Goal: Task Accomplishment & Management: Manage account settings

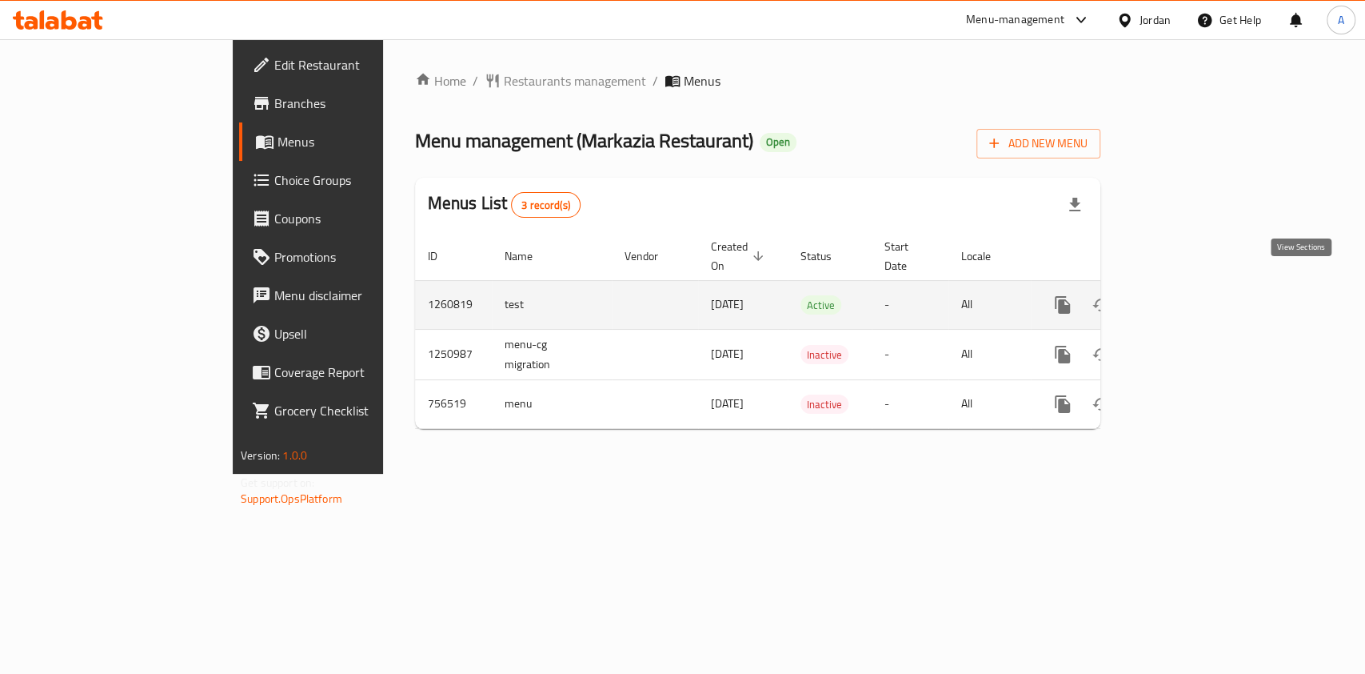
click at [1185, 298] on icon "enhanced table" at bounding box center [1178, 305] width 14 height 14
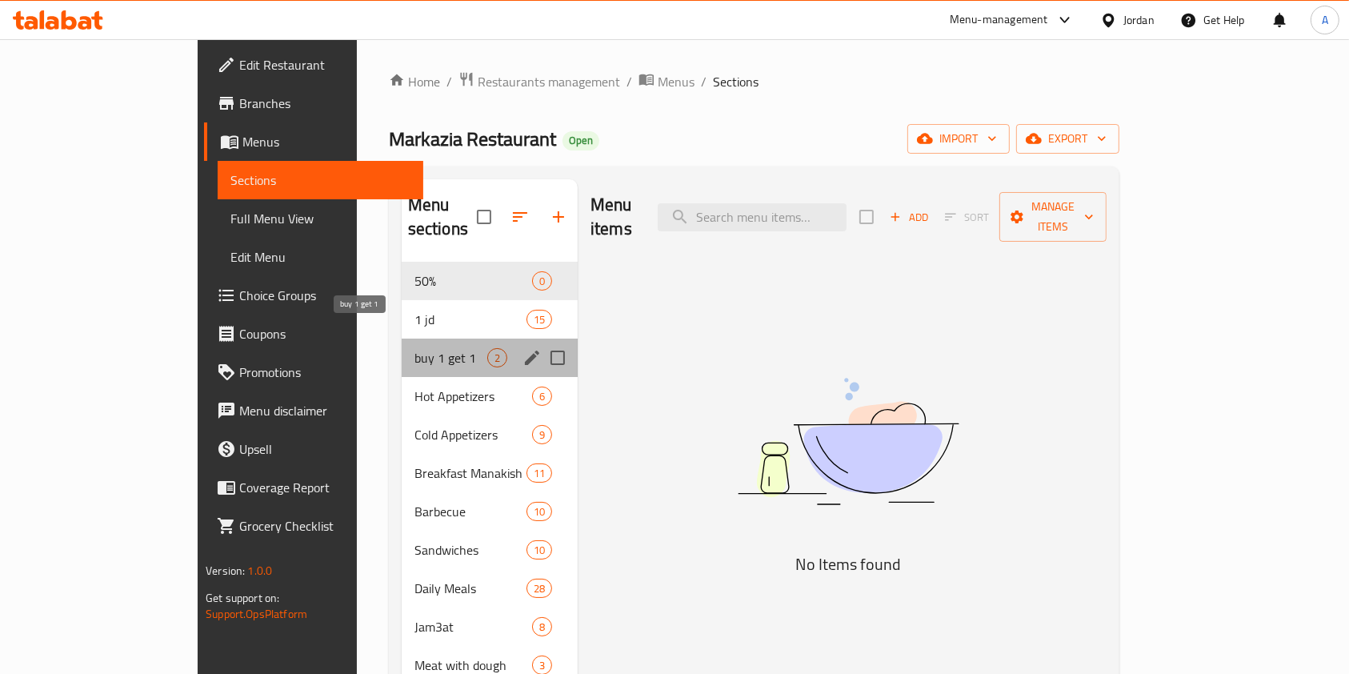
click at [414, 348] on span "buy 1 get 1" at bounding box center [450, 357] width 73 height 19
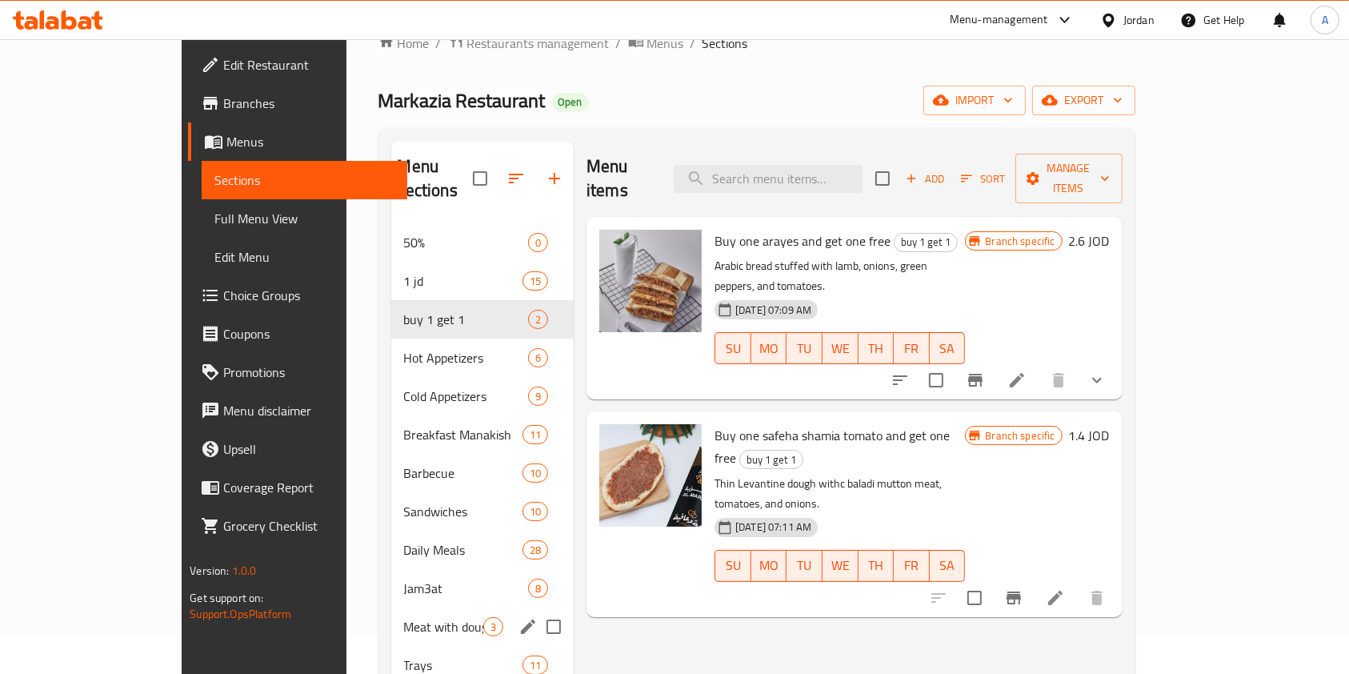
scroll to position [35, 0]
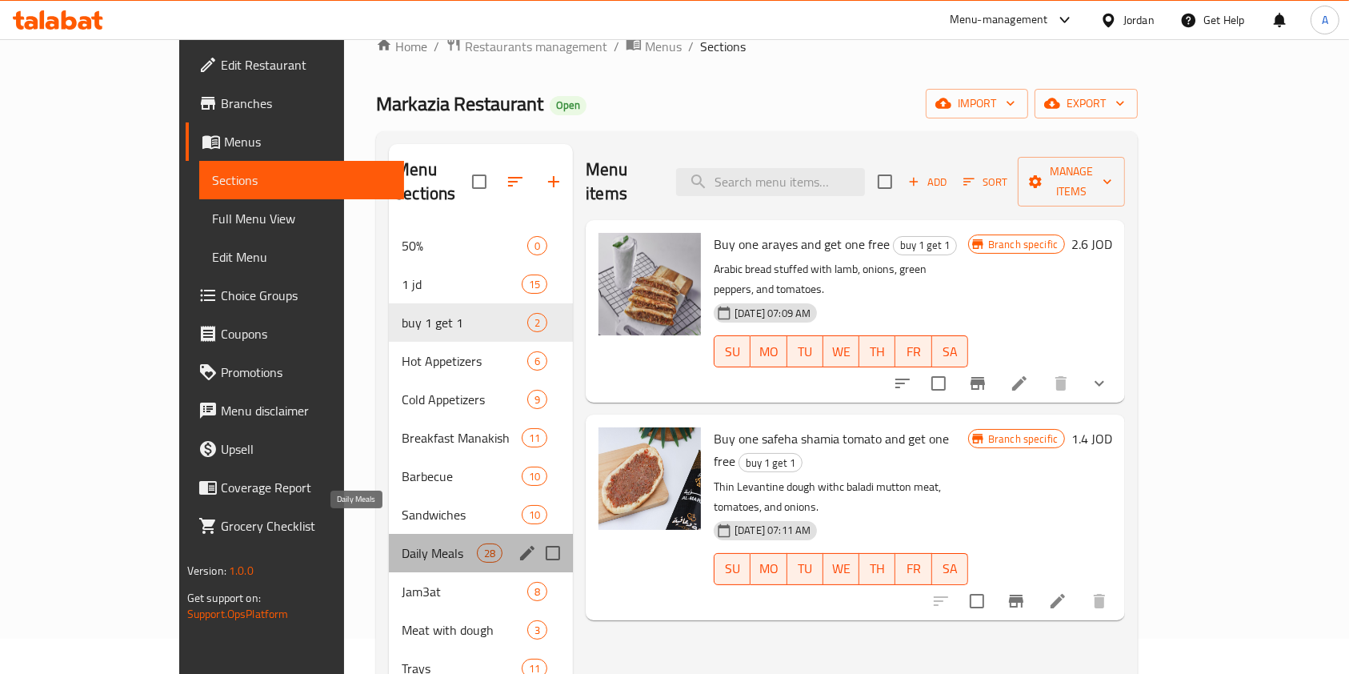
click at [402, 543] on span "Daily Meals" at bounding box center [439, 552] width 75 height 19
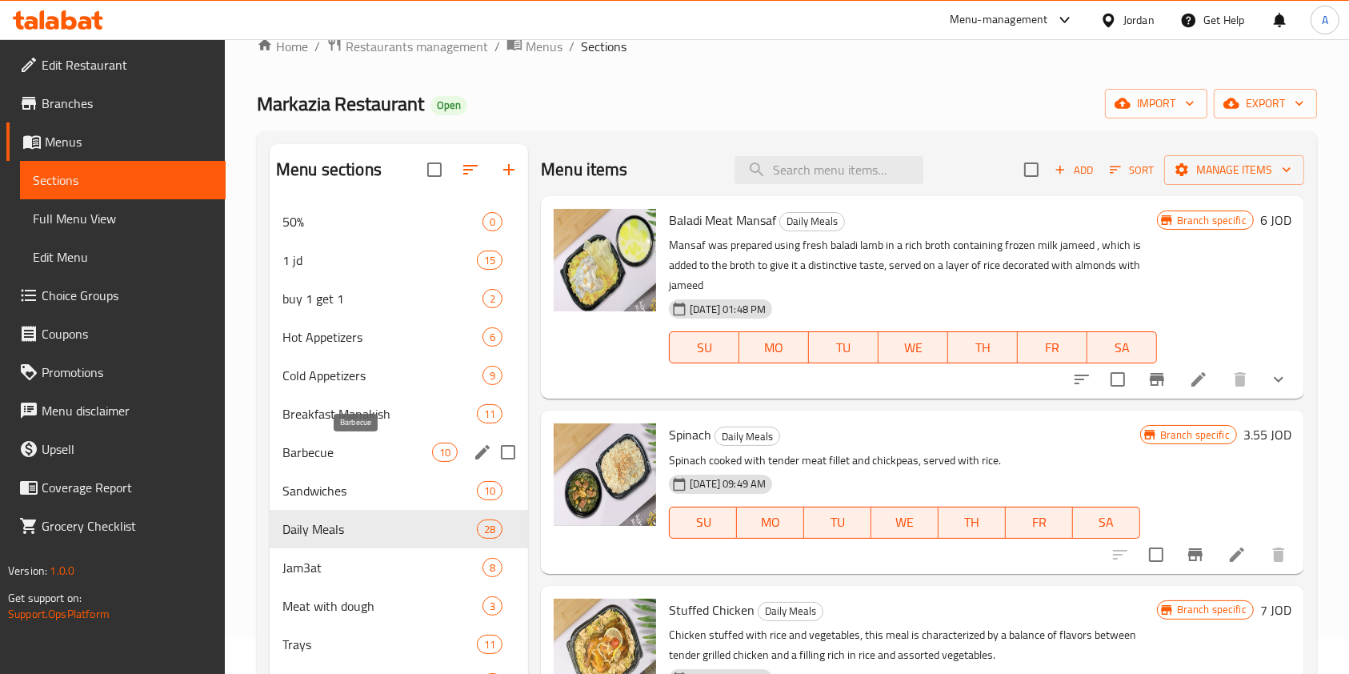
click at [328, 451] on span "Barbecue" at bounding box center [357, 451] width 150 height 19
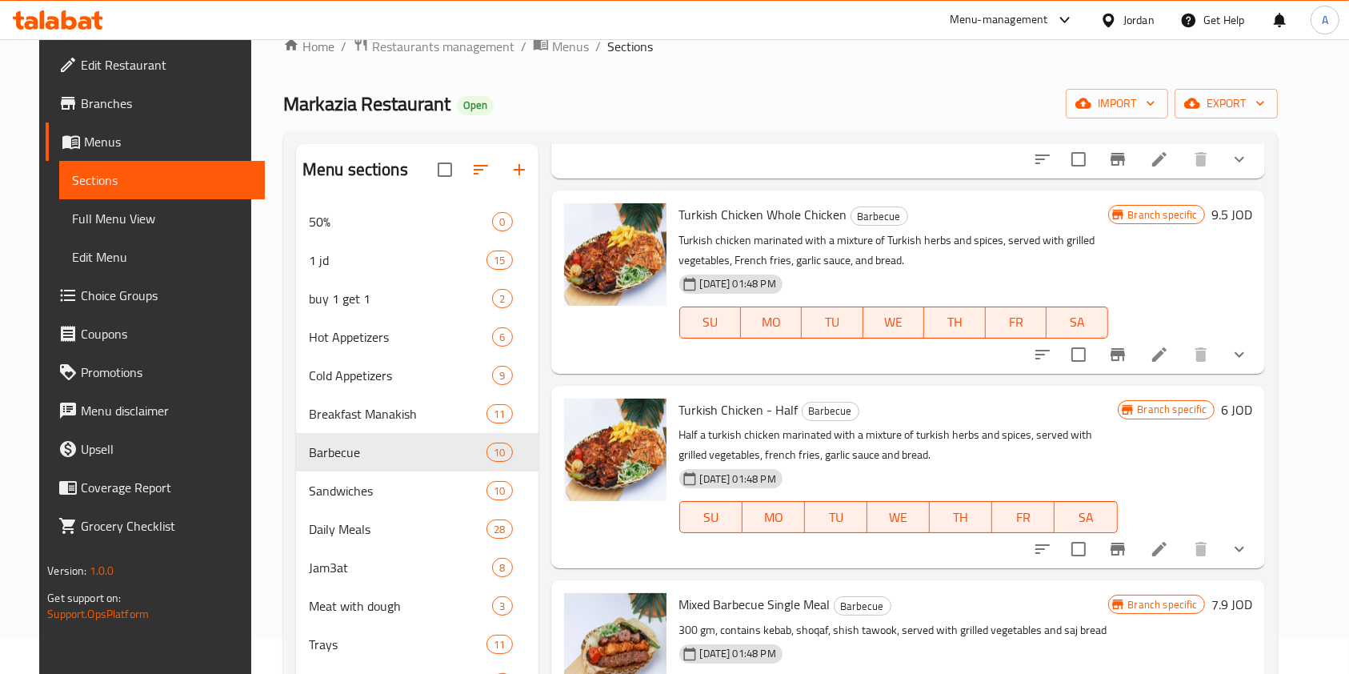
scroll to position [900, 0]
click at [1127, 549] on icon "Branch-specific-item" at bounding box center [1117, 547] width 19 height 19
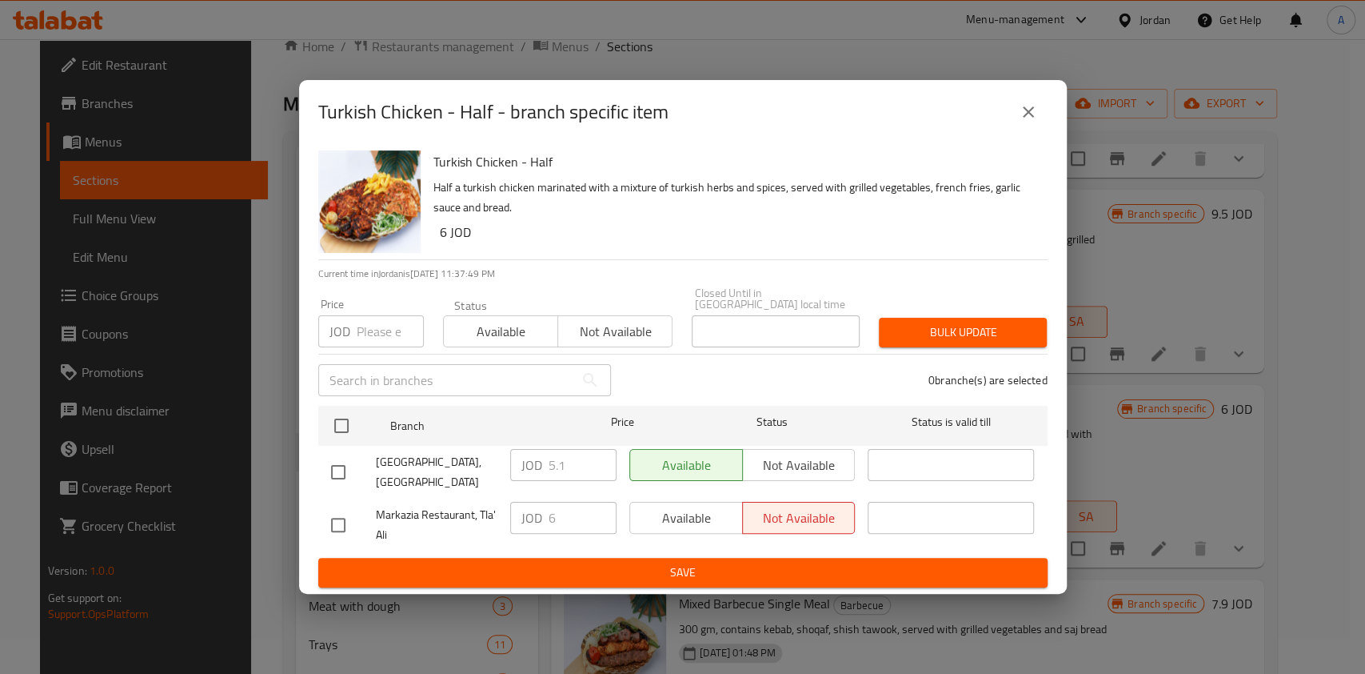
click at [1021, 130] on button "close" at bounding box center [1028, 112] width 38 height 38
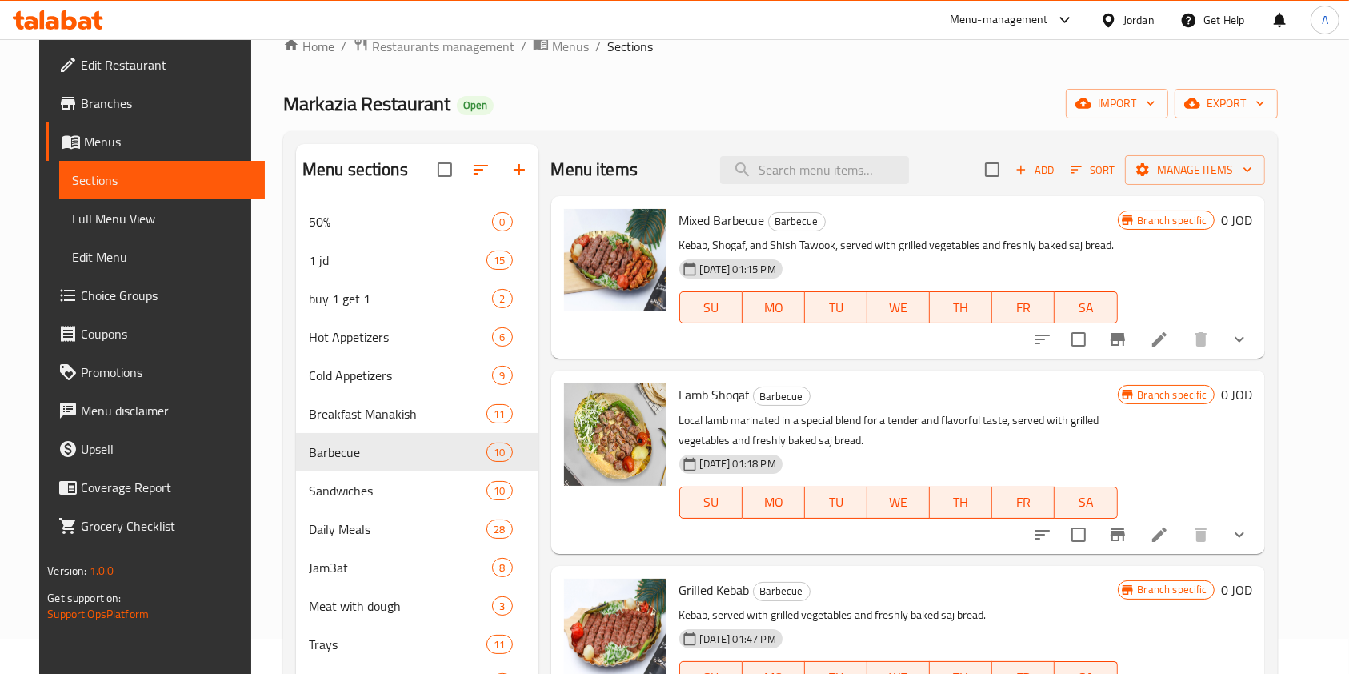
scroll to position [0, 0]
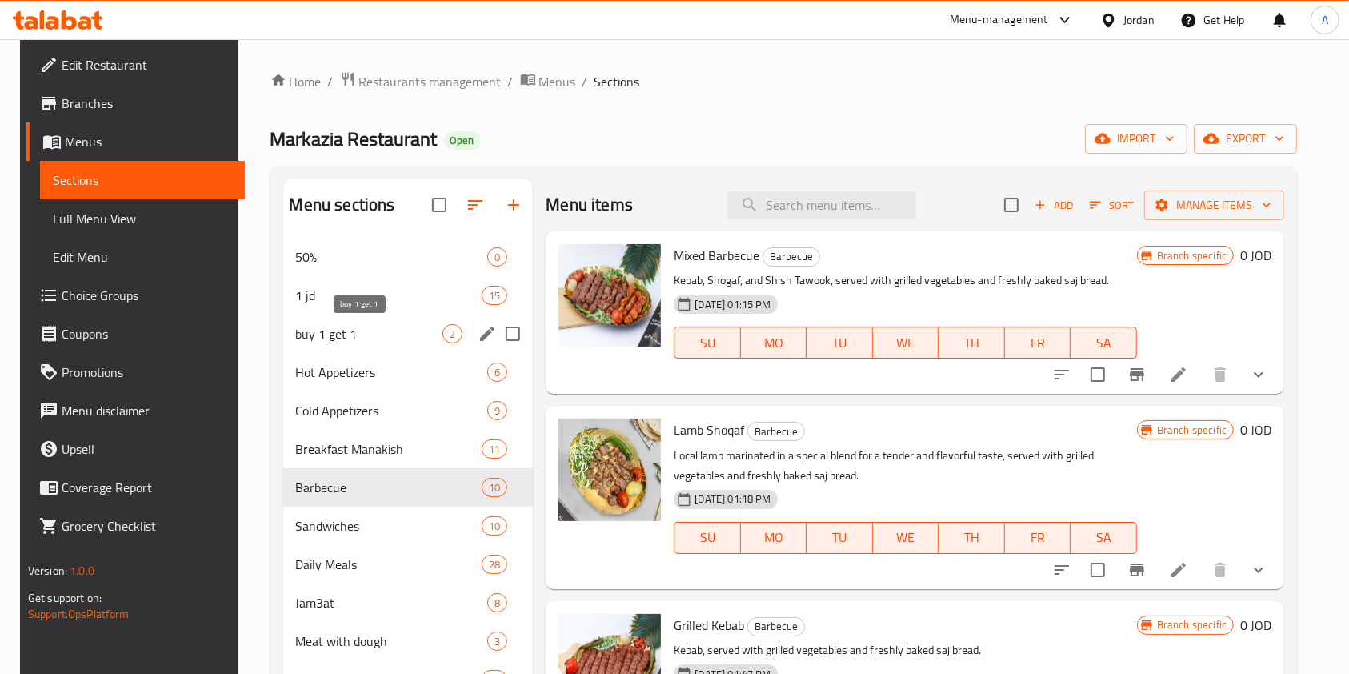
click at [378, 330] on span "buy 1 get 1" at bounding box center [369, 333] width 147 height 19
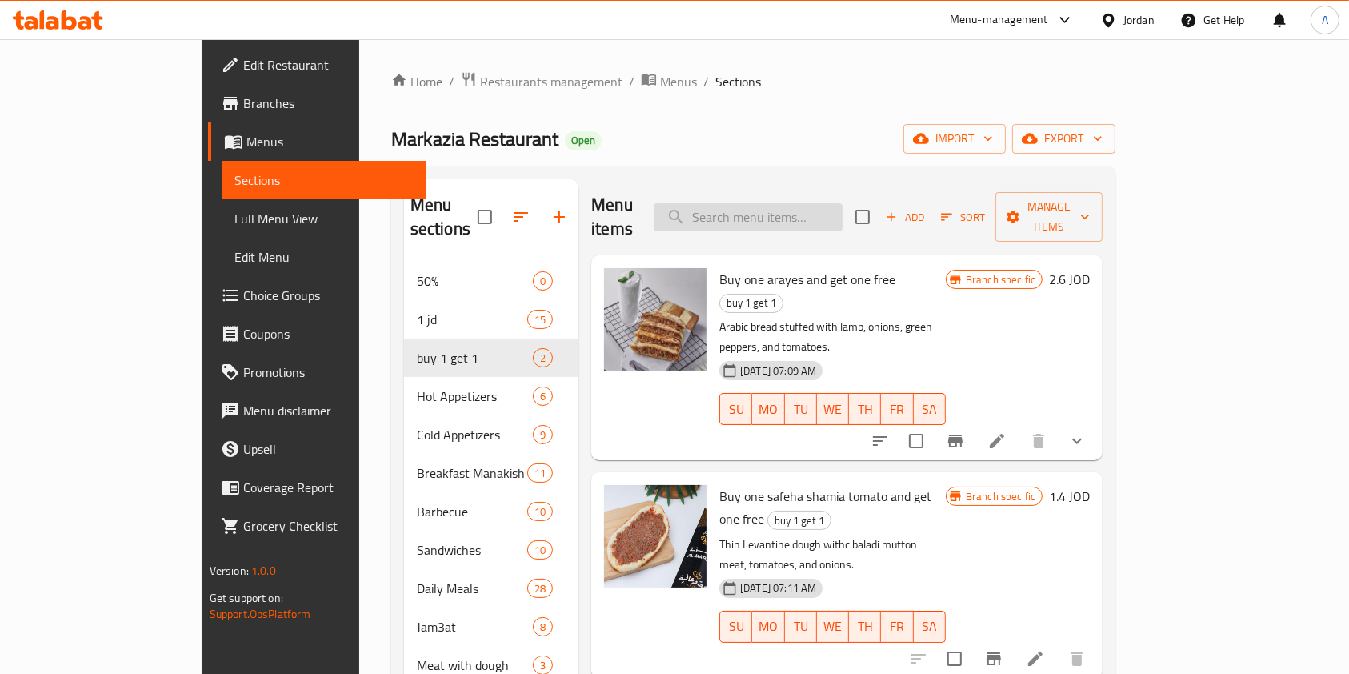
click at [803, 203] on input "search" at bounding box center [748, 217] width 189 height 28
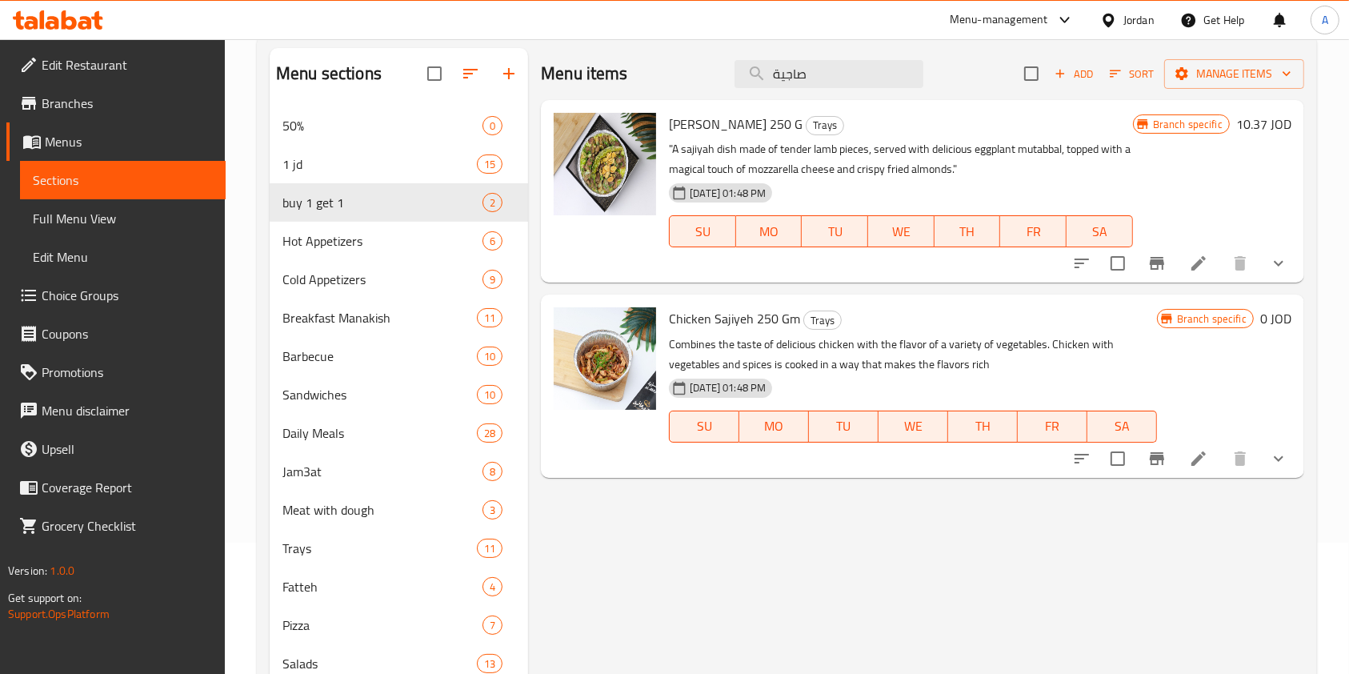
scroll to position [132, 0]
type input "صاجية"
click at [1281, 453] on icon "show more" at bounding box center [1278, 457] width 19 height 19
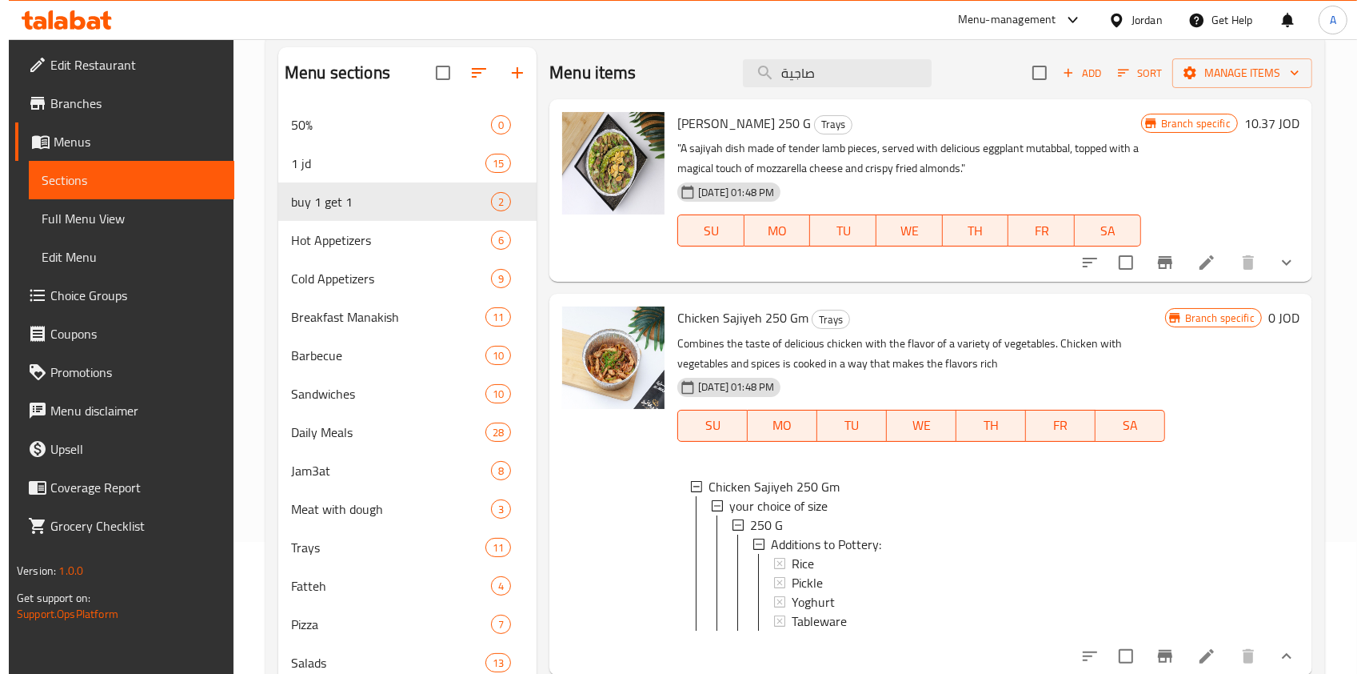
scroll to position [2, 0]
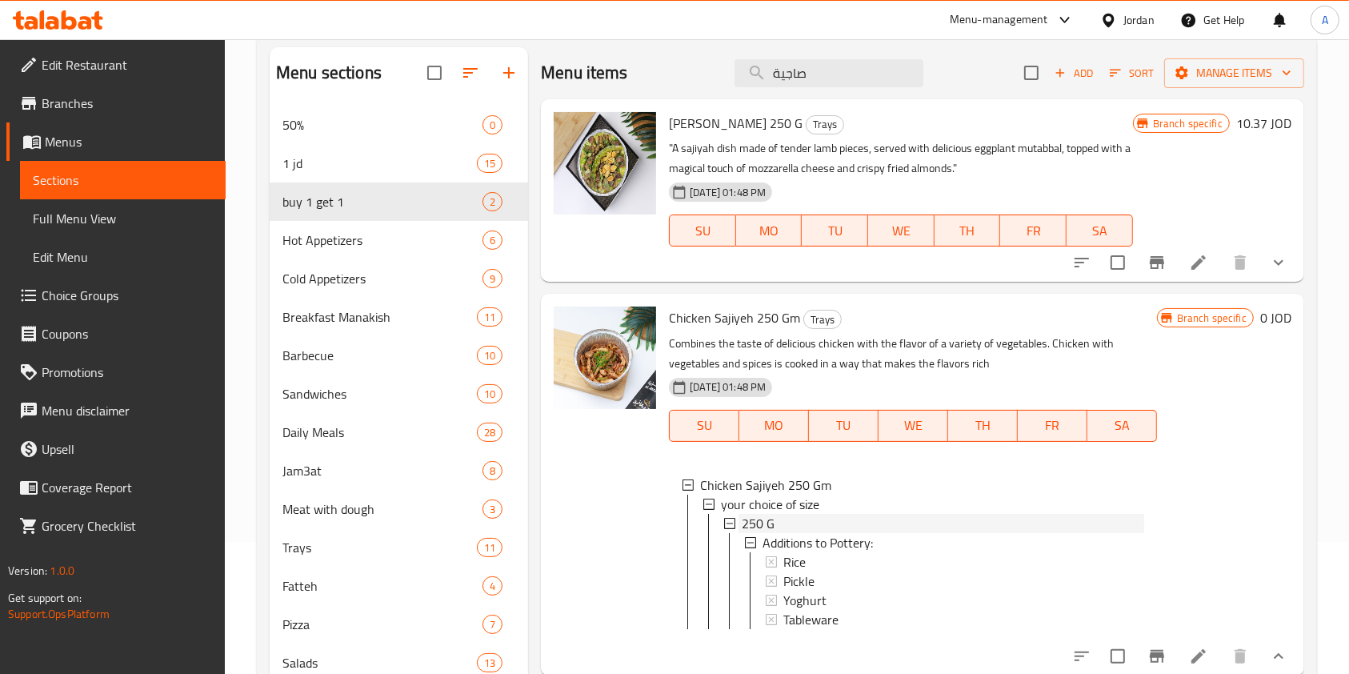
click at [920, 519] on div "250 G" at bounding box center [943, 523] width 402 height 19
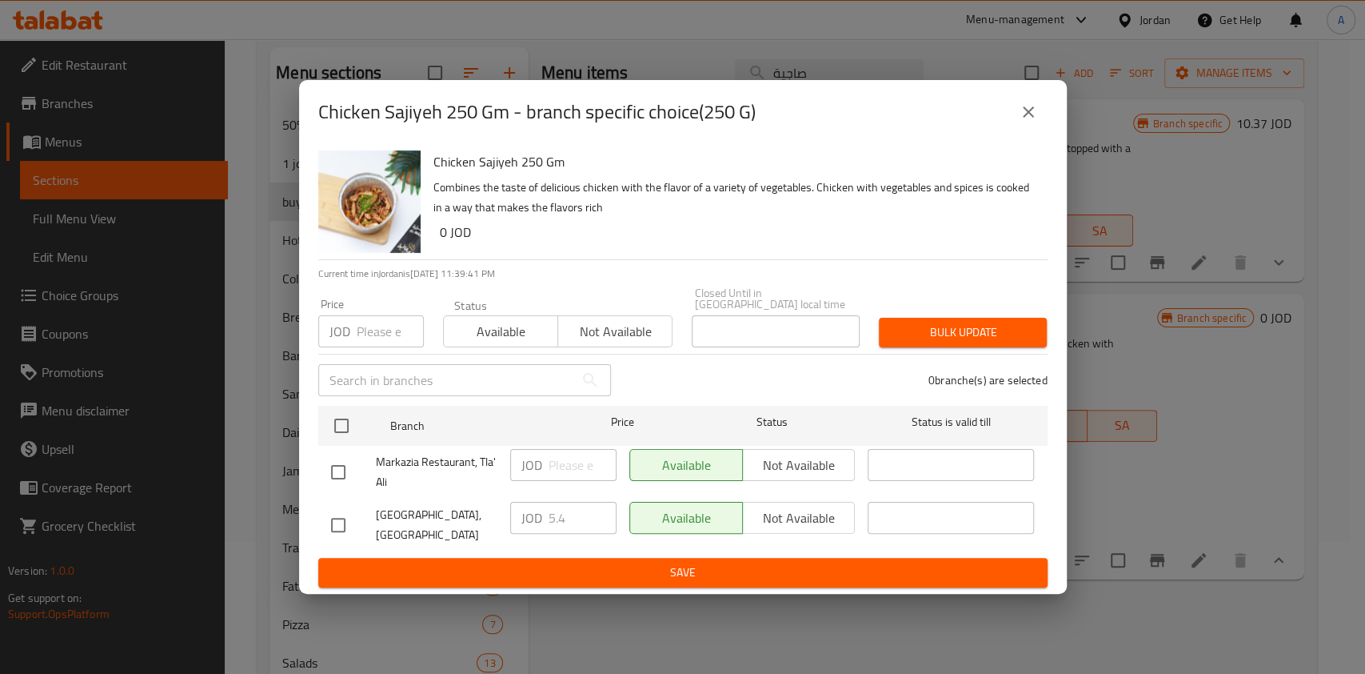
click at [1032, 108] on icon "close" at bounding box center [1028, 111] width 19 height 19
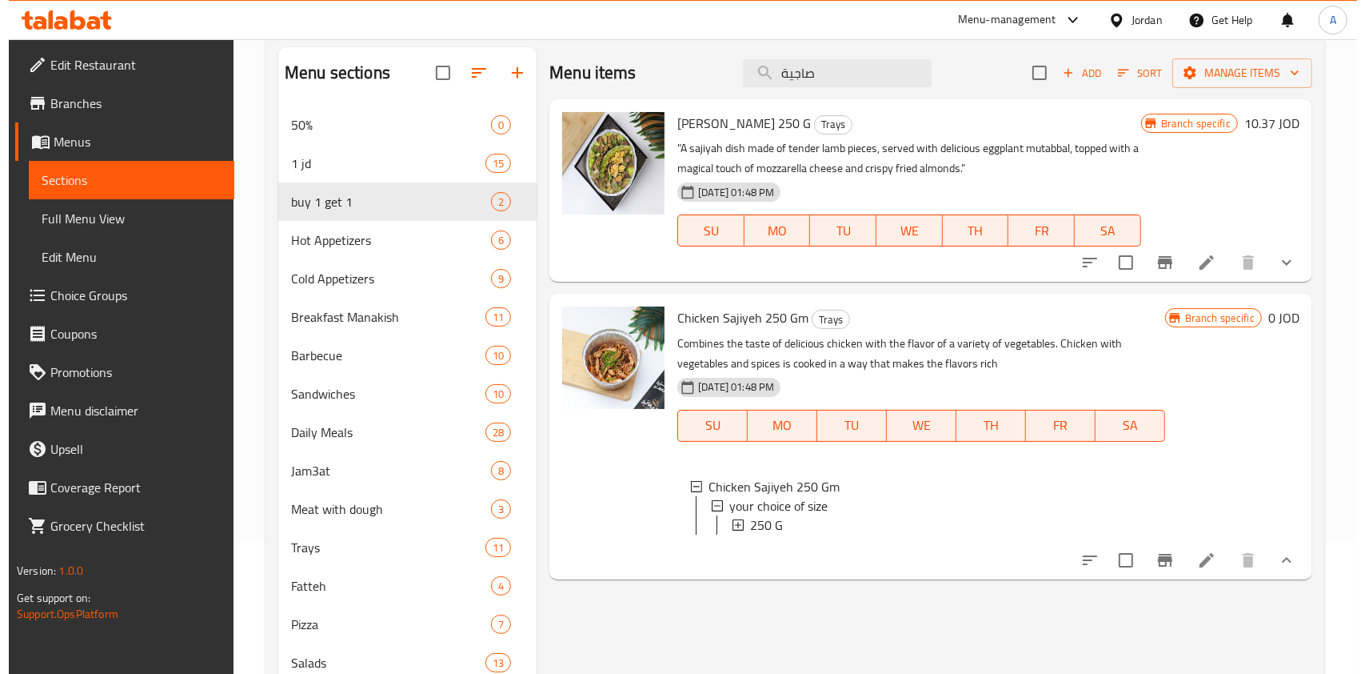
scroll to position [2, 0]
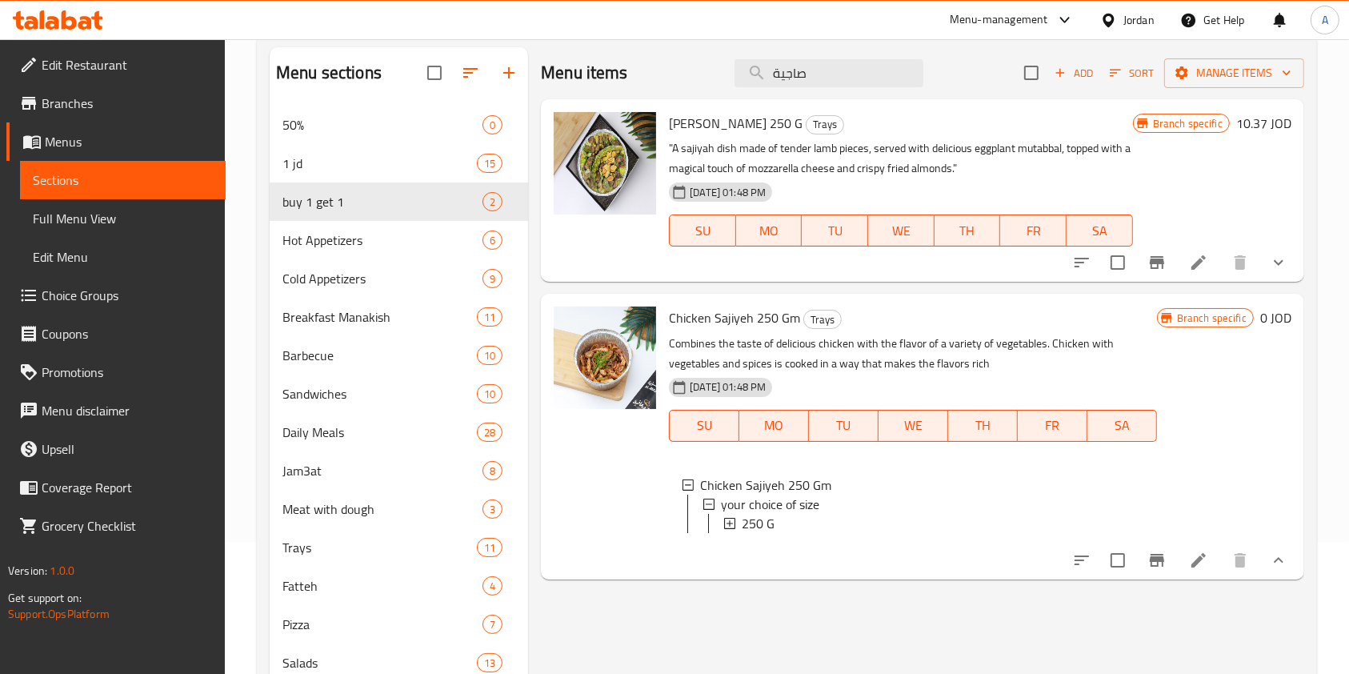
click at [846, 518] on div "250 G" at bounding box center [943, 523] width 402 height 19
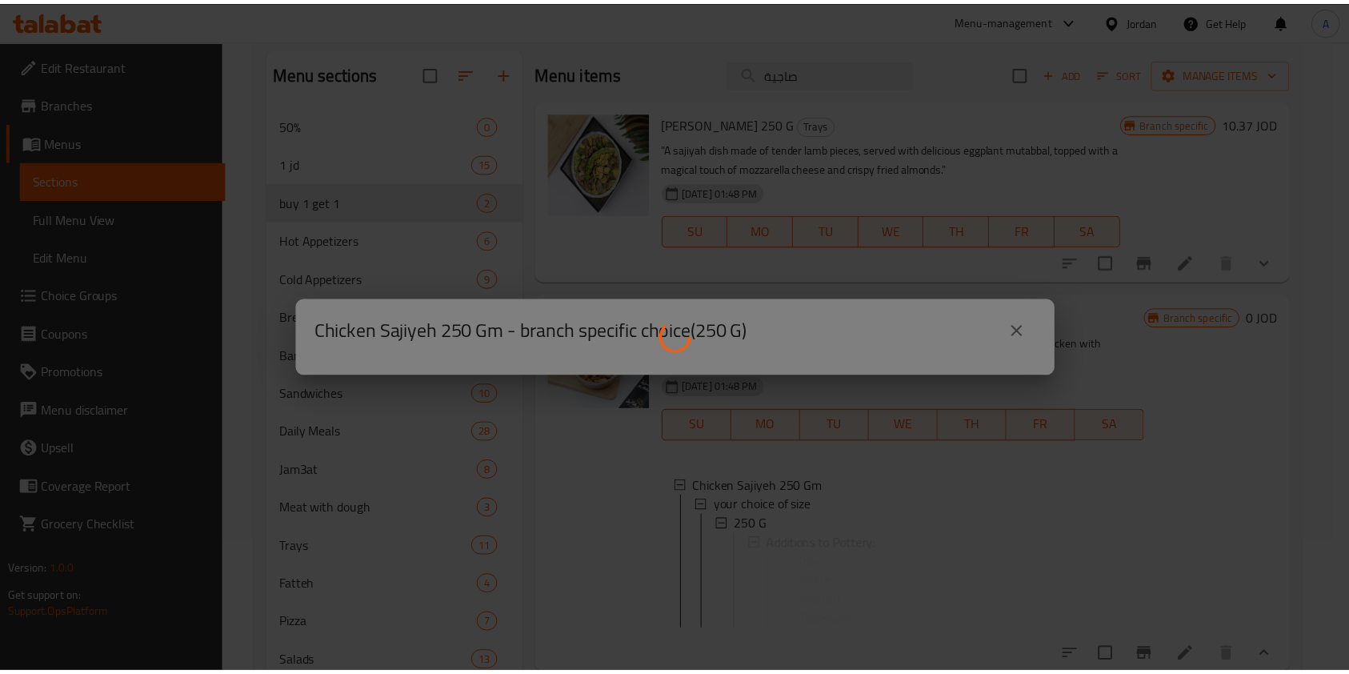
scroll to position [0, 0]
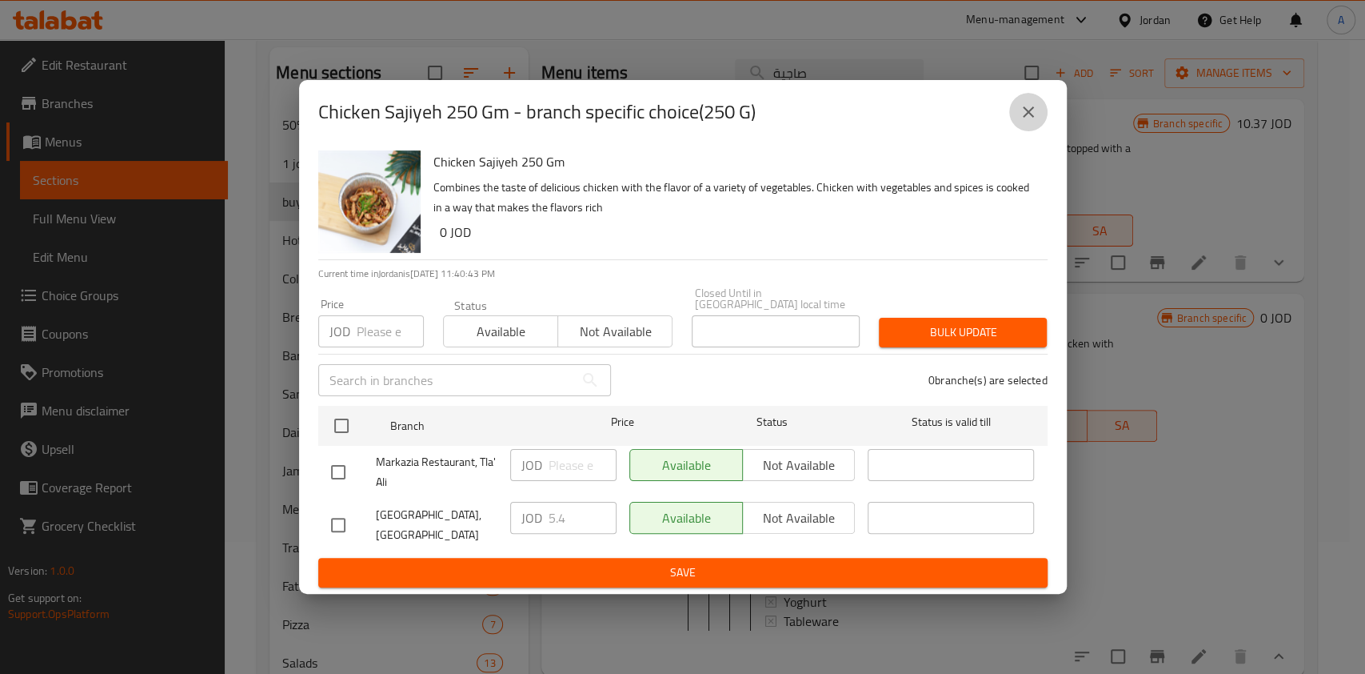
click at [1041, 121] on button "close" at bounding box center [1028, 112] width 38 height 38
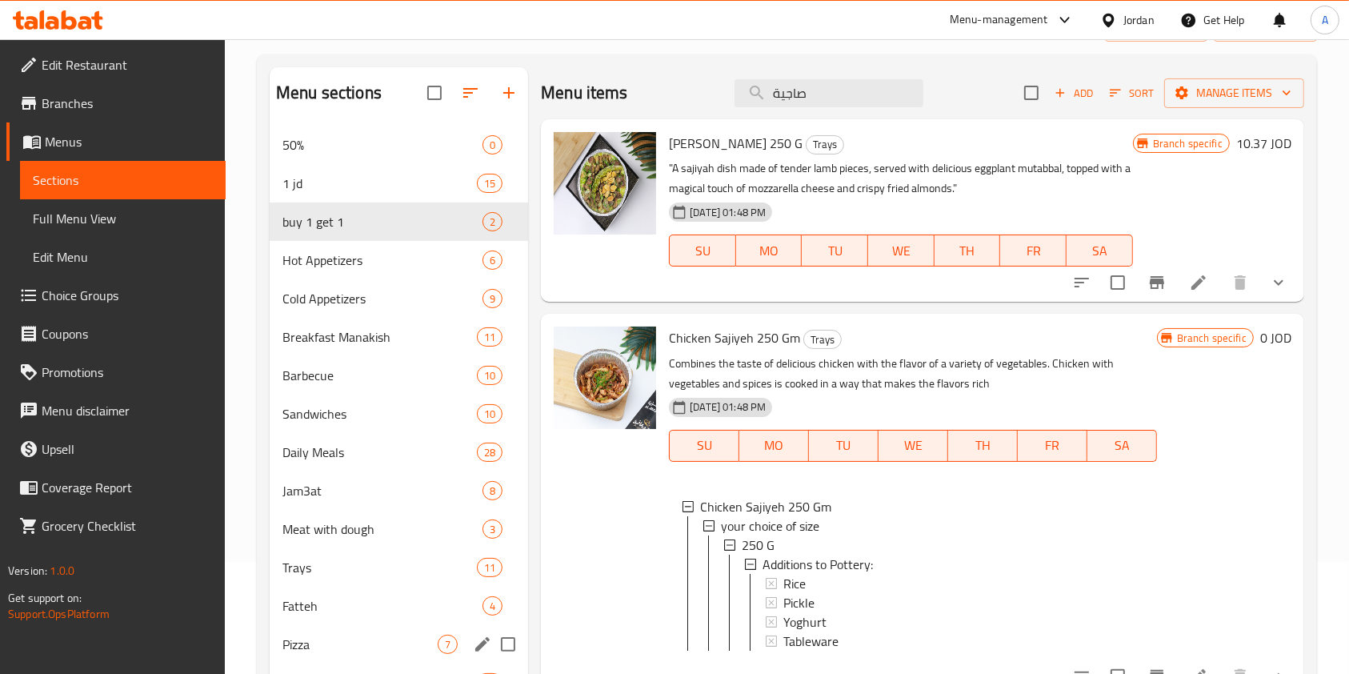
scroll to position [109, 0]
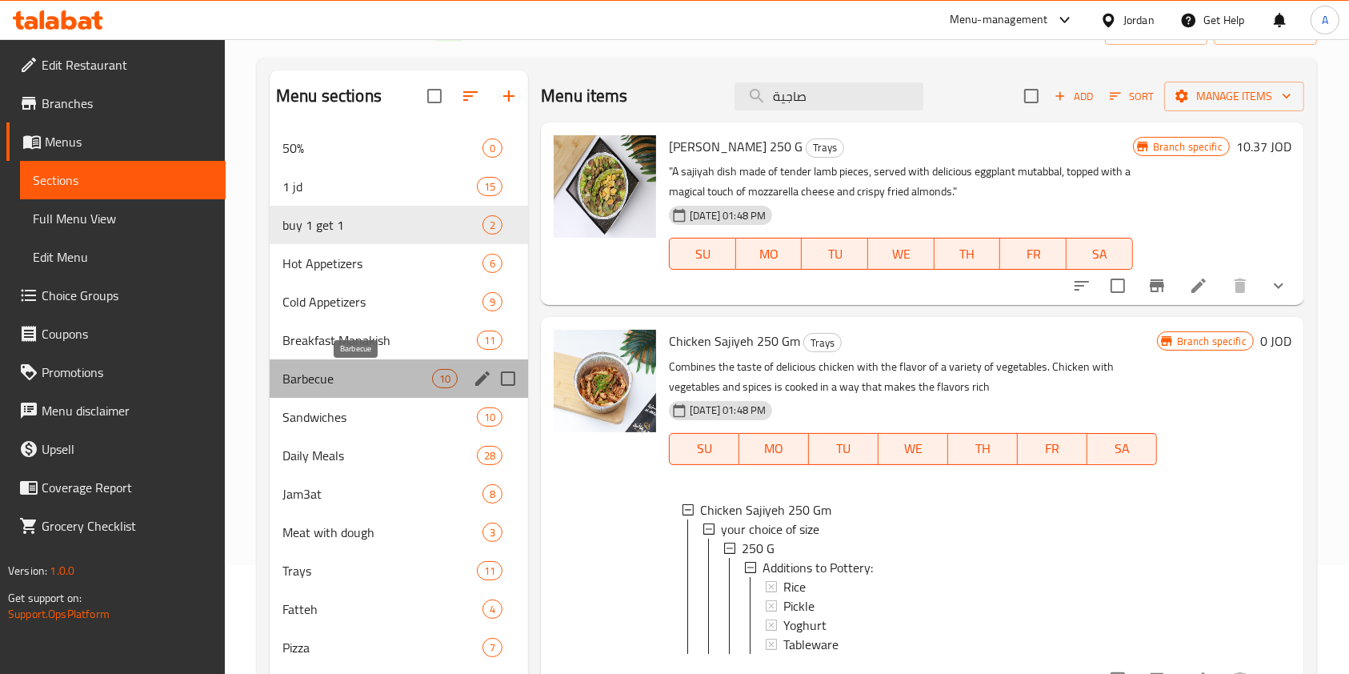
click at [327, 386] on span "Barbecue" at bounding box center [357, 378] width 150 height 19
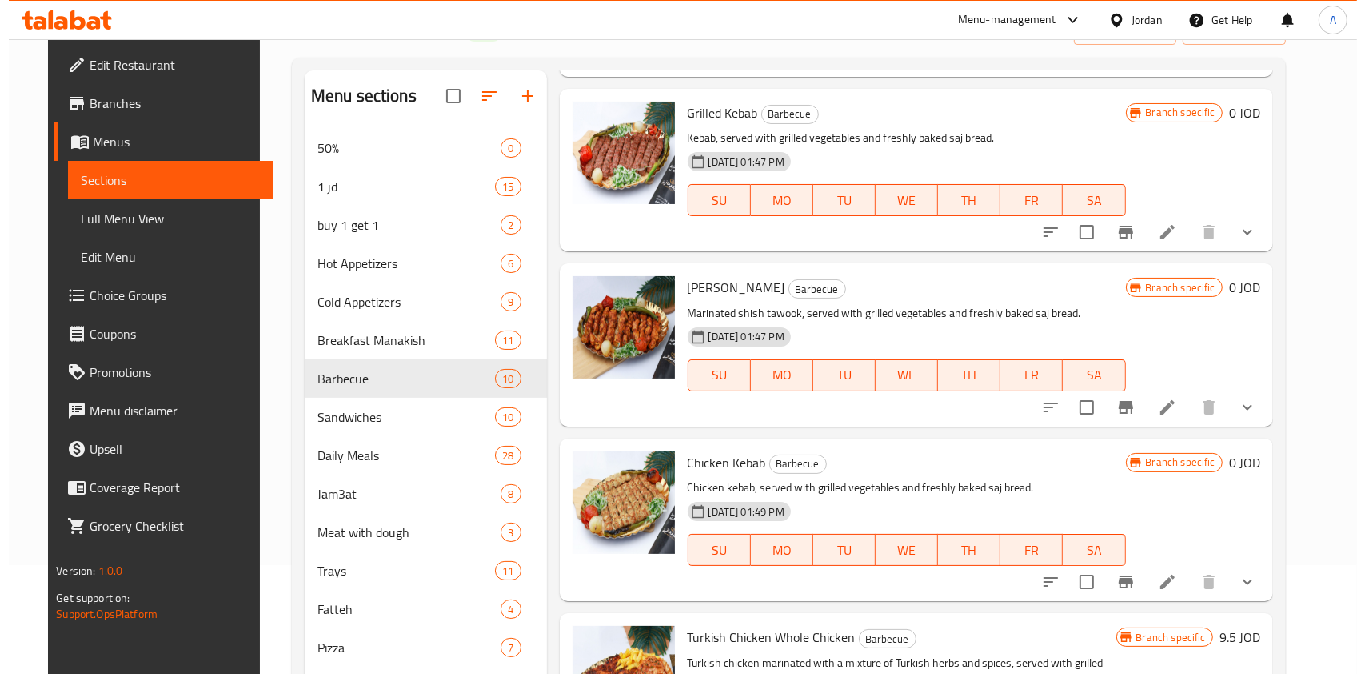
scroll to position [405, 0]
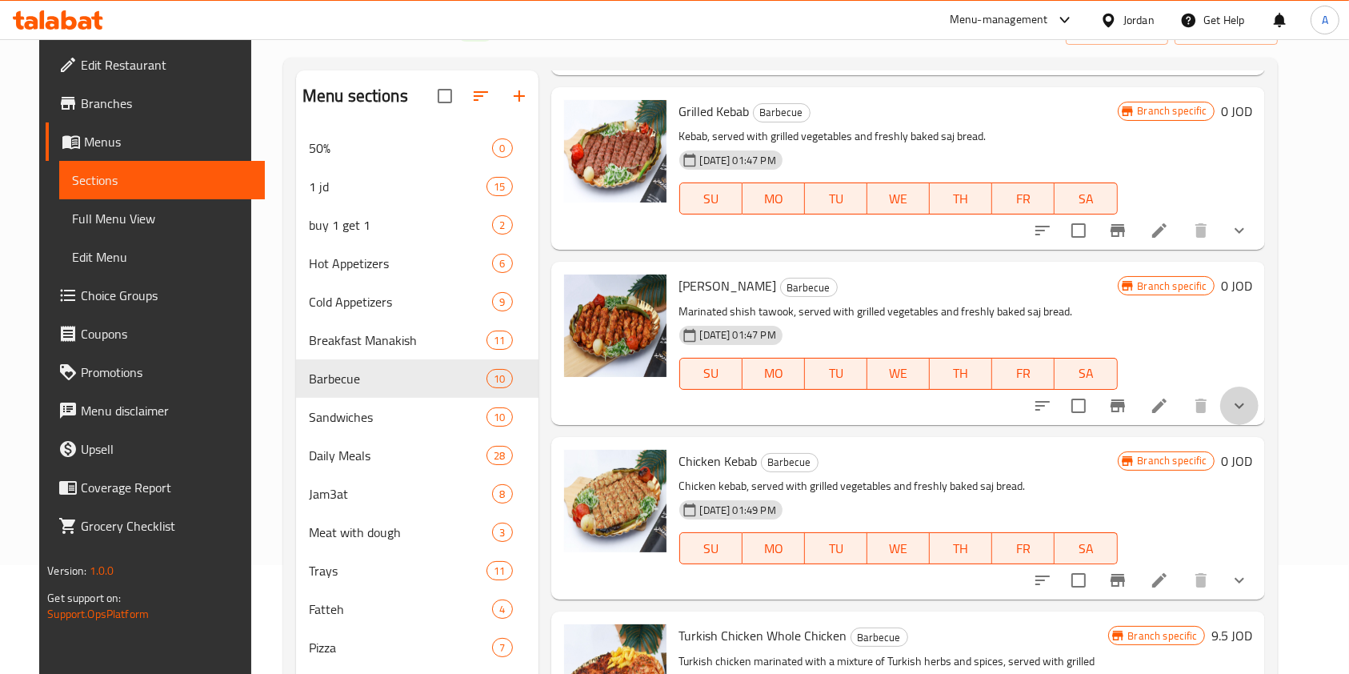
click at [1248, 406] on button "show more" at bounding box center [1239, 405] width 38 height 38
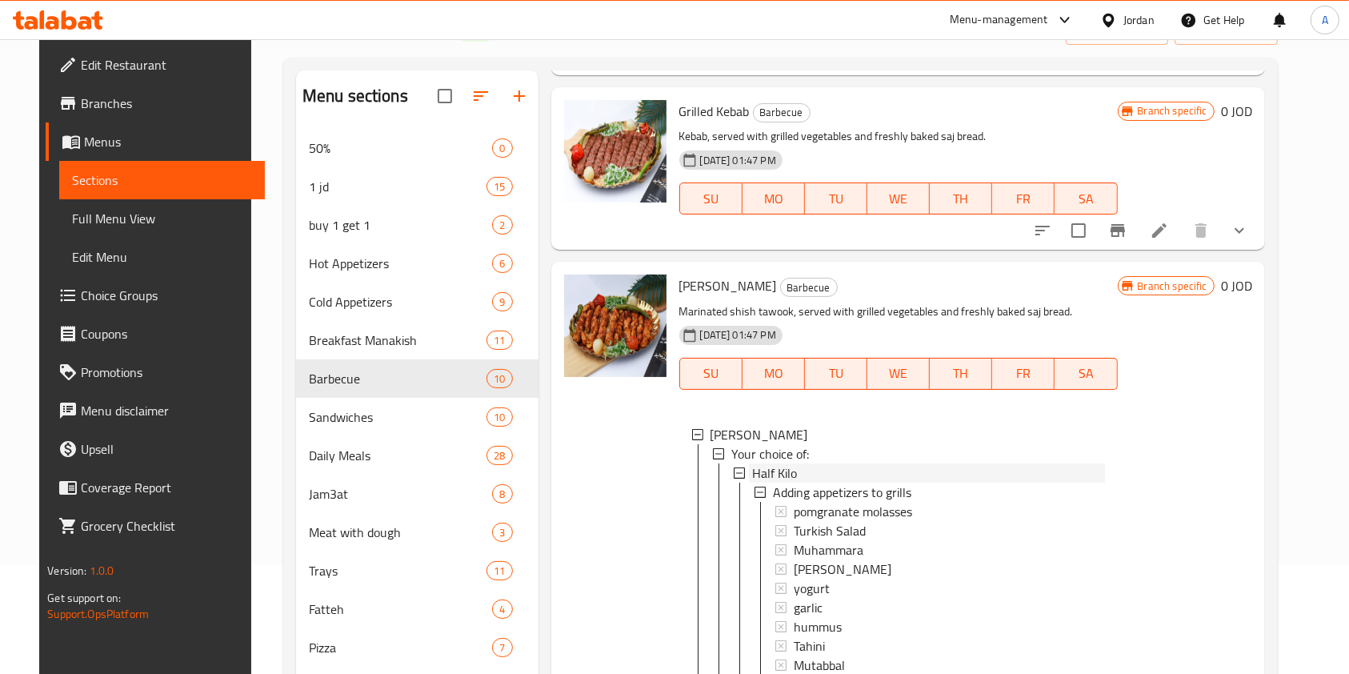
click at [931, 476] on div "Half Kilo" at bounding box center [928, 472] width 353 height 19
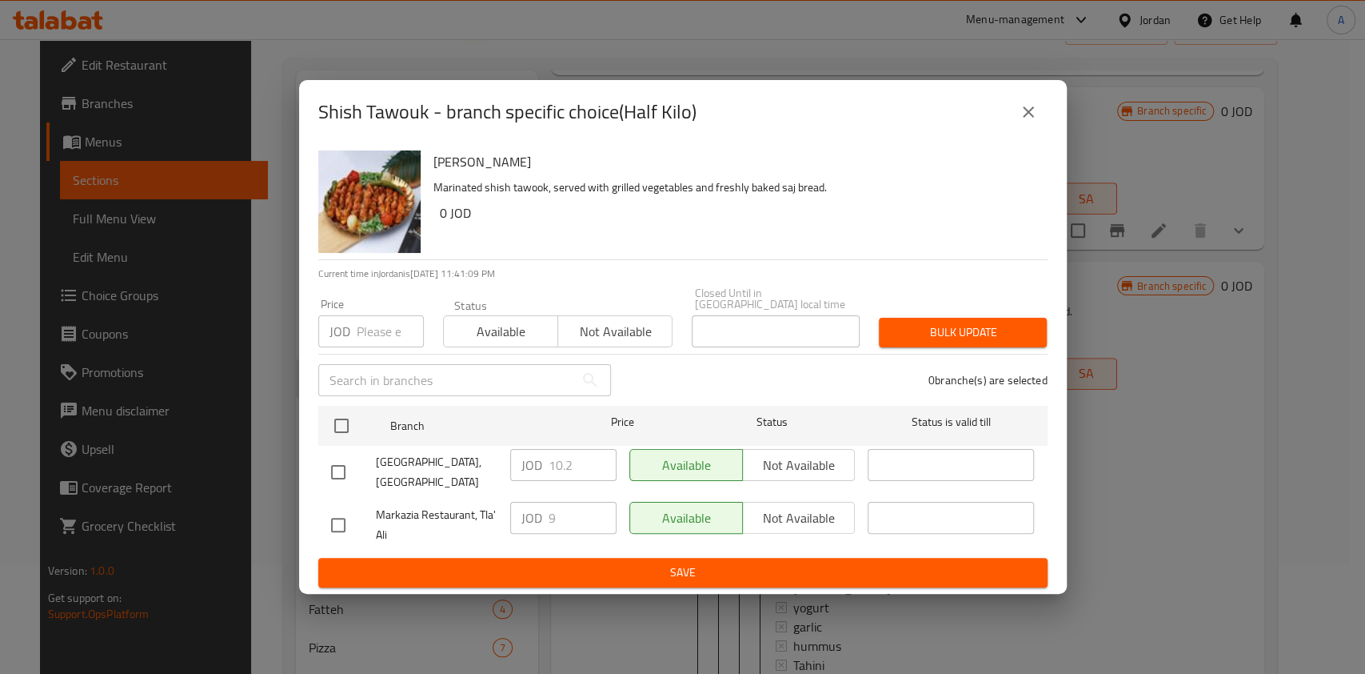
click at [334, 466] on input "checkbox" at bounding box center [339, 472] width 34 height 34
checkbox input "true"
click at [577, 464] on input "10.2" at bounding box center [583, 465] width 68 height 32
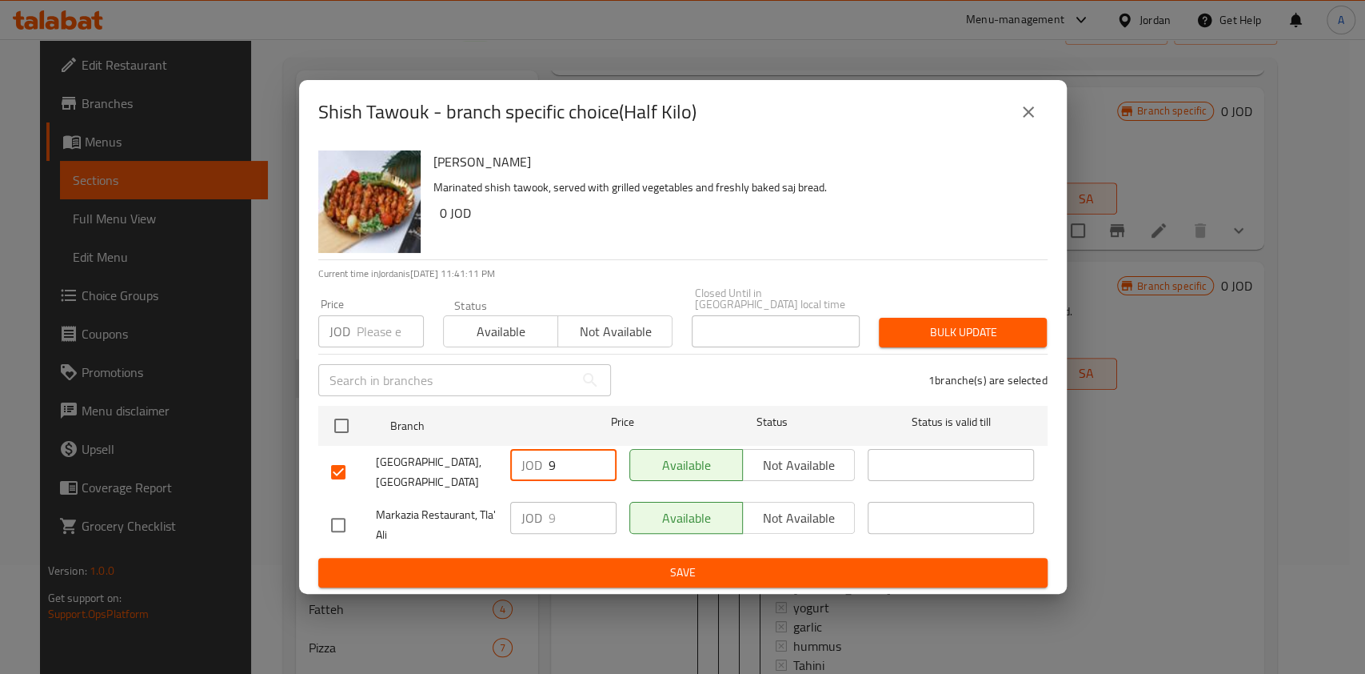
type input "9"
click at [606, 566] on span "Save" at bounding box center [683, 572] width 704 height 20
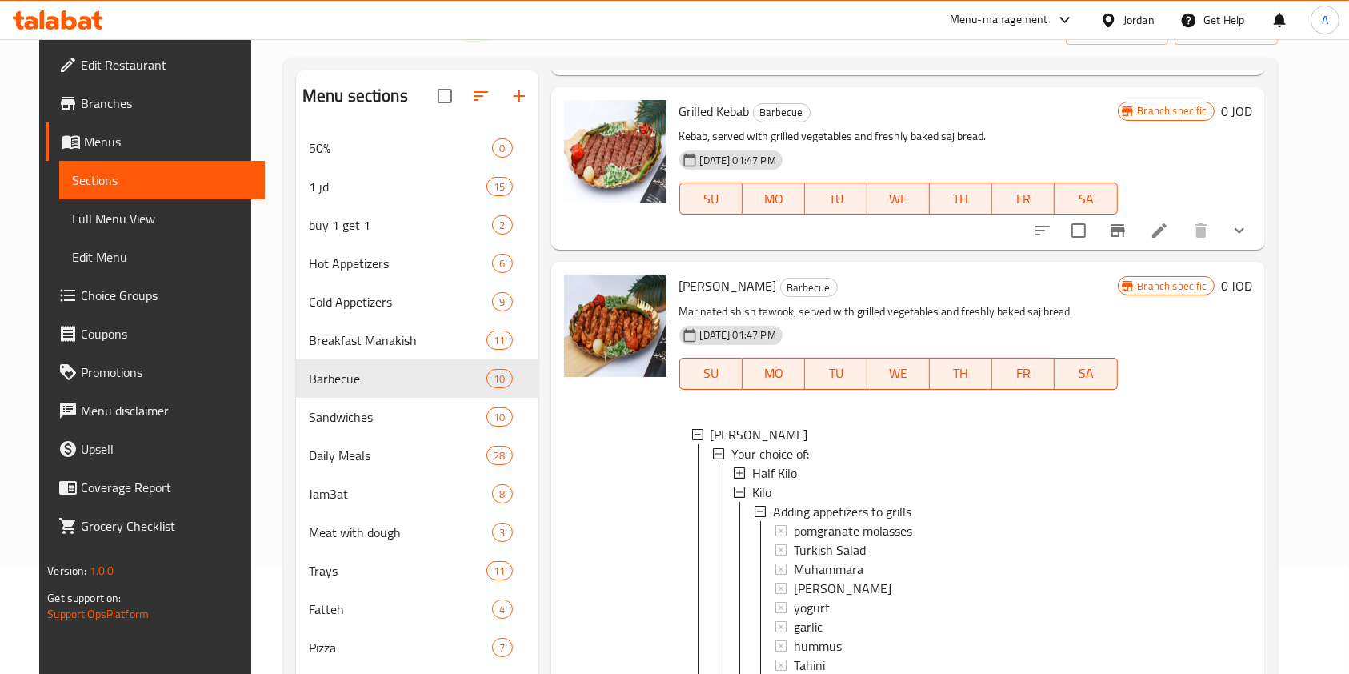
click at [832, 474] on div "Half Kilo" at bounding box center [928, 472] width 353 height 19
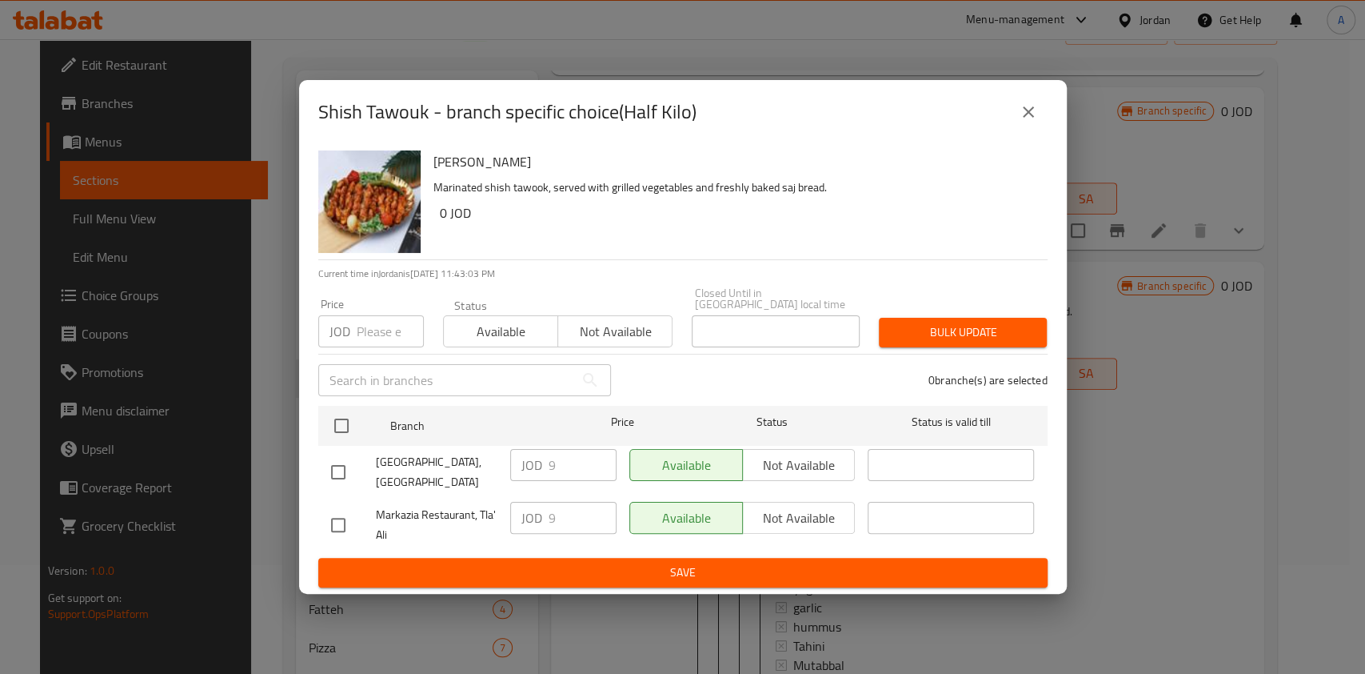
click at [1027, 116] on icon "close" at bounding box center [1028, 111] width 11 height 11
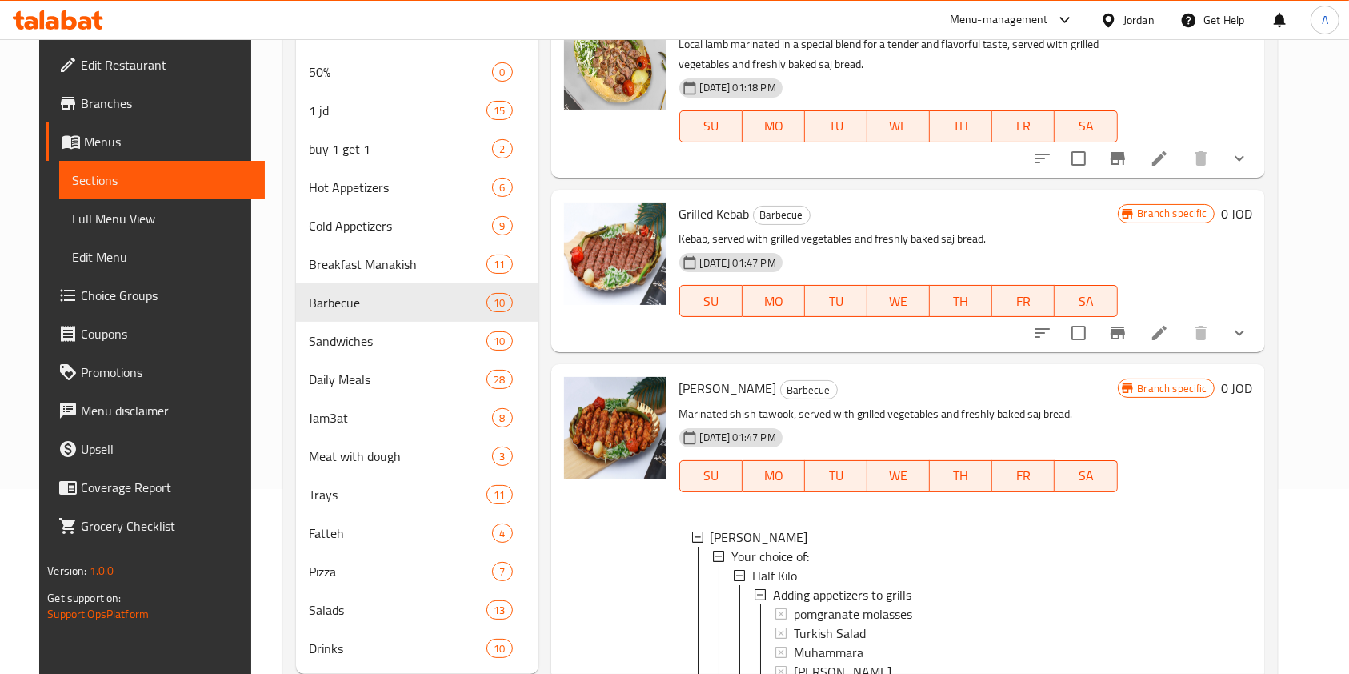
scroll to position [220, 0]
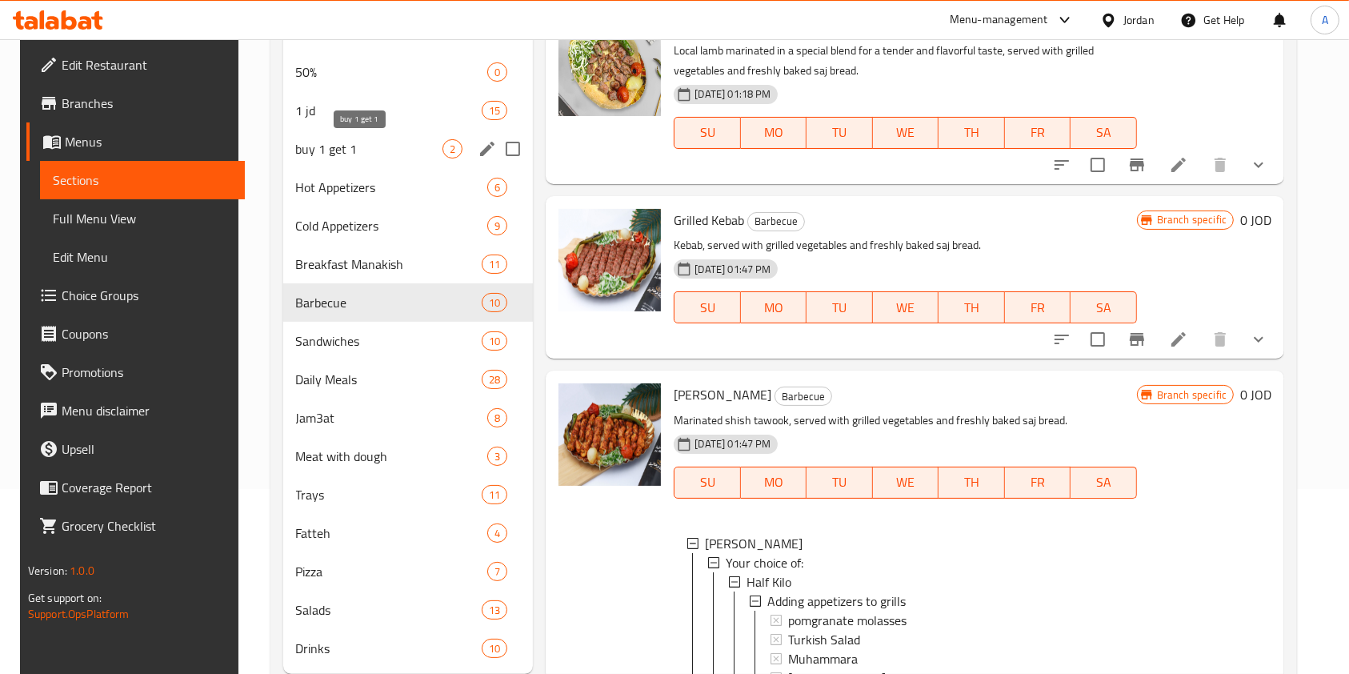
click at [391, 157] on span "buy 1 get 1" at bounding box center [369, 148] width 147 height 19
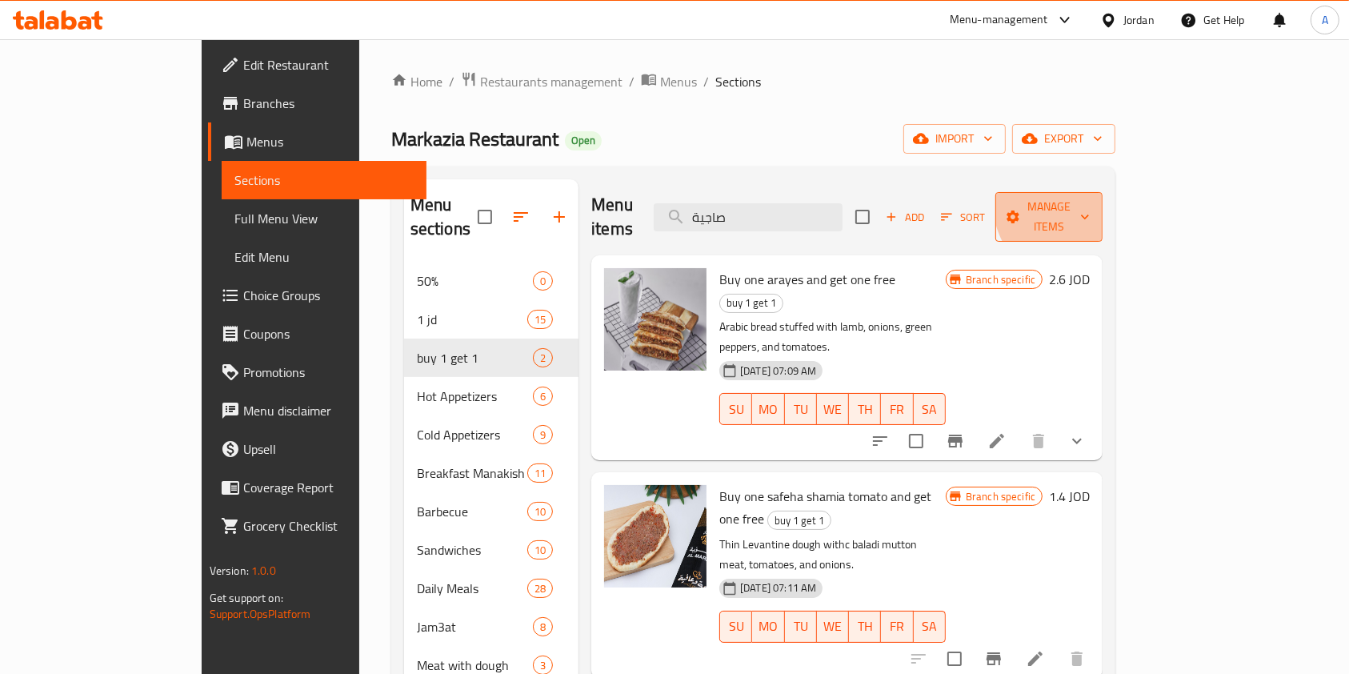
click at [1089, 197] on span "Manage items" at bounding box center [1049, 217] width 82 height 40
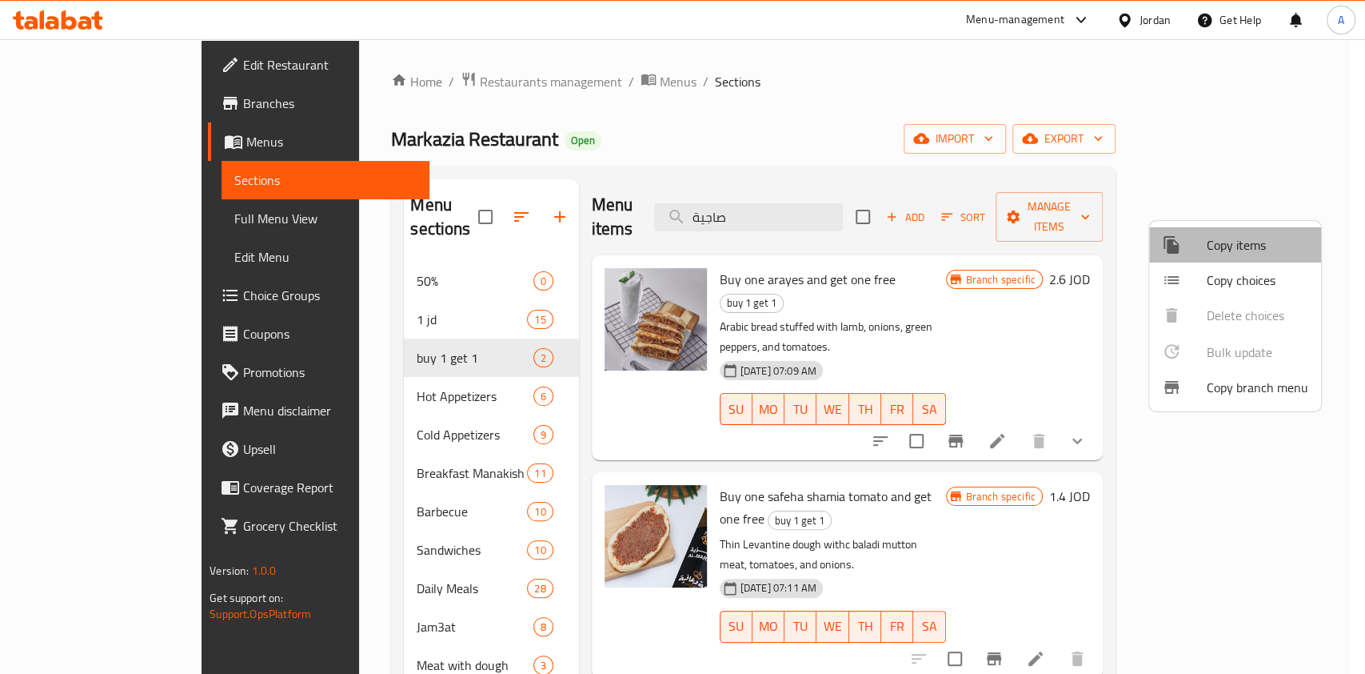
click at [1239, 253] on span "Copy items" at bounding box center [1258, 244] width 102 height 19
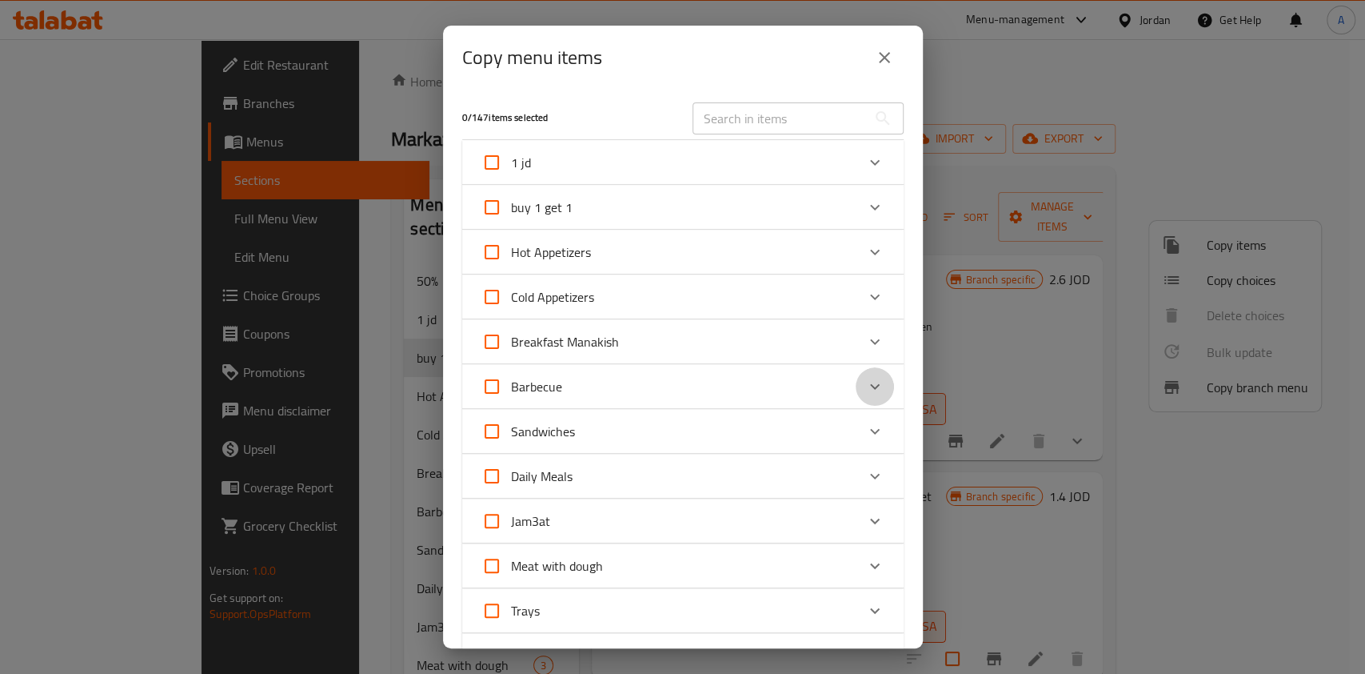
click at [866, 377] on icon "Expand" at bounding box center [875, 386] width 19 height 19
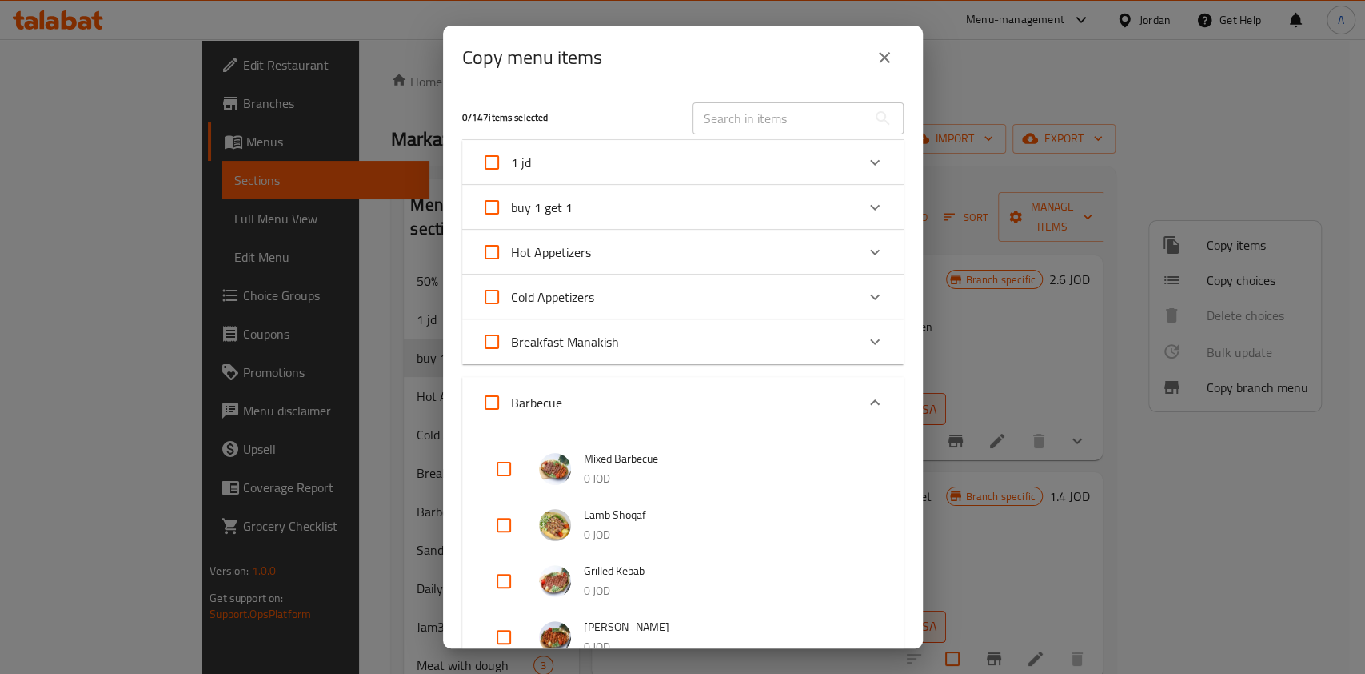
click at [862, 377] on div "Barbecue" at bounding box center [683, 402] width 442 height 51
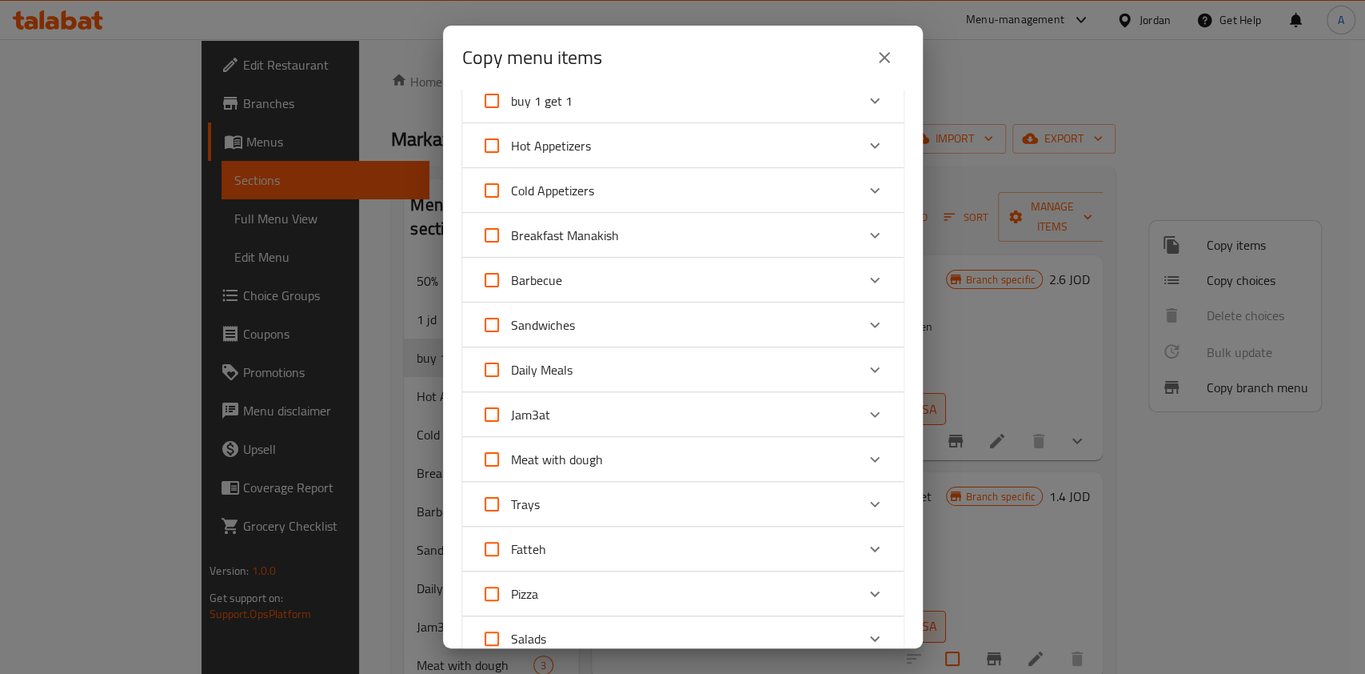
scroll to position [108, 0]
click at [866, 496] on icon "Expand" at bounding box center [875, 502] width 19 height 19
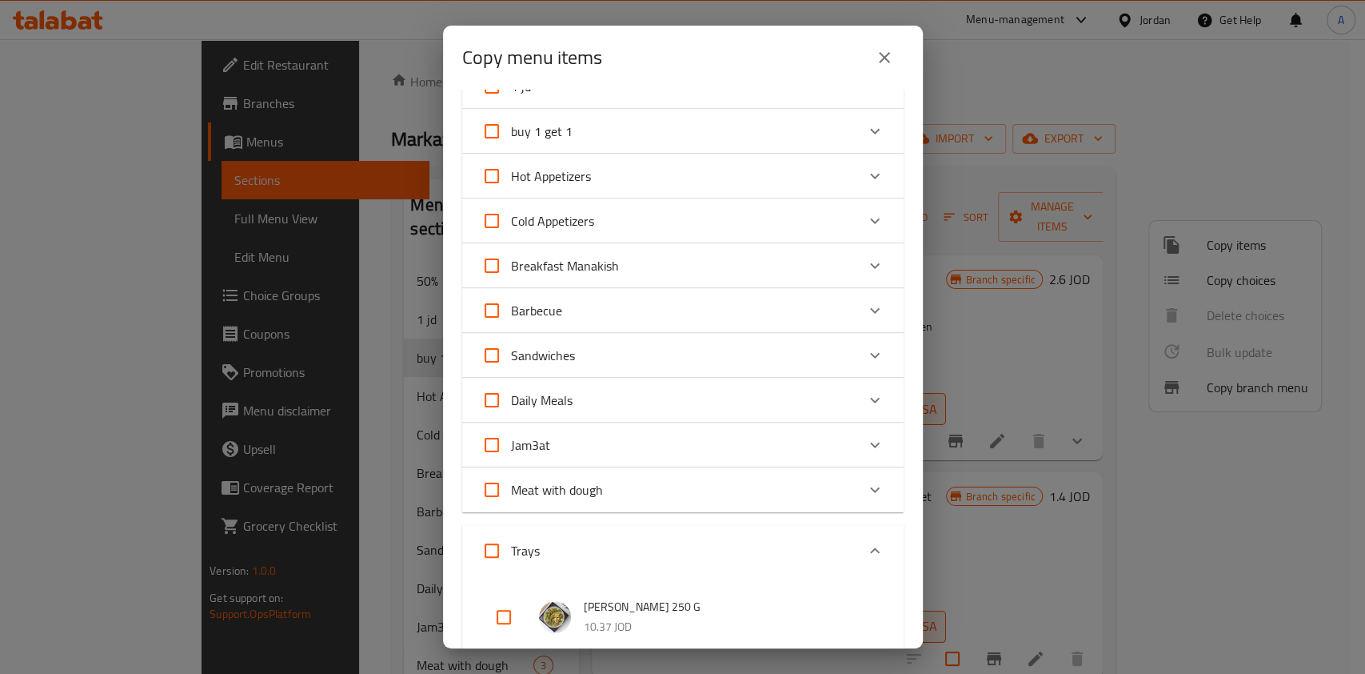
scroll to position [0, 0]
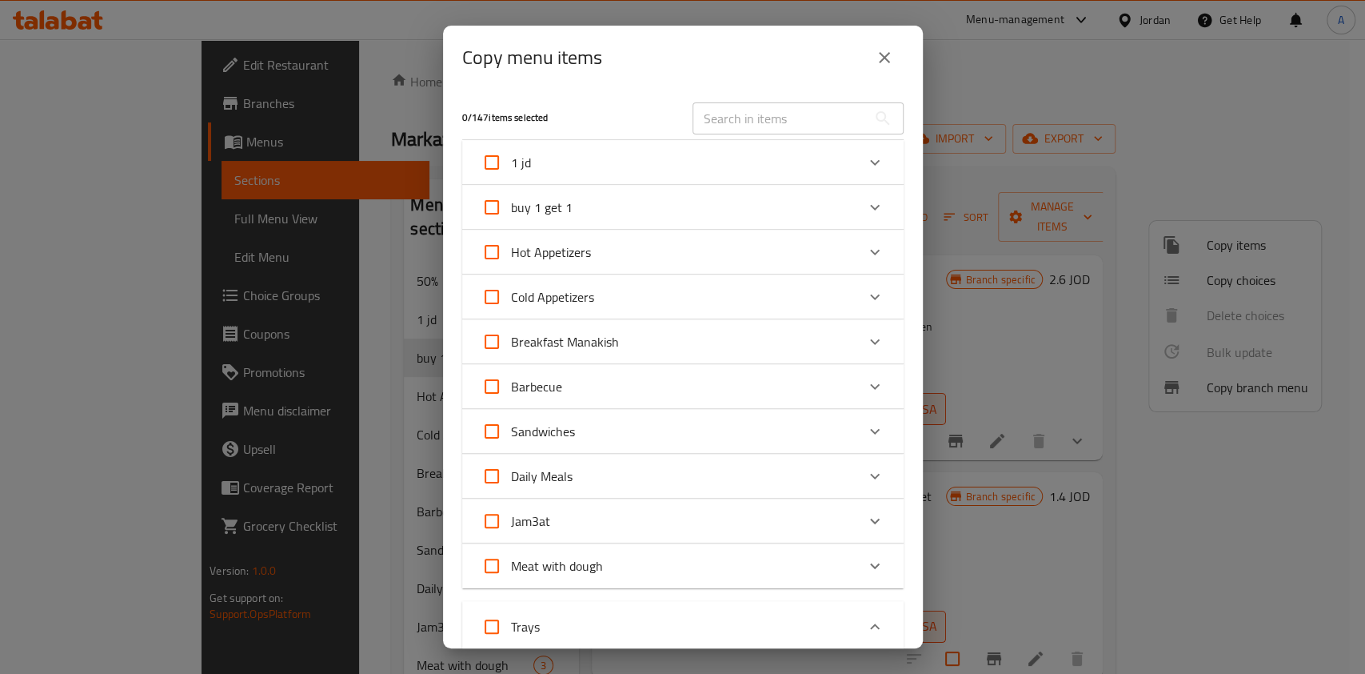
click at [755, 117] on input "text" at bounding box center [780, 118] width 174 height 32
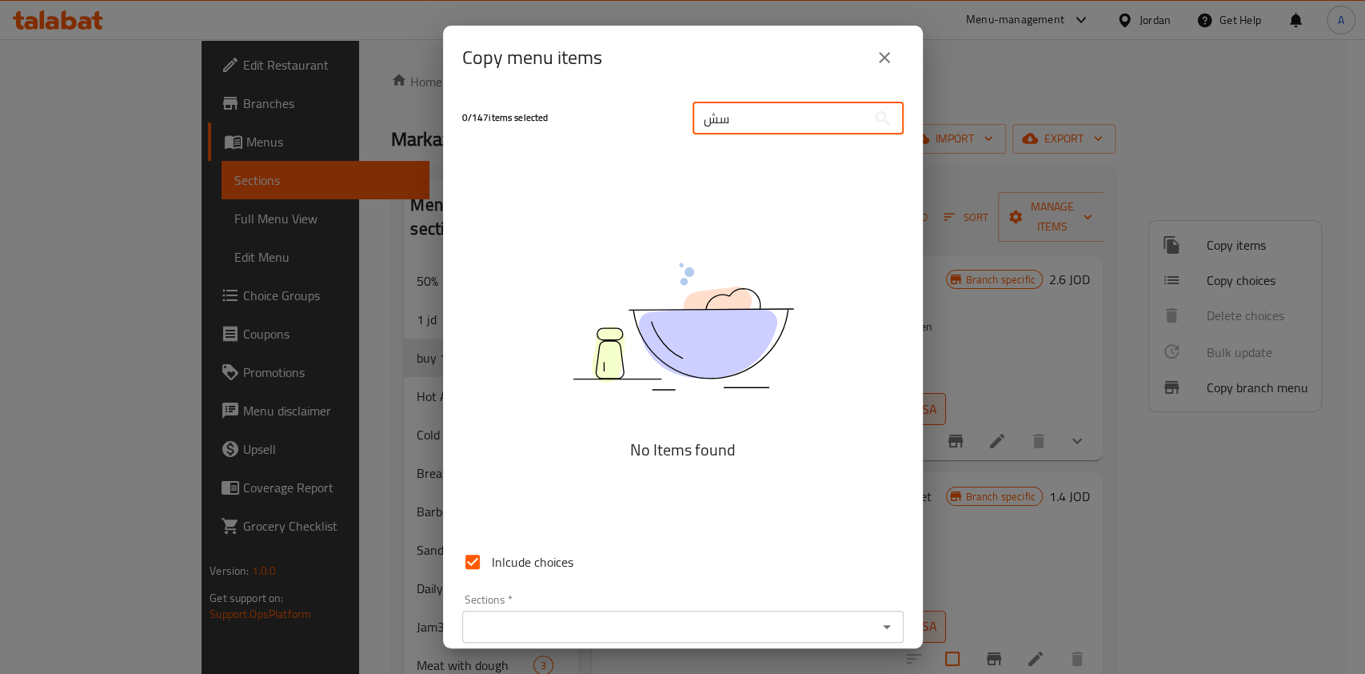
type input "س"
type input "ص"
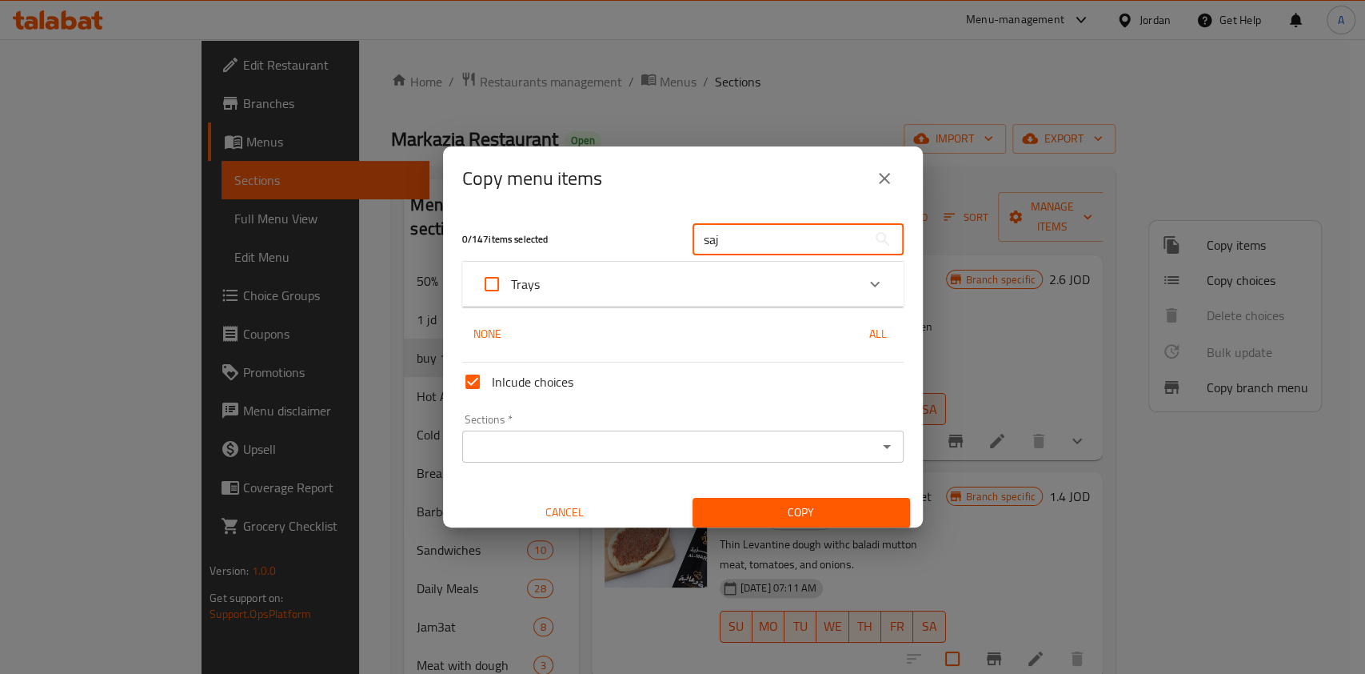
type input "saj"
click at [816, 290] on div "Trays" at bounding box center [669, 284] width 374 height 38
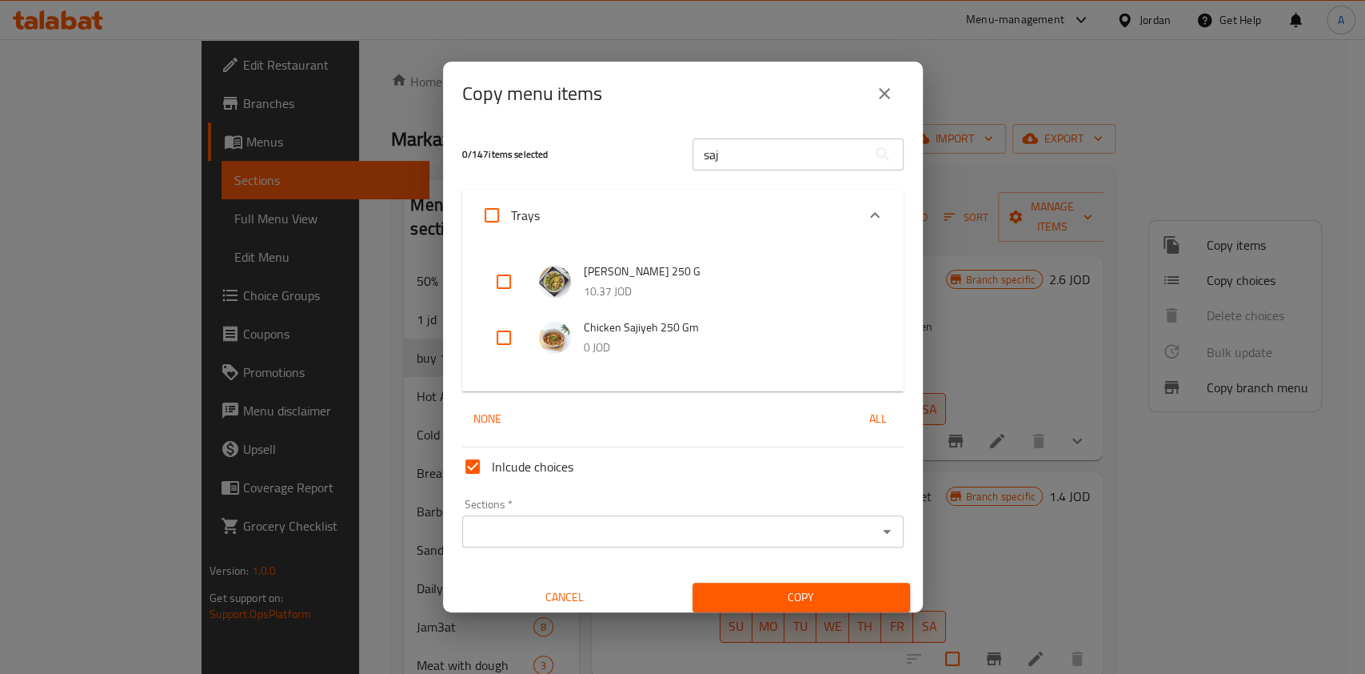
click at [506, 333] on input "checkbox" at bounding box center [504, 337] width 38 height 38
checkbox input "true"
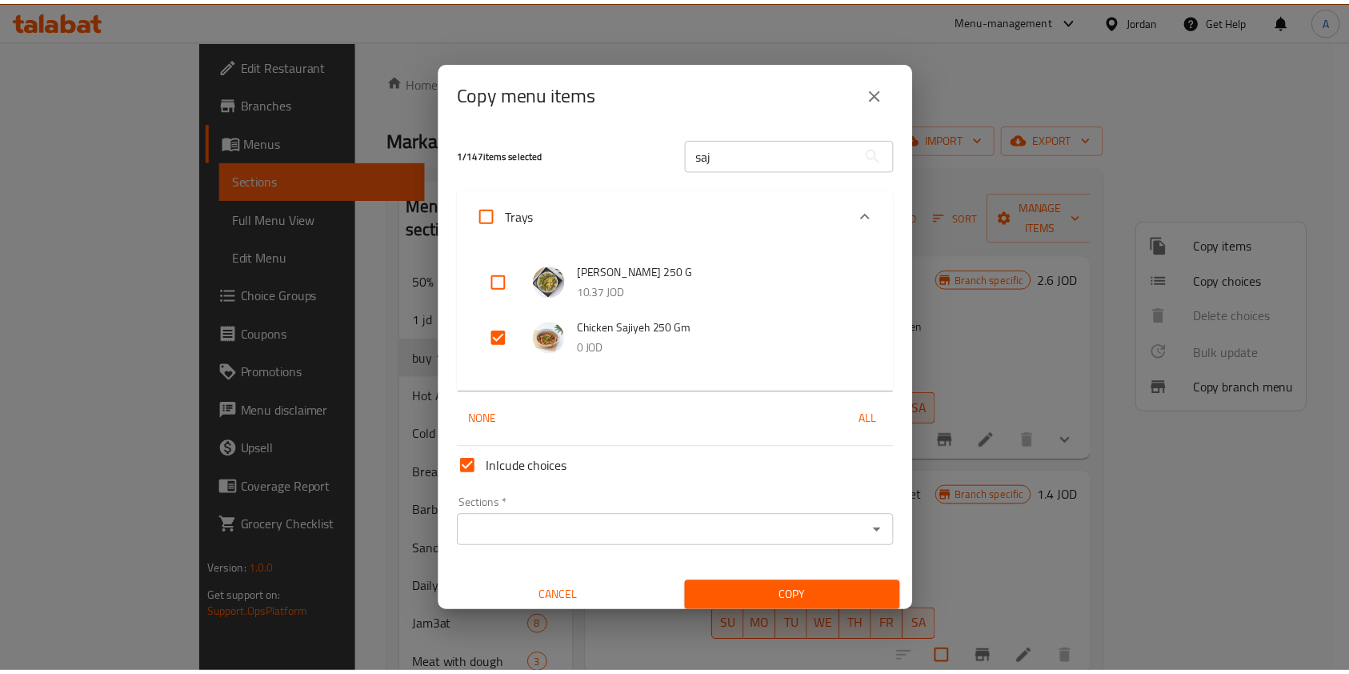
scroll to position [10, 0]
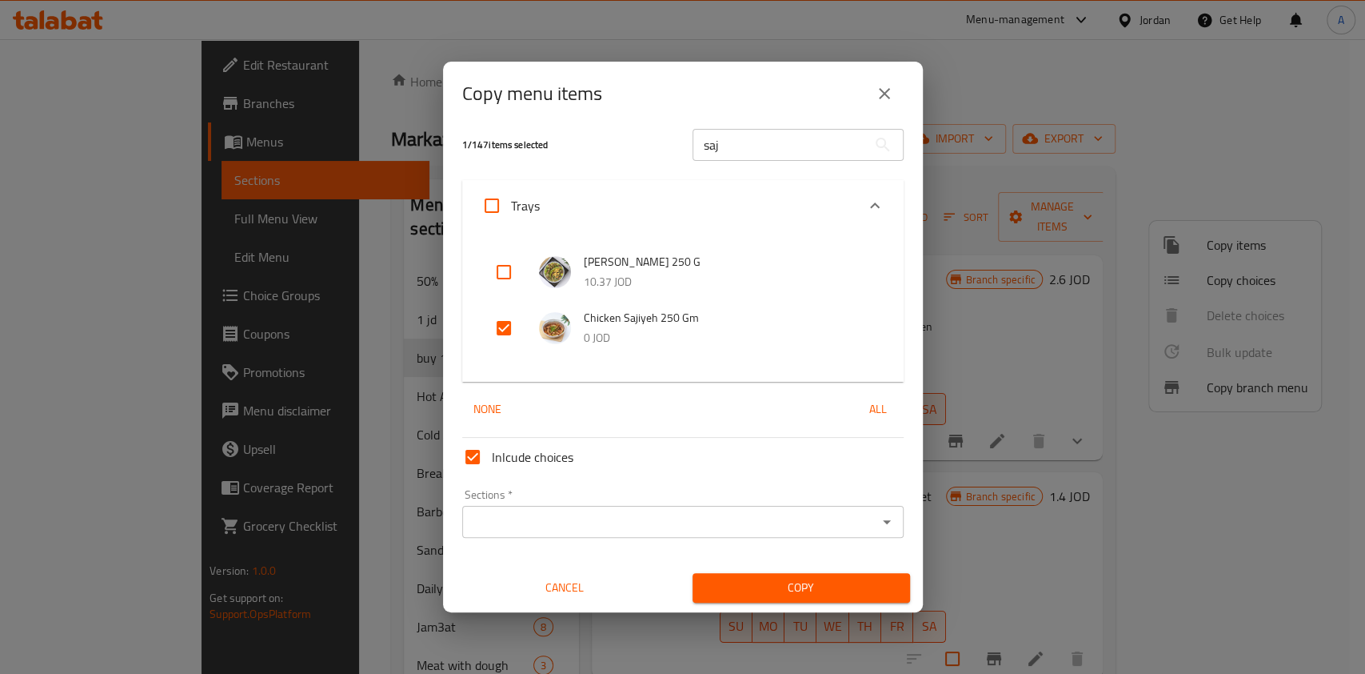
click at [749, 513] on input "Sections   *" at bounding box center [670, 521] width 406 height 22
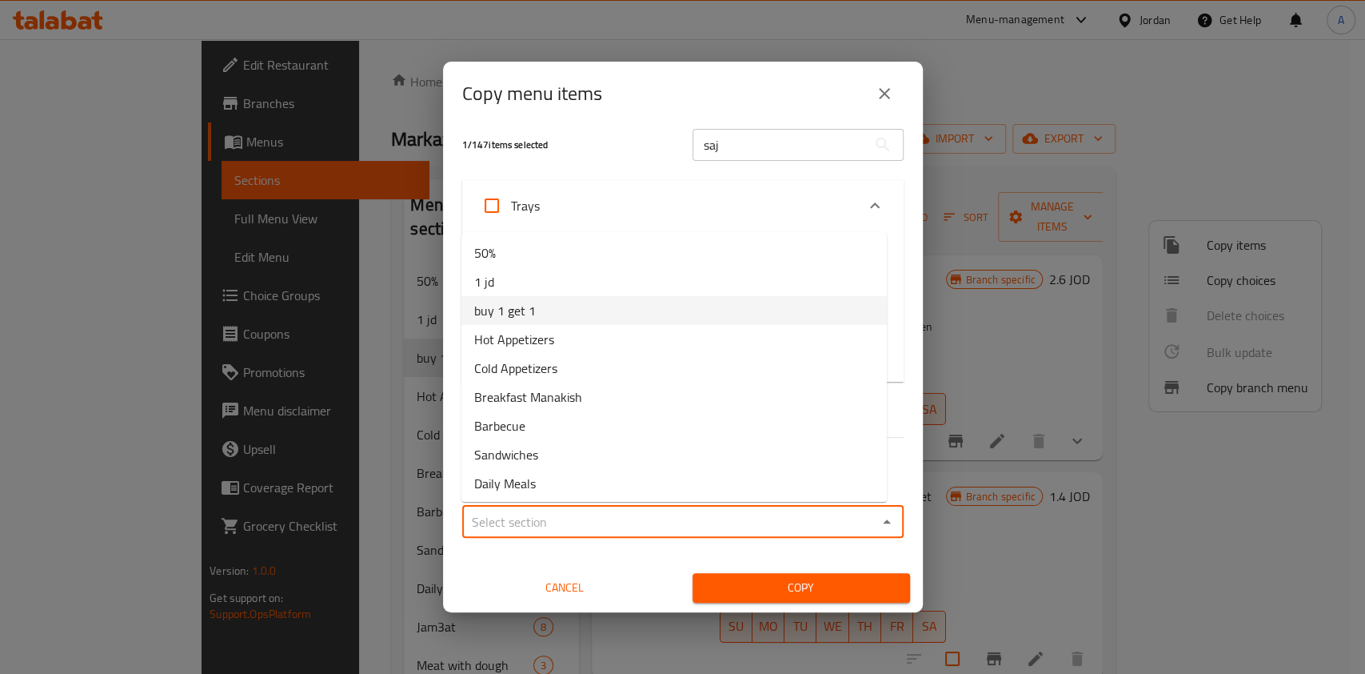
click at [591, 315] on li "buy 1 get 1" at bounding box center [675, 310] width 426 height 29
type input "buy 1 get 1"
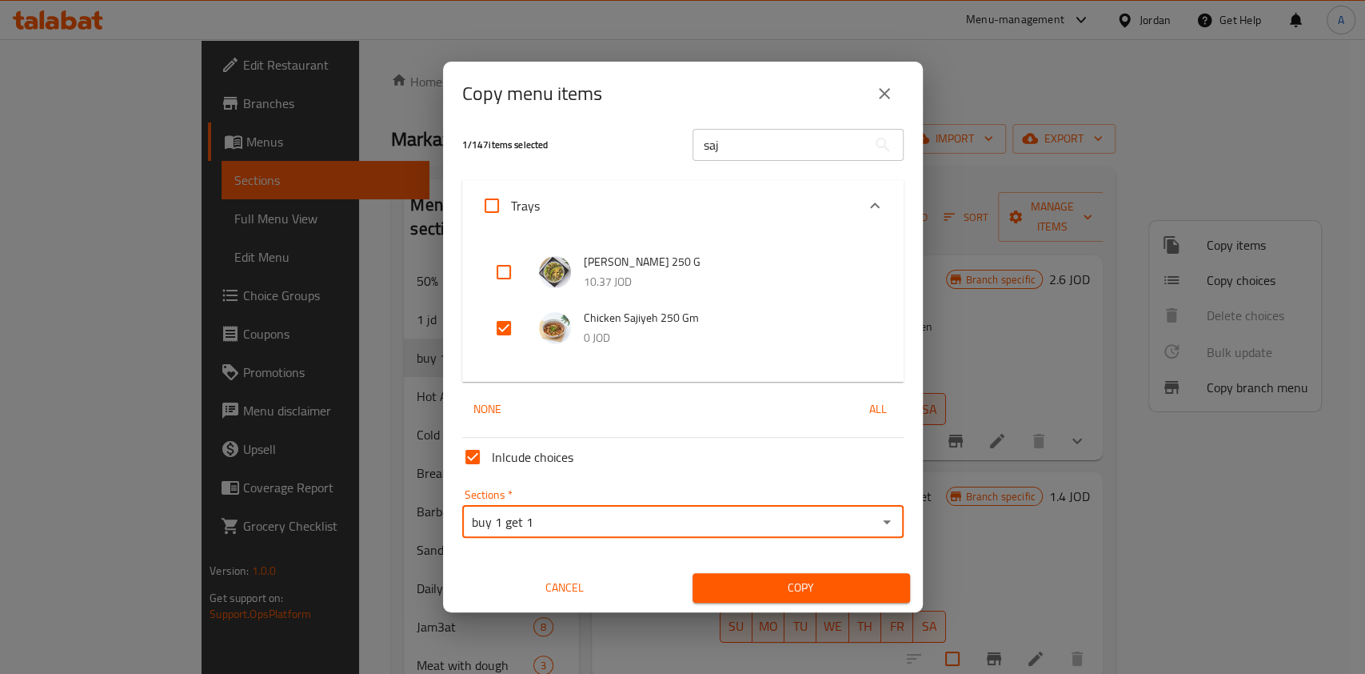
click at [736, 586] on span "Copy" at bounding box center [802, 588] width 192 height 20
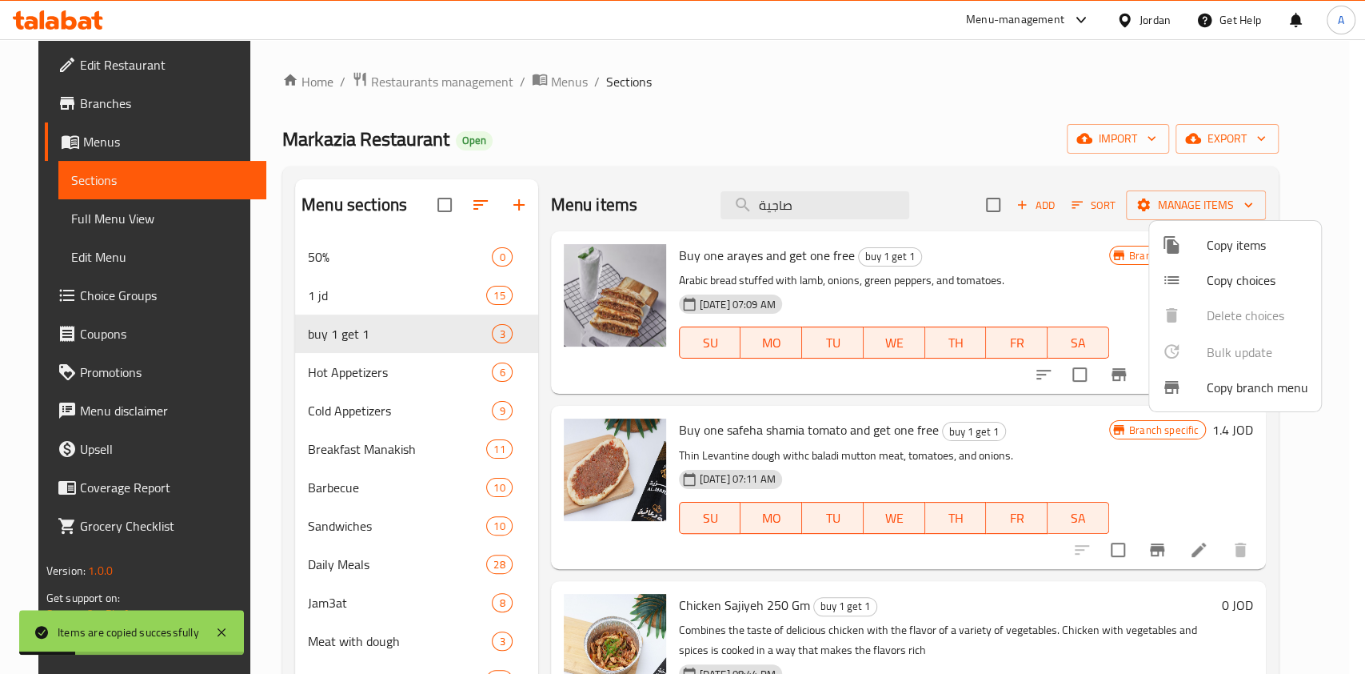
click at [1076, 258] on div at bounding box center [682, 337] width 1365 height 674
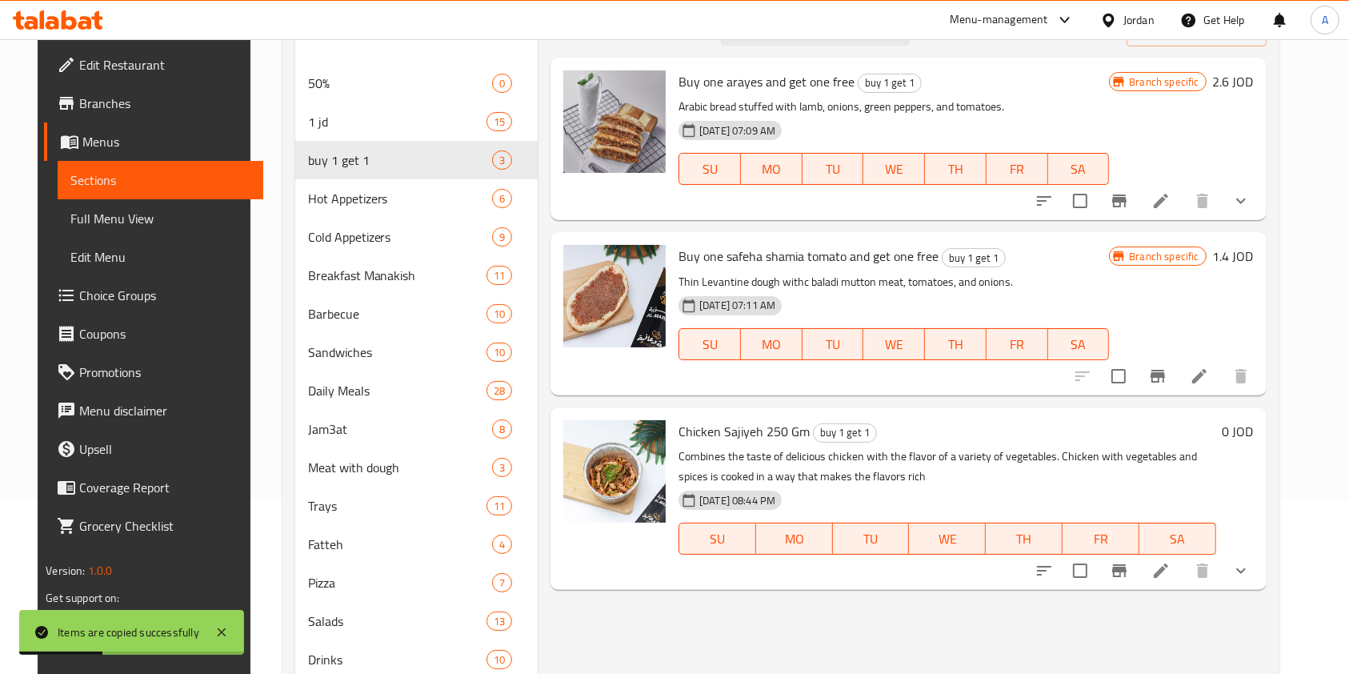
scroll to position [230, 0]
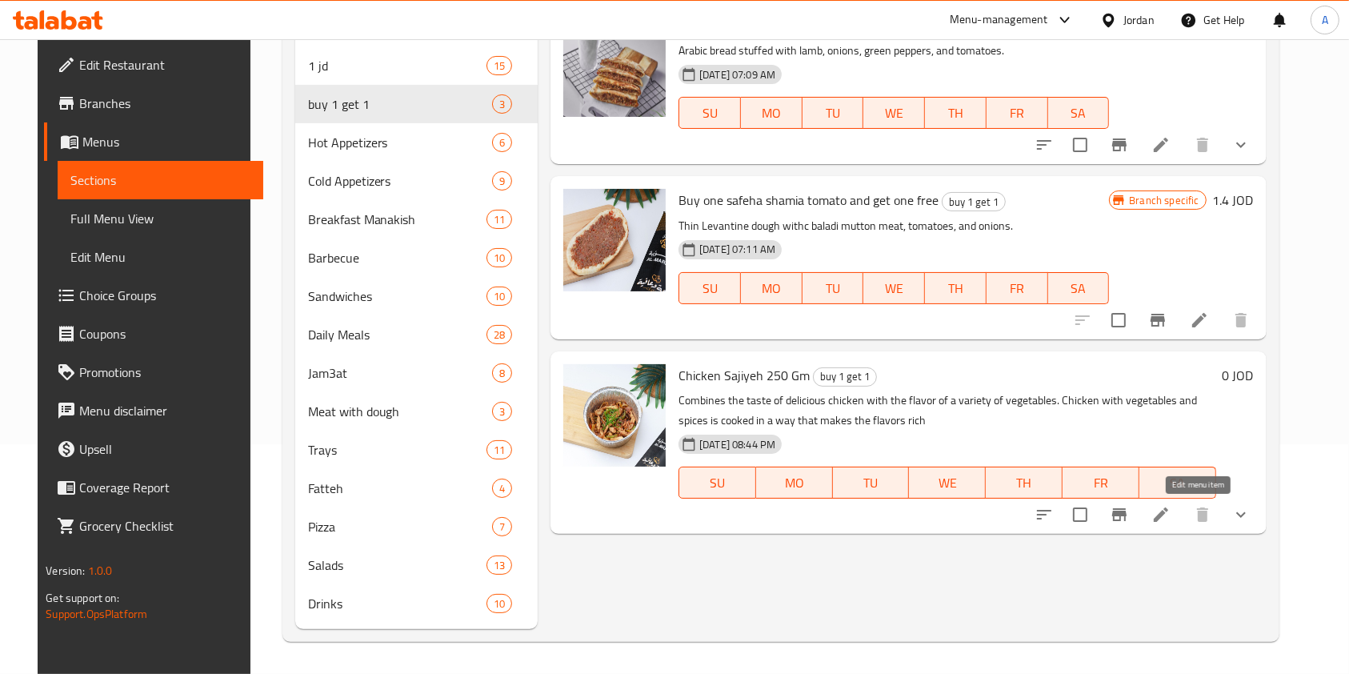
click at [1168, 516] on icon at bounding box center [1160, 514] width 14 height 14
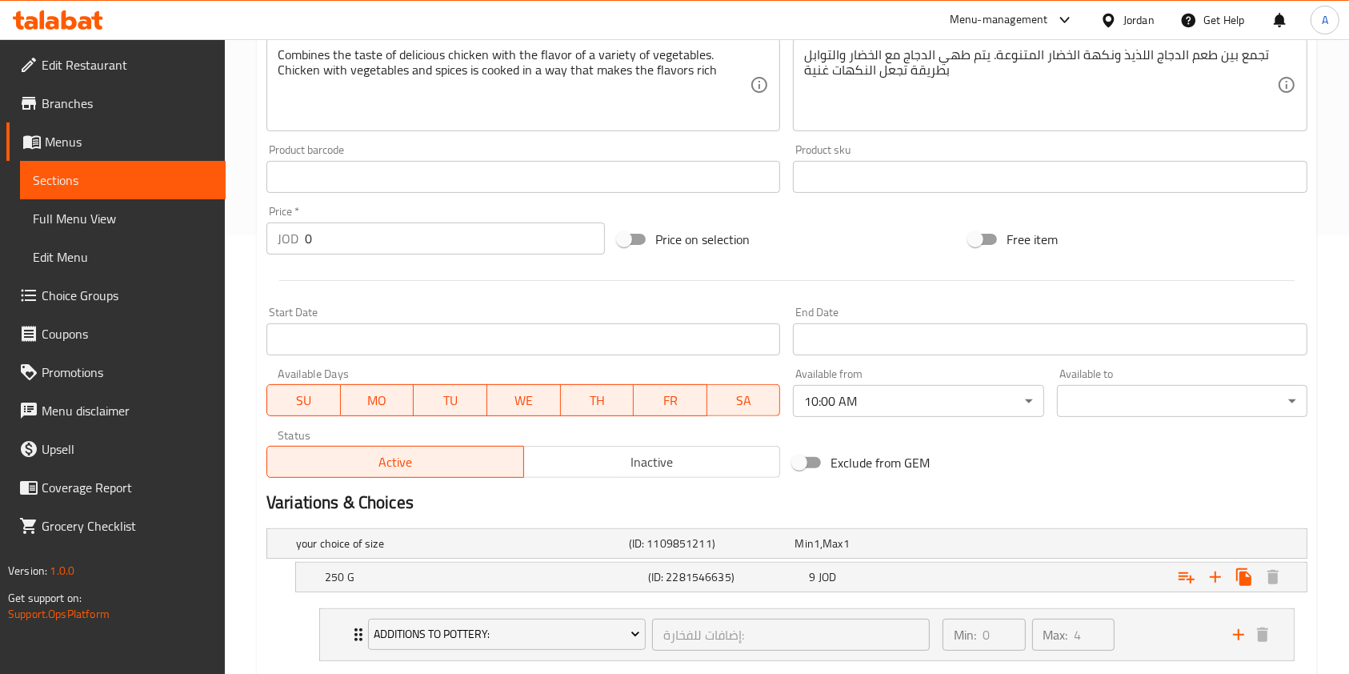
scroll to position [534, 0]
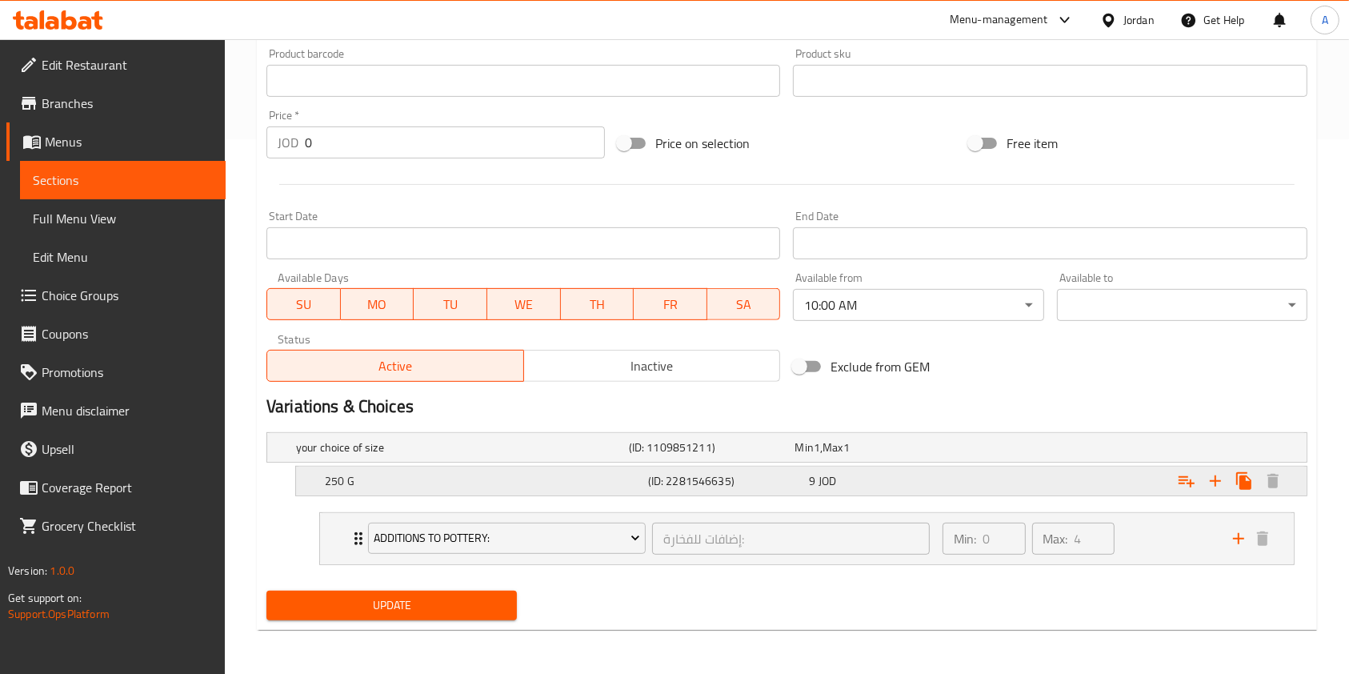
click at [620, 483] on h5 "250 G" at bounding box center [483, 481] width 317 height 16
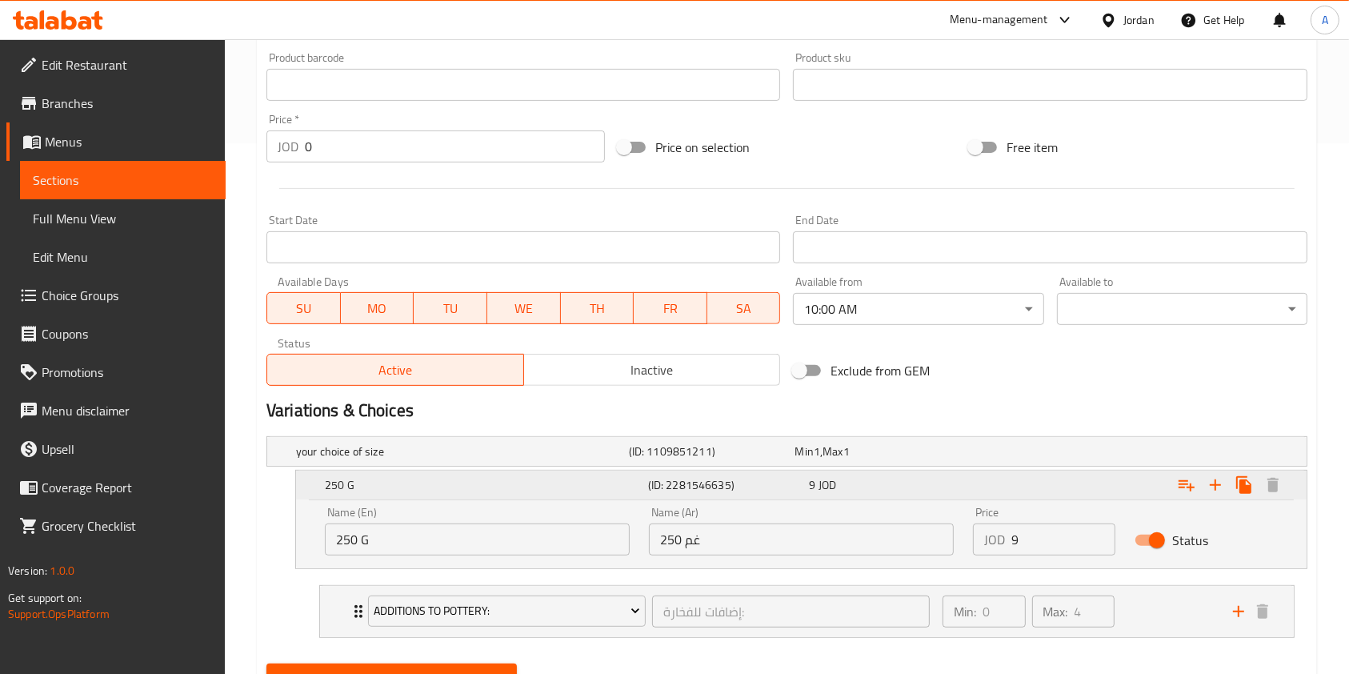
scroll to position [0, 0]
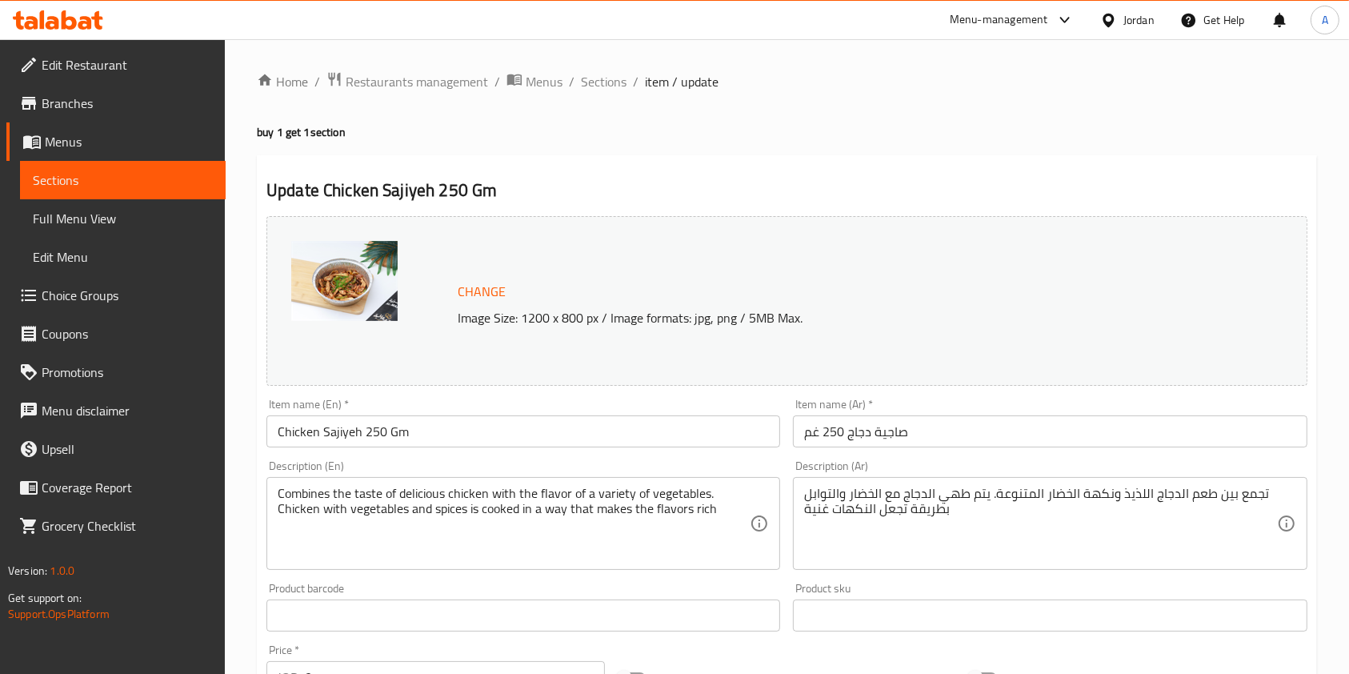
click at [432, 432] on input "Chicken Sajiyeh 250 Gm" at bounding box center [523, 431] width 514 height 32
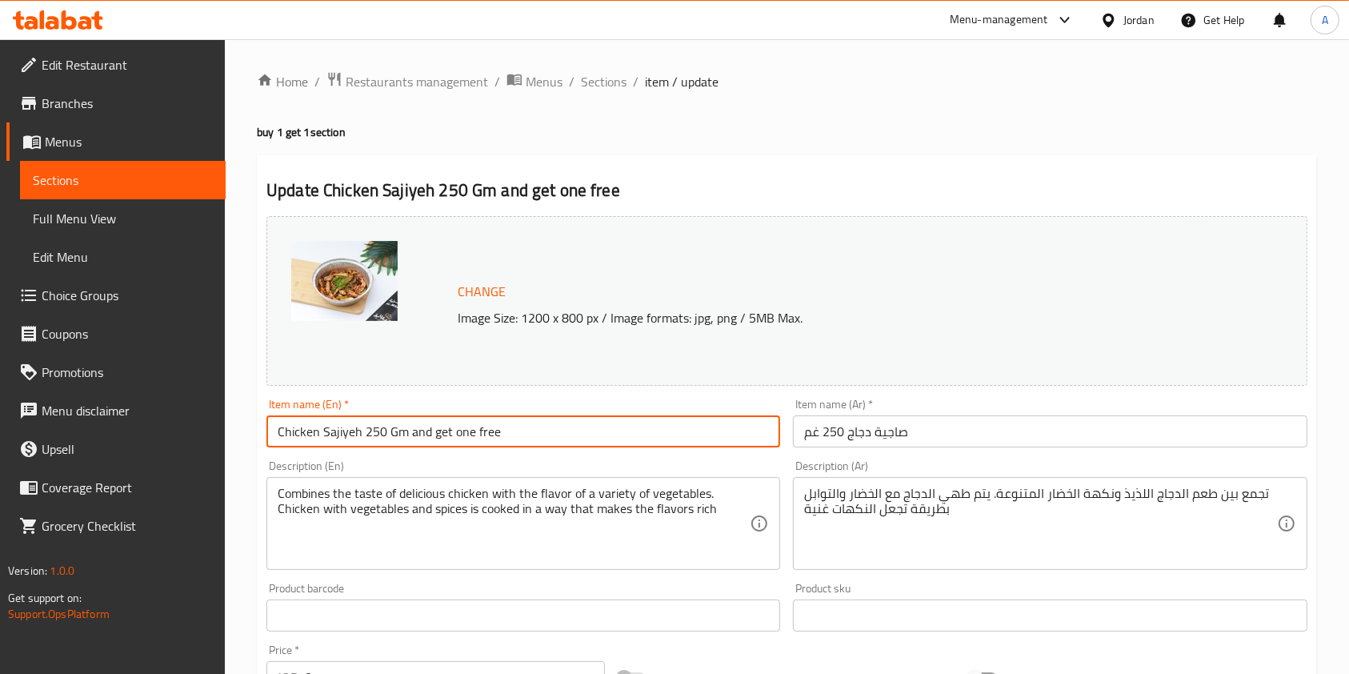
click at [275, 430] on input "Chicken Sajiyeh 250 Gm and get one free" at bounding box center [523, 431] width 514 height 32
type input "Buy Chicken Sajiyeh 250 Gm and get one free"
click at [800, 432] on input "صاجية دجاج 250 غم" at bounding box center [1050, 431] width 514 height 32
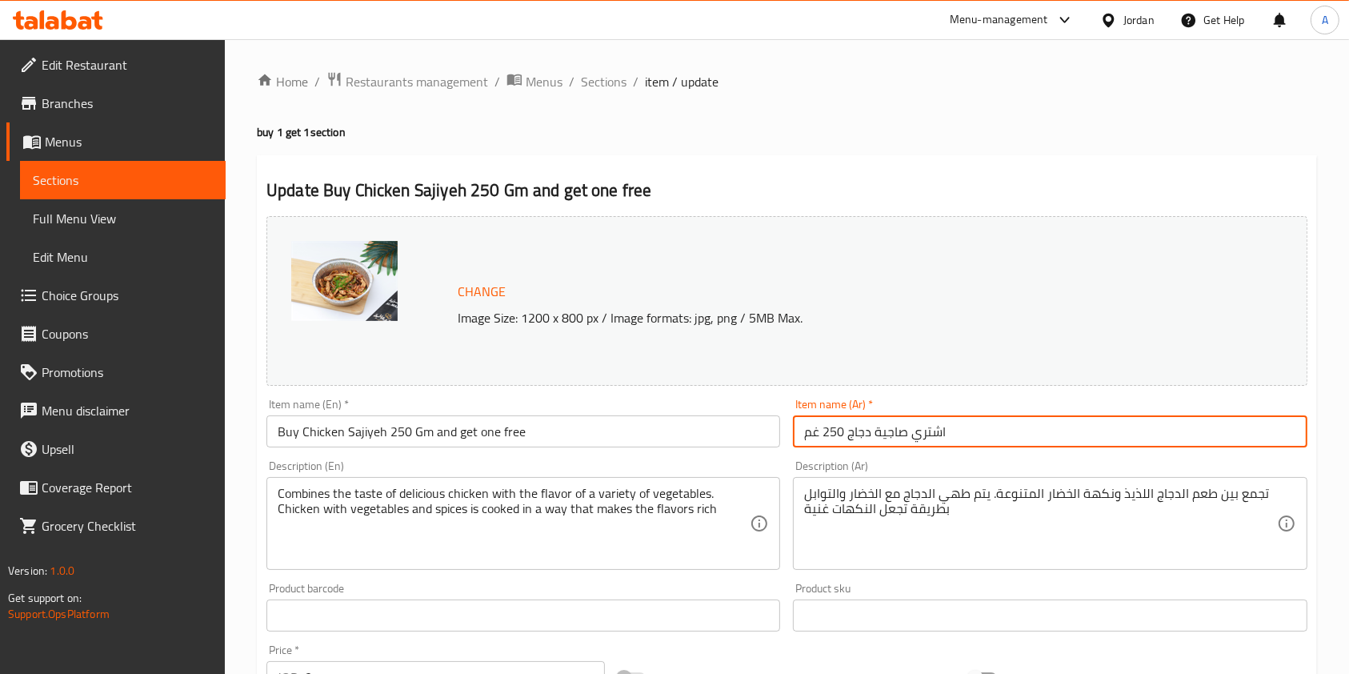
click at [957, 438] on input "اشتري صاجية دجاج 250 غم" at bounding box center [1050, 431] width 514 height 32
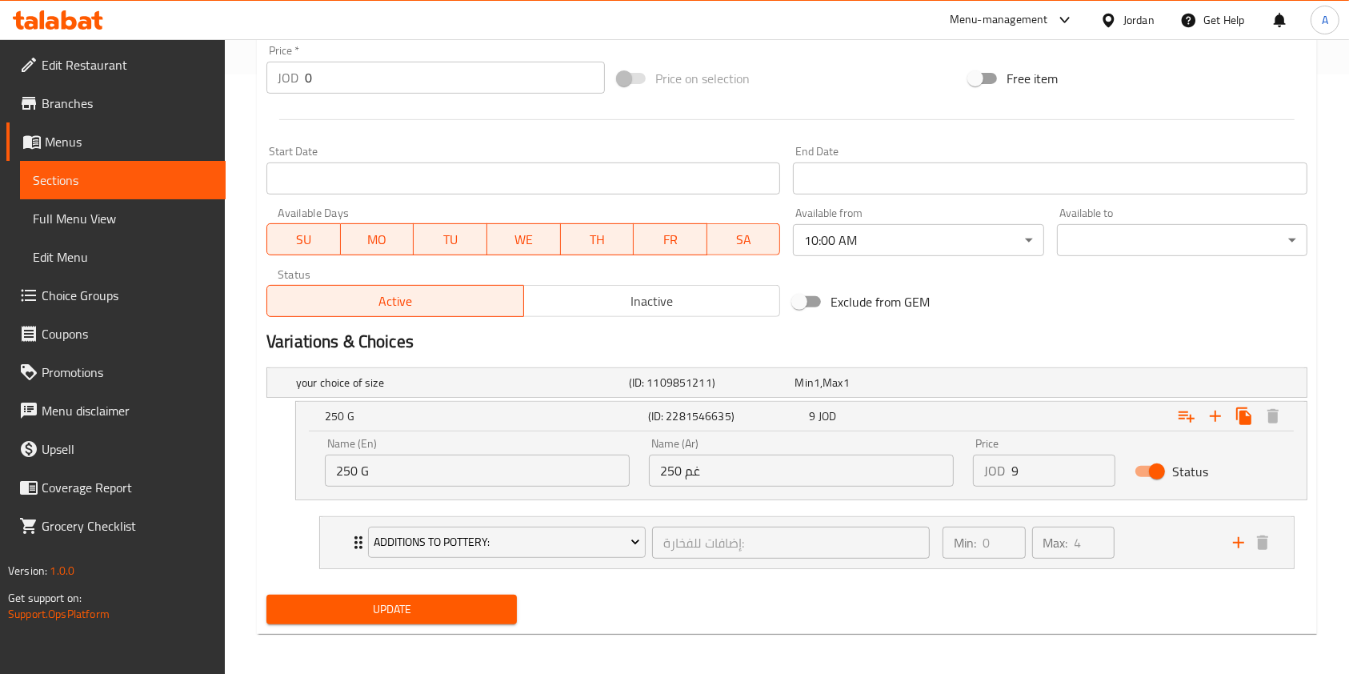
scroll to position [602, 0]
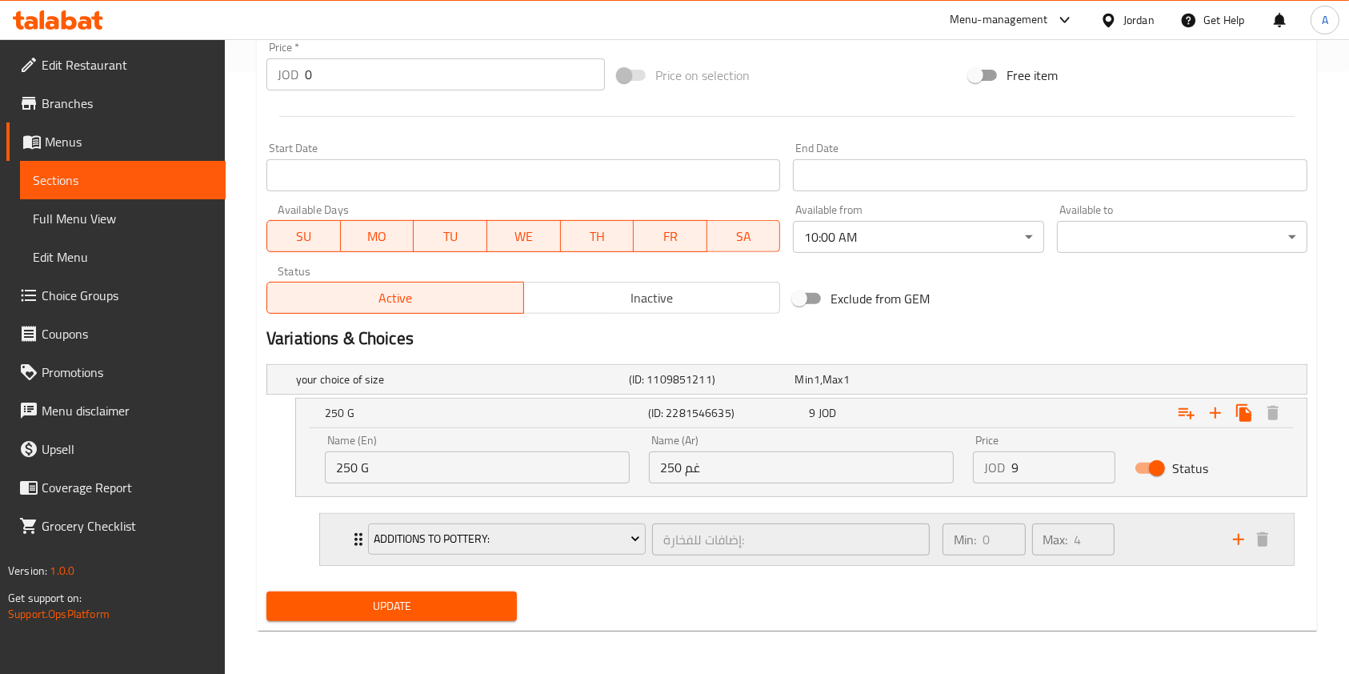
click at [1173, 534] on div "Min: 0 ​ Max: 4 ​" at bounding box center [1078, 539] width 290 height 51
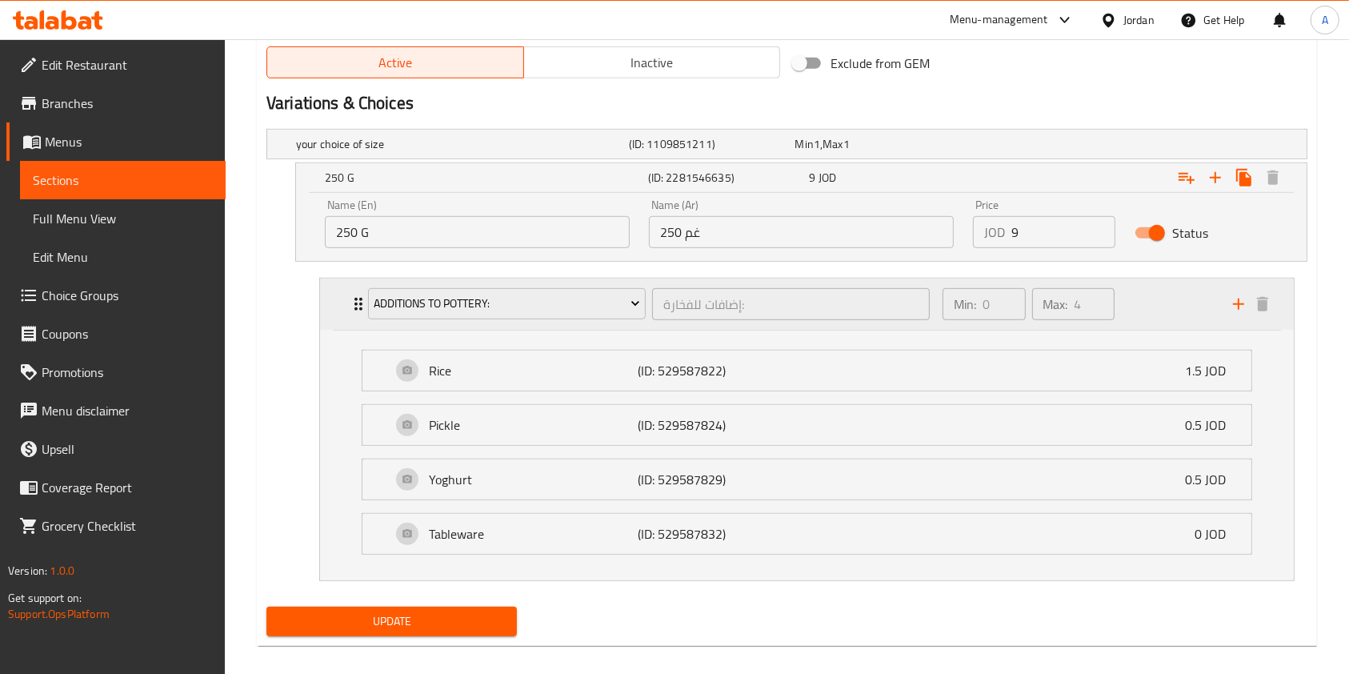
scroll to position [838, 0]
click at [890, 541] on div "Tableware (ID: 529587832) 0 JOD" at bounding box center [811, 533] width 841 height 40
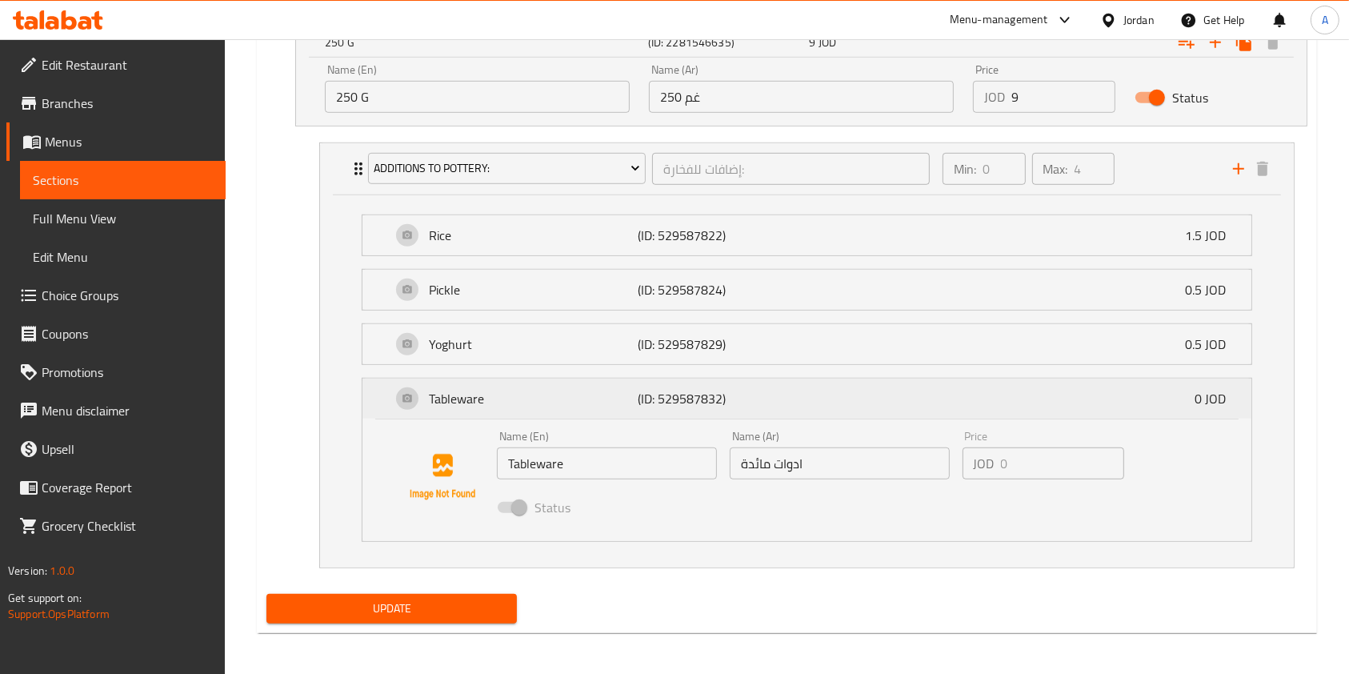
scroll to position [975, 0]
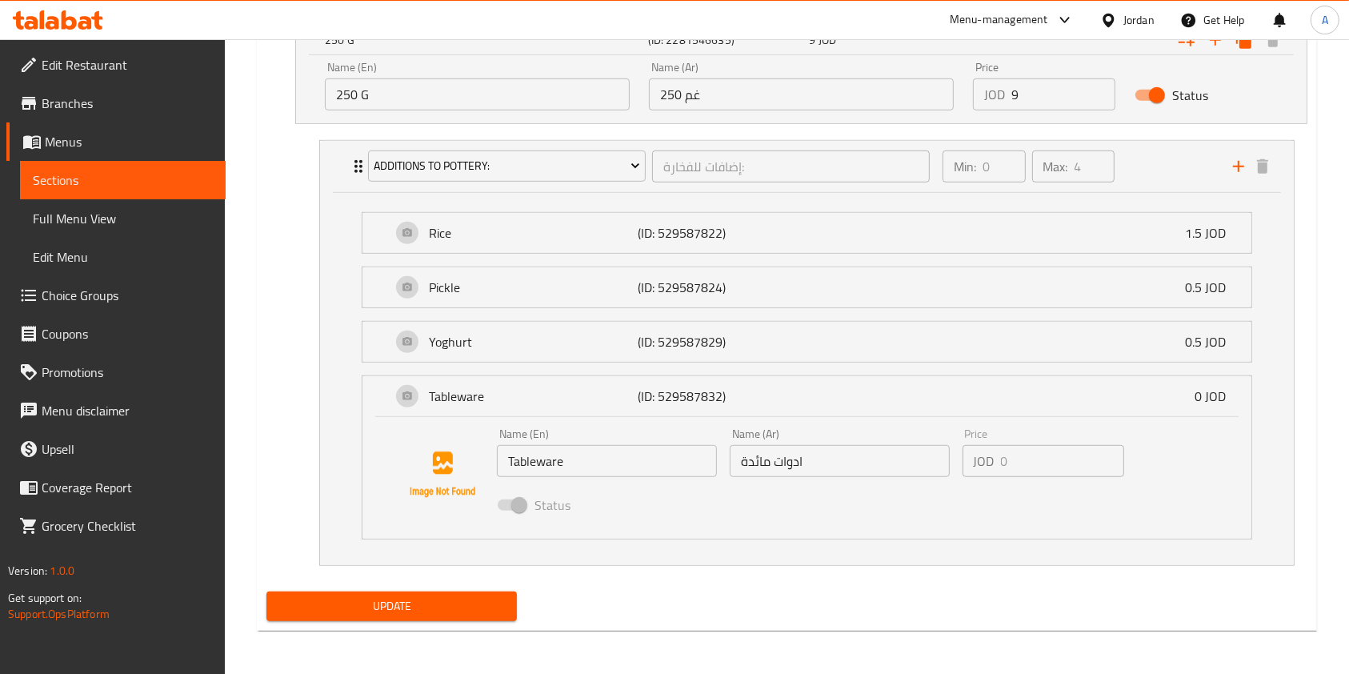
type input "اشتري صاجية دجاج 250 غم واحصل على الثانية مجانا"
click at [262, 496] on div "your choice of size (ID: 1109851211) Min 1 , Max 1 Name (En) your choice of siz…" at bounding box center [786, 285] width 1053 height 600
click at [378, 605] on span "Update" at bounding box center [391, 606] width 225 height 20
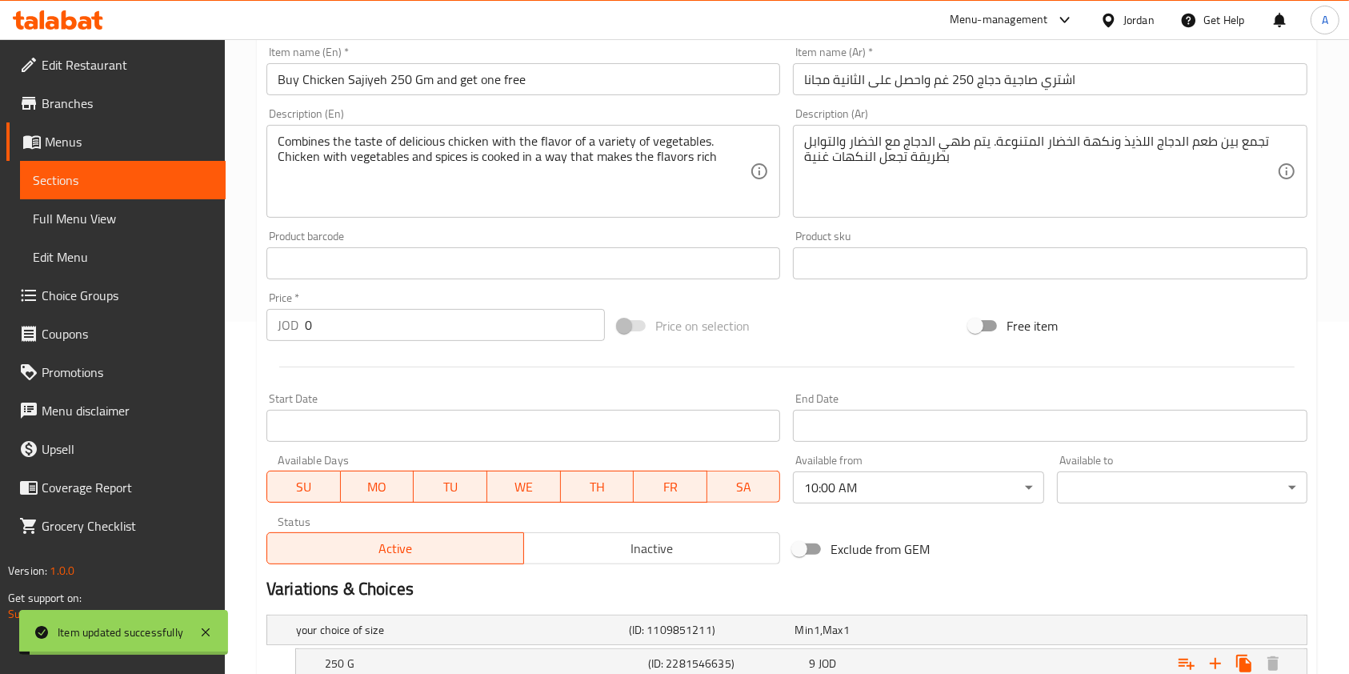
scroll to position [0, 0]
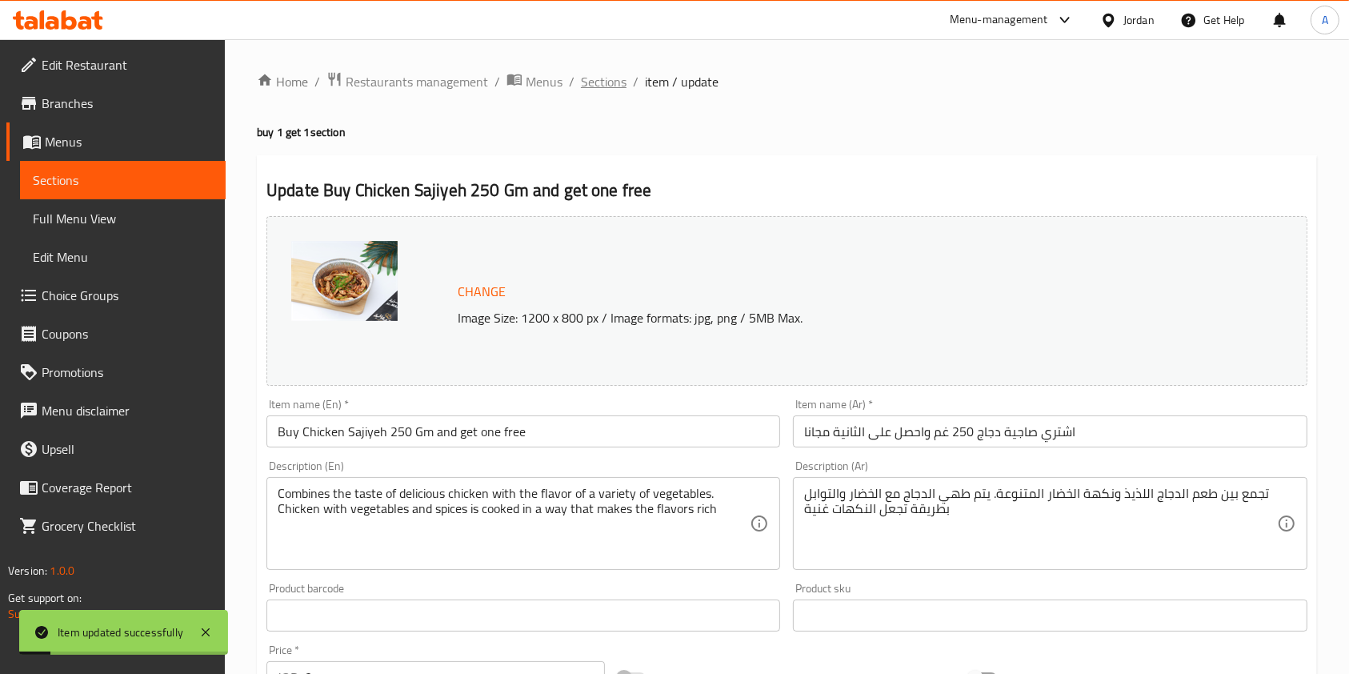
click at [608, 82] on span "Sections" at bounding box center [604, 81] width 46 height 19
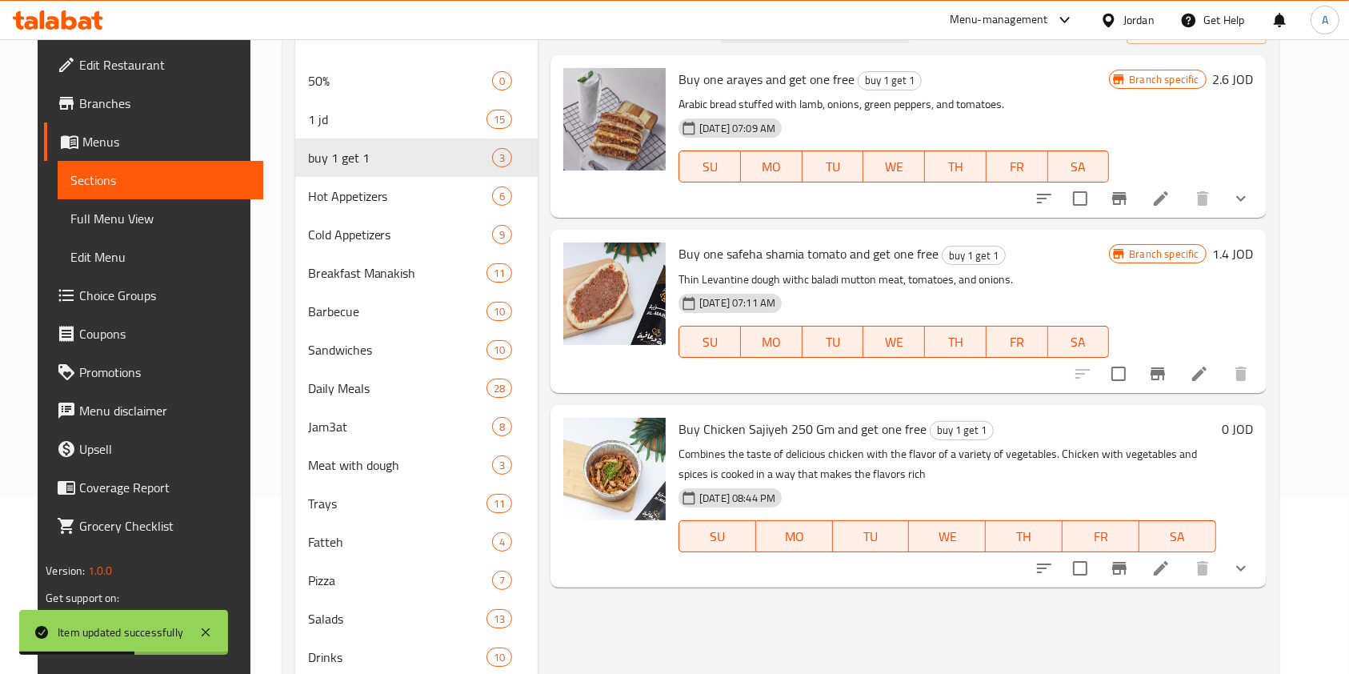
scroll to position [177, 0]
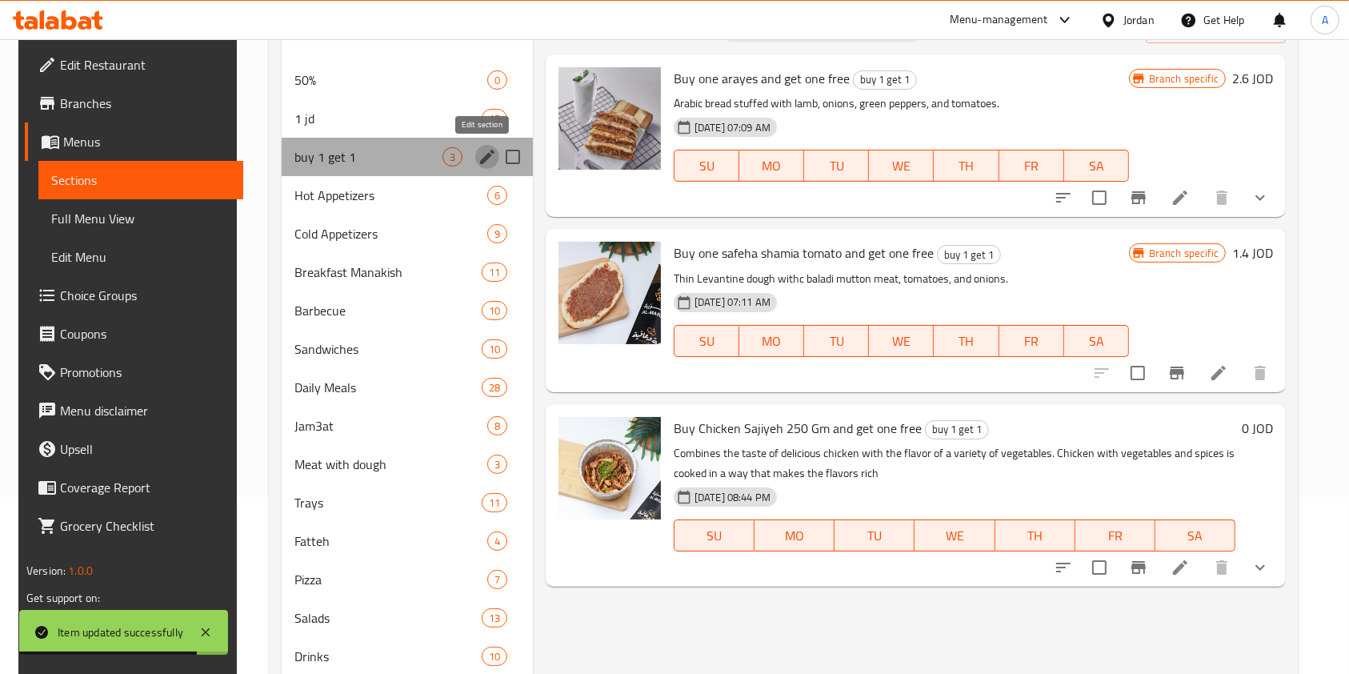
click at [480, 154] on icon "edit" at bounding box center [487, 156] width 19 height 19
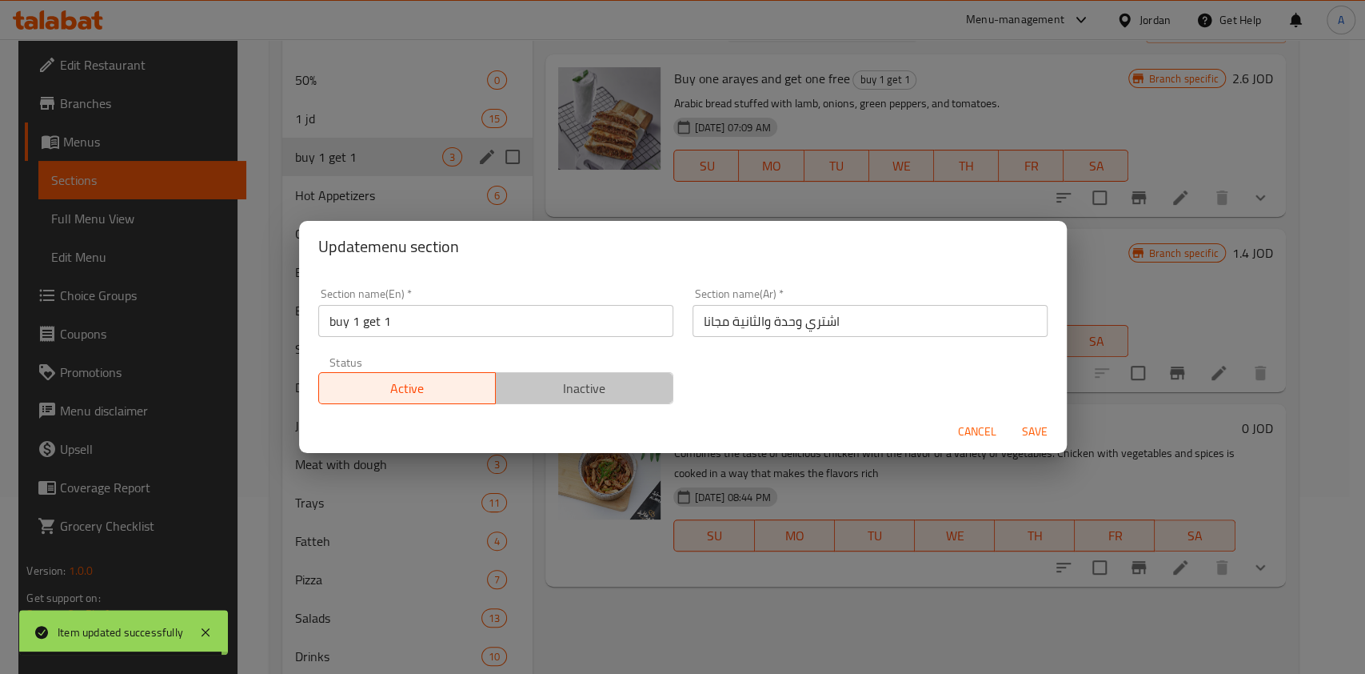
click at [584, 390] on span "Inactive" at bounding box center [584, 388] width 165 height 23
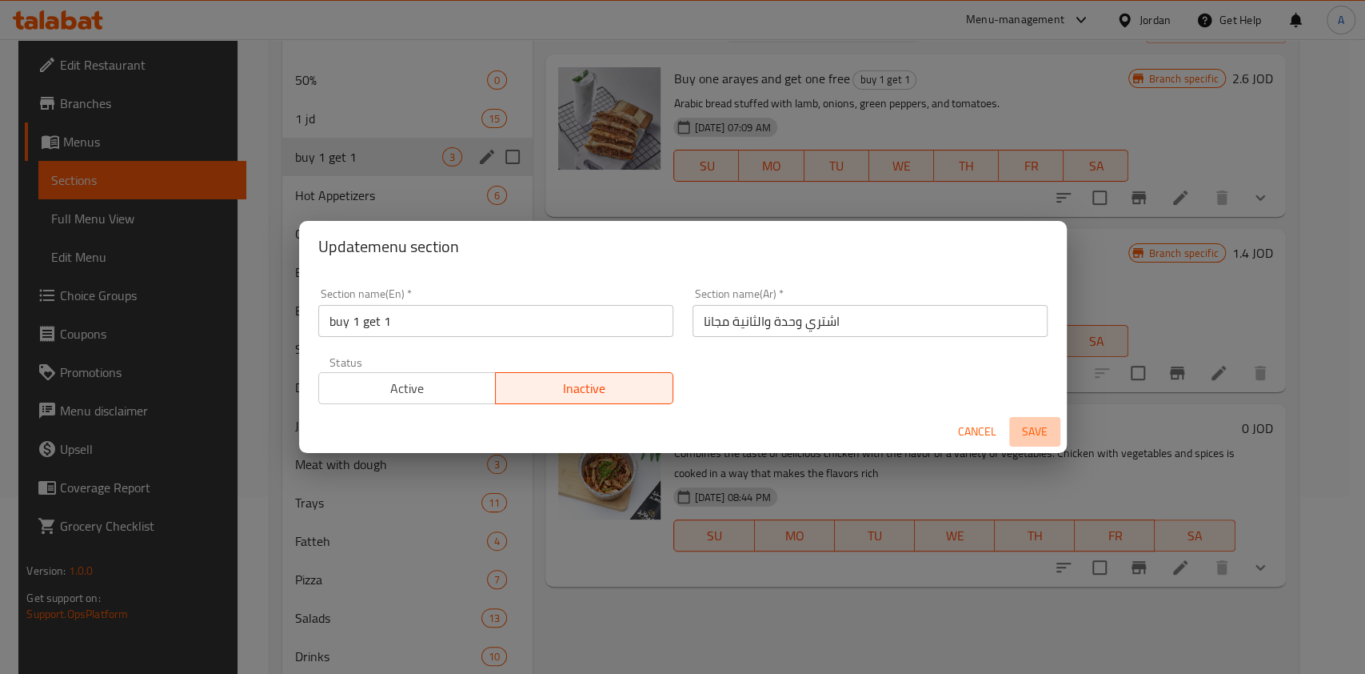
click at [1036, 431] on span "Save" at bounding box center [1035, 432] width 38 height 20
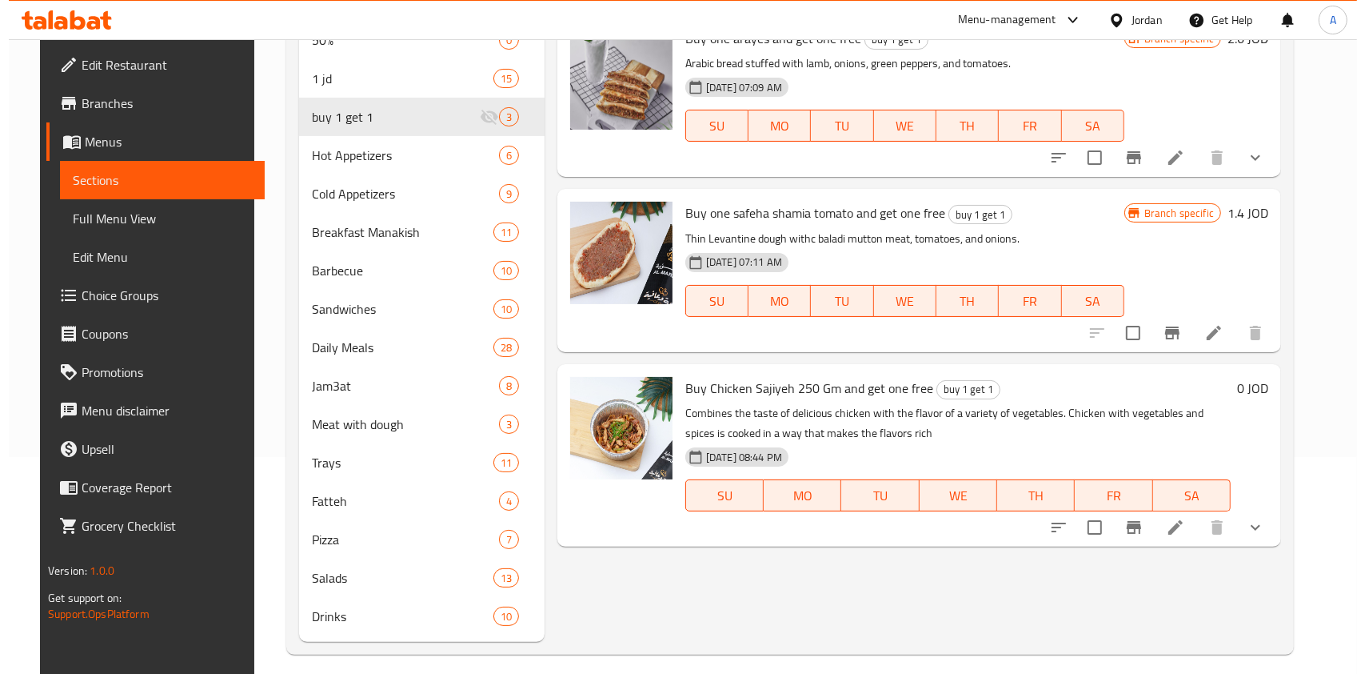
scroll to position [0, 0]
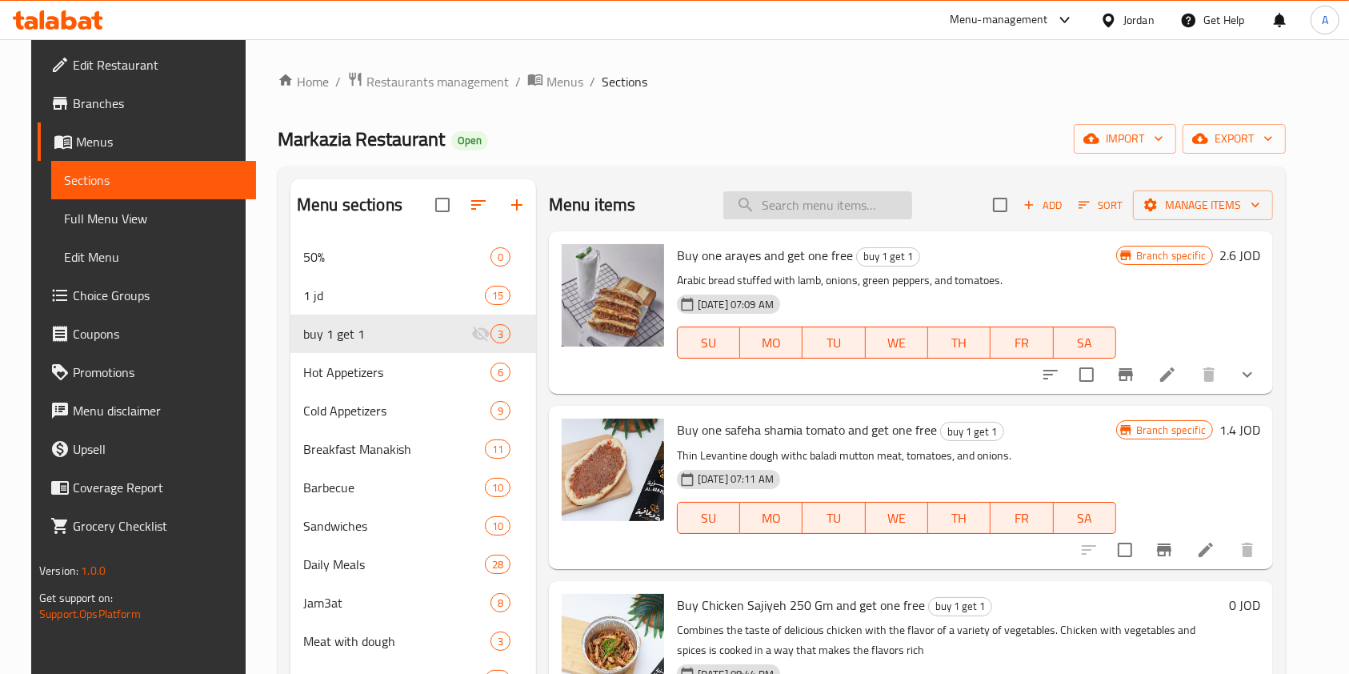
click at [806, 209] on input "search" at bounding box center [817, 205] width 189 height 28
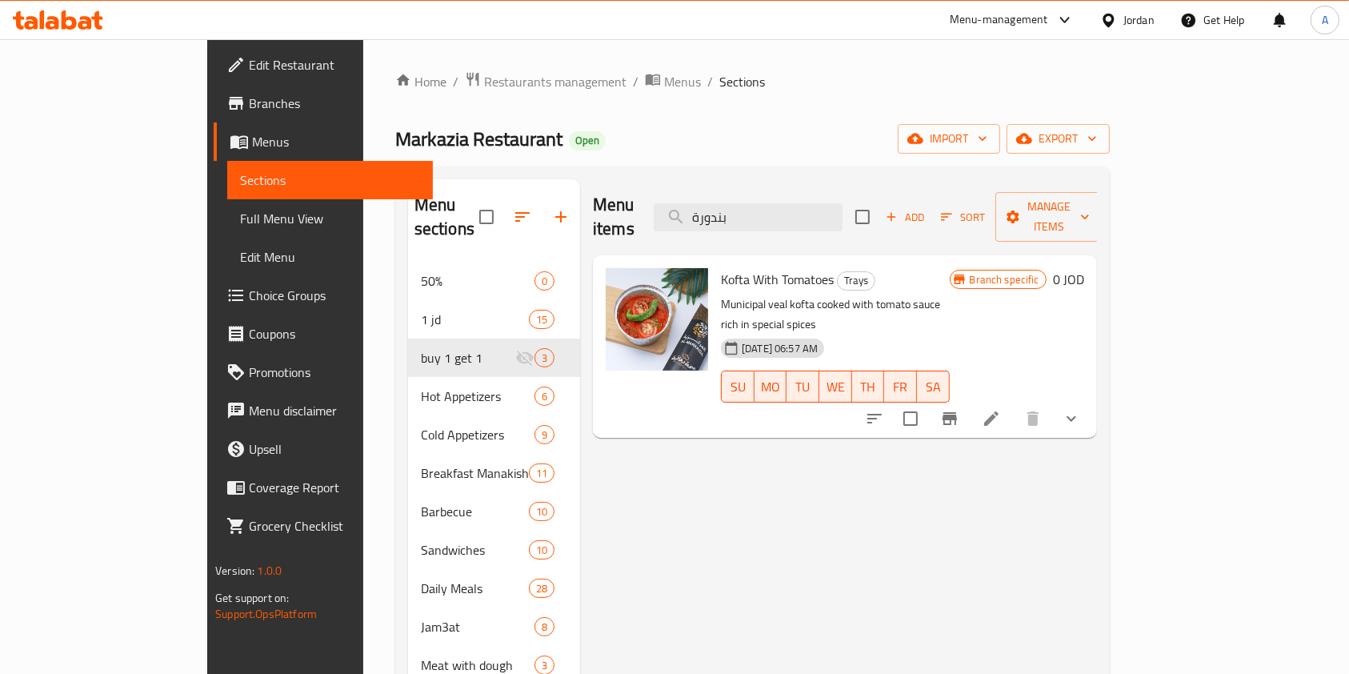
type input "بندورة"
click at [1081, 409] on icon "show more" at bounding box center [1070, 418] width 19 height 19
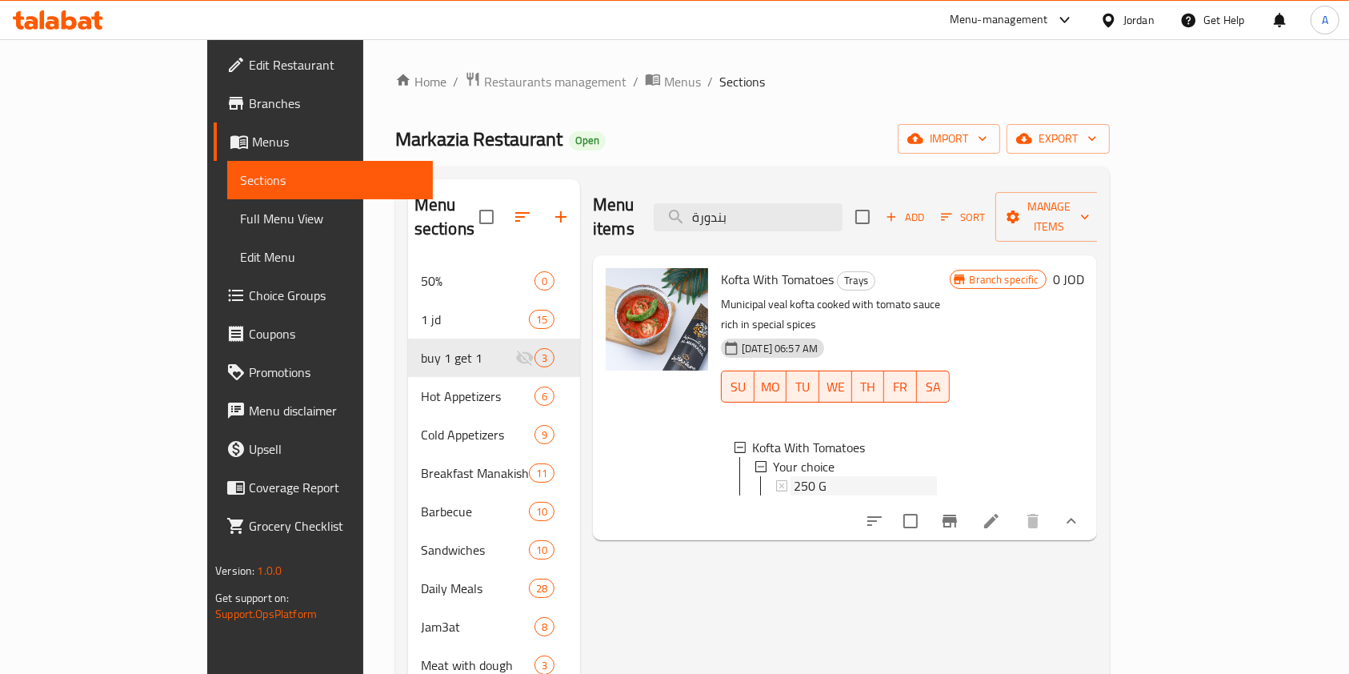
click at [867, 476] on div "250 G" at bounding box center [865, 485] width 143 height 19
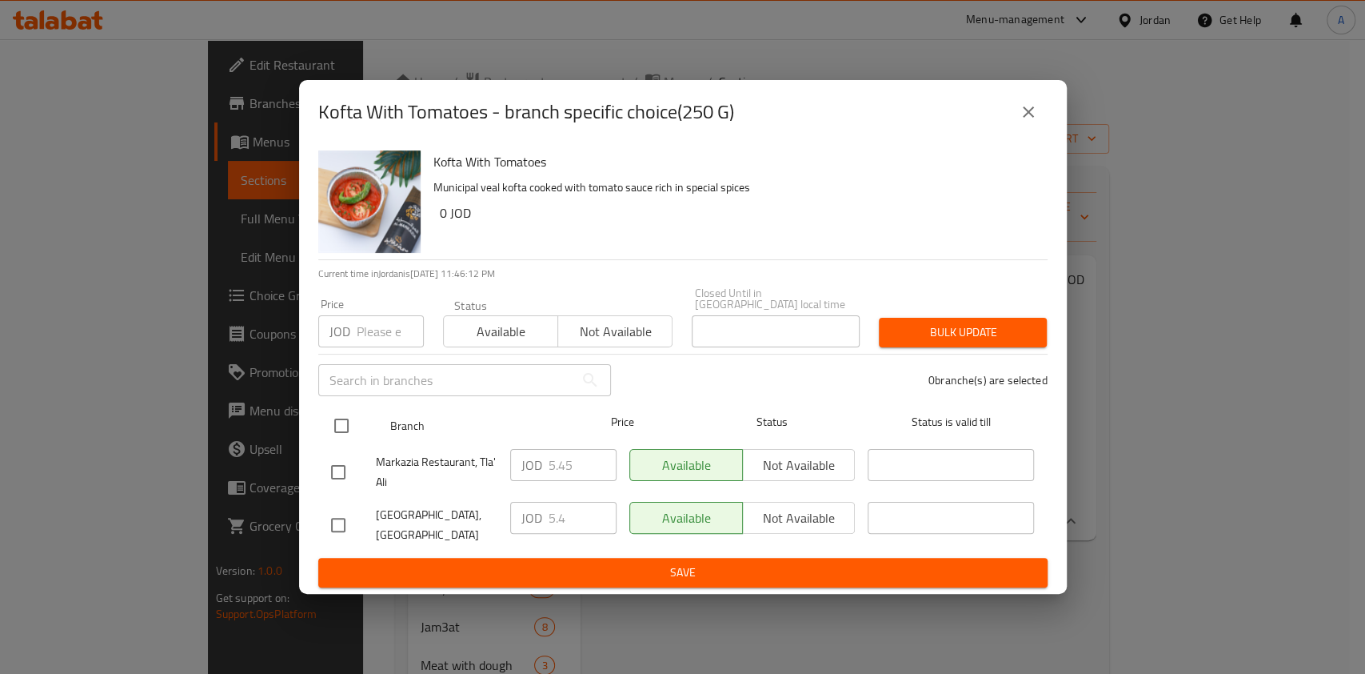
click at [343, 419] on input "checkbox" at bounding box center [342, 426] width 34 height 34
checkbox input "true"
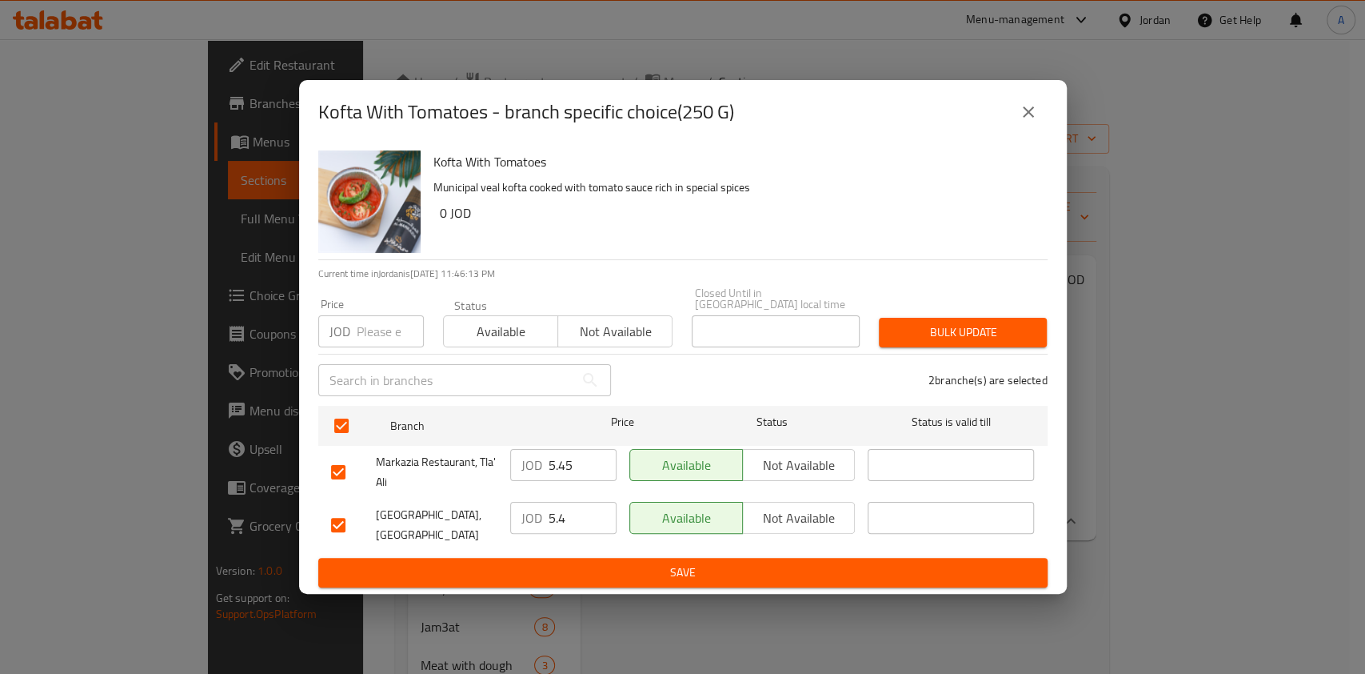
click at [582, 470] on input "5.45" at bounding box center [583, 465] width 68 height 32
type input "5.4"
click at [672, 574] on span "Save" at bounding box center [683, 572] width 704 height 20
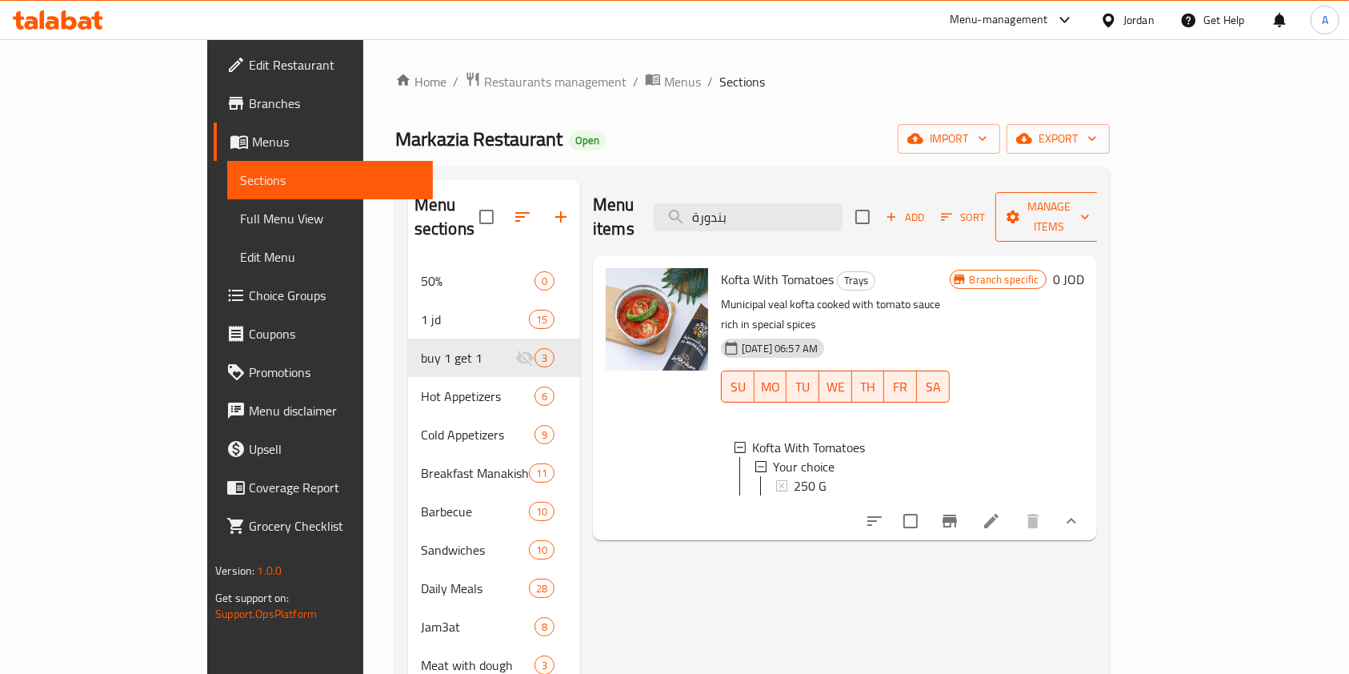
click at [1093, 209] on icon "button" at bounding box center [1085, 217] width 16 height 16
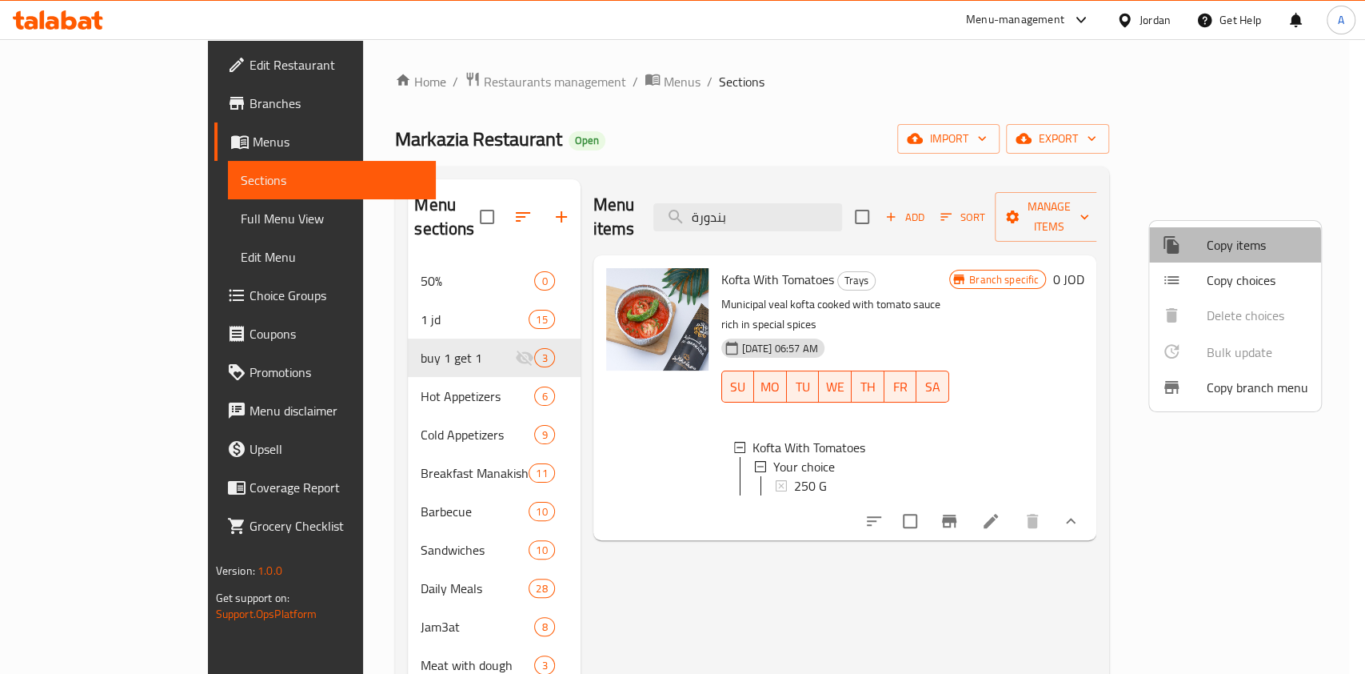
click at [1204, 251] on div at bounding box center [1184, 244] width 45 height 19
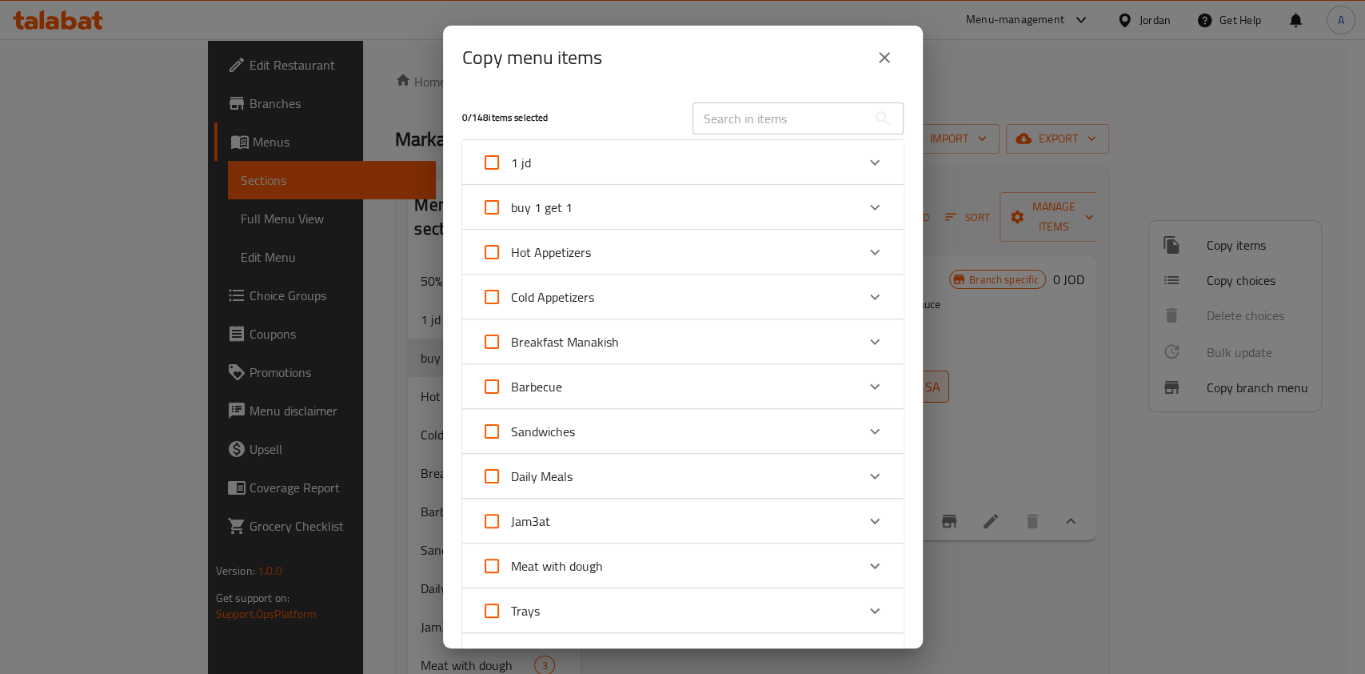
click at [888, 53] on icon "close" at bounding box center [884, 57] width 11 height 11
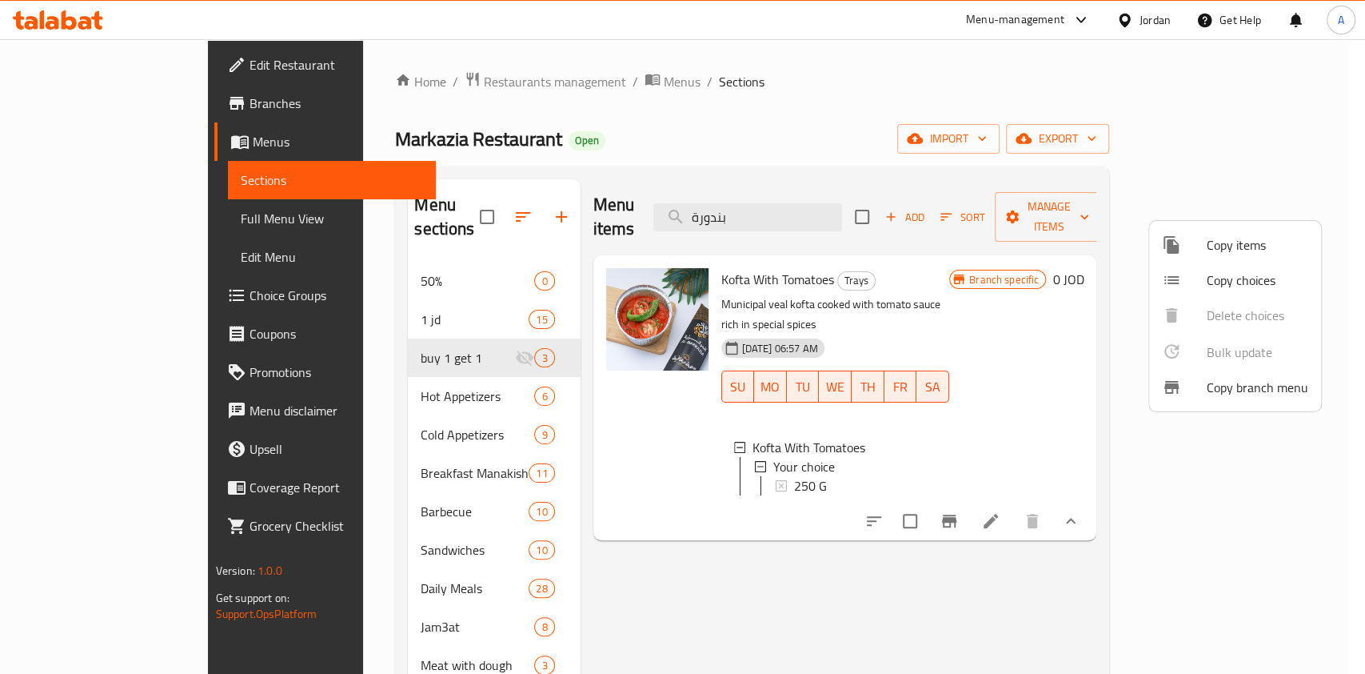
click at [1258, 247] on span "Copy items" at bounding box center [1258, 244] width 102 height 19
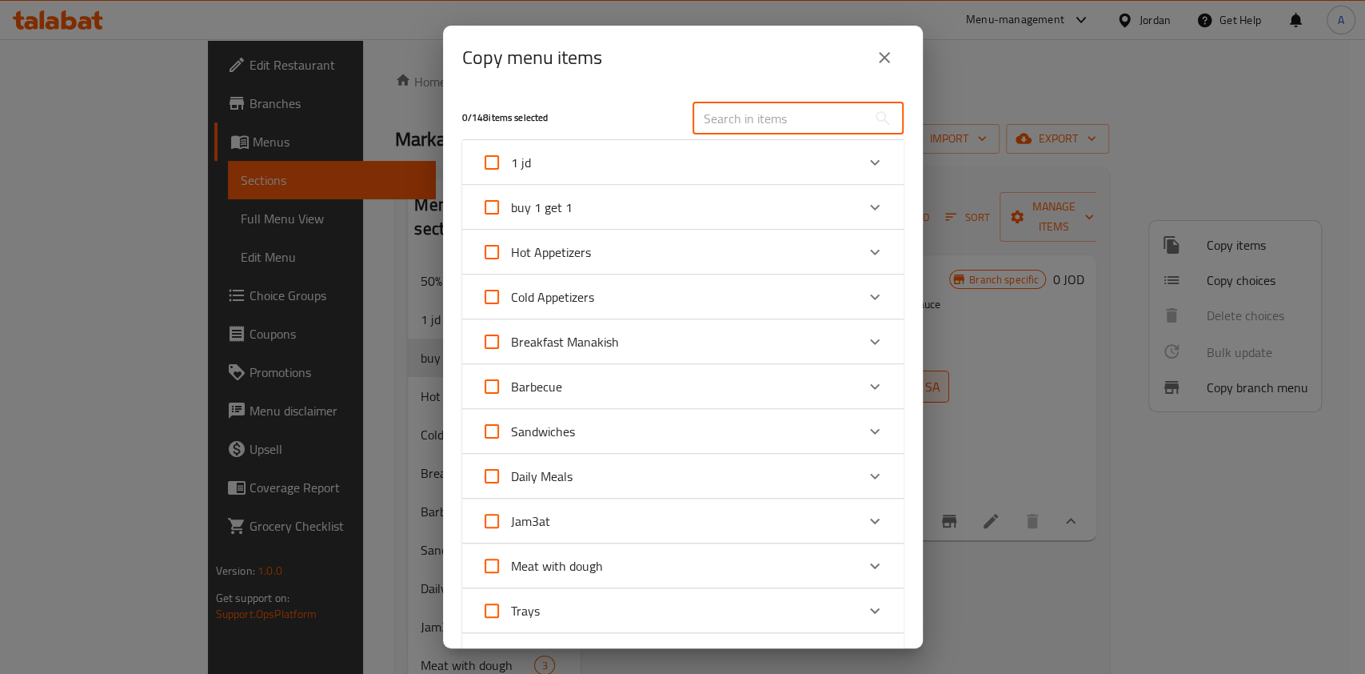
click at [792, 114] on input "text" at bounding box center [780, 118] width 174 height 32
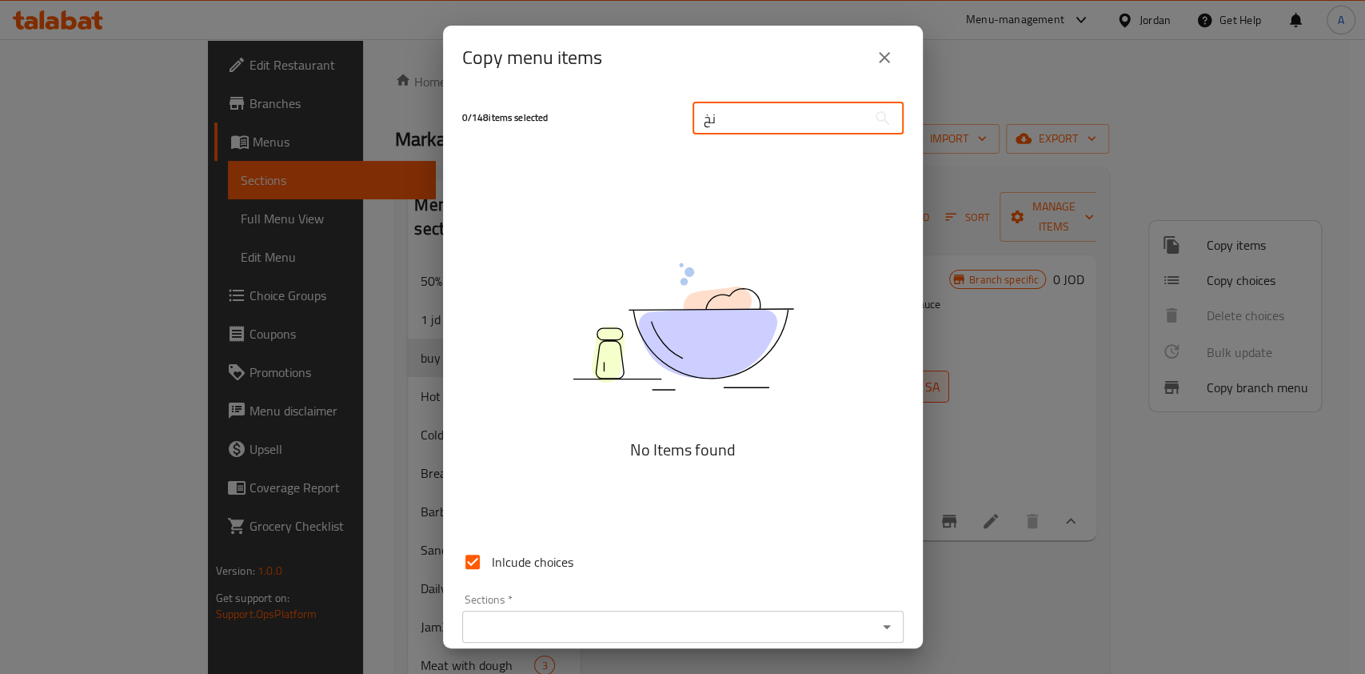
type input "ن"
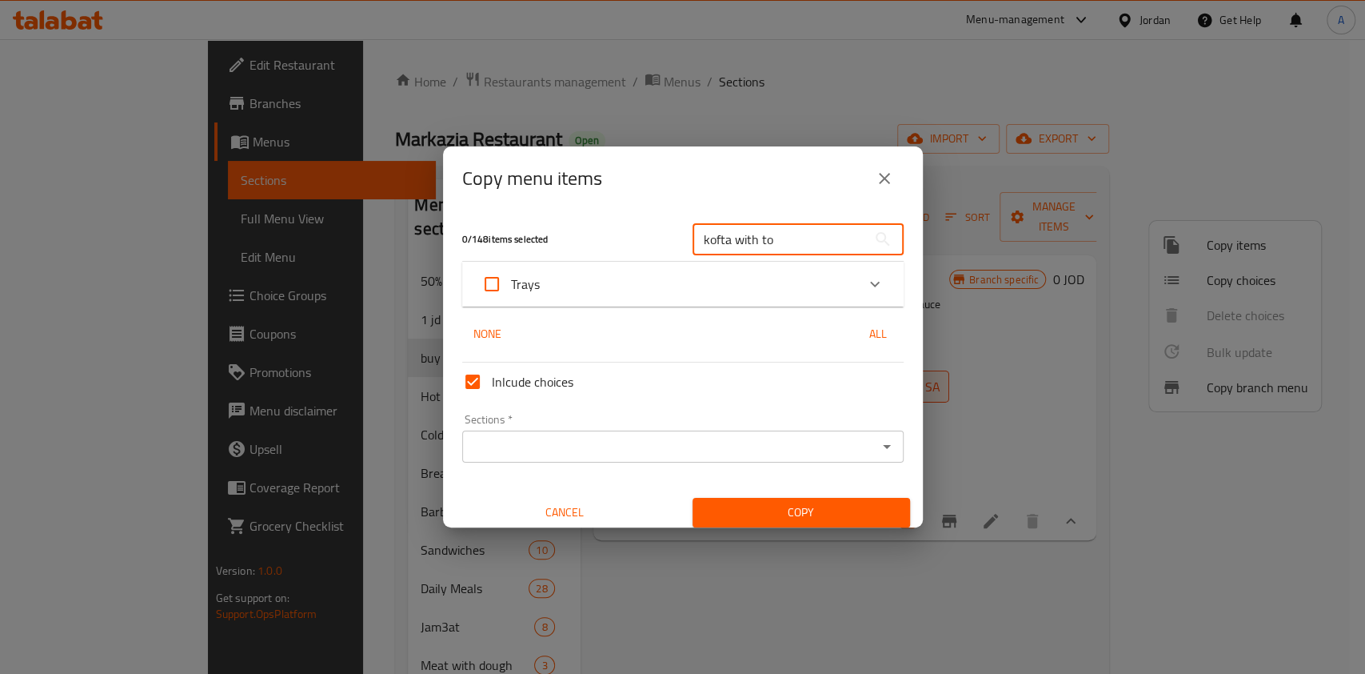
type input "kofta with to"
click at [682, 306] on div "0 / 148 items selected kofta with to ​ Trays Kofta With Tomatoes 0 JOD None All…" at bounding box center [683, 368] width 480 height 316
click at [662, 295] on div "Trays" at bounding box center [669, 284] width 374 height 38
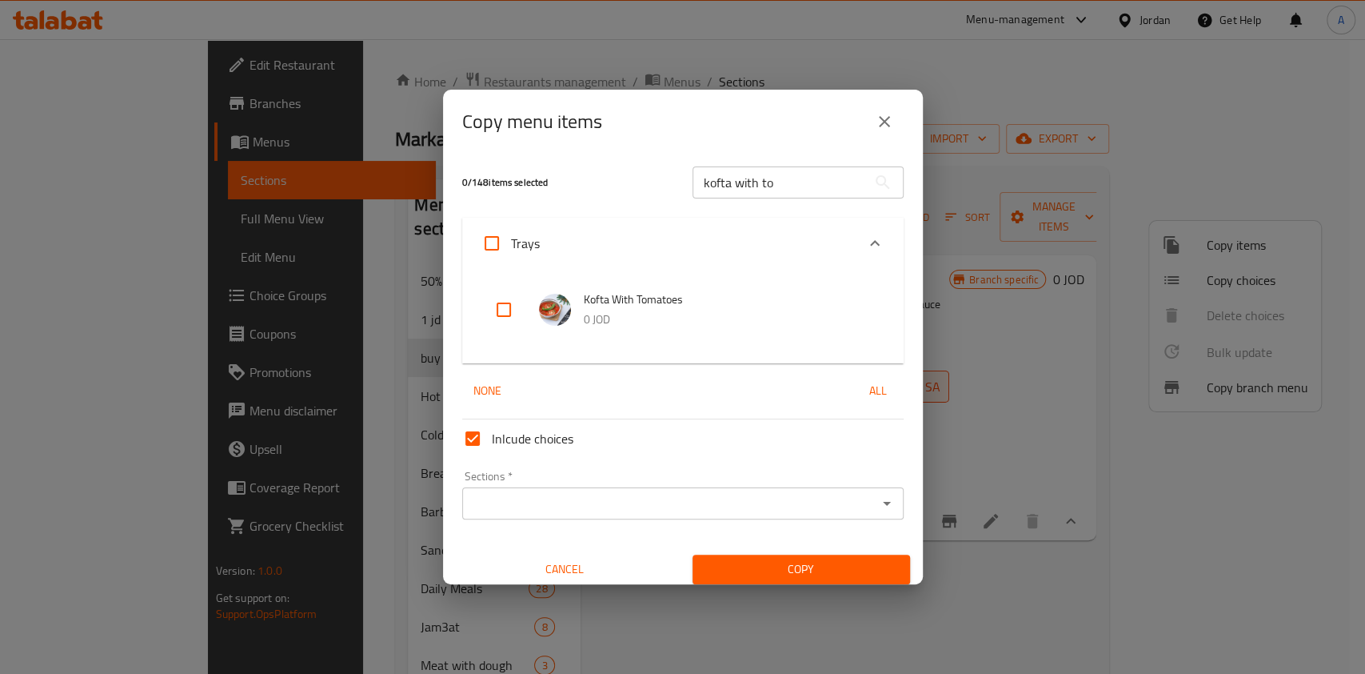
click at [506, 310] on input "checkbox" at bounding box center [504, 309] width 38 height 38
checkbox input "true"
click at [866, 240] on icon "Expand" at bounding box center [875, 243] width 19 height 19
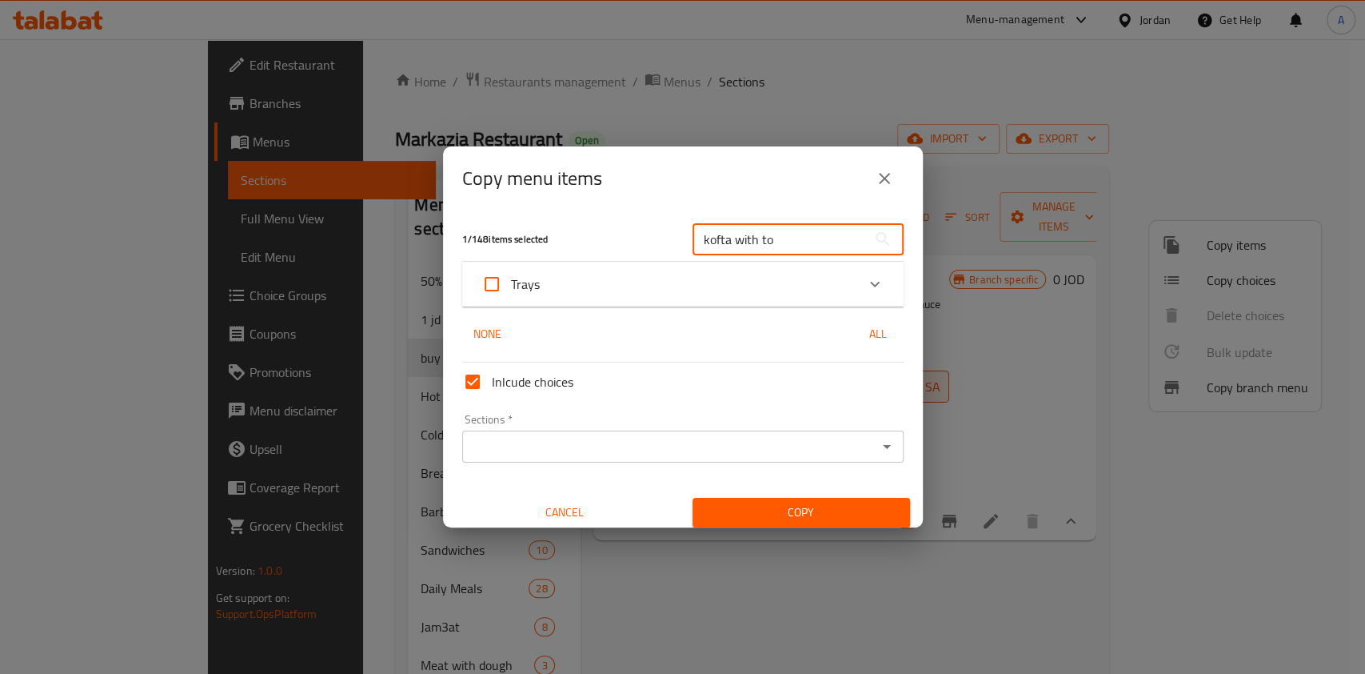
click at [768, 240] on input "kofta with to" at bounding box center [780, 239] width 174 height 32
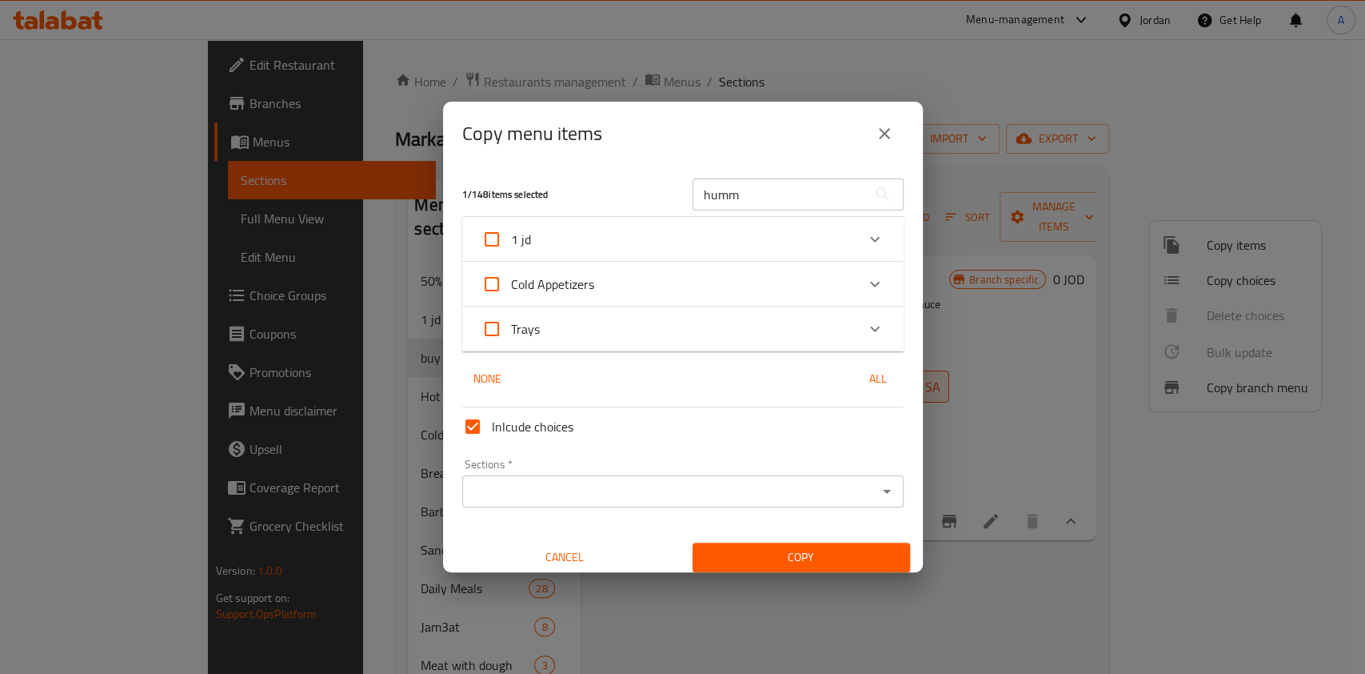
click at [773, 281] on div "Cold Appetizers" at bounding box center [669, 284] width 374 height 38
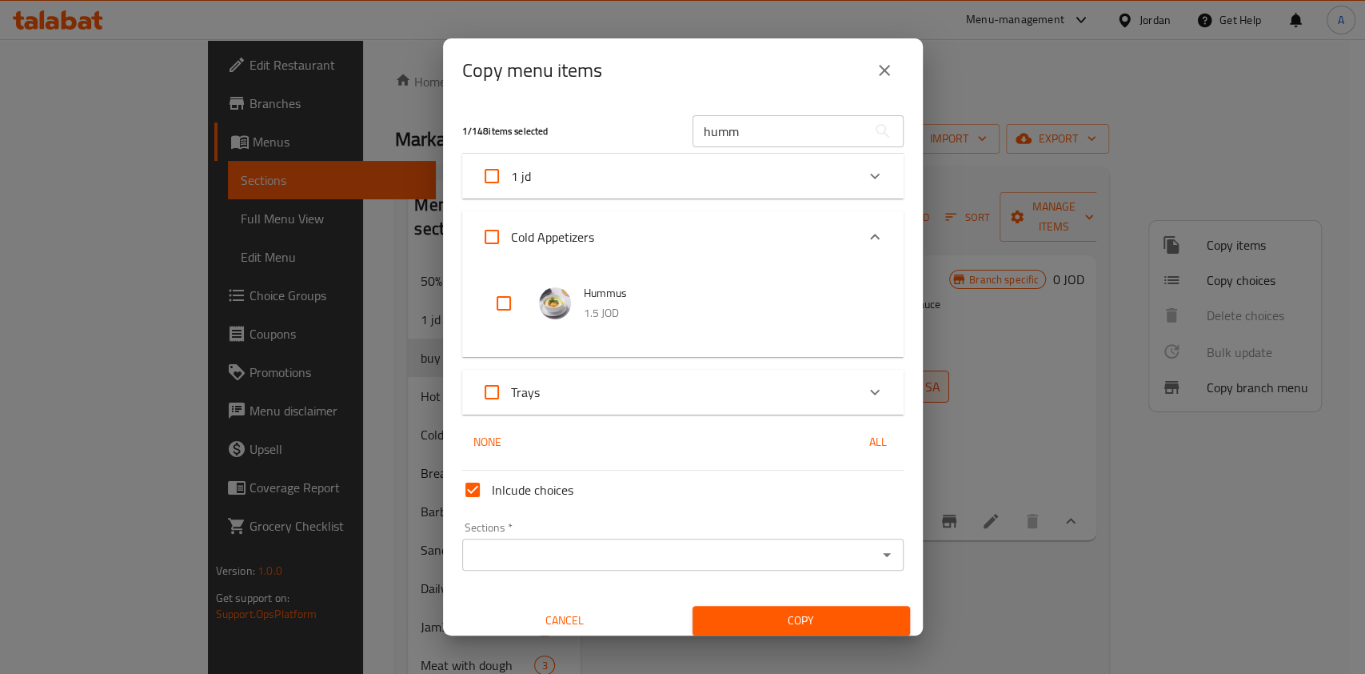
click at [866, 242] on icon "Expand" at bounding box center [875, 236] width 19 height 19
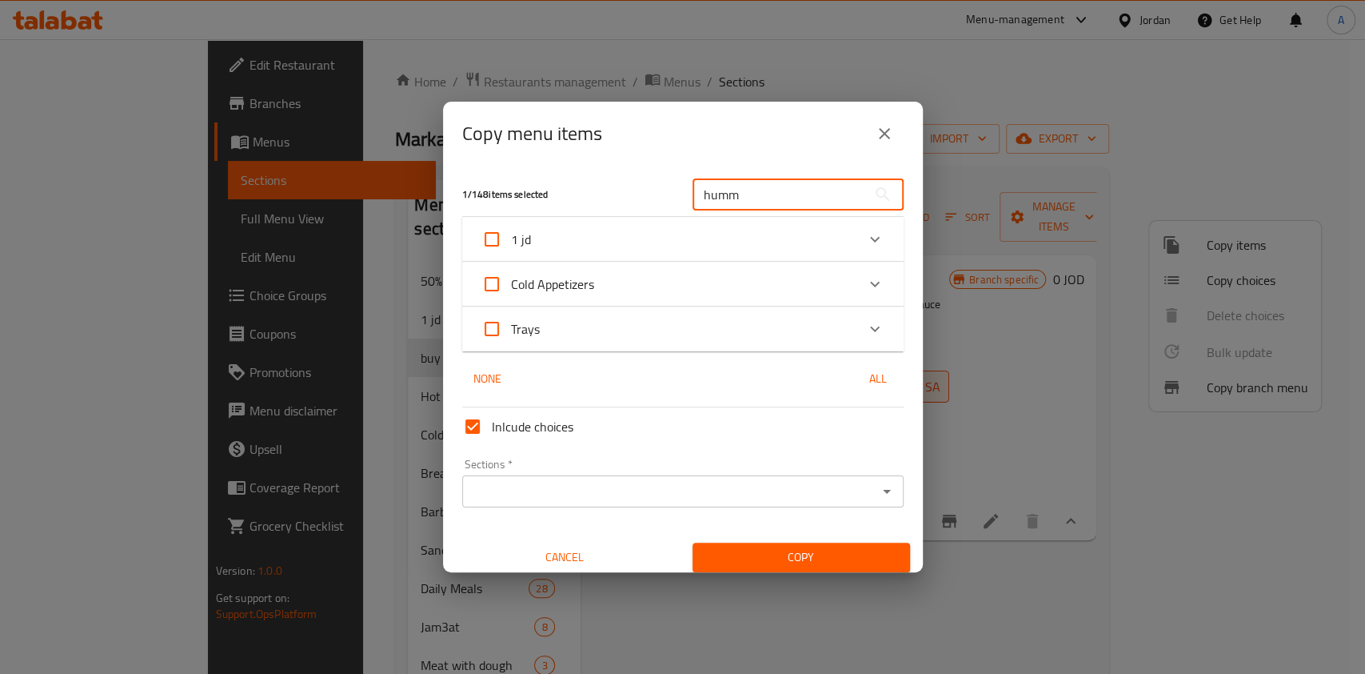
click at [778, 193] on input "humm" at bounding box center [780, 194] width 174 height 32
click at [866, 283] on icon "Expand" at bounding box center [875, 283] width 19 height 19
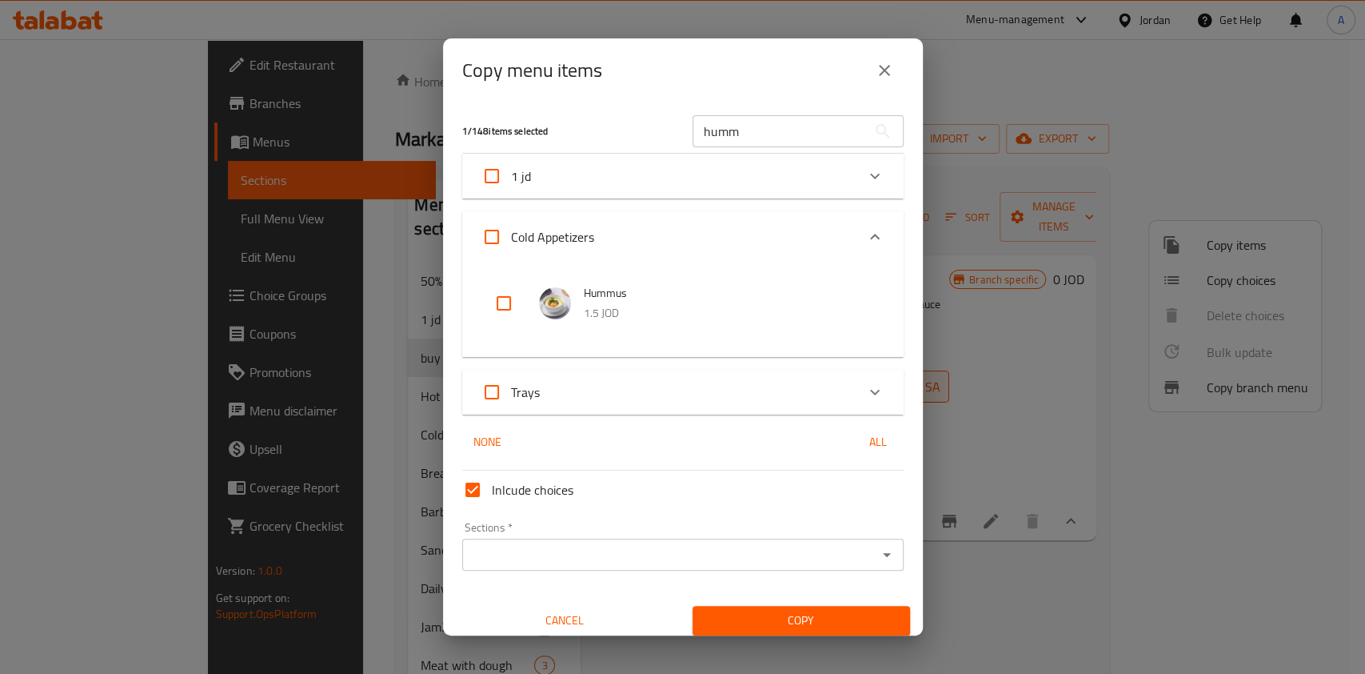
click at [866, 233] on icon "Expand" at bounding box center [875, 236] width 19 height 19
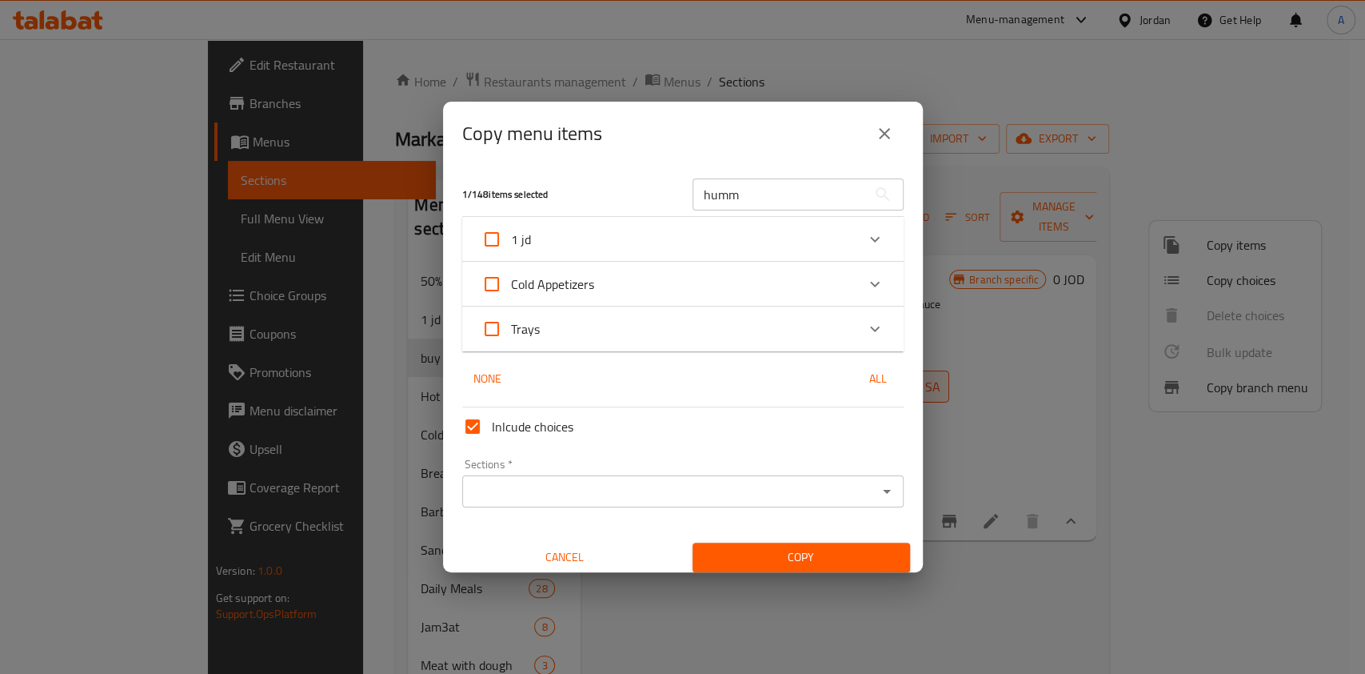
click at [790, 190] on input "humm" at bounding box center [780, 194] width 174 height 32
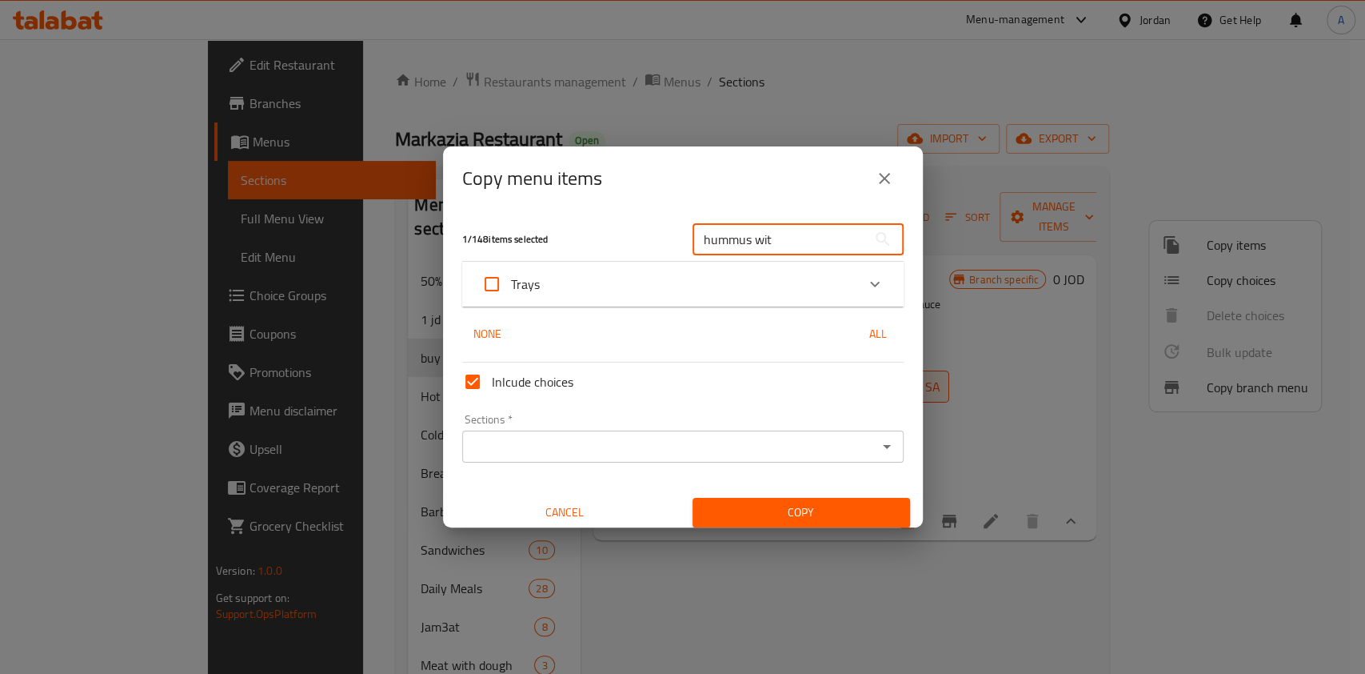
type input "hummus wit"
click at [756, 301] on div "Trays" at bounding box center [669, 284] width 374 height 38
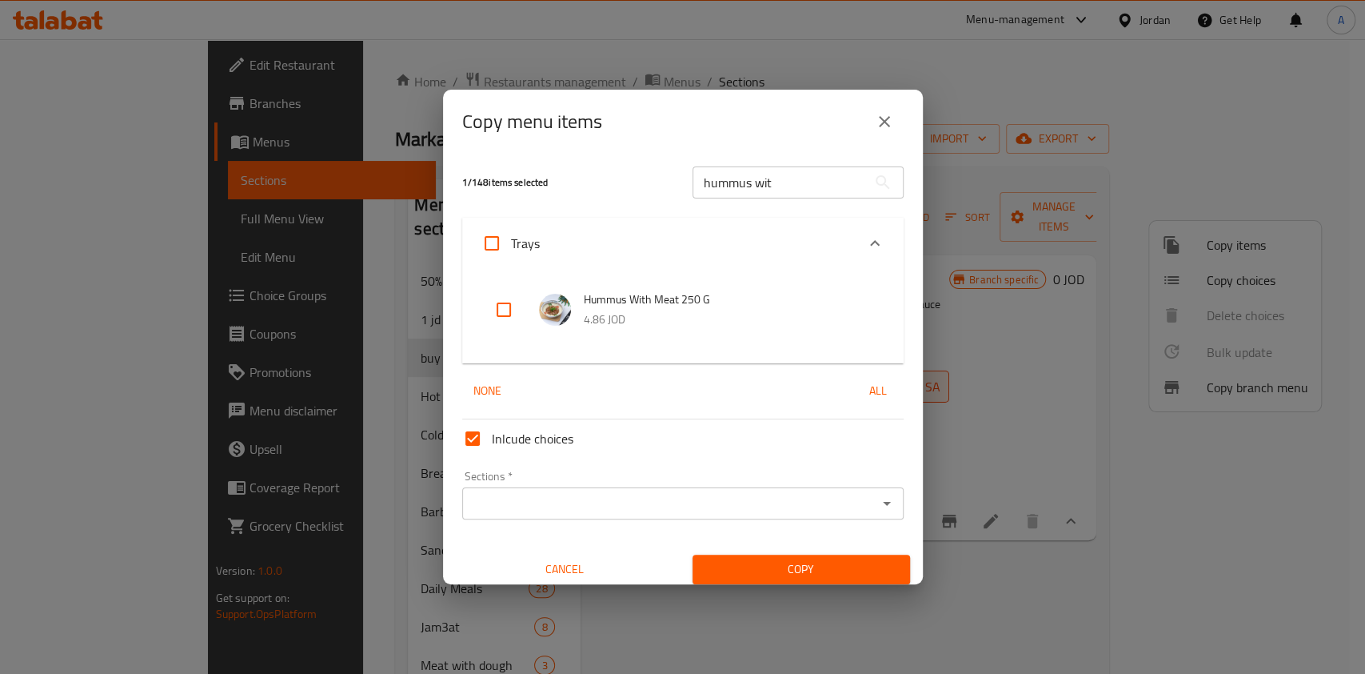
click at [509, 314] on input "checkbox" at bounding box center [504, 309] width 38 height 38
checkbox input "true"
click at [782, 189] on input "hummus wit" at bounding box center [780, 182] width 174 height 32
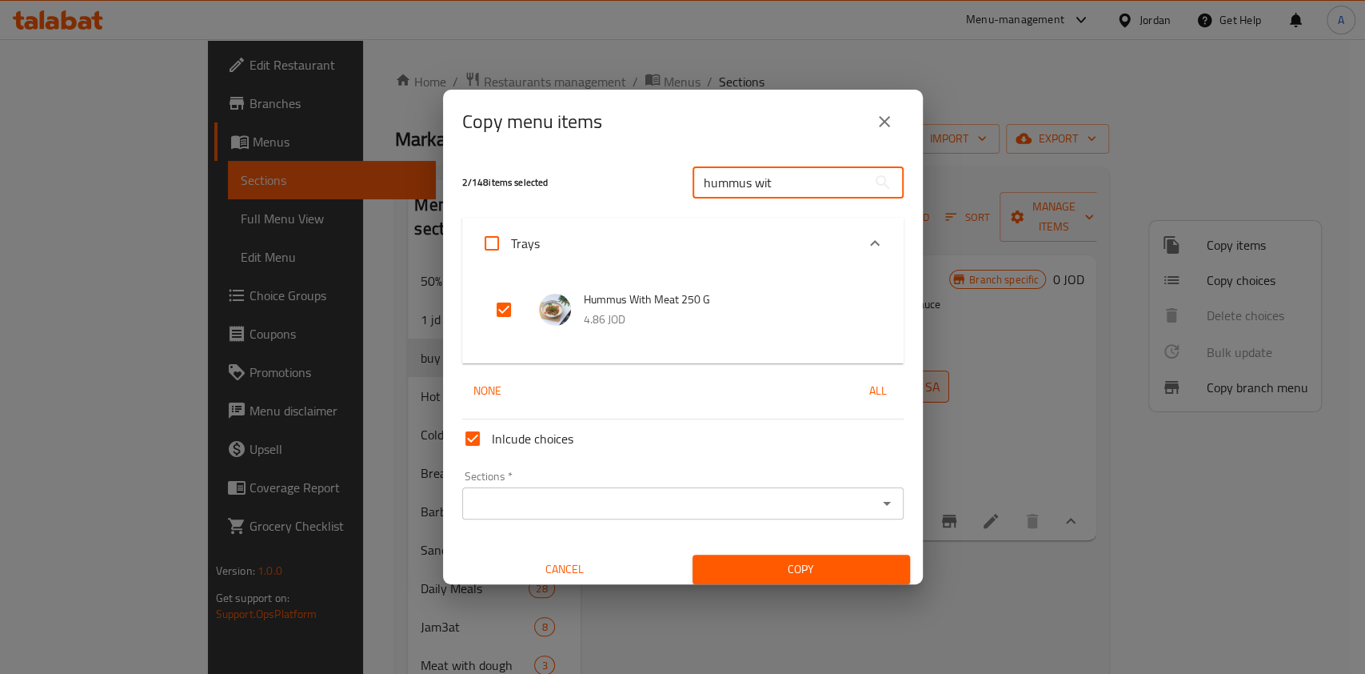
click at [782, 189] on input "hummus wit" at bounding box center [780, 182] width 174 height 32
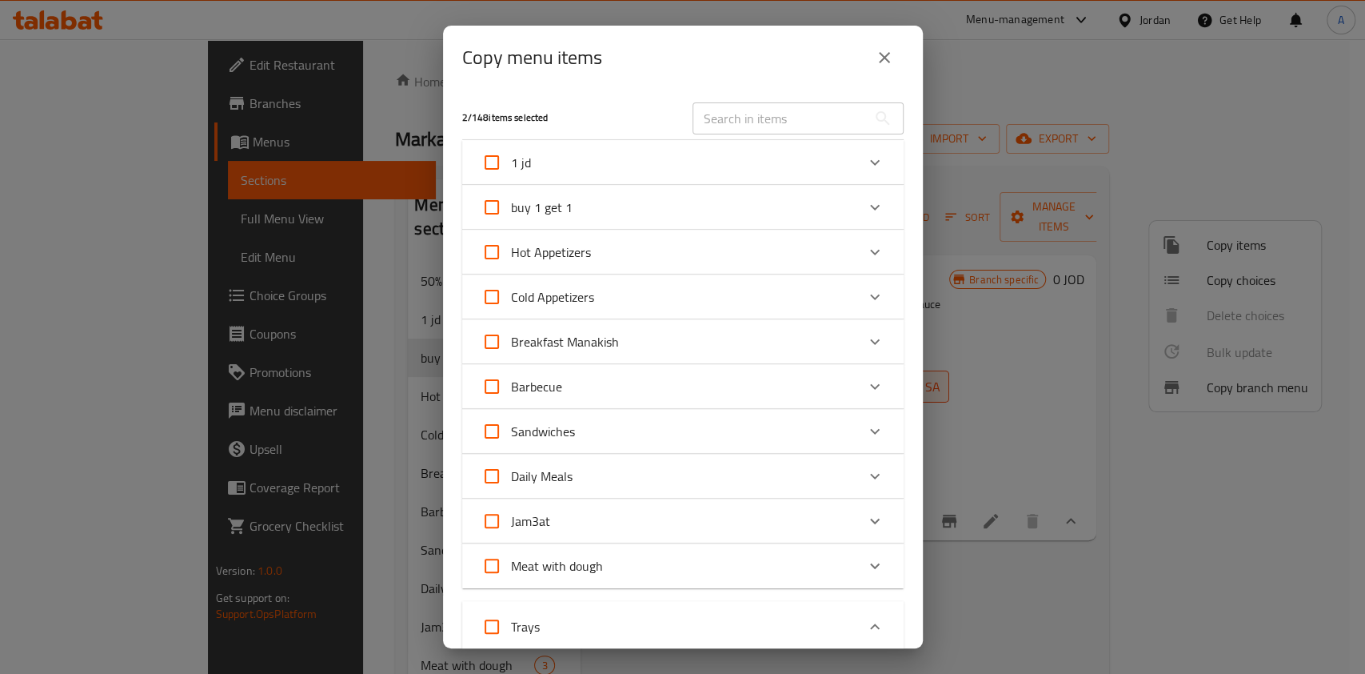
click at [782, 189] on div "buy 1 get 1" at bounding box center [669, 207] width 374 height 38
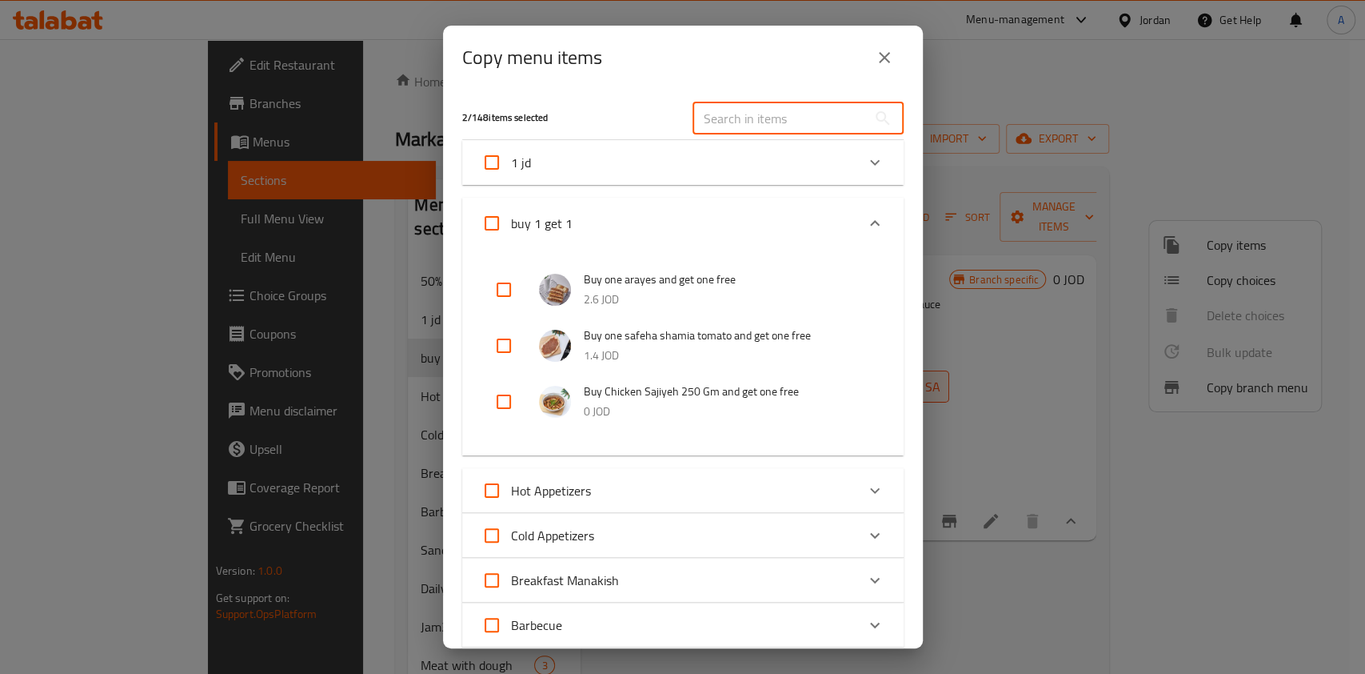
click at [754, 112] on input "text" at bounding box center [780, 118] width 174 height 32
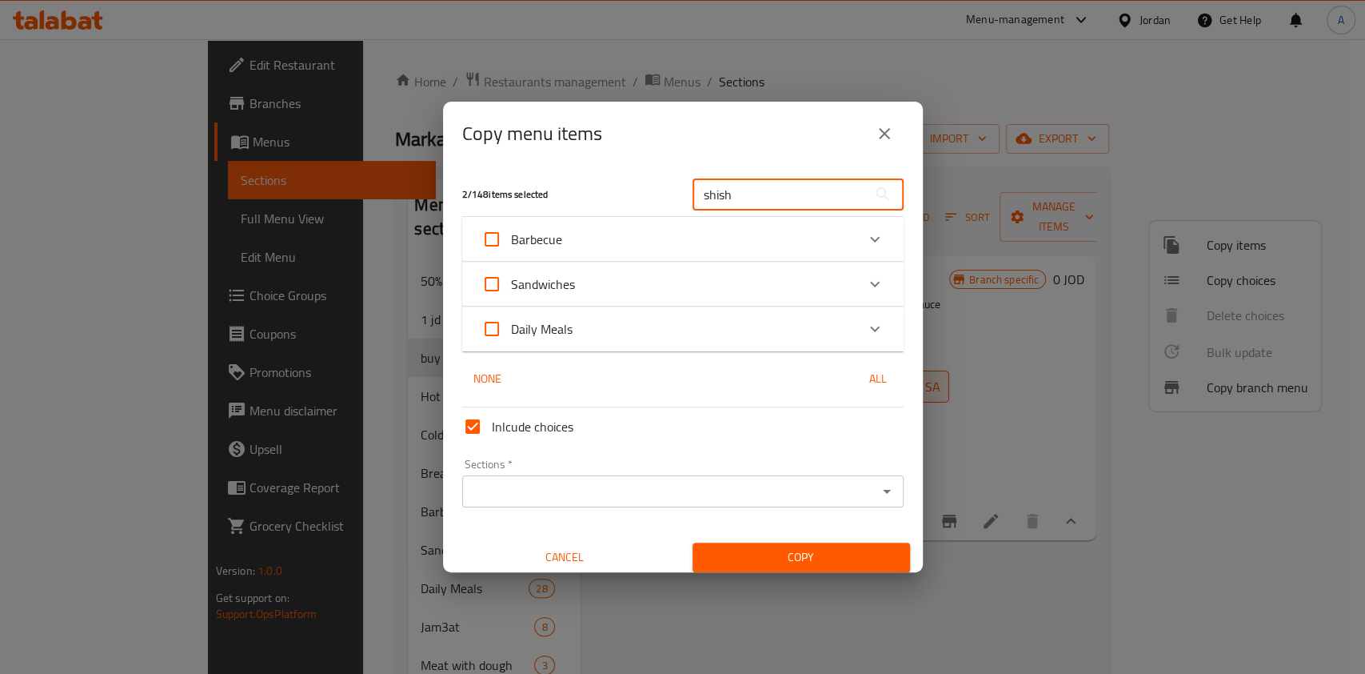
type input "shish"
click at [666, 250] on div "Barbecue" at bounding box center [669, 239] width 374 height 38
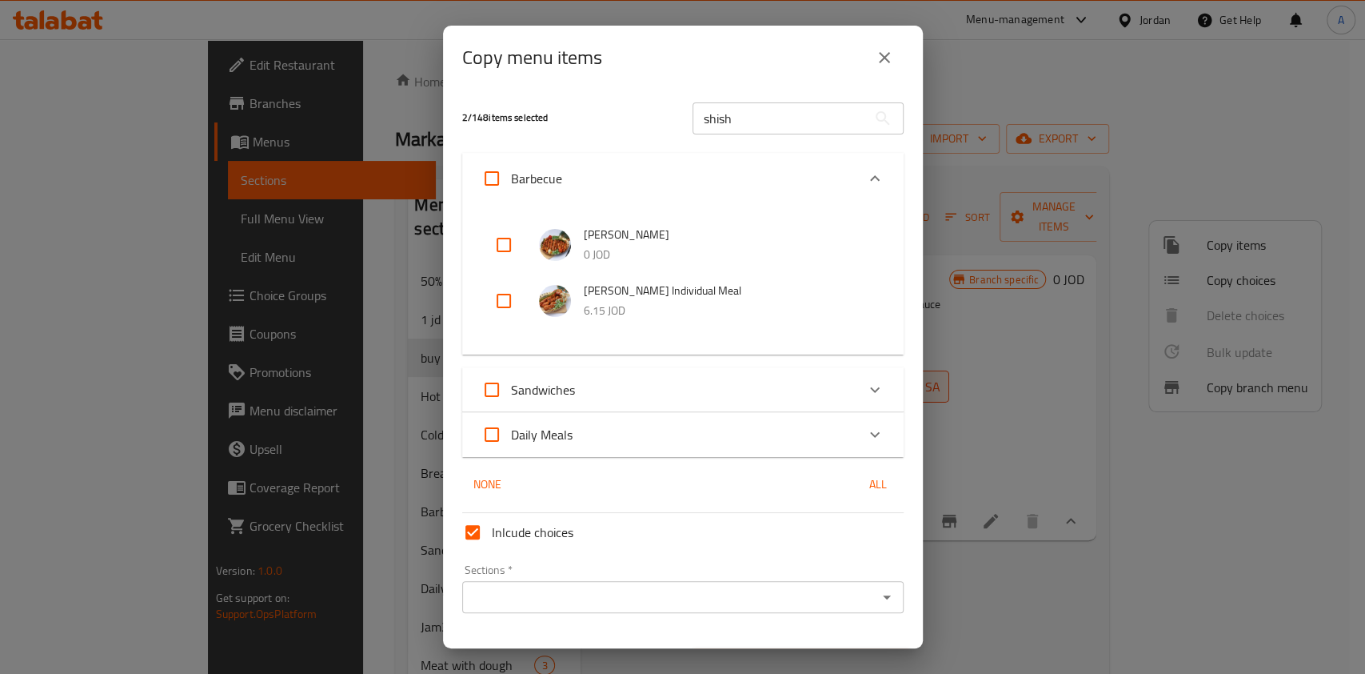
click at [517, 249] on input "checkbox" at bounding box center [504, 245] width 38 height 38
checkbox input "true"
click at [734, 122] on input "shish" at bounding box center [780, 118] width 174 height 32
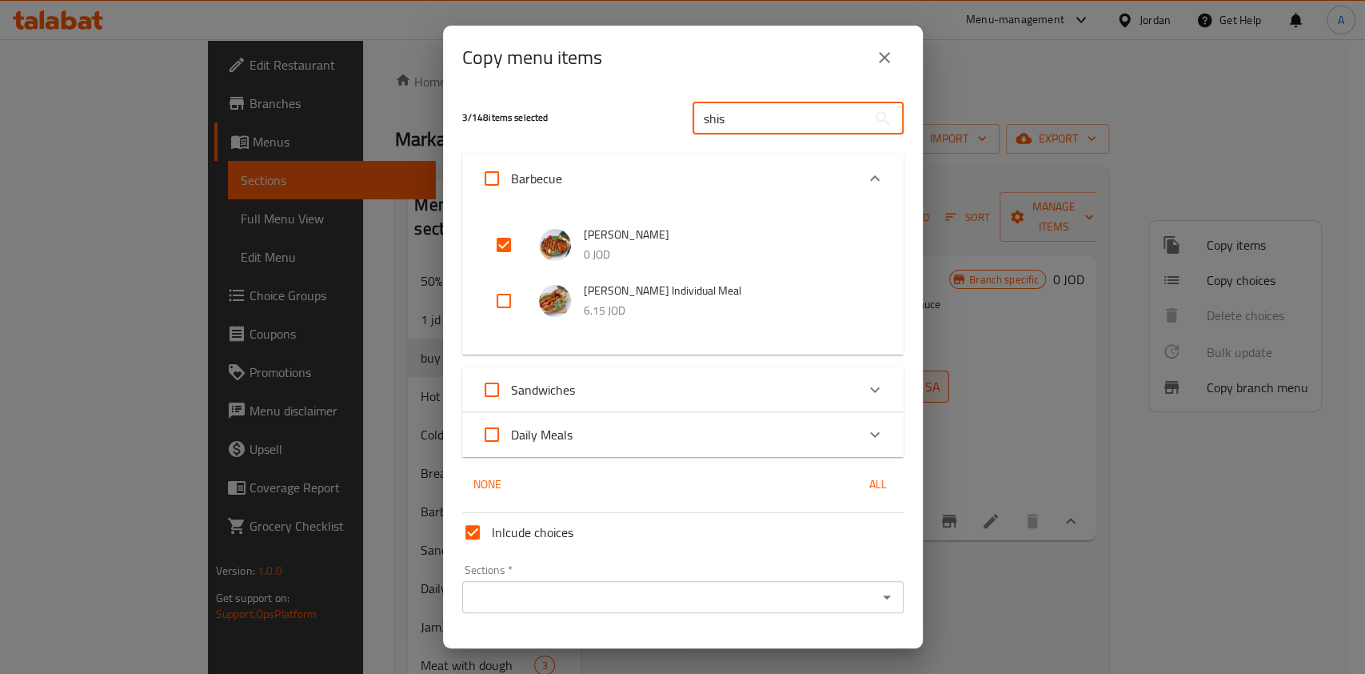
type input "shis"
click at [491, 246] on input "checkbox" at bounding box center [504, 245] width 38 height 38
click at [653, 246] on p "0 JOD" at bounding box center [728, 255] width 288 height 20
click at [496, 243] on input "checkbox" at bounding box center [504, 245] width 38 height 38
click at [492, 247] on input "checkbox" at bounding box center [504, 245] width 38 height 38
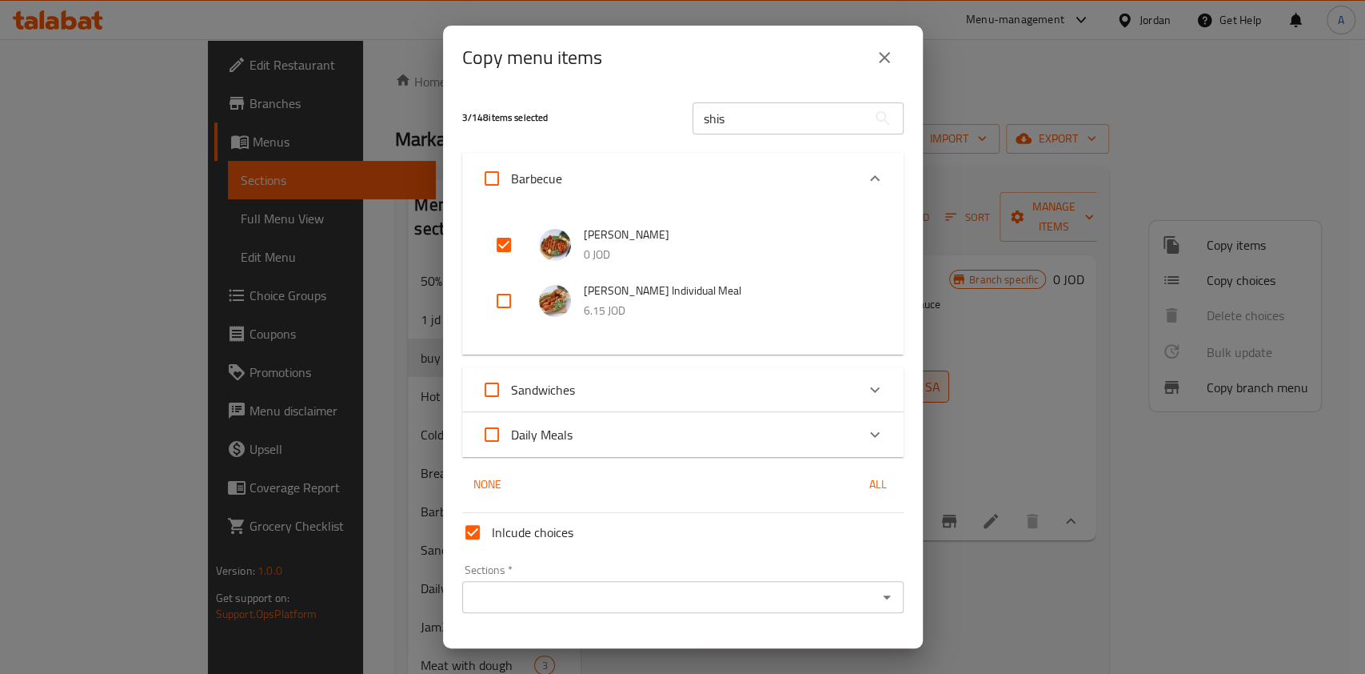
checkbox input "false"
click at [728, 120] on input "shis" at bounding box center [780, 118] width 174 height 32
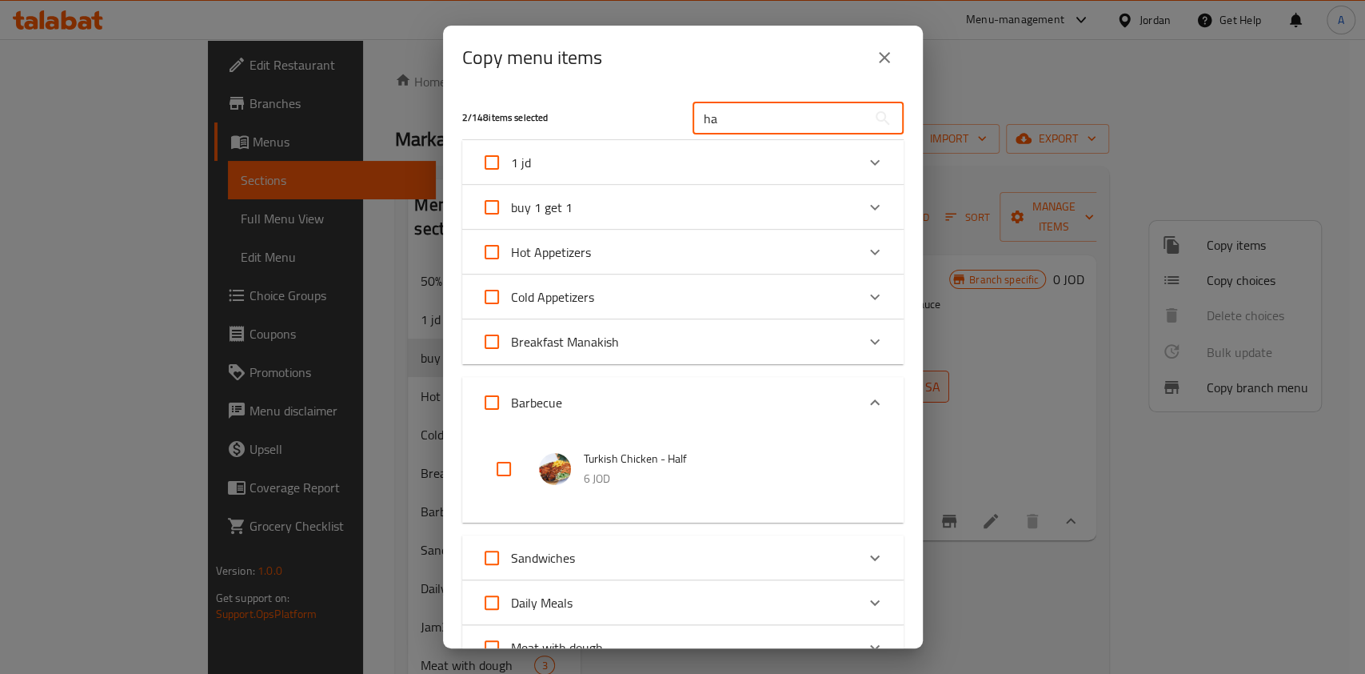
type input "h"
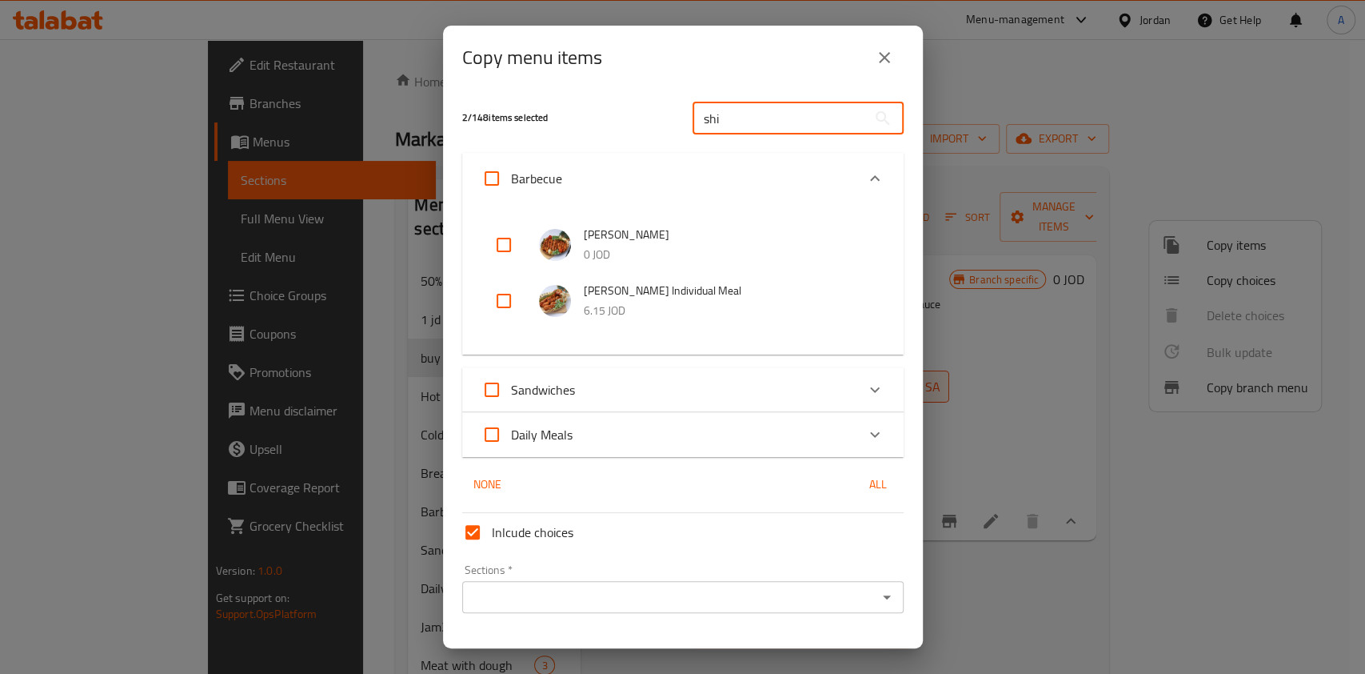
type input "shi"
click at [603, 254] on p "0 JOD" at bounding box center [728, 255] width 288 height 20
click at [512, 239] on input "checkbox" at bounding box center [504, 245] width 38 height 38
checkbox input "true"
click at [714, 140] on div "shi ​" at bounding box center [798, 118] width 230 height 51
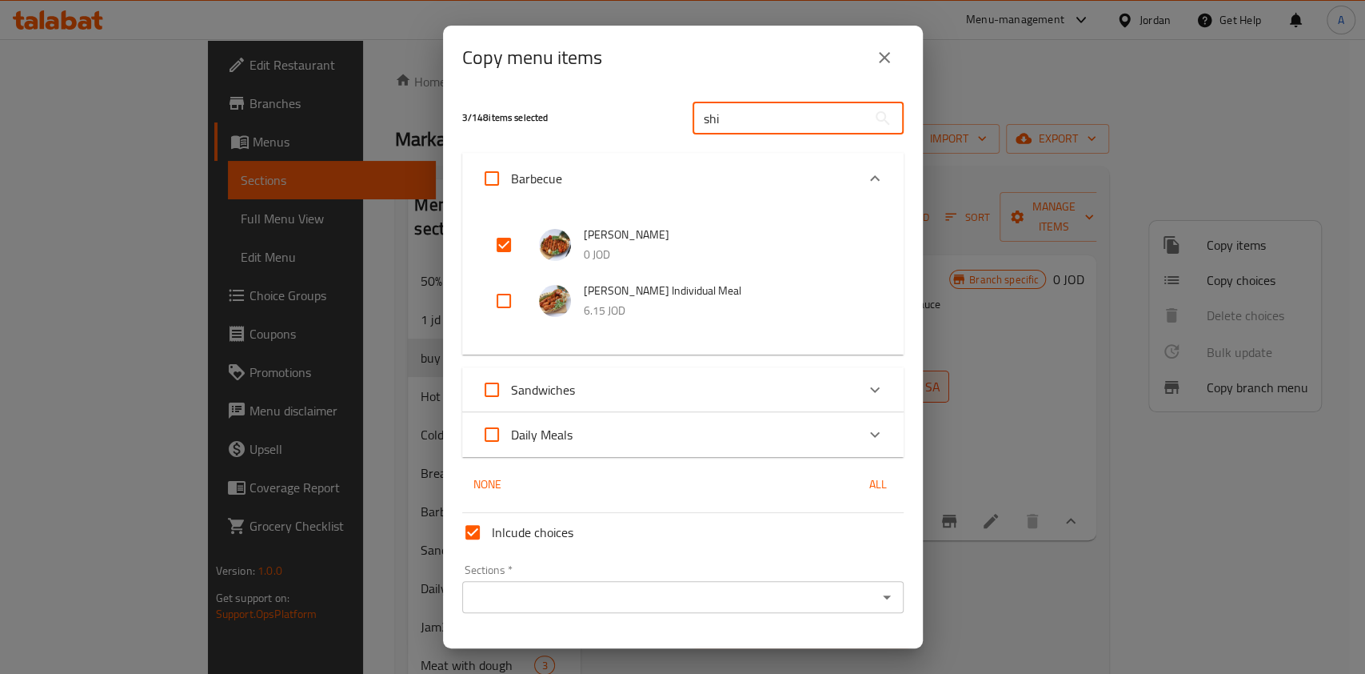
click at [721, 125] on input "shi" at bounding box center [780, 118] width 174 height 32
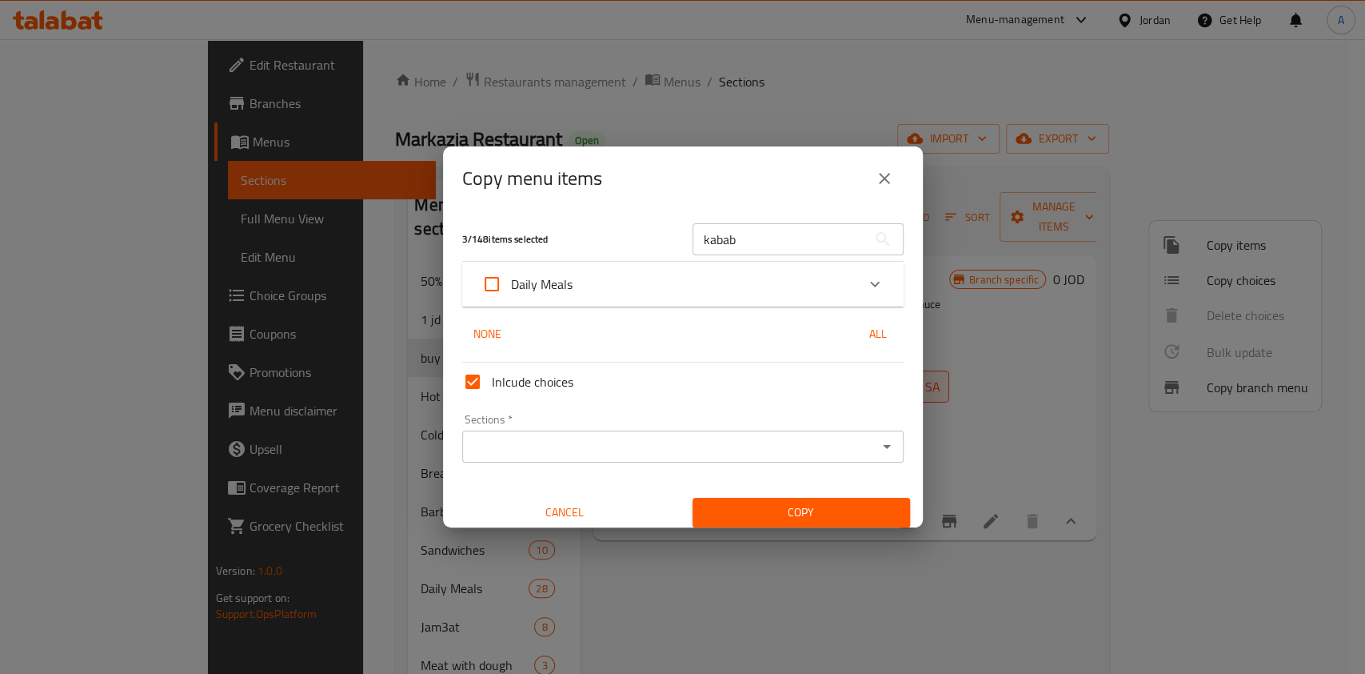
click at [742, 286] on div "Daily Meals" at bounding box center [669, 284] width 374 height 38
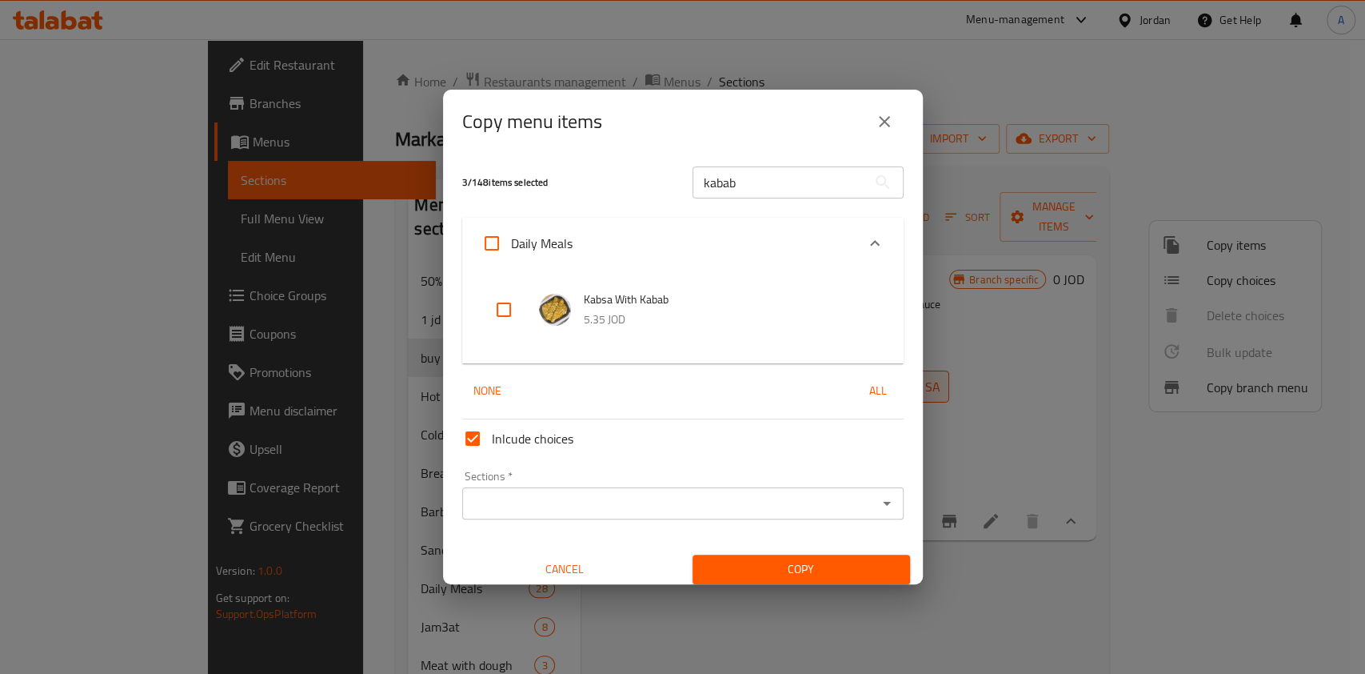
click at [754, 184] on input "kabab" at bounding box center [780, 182] width 174 height 32
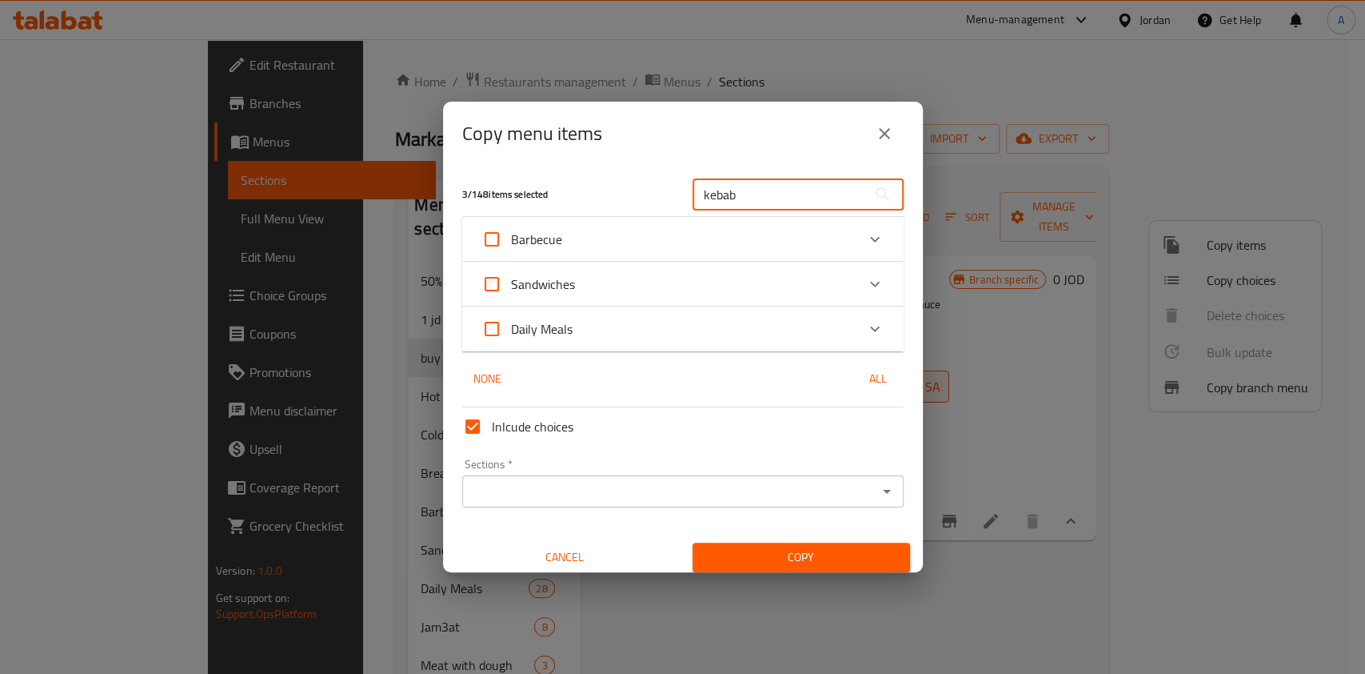
type input "kebab"
click at [760, 231] on div "Barbecue" at bounding box center [669, 239] width 374 height 38
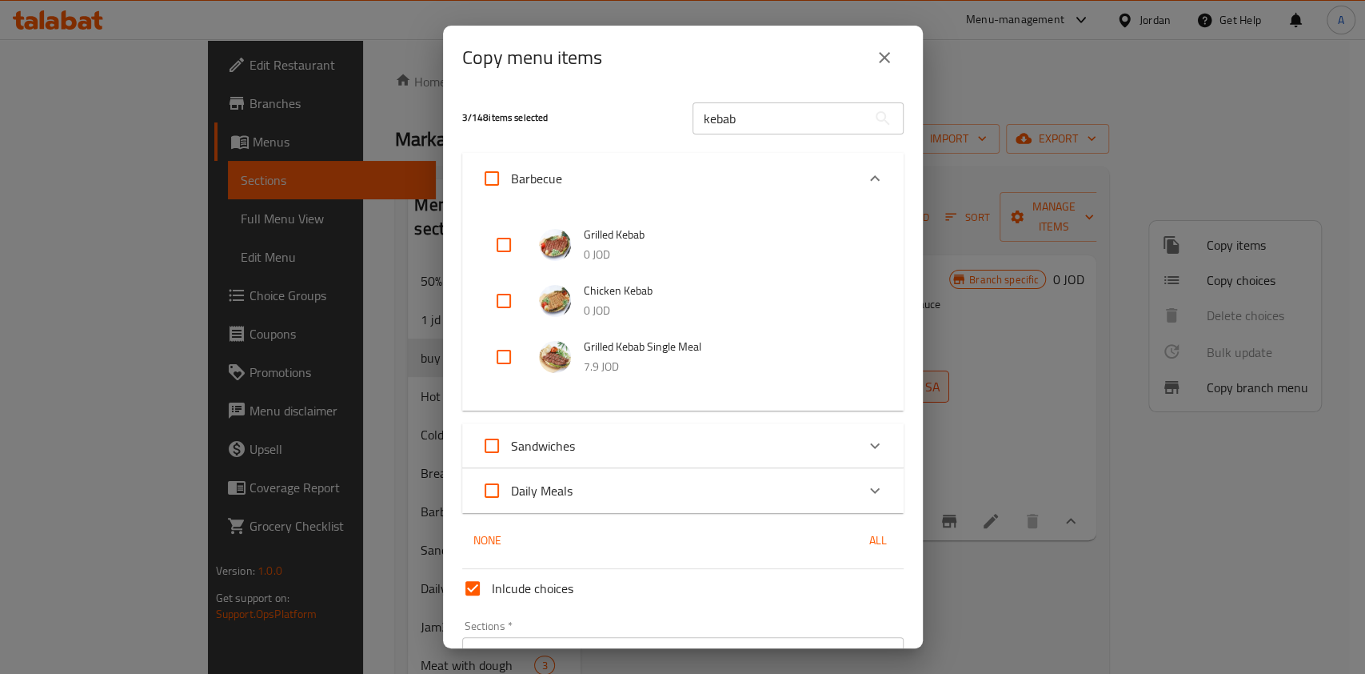
click at [494, 240] on input "checkbox" at bounding box center [504, 245] width 38 height 38
checkbox input "true"
click at [511, 306] on input "checkbox" at bounding box center [504, 301] width 38 height 38
checkbox input "true"
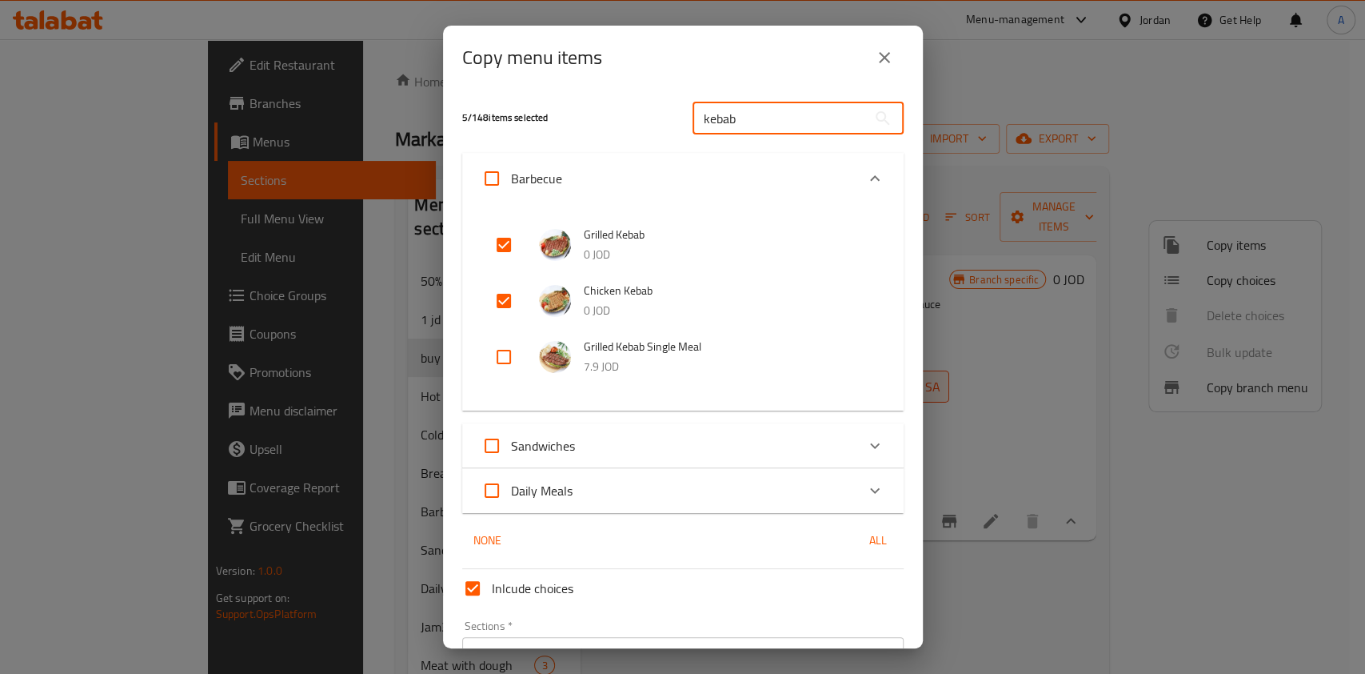
click at [742, 118] on input "kebab" at bounding box center [780, 118] width 174 height 32
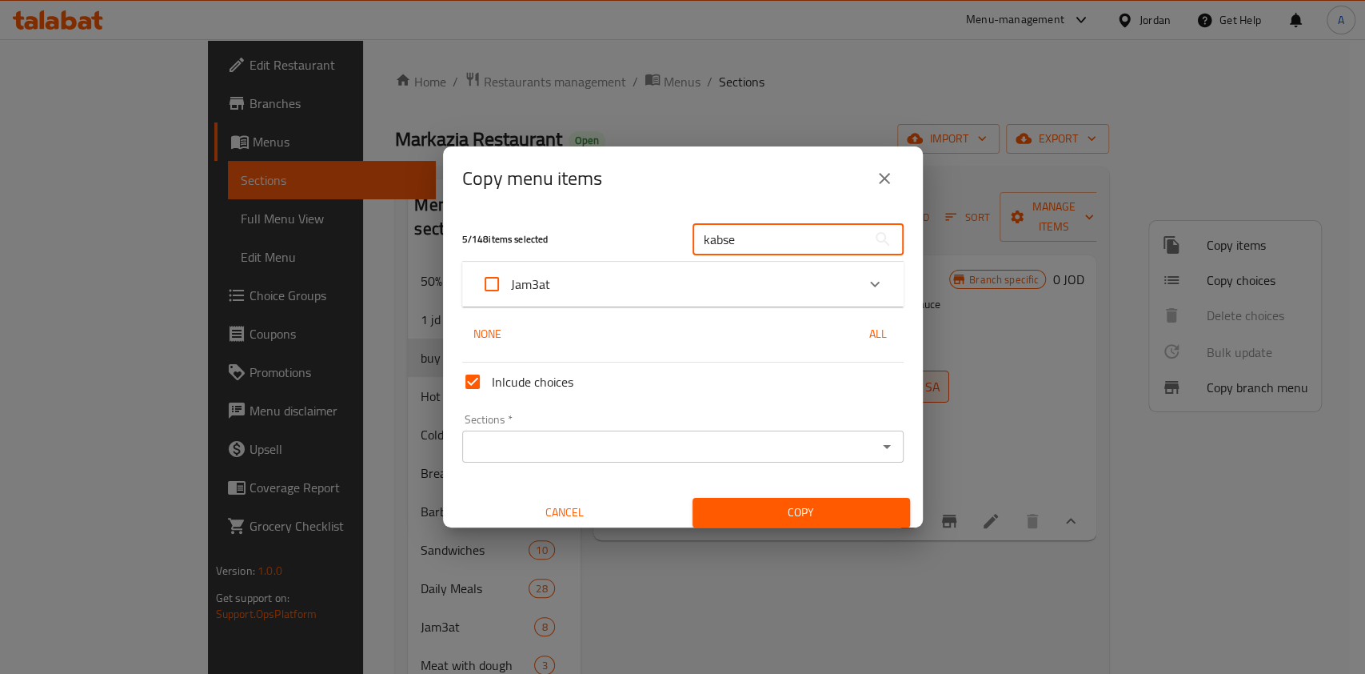
click at [741, 288] on div "Jam3at" at bounding box center [669, 284] width 374 height 38
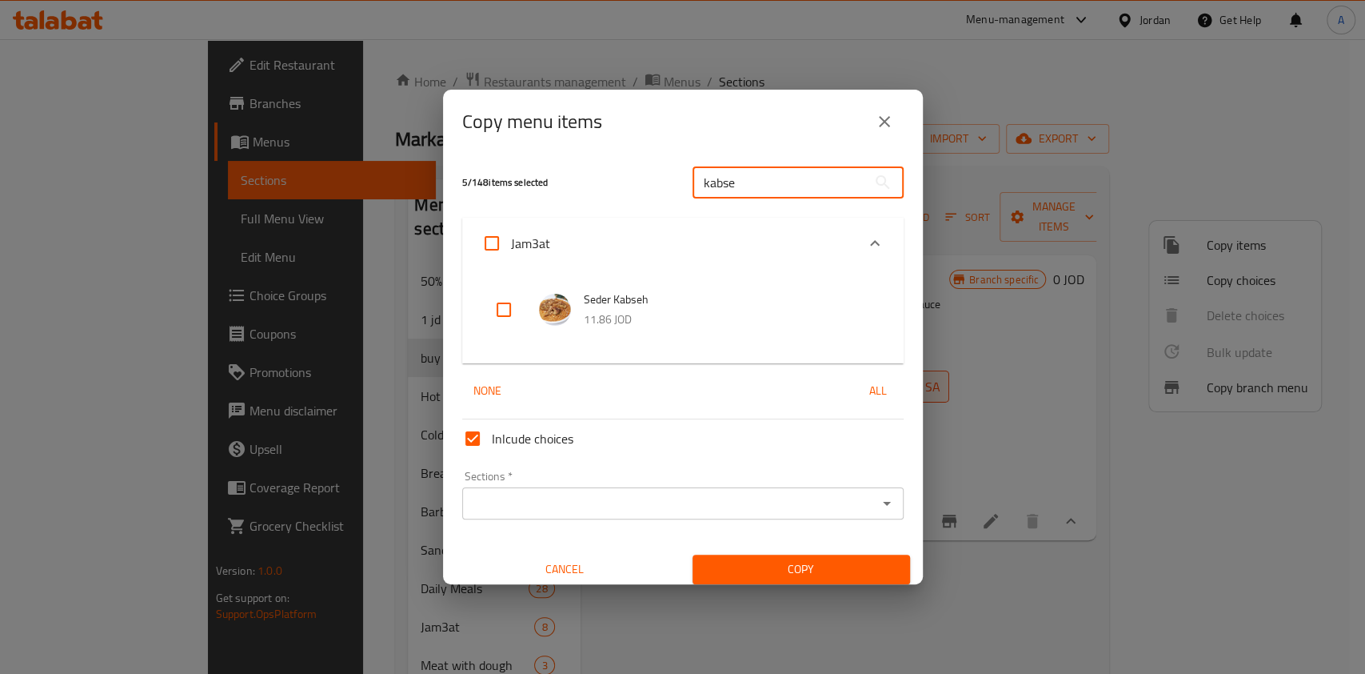
click at [759, 178] on input "kabse" at bounding box center [780, 182] width 174 height 32
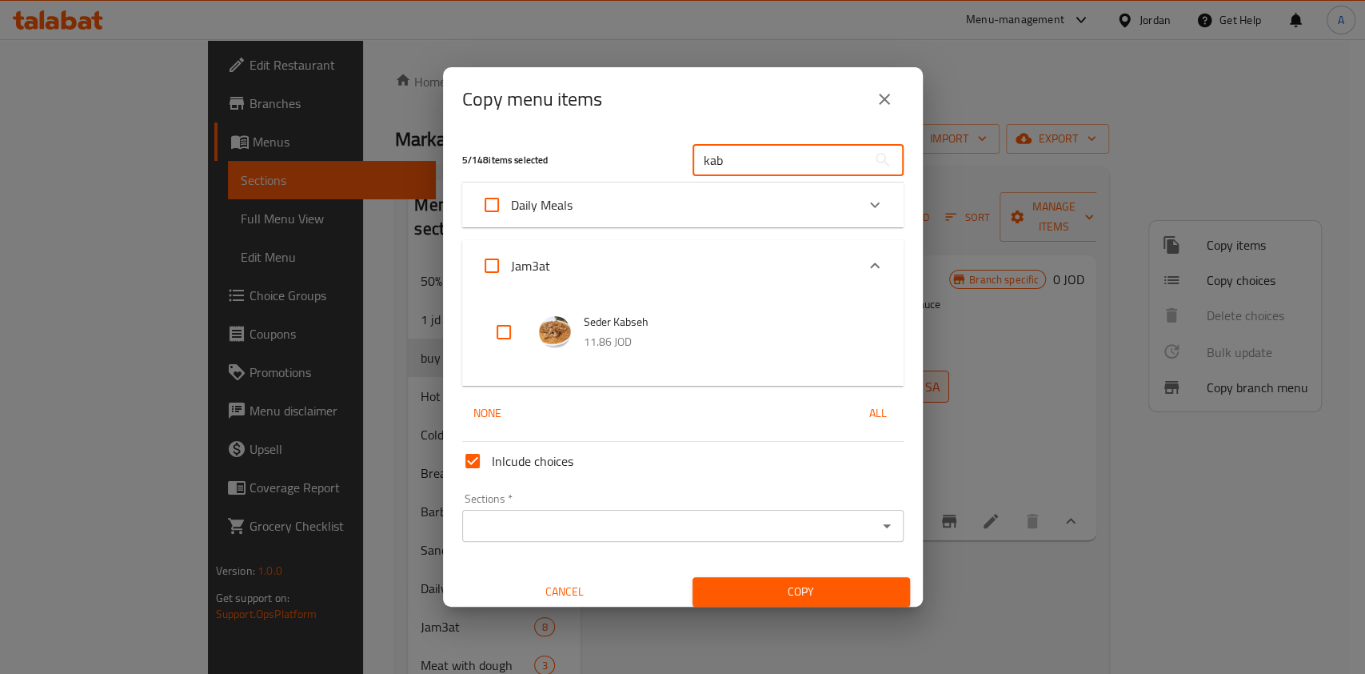
type input "kab"
click at [762, 208] on div "Daily Meals" at bounding box center [669, 205] width 374 height 38
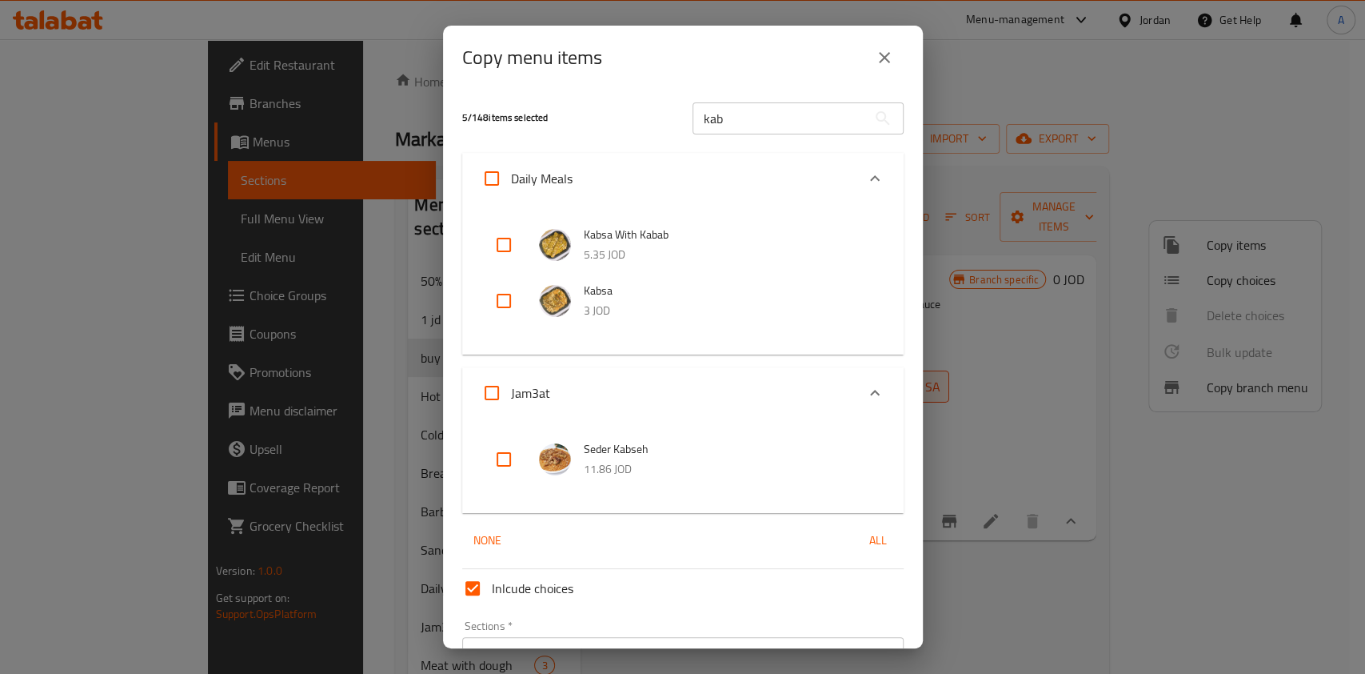
click at [501, 255] on input "checkbox" at bounding box center [504, 245] width 38 height 38
checkbox input "true"
click at [755, 112] on input "kab" at bounding box center [780, 118] width 174 height 32
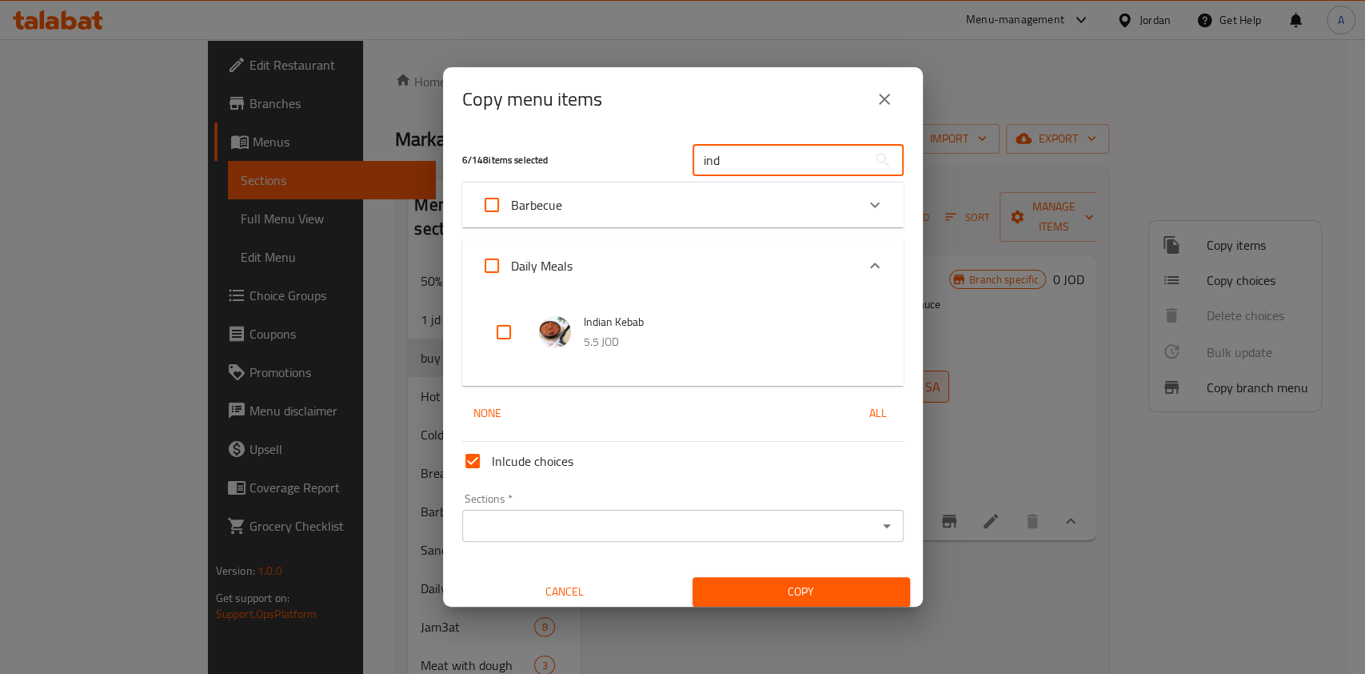
type input "ind"
click at [497, 330] on input "checkbox" at bounding box center [504, 332] width 38 height 38
checkbox input "true"
click at [715, 170] on input "ind" at bounding box center [780, 160] width 174 height 32
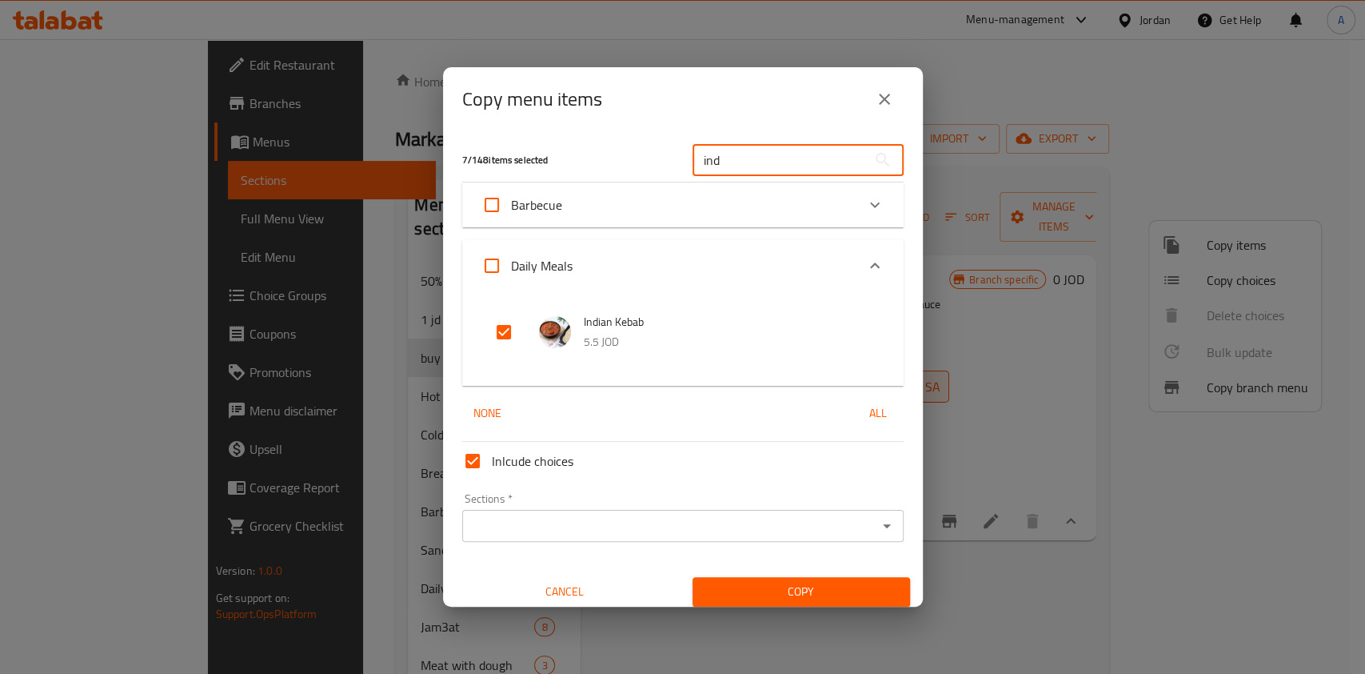
click at [715, 170] on input "ind" at bounding box center [780, 160] width 174 height 32
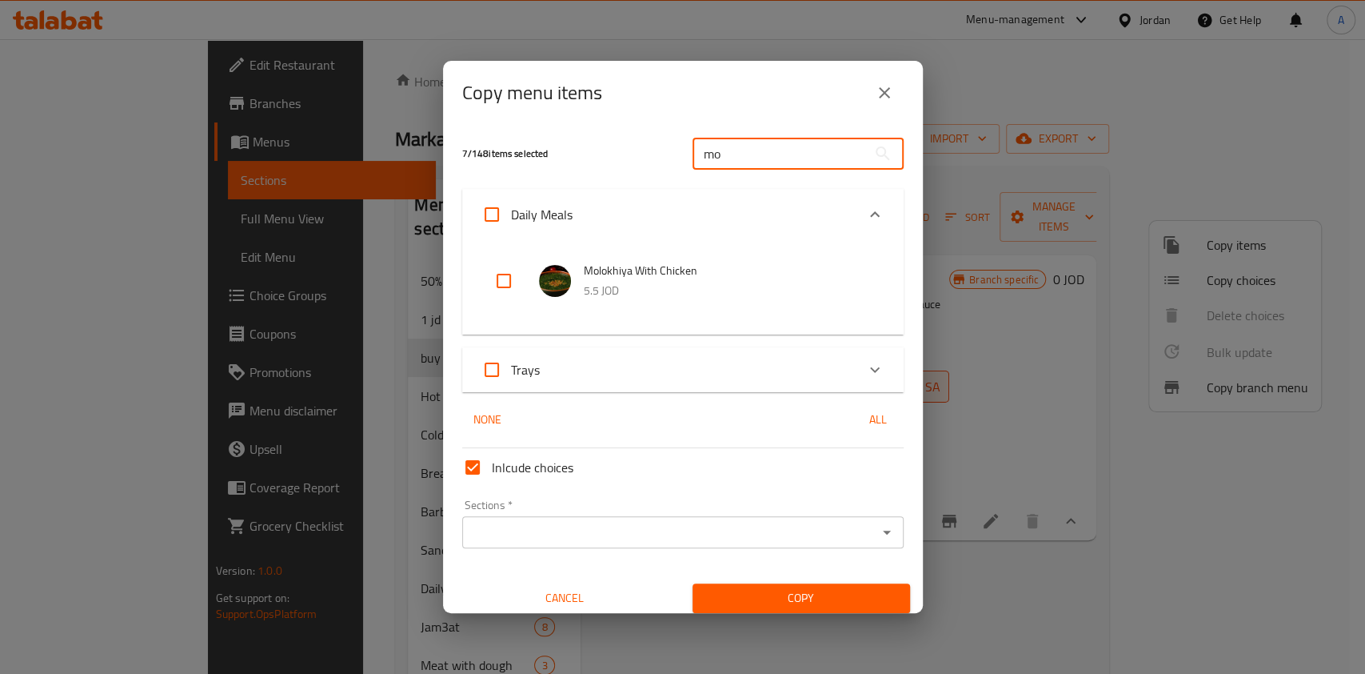
type input "mo"
click at [510, 283] on input "checkbox" at bounding box center [504, 281] width 38 height 38
checkbox input "true"
click at [737, 161] on input "mo" at bounding box center [780, 154] width 174 height 32
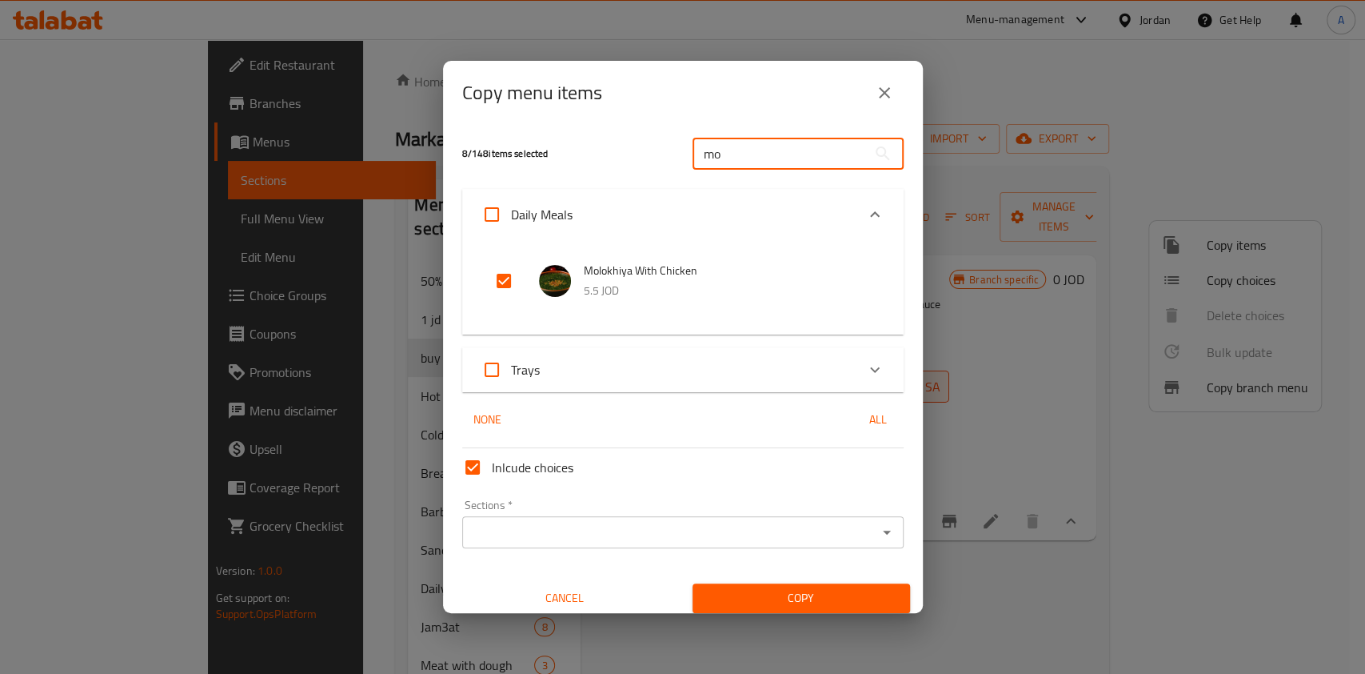
click at [737, 161] on input "mo" at bounding box center [780, 154] width 174 height 32
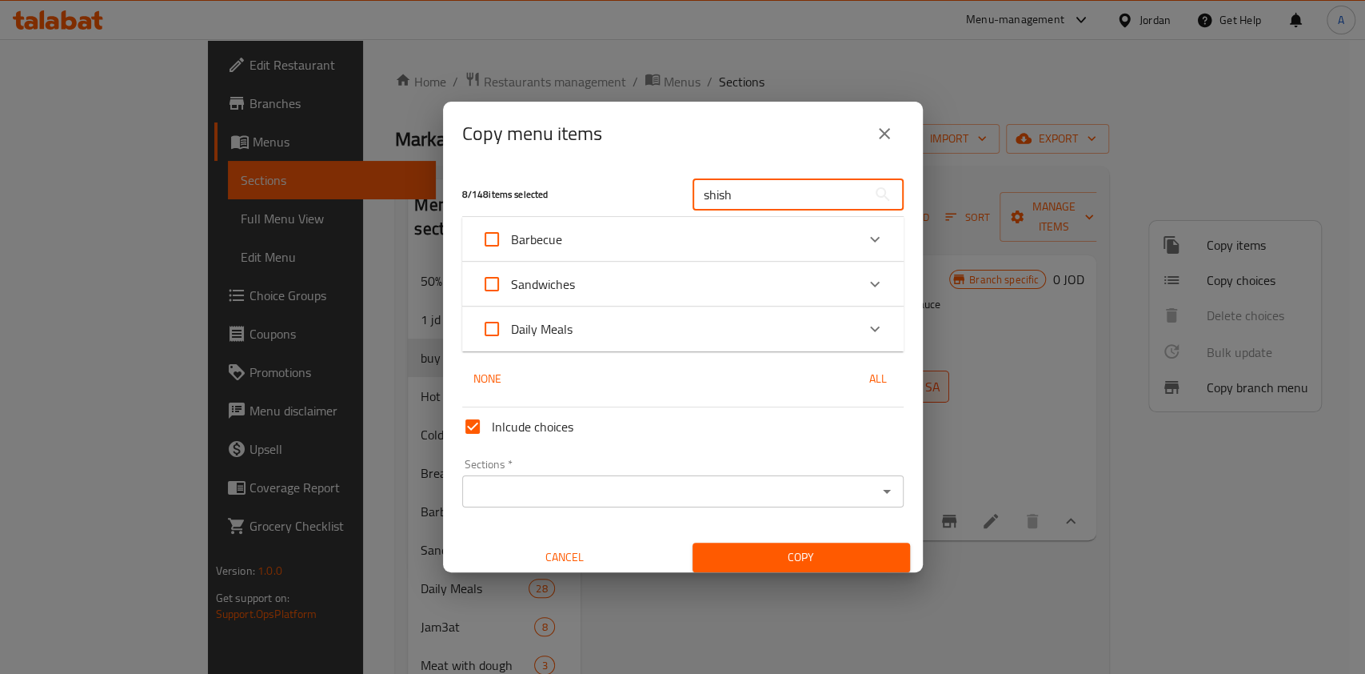
type input "shish"
click at [728, 335] on div "Daily Meals" at bounding box center [669, 329] width 374 height 38
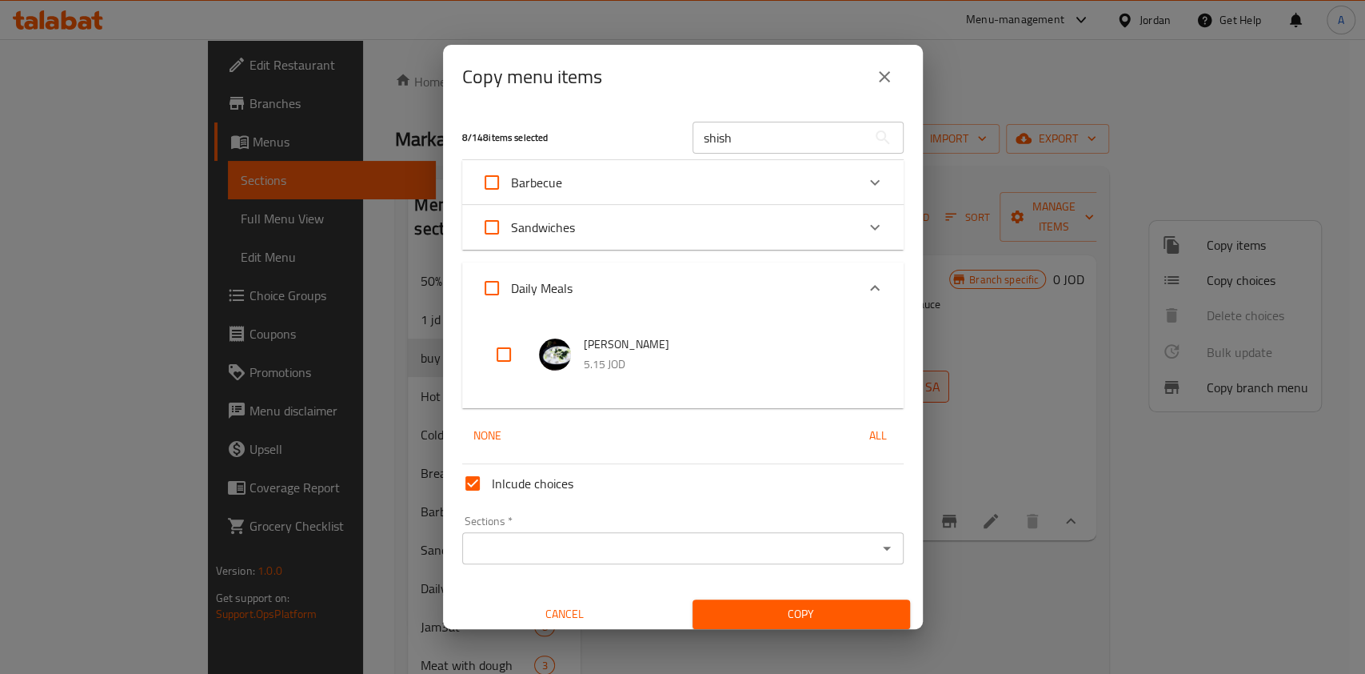
click at [503, 349] on input "checkbox" at bounding box center [504, 354] width 38 height 38
checkbox input "true"
click at [757, 138] on input "shish" at bounding box center [780, 138] width 174 height 32
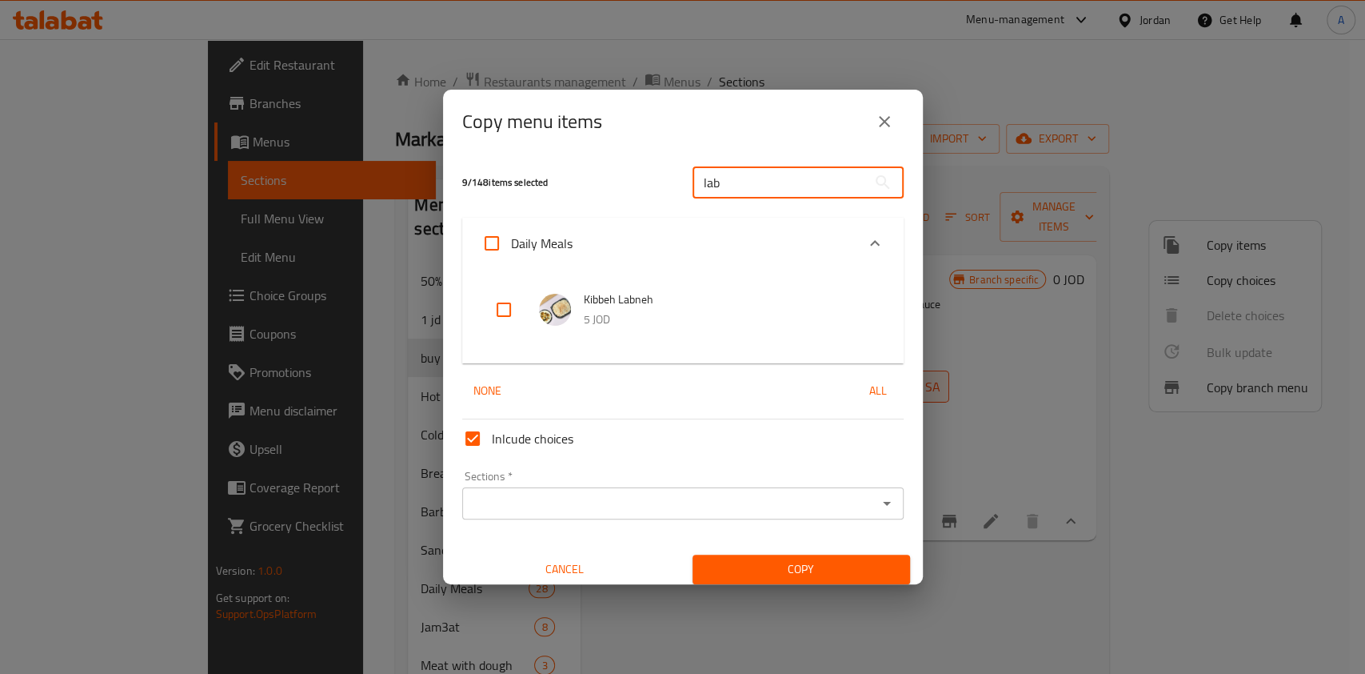
type input "lab"
click at [506, 317] on input "checkbox" at bounding box center [504, 309] width 38 height 38
checkbox input "true"
click at [746, 187] on input "lab" at bounding box center [780, 182] width 174 height 32
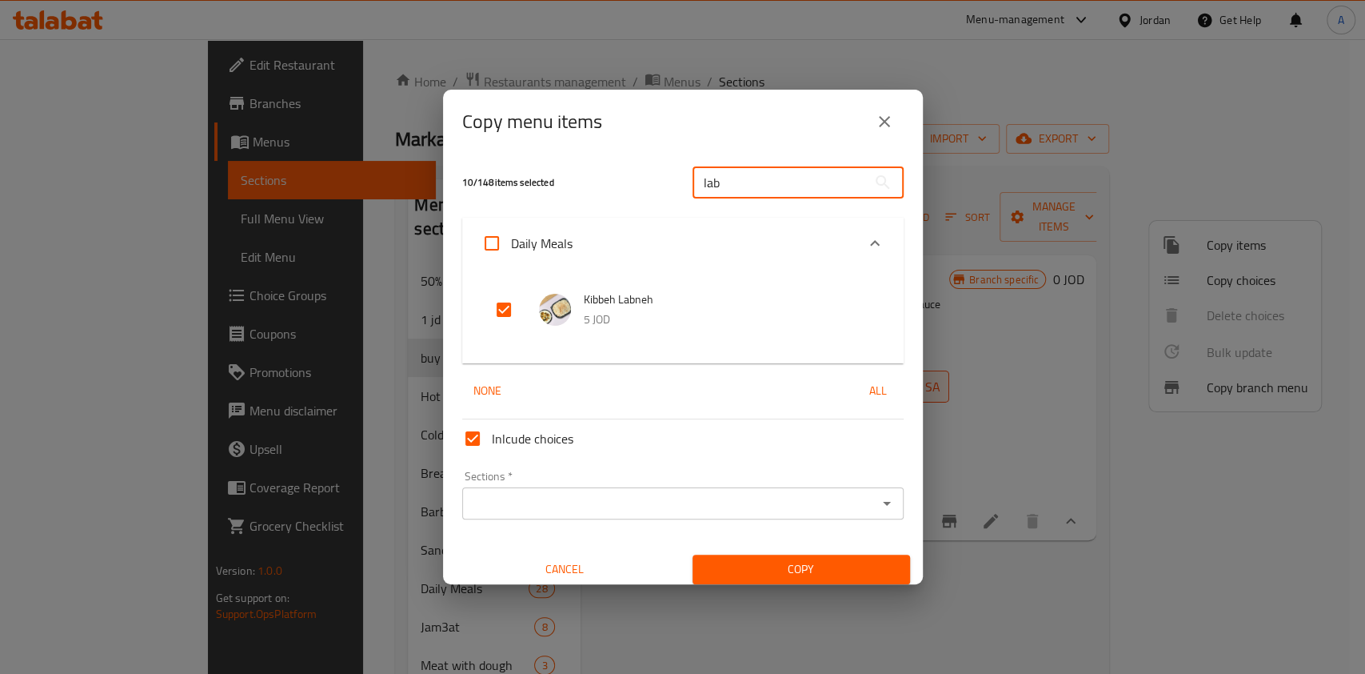
click at [746, 187] on input "lab" at bounding box center [780, 182] width 174 height 32
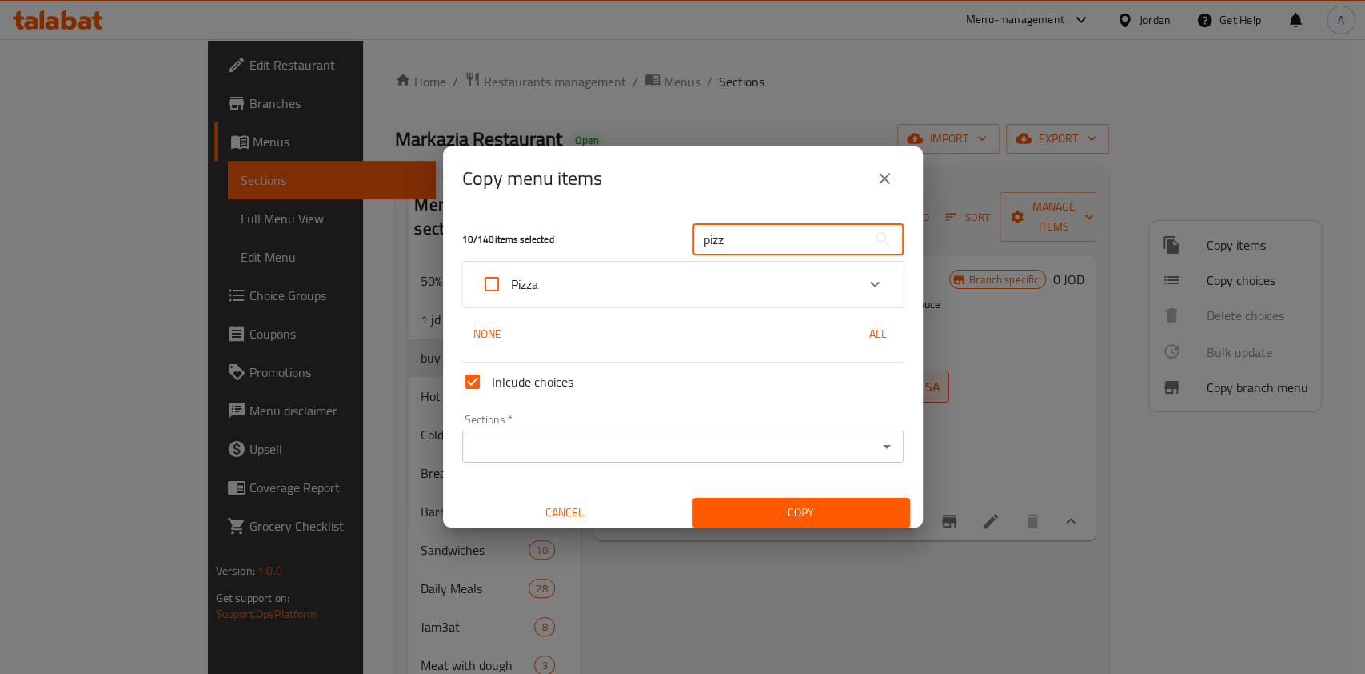
type input "pizz"
click at [746, 289] on div "Pizza" at bounding box center [669, 284] width 374 height 38
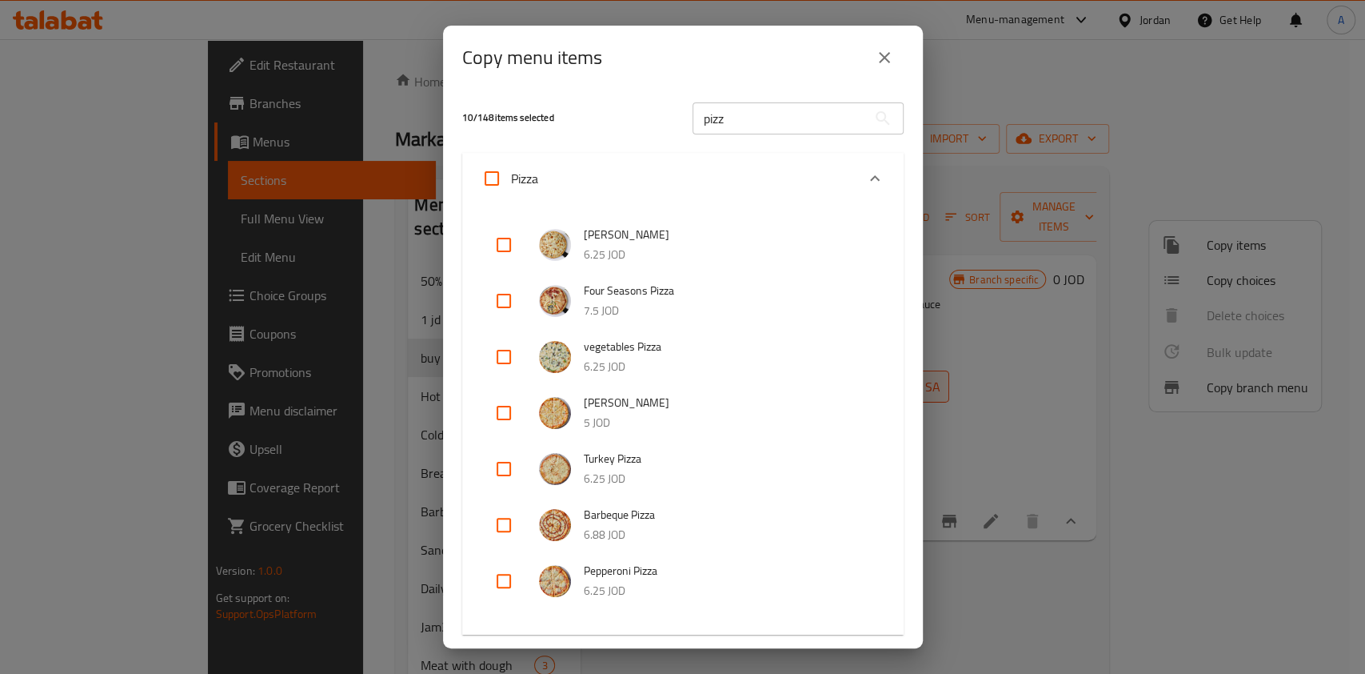
click at [495, 349] on input "checkbox" at bounding box center [504, 357] width 38 height 38
checkbox input "true"
click at [506, 413] on input "checkbox" at bounding box center [504, 413] width 38 height 38
checkbox input "true"
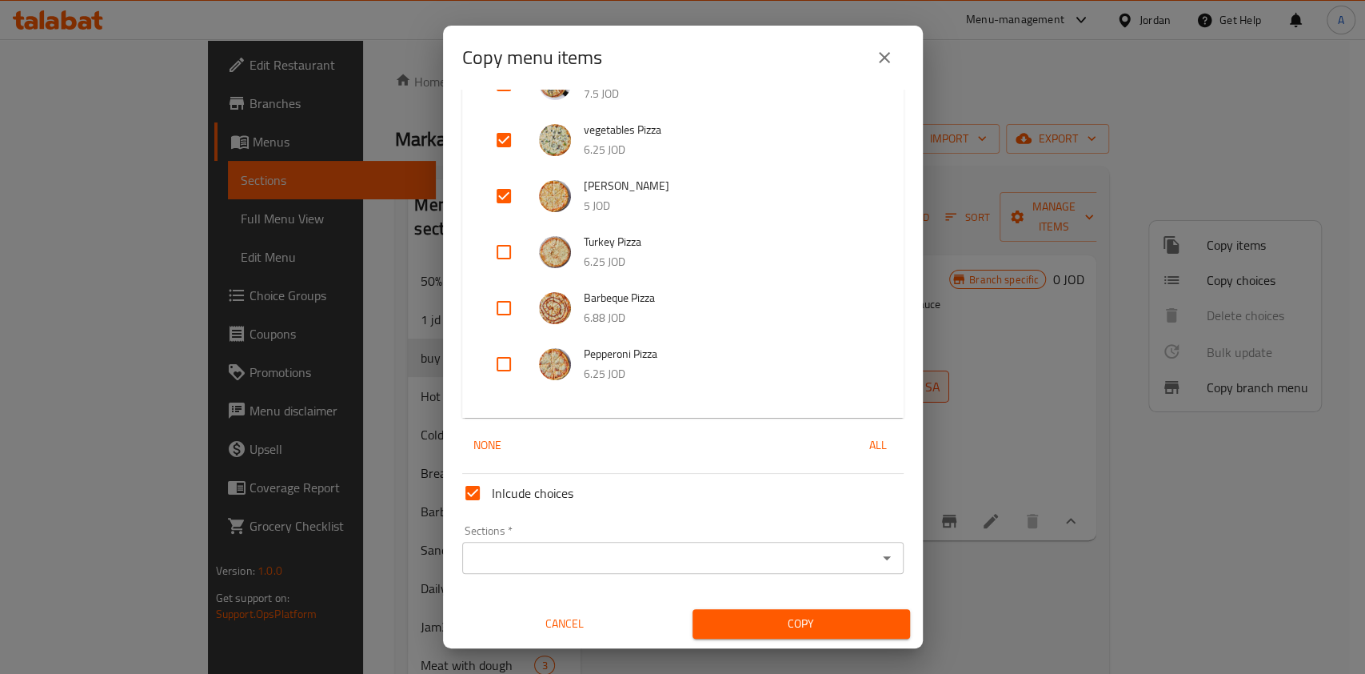
click at [637, 573] on div "Sections *" at bounding box center [683, 558] width 442 height 32
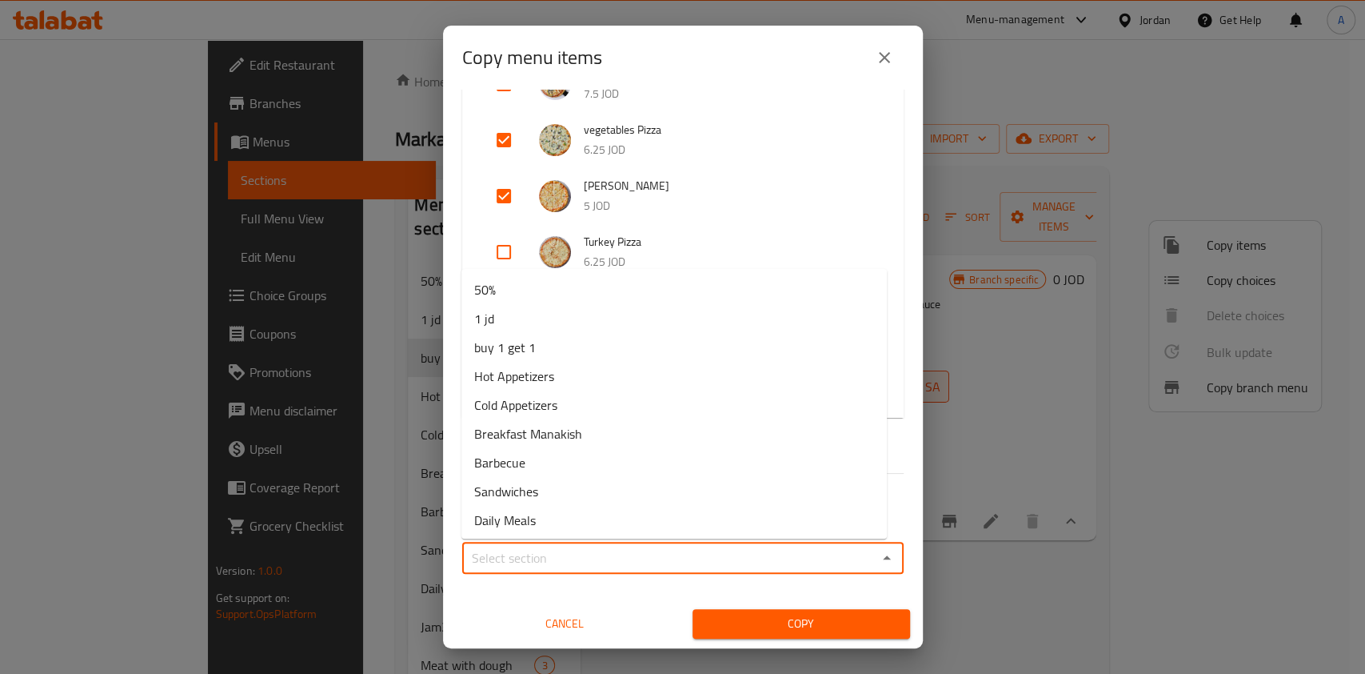
click at [644, 560] on input "Sections   *" at bounding box center [670, 557] width 406 height 22
click at [546, 348] on li "buy 1 get 1" at bounding box center [675, 347] width 426 height 29
type input "buy 1 get 1"
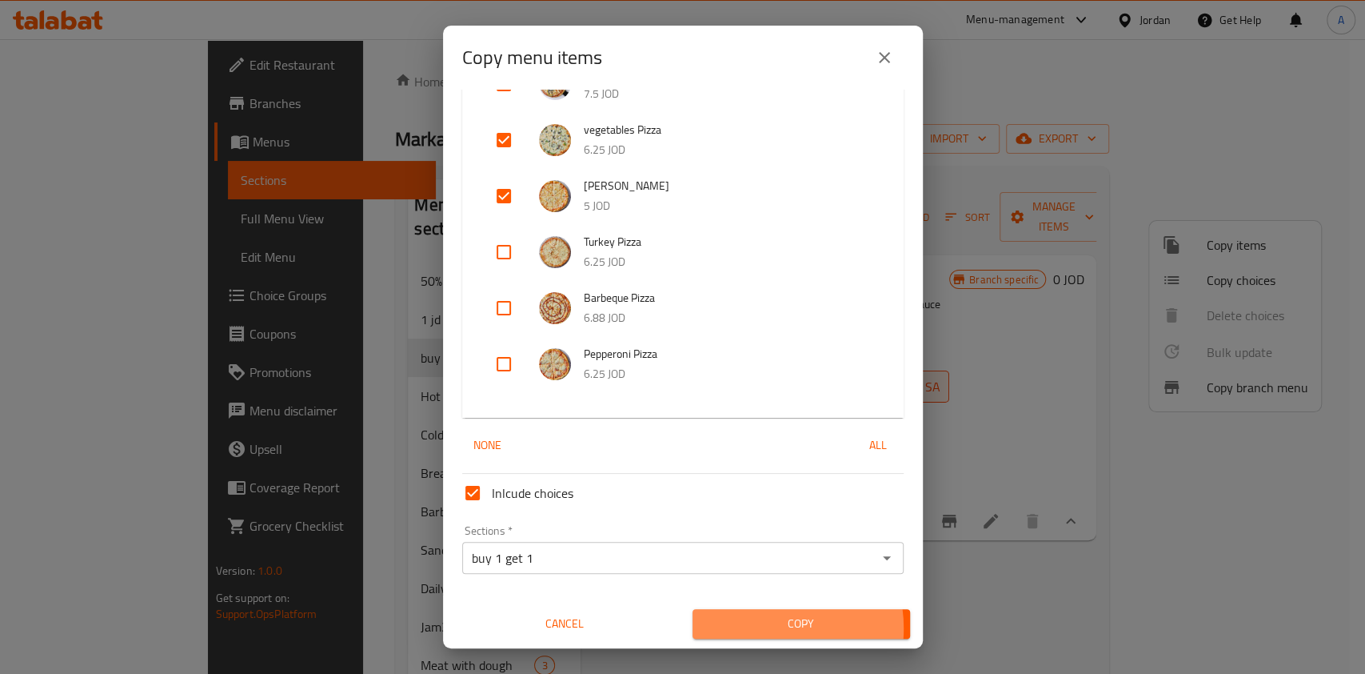
click at [754, 628] on span "Copy" at bounding box center [802, 624] width 192 height 20
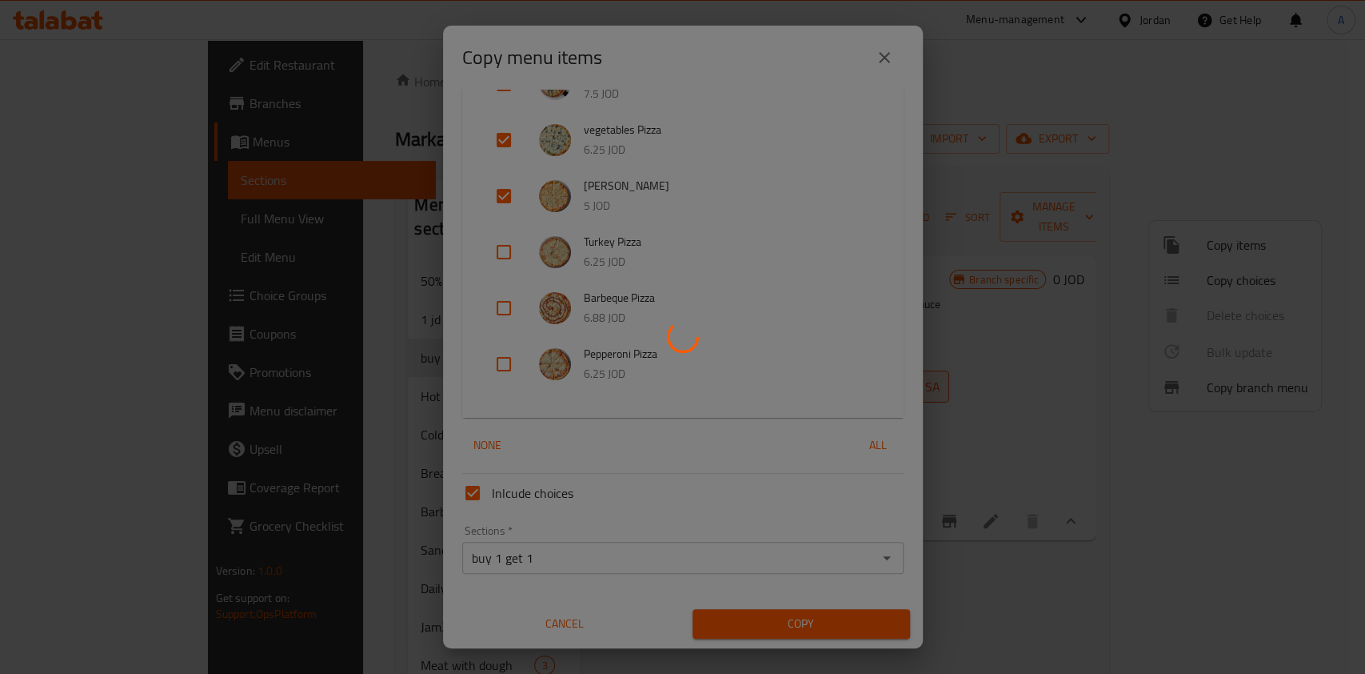
click at [742, 486] on div at bounding box center [682, 337] width 1365 height 674
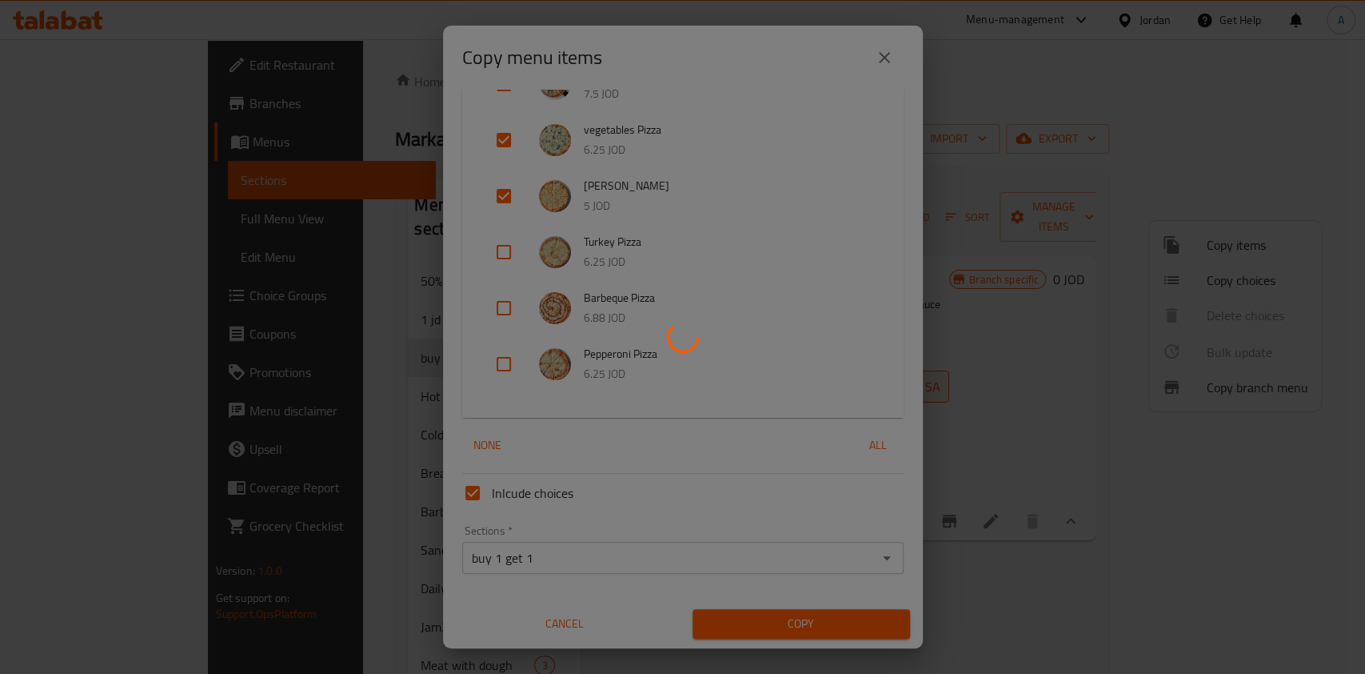
click at [1029, 274] on div at bounding box center [682, 337] width 1365 height 674
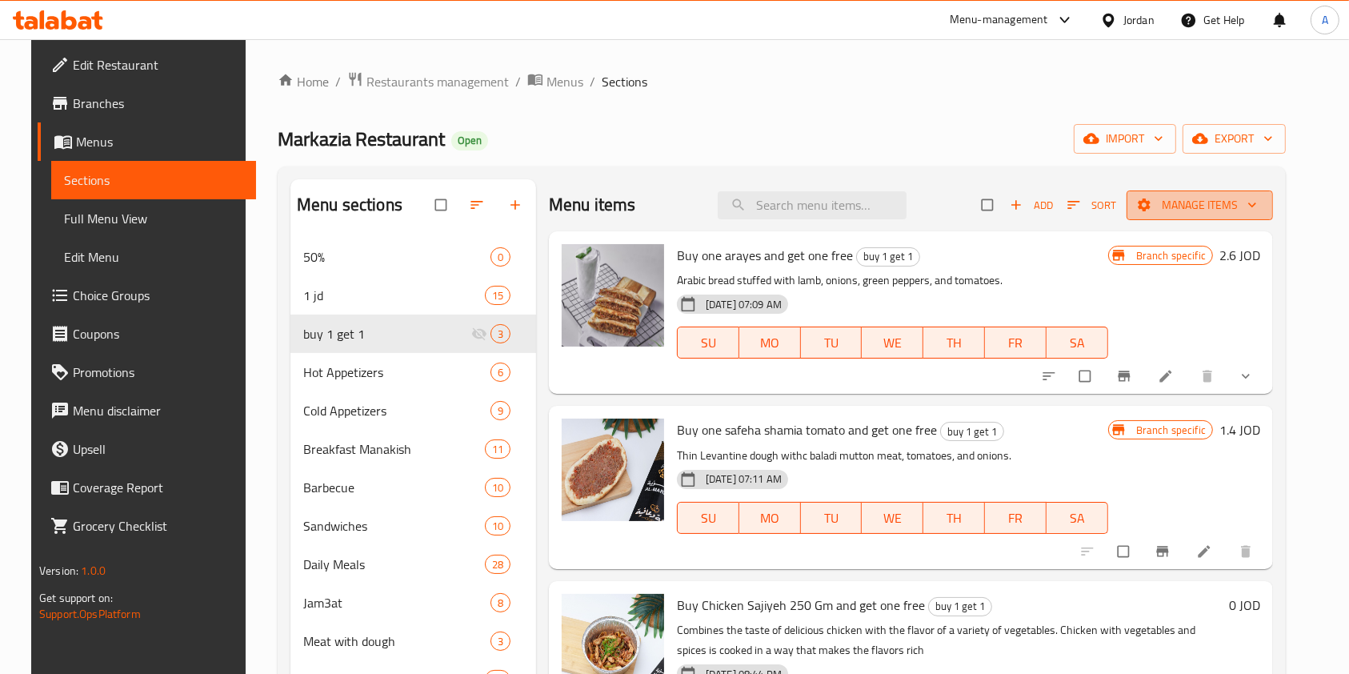
click at [1249, 213] on span "Manage items" at bounding box center [1199, 205] width 121 height 20
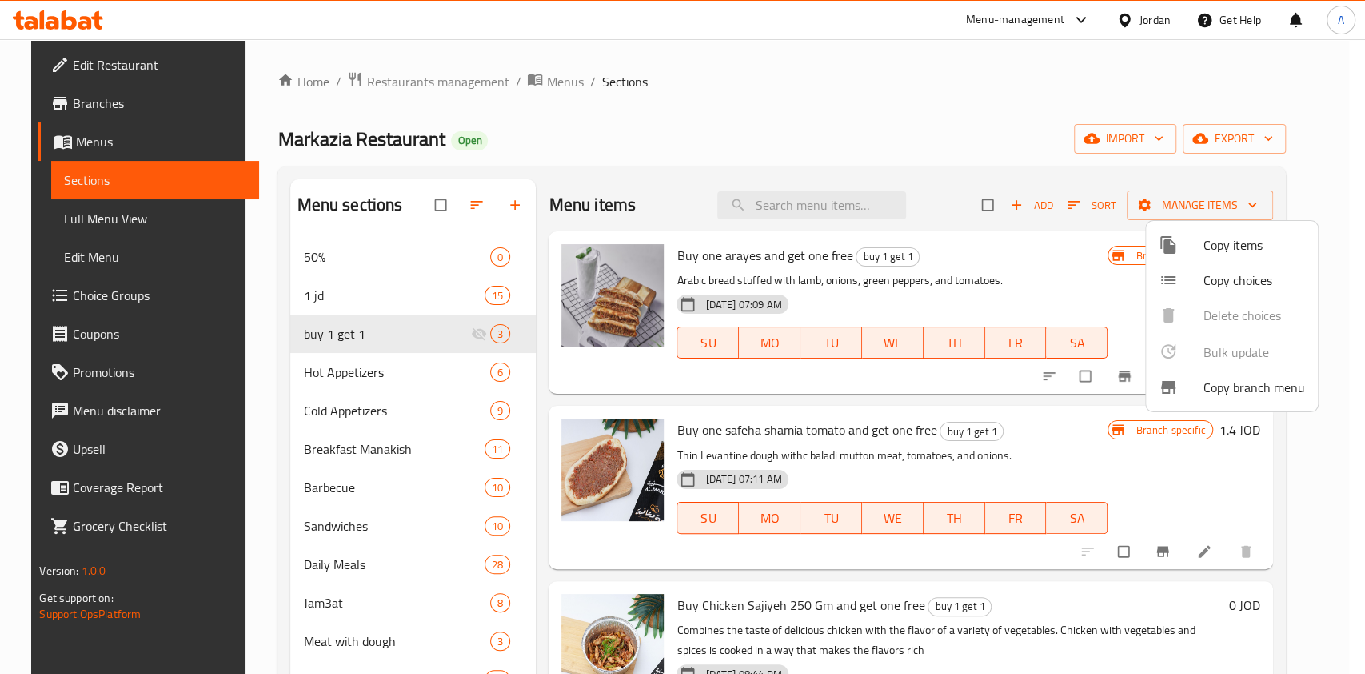
click at [1189, 258] on li "Copy items" at bounding box center [1232, 244] width 172 height 35
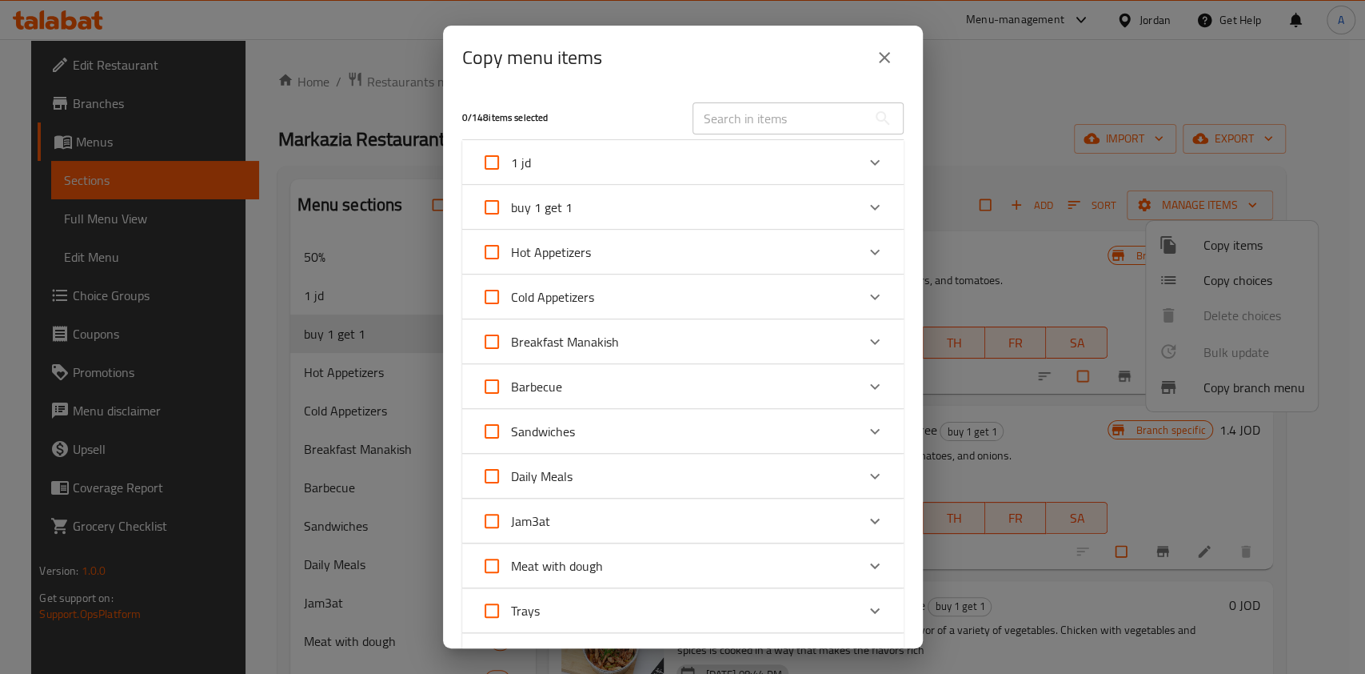
click at [770, 122] on input "text" at bounding box center [780, 118] width 174 height 32
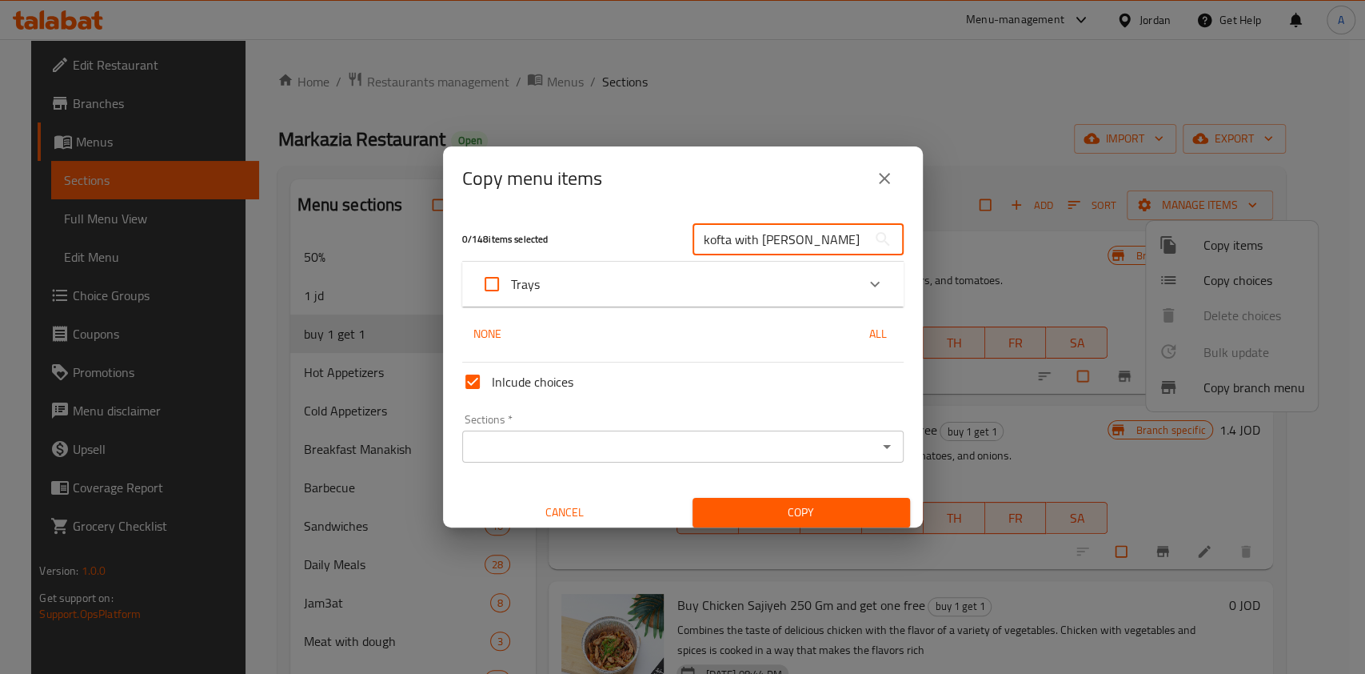
type input "kofta with tom"
click at [743, 294] on div "Trays" at bounding box center [669, 284] width 374 height 38
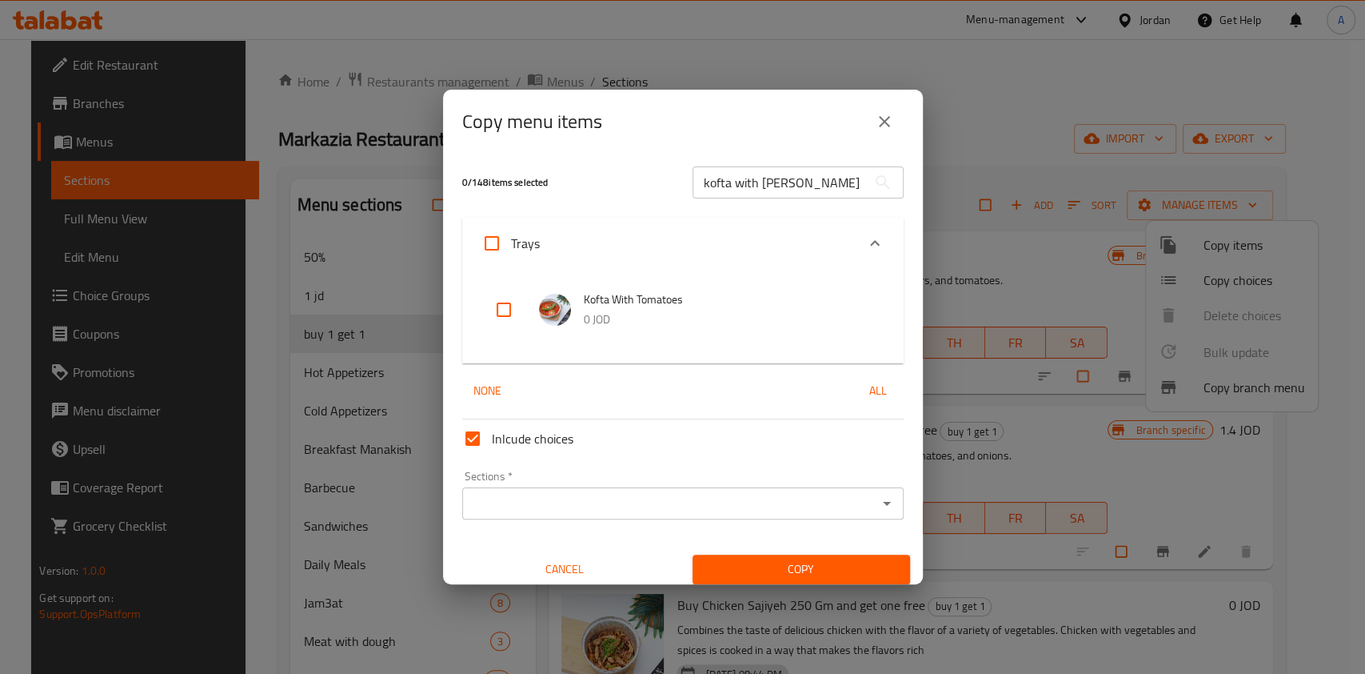
click at [500, 308] on input "checkbox" at bounding box center [504, 309] width 38 height 38
checkbox input "true"
click at [800, 182] on input "kofta with tom" at bounding box center [780, 182] width 174 height 32
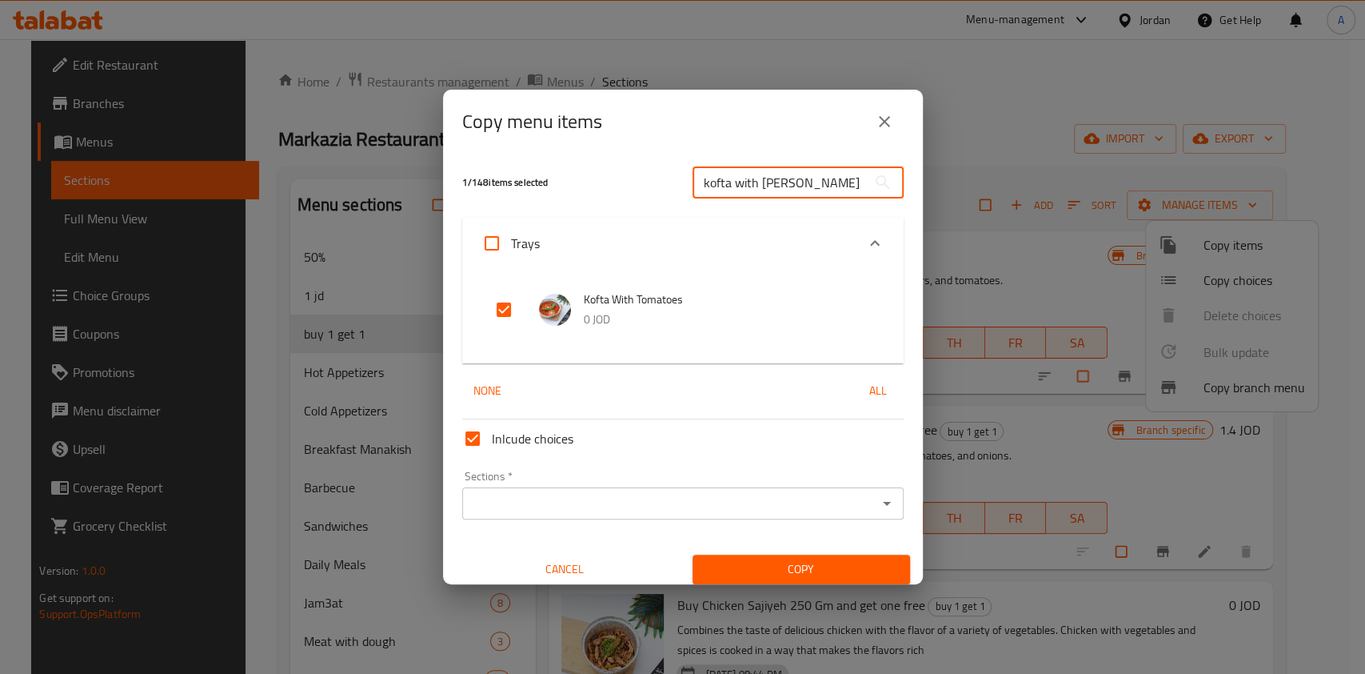
click at [800, 182] on input "kofta with tom" at bounding box center [780, 182] width 174 height 32
type input "hummus w"
click at [493, 312] on input "checkbox" at bounding box center [504, 309] width 38 height 38
checkbox input "true"
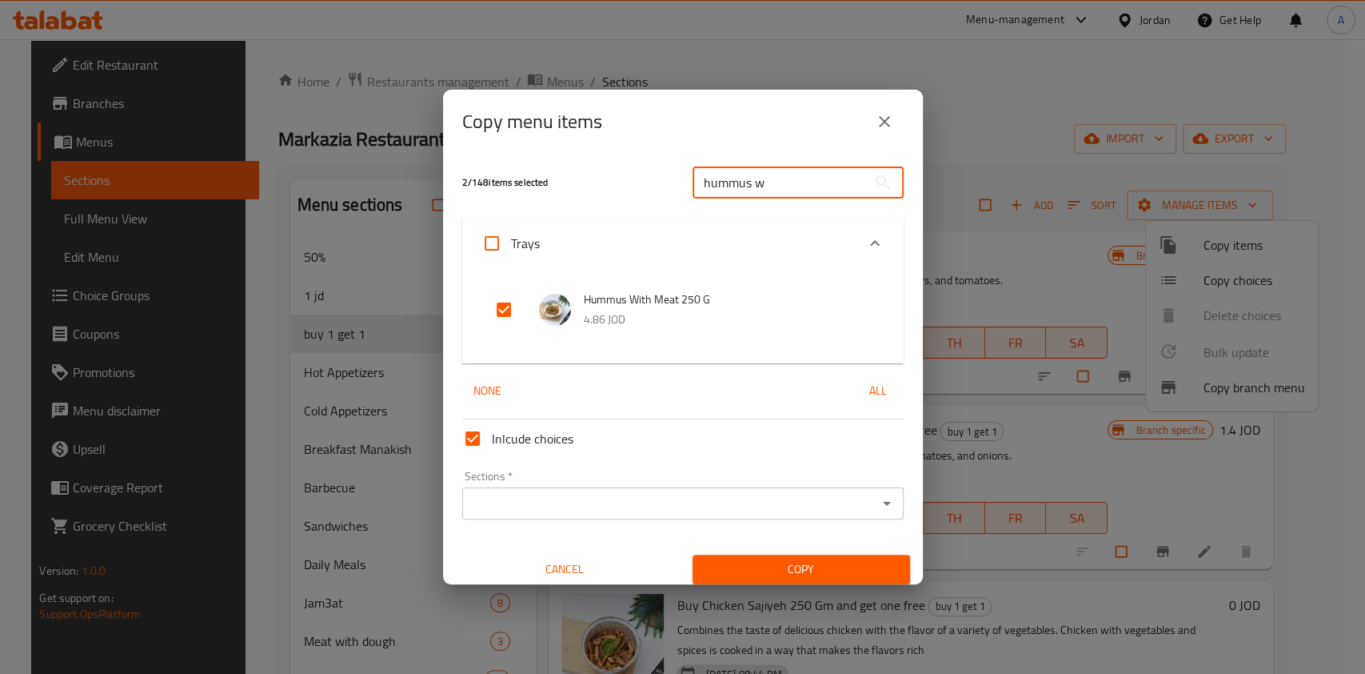
click at [781, 181] on input "hummus w" at bounding box center [780, 182] width 174 height 32
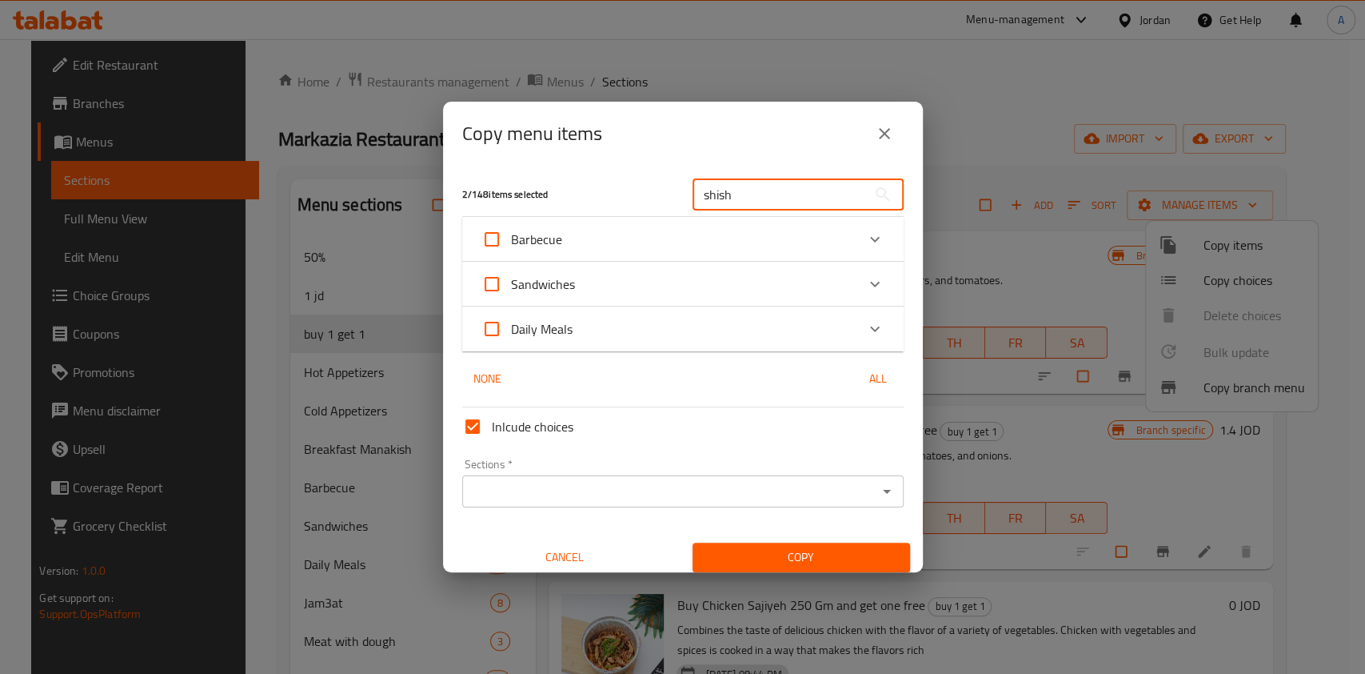
type input "shish"
click at [778, 238] on div "Barbecue" at bounding box center [669, 239] width 374 height 38
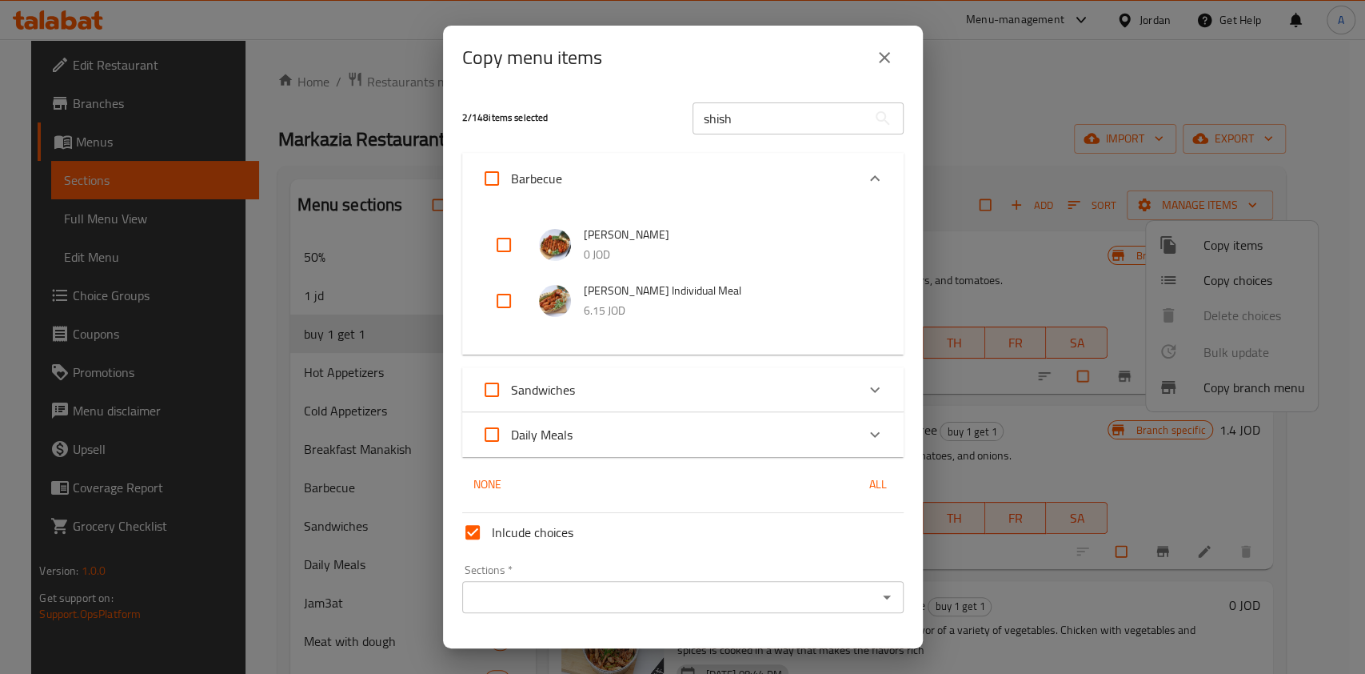
click at [506, 242] on input "checkbox" at bounding box center [504, 245] width 38 height 38
checkbox input "true"
click at [866, 182] on icon "Expand" at bounding box center [875, 178] width 19 height 19
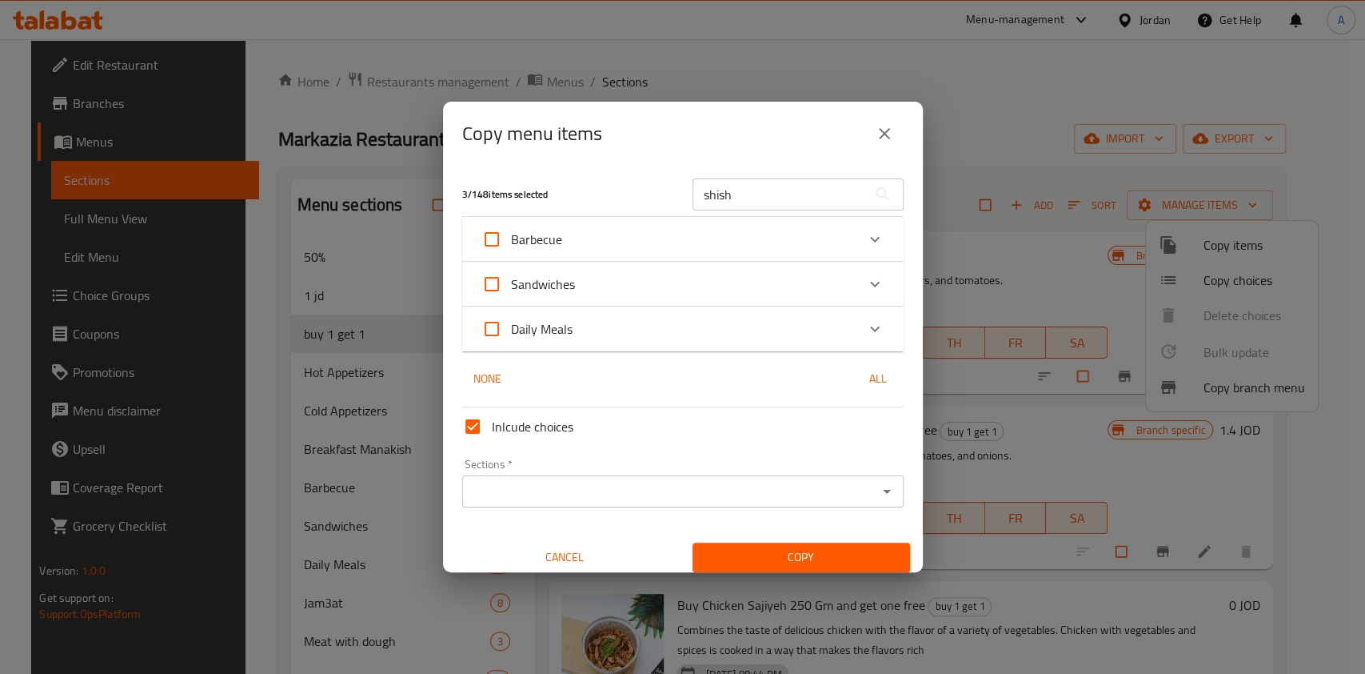
click at [666, 332] on div "Daily Meals" at bounding box center [669, 329] width 374 height 38
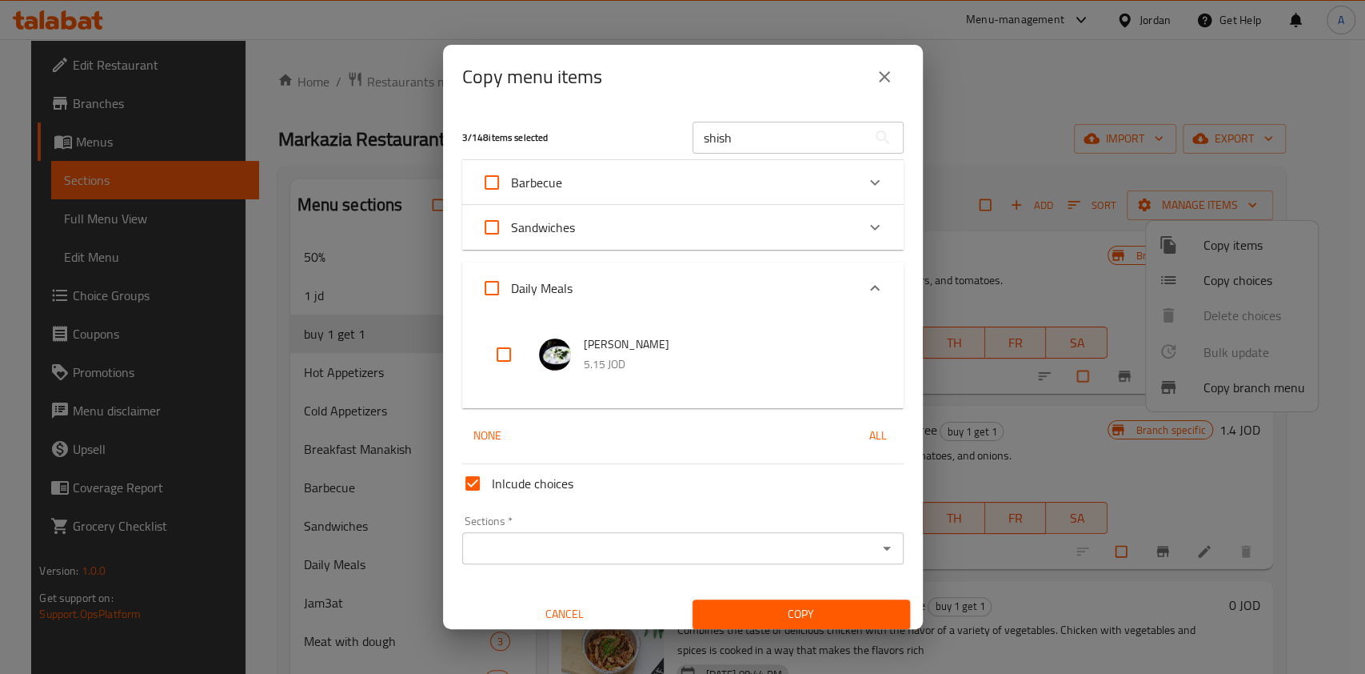
click at [502, 349] on input "checkbox" at bounding box center [504, 354] width 38 height 38
checkbox input "true"
click at [750, 136] on input "shish" at bounding box center [780, 138] width 174 height 32
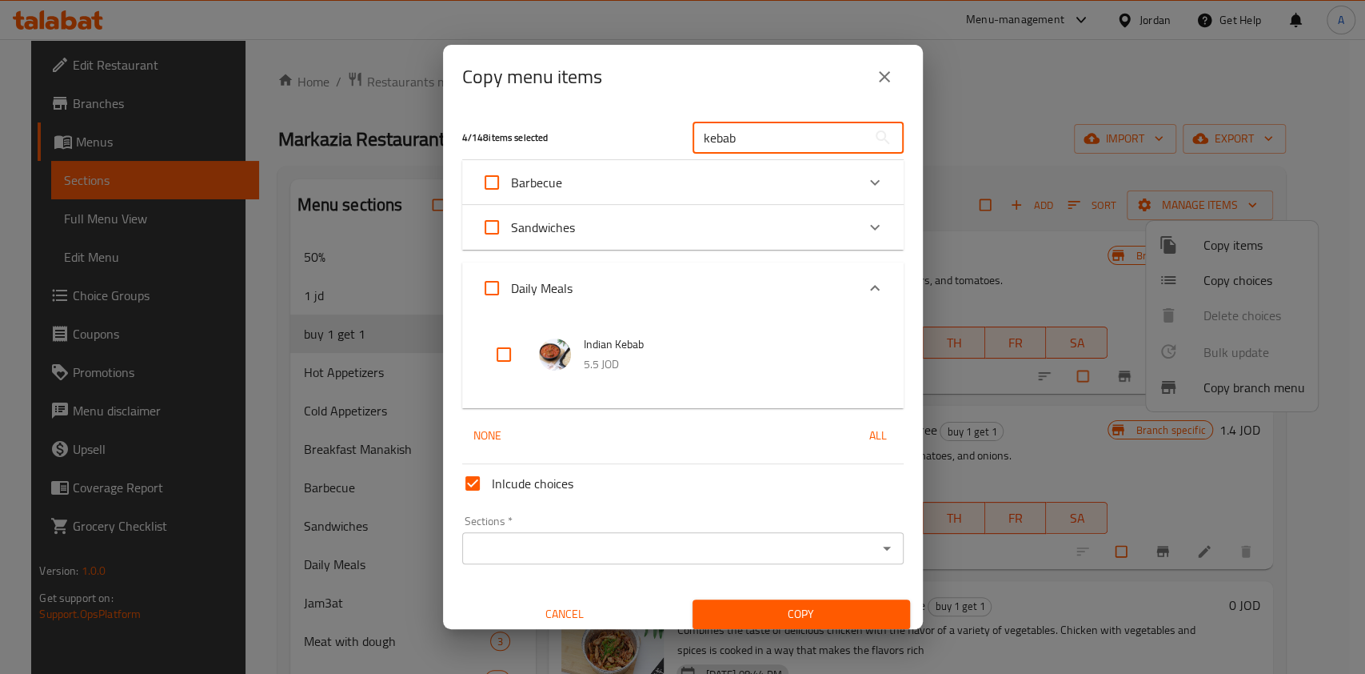
type input "kebab"
click at [753, 177] on div "Barbecue" at bounding box center [669, 182] width 374 height 38
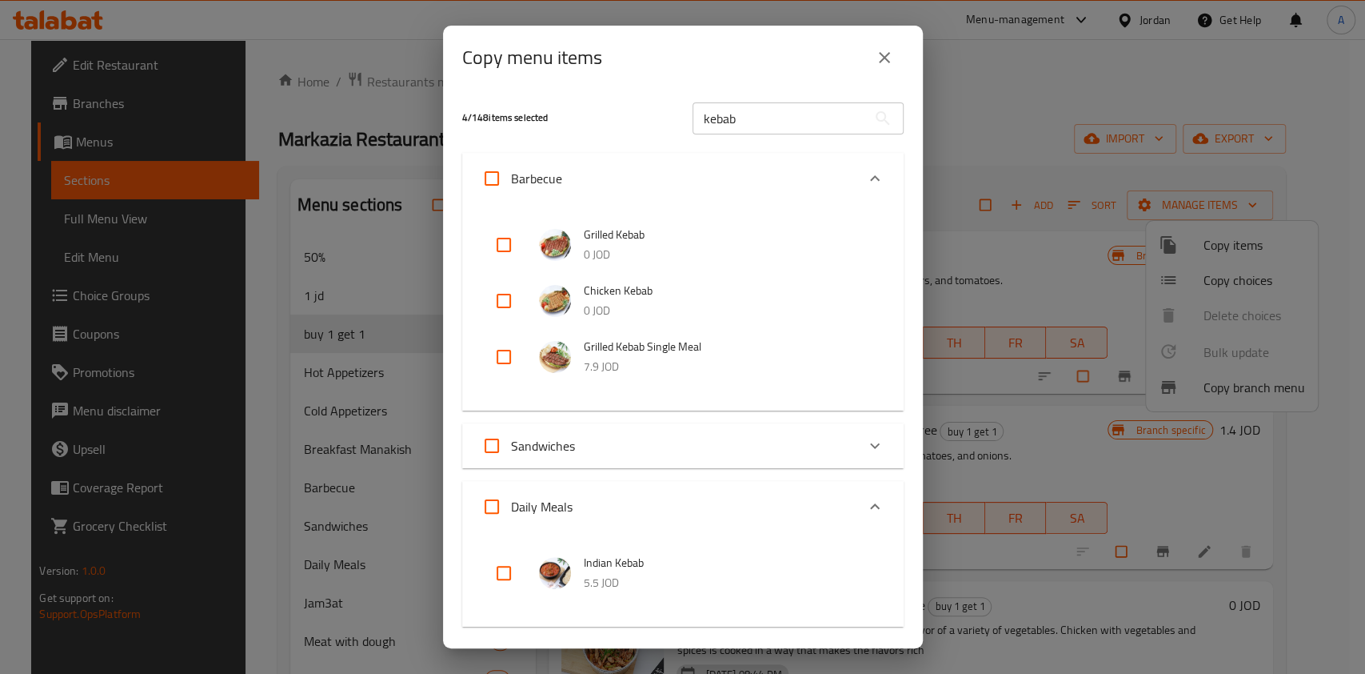
click at [490, 249] on input "checkbox" at bounding box center [504, 245] width 38 height 38
checkbox input "true"
click at [504, 302] on input "checkbox" at bounding box center [504, 301] width 38 height 38
checkbox input "true"
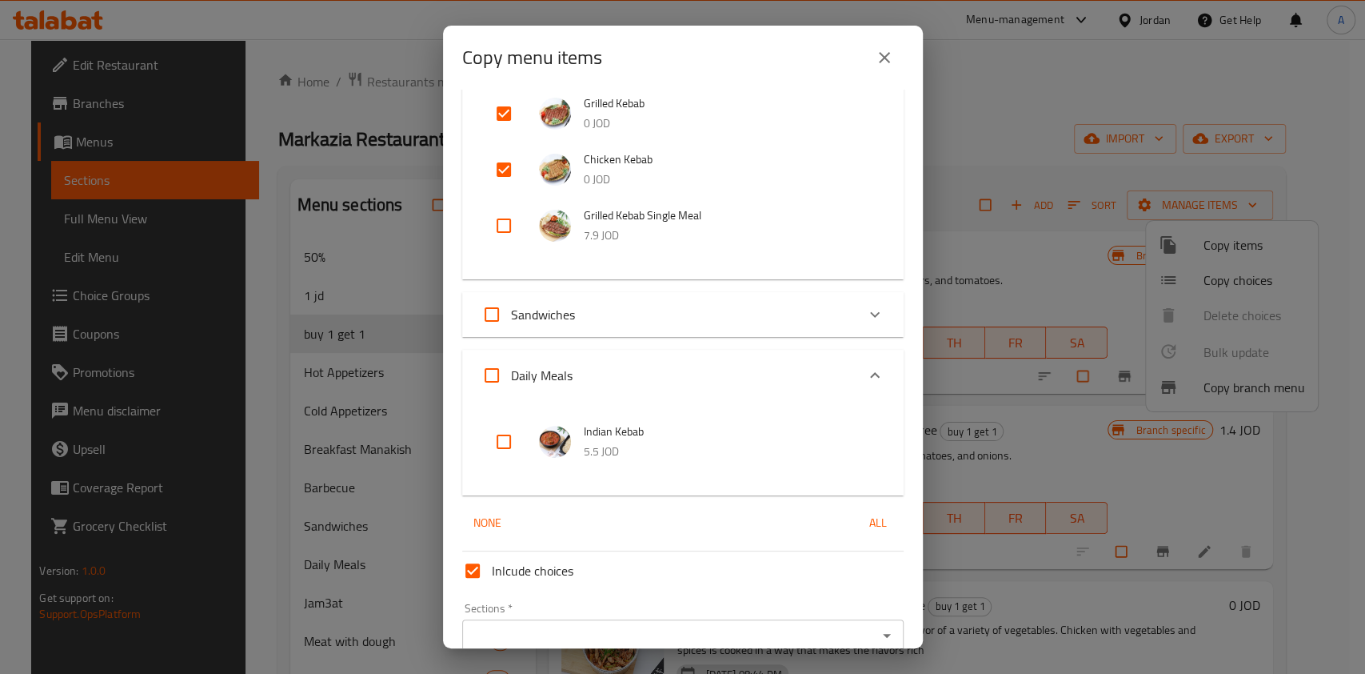
scroll to position [132, 0]
click at [486, 441] on input "checkbox" at bounding box center [504, 441] width 38 height 38
checkbox input "true"
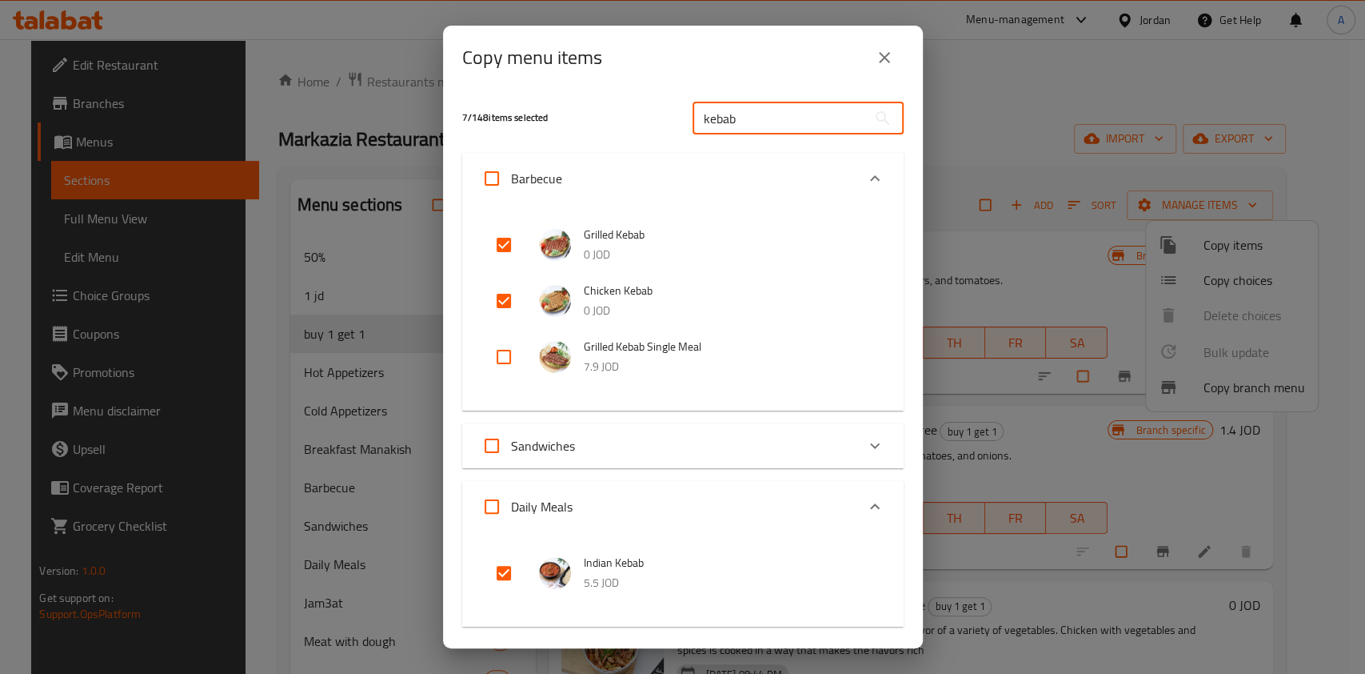
click at [740, 108] on input "kebab" at bounding box center [780, 118] width 174 height 32
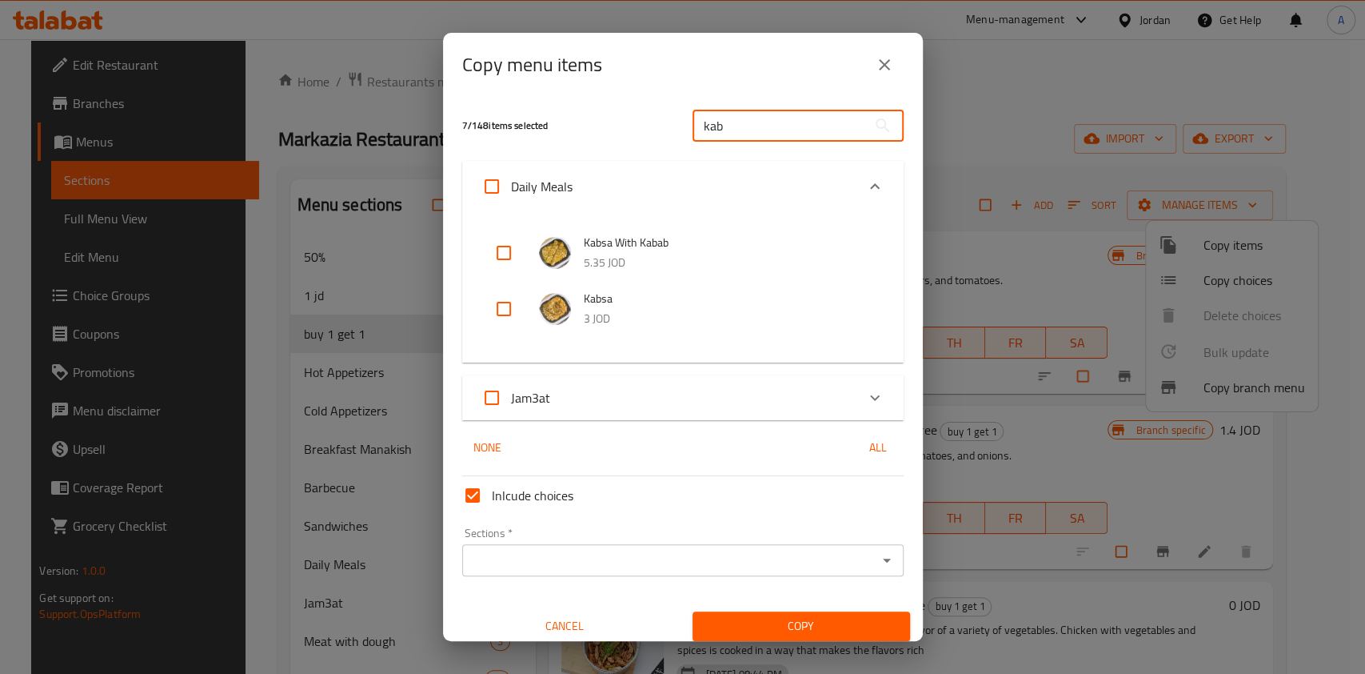
type input "kab"
click at [522, 251] on input "checkbox" at bounding box center [504, 253] width 38 height 38
checkbox input "true"
click at [778, 118] on input "kab" at bounding box center [780, 126] width 174 height 32
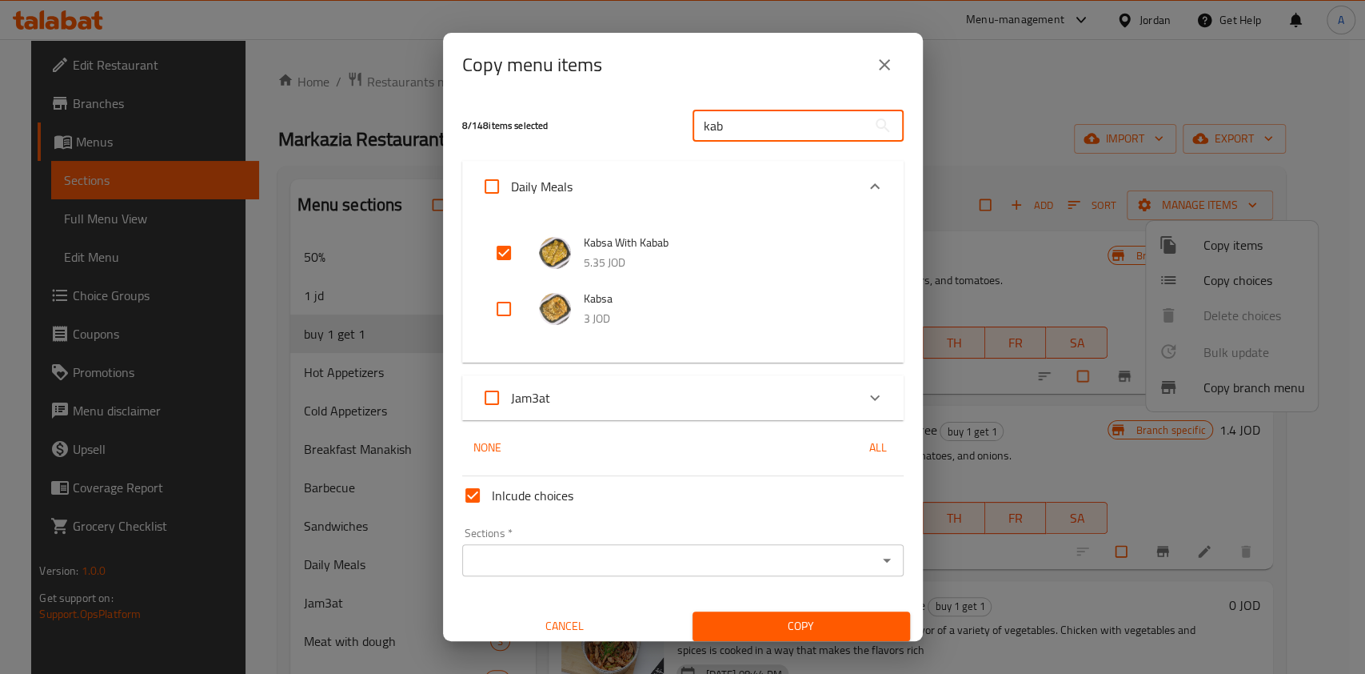
click at [778, 118] on input "kab" at bounding box center [780, 126] width 174 height 32
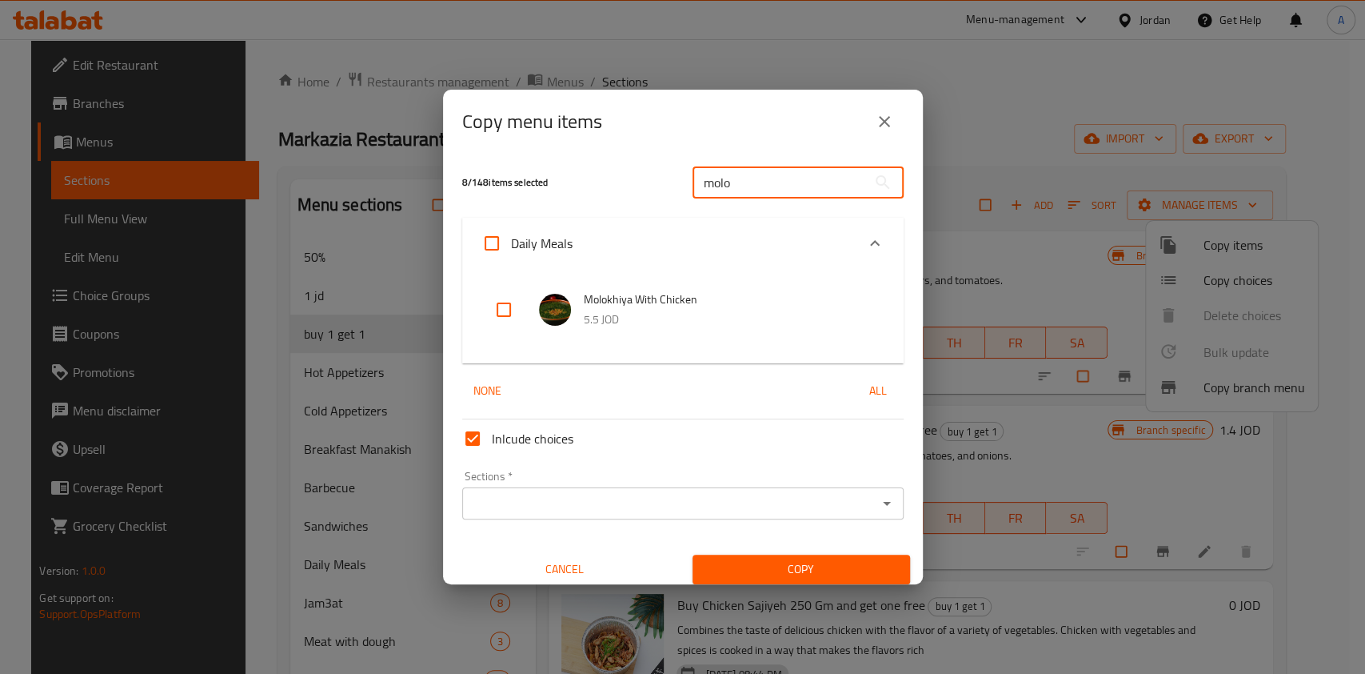
type input "molo"
click at [508, 309] on input "checkbox" at bounding box center [504, 309] width 38 height 38
checkbox input "true"
click at [754, 176] on input "molo" at bounding box center [780, 182] width 174 height 32
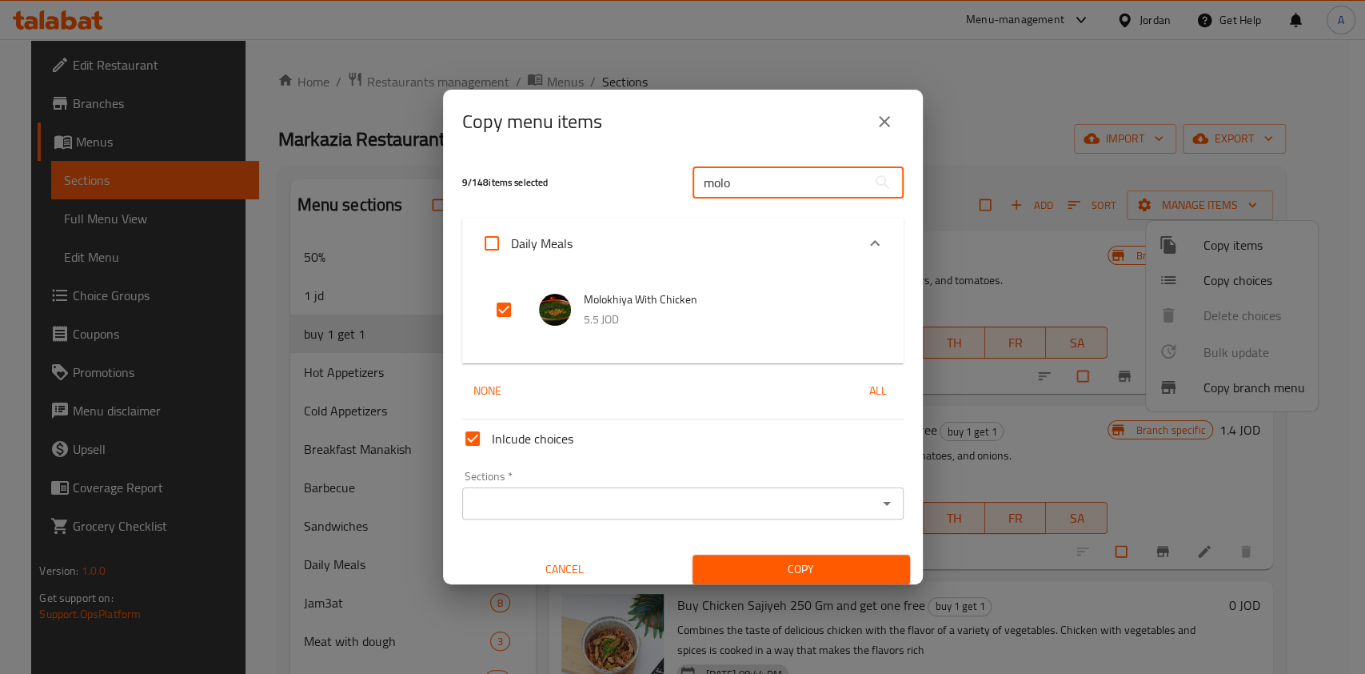
click at [754, 176] on input "molo" at bounding box center [780, 182] width 174 height 32
type input "lab"
click at [634, 306] on span "Kibbeh Labneh" at bounding box center [728, 300] width 288 height 20
click at [499, 305] on input "checkbox" at bounding box center [504, 309] width 38 height 38
checkbox input "true"
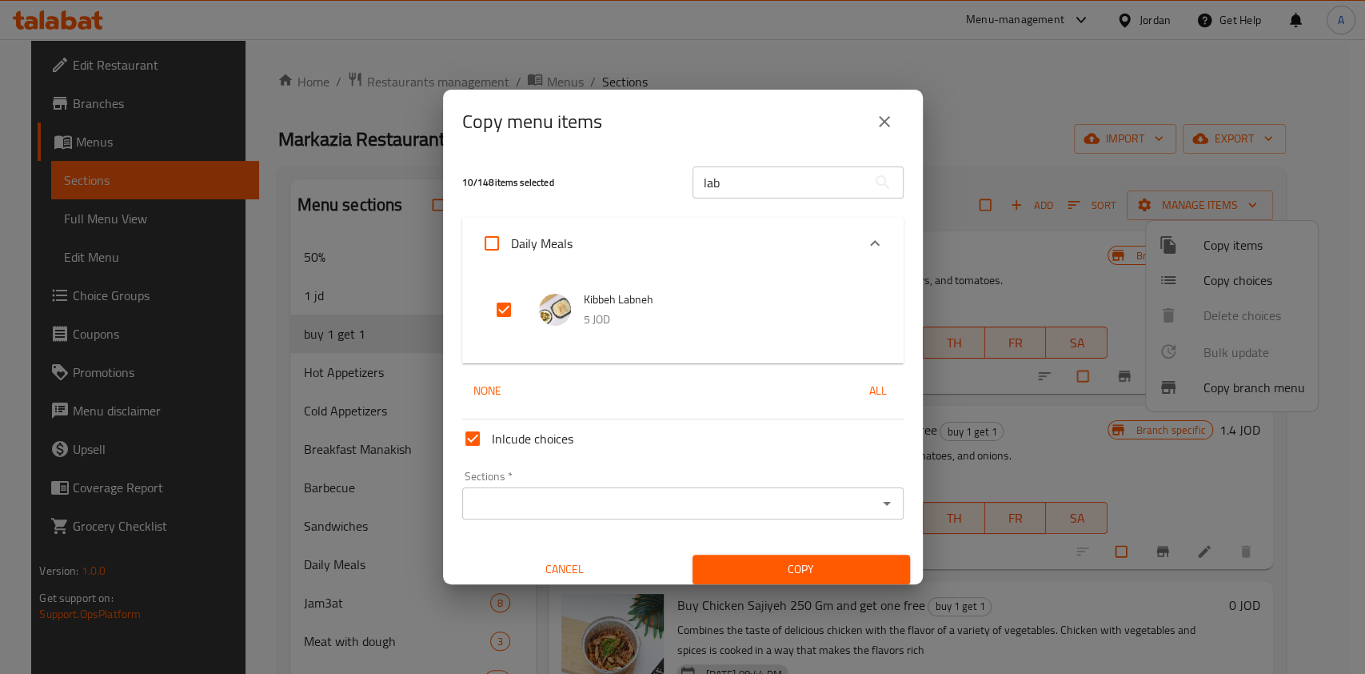
click at [766, 176] on input "lab" at bounding box center [780, 182] width 174 height 32
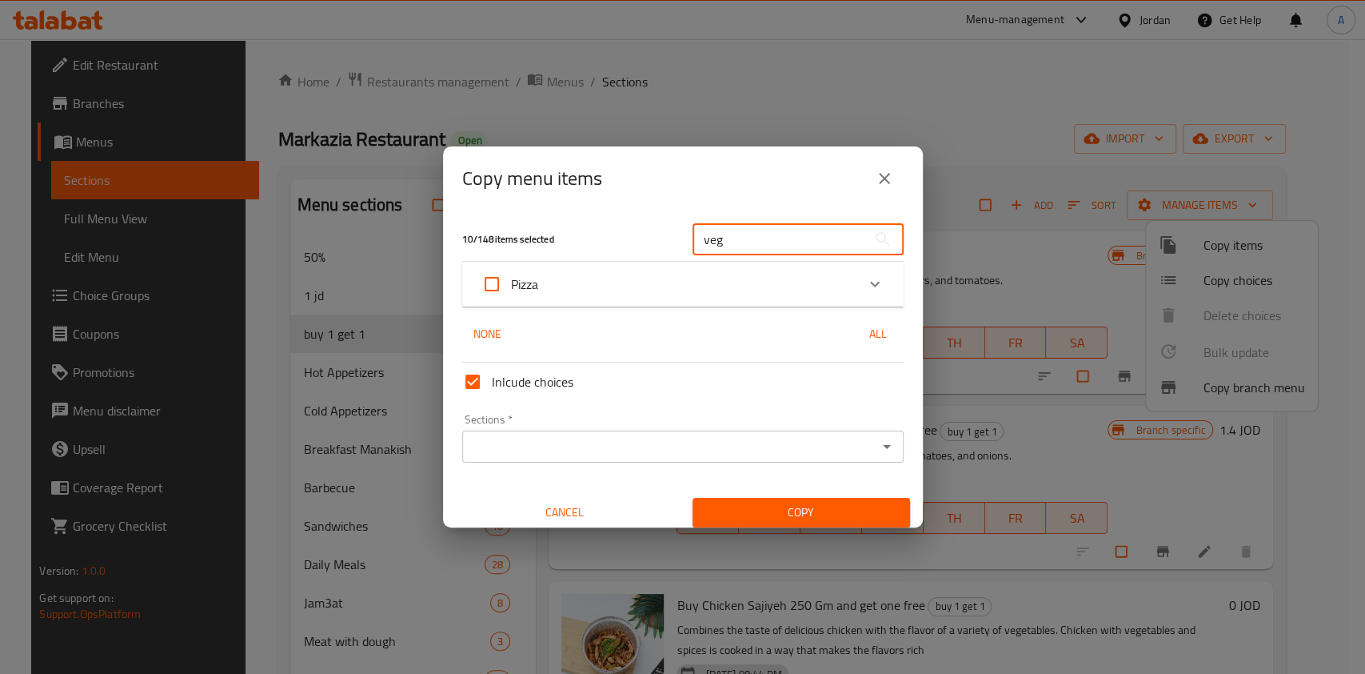
type input "veg"
click at [775, 269] on div "Pizza" at bounding box center [669, 284] width 374 height 38
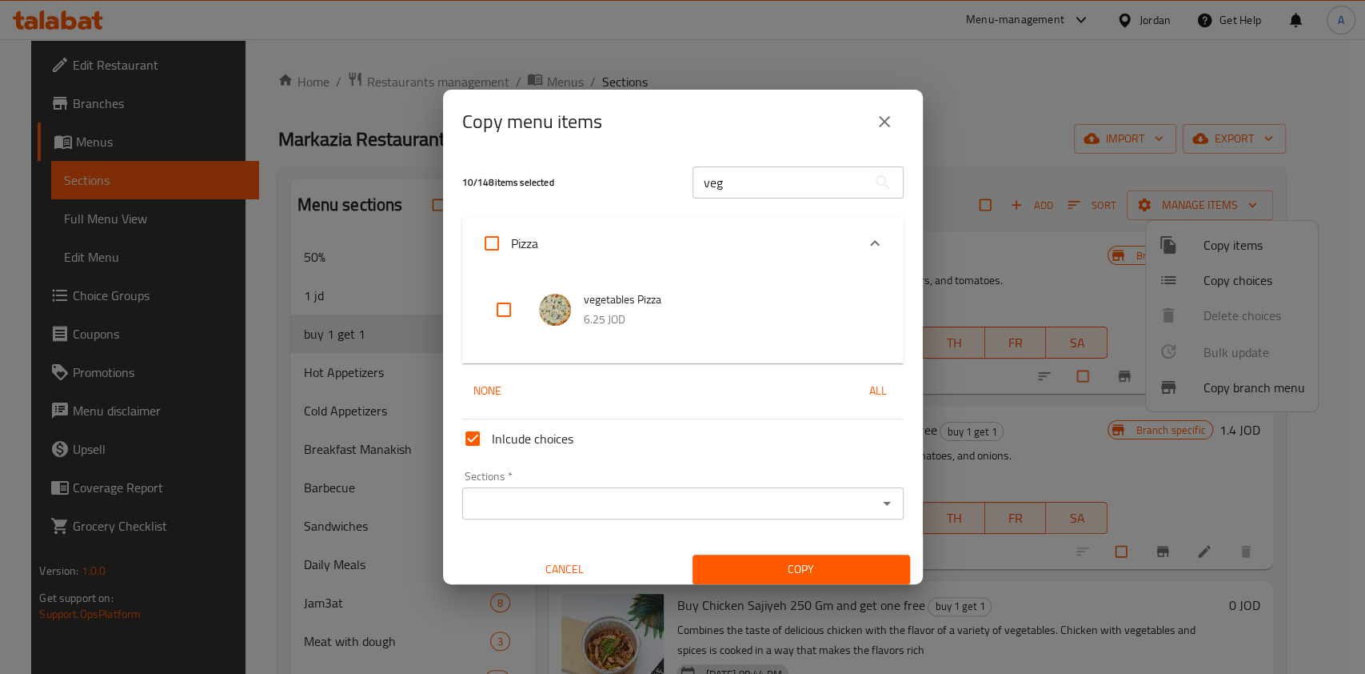
click at [633, 323] on p "6.25 JOD" at bounding box center [728, 320] width 288 height 20
click at [516, 308] on div at bounding box center [516, 309] width 45 height 38
drag, startPoint x: 502, startPoint y: 311, endPoint x: 535, endPoint y: 307, distance: 33.8
click at [501, 310] on input "checkbox" at bounding box center [504, 309] width 38 height 38
checkbox input "true"
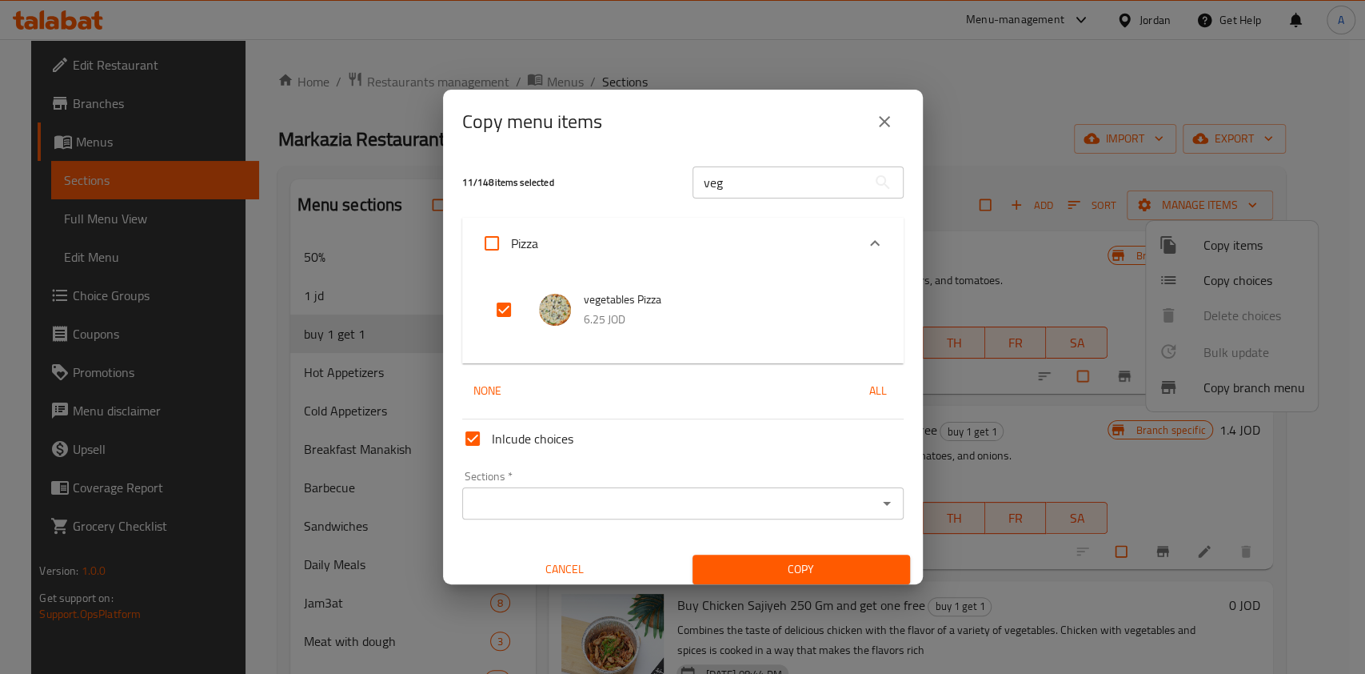
click at [746, 182] on input "veg" at bounding box center [780, 182] width 174 height 32
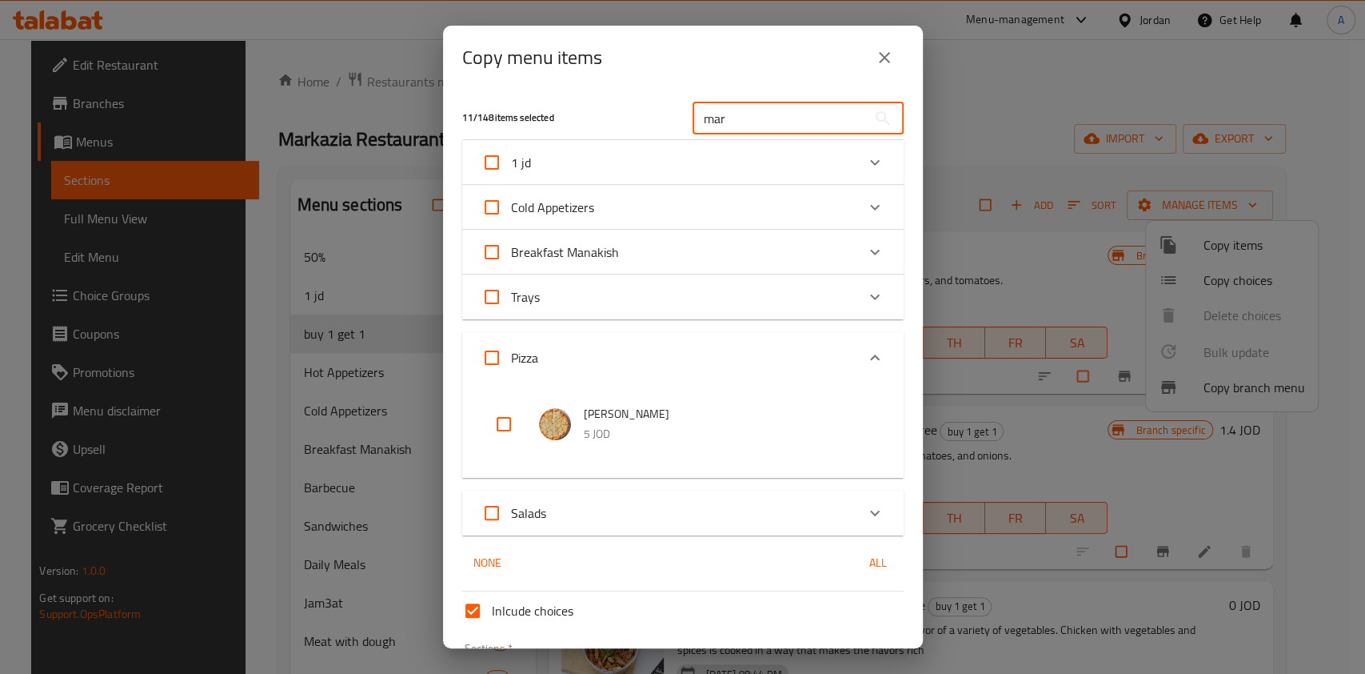
type input "mar"
click at [494, 435] on input "checkbox" at bounding box center [504, 424] width 38 height 38
checkbox input "true"
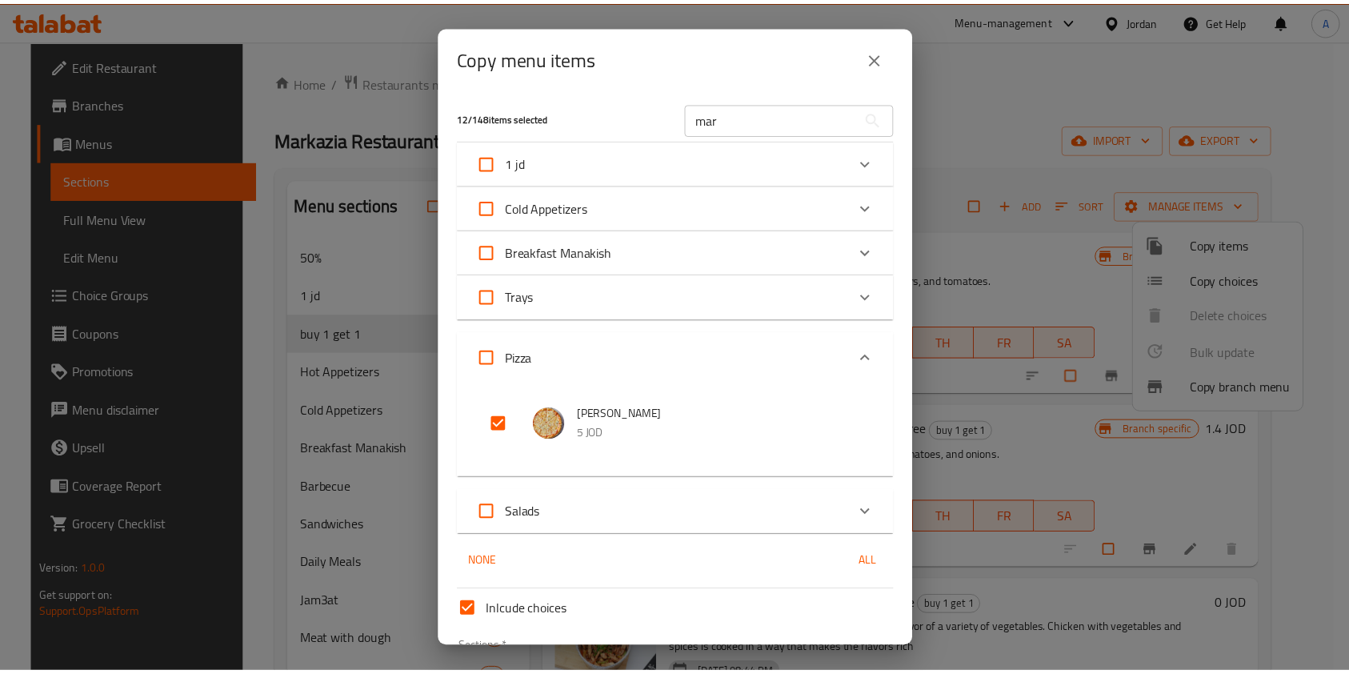
scroll to position [118, 0]
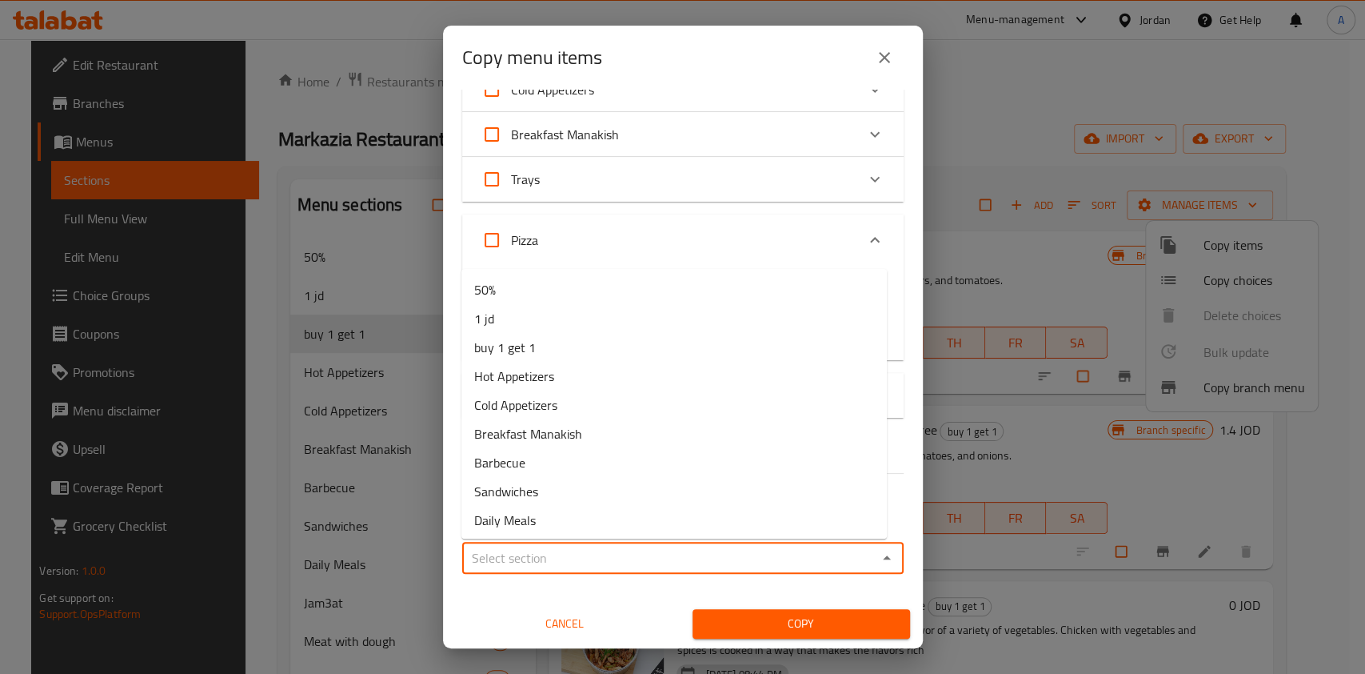
click at [630, 566] on input "Sections   *" at bounding box center [670, 557] width 406 height 22
click at [538, 340] on li "buy 1 get 1" at bounding box center [675, 347] width 426 height 29
type input "buy 1 get 1"
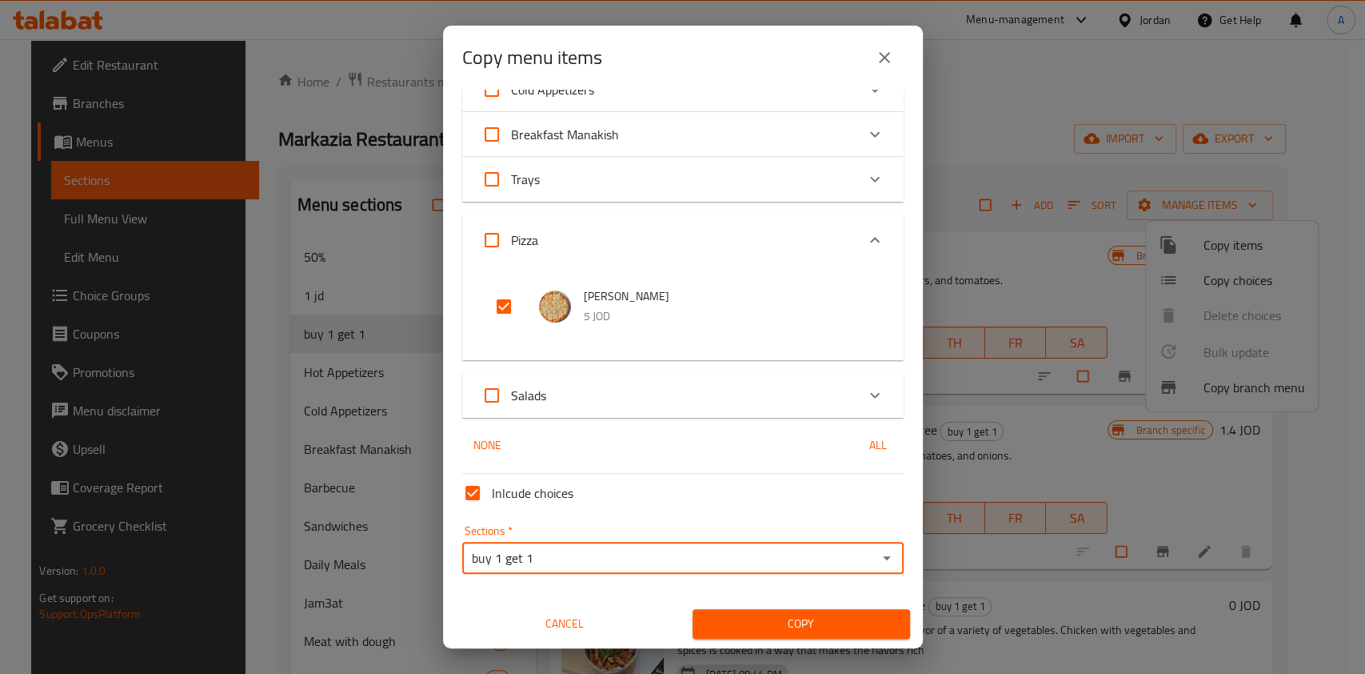
click at [753, 625] on span "Copy" at bounding box center [802, 624] width 192 height 20
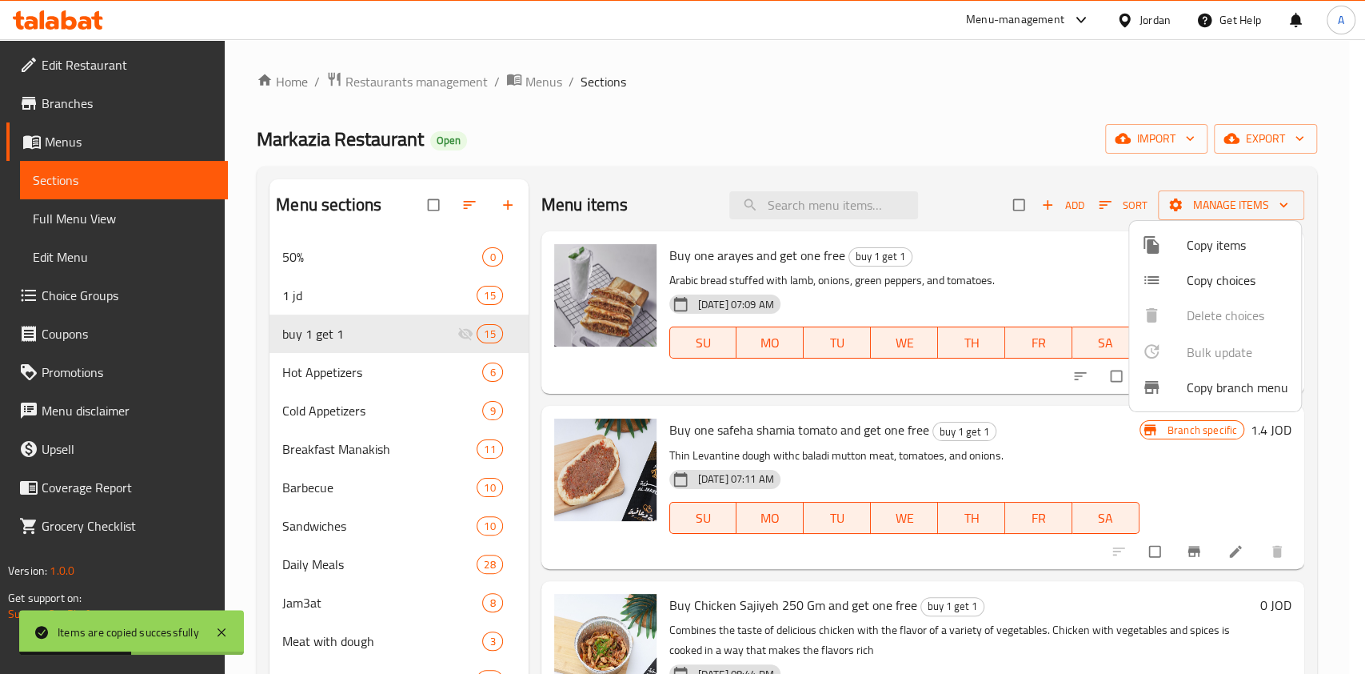
click at [986, 76] on div at bounding box center [682, 337] width 1365 height 674
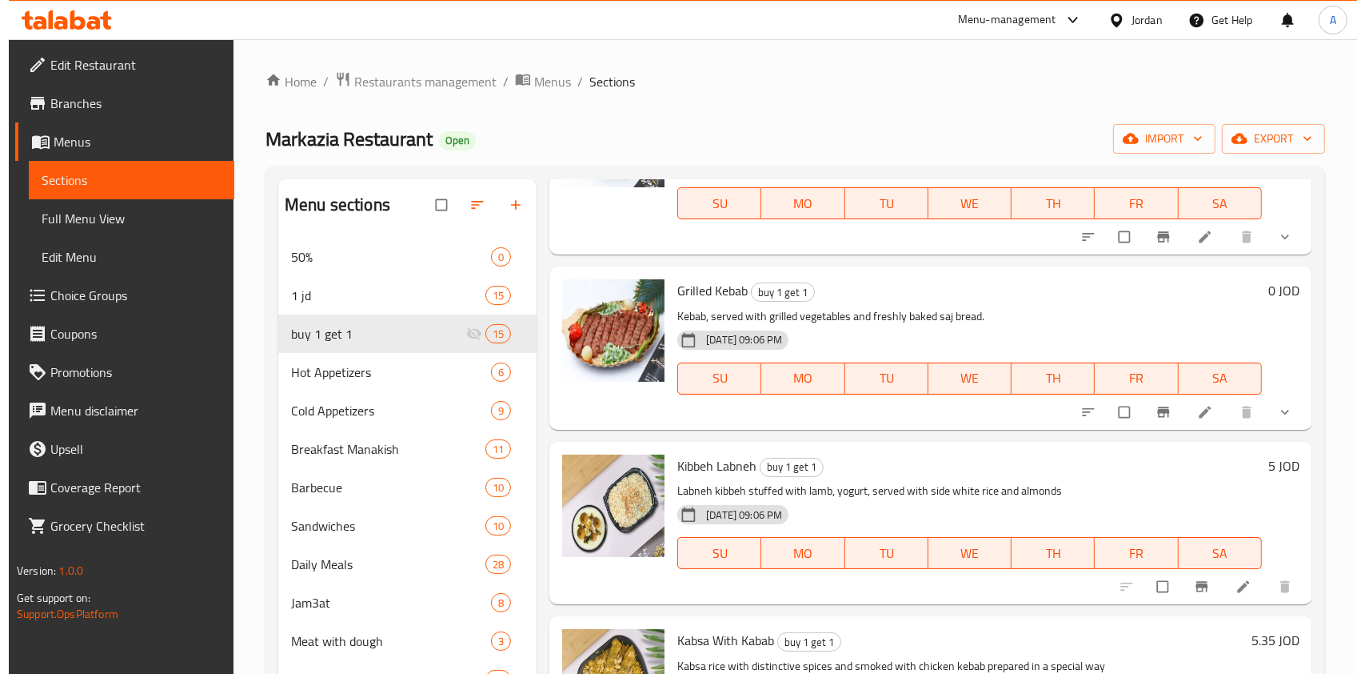
scroll to position [518, 0]
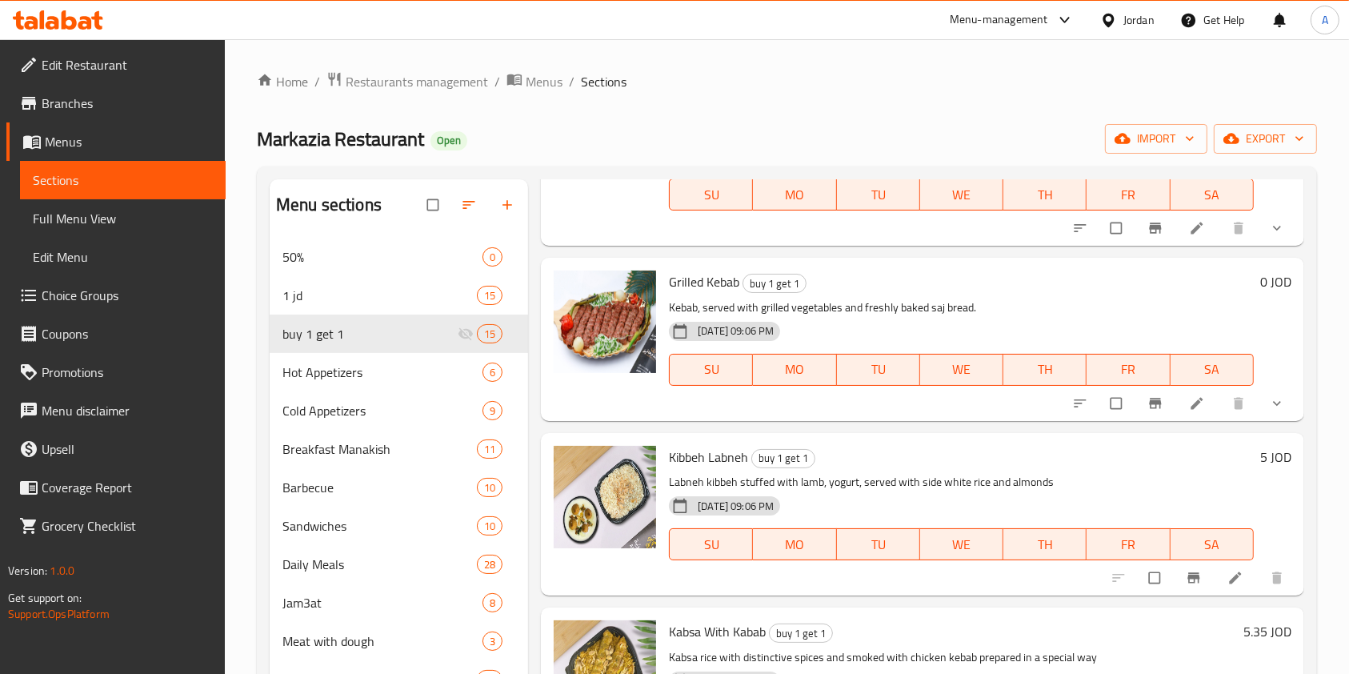
click at [1176, 406] on li at bounding box center [1198, 403] width 45 height 26
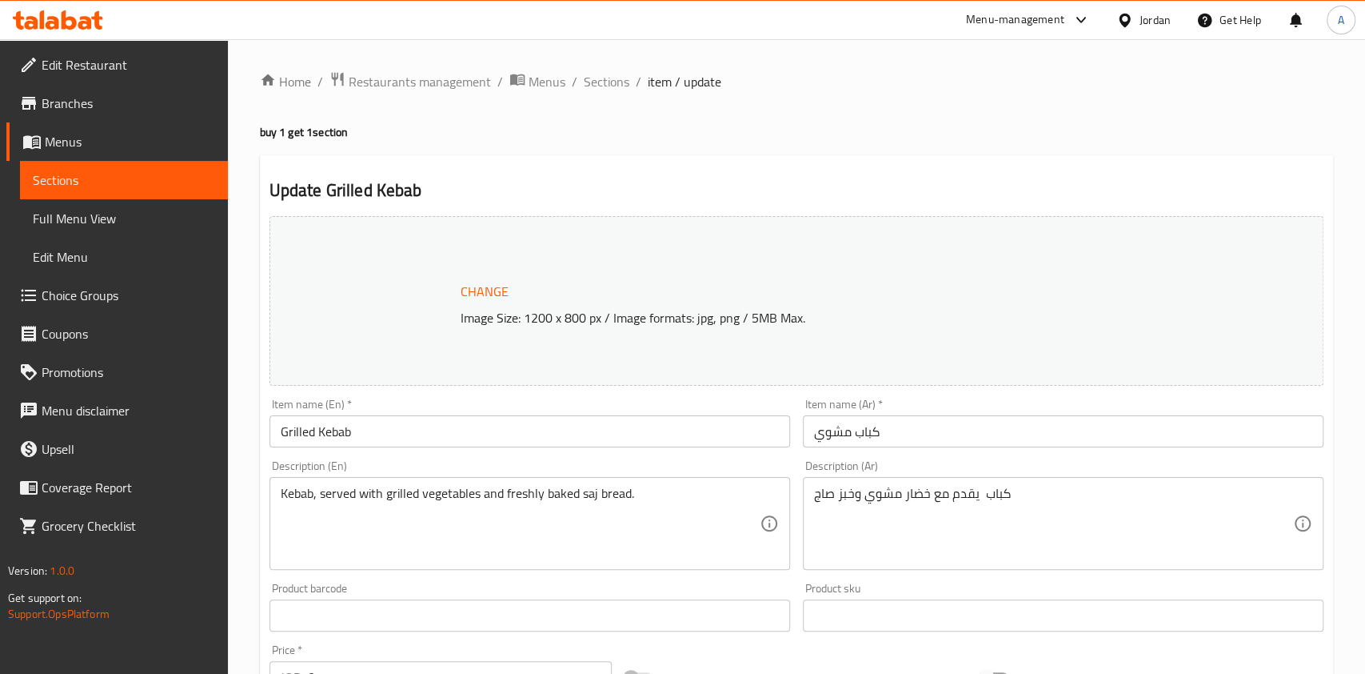
type input "اضافة مقبلات للمشاوي"
type input "0"
type input "6"
type input "اضافة للمشاوي"
type input "0"
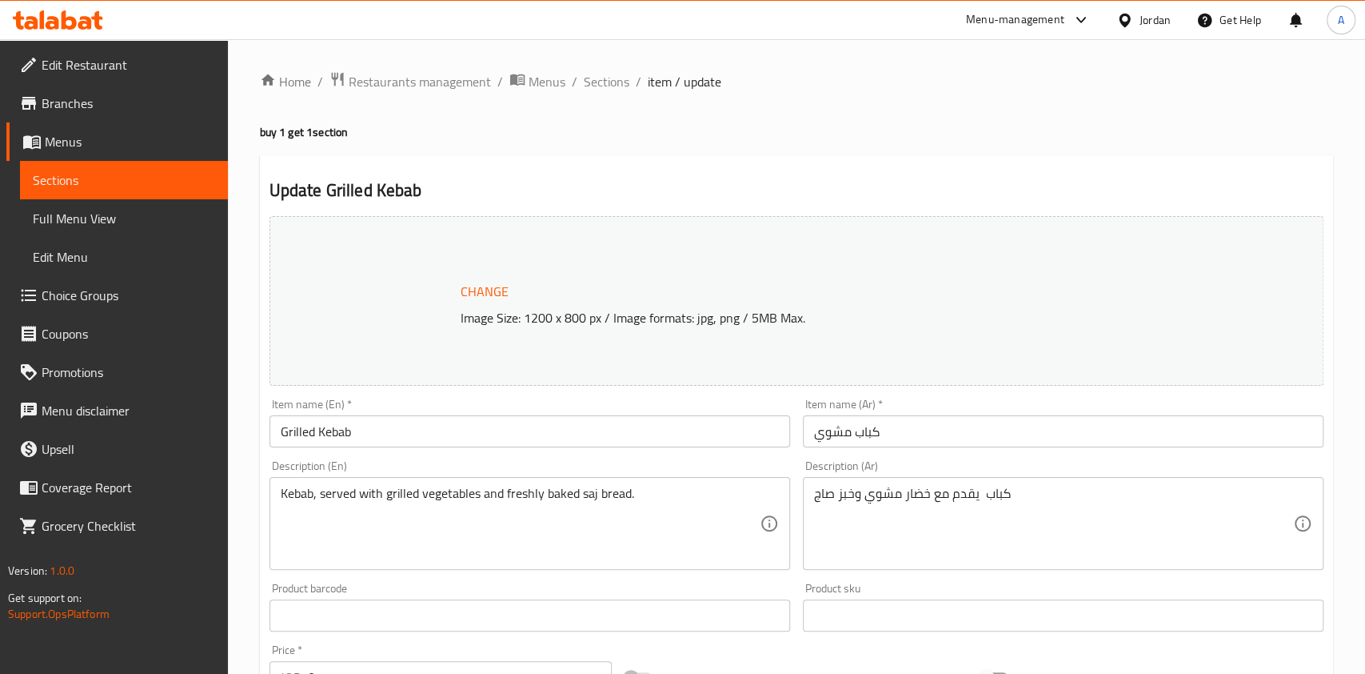
type input "9"
type input "اضافة مقبلات للمشاوي"
type input "0"
type input "6"
type input "اضافة للمشاوي"
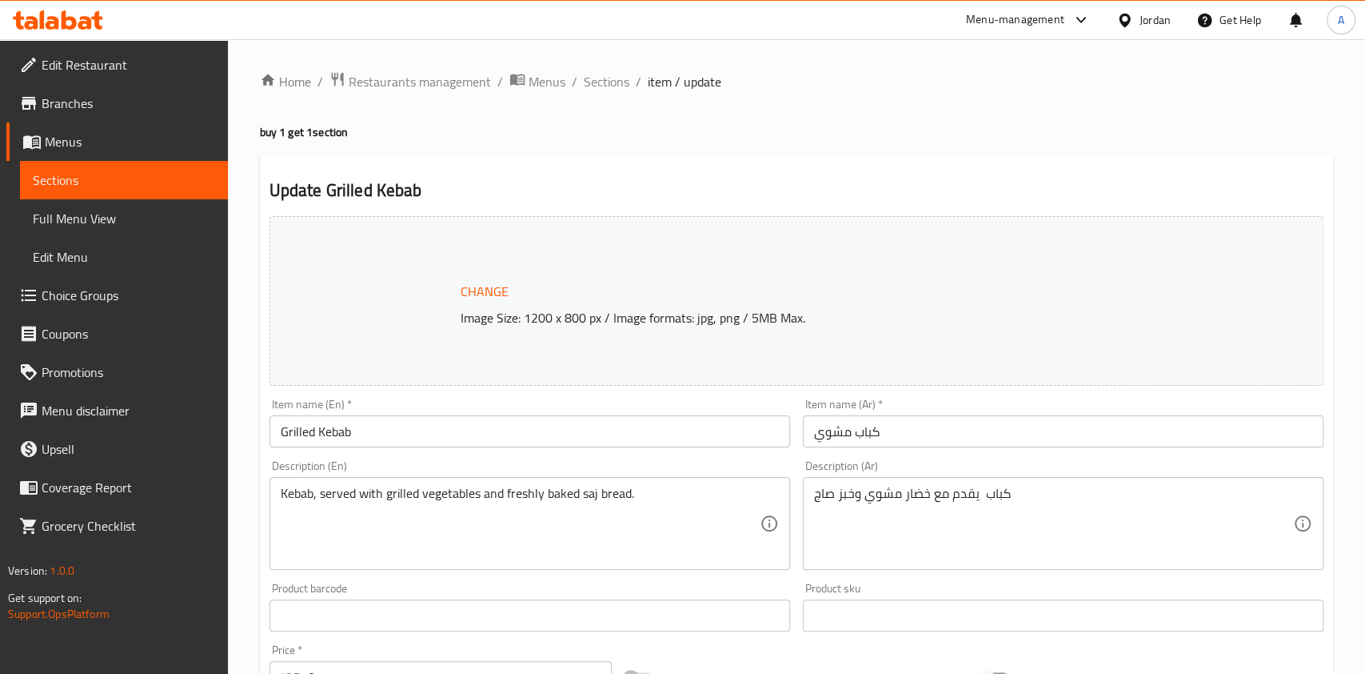
type input "0"
type input "9"
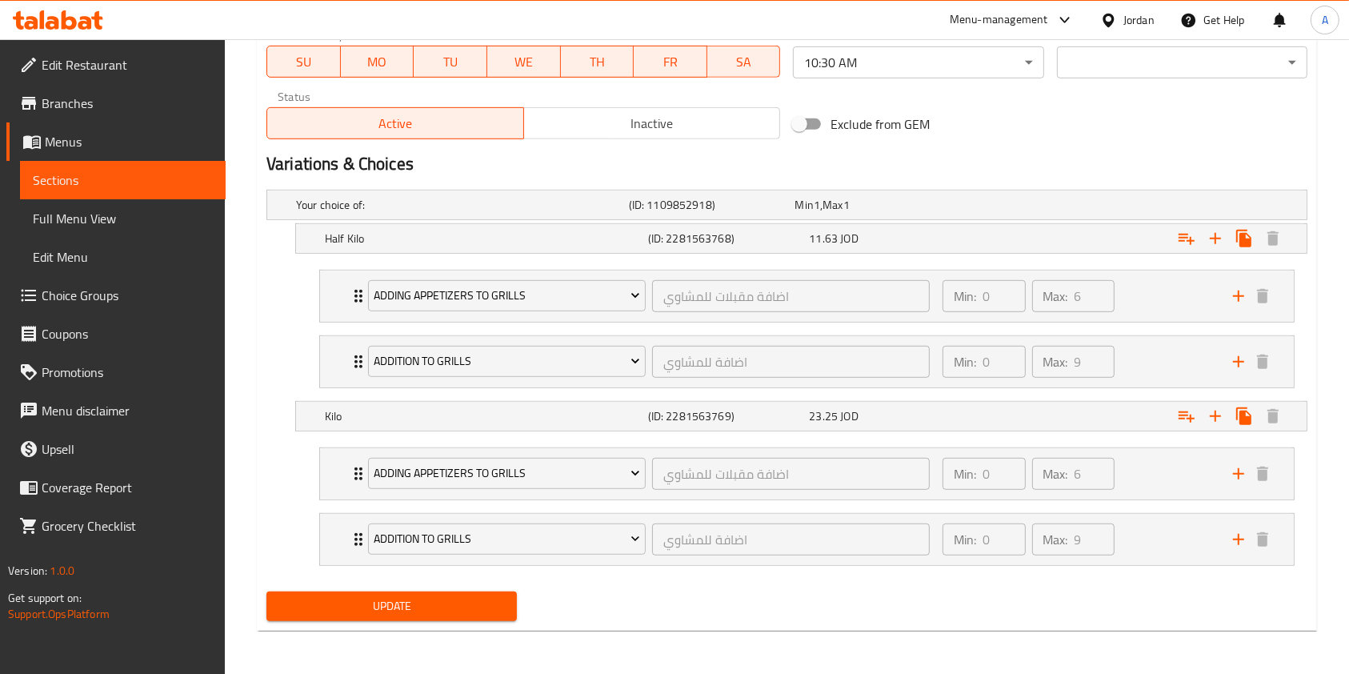
scroll to position [745, 0]
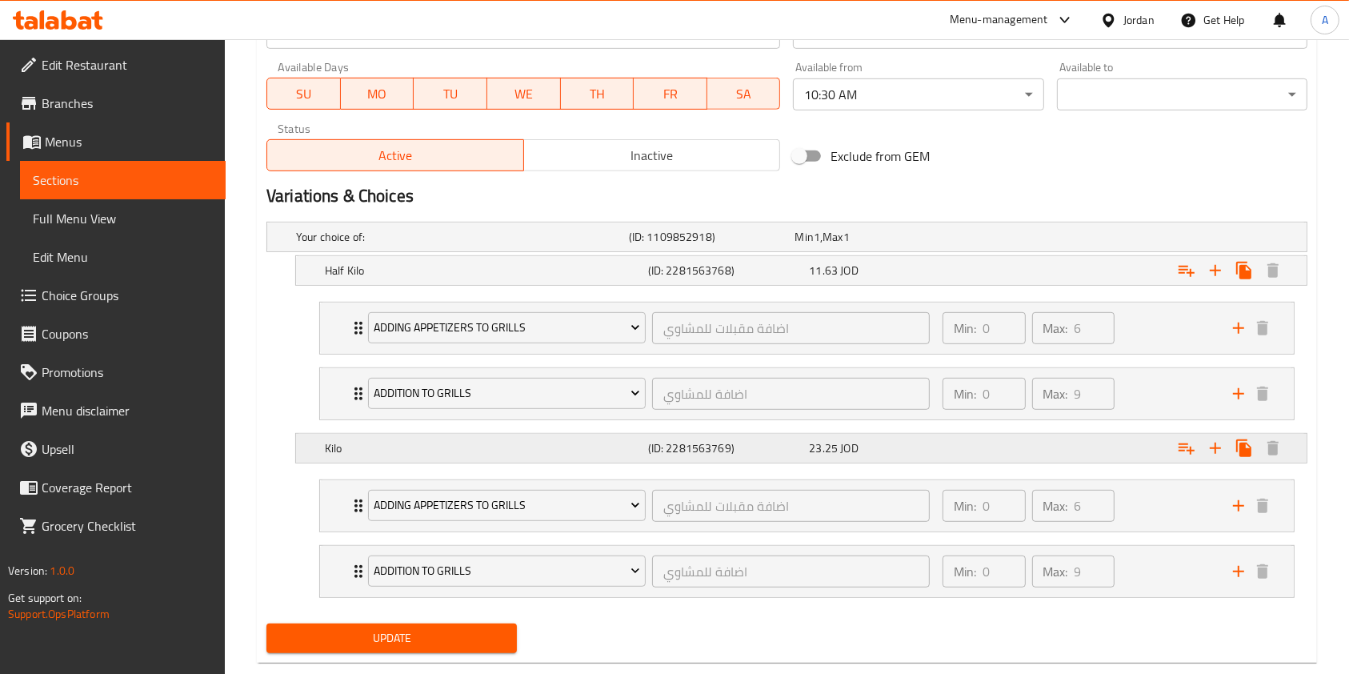
click at [1085, 455] on div "Expand" at bounding box center [1128, 447] width 323 height 35
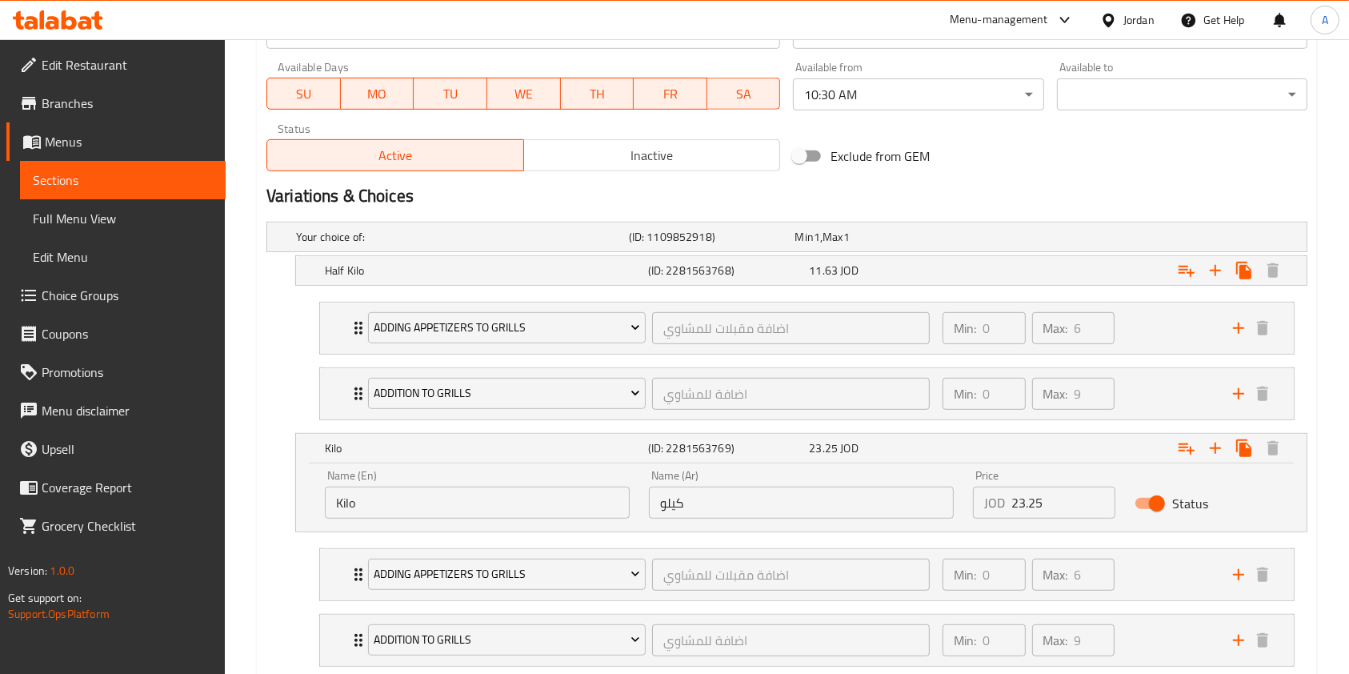
click at [1156, 503] on input "Status" at bounding box center [1156, 503] width 91 height 30
checkbox input "false"
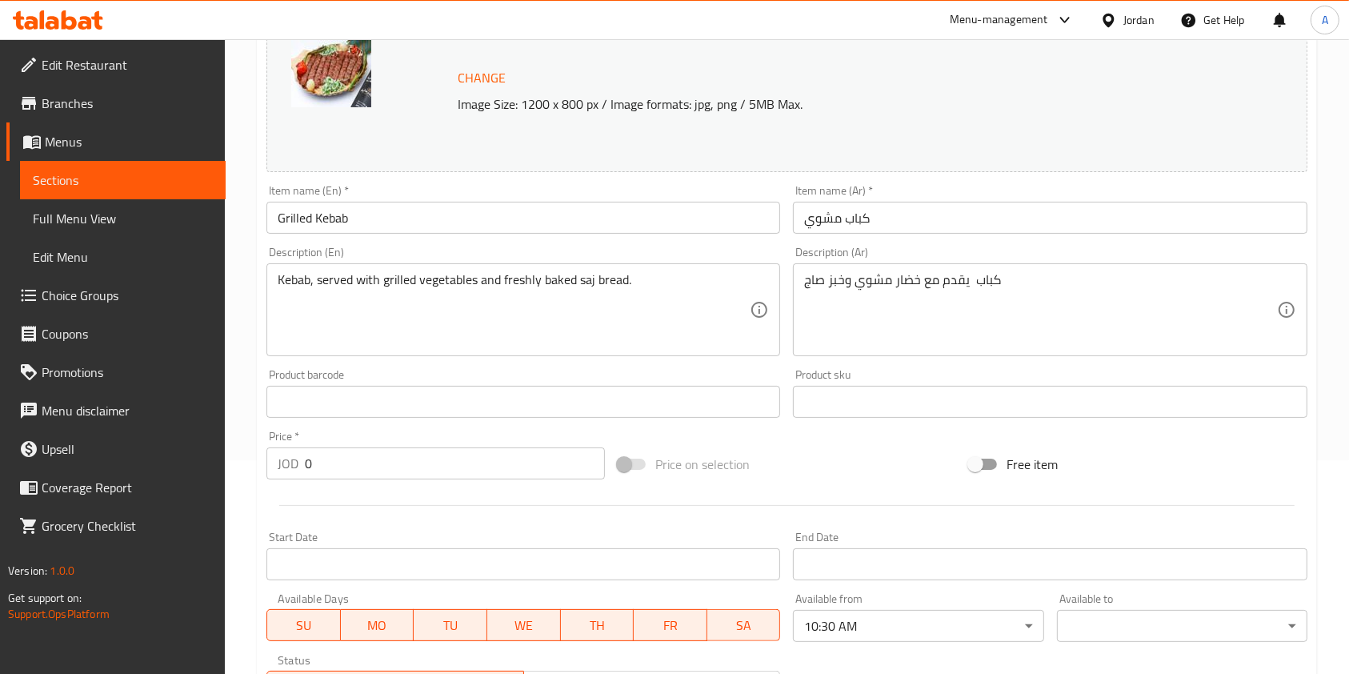
scroll to position [0, 0]
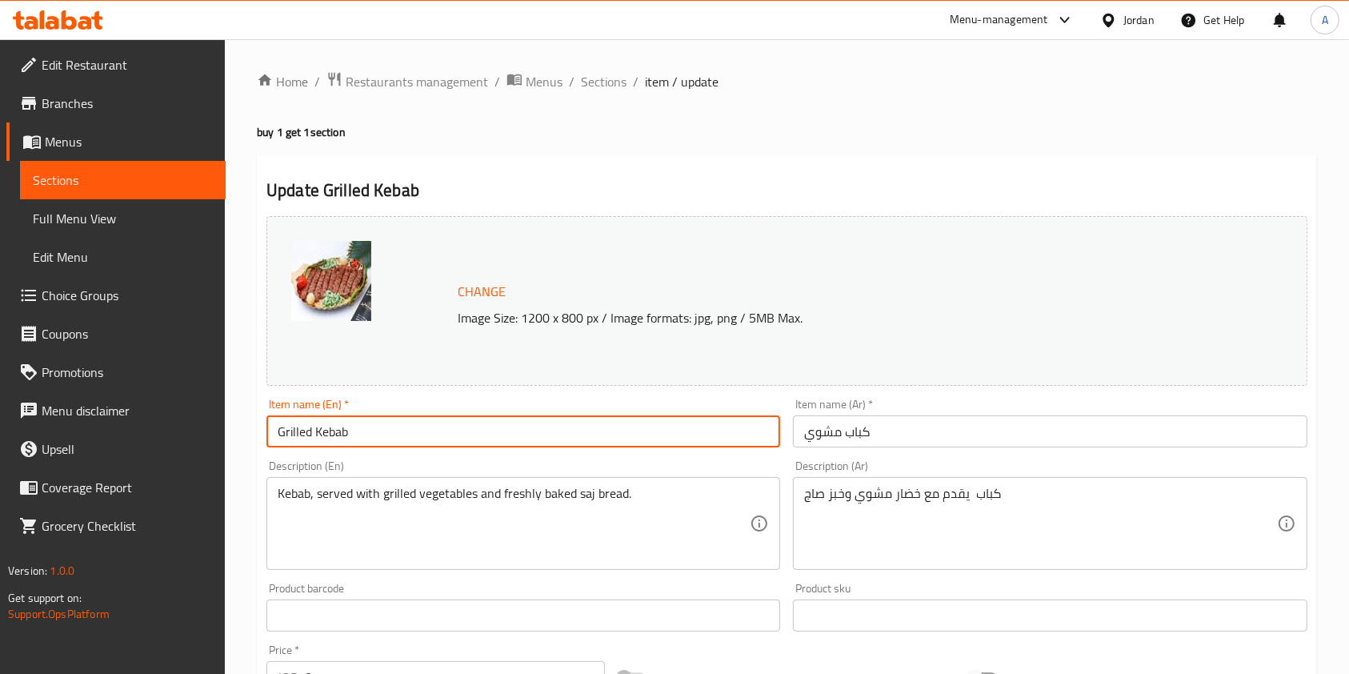
click at [472, 430] on input "Grilled Kebab" at bounding box center [523, 431] width 514 height 32
click at [472, 430] on input "Buy Half kilo Grilled Kebab" at bounding box center [523, 431] width 514 height 32
type input "Buy Half kilo Grilled Kebab and get one free"
click at [800, 432] on input "كباب مشوي" at bounding box center [1050, 431] width 514 height 32
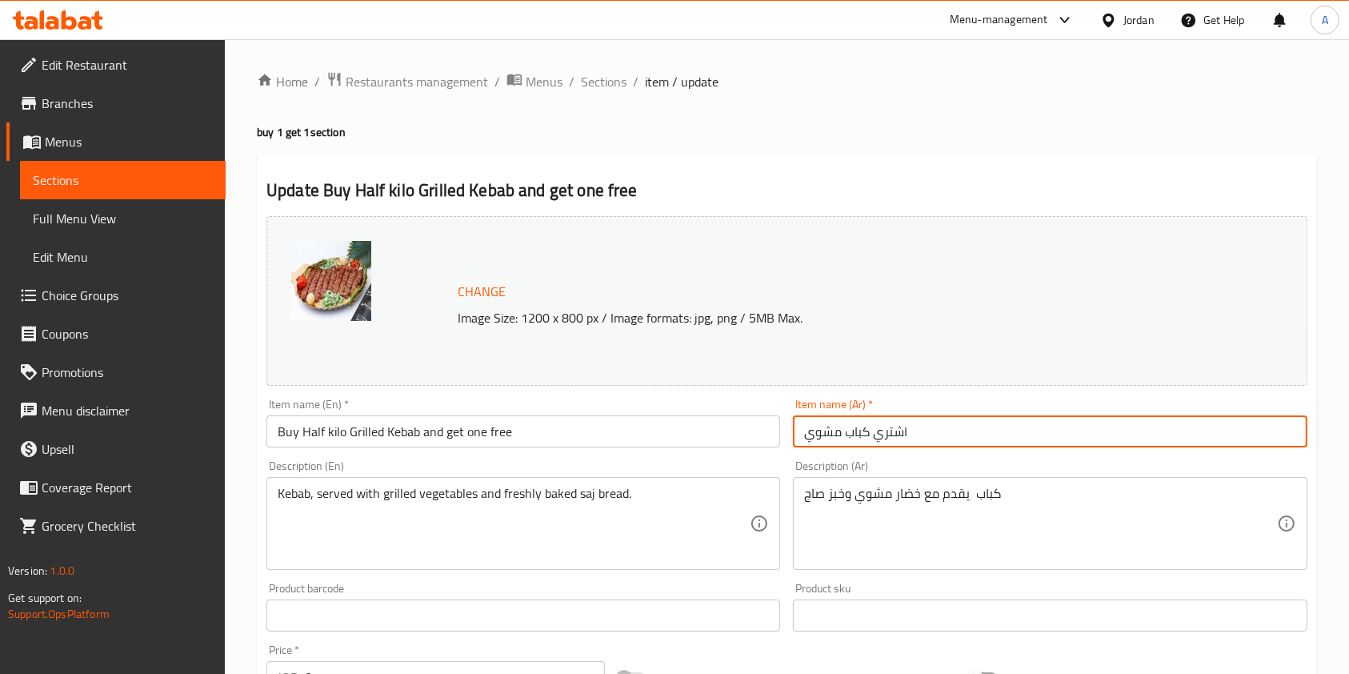
click at [929, 434] on input "اشتري كباب مشوي" at bounding box center [1050, 431] width 514 height 32
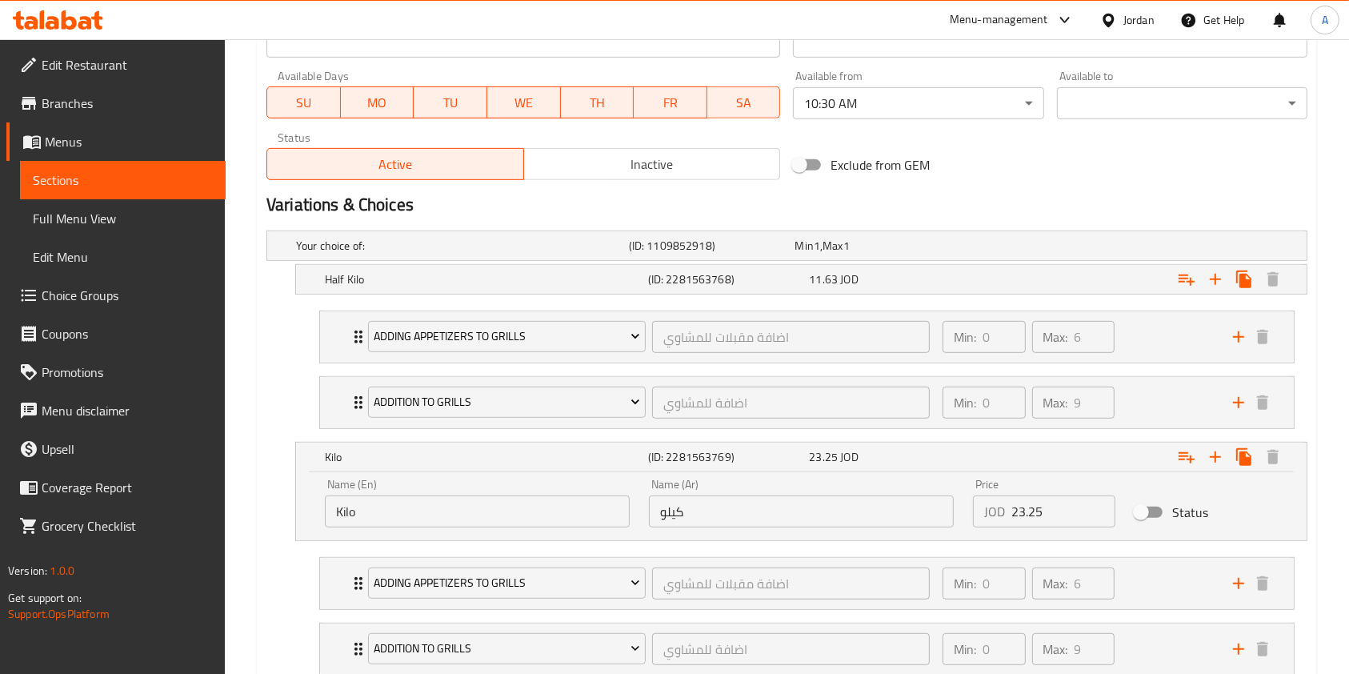
scroll to position [845, 0]
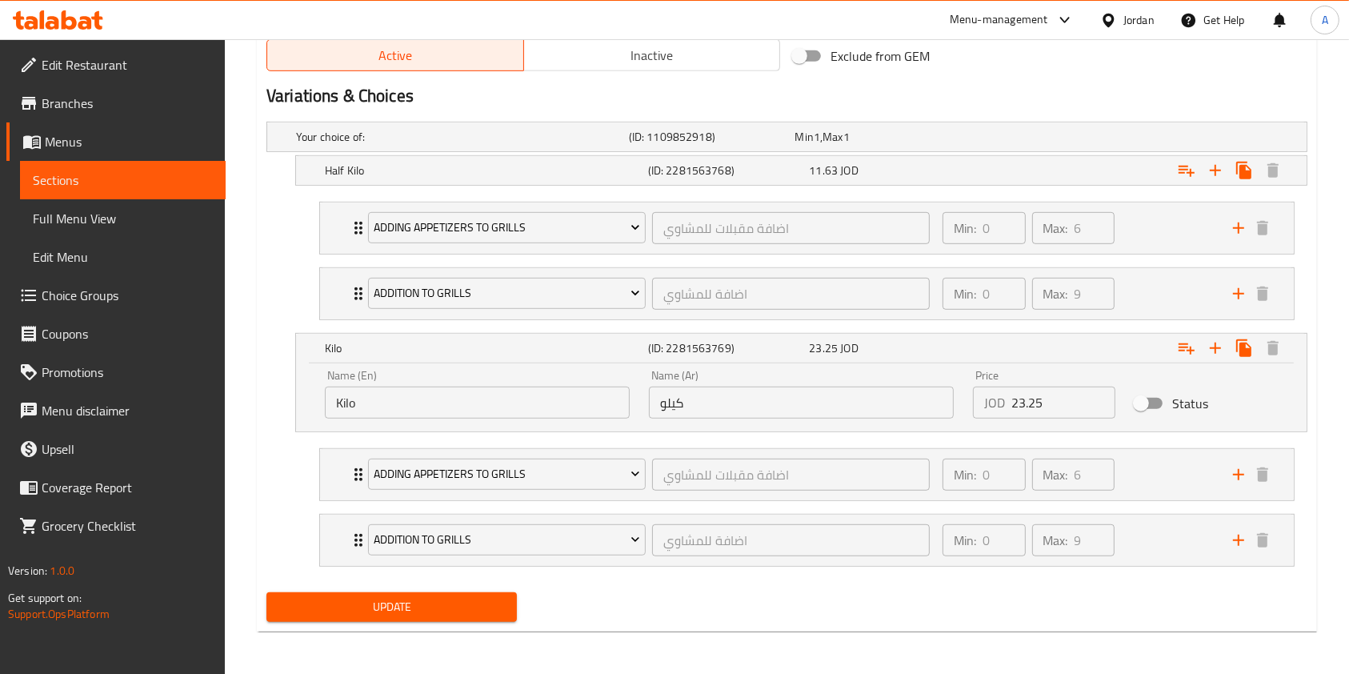
type input "اشتري كباب مشوي واحصل على الثاني مجانا"
click at [417, 598] on span "Update" at bounding box center [391, 607] width 225 height 20
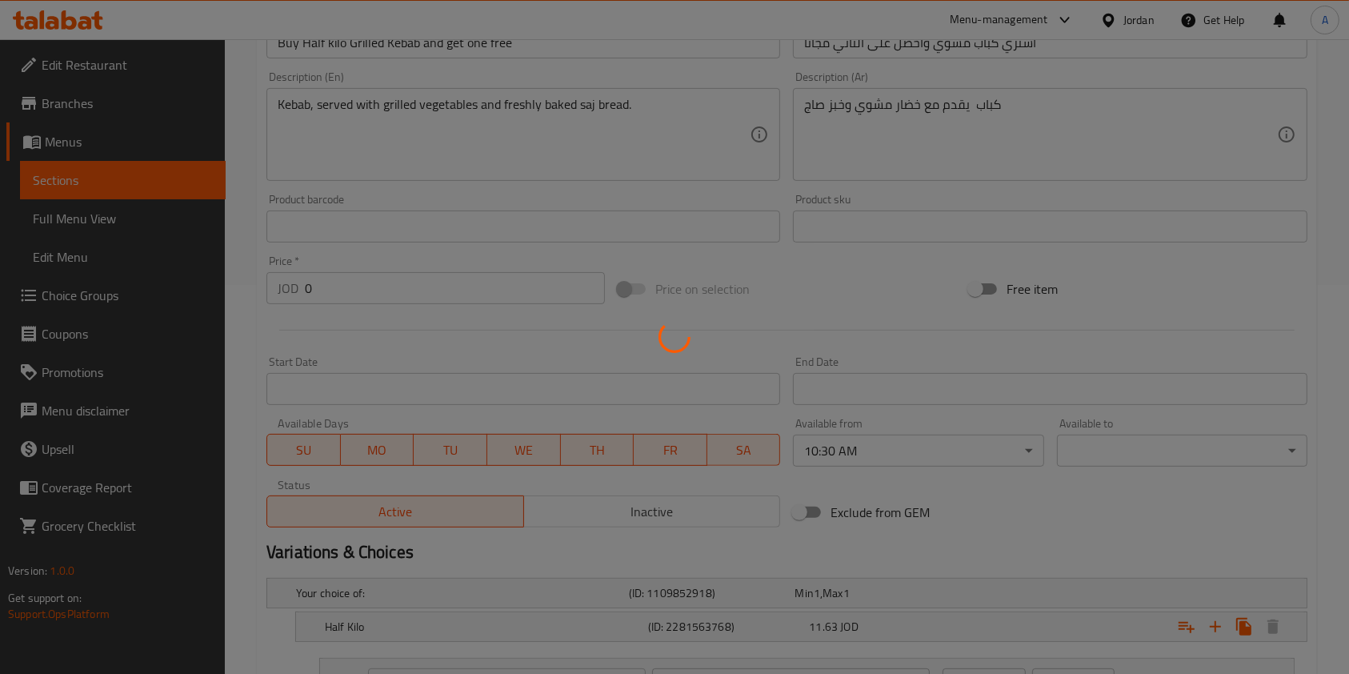
scroll to position [0, 0]
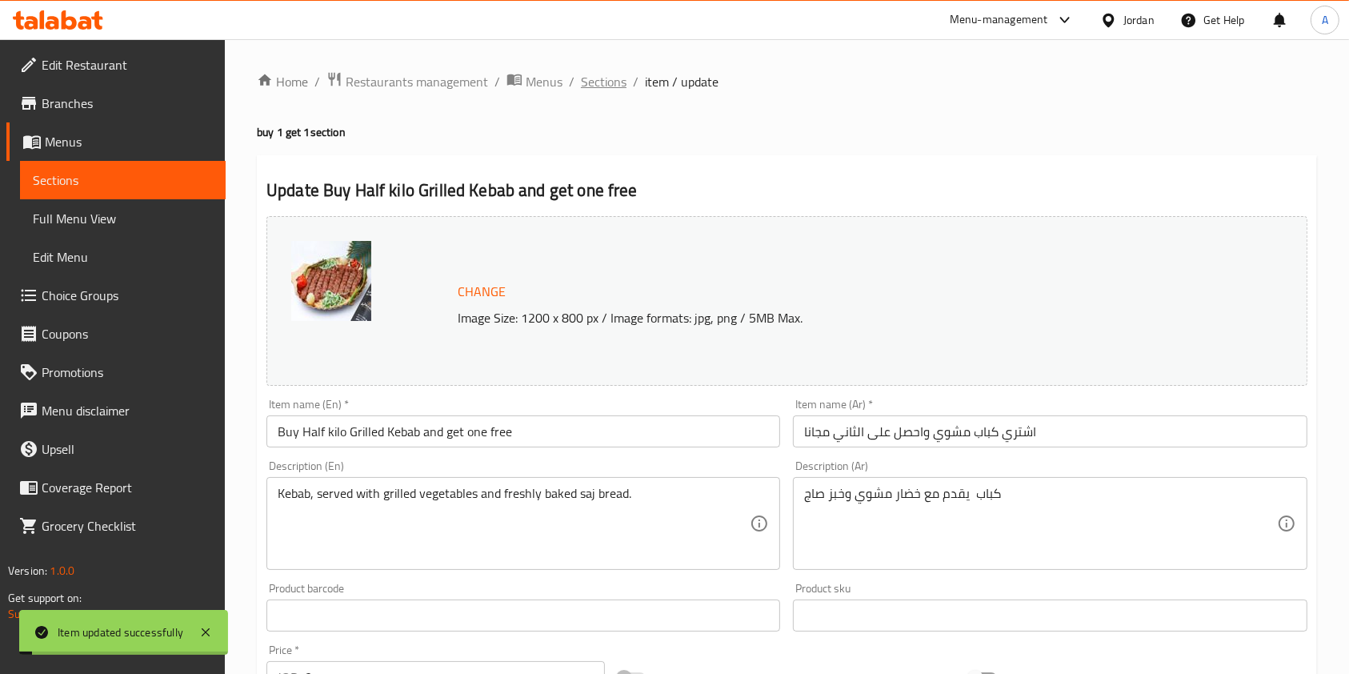
click at [603, 80] on span "Sections" at bounding box center [604, 81] width 46 height 19
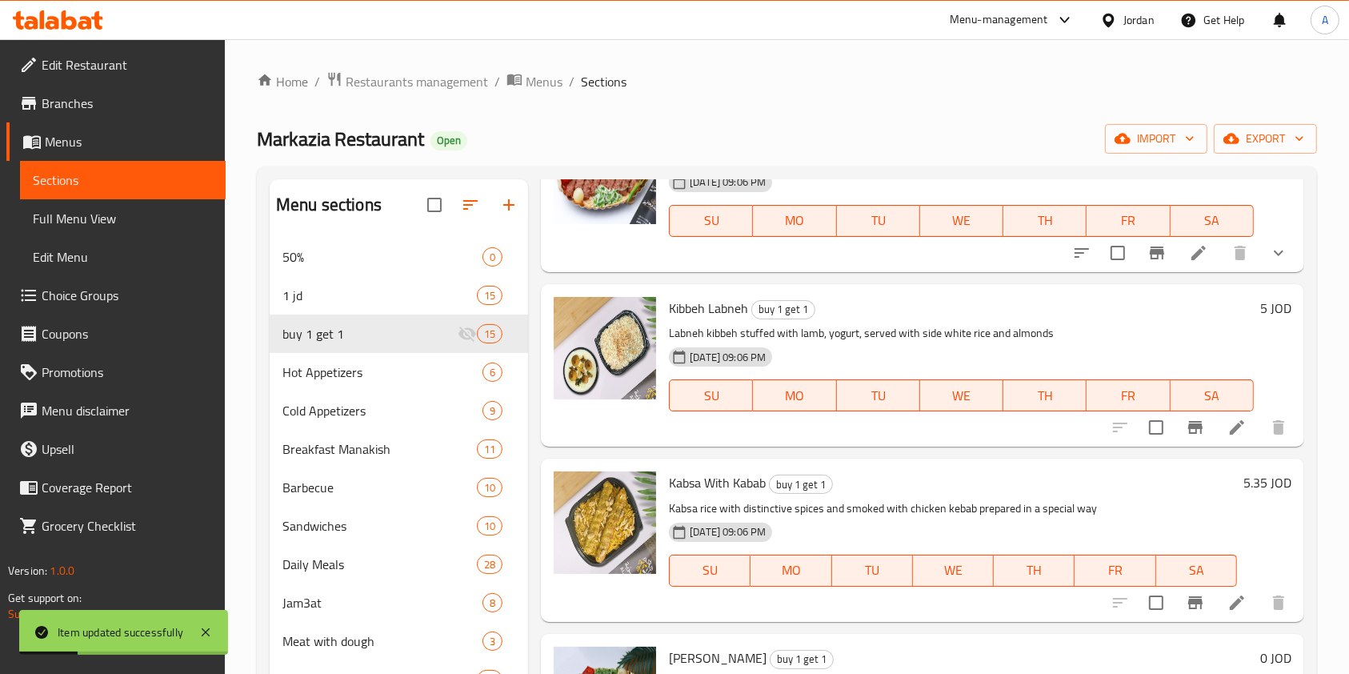
scroll to position [667, 0]
click at [1227, 434] on icon at bounding box center [1236, 426] width 19 height 19
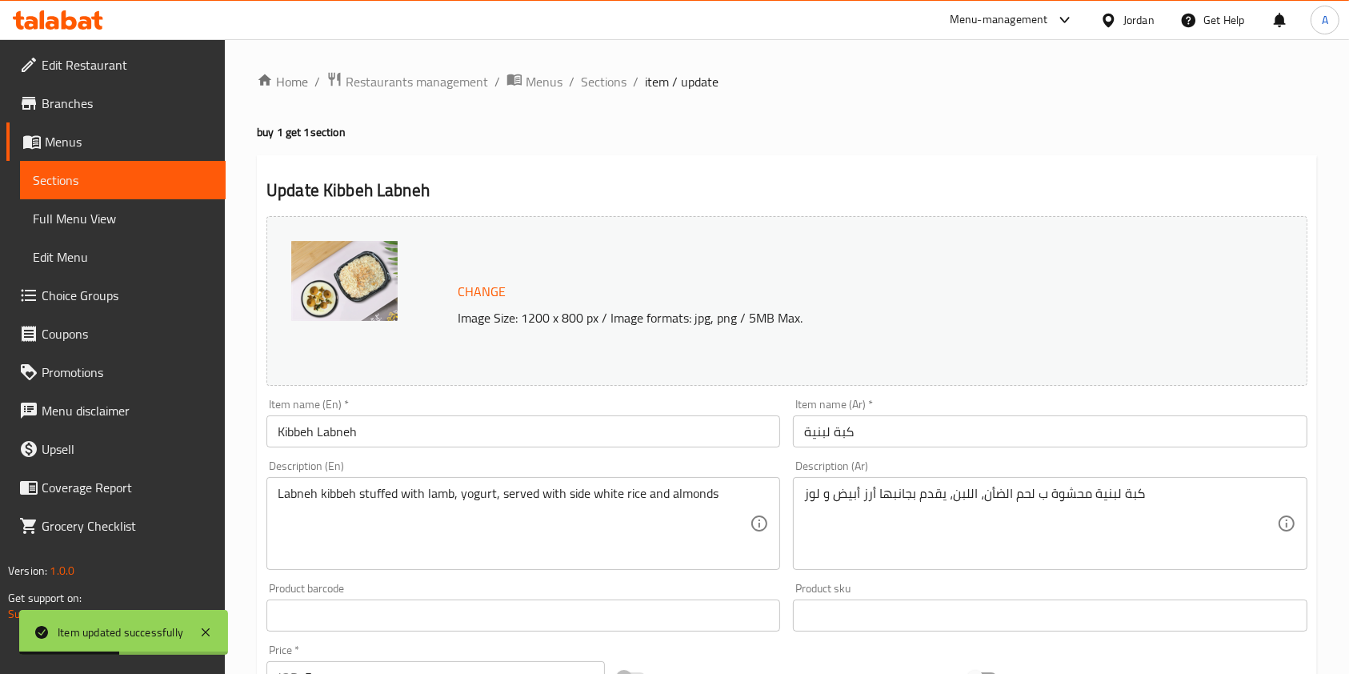
click at [492, 438] on input "Kibbeh Labneh" at bounding box center [523, 431] width 514 height 32
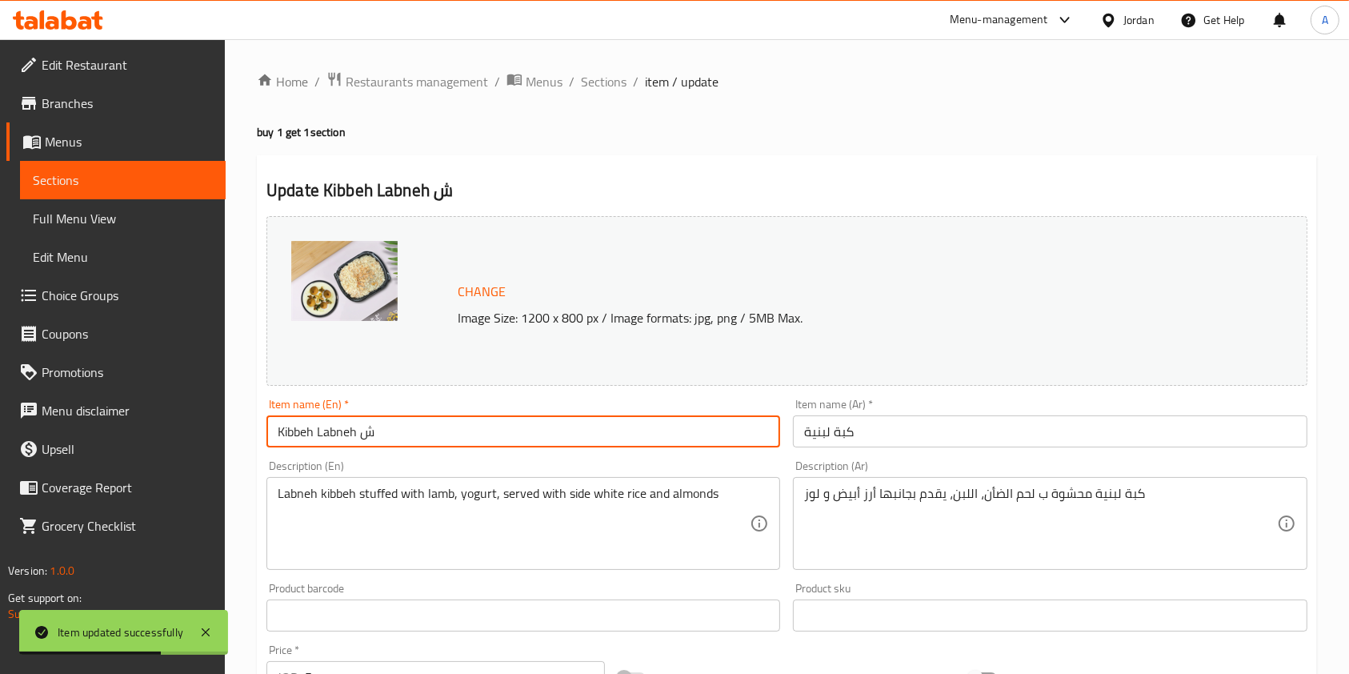
type input "Kibbeh Labneh"
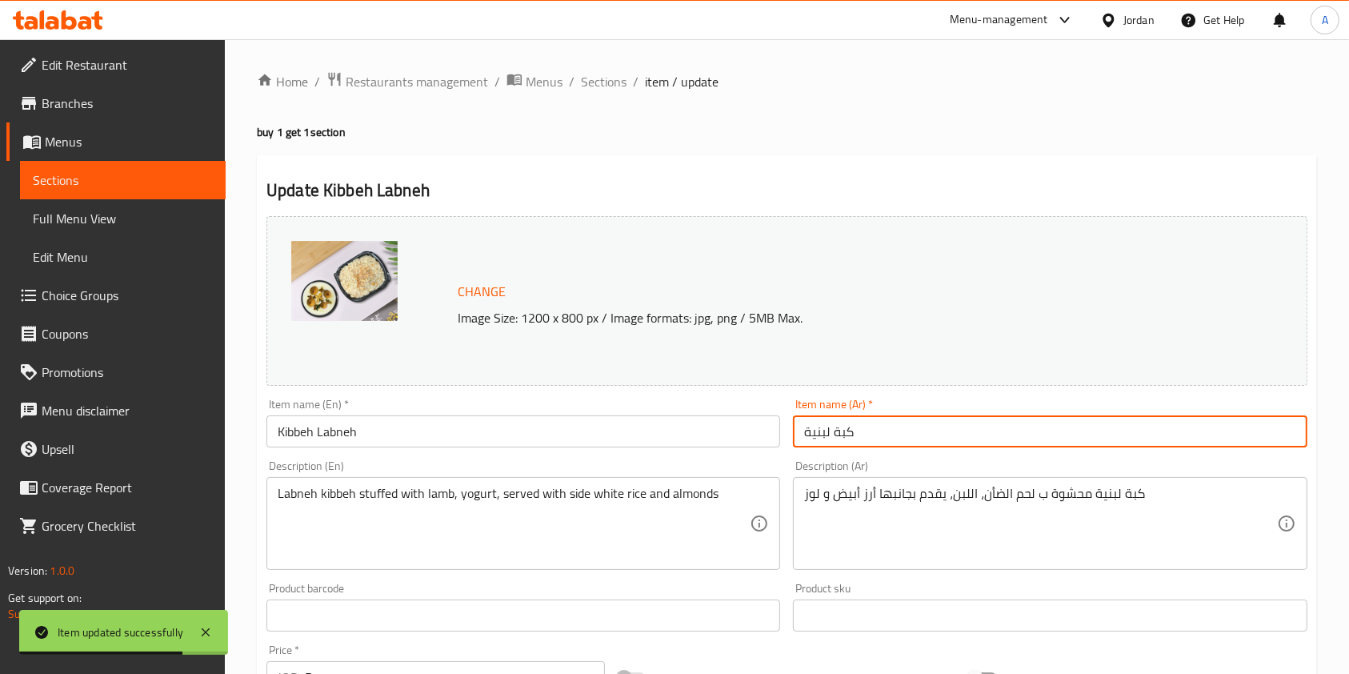
click at [918, 431] on input "كبة لبنية" at bounding box center [1050, 431] width 514 height 32
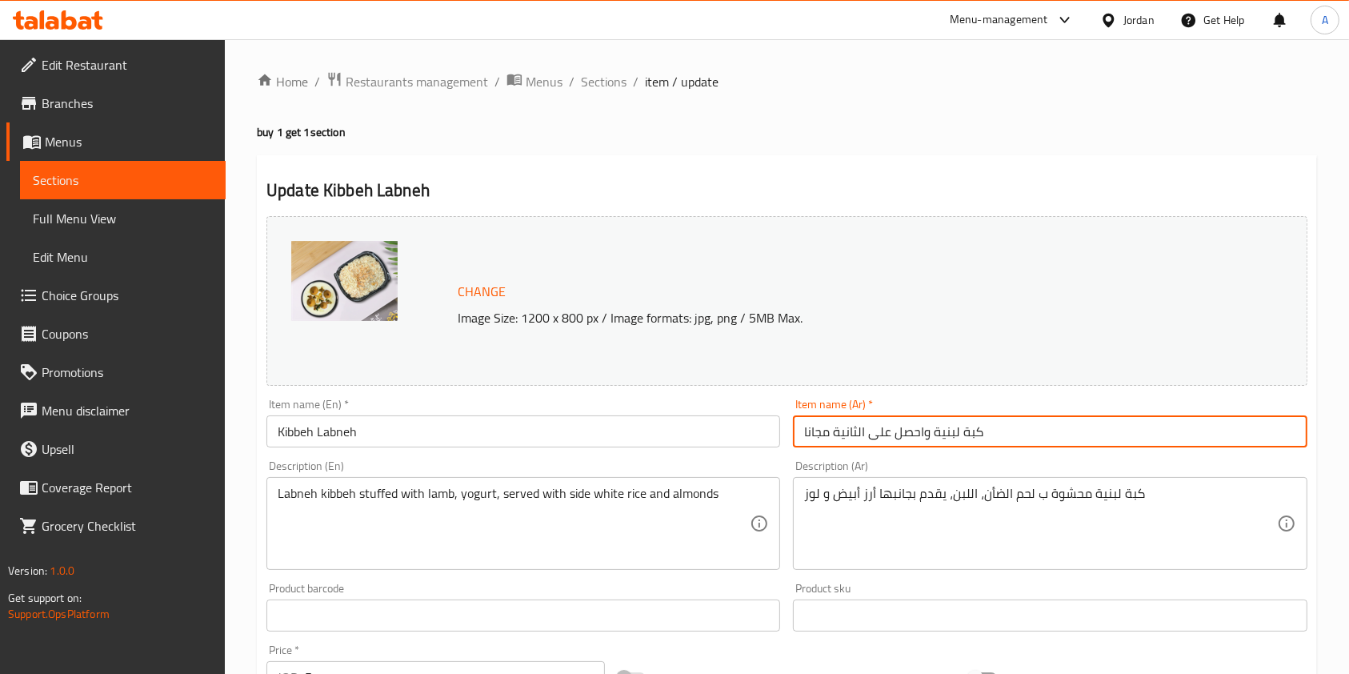
click at [806, 428] on input "كبة لبنية واحصل على الثانية مجانا" at bounding box center [1050, 431] width 514 height 32
click at [839, 467] on div "Description (Ar) كبة لبنية محشوة ب لحم الضأن، اللبن، يقدم بجانبها أرز أبيض و لو…" at bounding box center [1050, 515] width 514 height 110
click at [1002, 432] on input "كبة لبنية واحصل على الثانية مجانا" at bounding box center [1050, 431] width 514 height 32
click at [796, 433] on input "كبة لبنية واحصل على الثانية مجانا" at bounding box center [1050, 431] width 514 height 32
type input "اشتري كبة لبنية واحصل على الثانية مجانا"
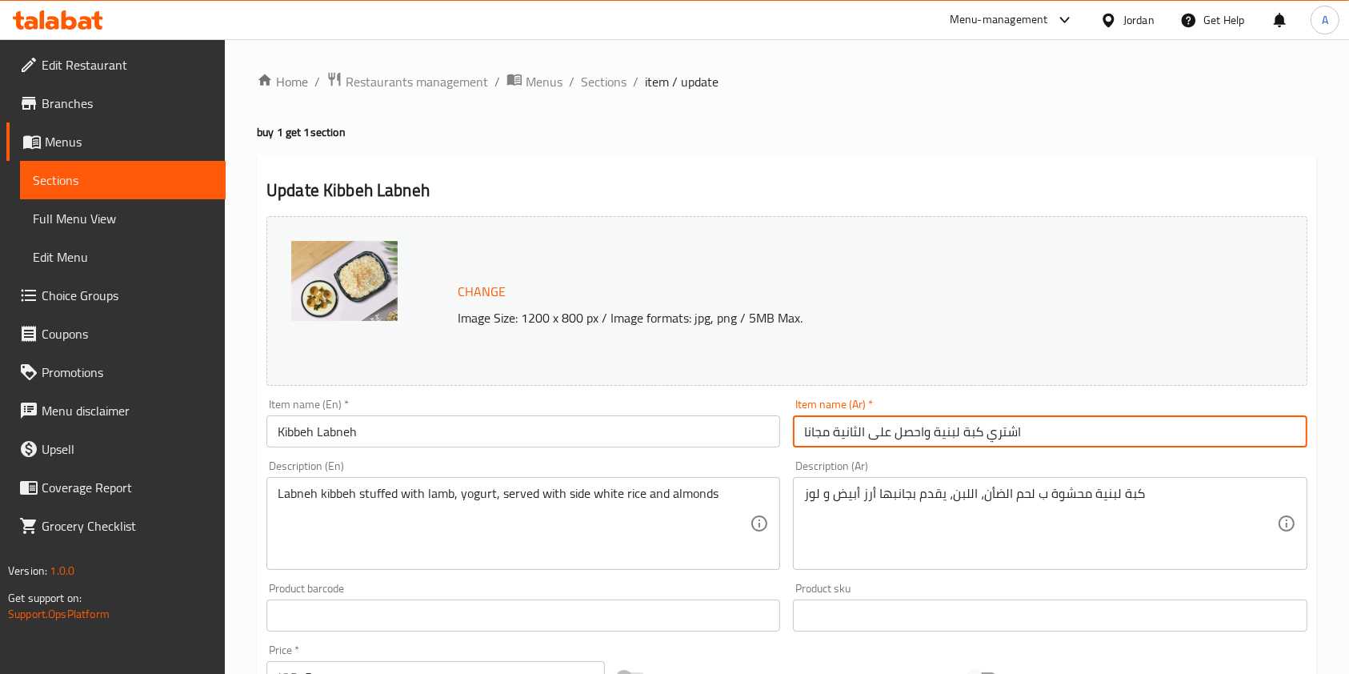
click at [609, 431] on input "Kibbeh Labneh" at bounding box center [523, 431] width 514 height 32
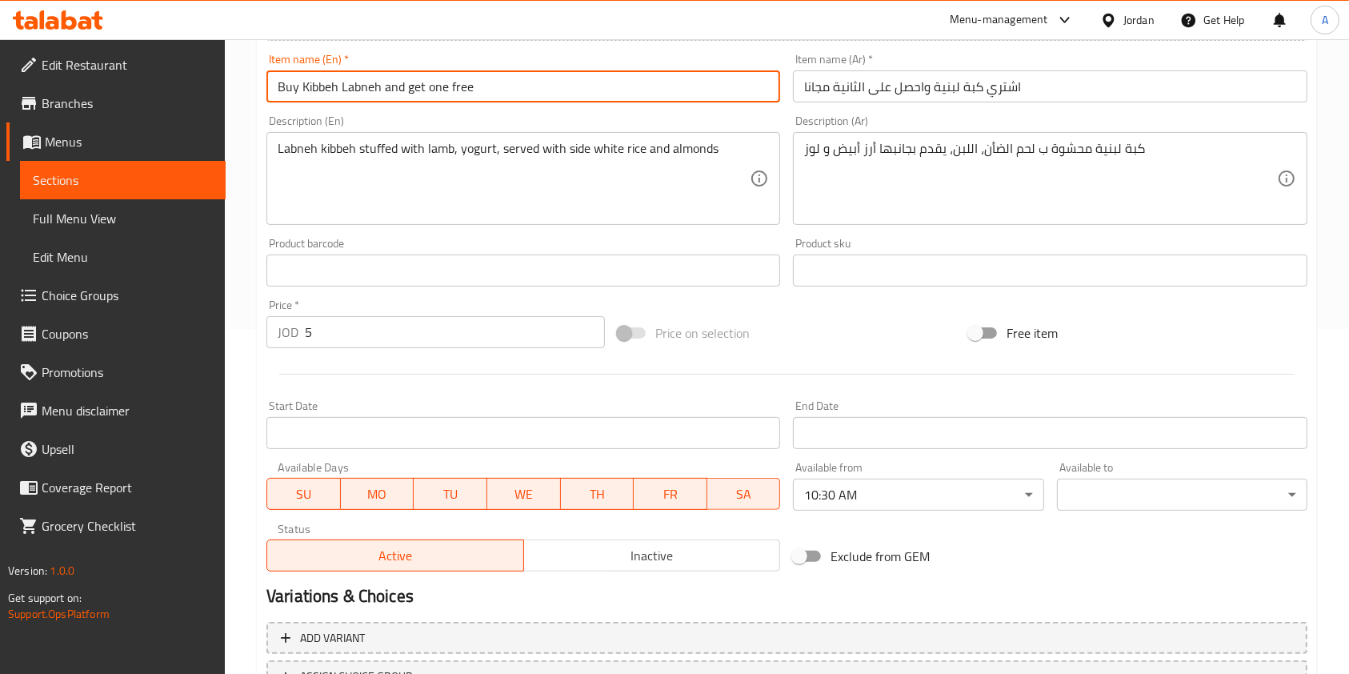
scroll to position [480, 0]
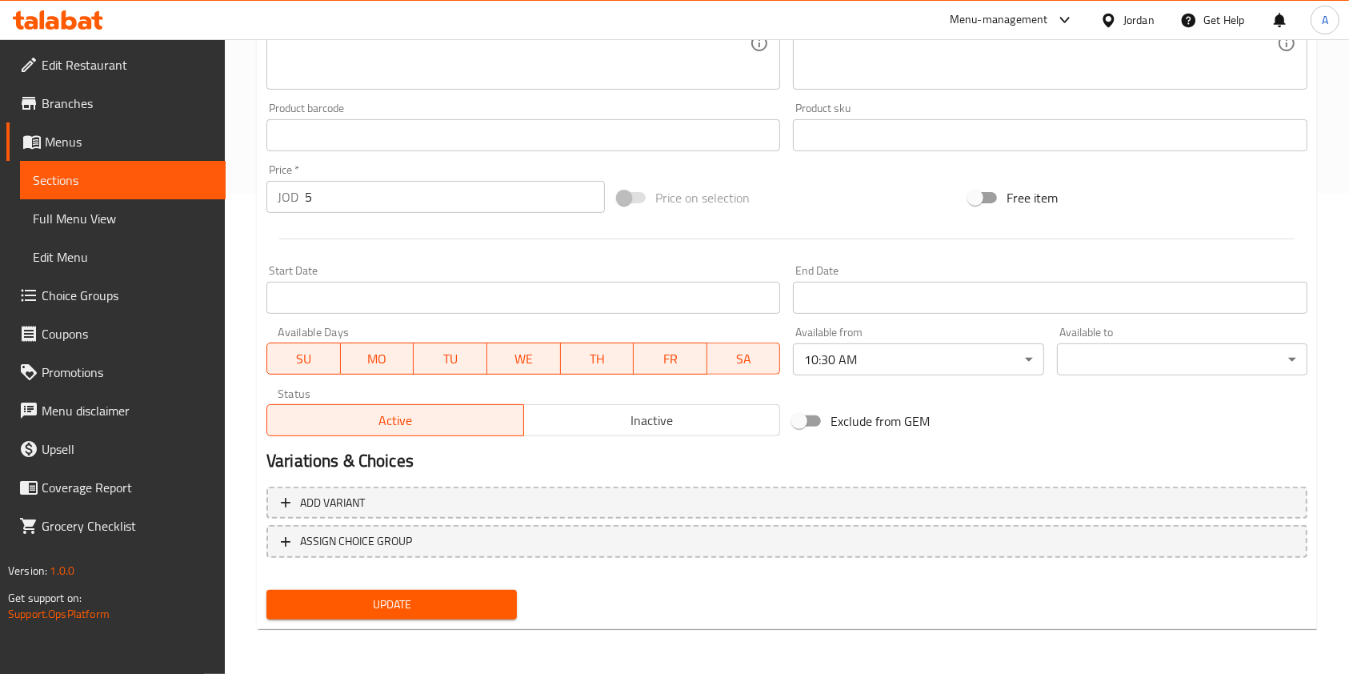
type input "Buy Kibbeh Labneh and get one free"
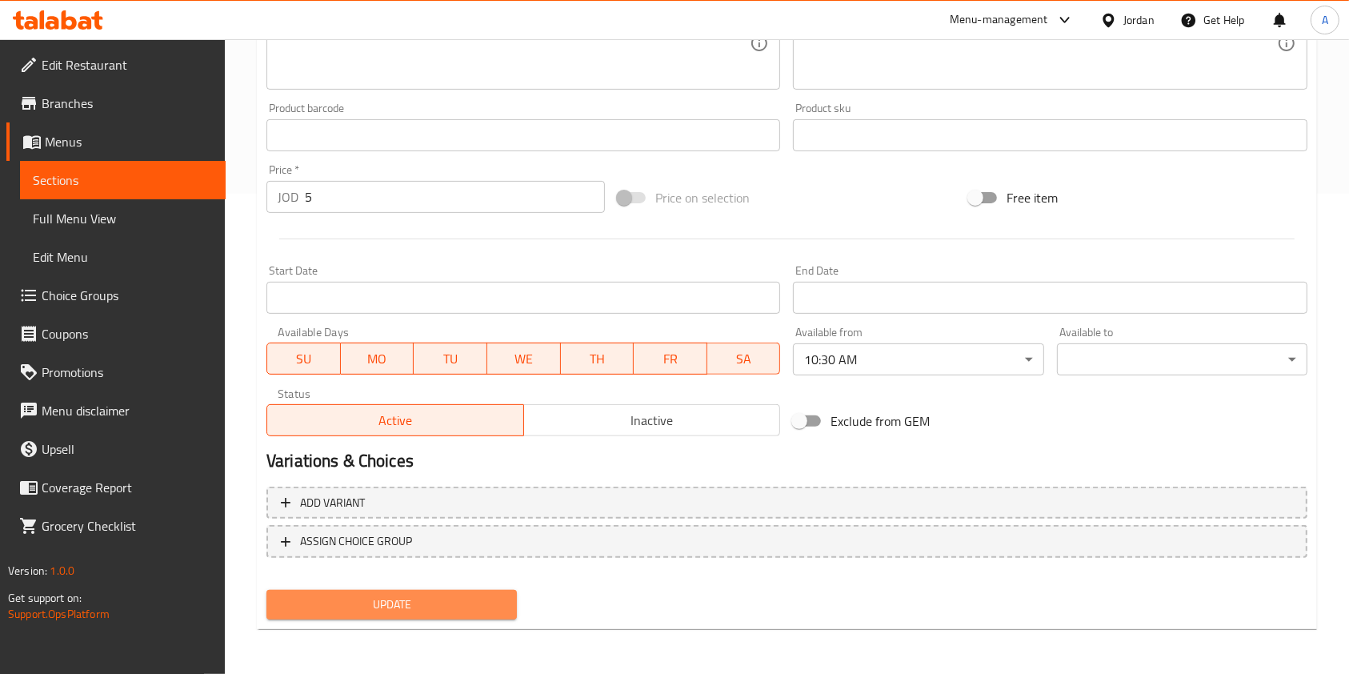
click at [414, 594] on span "Update" at bounding box center [391, 604] width 225 height 20
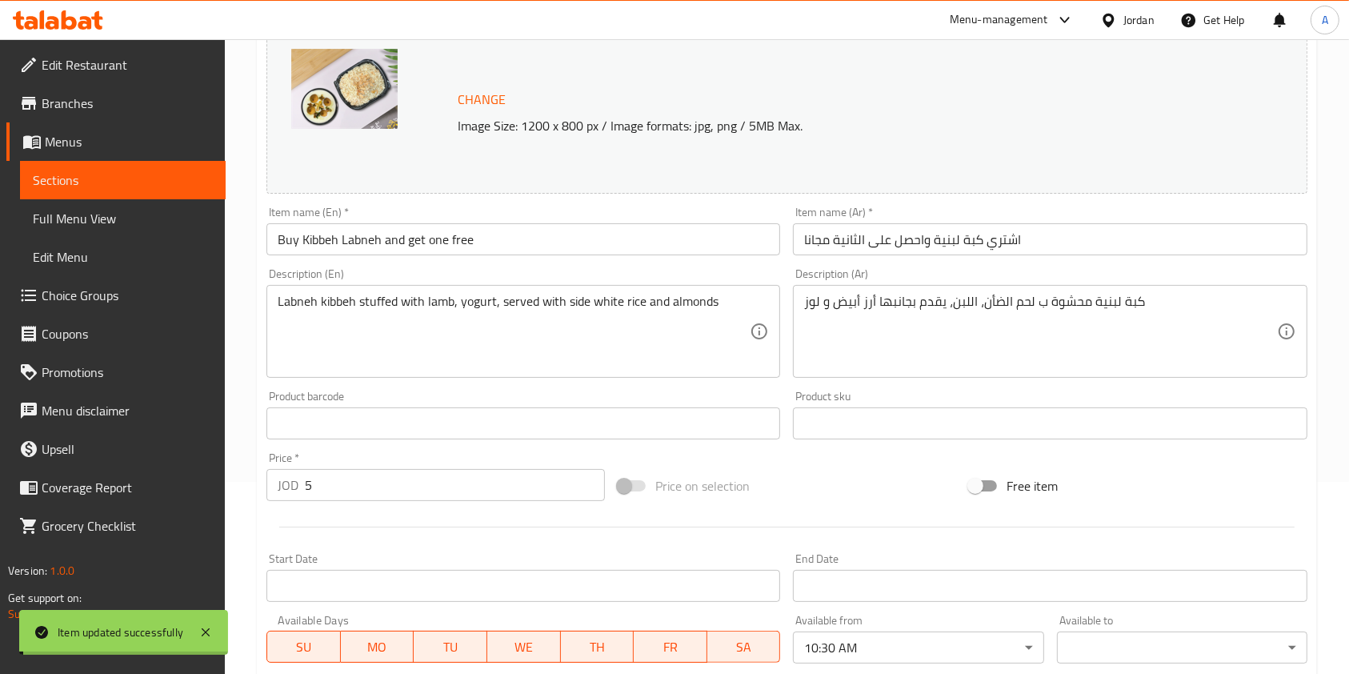
scroll to position [0, 0]
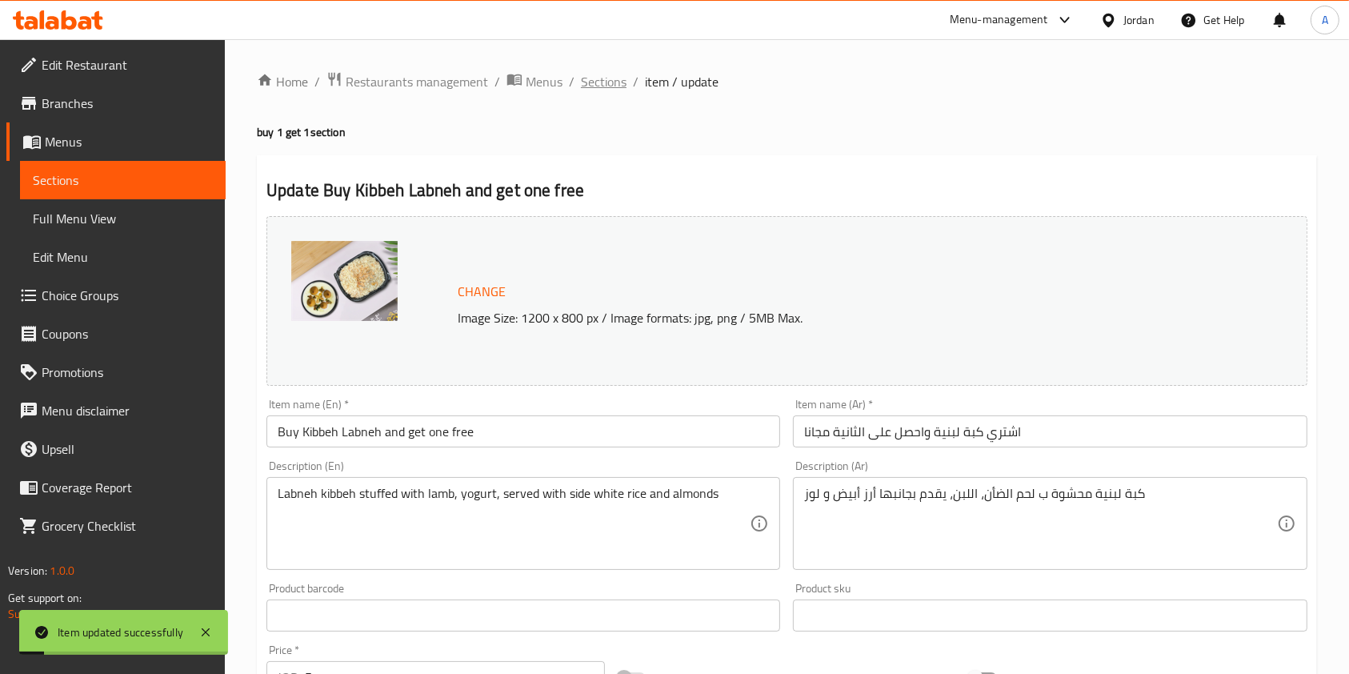
click at [598, 82] on span "Sections" at bounding box center [604, 81] width 46 height 19
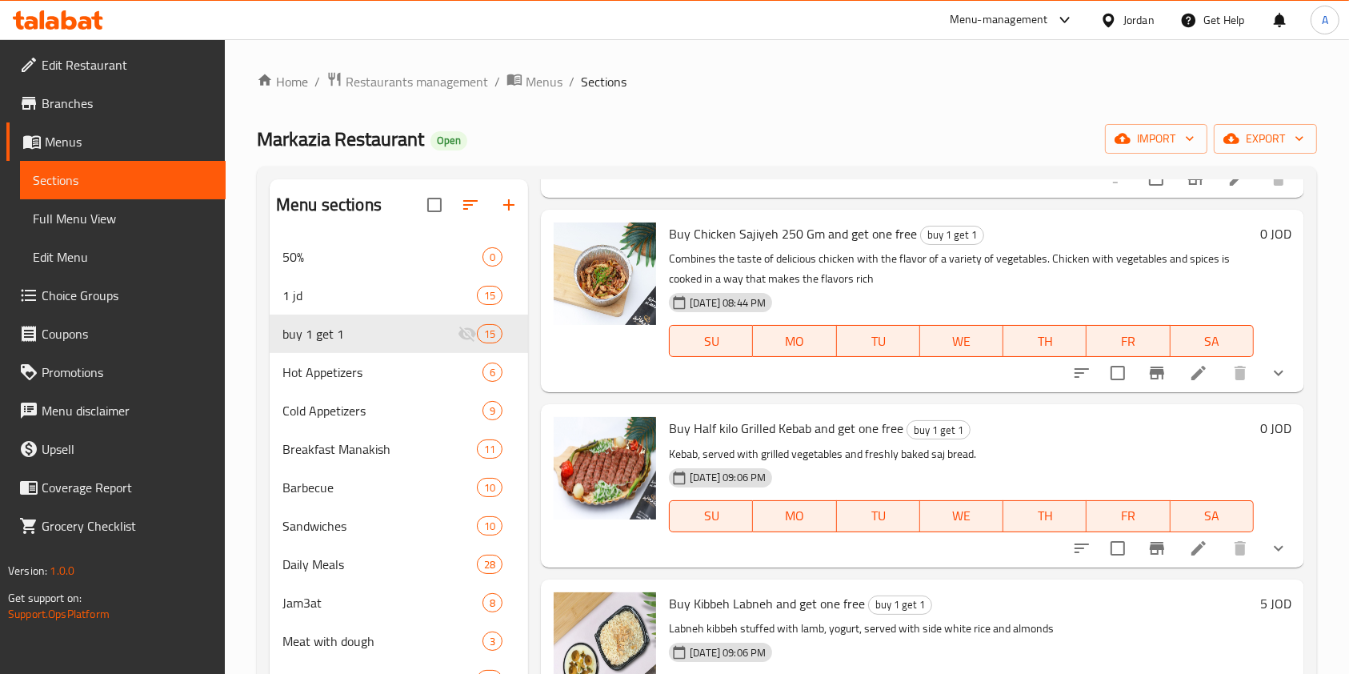
scroll to position [353, 0]
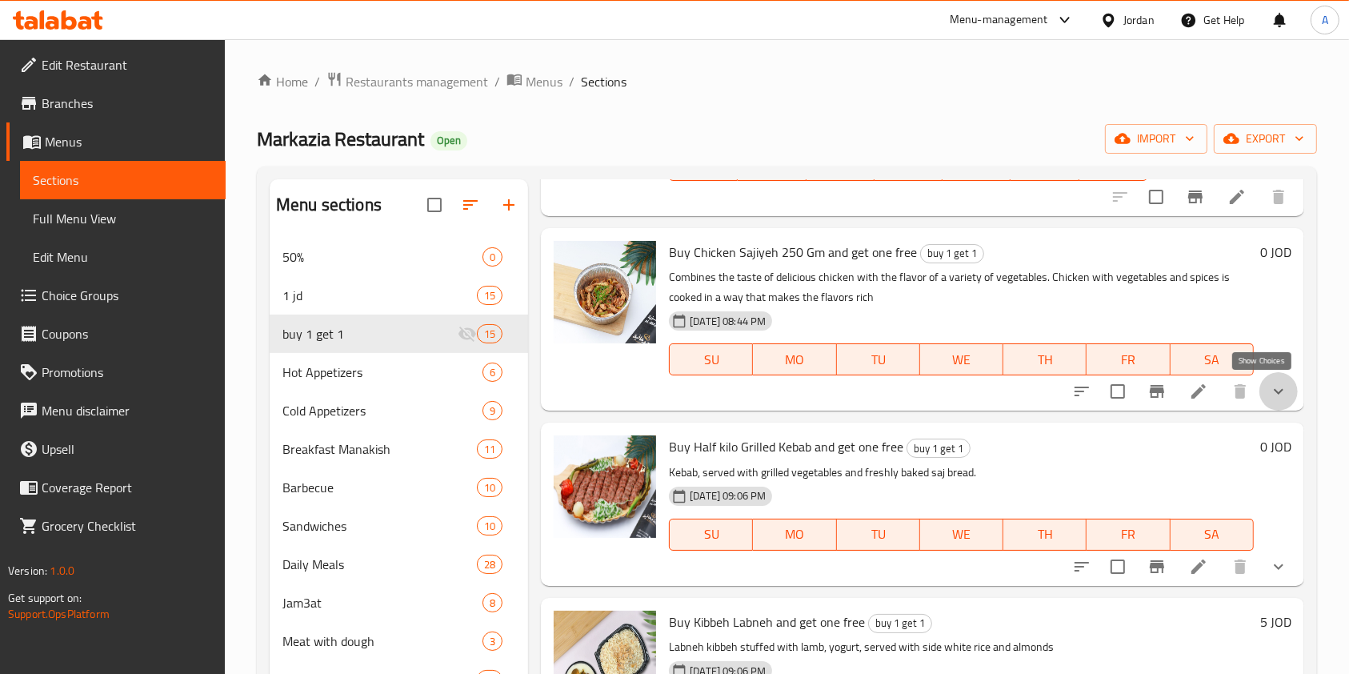
click at [1269, 382] on icon "show more" at bounding box center [1278, 391] width 19 height 19
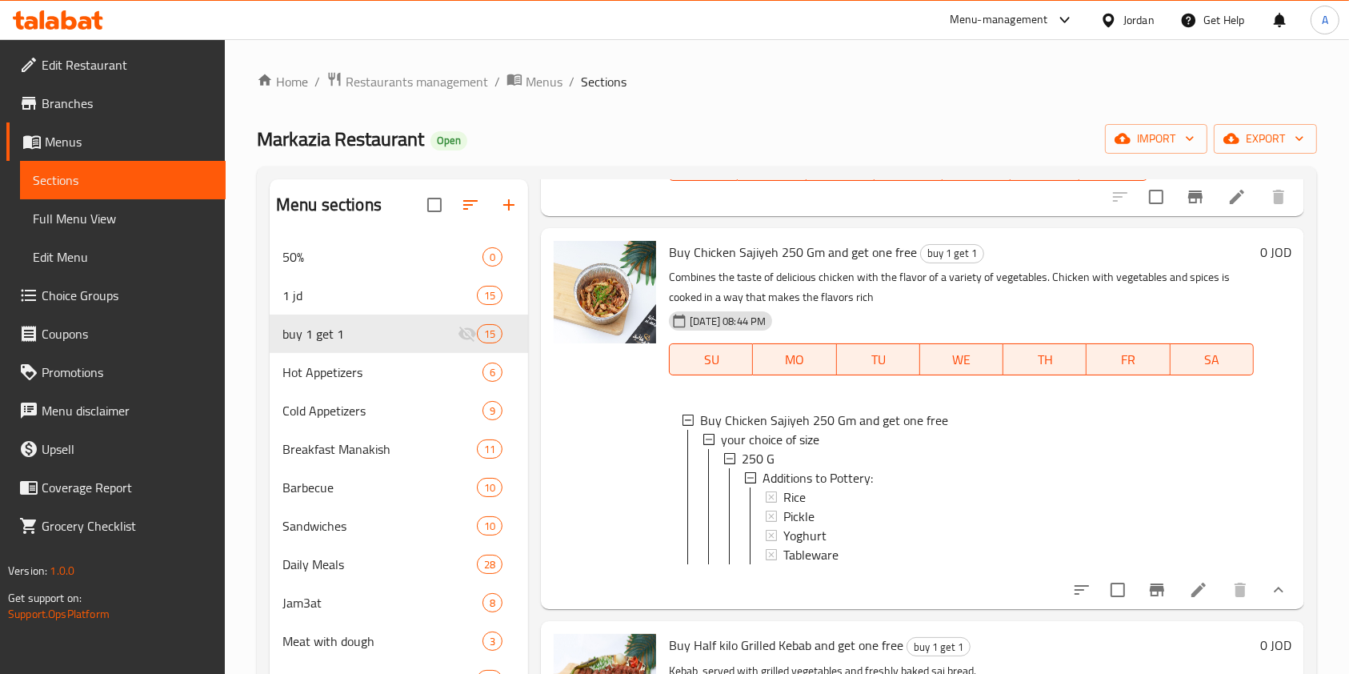
scroll to position [2, 0]
click at [576, 454] on div at bounding box center [604, 418] width 115 height 368
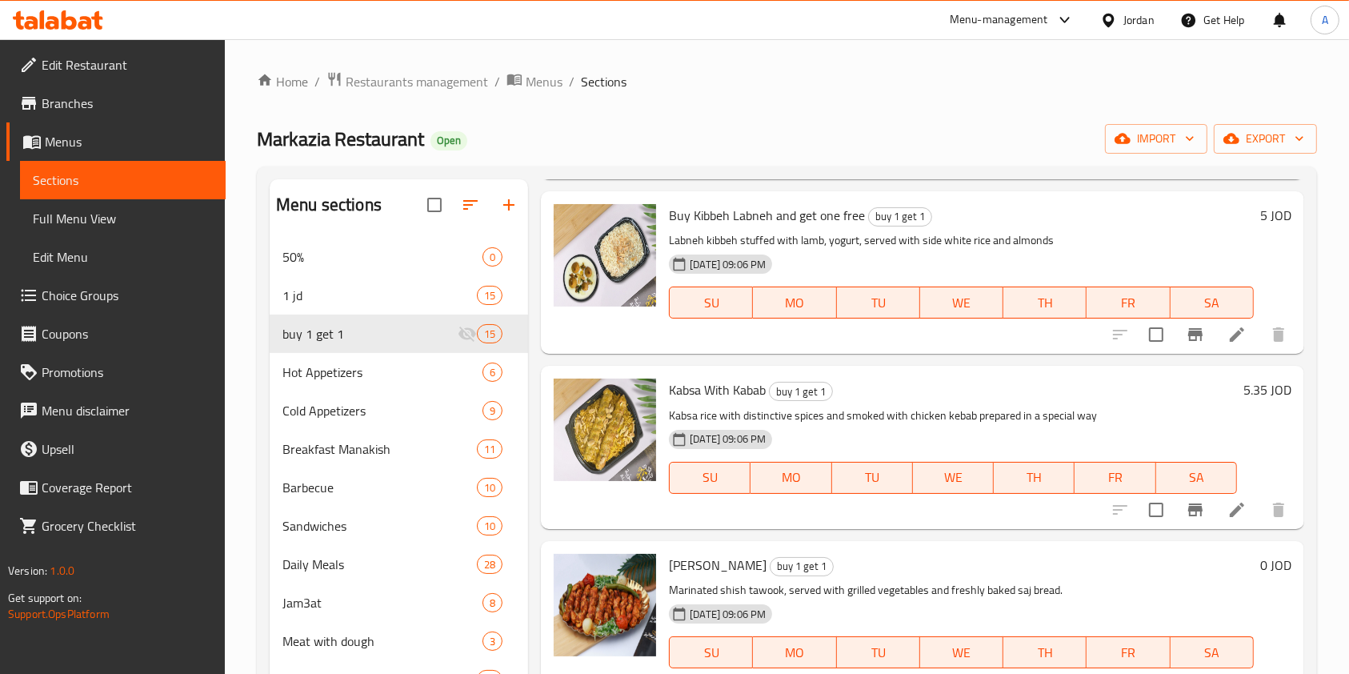
scroll to position [966, 0]
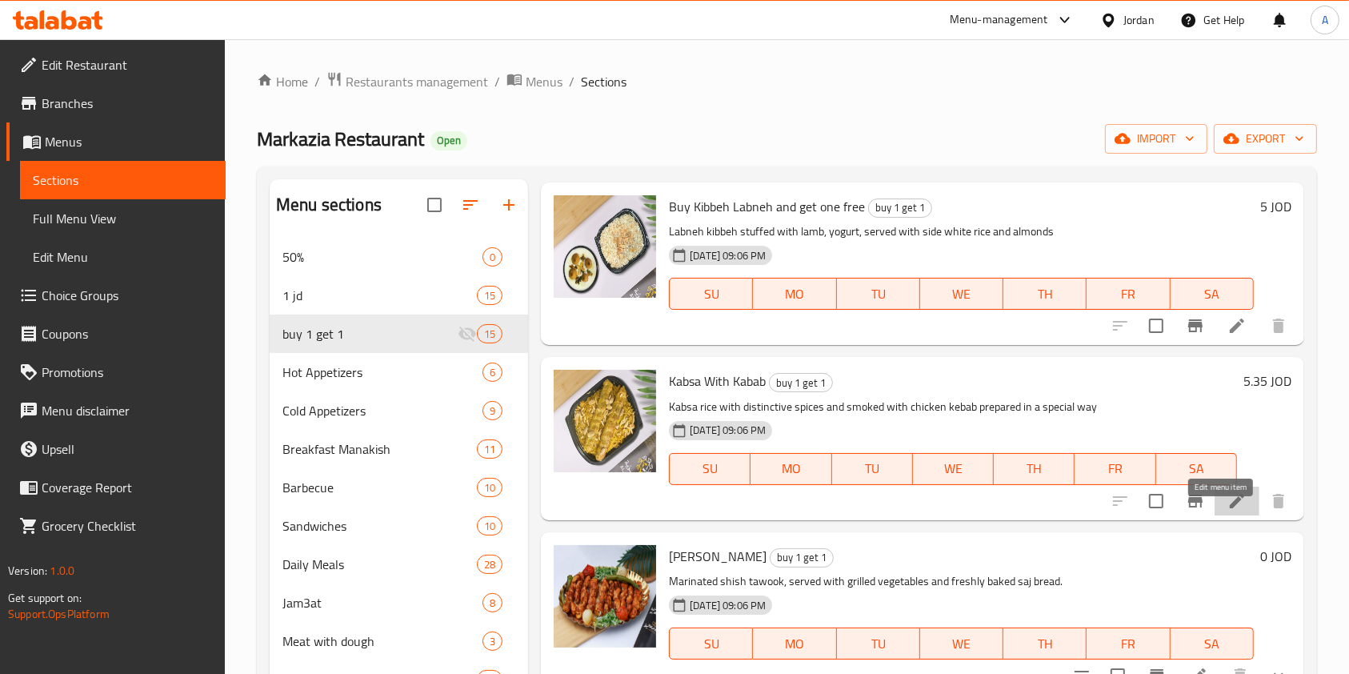
click at [1229, 508] on icon at bounding box center [1236, 501] width 14 height 14
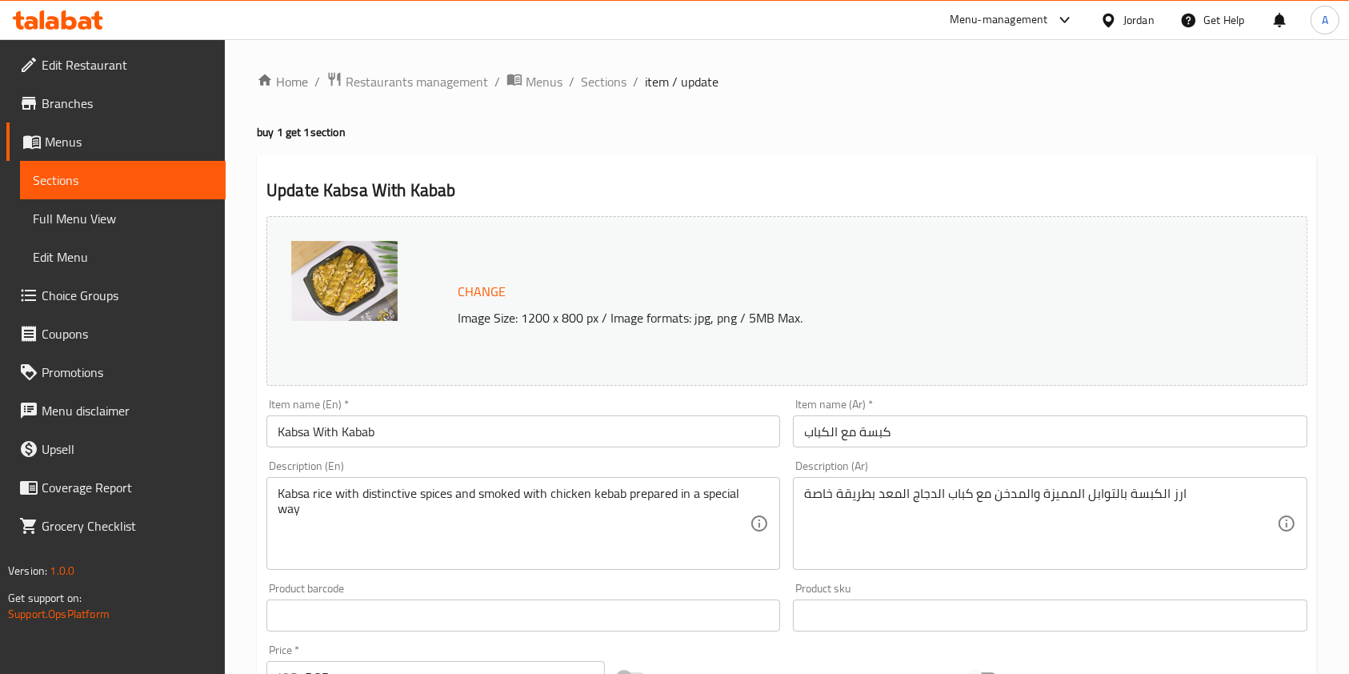
click at [462, 439] on input "Kabsa With Kabab" at bounding box center [523, 431] width 514 height 32
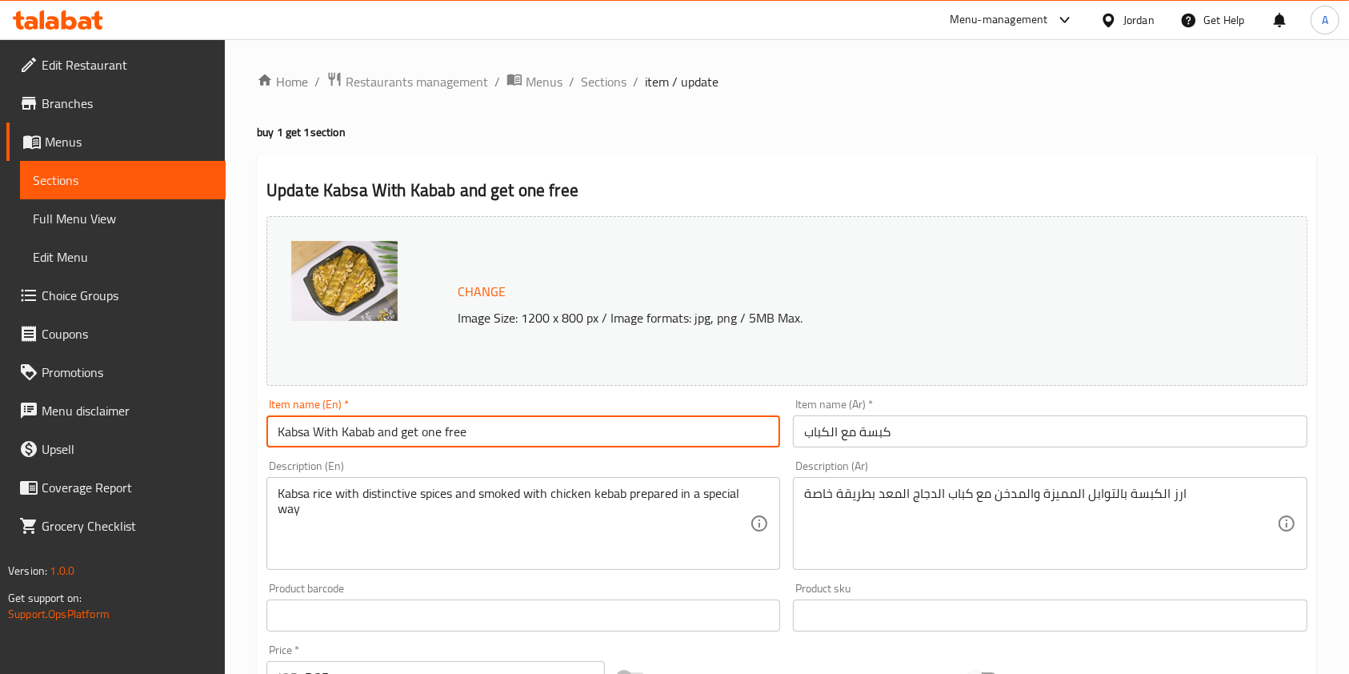
click at [270, 432] on input "Kabsa With Kabab and get one free" at bounding box center [523, 431] width 514 height 32
type input "Buy Kabsa With Kabab and get one free"
click at [802, 430] on input "كبسة مع الكباب" at bounding box center [1050, 431] width 514 height 32
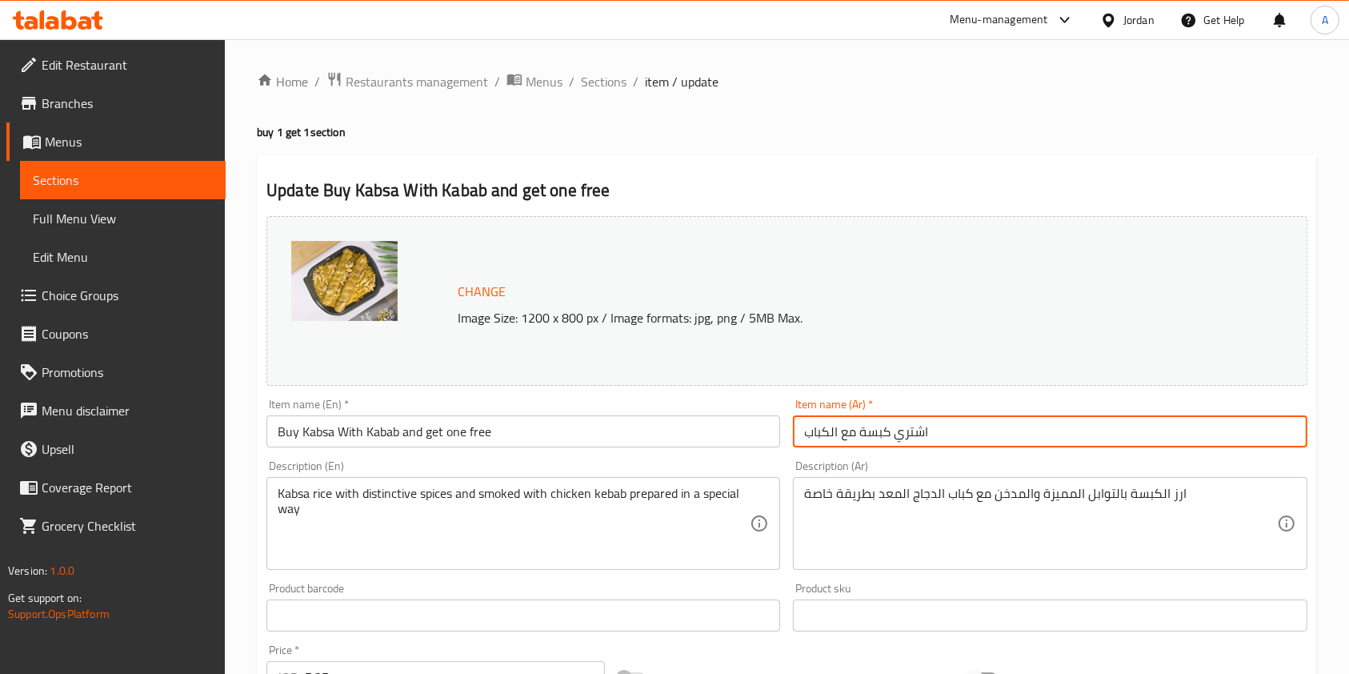
click at [976, 436] on input "اشتري كبسة مع الكباب" at bounding box center [1050, 431] width 514 height 32
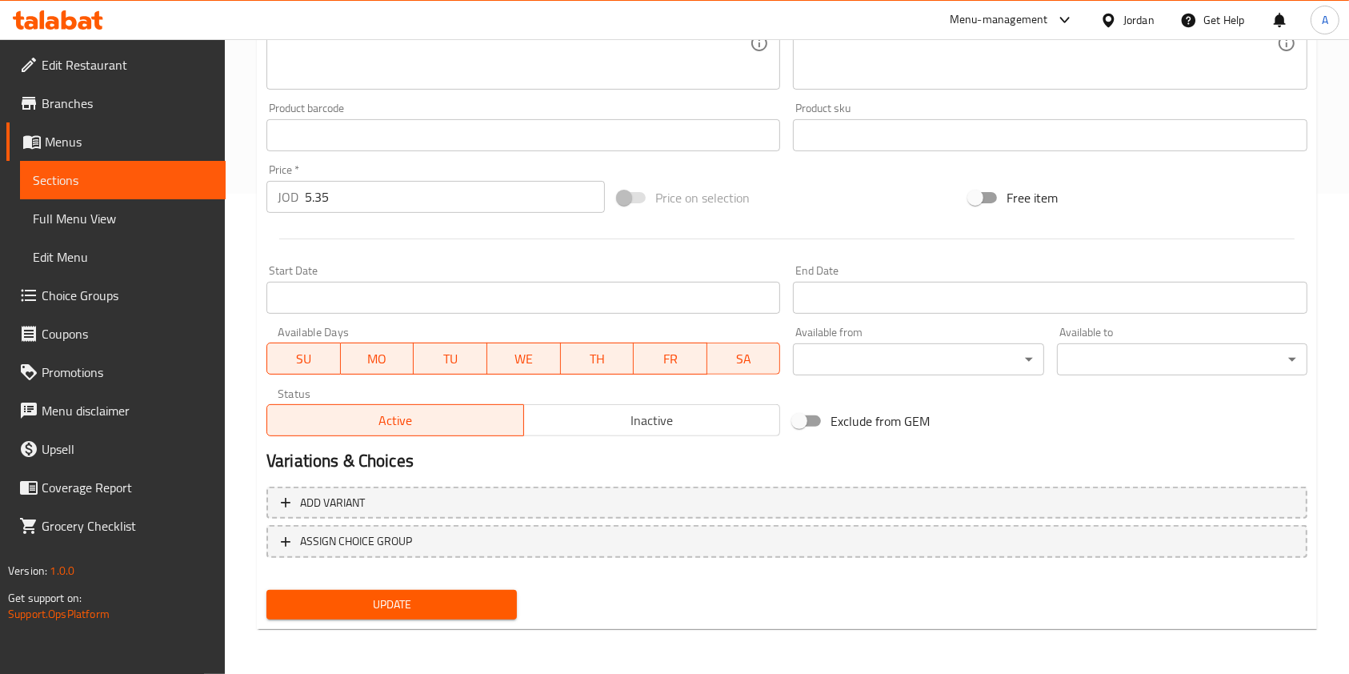
type input "اشتري كبسة مع الكباب واحصل على الثانية مجانا"
click at [398, 605] on span "Update" at bounding box center [391, 604] width 225 height 20
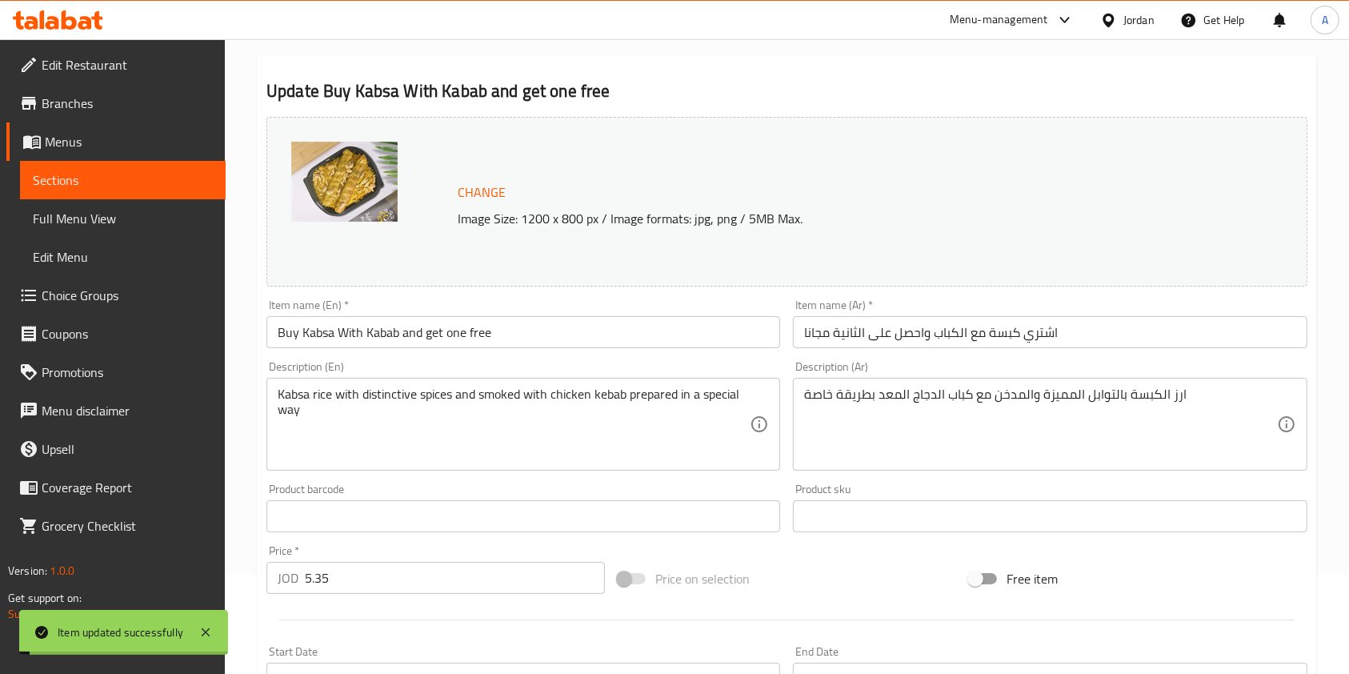
scroll to position [0, 0]
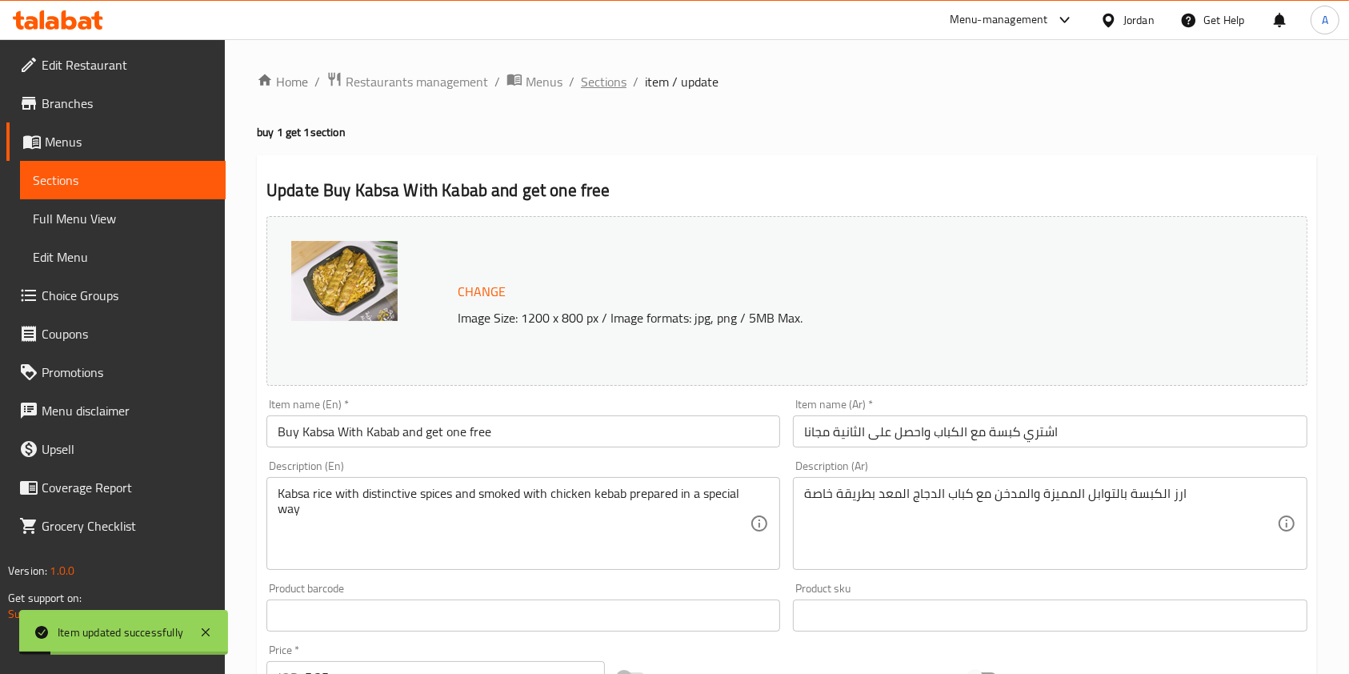
click at [594, 79] on span "Sections" at bounding box center [604, 81] width 46 height 19
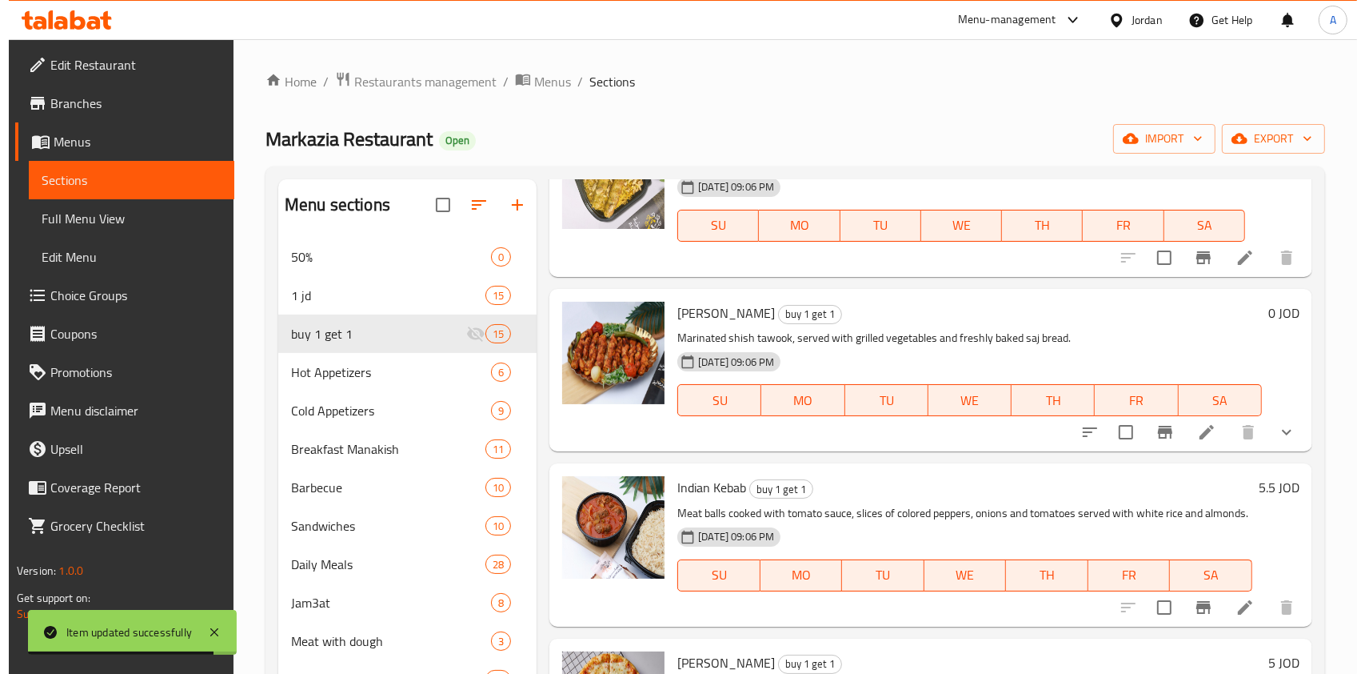
scroll to position [1015, 0]
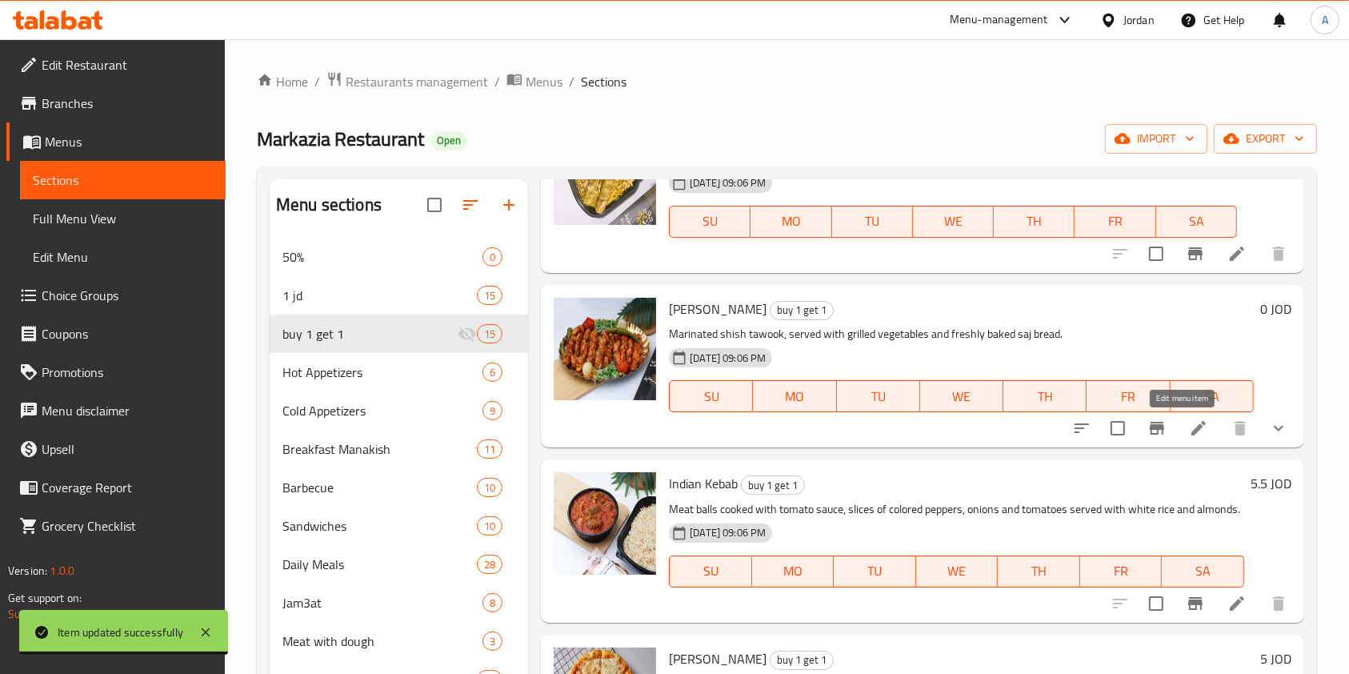
click at [1189, 426] on icon at bounding box center [1198, 427] width 19 height 19
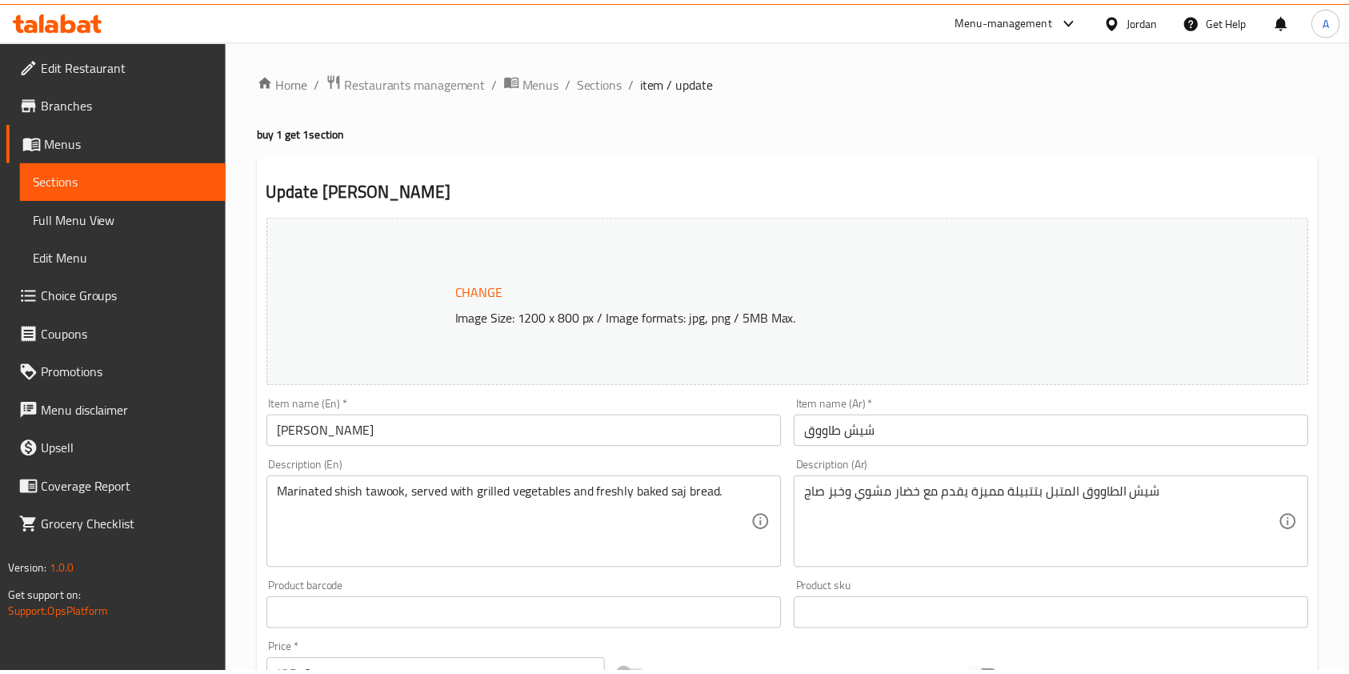
scroll to position [777, 0]
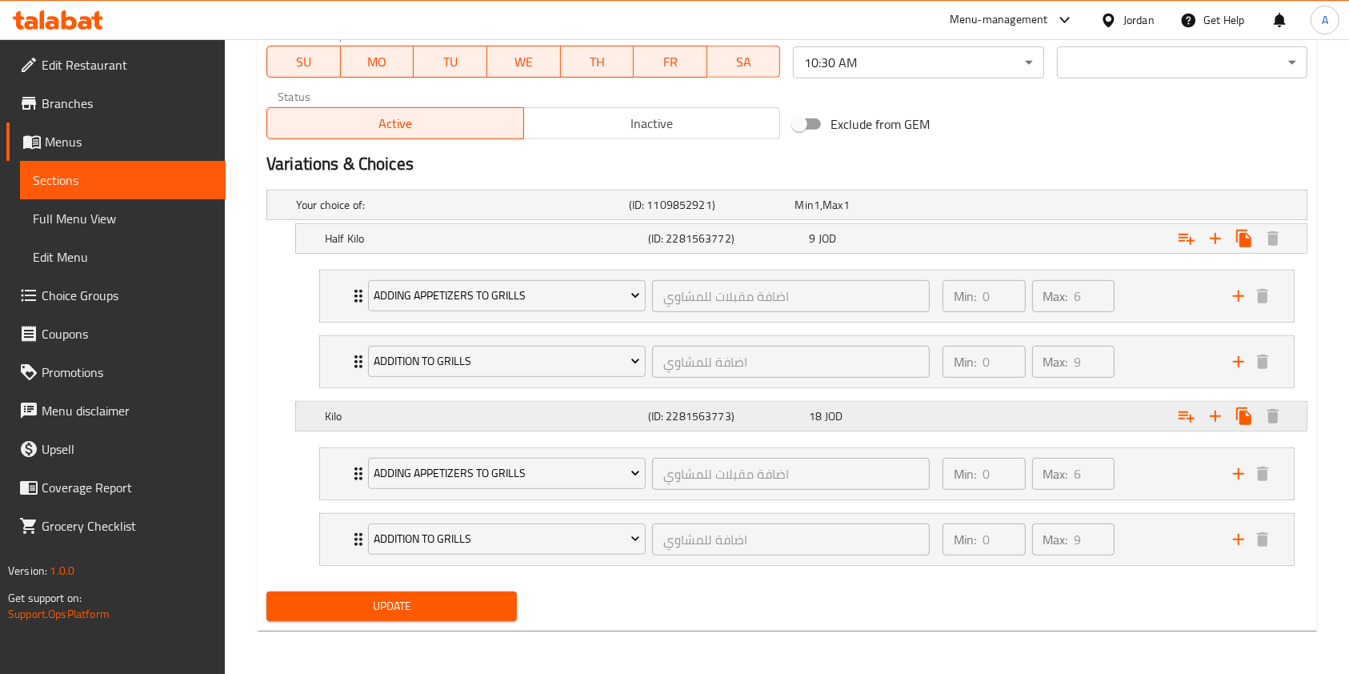
click at [902, 425] on div "18 JOD" at bounding box center [887, 416] width 162 height 22
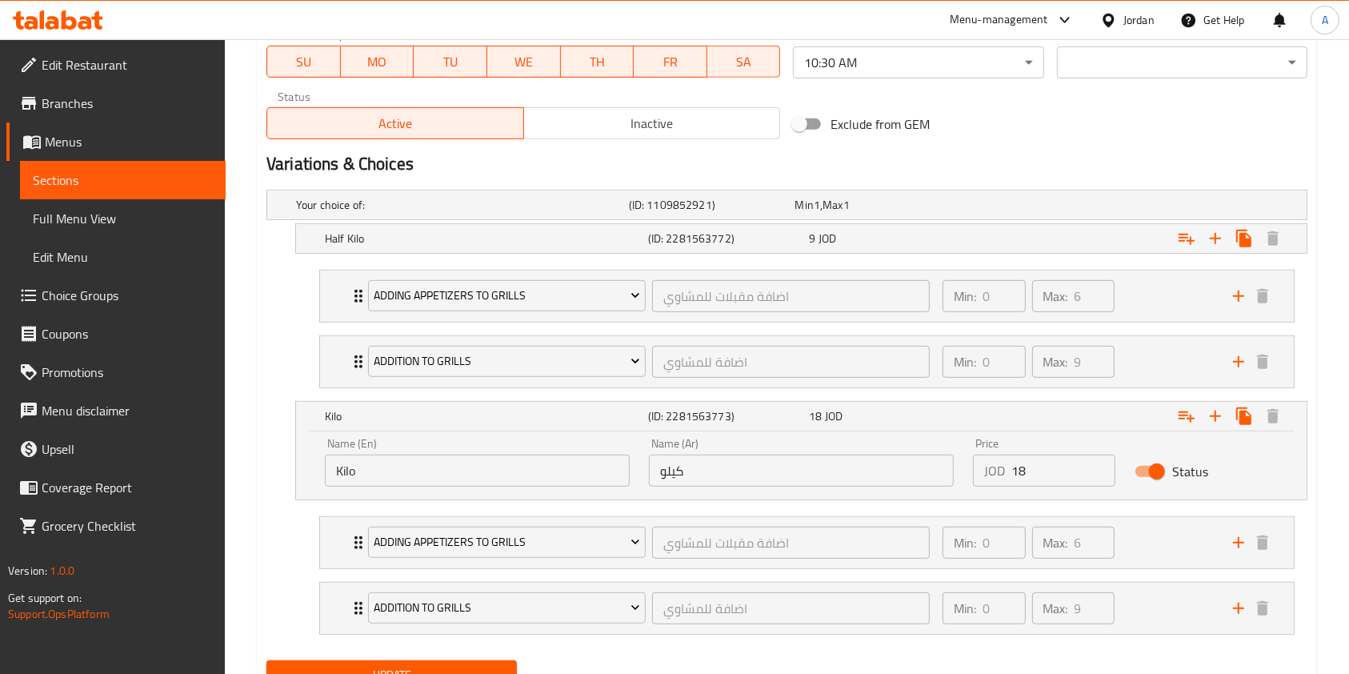
click at [1166, 474] on input "Status" at bounding box center [1156, 471] width 91 height 30
checkbox input "false"
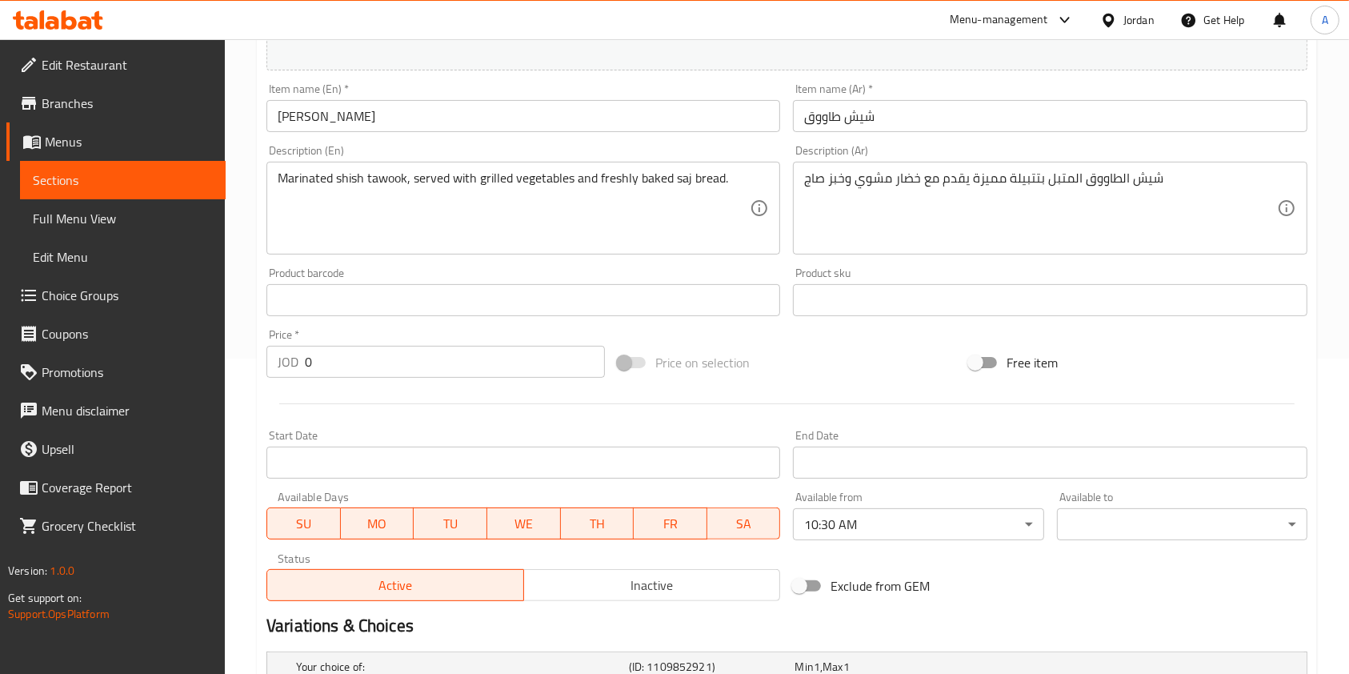
click at [401, 116] on input "[PERSON_NAME]" at bounding box center [523, 116] width 514 height 32
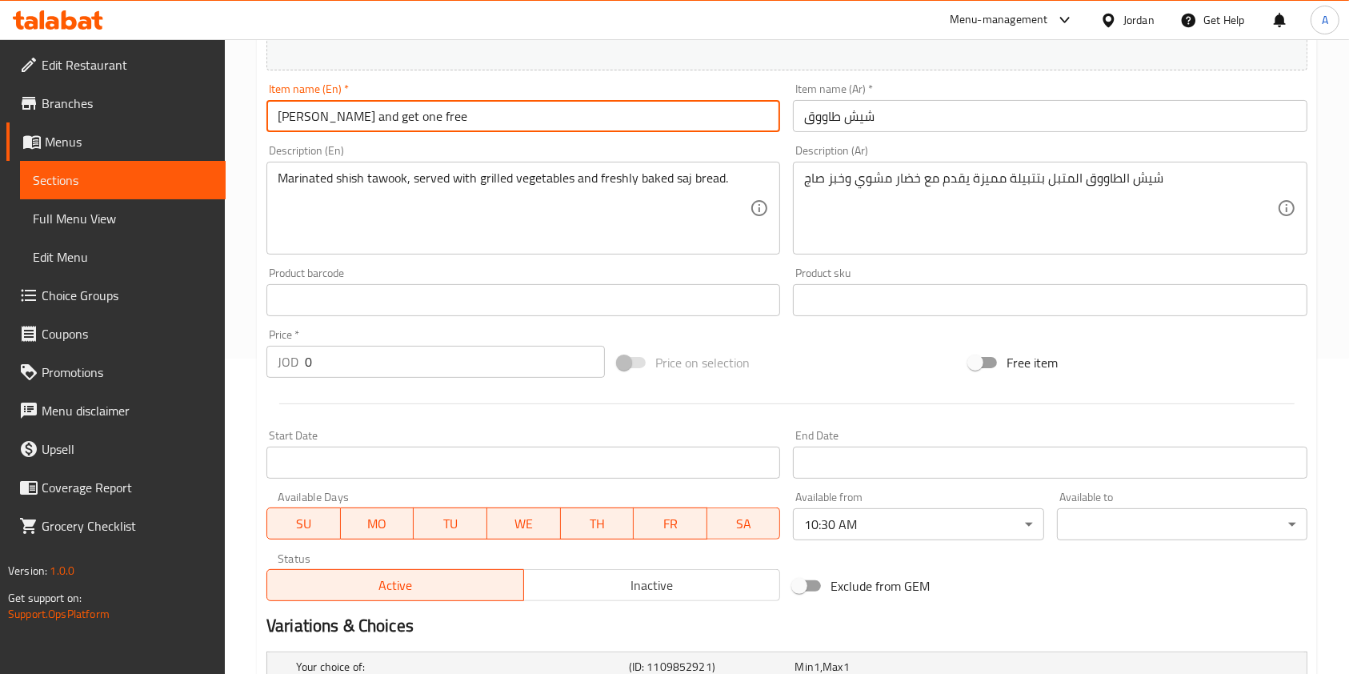
click at [274, 114] on input "Shish Tawouk and get one free" at bounding box center [523, 116] width 514 height 32
type input "Buy Shish Tawouk and get one free"
click at [802, 120] on input "شيش طاووق" at bounding box center [1050, 116] width 514 height 32
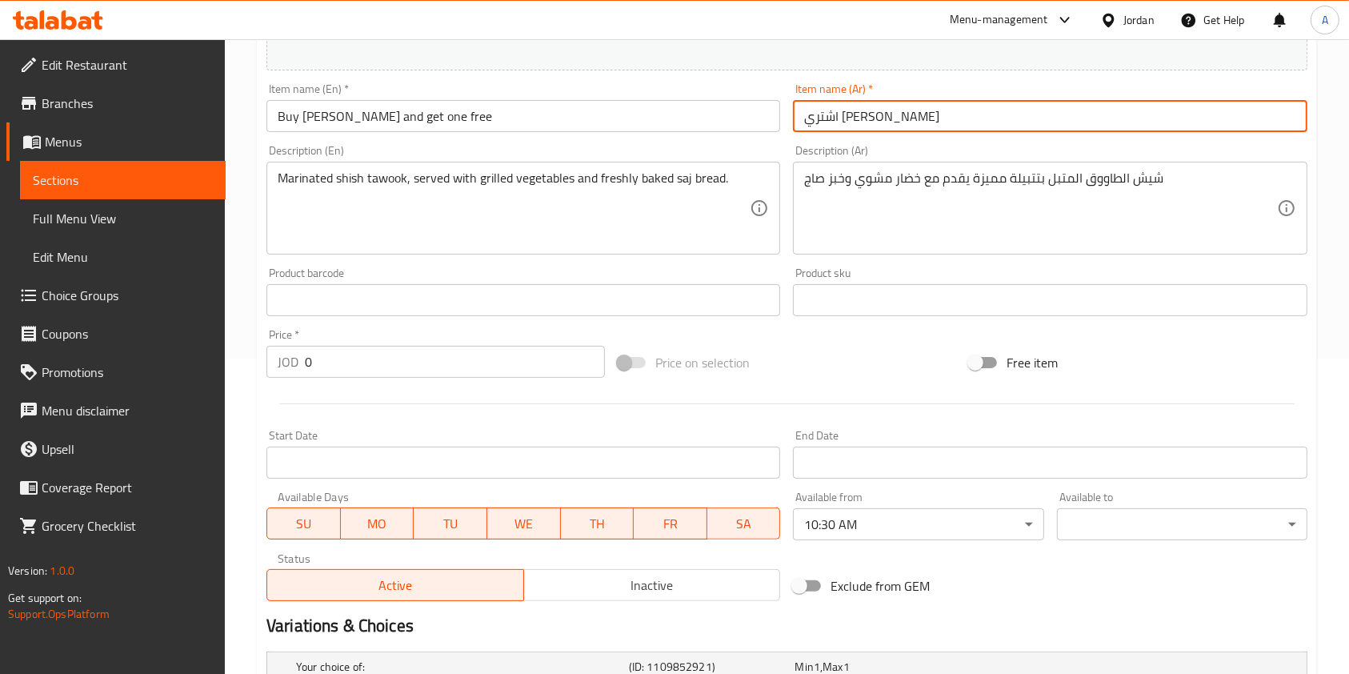
click at [967, 118] on input "اشتري شيش طاووق" at bounding box center [1050, 116] width 514 height 32
click at [1003, 118] on input "اشتري شيش طاووق واحصل على الثاني مجانا" at bounding box center [1050, 116] width 514 height 32
type input "اشتري نصف كيلو شيش طاووق واحصل على الثاني مجانا"
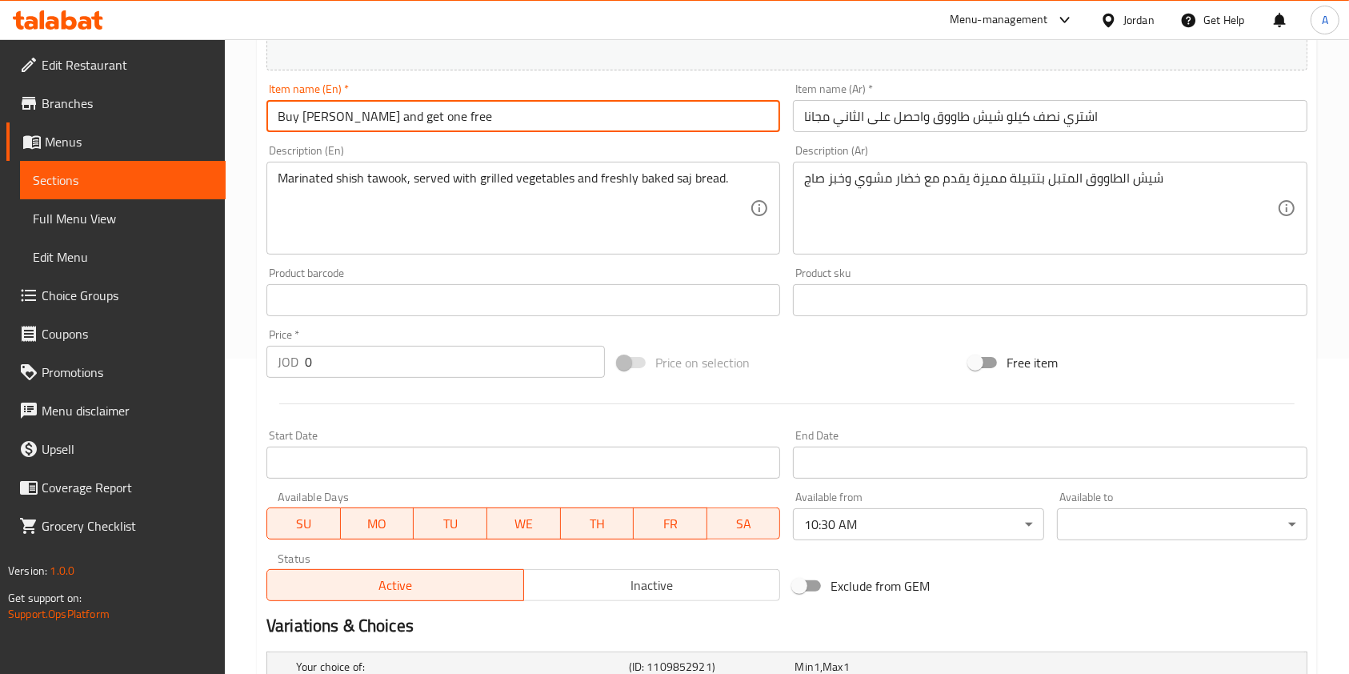
click at [299, 116] on input "Buy Shish Tawouk and get one free" at bounding box center [523, 116] width 514 height 32
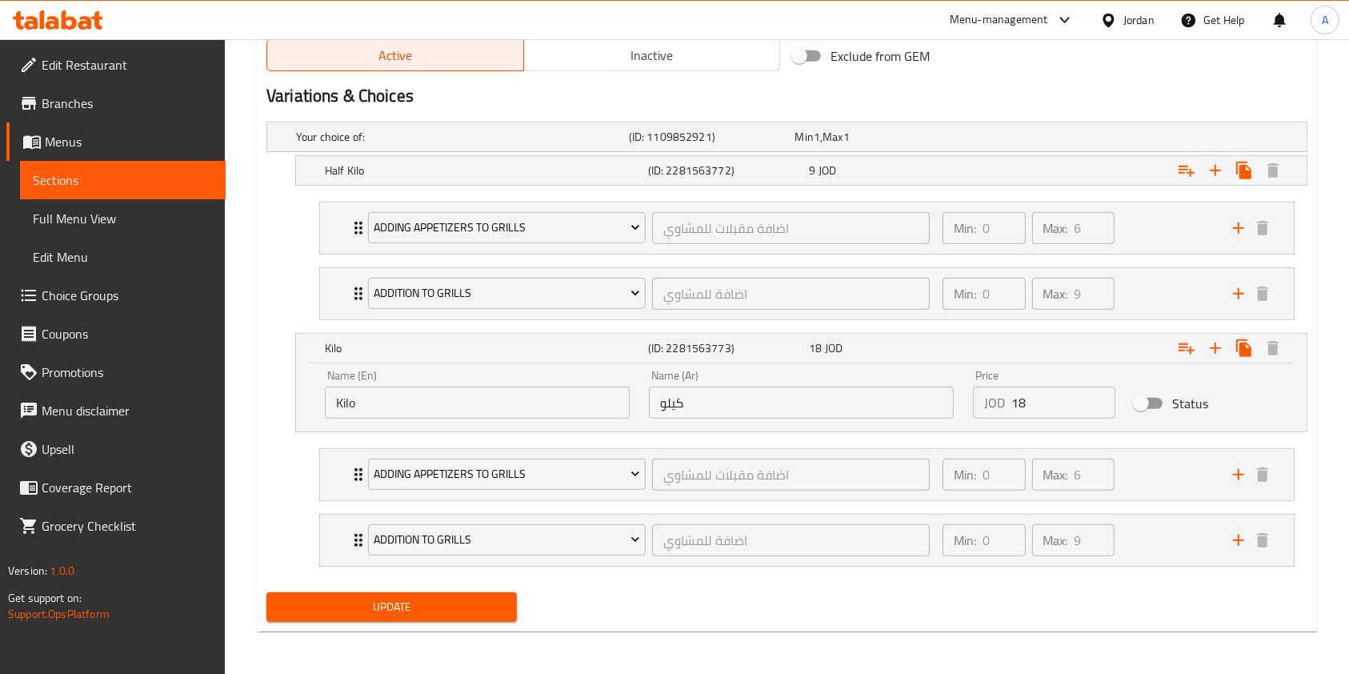
type input "Buyhalf kilo Shish Tawouk and get one free"
click at [388, 592] on button "Update" at bounding box center [391, 607] width 250 height 30
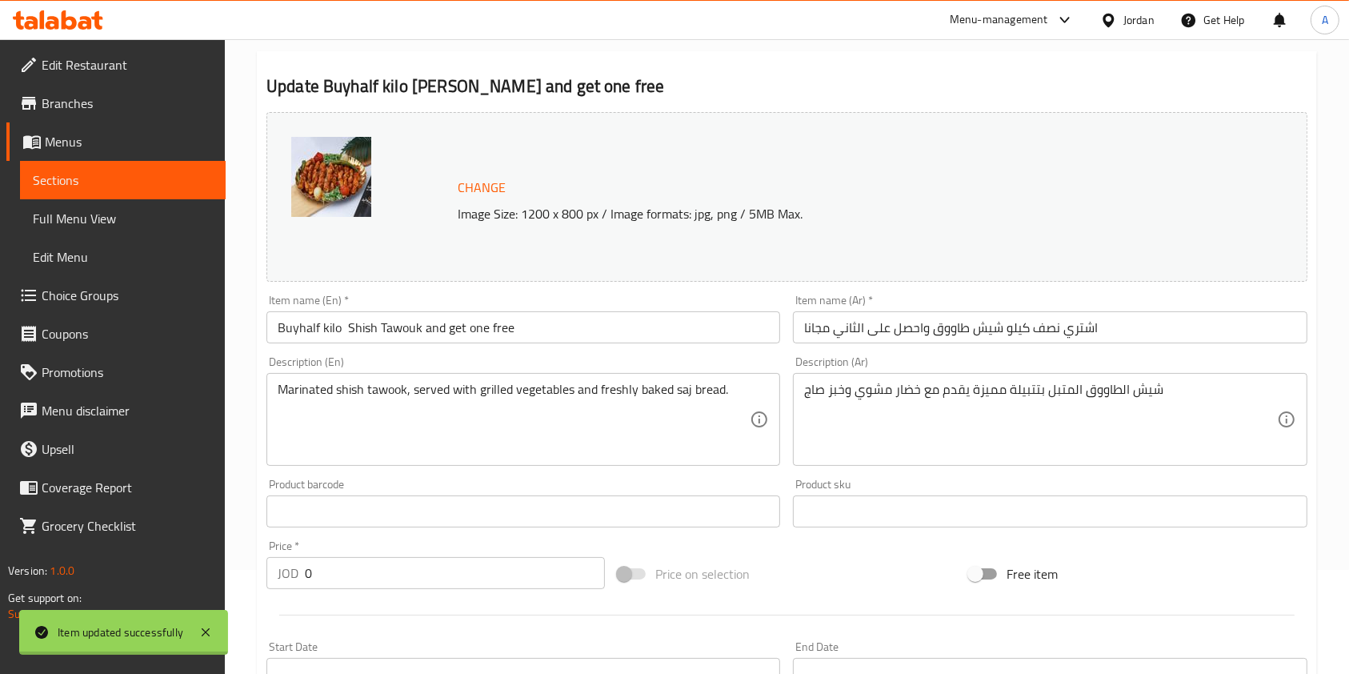
scroll to position [0, 0]
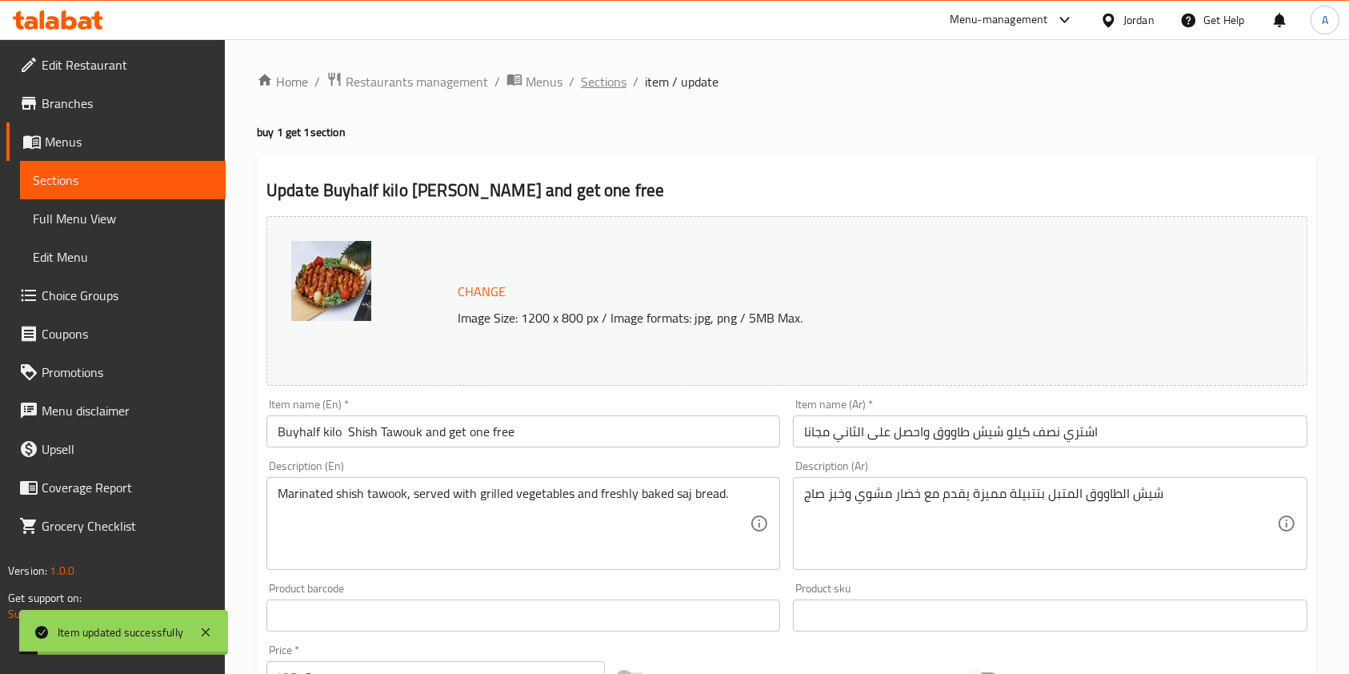
click at [609, 74] on span "Sections" at bounding box center [604, 81] width 46 height 19
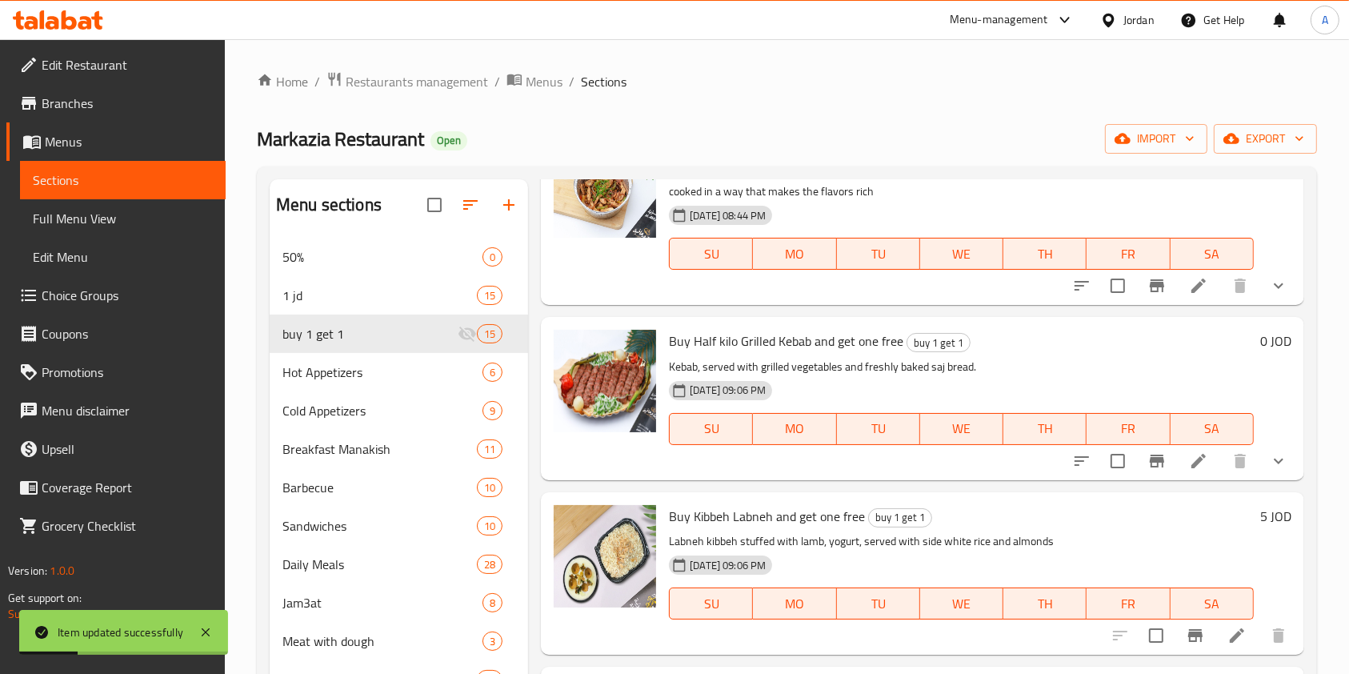
scroll to position [461, 0]
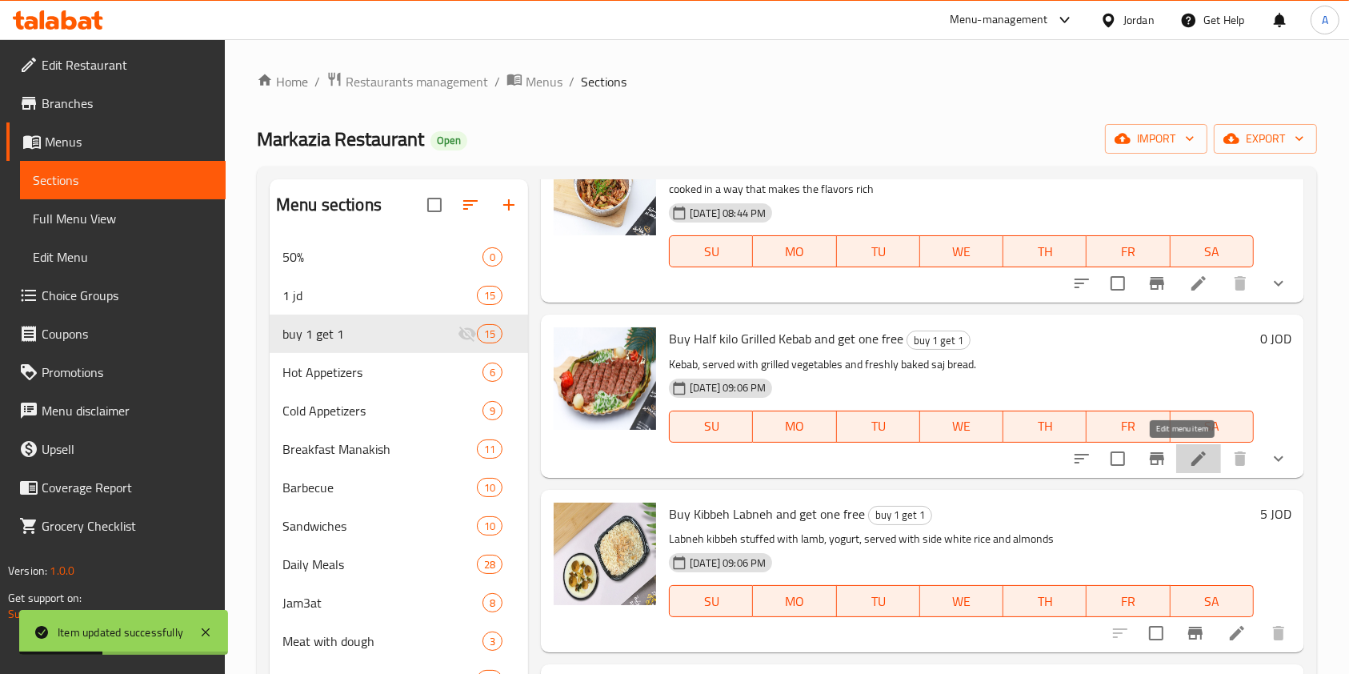
click at [1190, 467] on icon at bounding box center [1198, 458] width 19 height 19
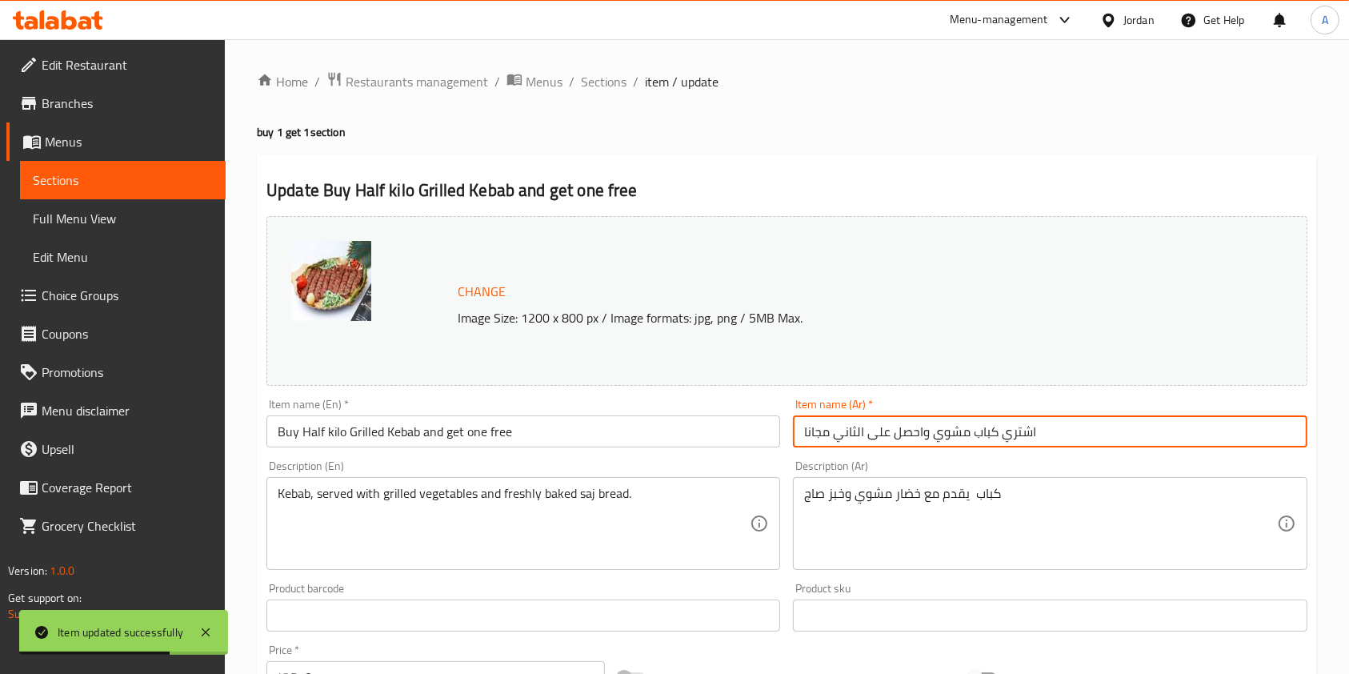
click at [991, 437] on input "اشتري كباب مشوي واحصل على الثاني مجانا" at bounding box center [1050, 431] width 514 height 32
click at [997, 438] on input "اشتري كباب مشوي واحصل على الثاني مجانا" at bounding box center [1050, 431] width 514 height 32
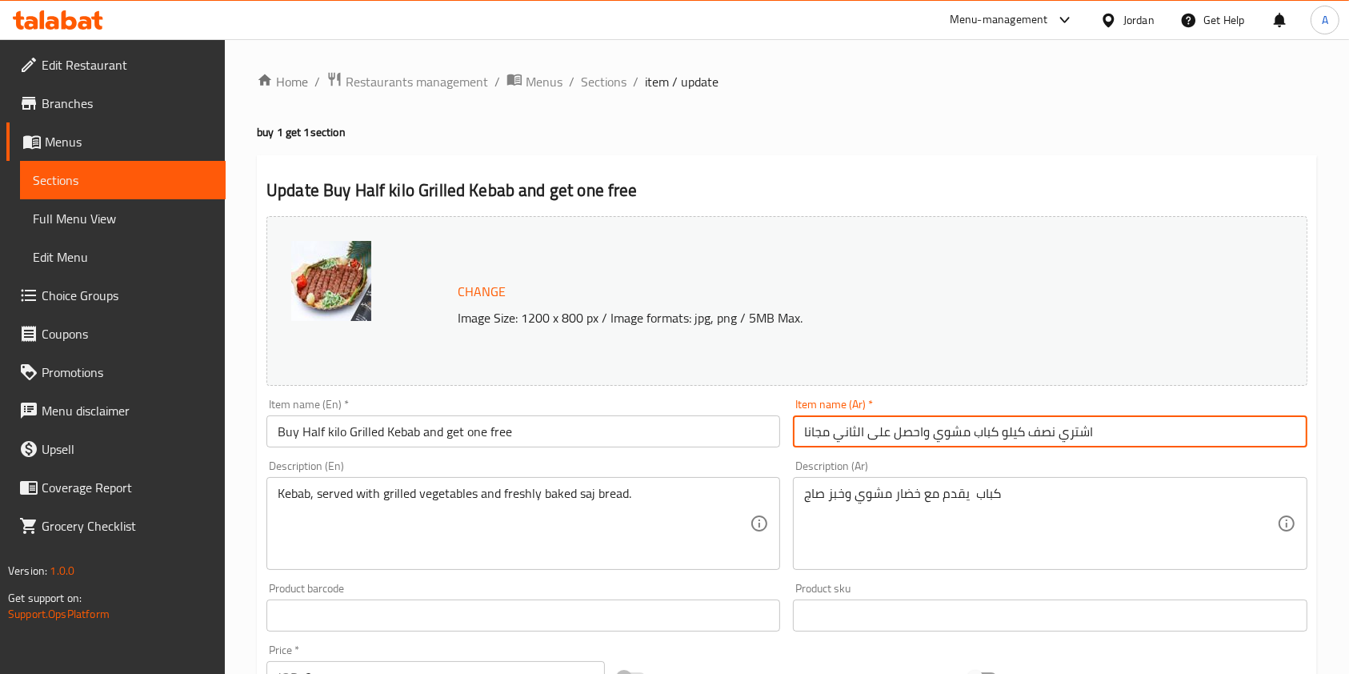
scroll to position [777, 0]
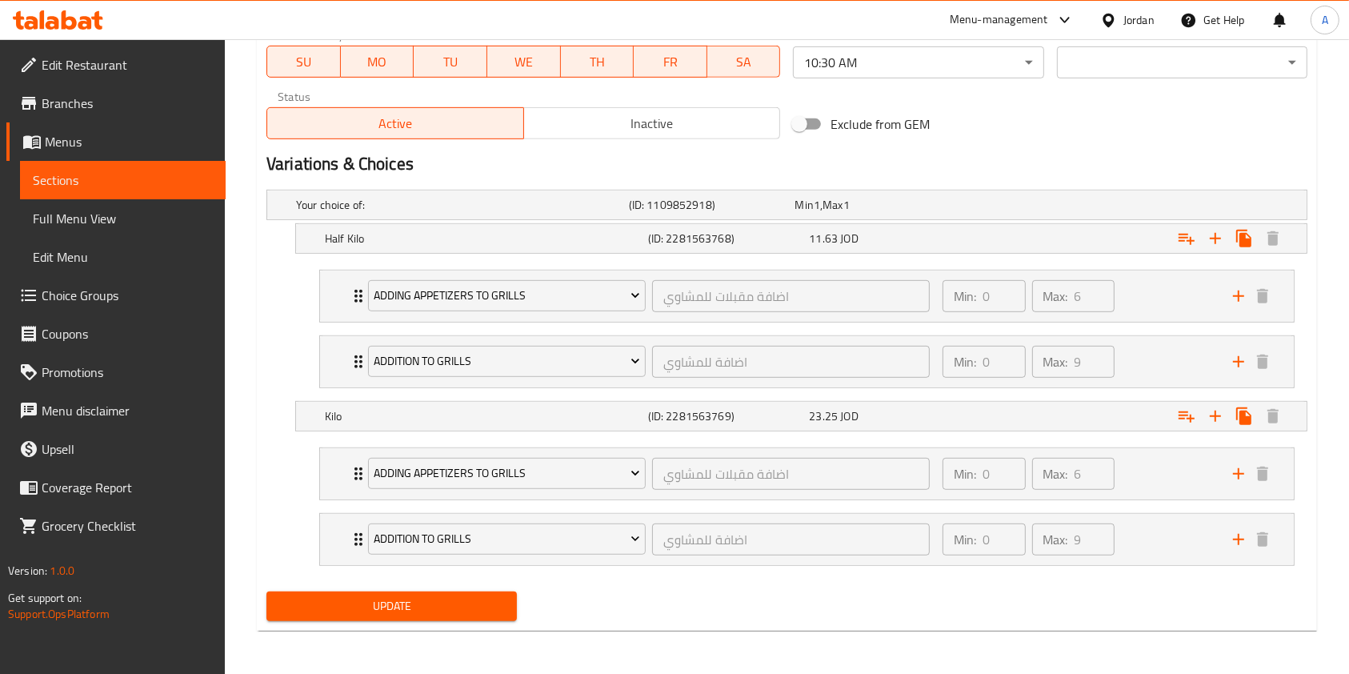
type input "اشتري نصف كيلو كباب مشوي واحصل على الثاني مجانا"
click at [348, 614] on button "Update" at bounding box center [391, 606] width 250 height 30
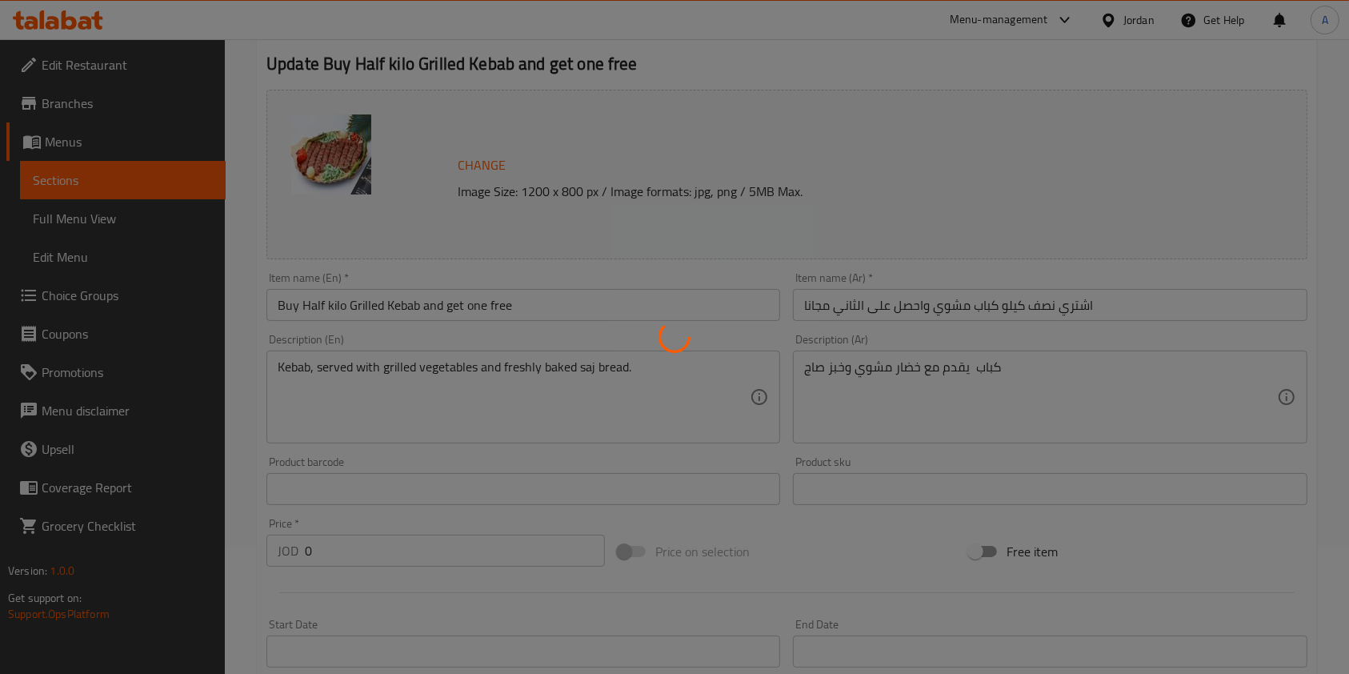
scroll to position [0, 0]
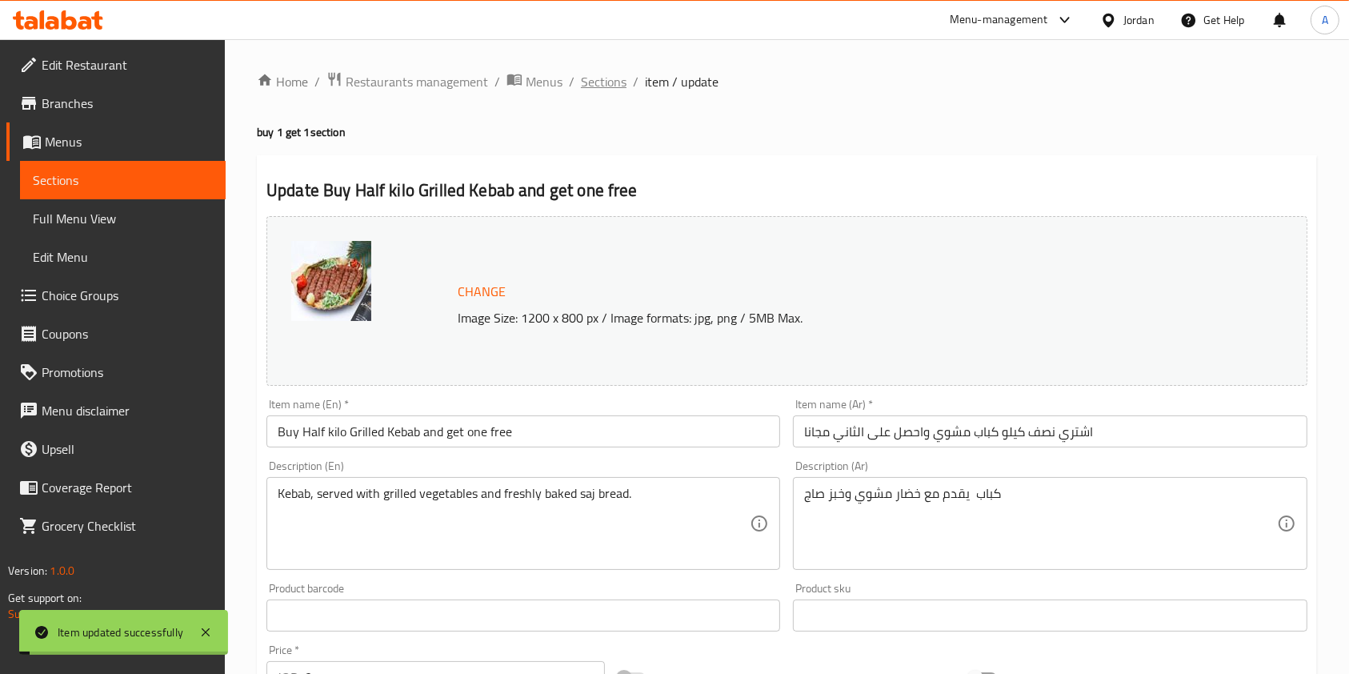
click at [604, 78] on span "Sections" at bounding box center [604, 81] width 46 height 19
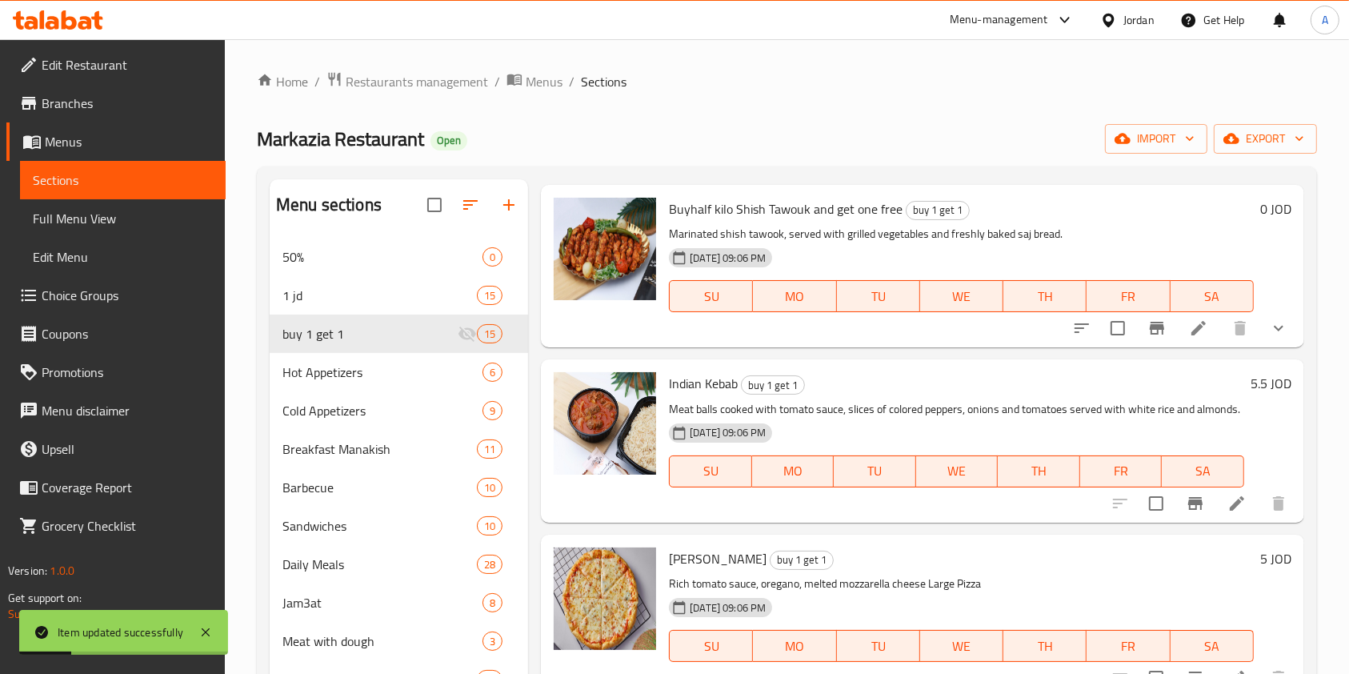
scroll to position [1113, 0]
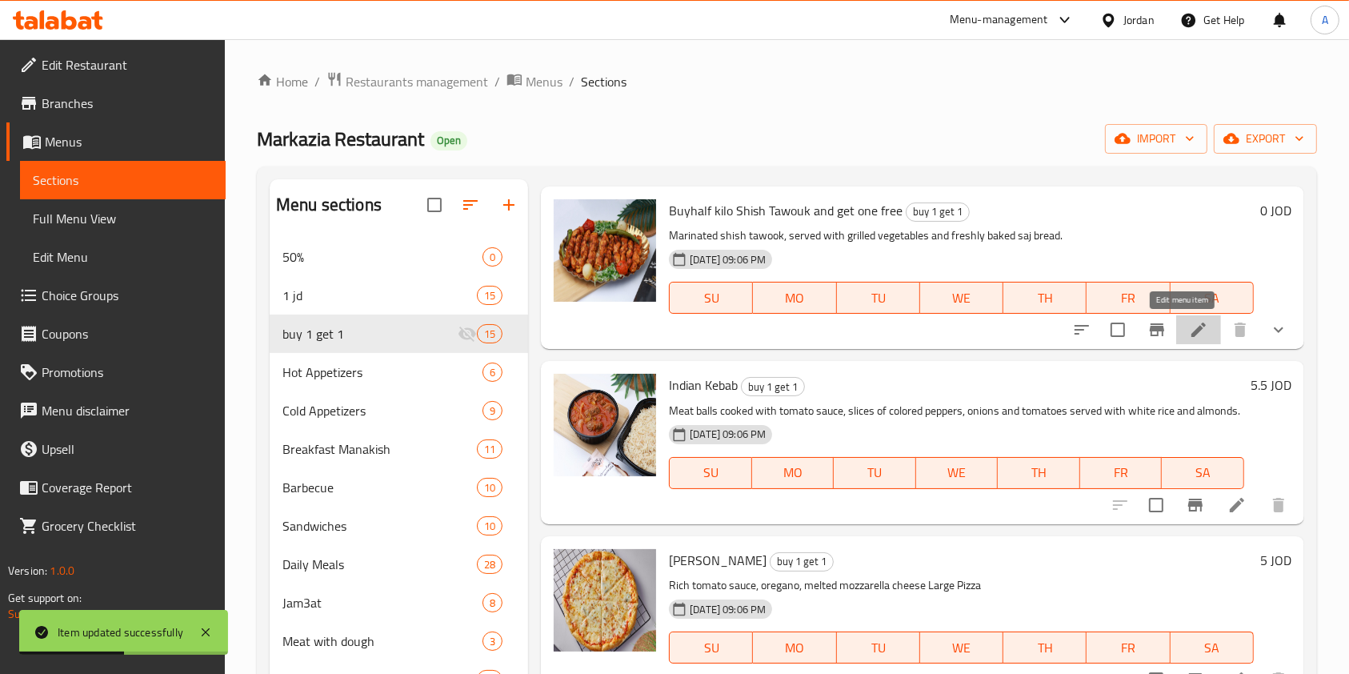
click at [1189, 322] on icon at bounding box center [1198, 329] width 19 height 19
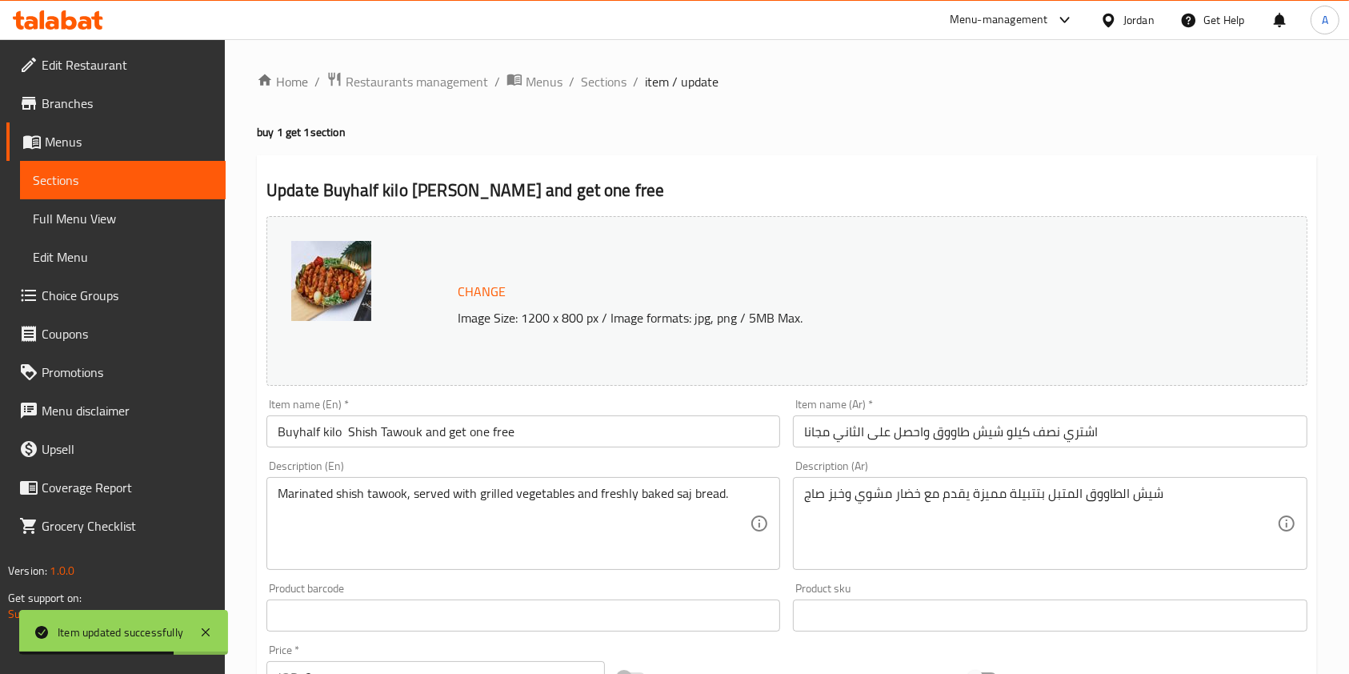
click at [302, 430] on input "Buyhalf kilo Shish Tawouk and get one free" at bounding box center [523, 431] width 514 height 32
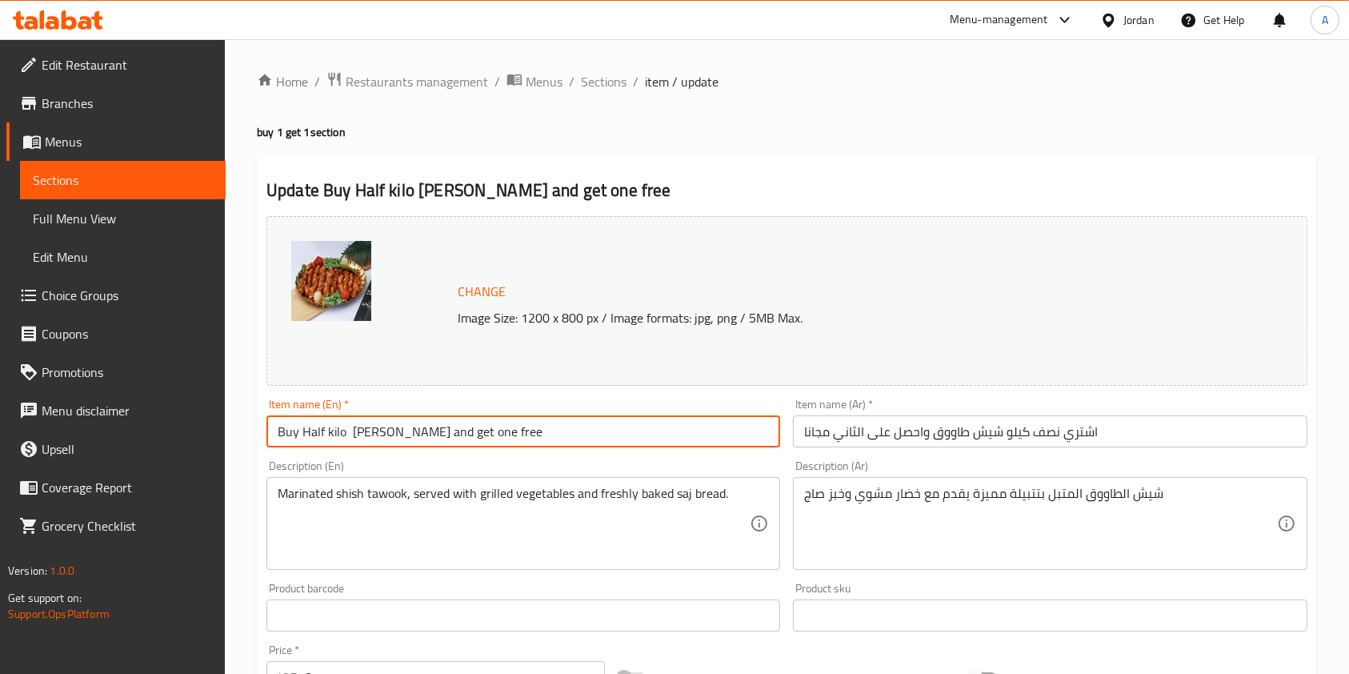
scroll to position [777, 0]
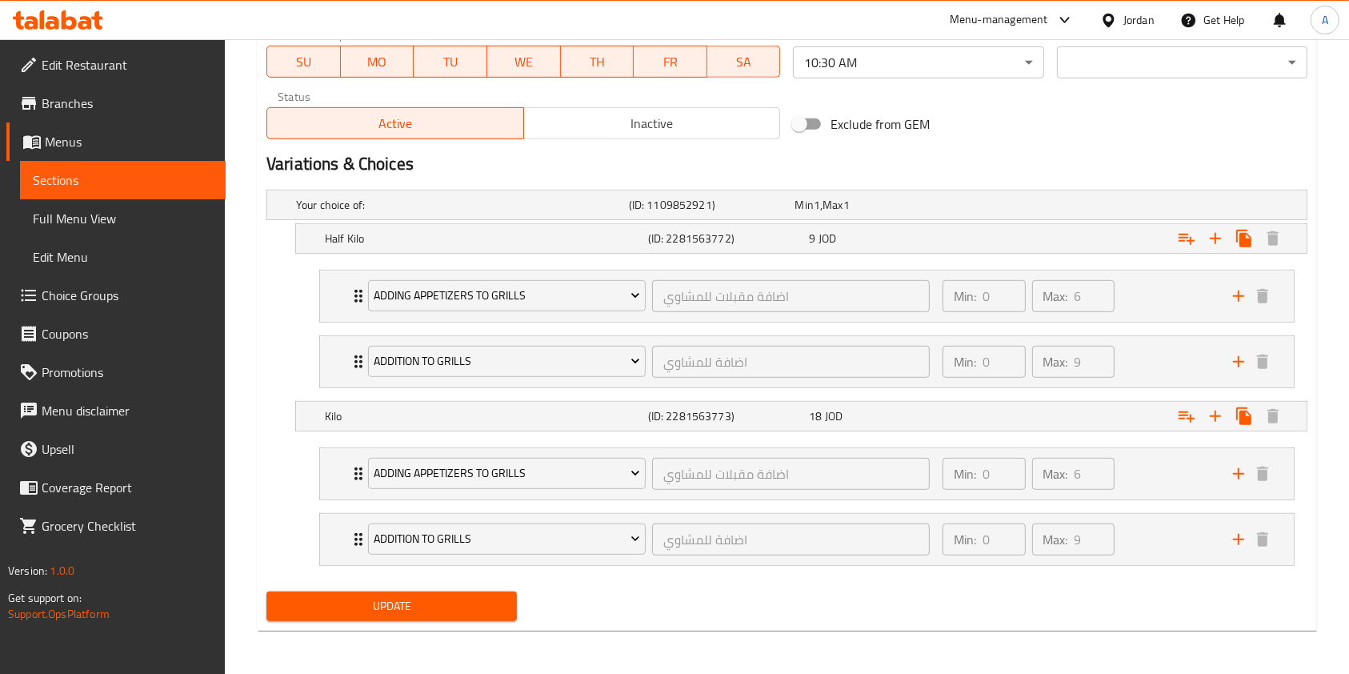
type input "Buy Half kilo Shish Tawouk and get one free"
click at [374, 596] on span "Update" at bounding box center [391, 606] width 225 height 20
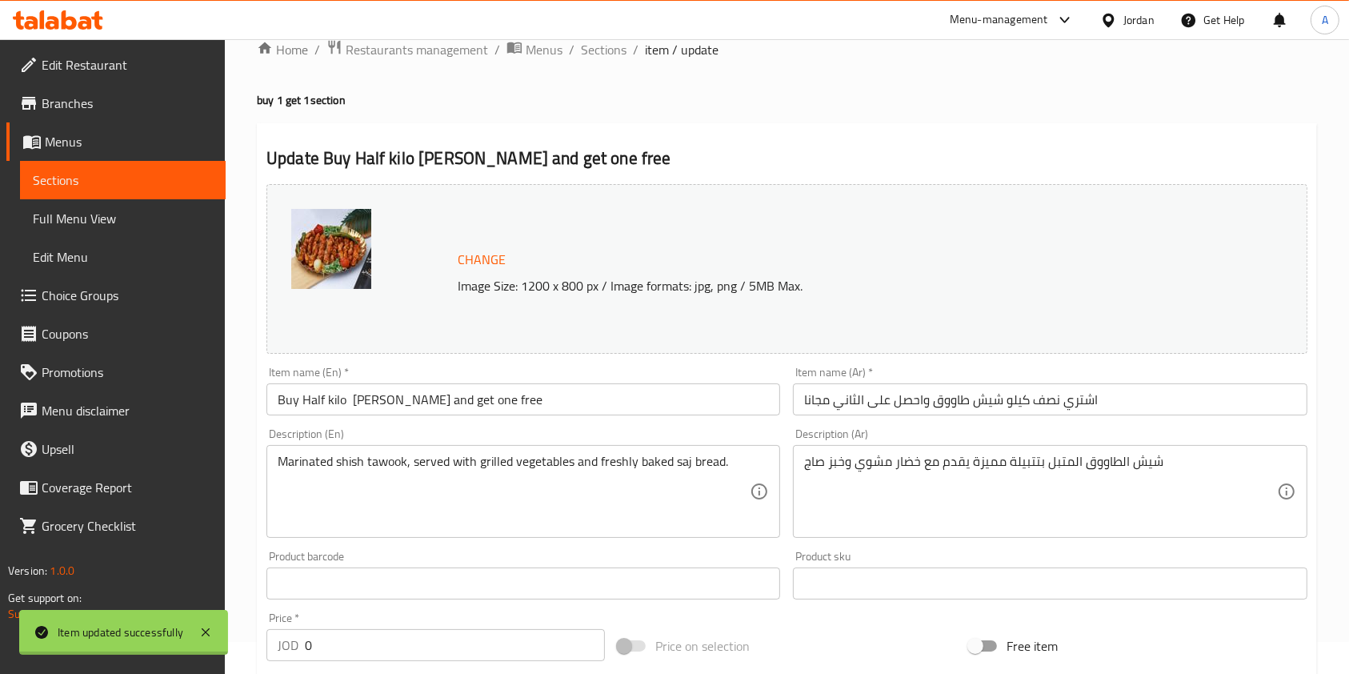
scroll to position [0, 0]
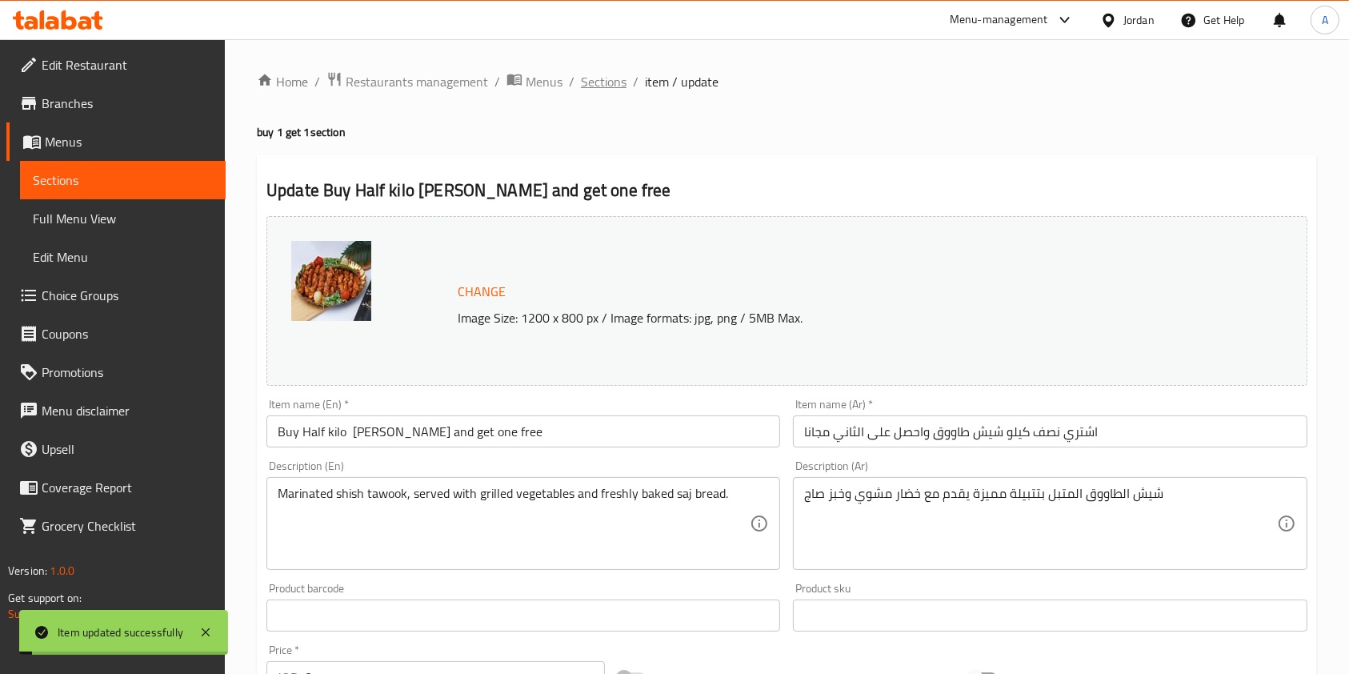
click at [606, 85] on span "Sections" at bounding box center [604, 81] width 46 height 19
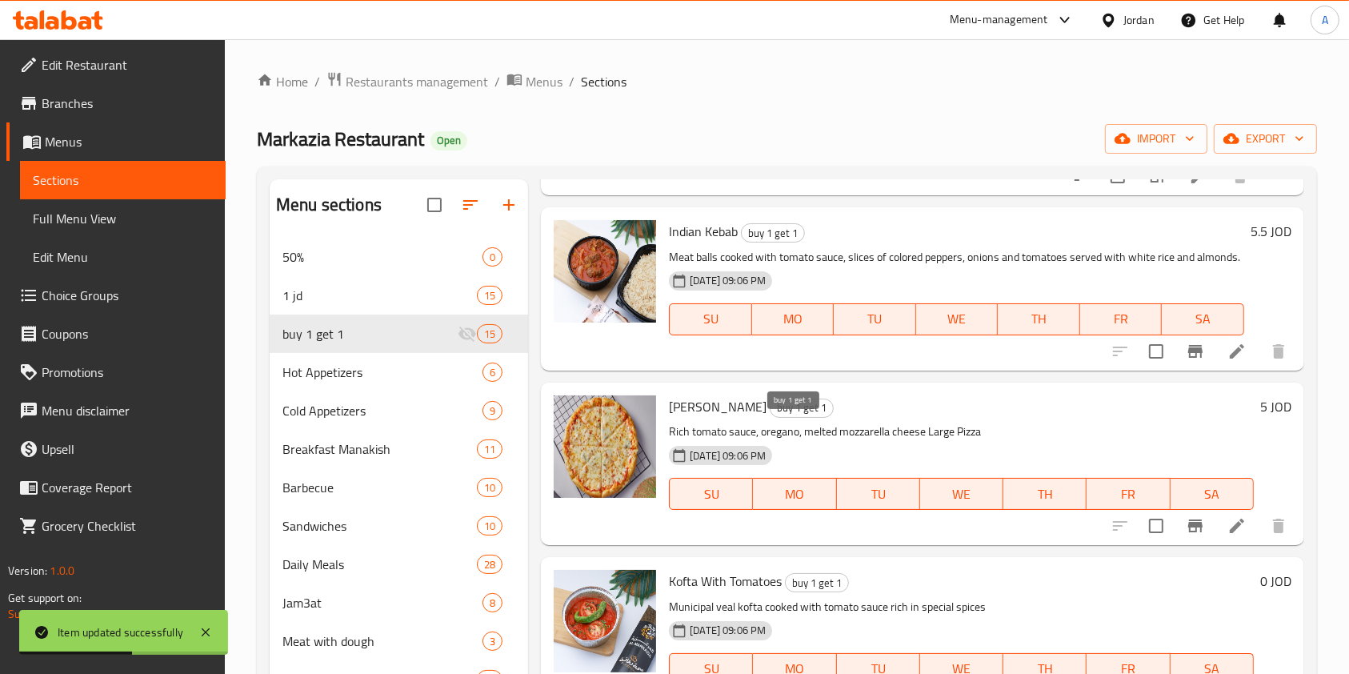
scroll to position [1268, 0]
click at [1227, 360] on icon at bounding box center [1236, 350] width 19 height 19
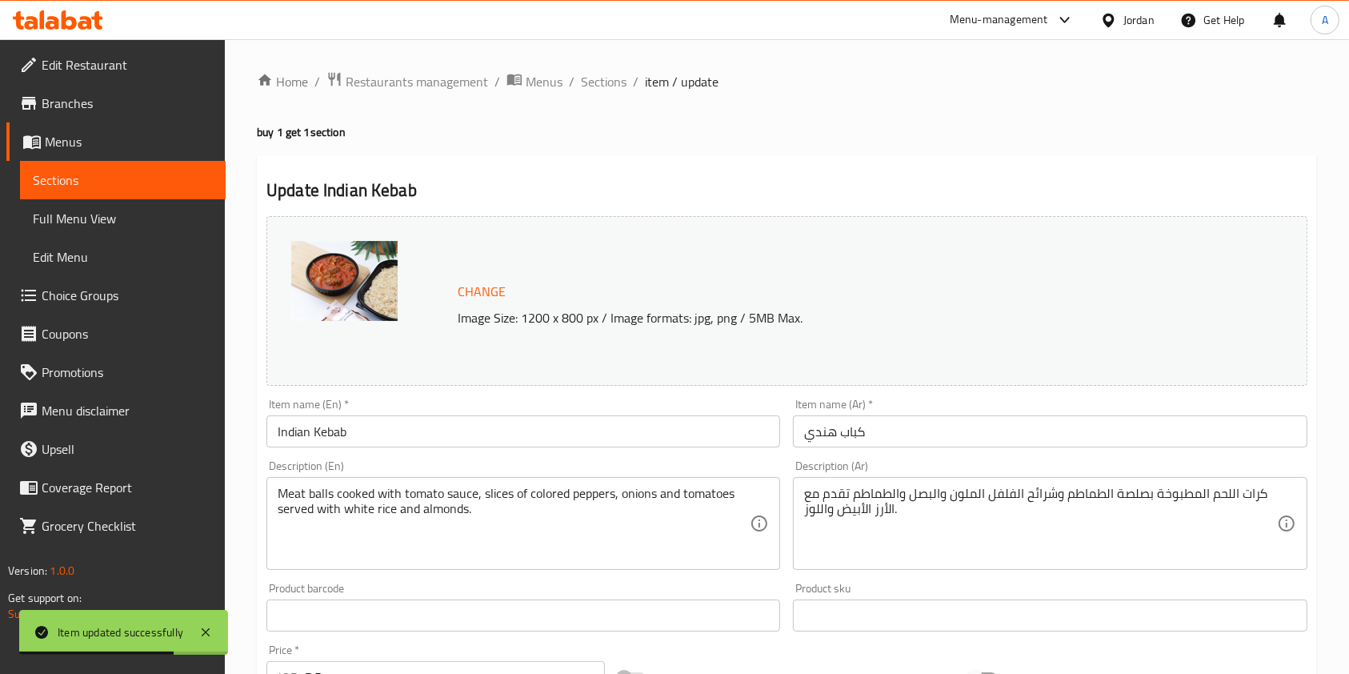
click at [510, 434] on input "Indian Kebab" at bounding box center [523, 431] width 514 height 32
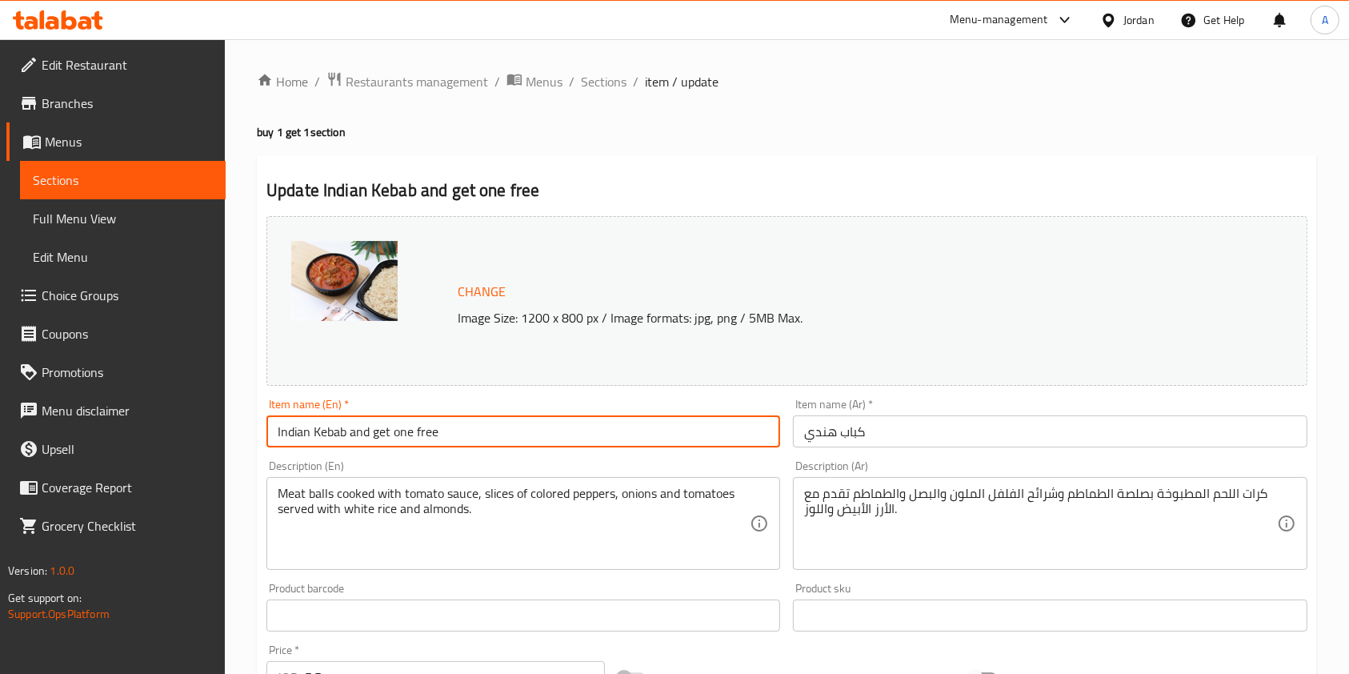
click at [271, 436] on input "Indian Kebab and get one free" at bounding box center [523, 431] width 514 height 32
type input "Buy Indian Kebab and get one free"
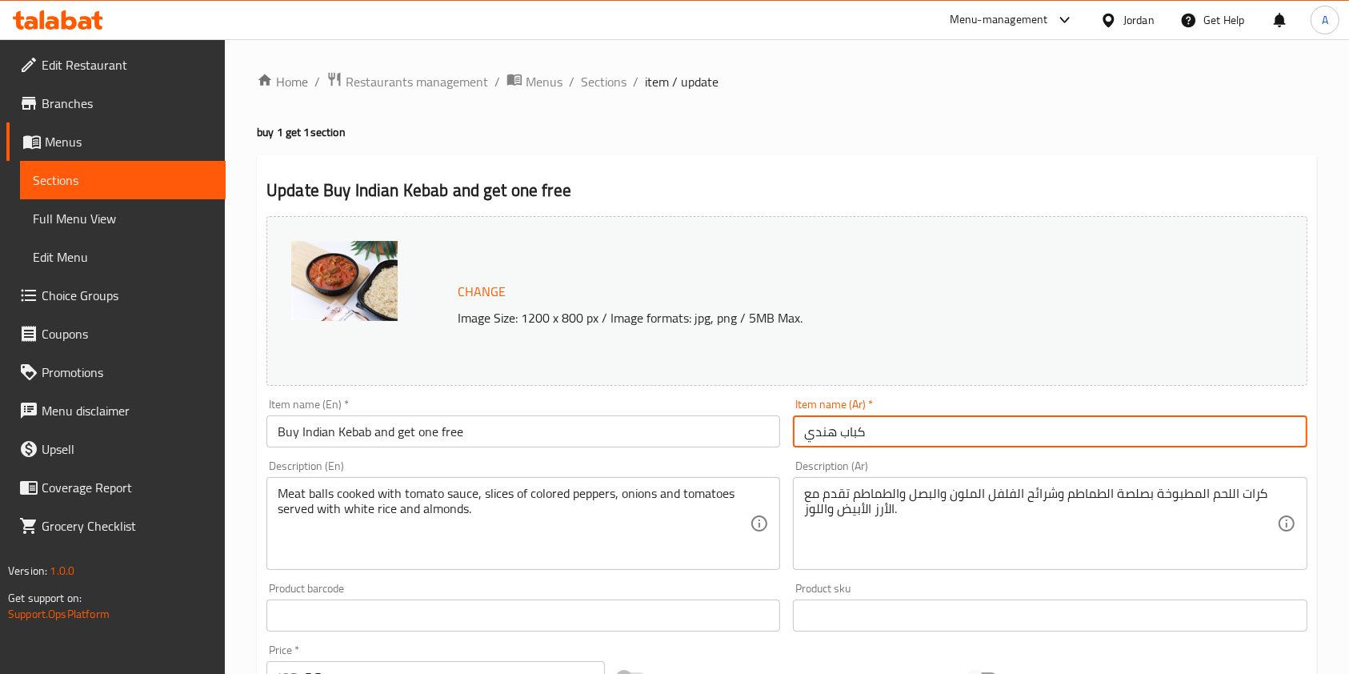
click at [798, 436] on input "كباب هندي" at bounding box center [1050, 431] width 514 height 32
click at [954, 436] on input "اشتري كباب هندي" at bounding box center [1050, 431] width 514 height 32
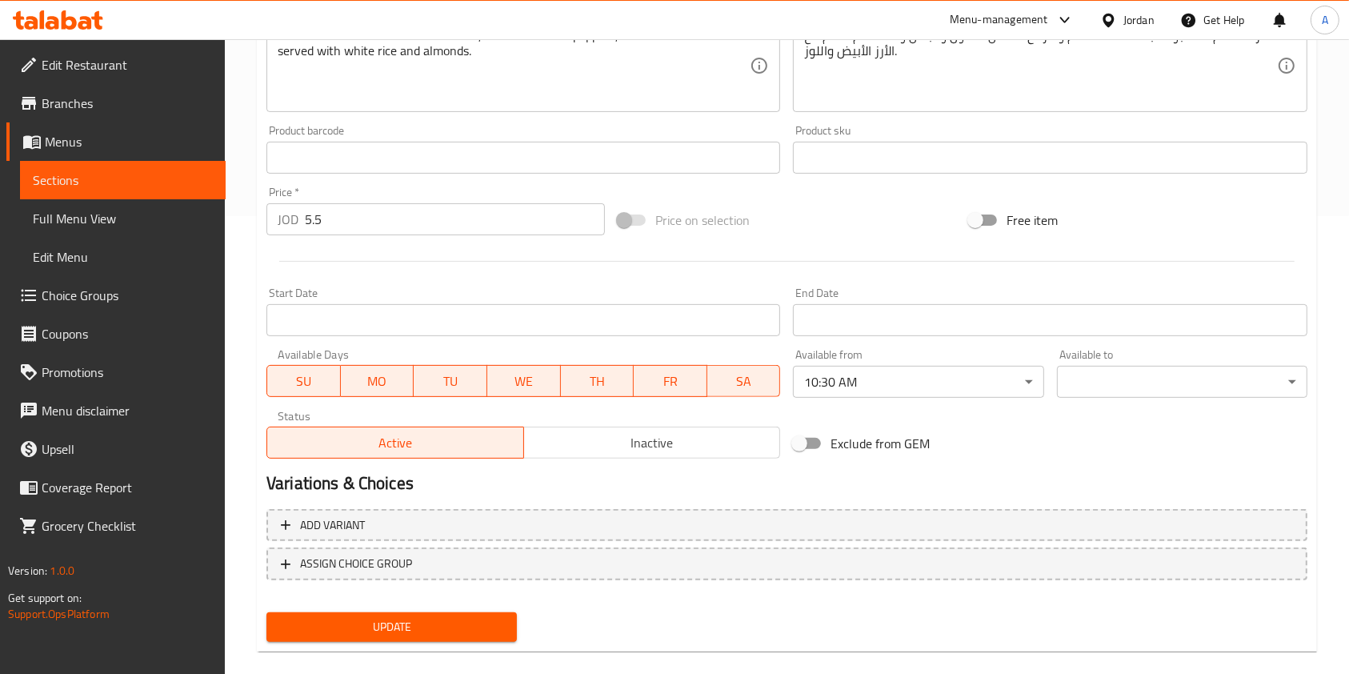
scroll to position [480, 0]
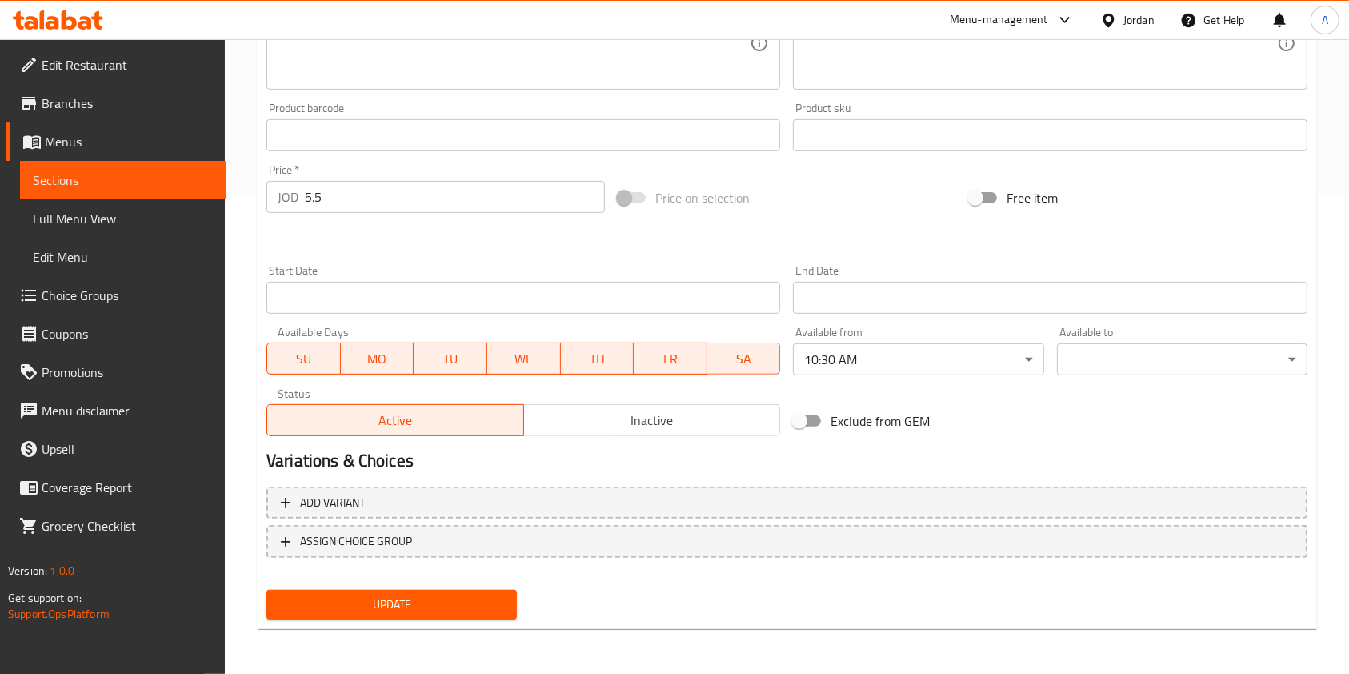
type input "اشتري كباب هندي واحصل على الثاني مجانا"
click at [445, 598] on span "Update" at bounding box center [391, 604] width 225 height 20
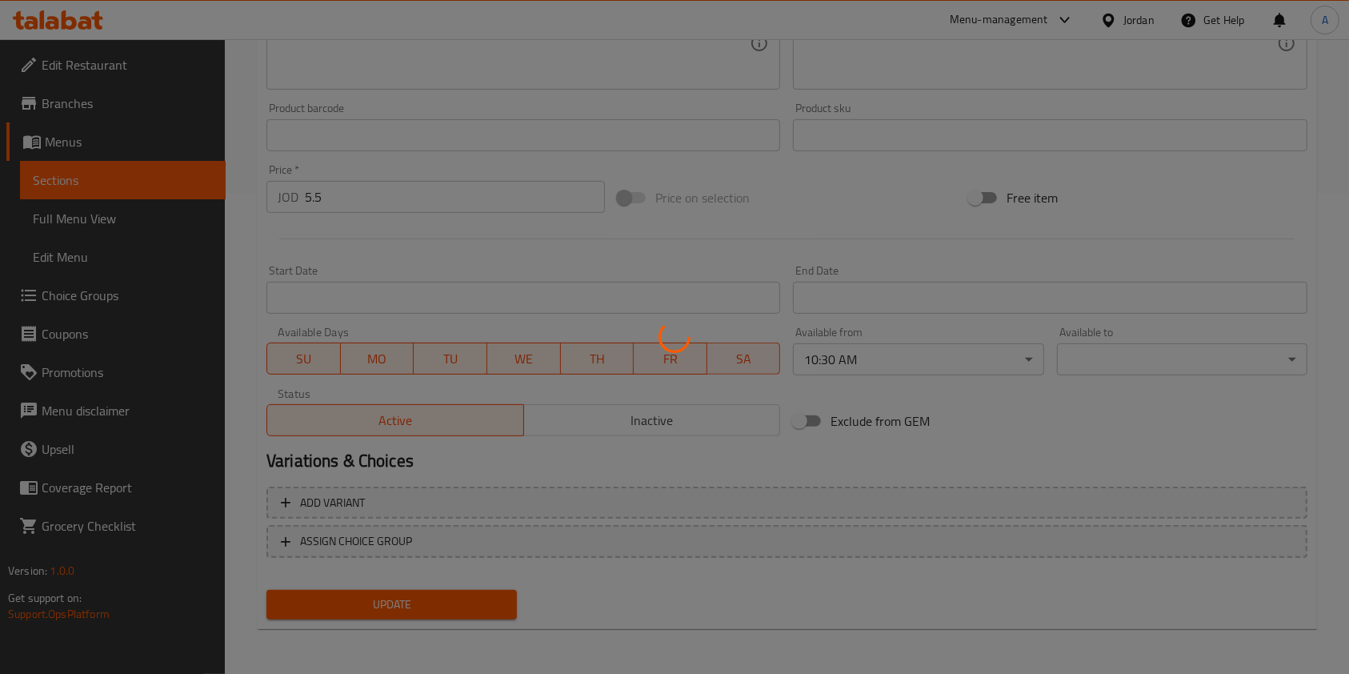
scroll to position [0, 0]
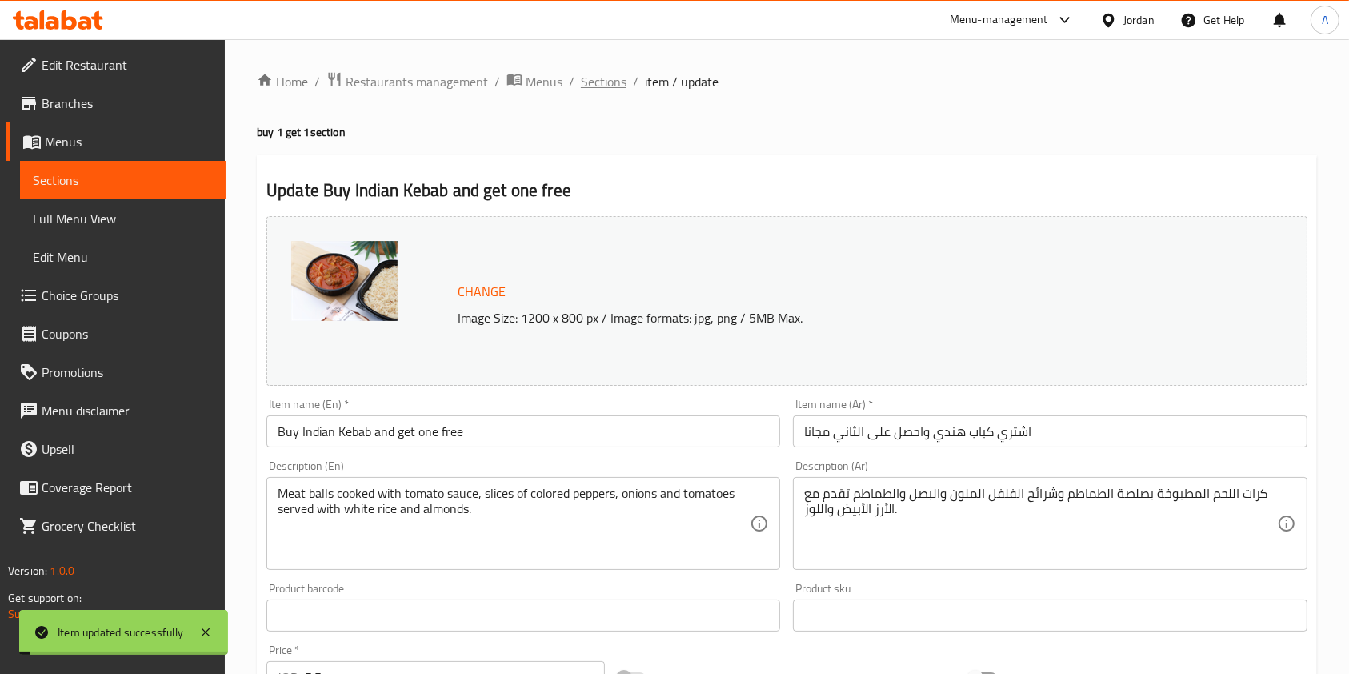
click at [607, 82] on span "Sections" at bounding box center [604, 81] width 46 height 19
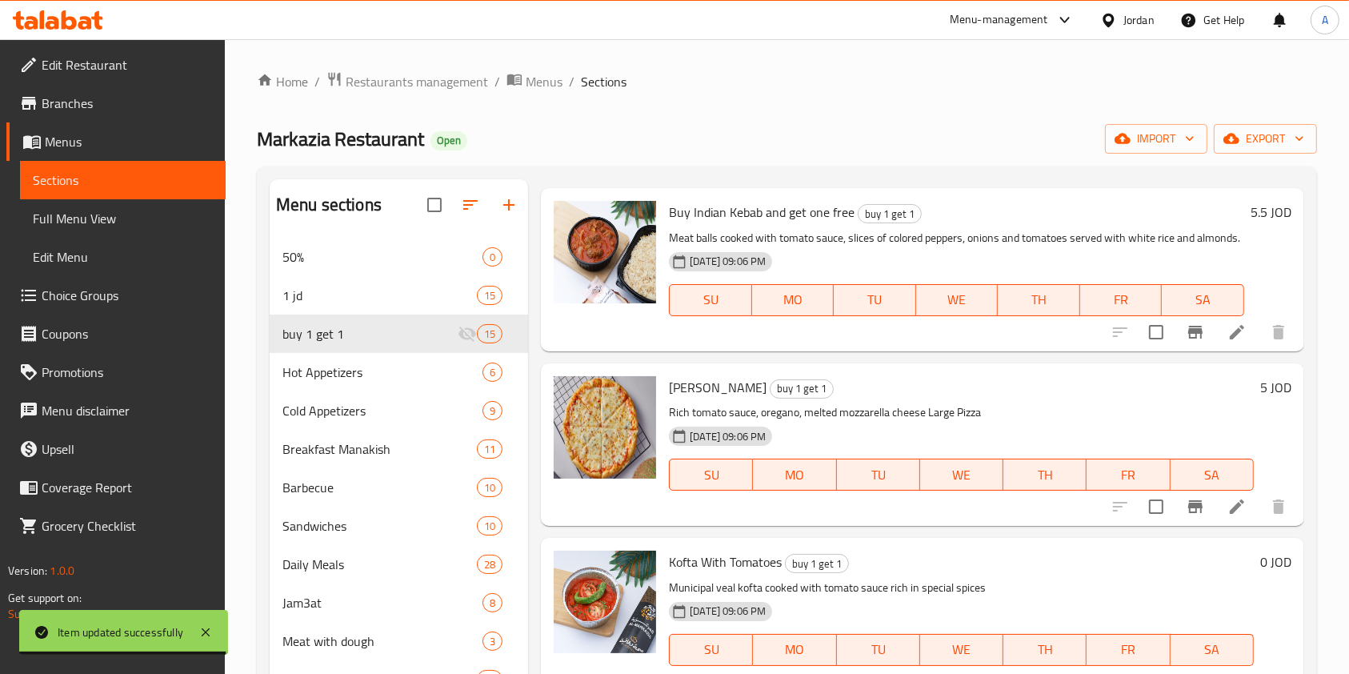
scroll to position [1299, 0]
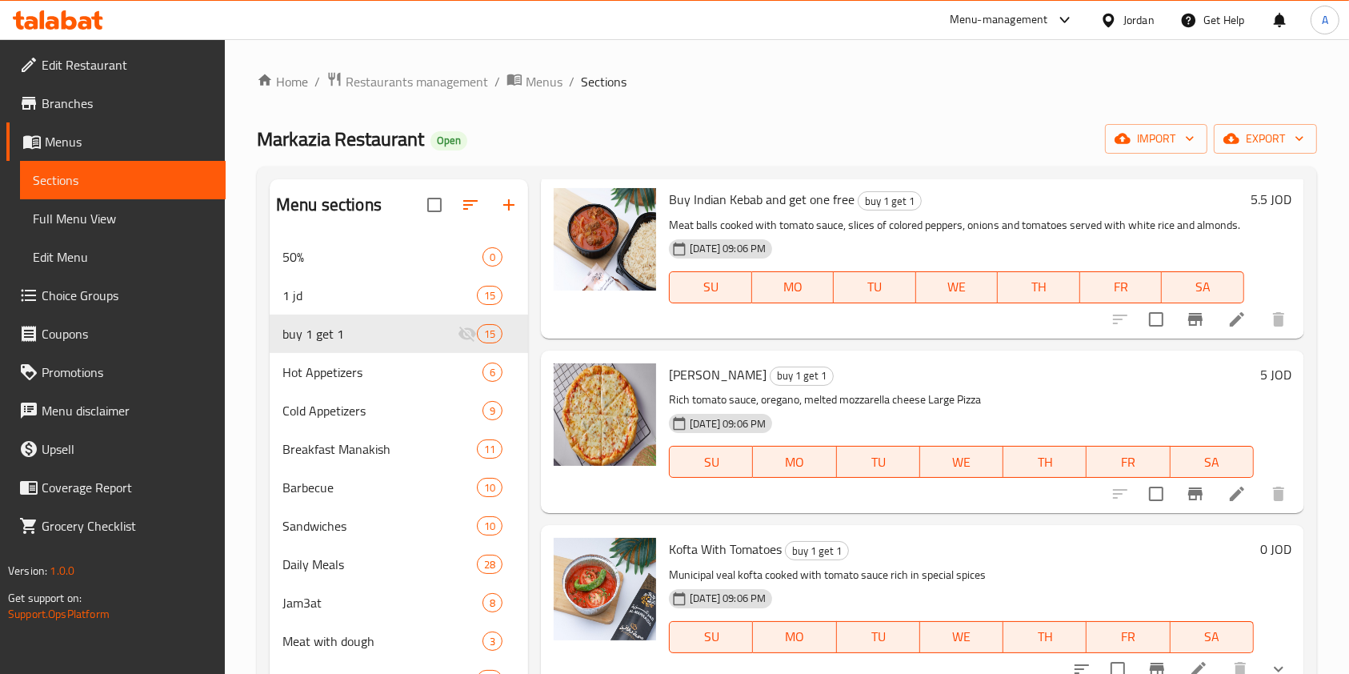
click at [1233, 508] on li at bounding box center [1236, 493] width 45 height 29
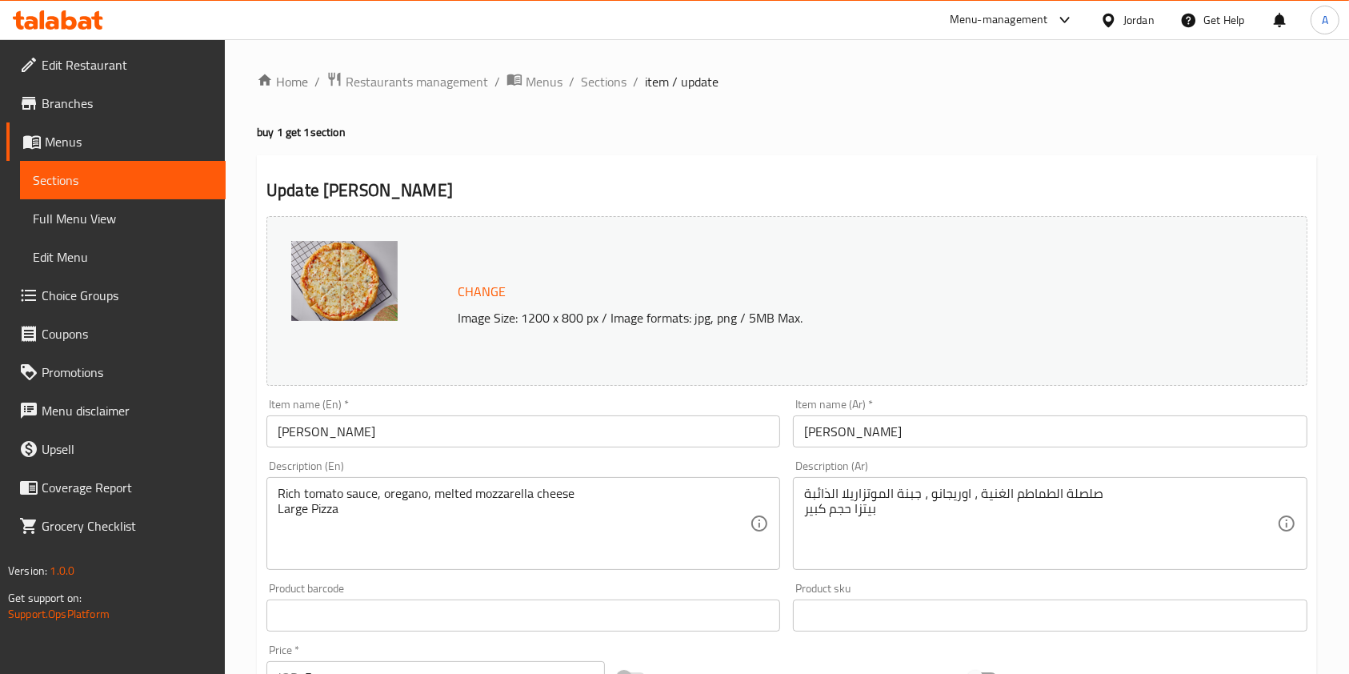
click at [589, 435] on input "[PERSON_NAME]" at bounding box center [523, 431] width 514 height 32
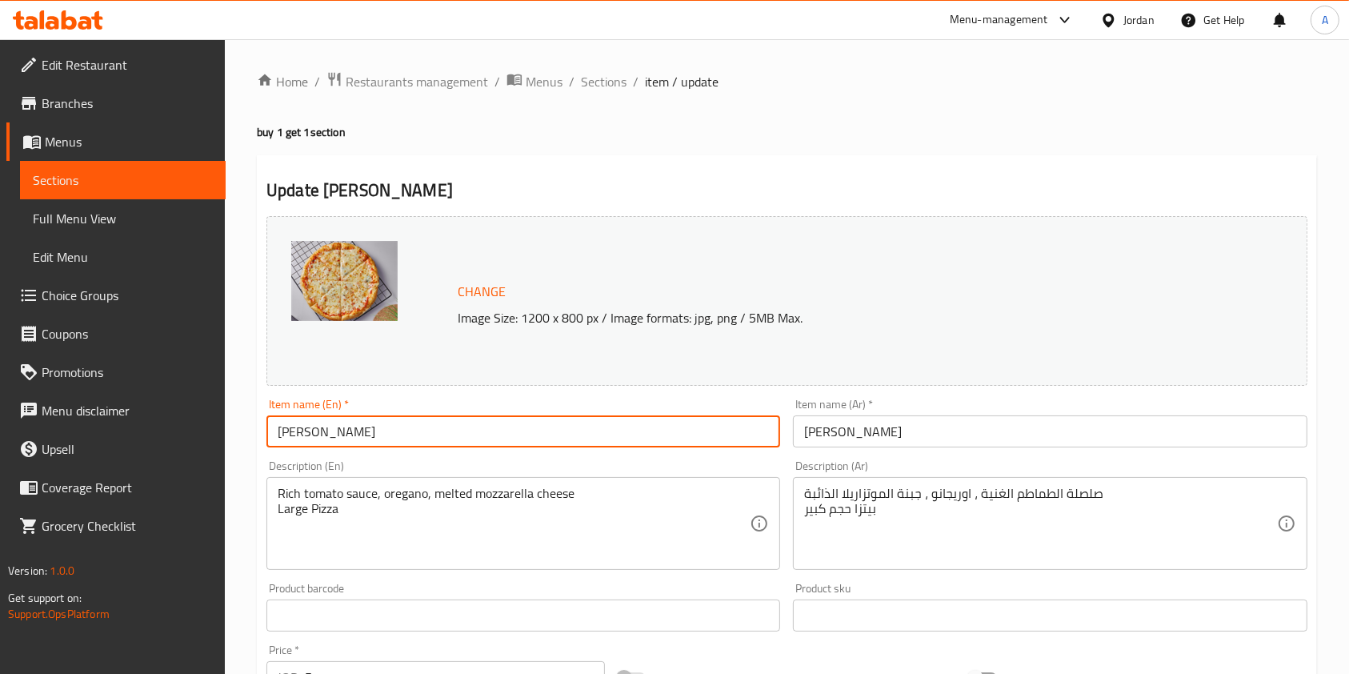
click at [923, 428] on input "بيتزا مارغريتا" at bounding box center [1050, 431] width 514 height 32
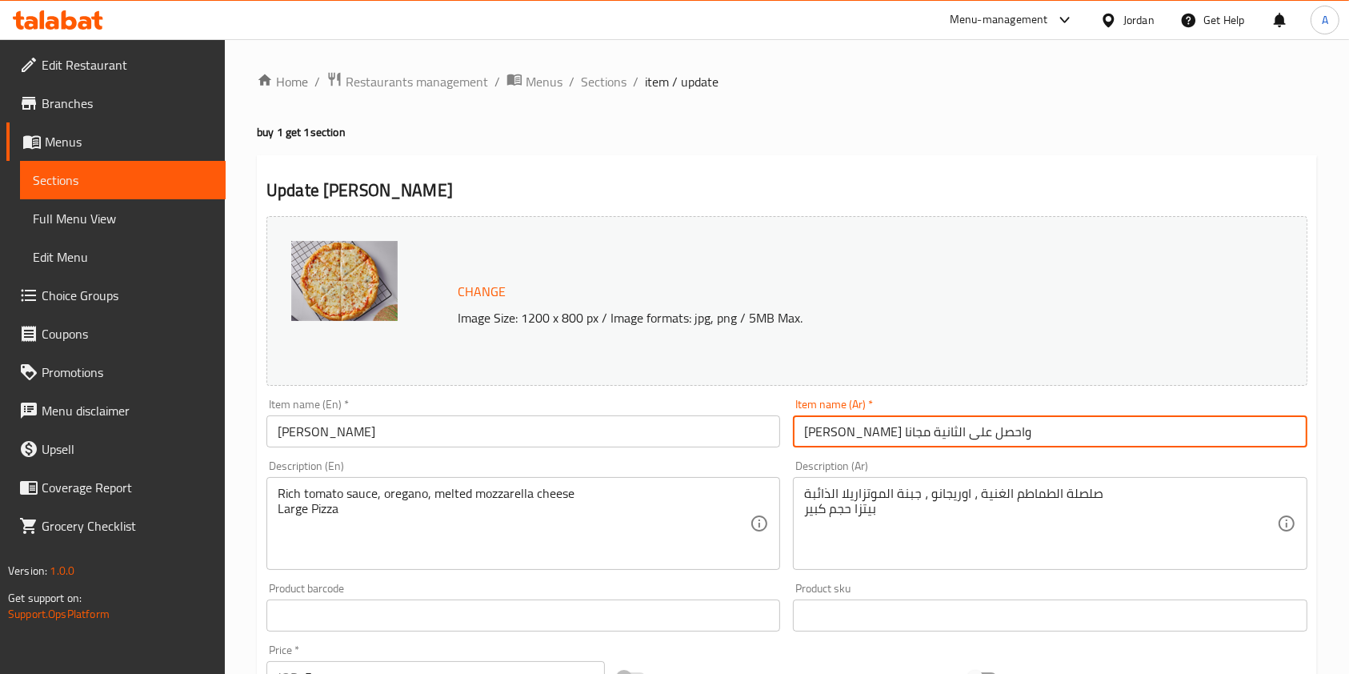
click at [801, 427] on input "بيتزا مارغريتا واحصل على الثانية مجانا" at bounding box center [1050, 431] width 514 height 32
type input "اشتري بيتزا مارغريتا واحصل على الثانية مجانا"
click at [633, 418] on input "[PERSON_NAME]" at bounding box center [523, 431] width 514 height 32
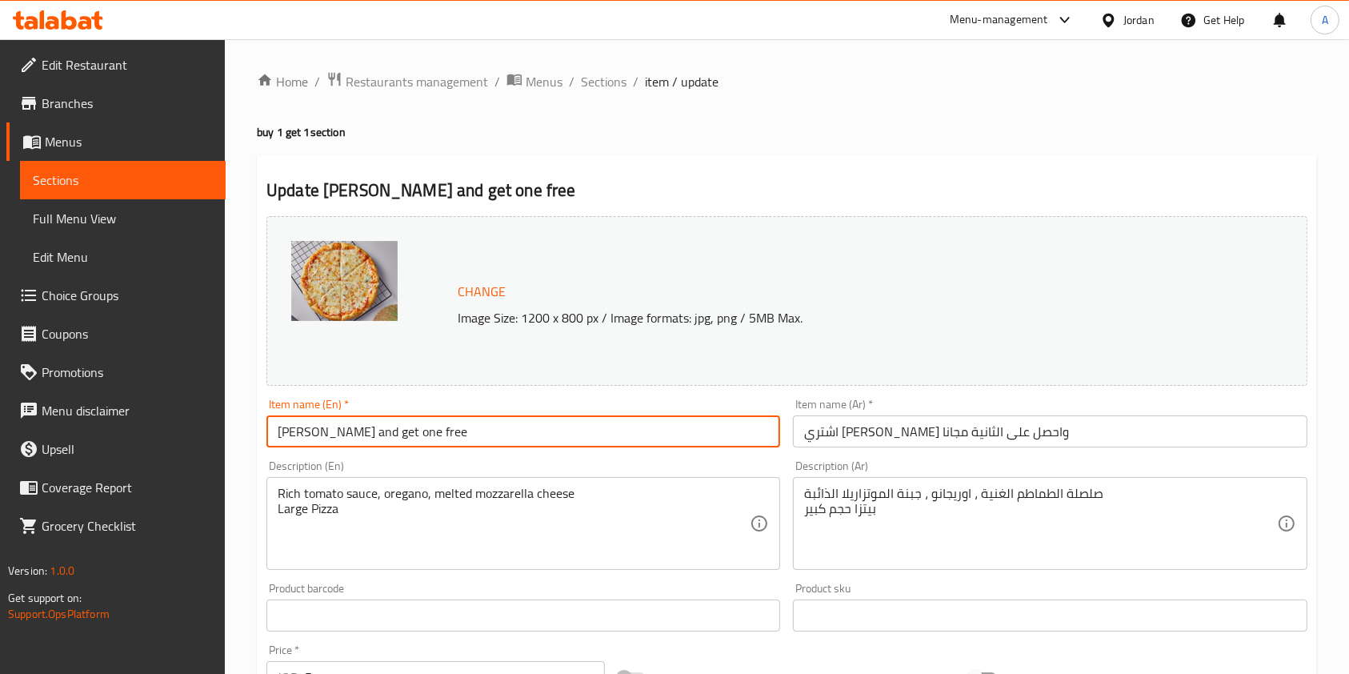
click at [277, 434] on input "Margherita Pizza and get one free" at bounding box center [523, 431] width 514 height 32
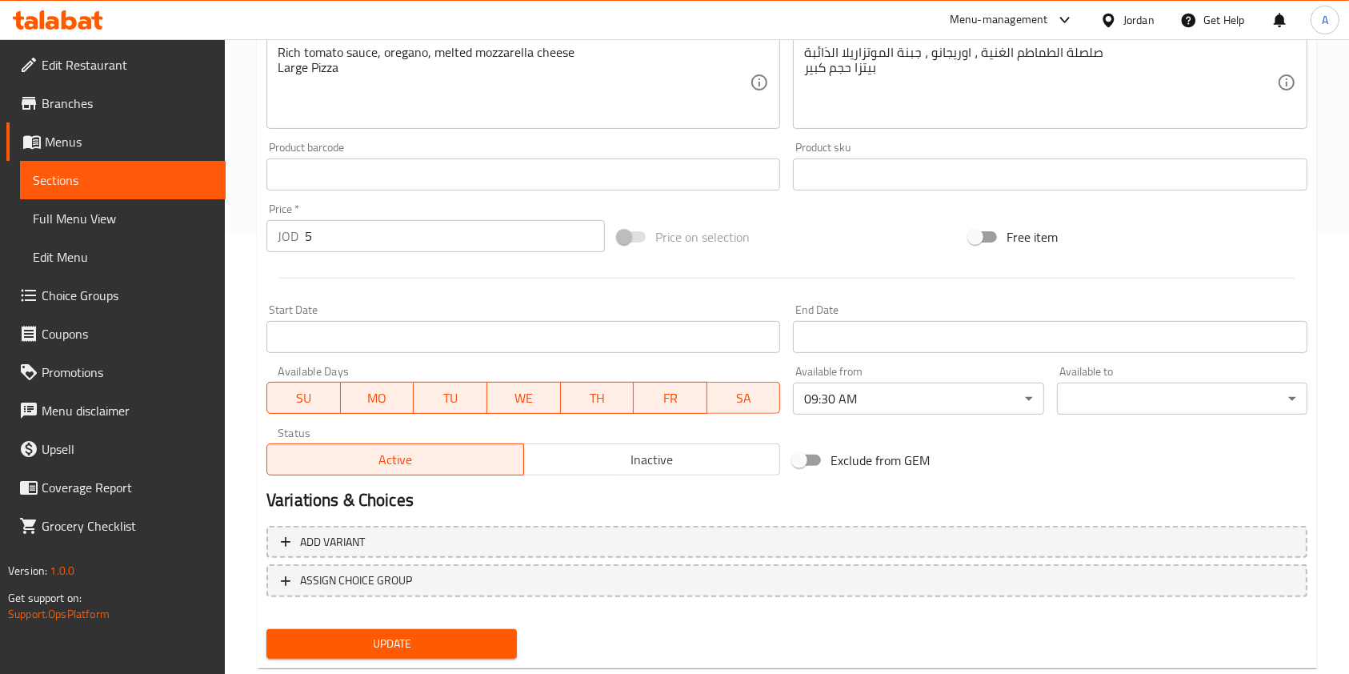
scroll to position [480, 0]
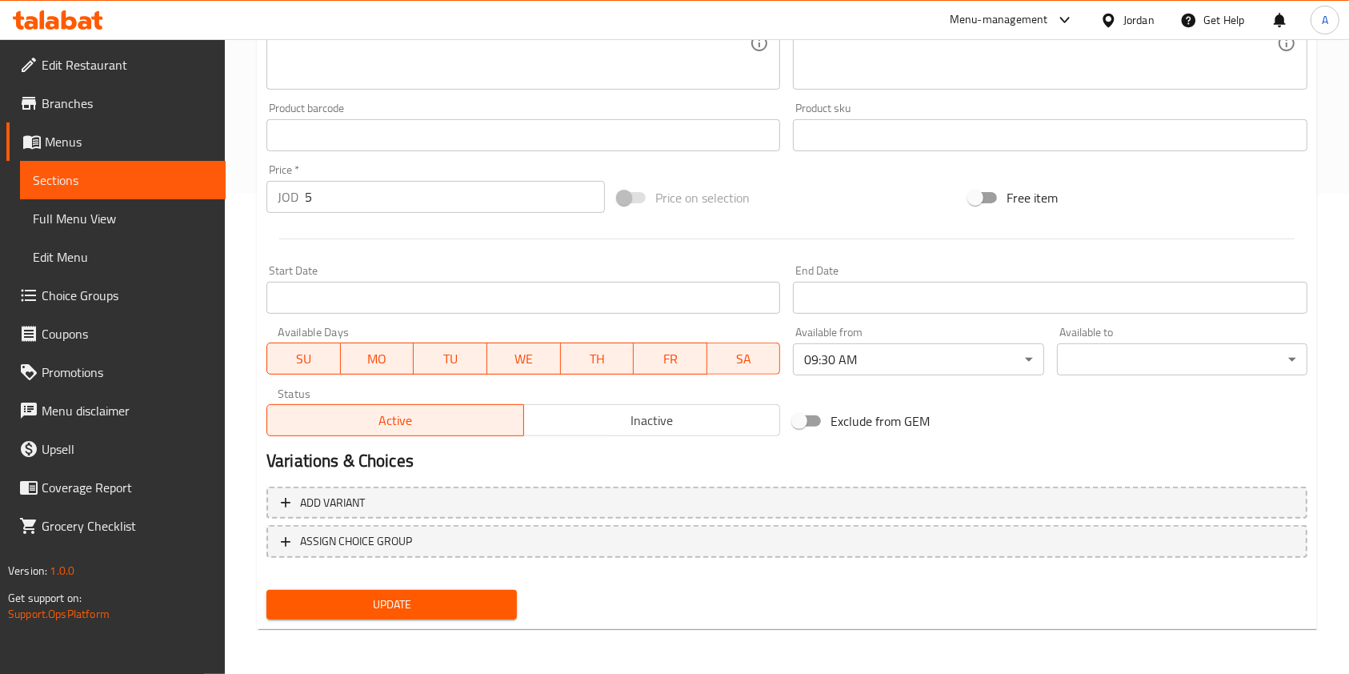
type input "Buy Margherita Pizza and get one free"
click at [374, 604] on span "Update" at bounding box center [391, 604] width 225 height 20
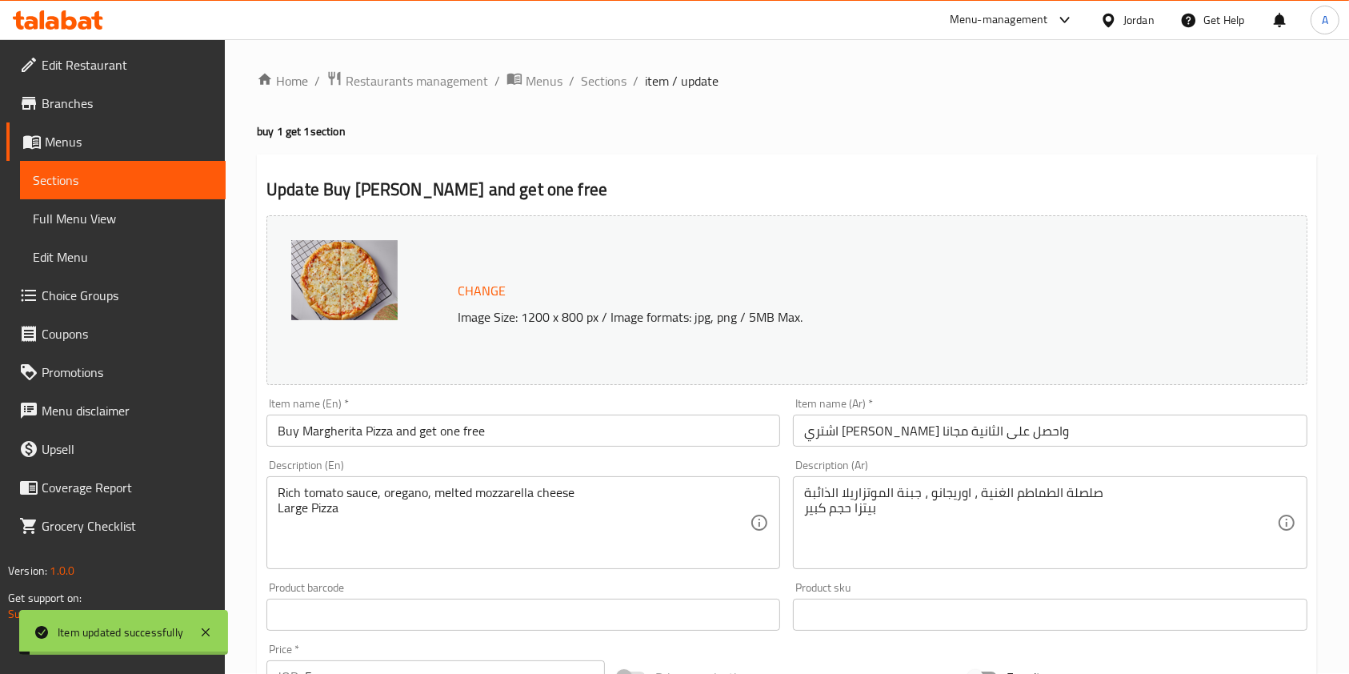
scroll to position [0, 0]
click at [606, 84] on span "Sections" at bounding box center [604, 81] width 46 height 19
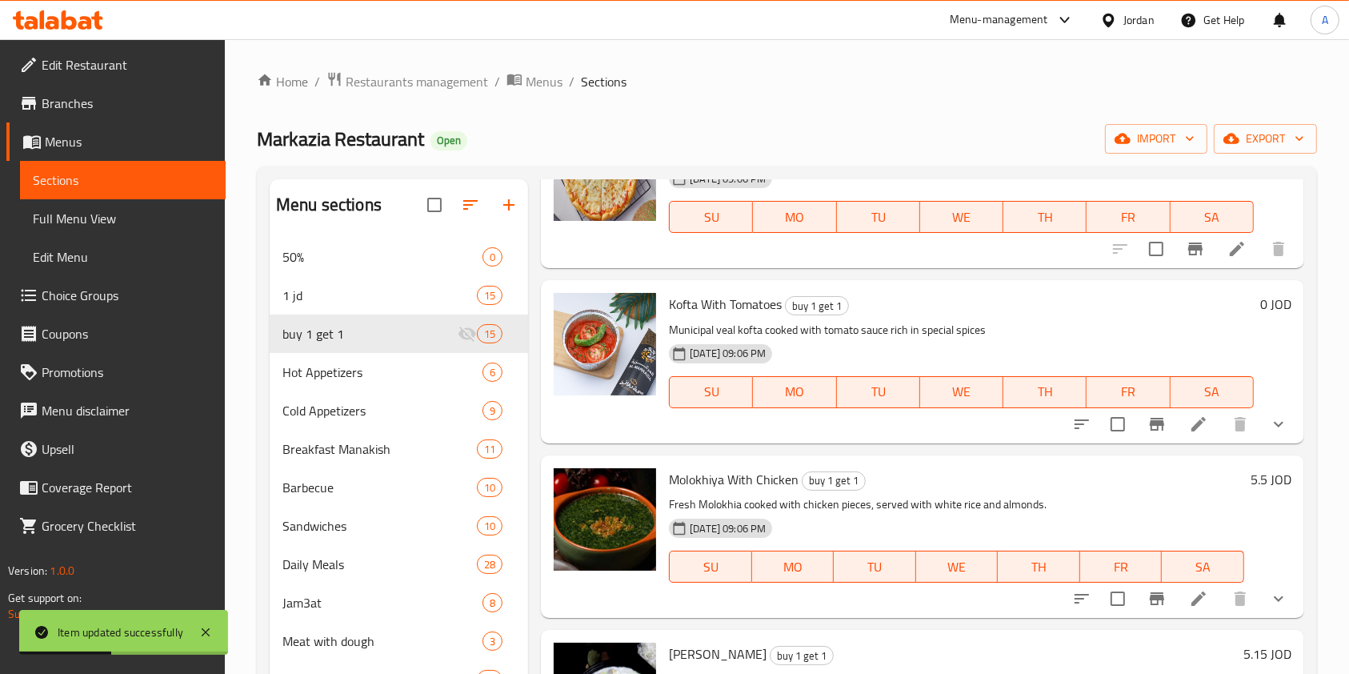
scroll to position [1563, 0]
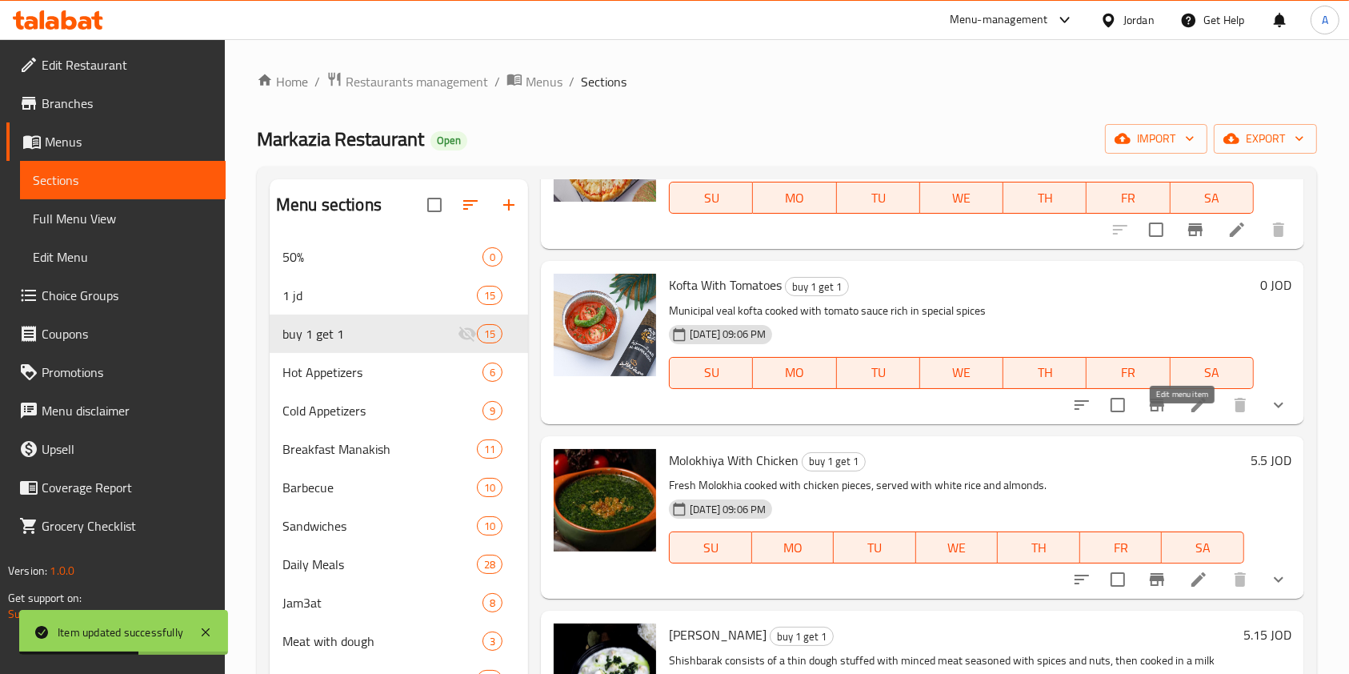
click at [1191, 412] on icon at bounding box center [1198, 405] width 14 height 14
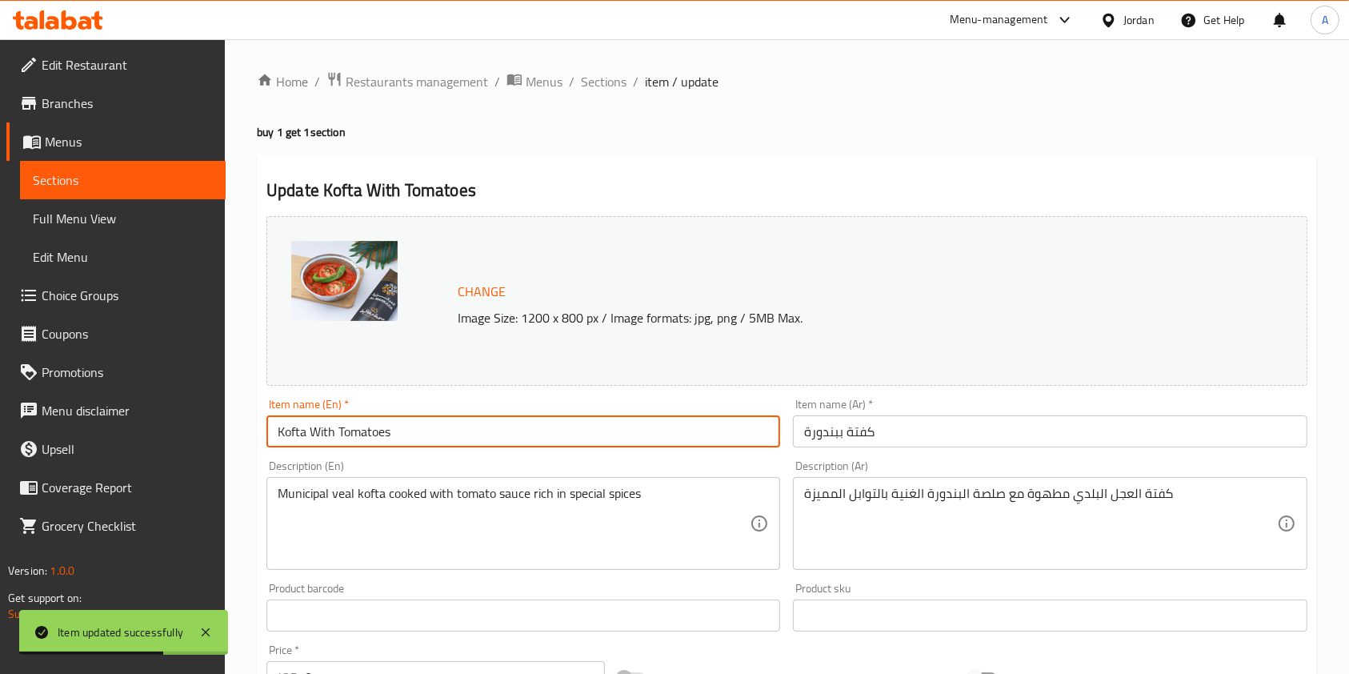
click at [515, 438] on input "Kofta With Tomatoes" at bounding box center [523, 431] width 514 height 32
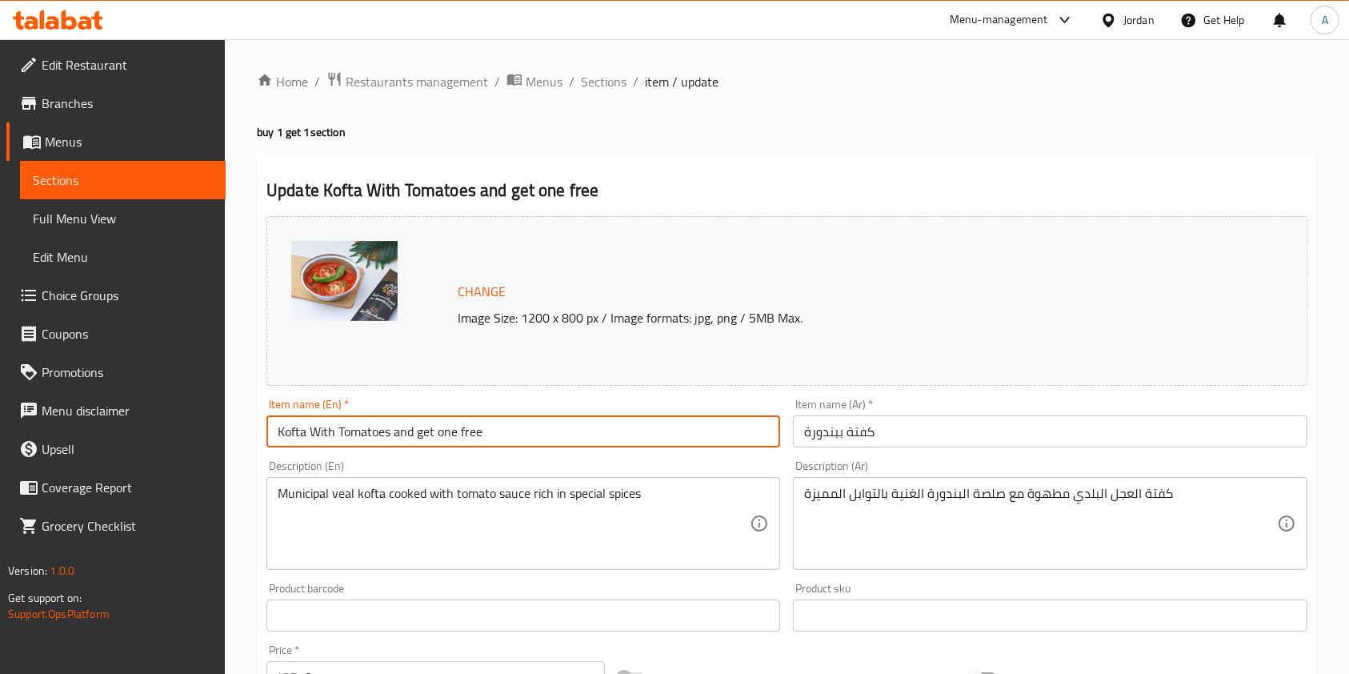
click at [279, 432] on input "Kofta With Tomatoes and get one free" at bounding box center [523, 431] width 514 height 32
type input "Buy Kofta With Tomatoes and get one free"
click at [802, 432] on input "كفتة ببندورة" at bounding box center [1050, 431] width 514 height 32
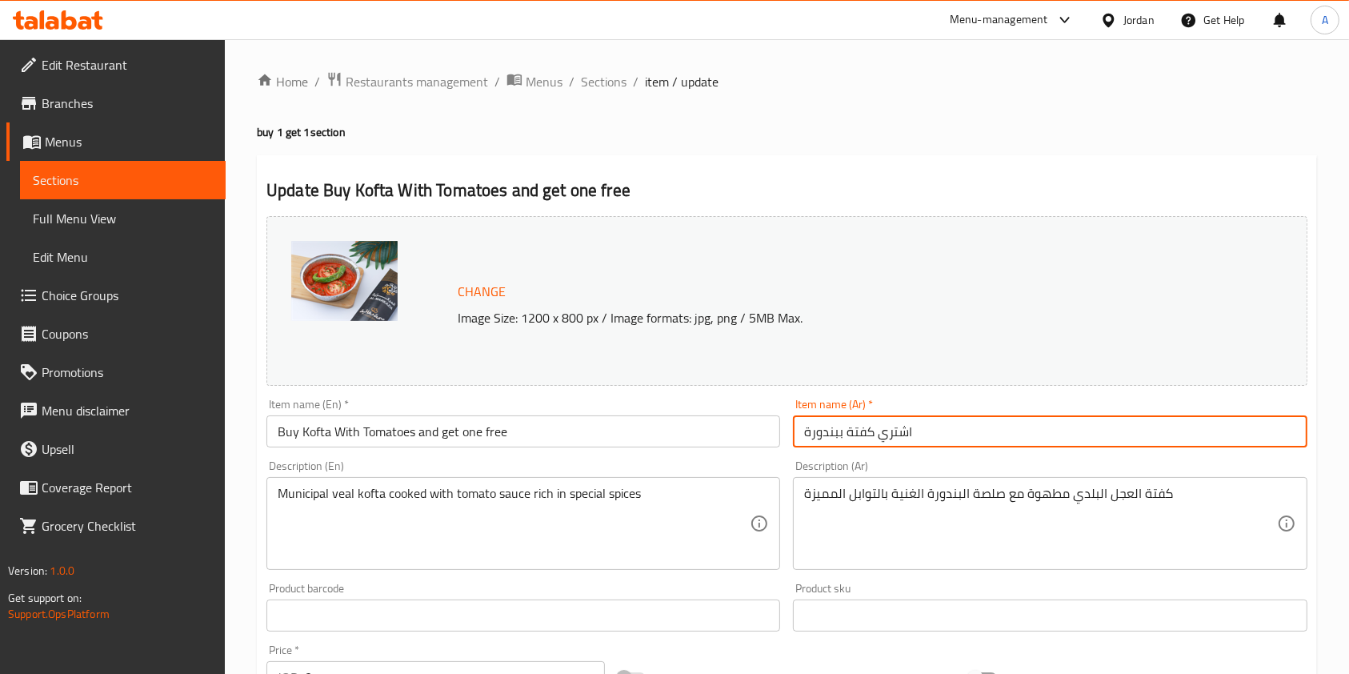
click at [946, 435] on input "اشتري كفتة ببندورة" at bounding box center [1050, 431] width 514 height 32
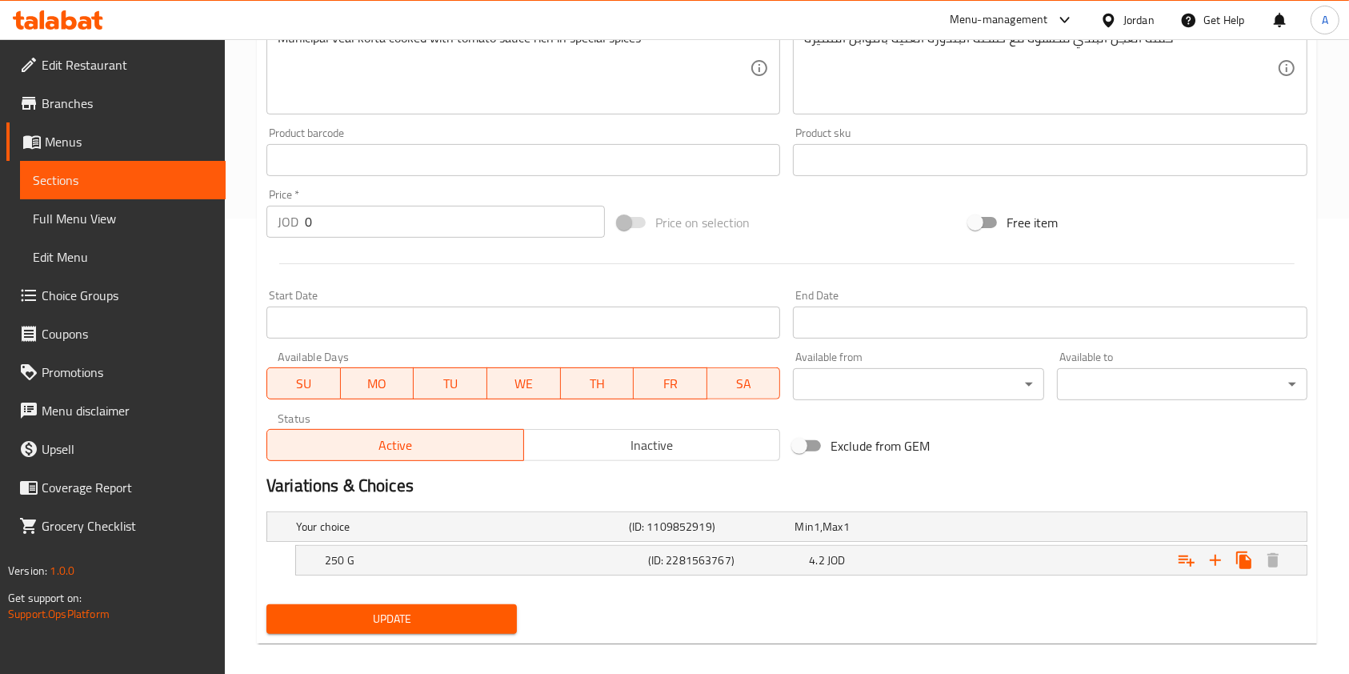
scroll to position [469, 0]
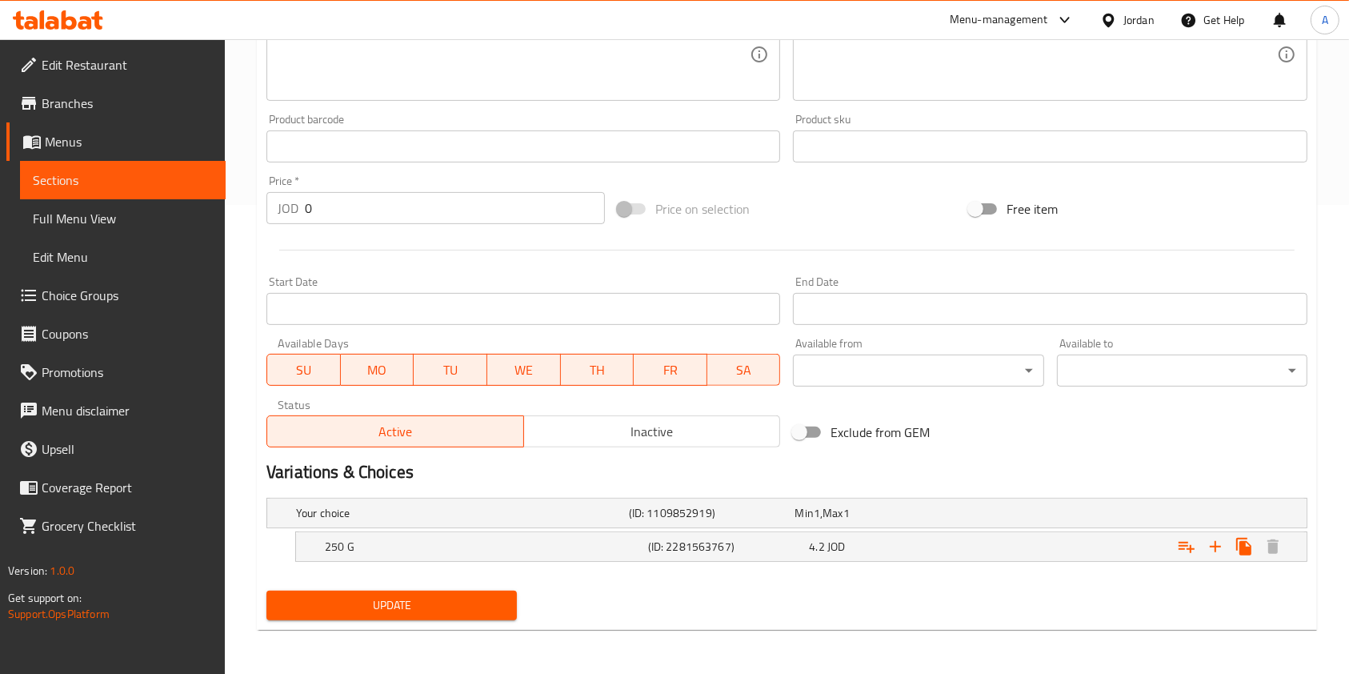
type input "اشتري كفتة ببندورة واحصل على الثانية مجانا"
click at [350, 599] on span "Update" at bounding box center [391, 605] width 225 height 20
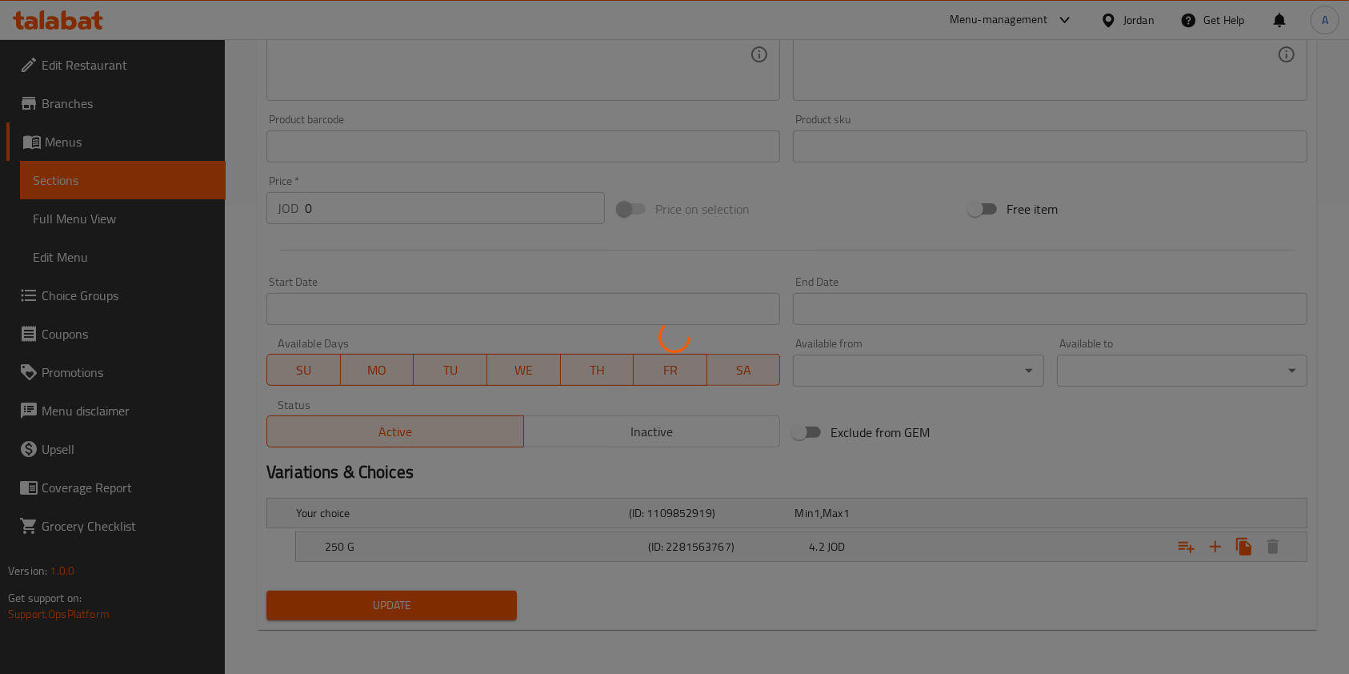
scroll to position [0, 0]
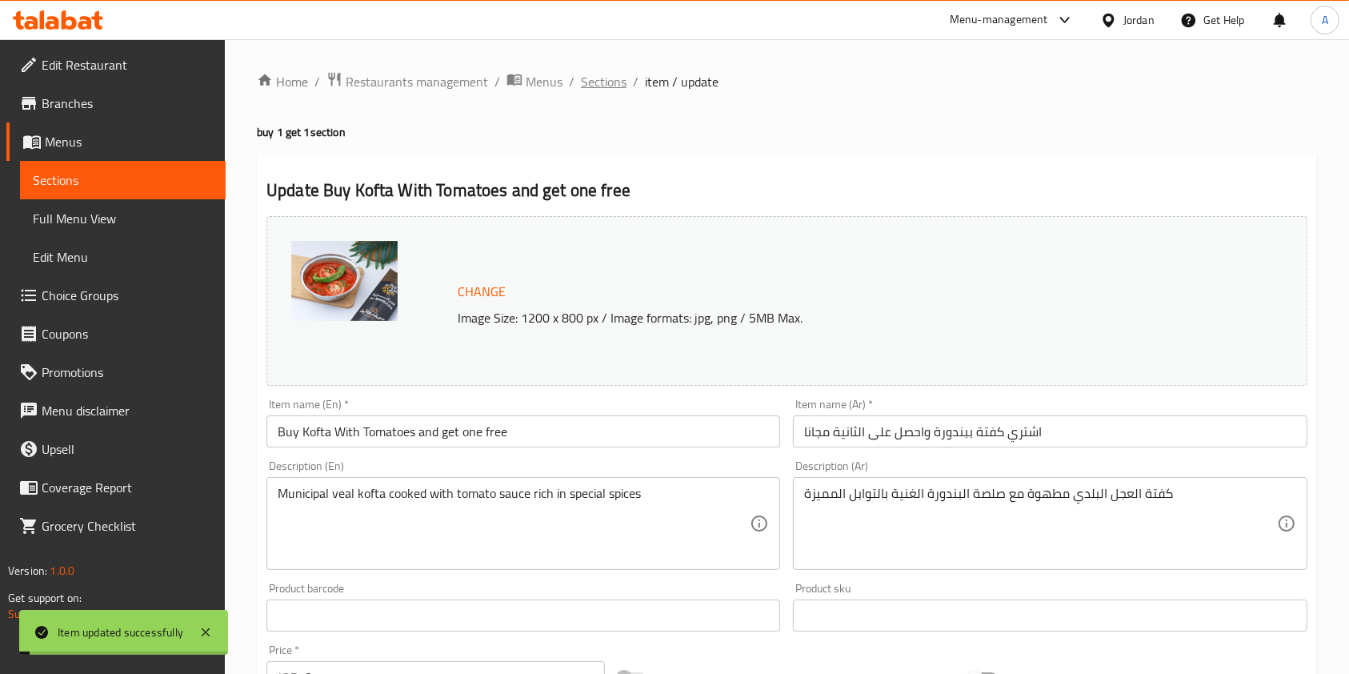
click at [602, 76] on span "Sections" at bounding box center [604, 81] width 46 height 19
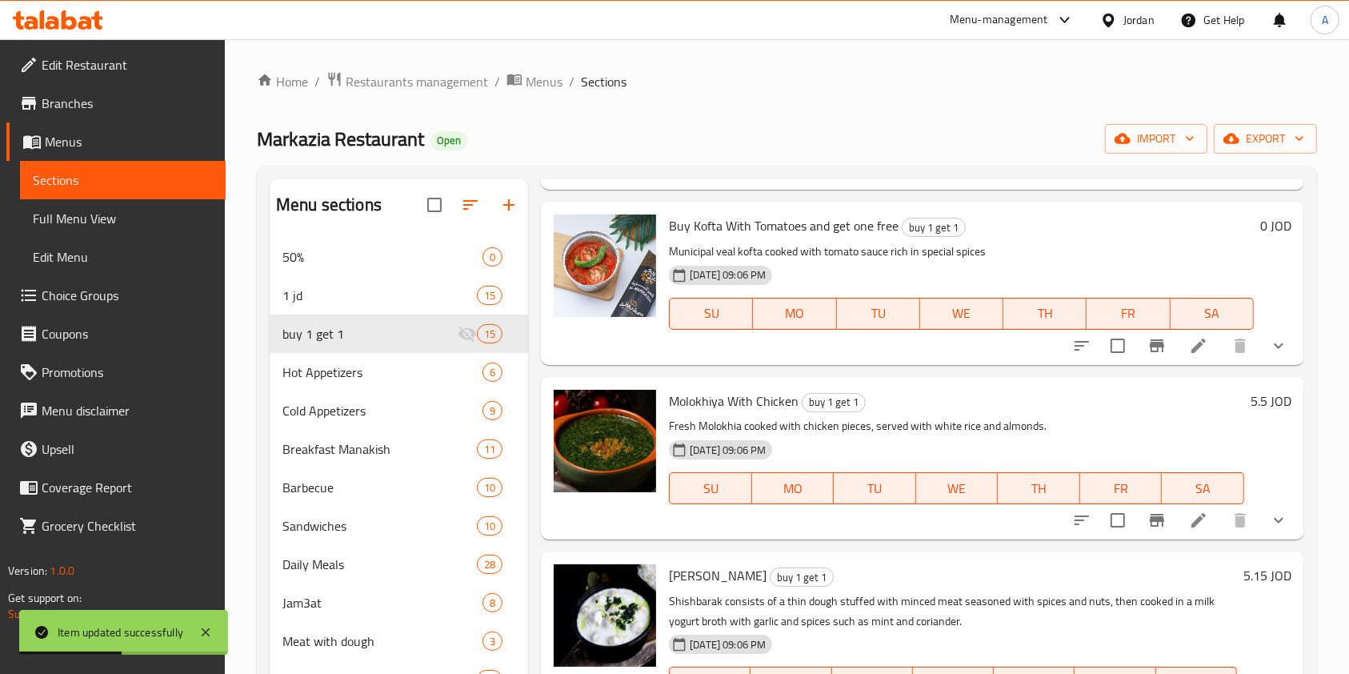
scroll to position [1625, 0]
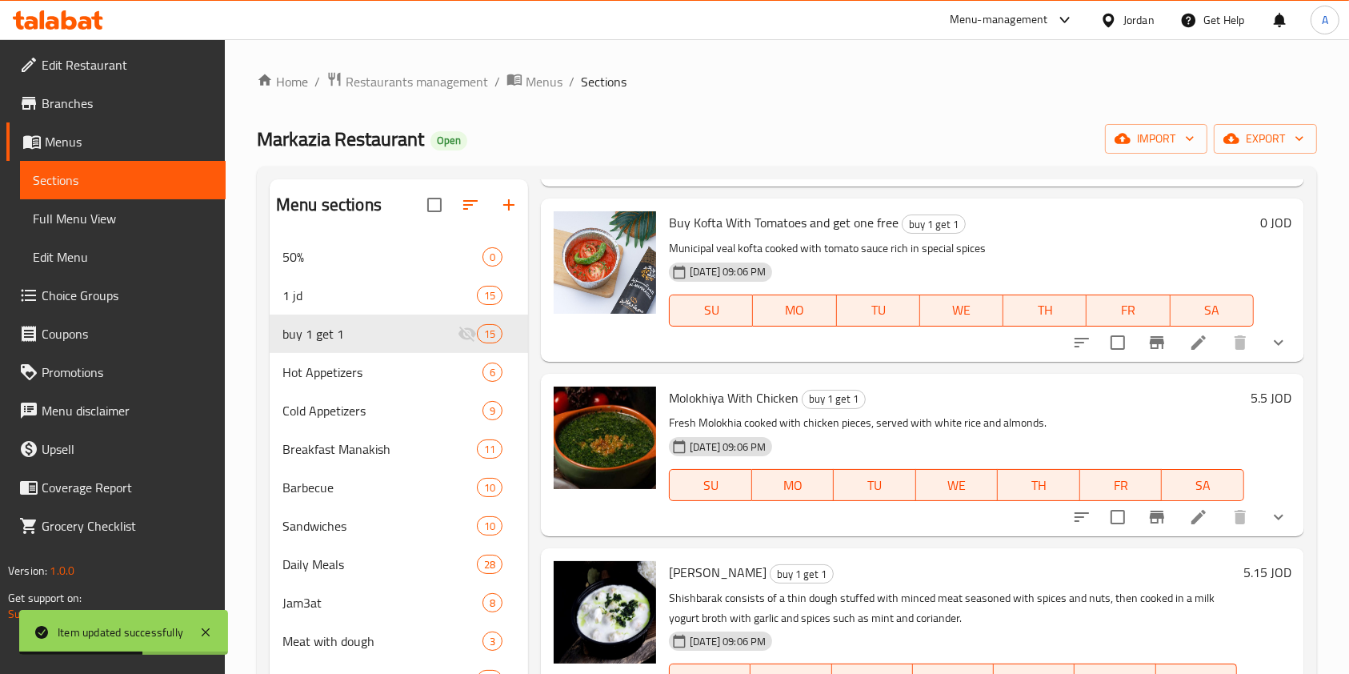
click at [1176, 531] on li at bounding box center [1198, 516] width 45 height 29
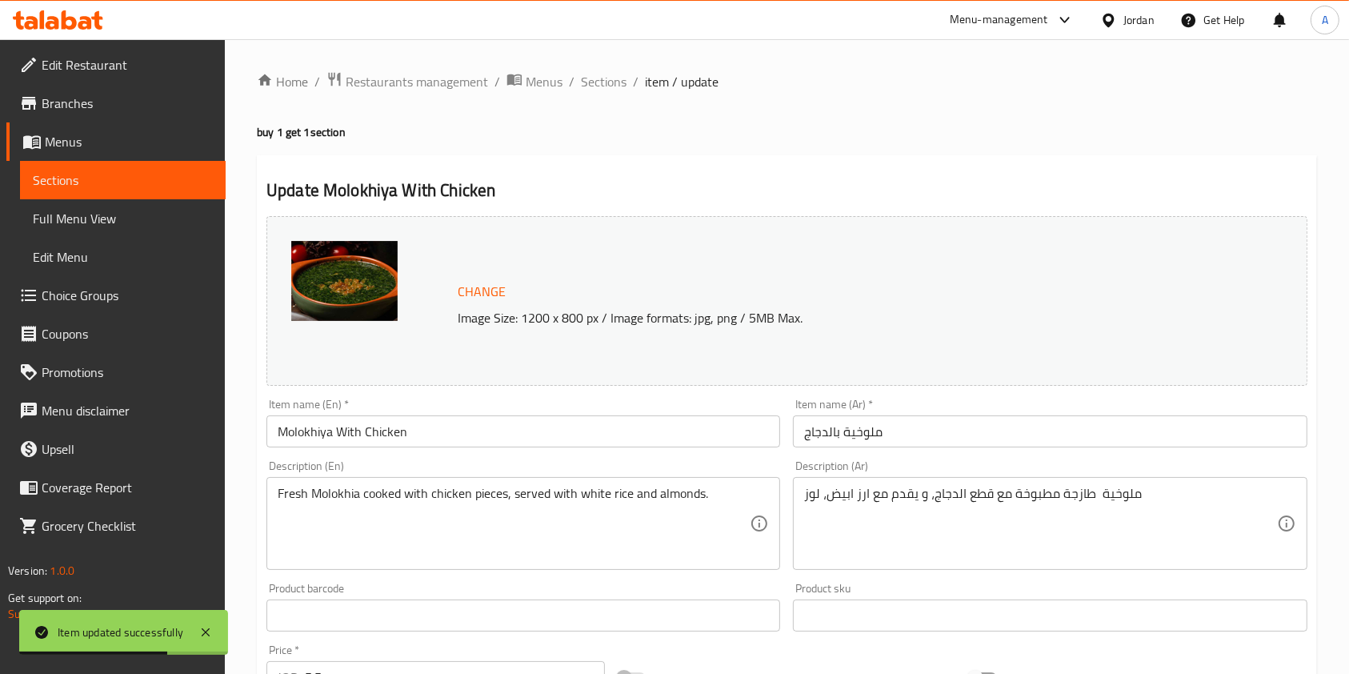
click at [512, 434] on input "Molokhiya With Chicken" at bounding box center [523, 431] width 514 height 32
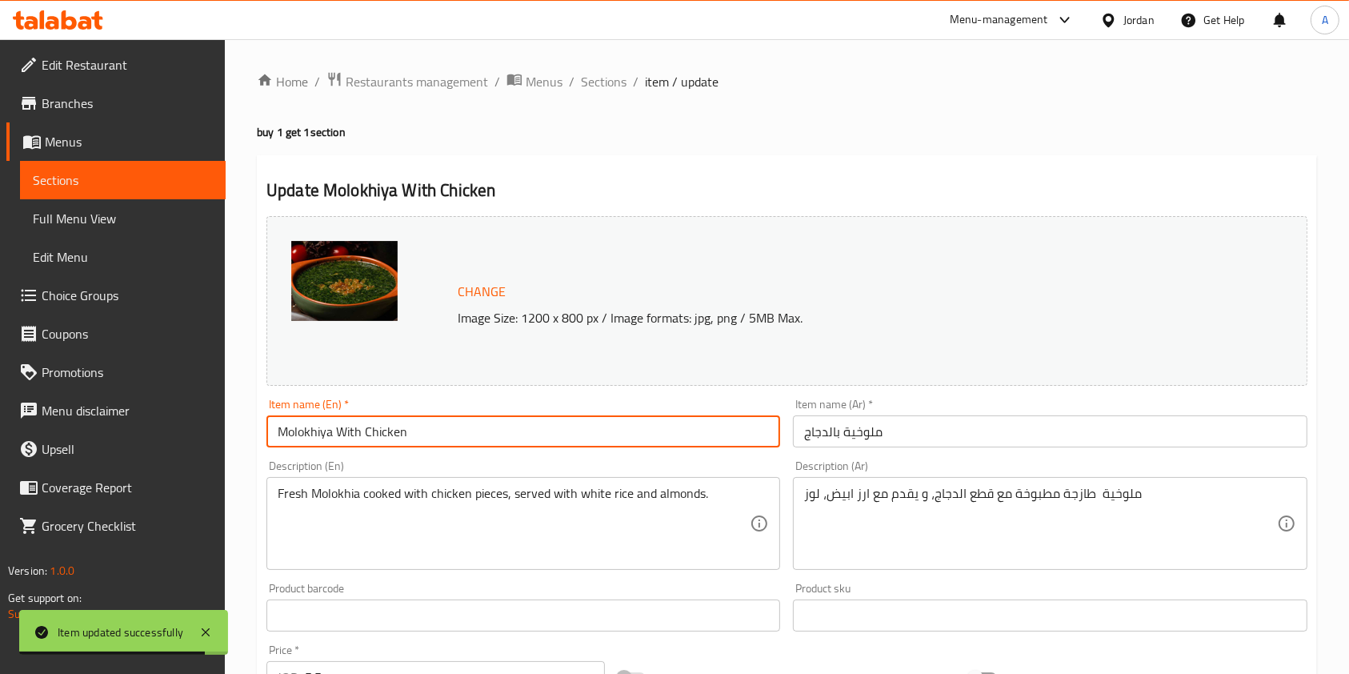
type input "Molokhiya With Chicken"
click at [813, 436] on input "ملوخية بالدجاج" at bounding box center [1050, 431] width 514 height 32
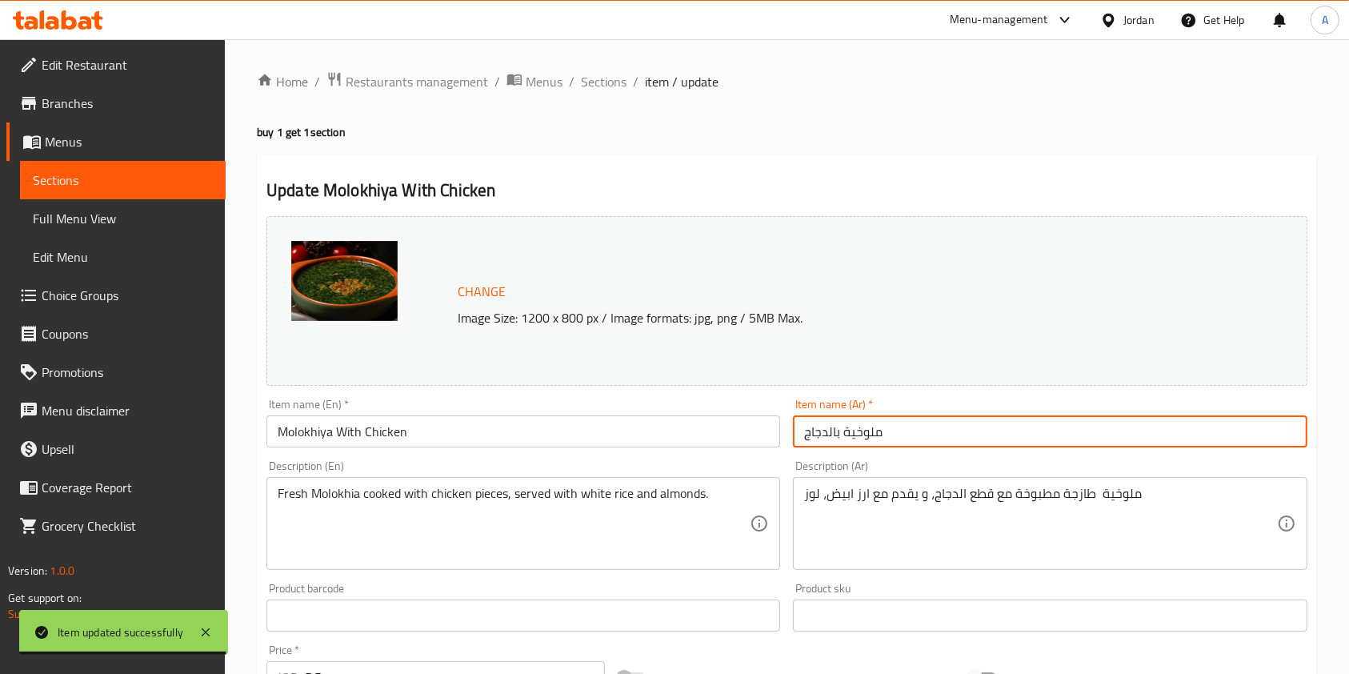
click at [804, 426] on input "ملوخية بالدجاج" at bounding box center [1050, 431] width 514 height 32
click at [961, 439] on input "اشتري ملوخية بالدجاج" at bounding box center [1050, 431] width 514 height 32
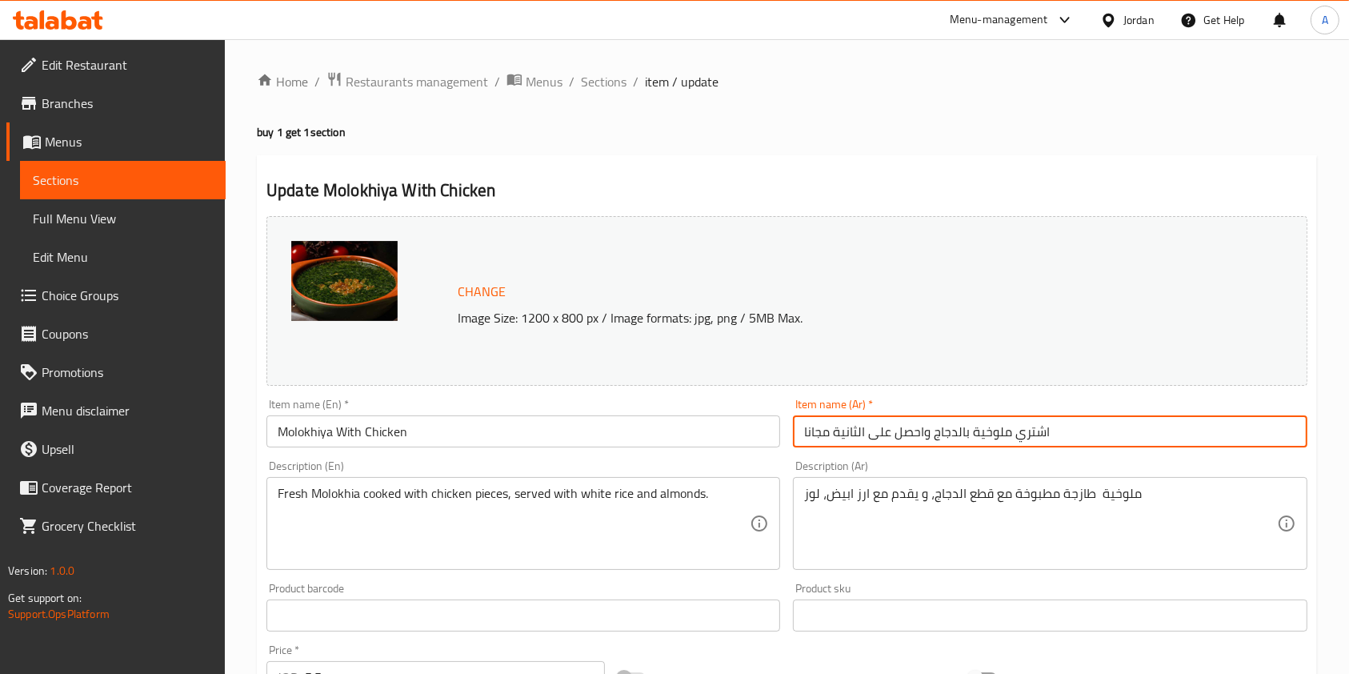
type input "اشتري ملوخية بالدجاج واحصل على الثانية مجانا"
click at [698, 418] on input "Molokhiya With Chicken" at bounding box center [523, 431] width 514 height 32
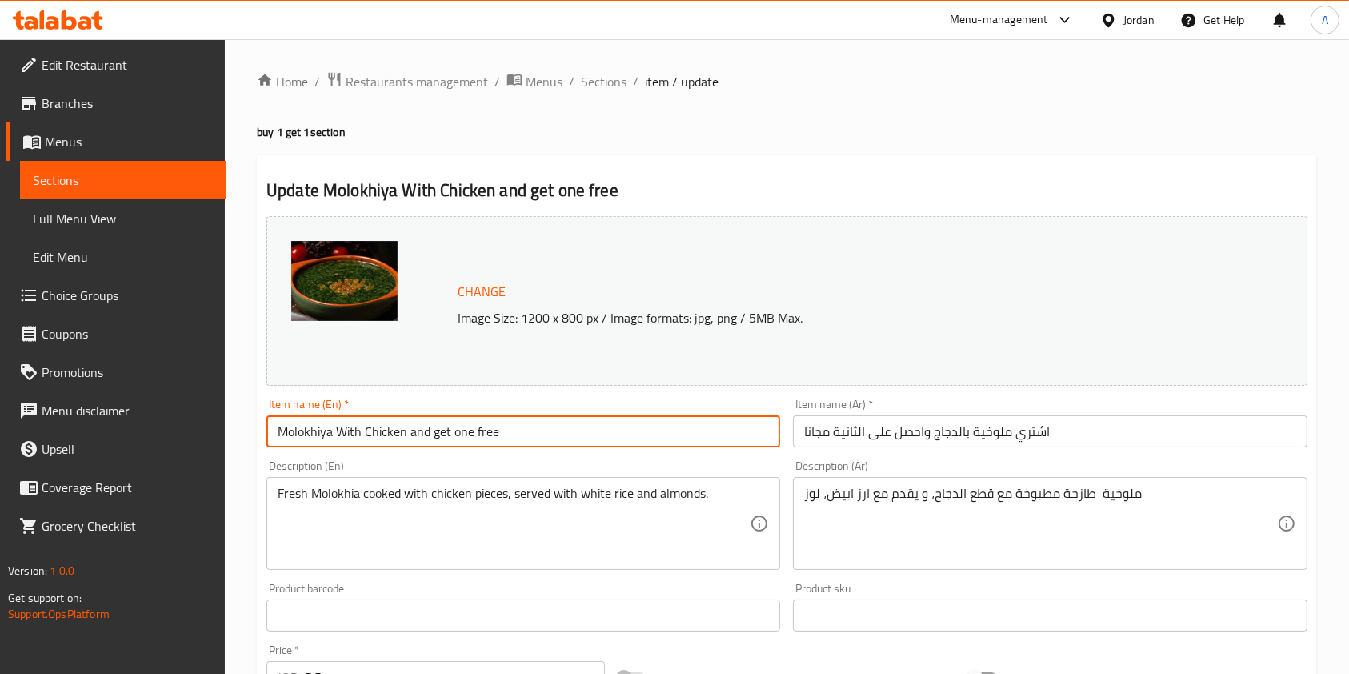
click at [277, 426] on input "Molokhiya With Chicken and get one free" at bounding box center [523, 431] width 514 height 32
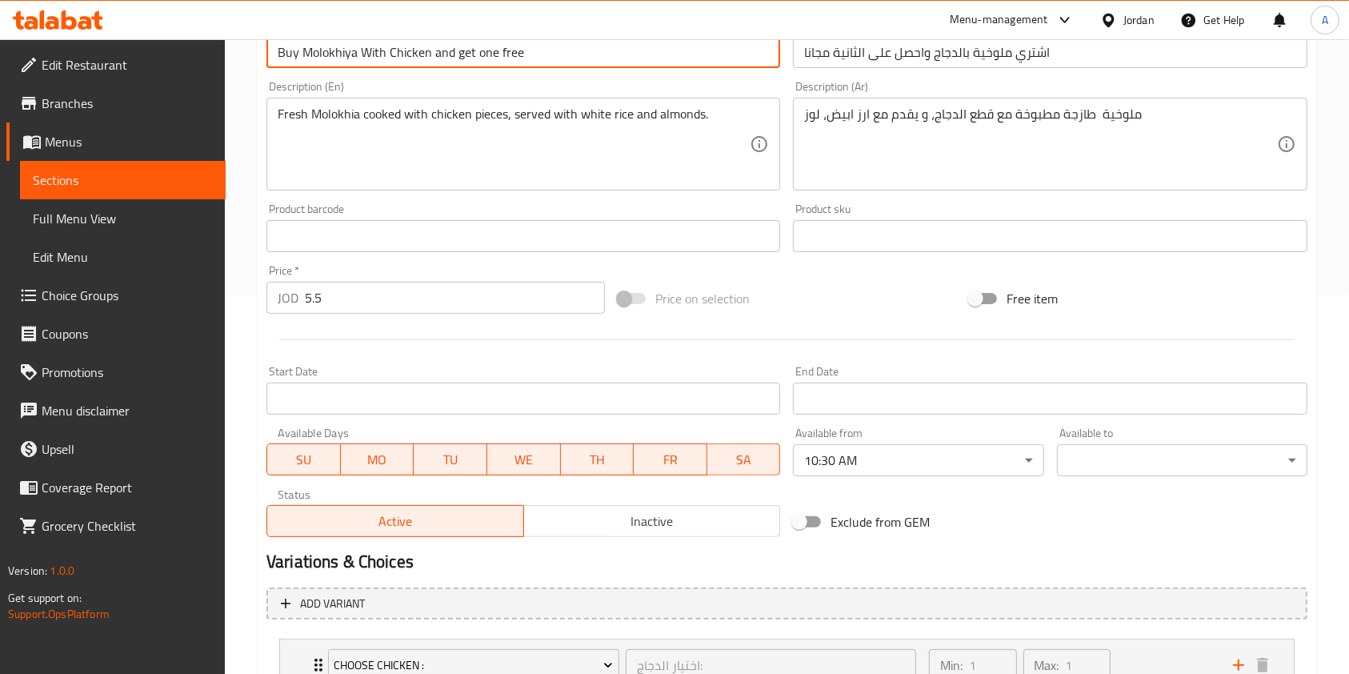
scroll to position [506, 0]
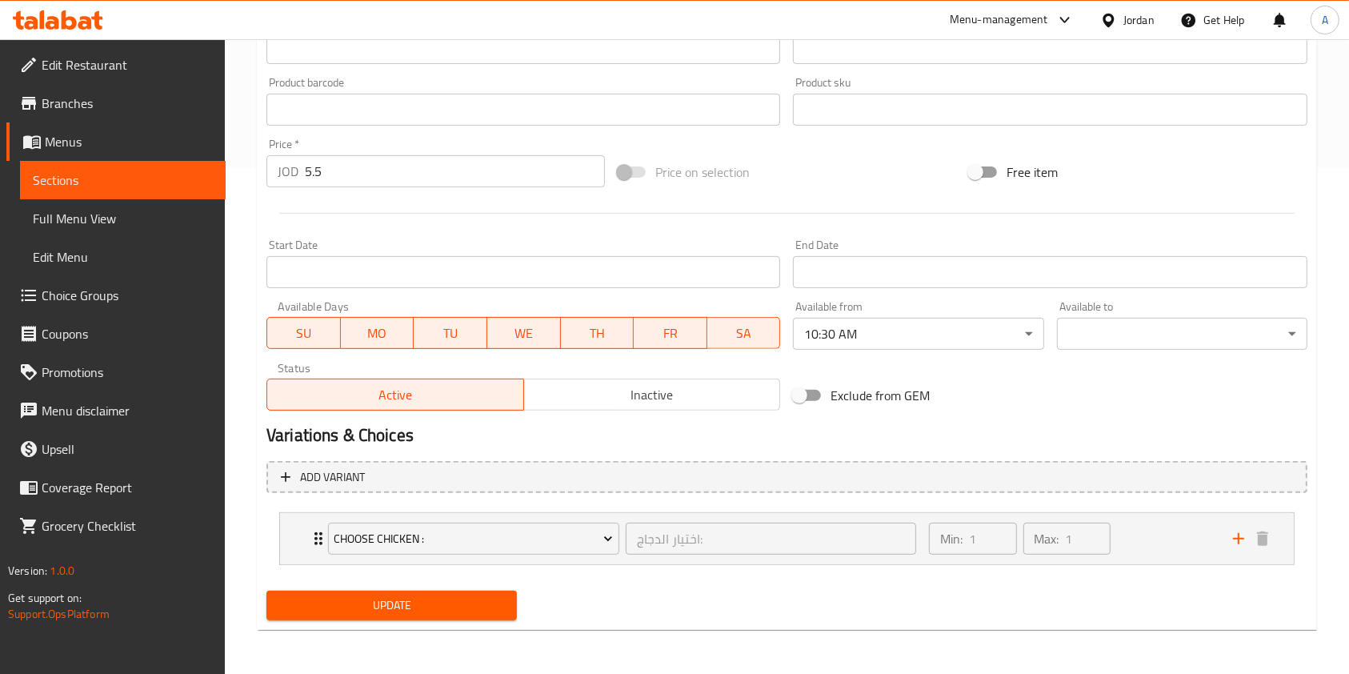
type input "Buy Molokhiya With Chicken and get one free"
click at [382, 602] on span "Update" at bounding box center [391, 605] width 225 height 20
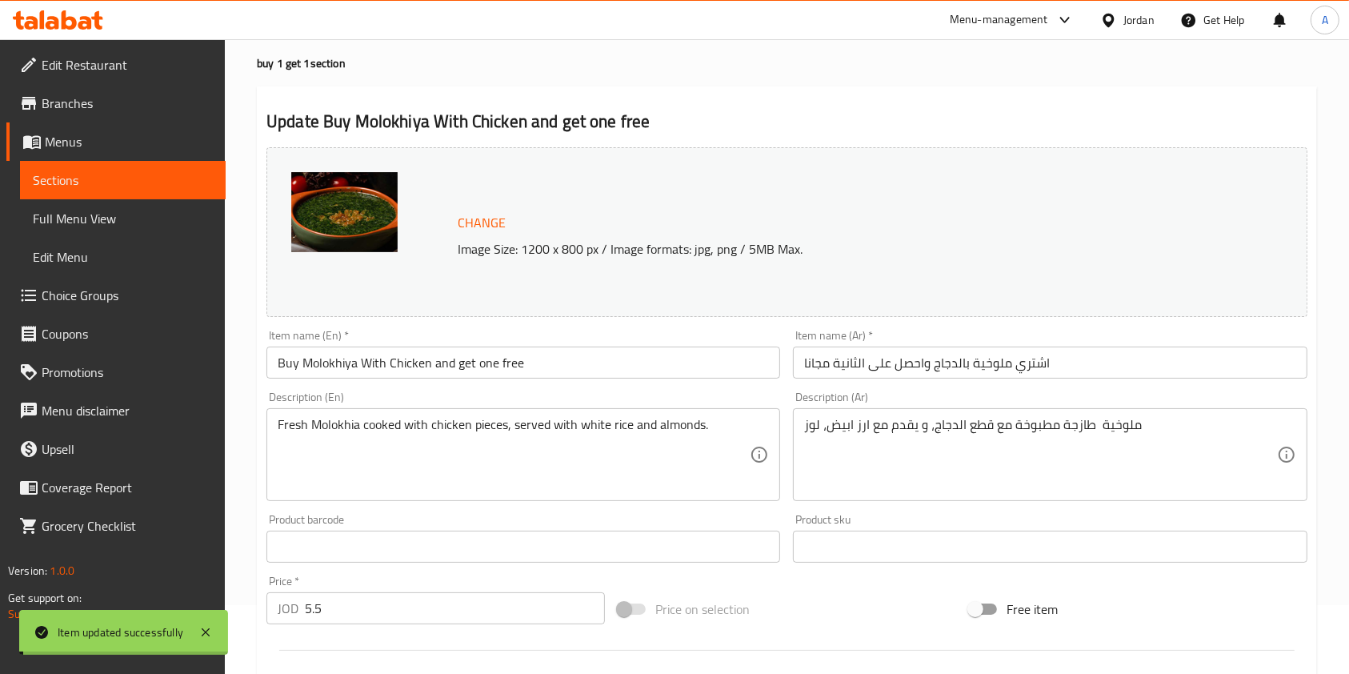
scroll to position [0, 0]
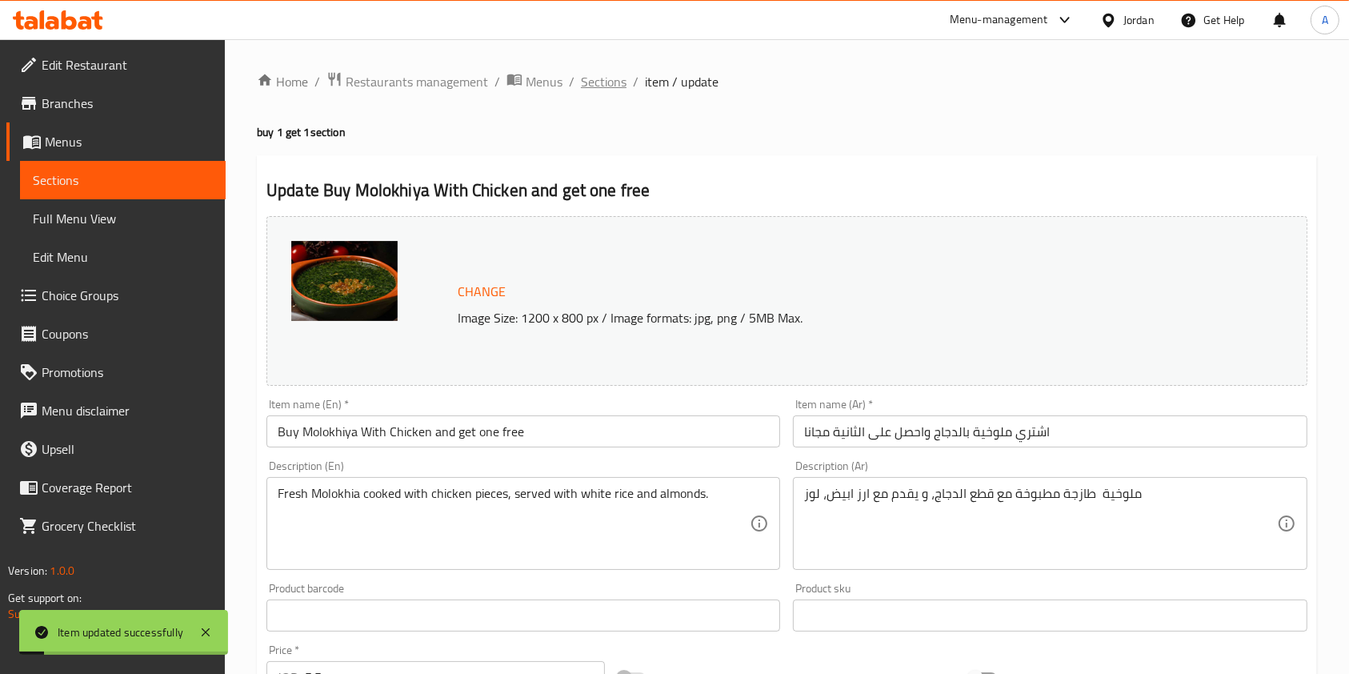
click at [600, 86] on span "Sections" at bounding box center [604, 81] width 46 height 19
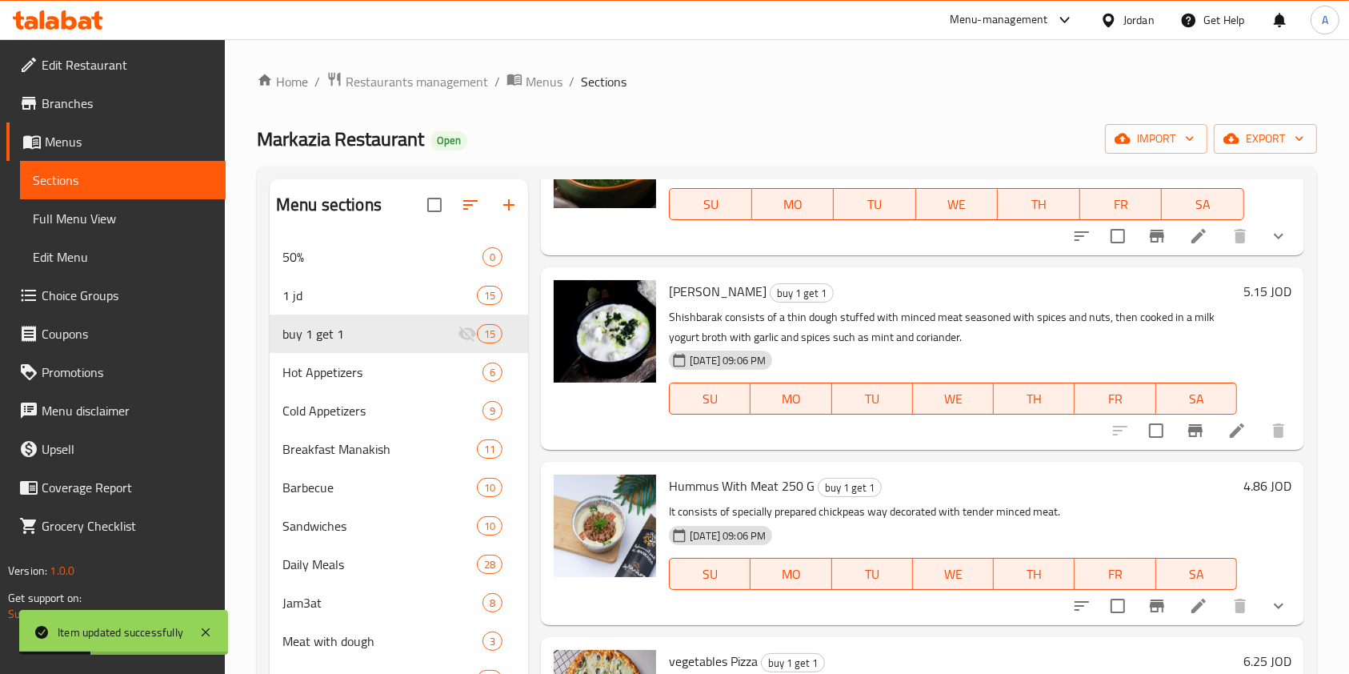
scroll to position [1901, 0]
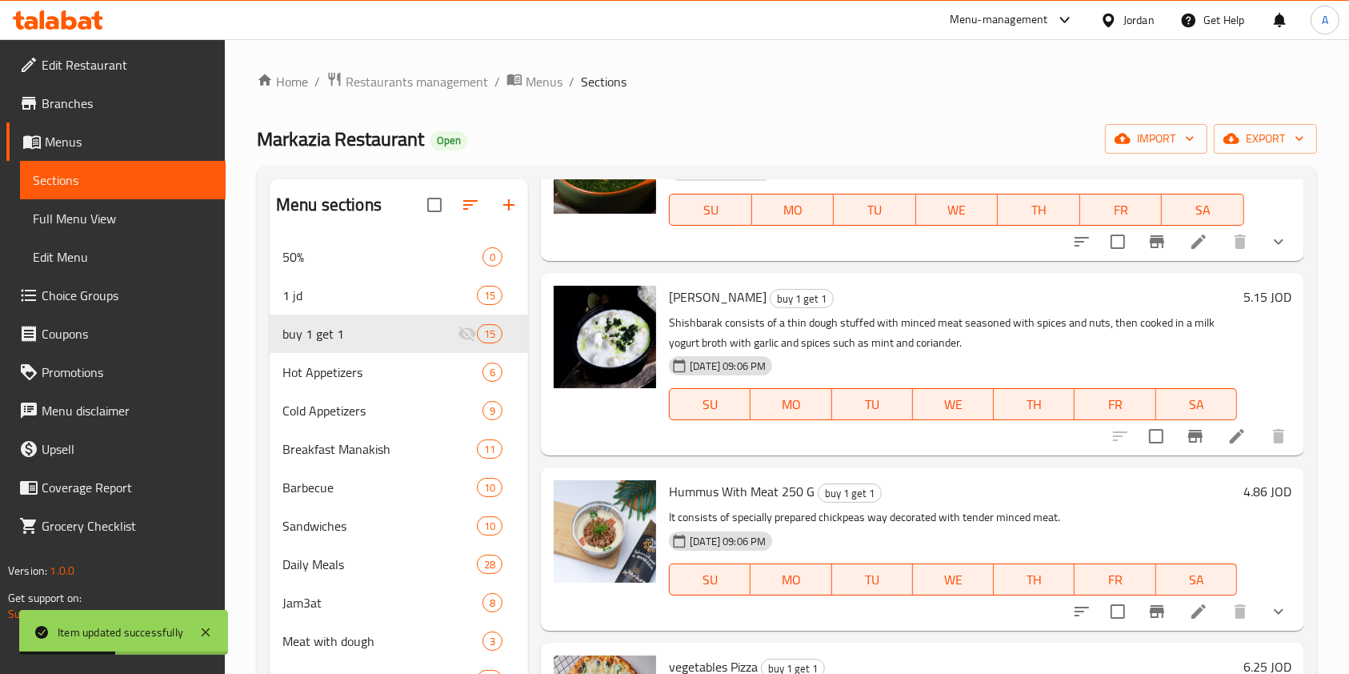
click at [1227, 446] on icon at bounding box center [1236, 435] width 19 height 19
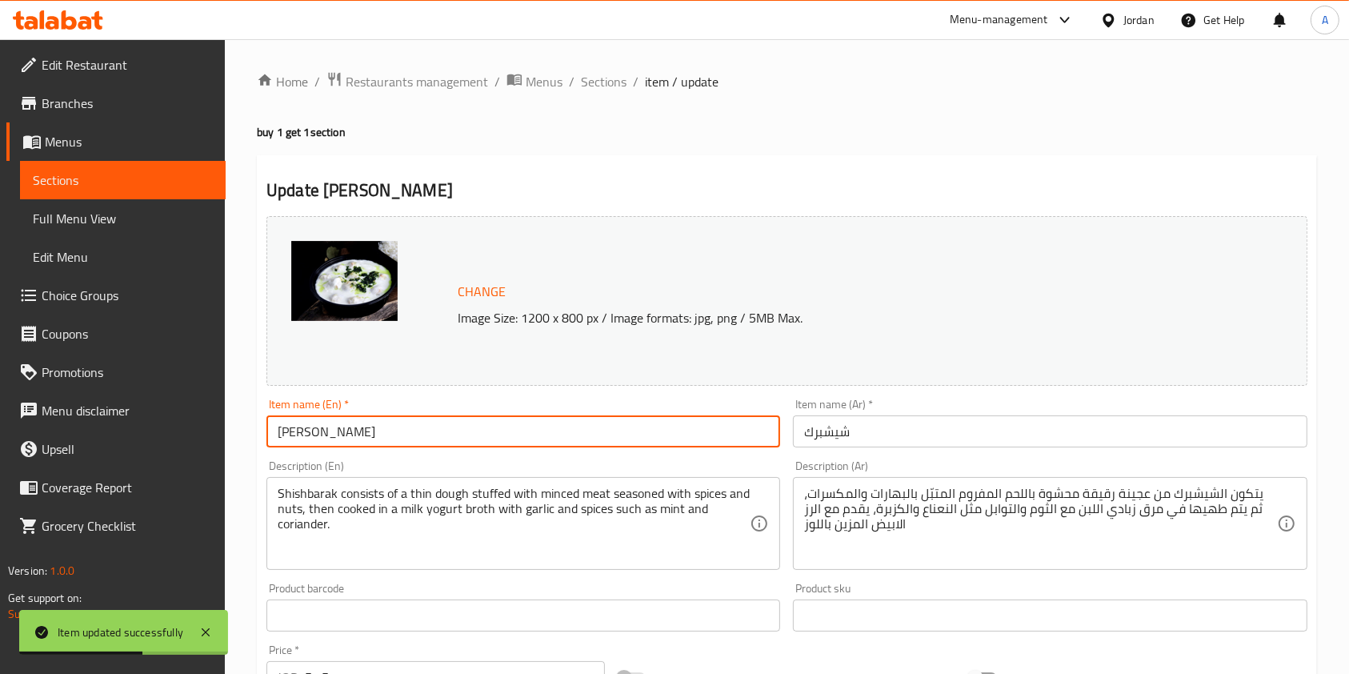
click at [490, 445] on input "[PERSON_NAME]" at bounding box center [523, 431] width 514 height 32
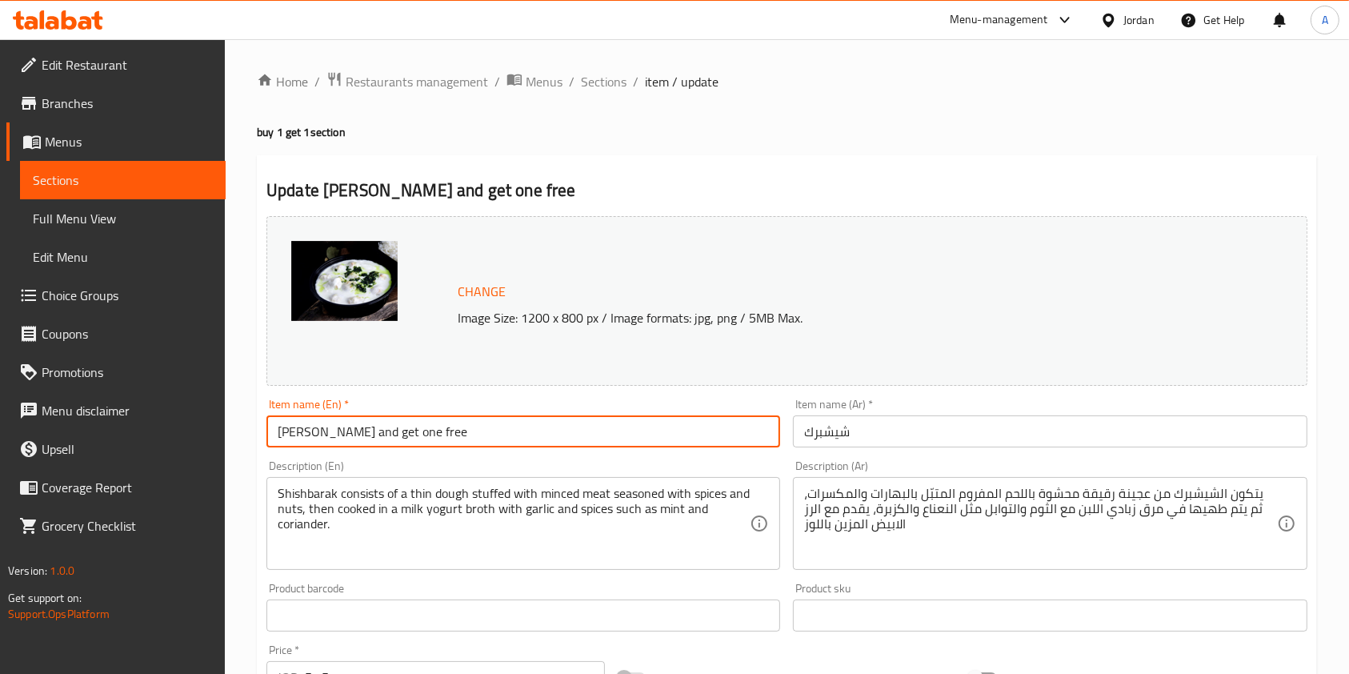
click at [276, 425] on input "Shish Barak and get one free" at bounding box center [523, 431] width 514 height 32
type input "Buy Shish Barak and get one free"
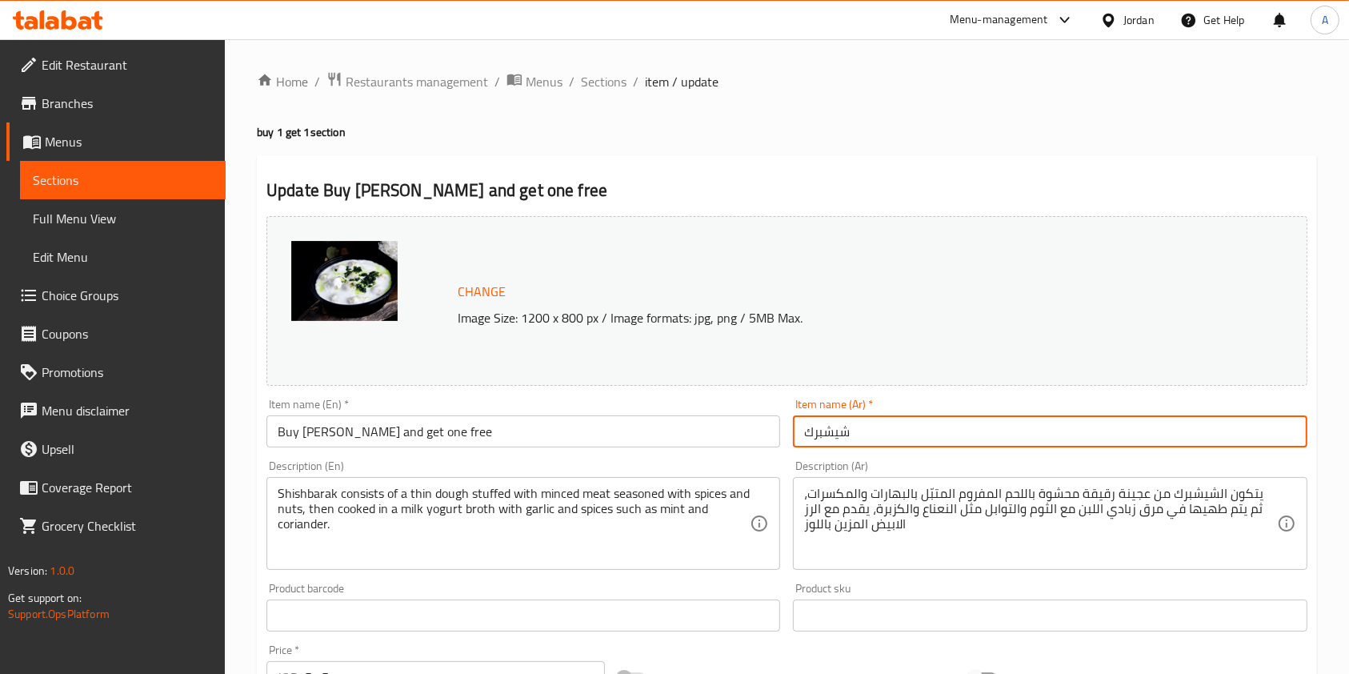
click at [916, 418] on input "شيشبرك" at bounding box center [1050, 431] width 514 height 32
click at [798, 430] on input "شيشبرك واحصل على الثاني مجانا" at bounding box center [1050, 431] width 514 height 32
click at [801, 434] on input "شيشبرك واحصل على الثاني مجانا" at bounding box center [1050, 431] width 514 height 32
click at [806, 431] on input "شيشبرك واحصل على الثاني مجانا" at bounding box center [1050, 431] width 514 height 32
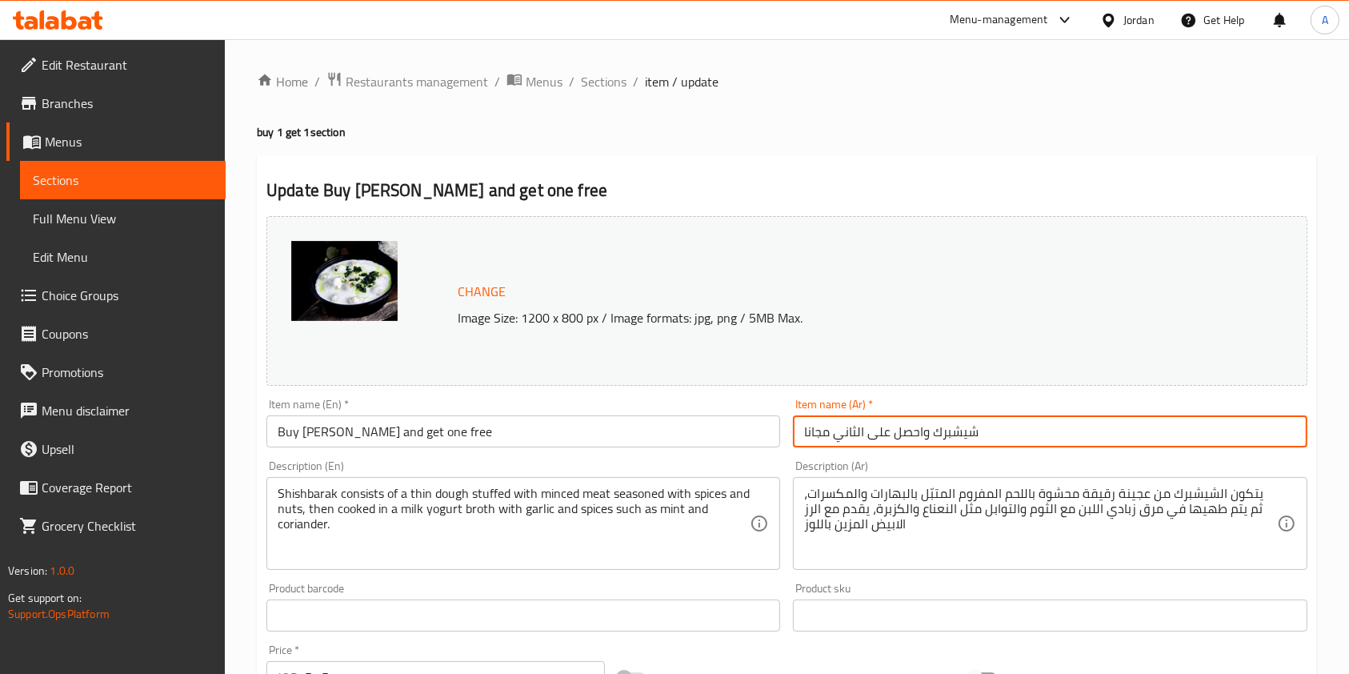
click at [806, 431] on input "شيشبرك واحصل على الثاني مجانا" at bounding box center [1050, 431] width 514 height 32
click at [803, 430] on input "شيشبرك واحصل على الثاني مجانا" at bounding box center [1050, 431] width 514 height 32
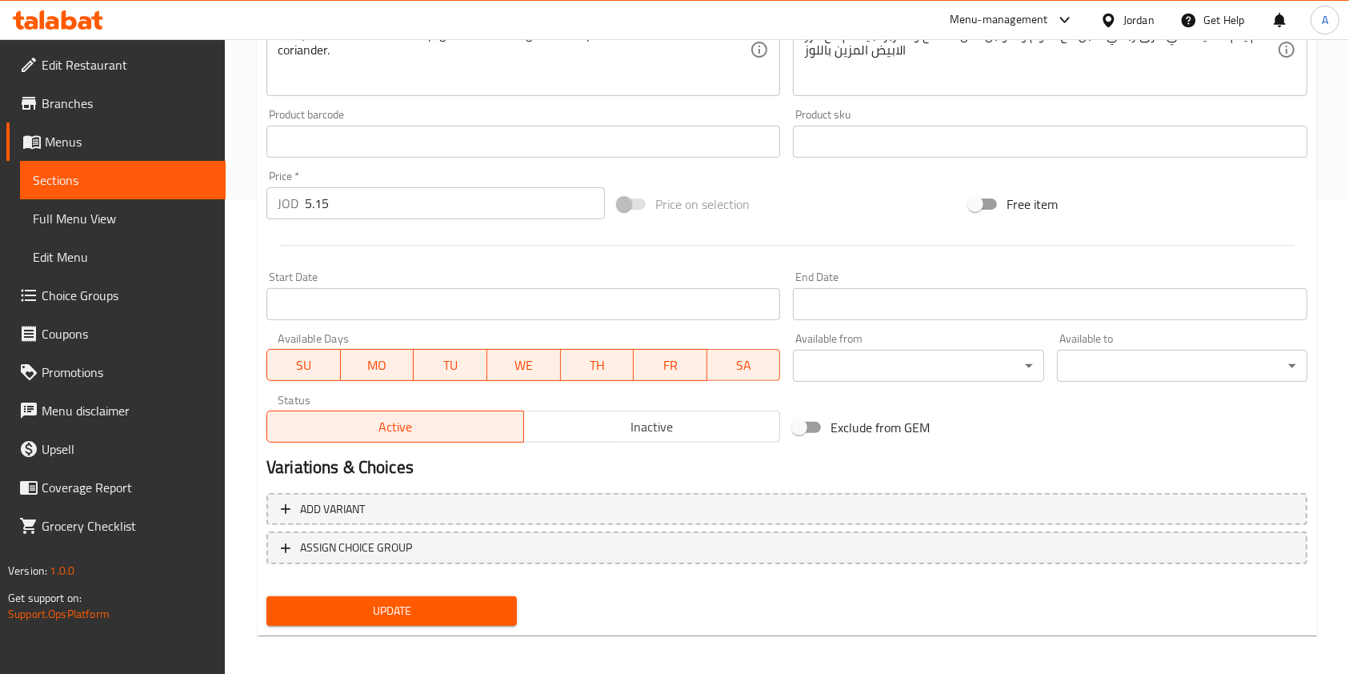
scroll to position [480, 0]
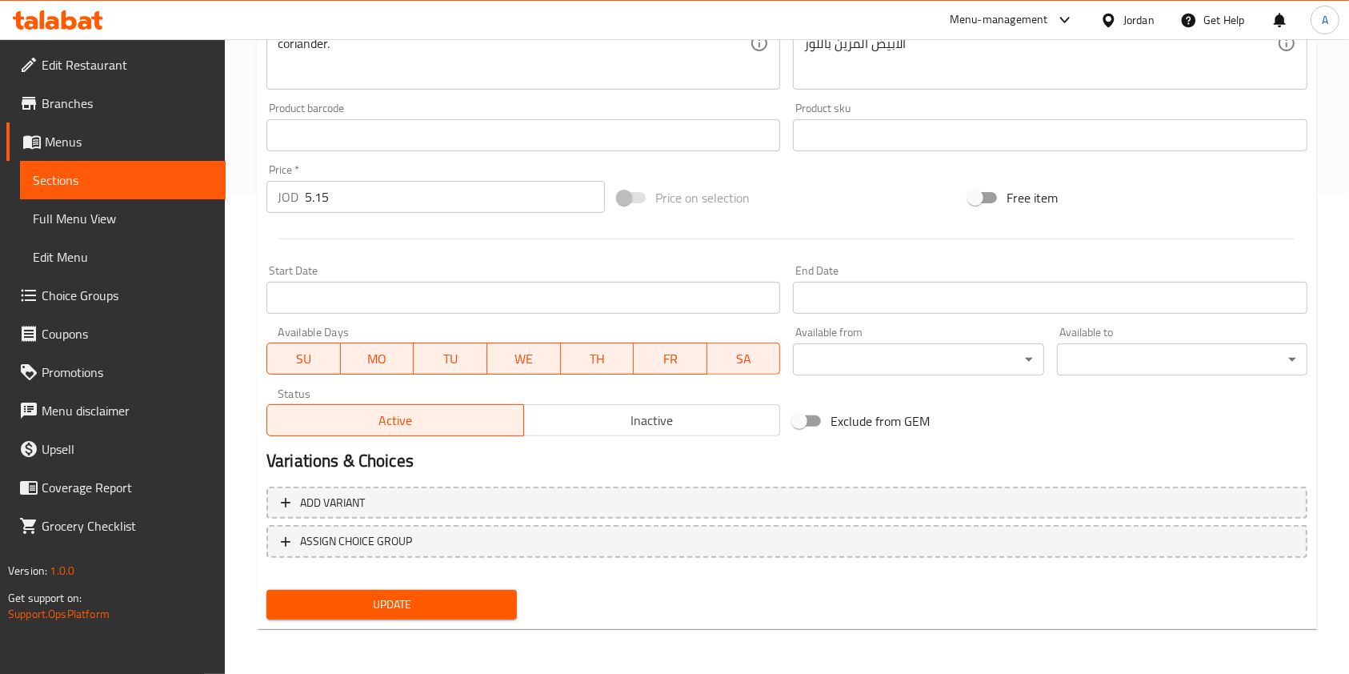
type input "اشتري شيشبرك واحصل على الثاني مجانا"
click at [433, 610] on span "Update" at bounding box center [391, 604] width 225 height 20
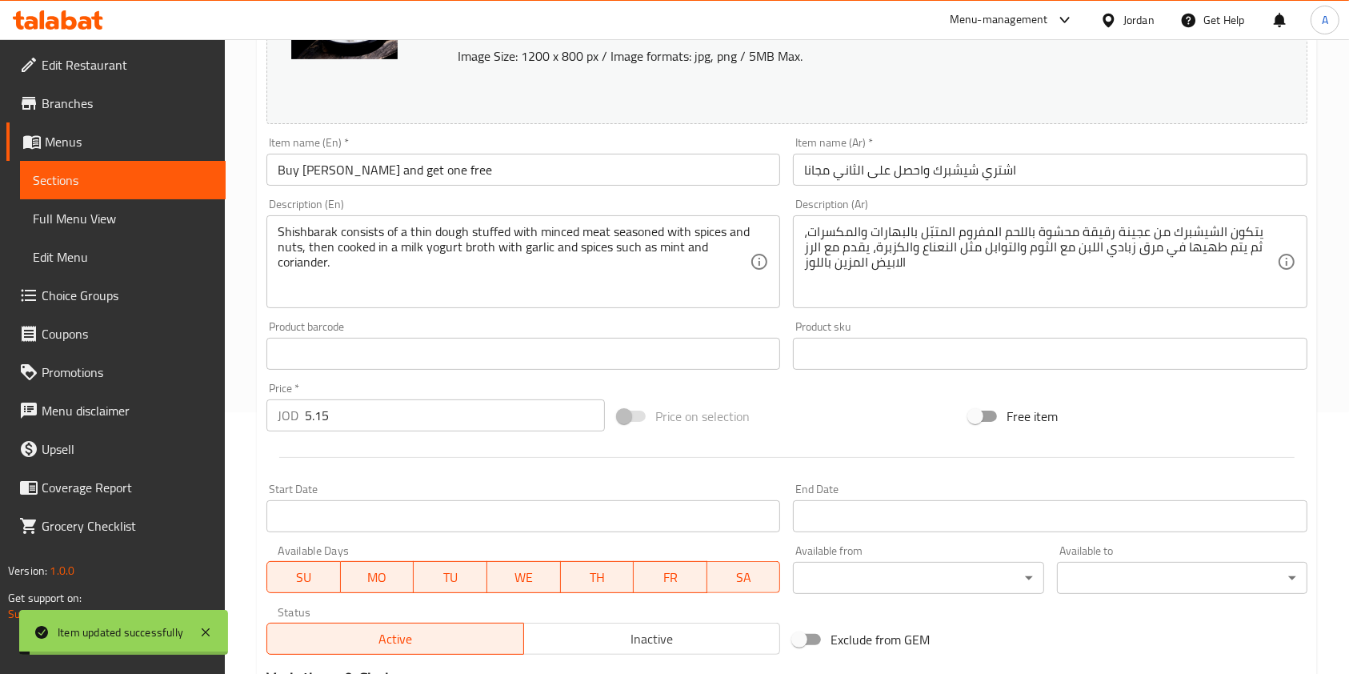
scroll to position [0, 0]
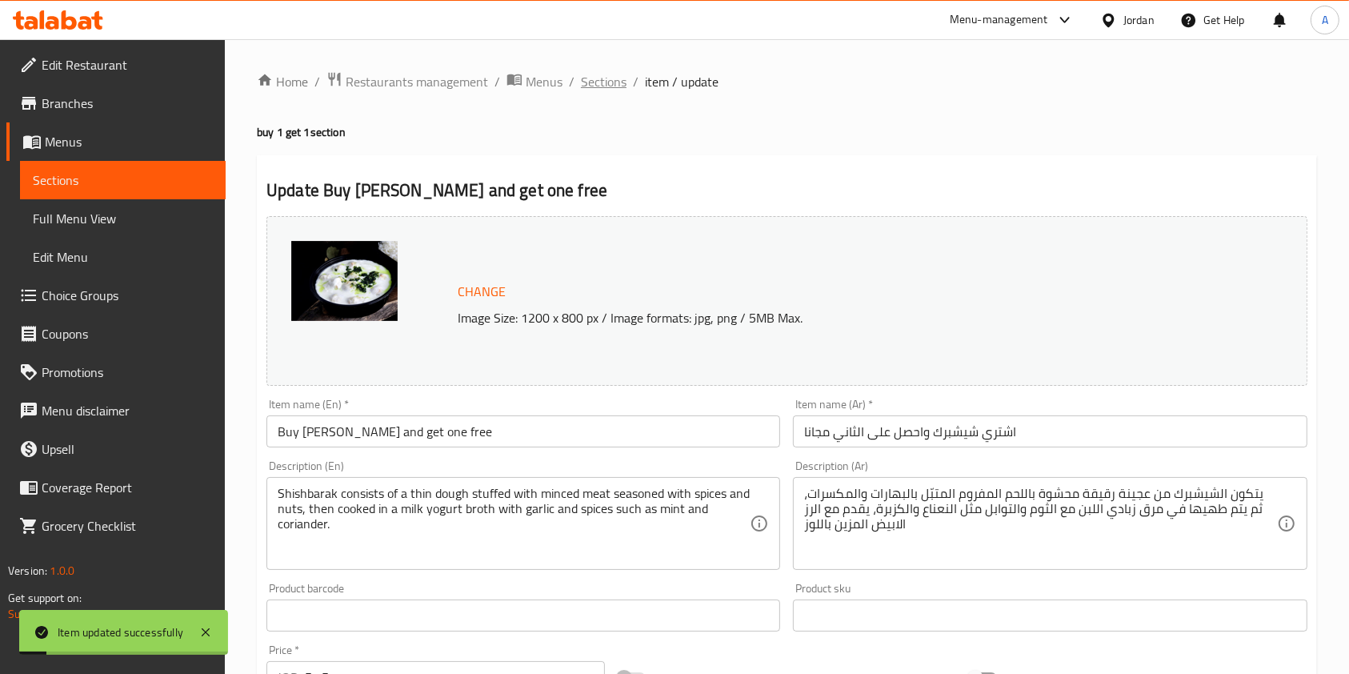
click at [596, 79] on span "Sections" at bounding box center [604, 81] width 46 height 19
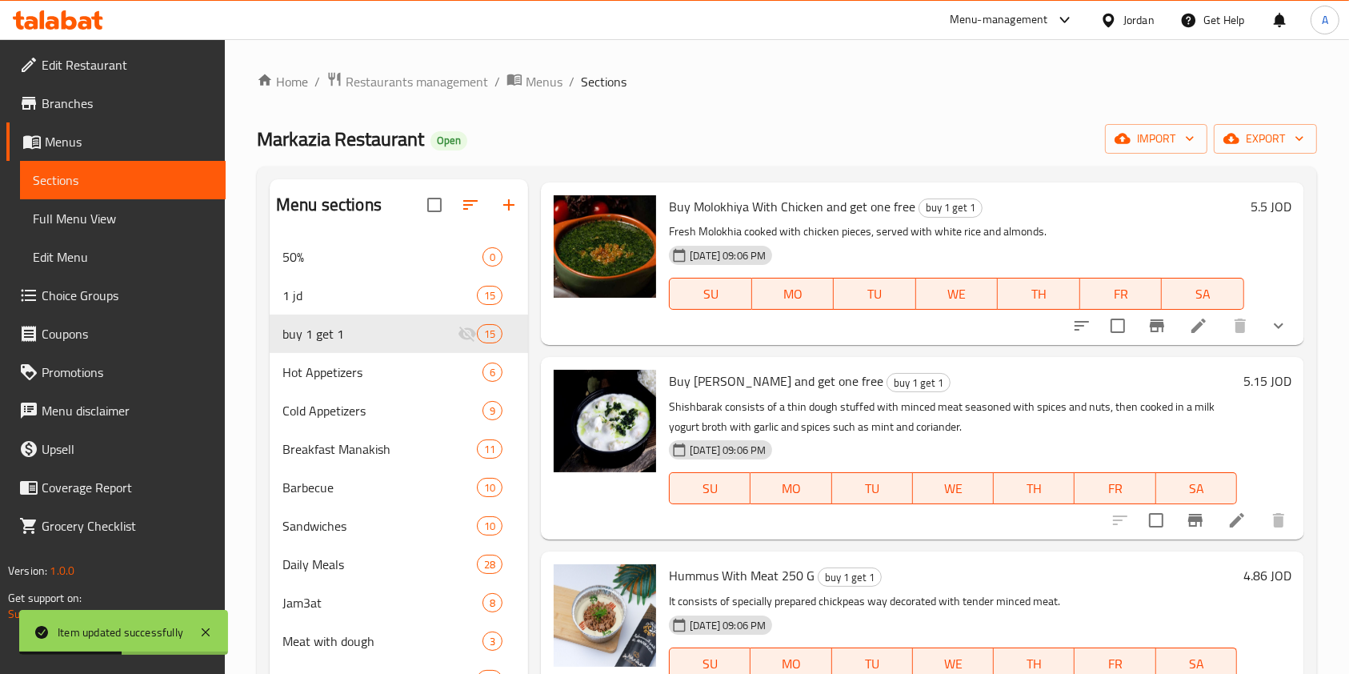
scroll to position [2041, 0]
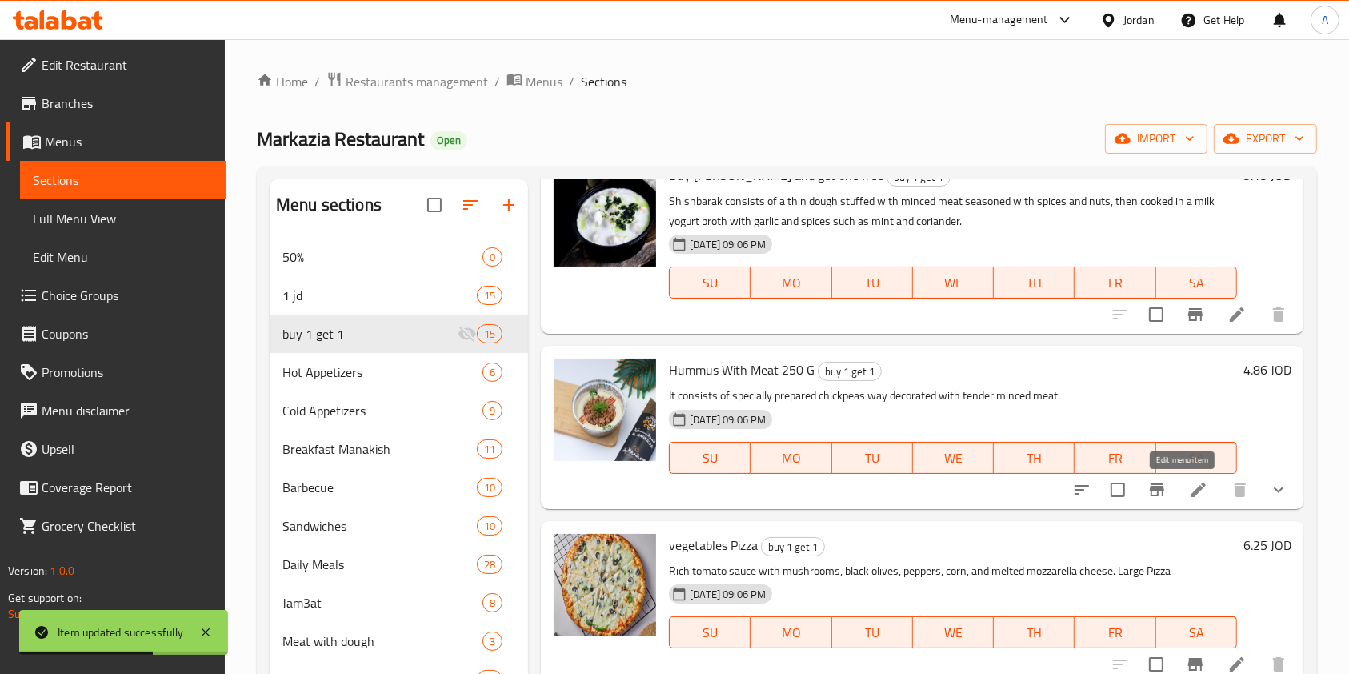
click at [1189, 497] on icon at bounding box center [1198, 489] width 19 height 19
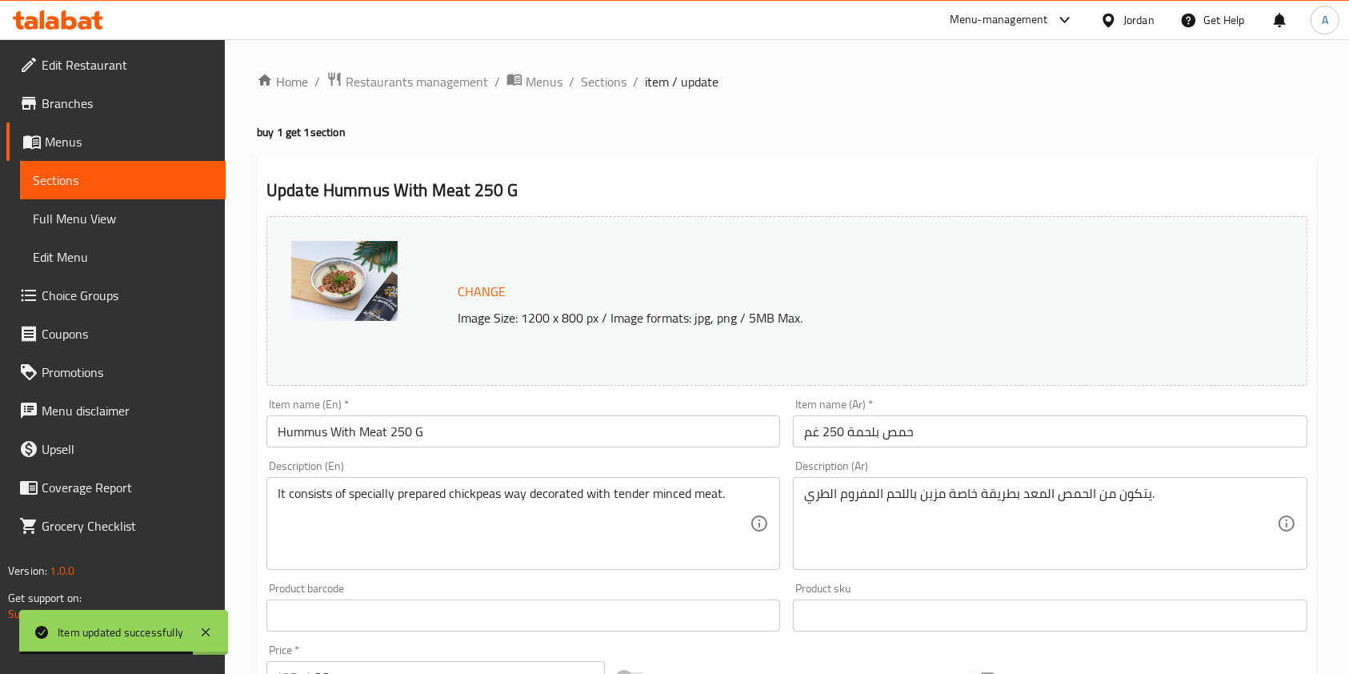
click at [470, 434] on input "Hummus With Meat 250 G" at bounding box center [523, 431] width 514 height 32
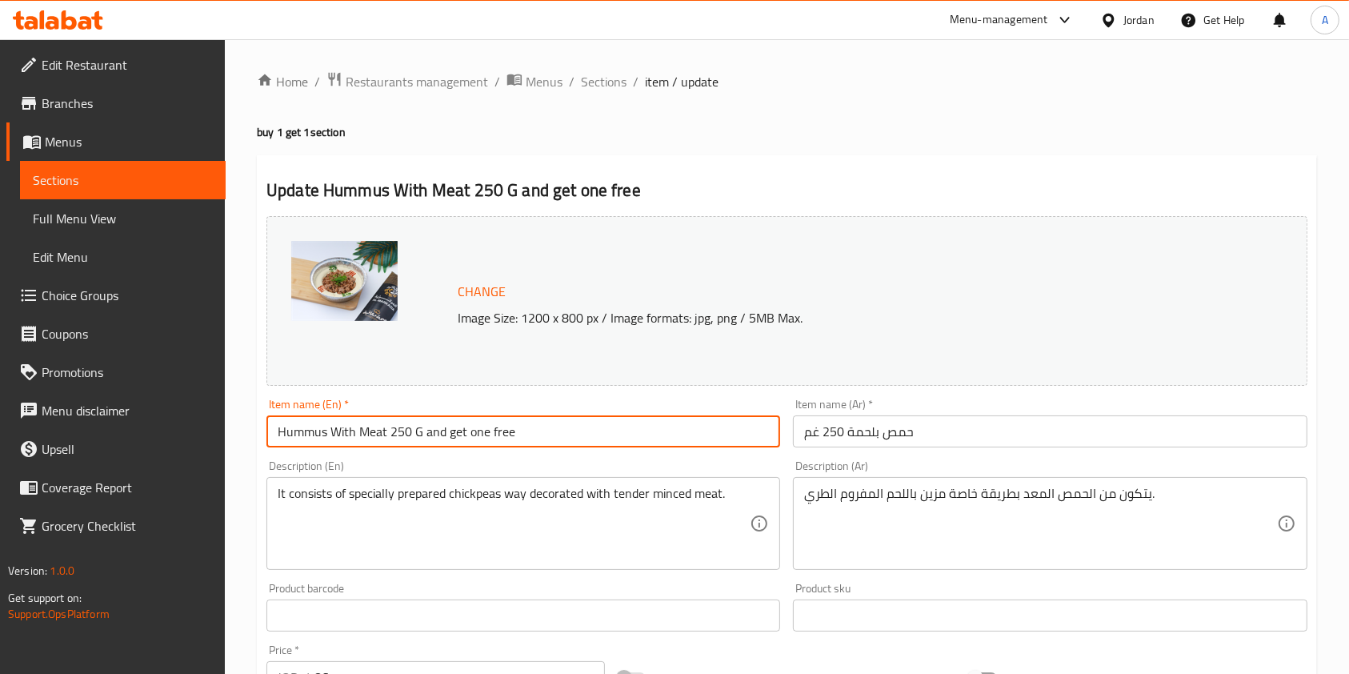
click at [275, 423] on input "Hummus With Meat 250 G and get one free" at bounding box center [523, 431] width 514 height 32
type input "Buy Hummus With Meat 250 G and get one free"
click at [805, 429] on input "حمص بلحمة 250 غم" at bounding box center [1050, 431] width 514 height 32
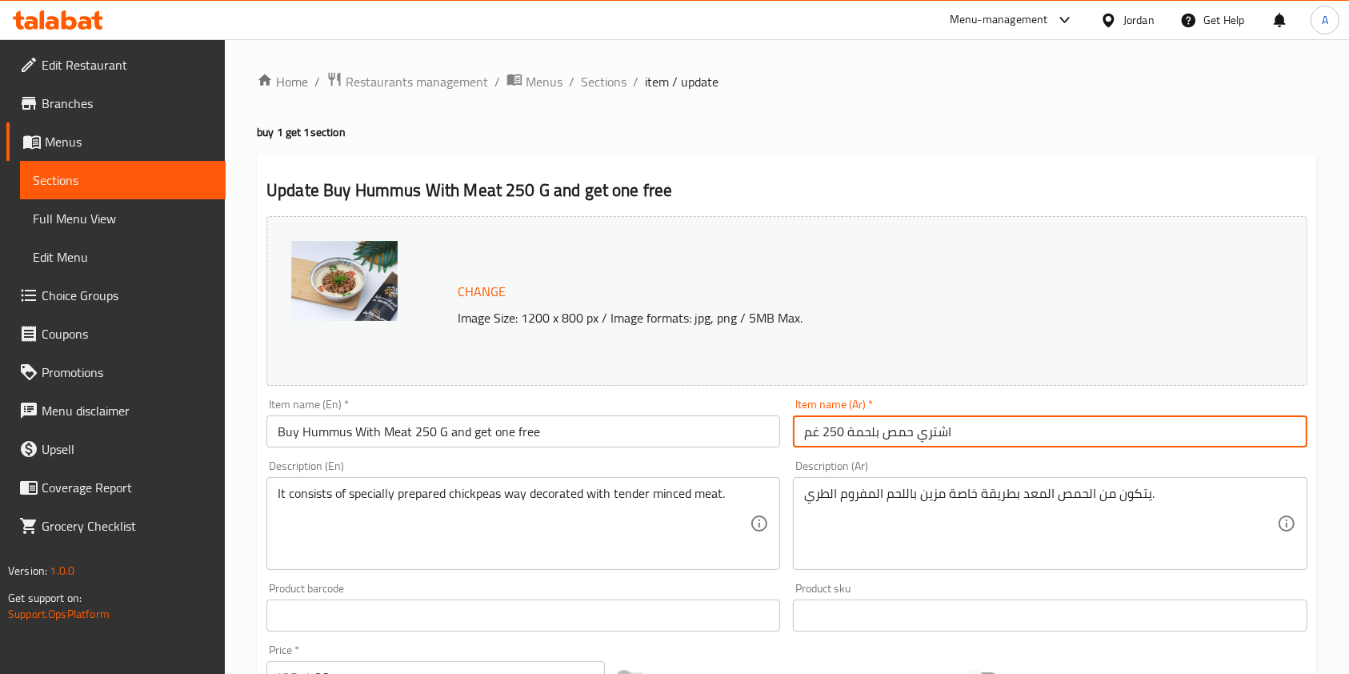
click at [982, 446] on input "اشتري حمص بلحمة 250 غم" at bounding box center [1050, 431] width 514 height 32
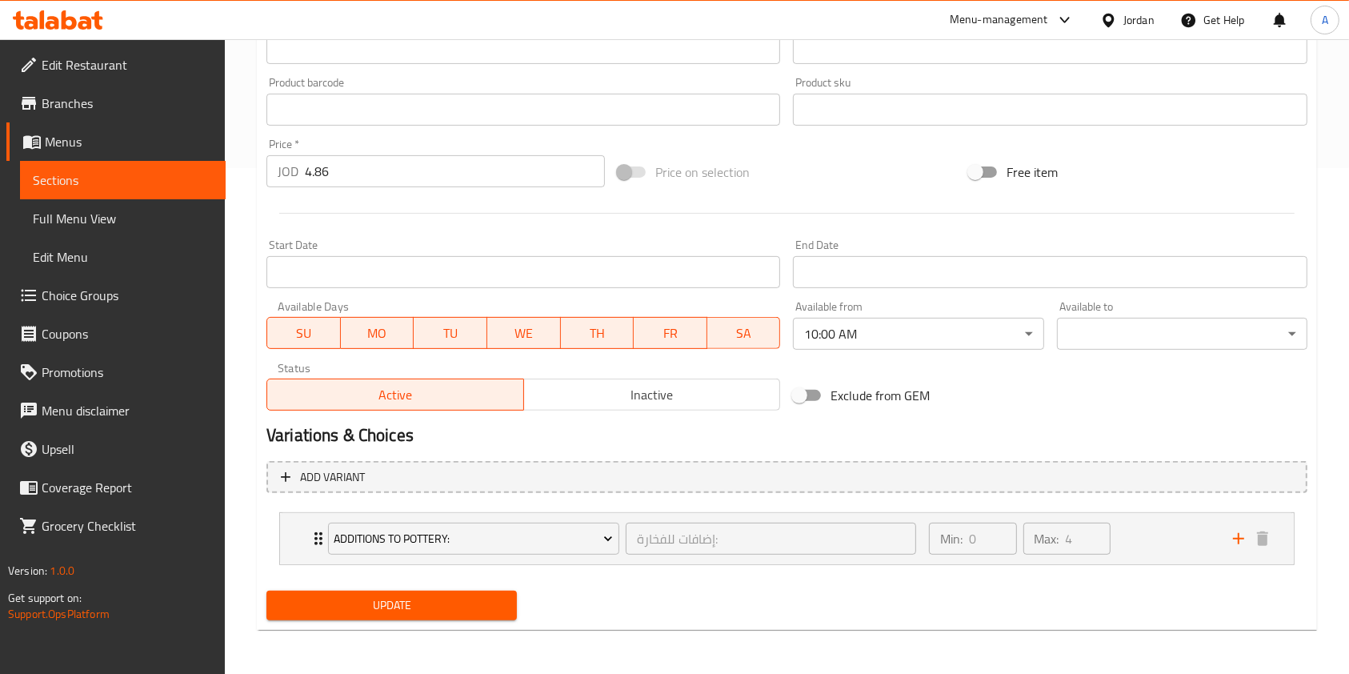
type input "اشتري حمص بلحمة 250 غم واحصل على الثاني مجانا"
click at [408, 602] on span "Update" at bounding box center [391, 605] width 225 height 20
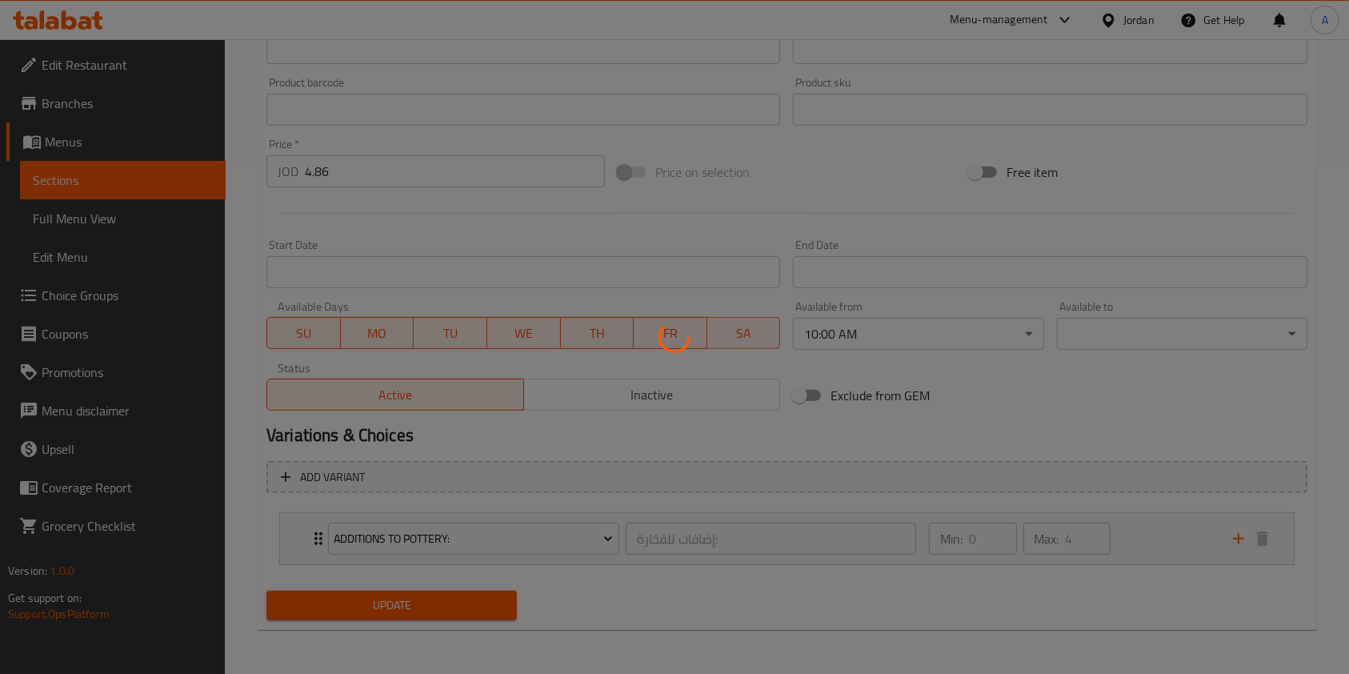
scroll to position [0, 0]
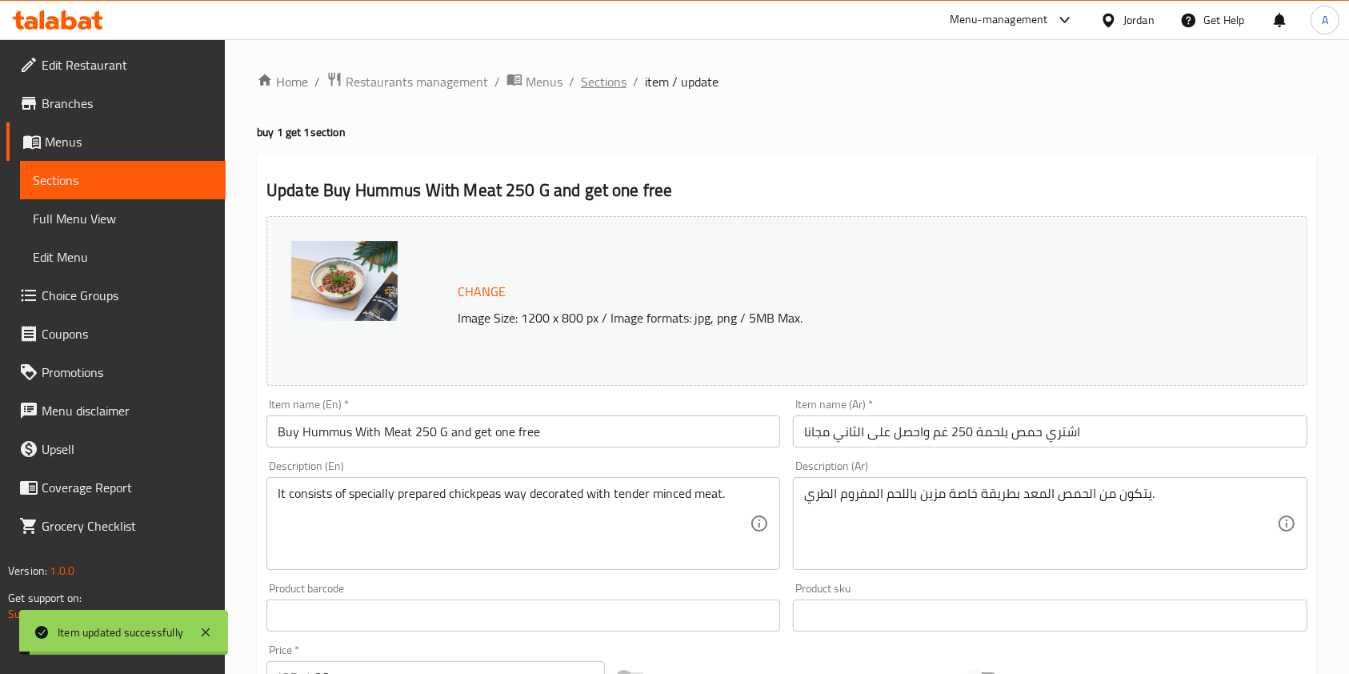
click at [610, 78] on span "Sections" at bounding box center [604, 81] width 46 height 19
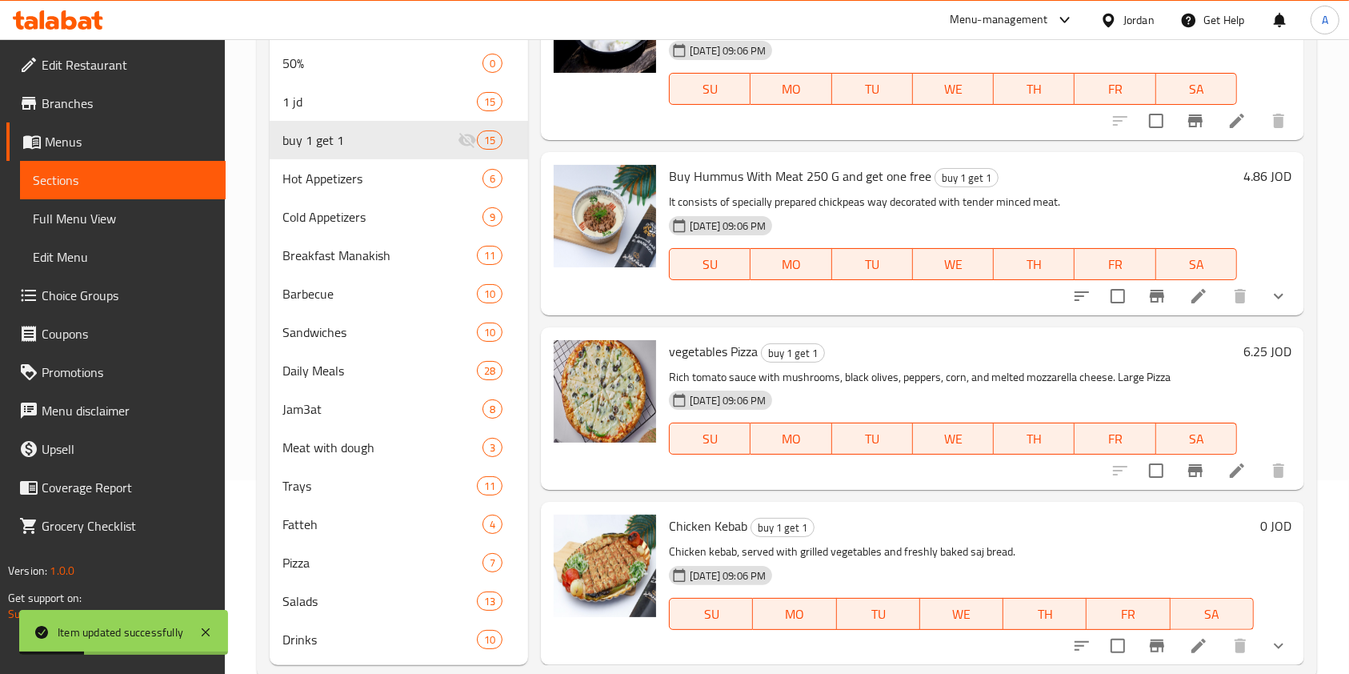
scroll to position [198, 0]
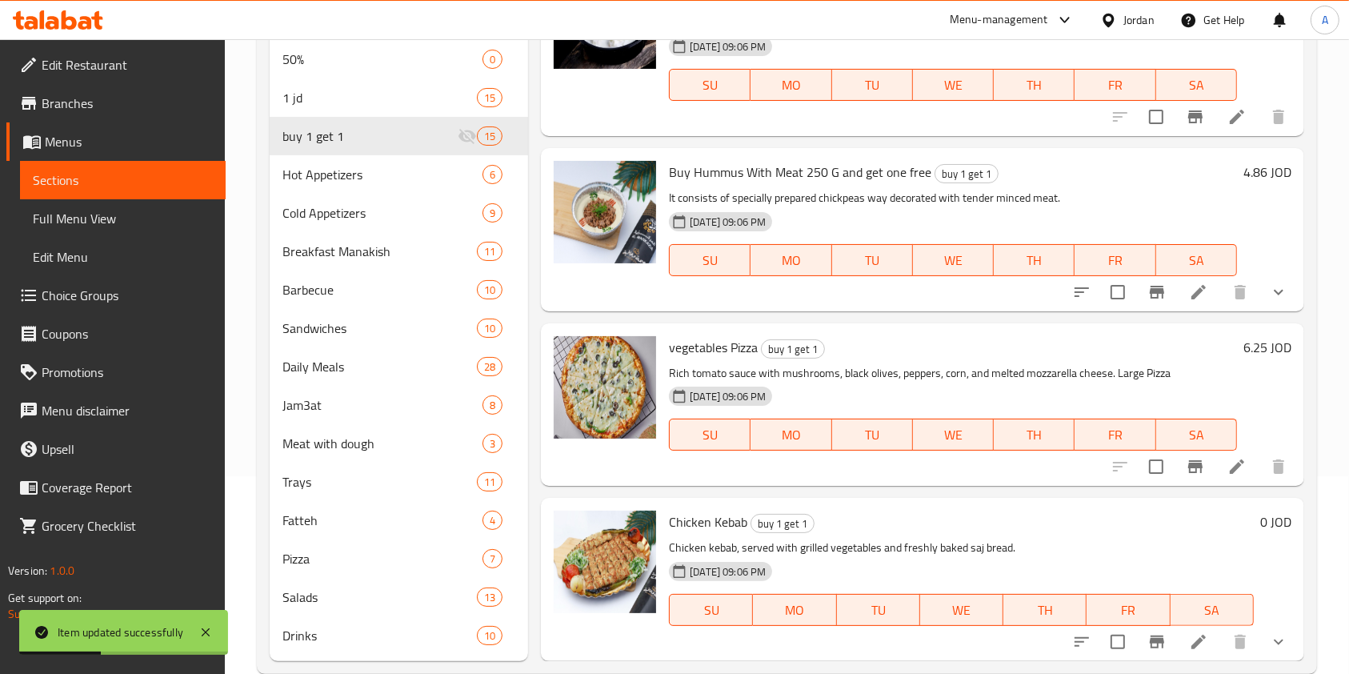
click at [1227, 468] on icon at bounding box center [1236, 466] width 19 height 19
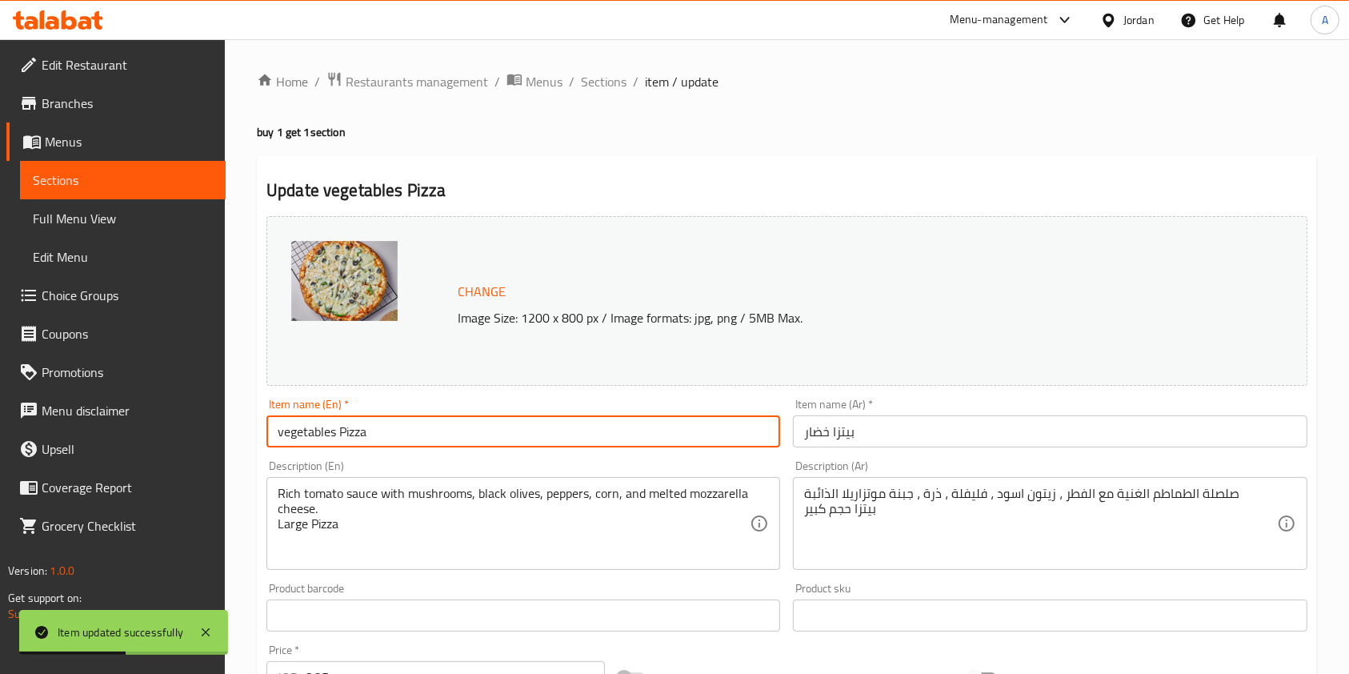
click at [564, 443] on input "vegetables Pizza" at bounding box center [523, 431] width 514 height 32
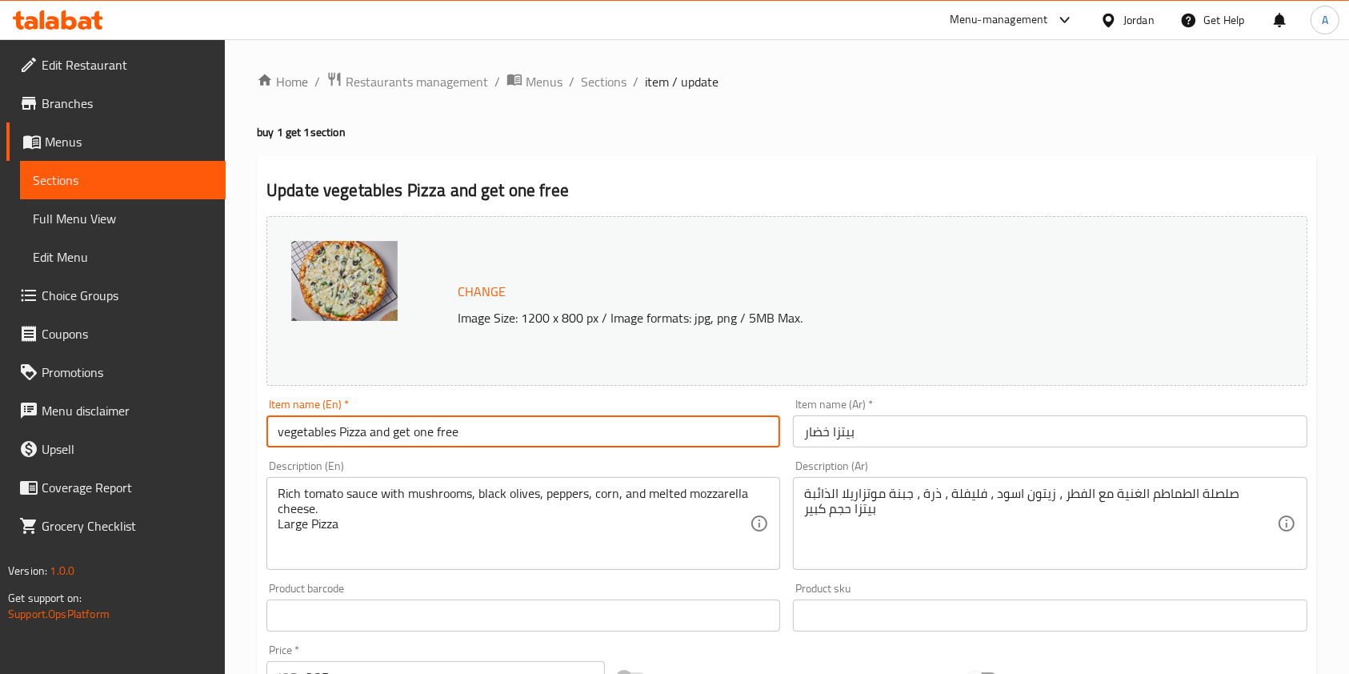
click at [274, 431] on input "vegetables Pizza and get one free" at bounding box center [523, 431] width 514 height 32
type input "Buy vegetables Pizza and get one free"
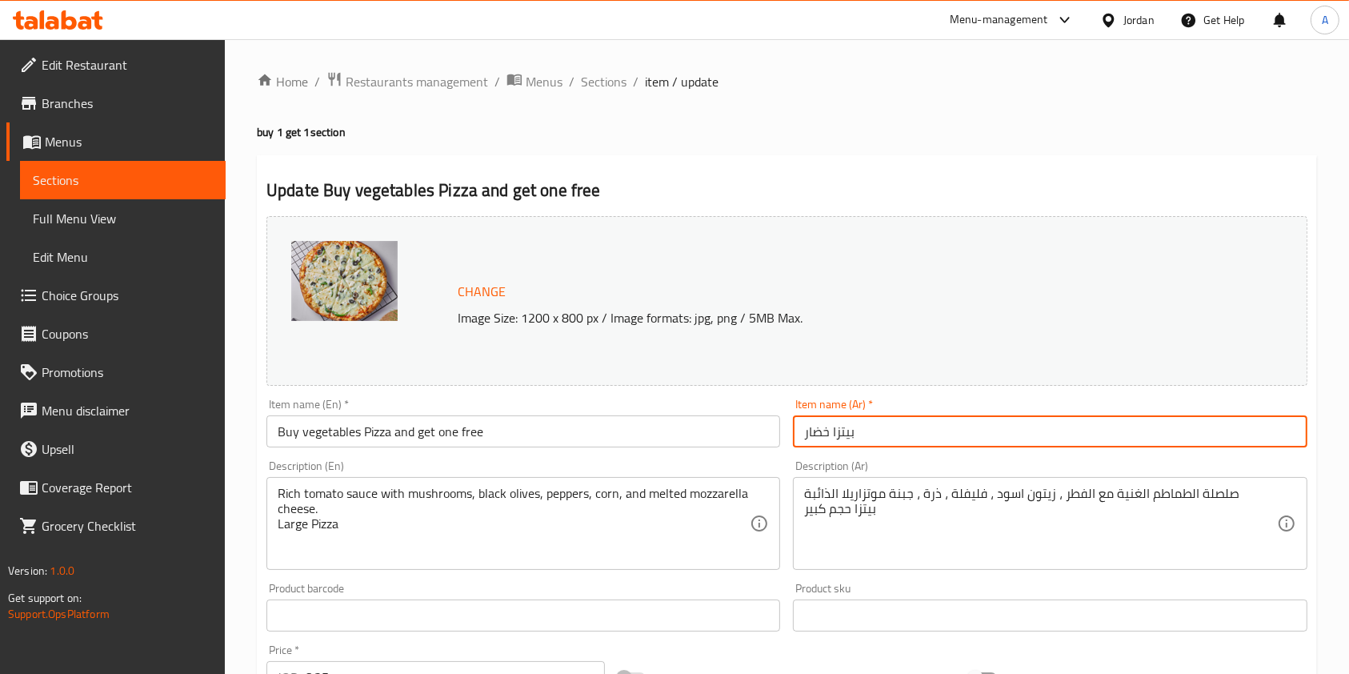
click at [804, 440] on input "بيتزا خضار" at bounding box center [1050, 431] width 514 height 32
click at [934, 430] on input "اشتري بيتزا خضار" at bounding box center [1050, 431] width 514 height 32
type input "اشتري بيتزا خضار واحصل على الثانية مجانا"
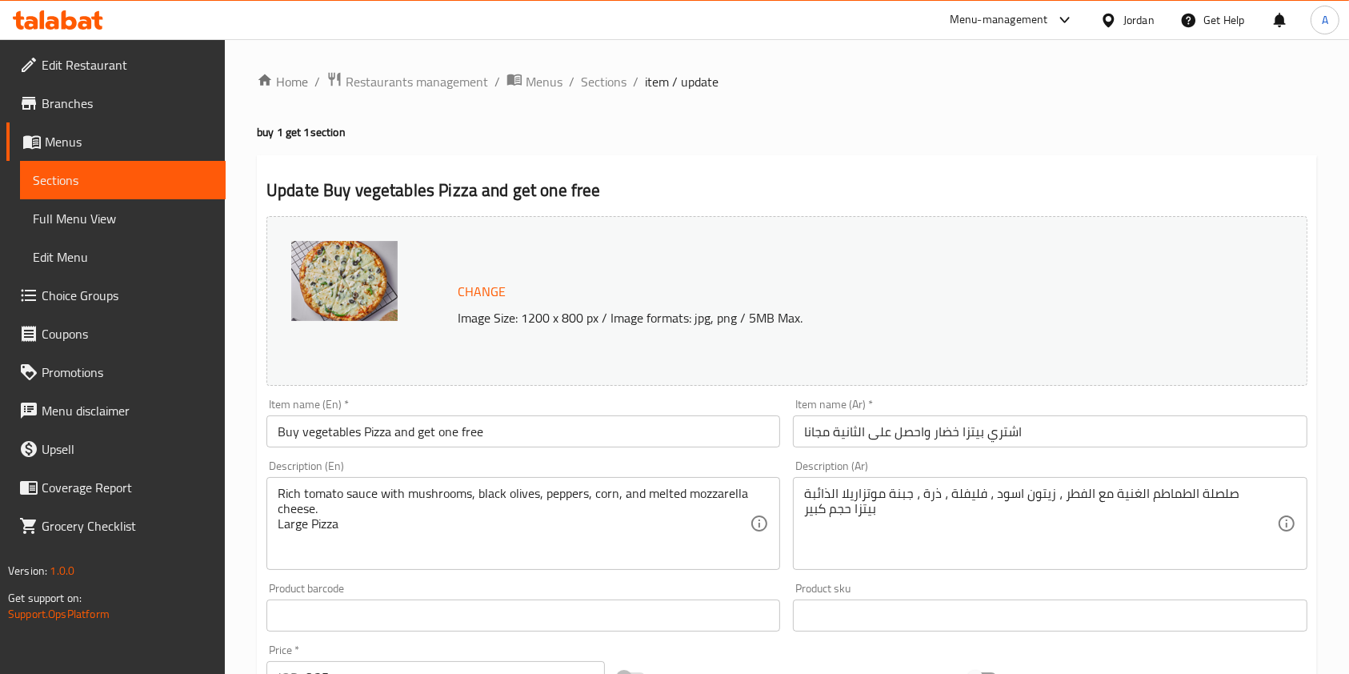
click at [925, 310] on p "Image Size: 1200 x 800 px / Image formats: jpg, png / 5MB Max." at bounding box center [822, 317] width 743 height 19
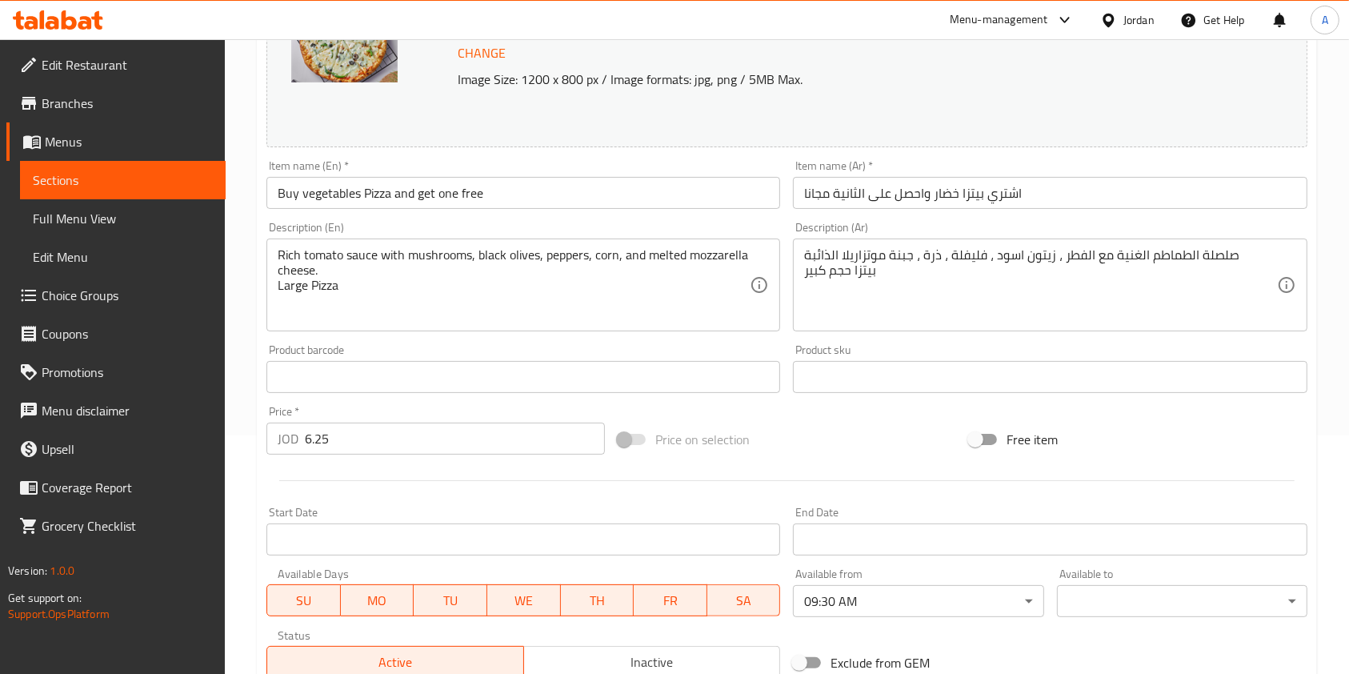
scroll to position [480, 0]
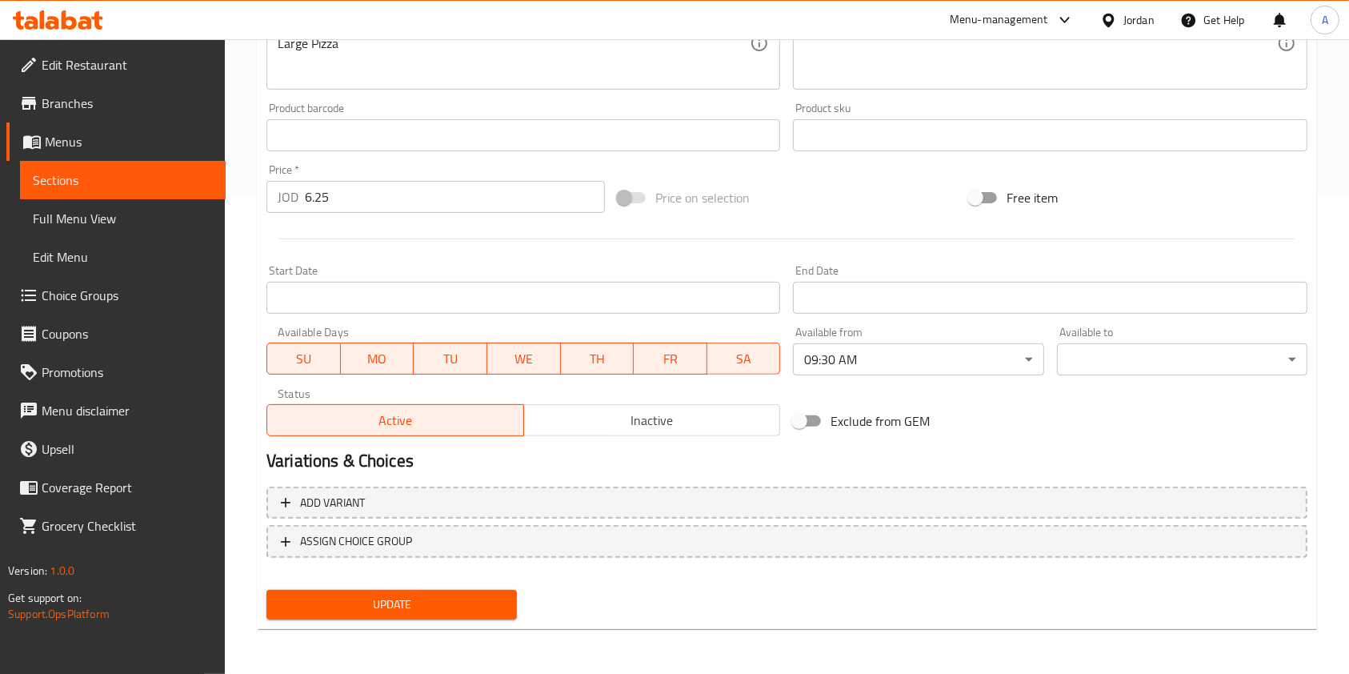
click at [431, 601] on span "Update" at bounding box center [391, 604] width 225 height 20
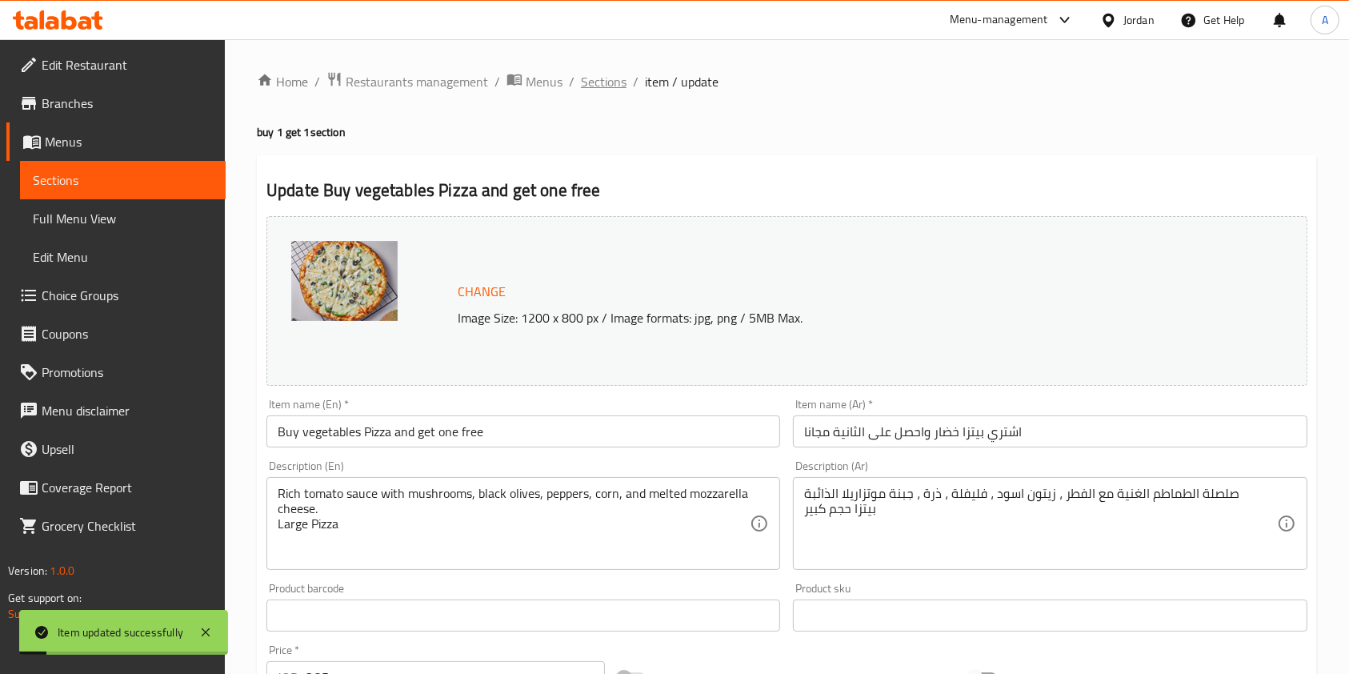
click at [597, 77] on span "Sections" at bounding box center [604, 81] width 46 height 19
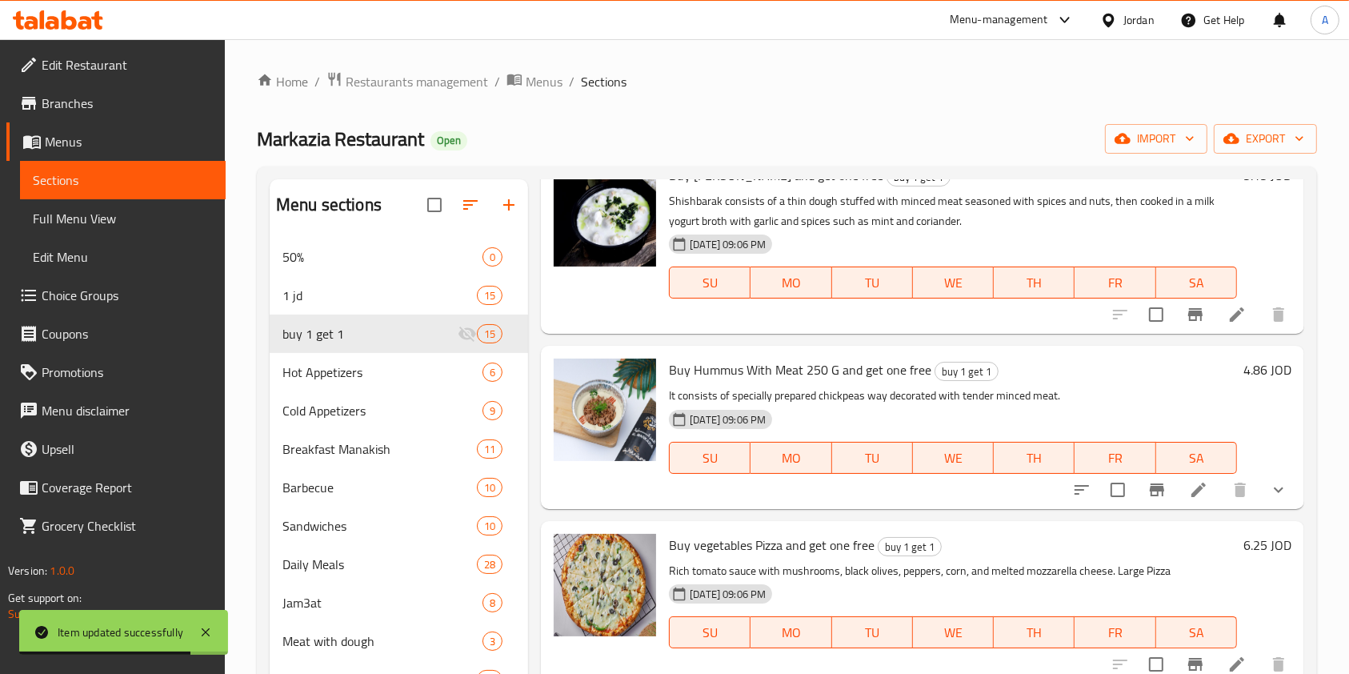
scroll to position [230, 0]
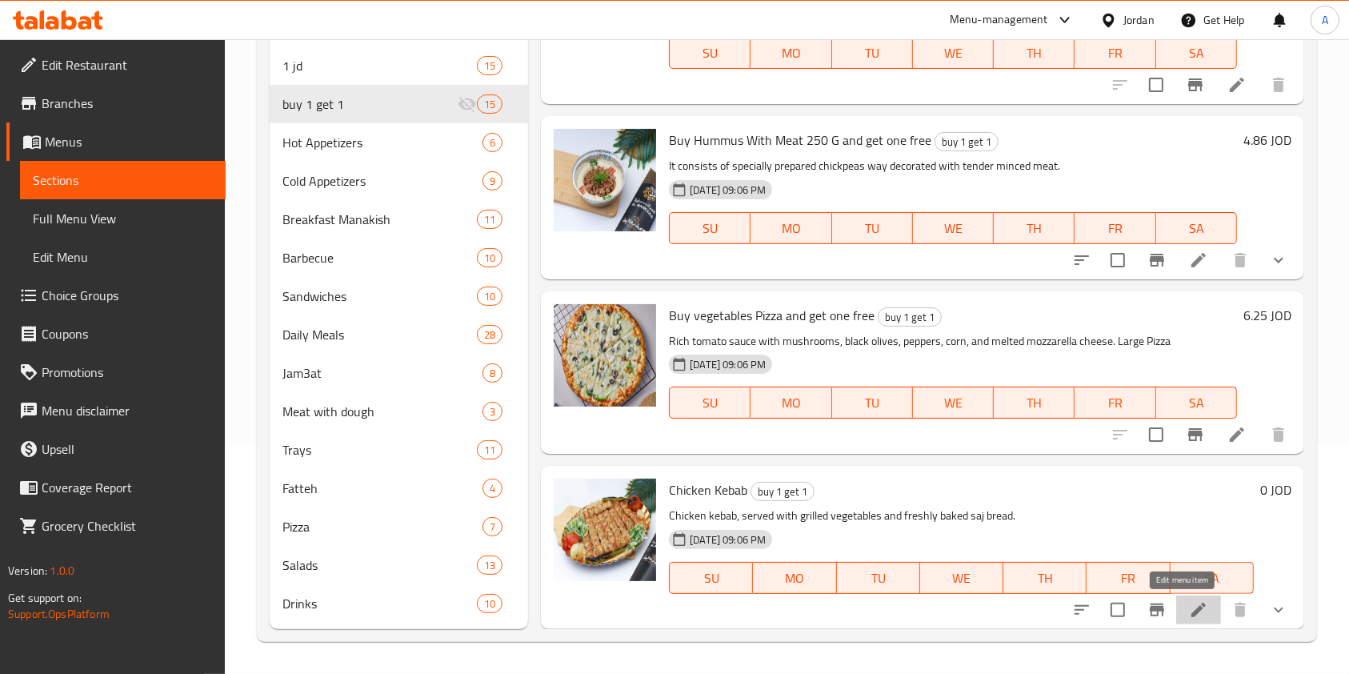
click at [1189, 607] on icon at bounding box center [1198, 609] width 19 height 19
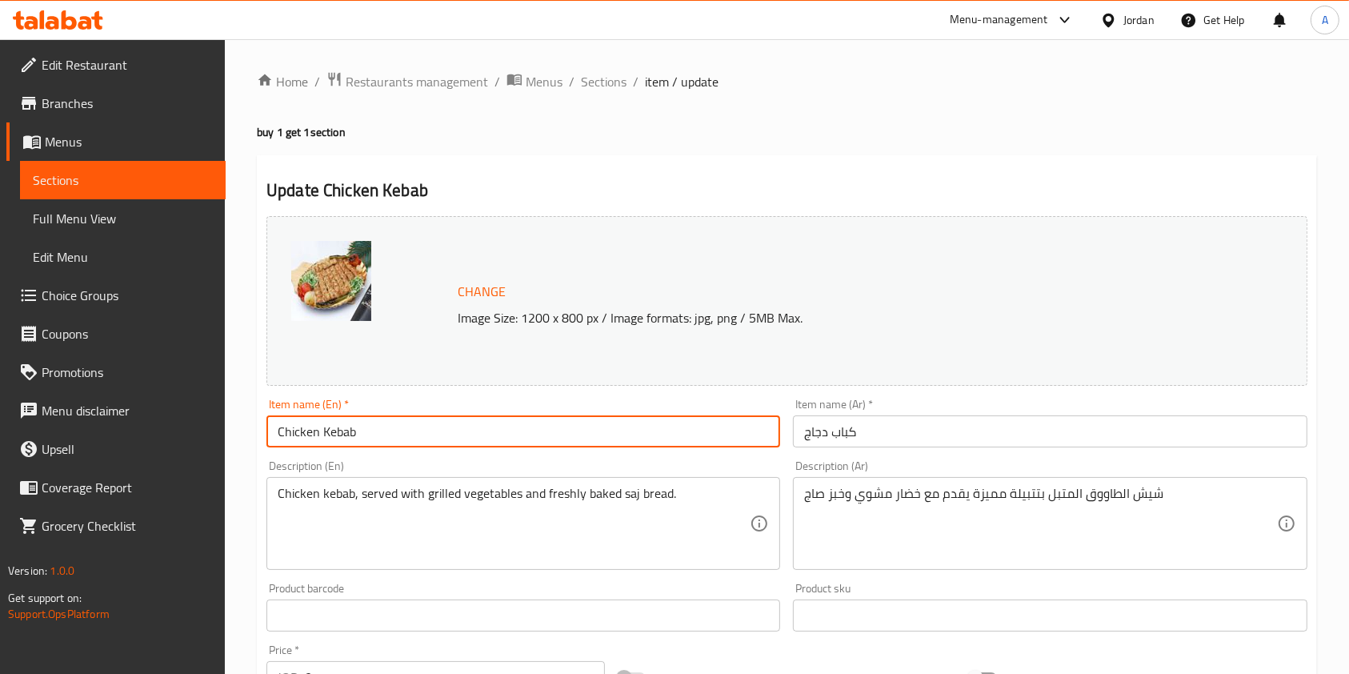
click at [480, 438] on input "Chicken Kebab" at bounding box center [523, 431] width 514 height 32
click at [273, 434] on input "Chicken Kebab and get one free" at bounding box center [523, 431] width 514 height 32
type input "Buy Chicken Kebab and get one free"
click at [803, 432] on input "كباب دجاج" at bounding box center [1050, 431] width 514 height 32
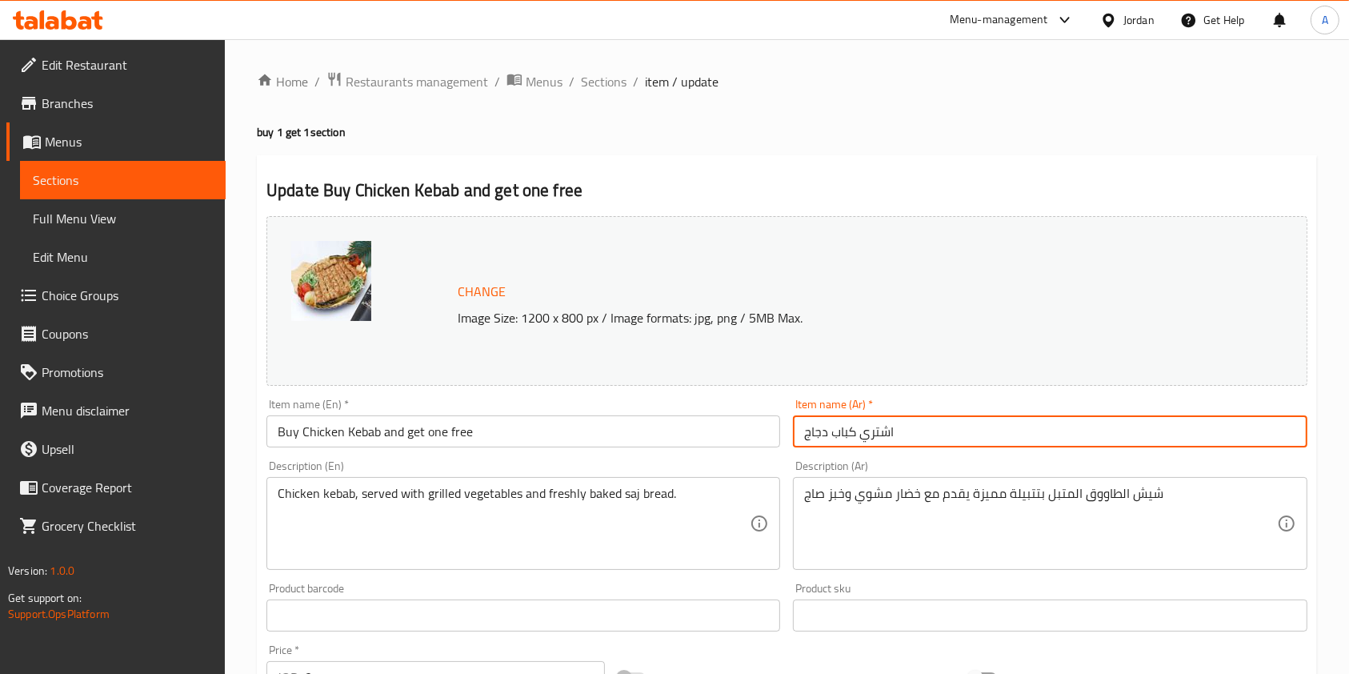
click at [983, 430] on input "اشتري كباب دجاج" at bounding box center [1050, 431] width 514 height 32
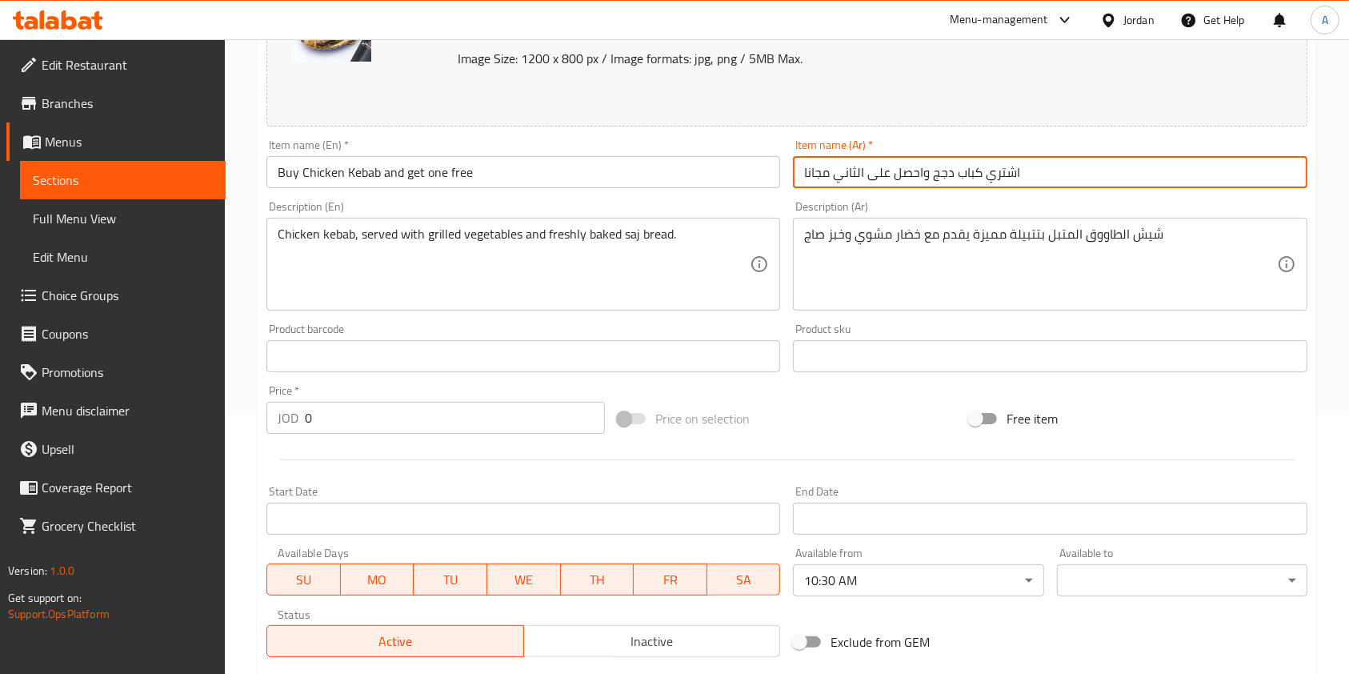
scroll to position [262, 0]
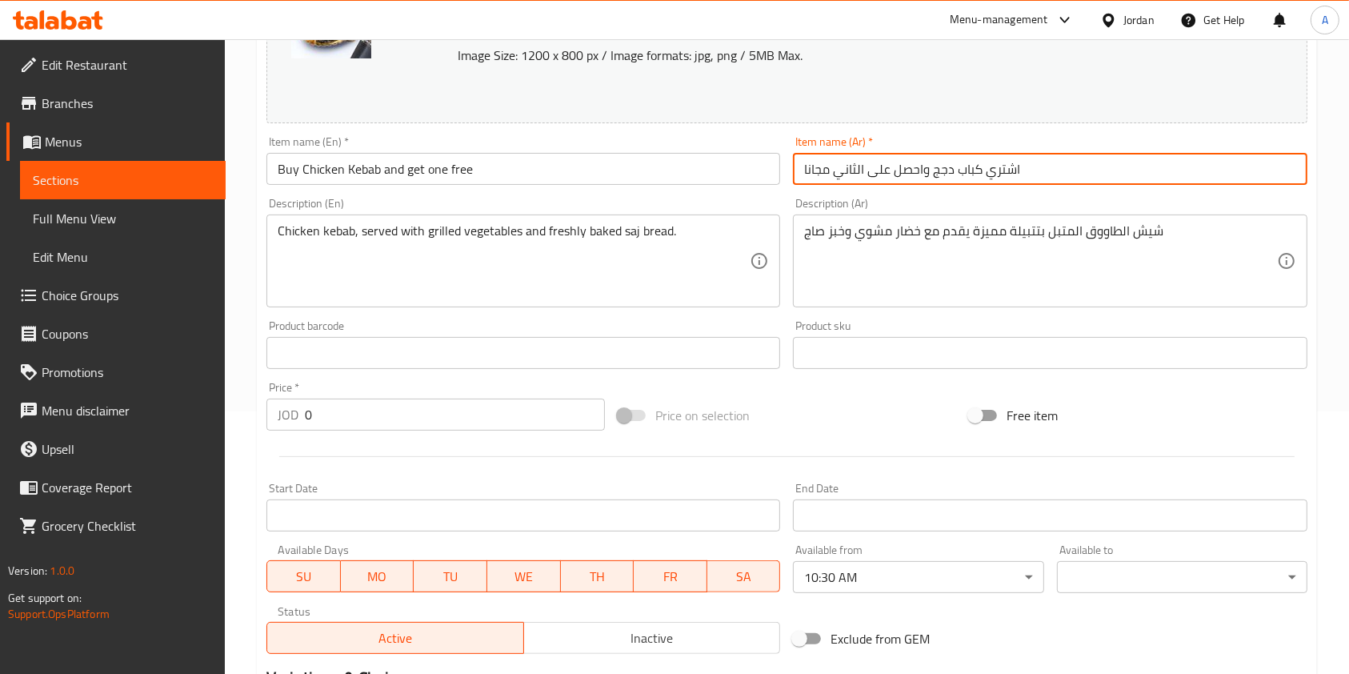
click at [941, 170] on input "اشتري كباب دجج واحصل على الثاني مجانا" at bounding box center [1050, 169] width 514 height 32
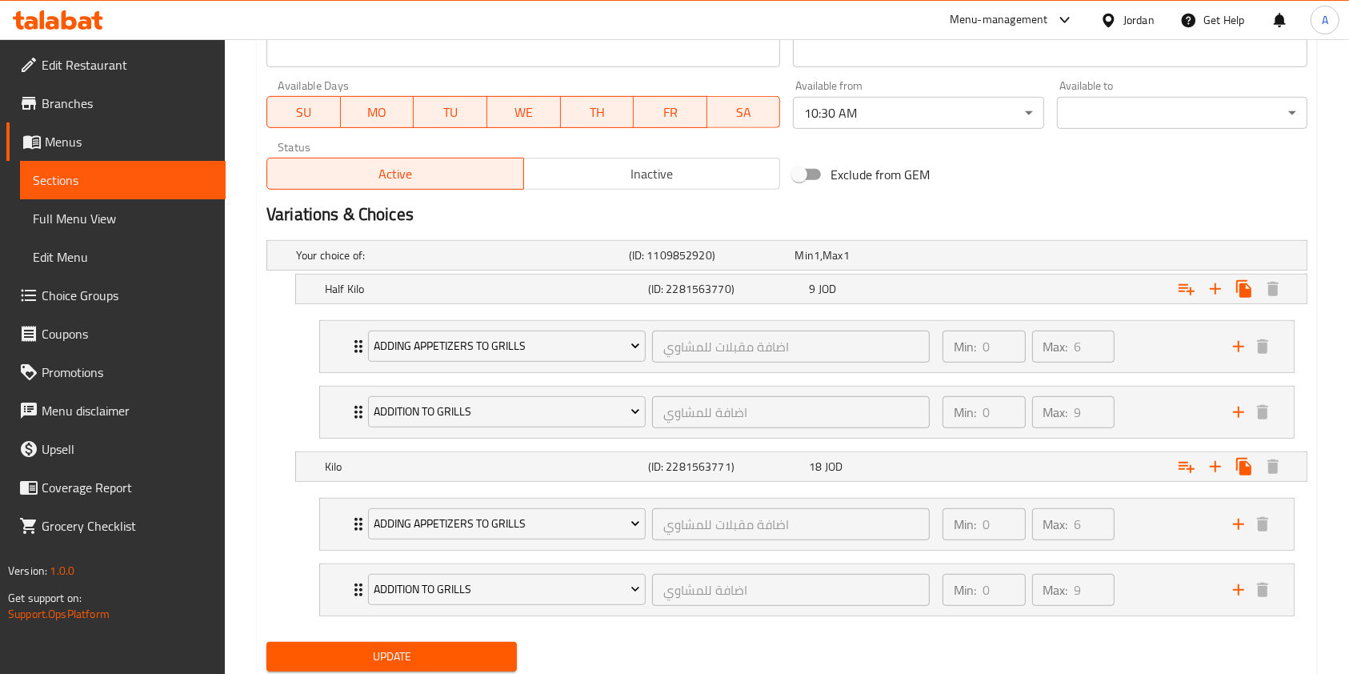
scroll to position [777, 0]
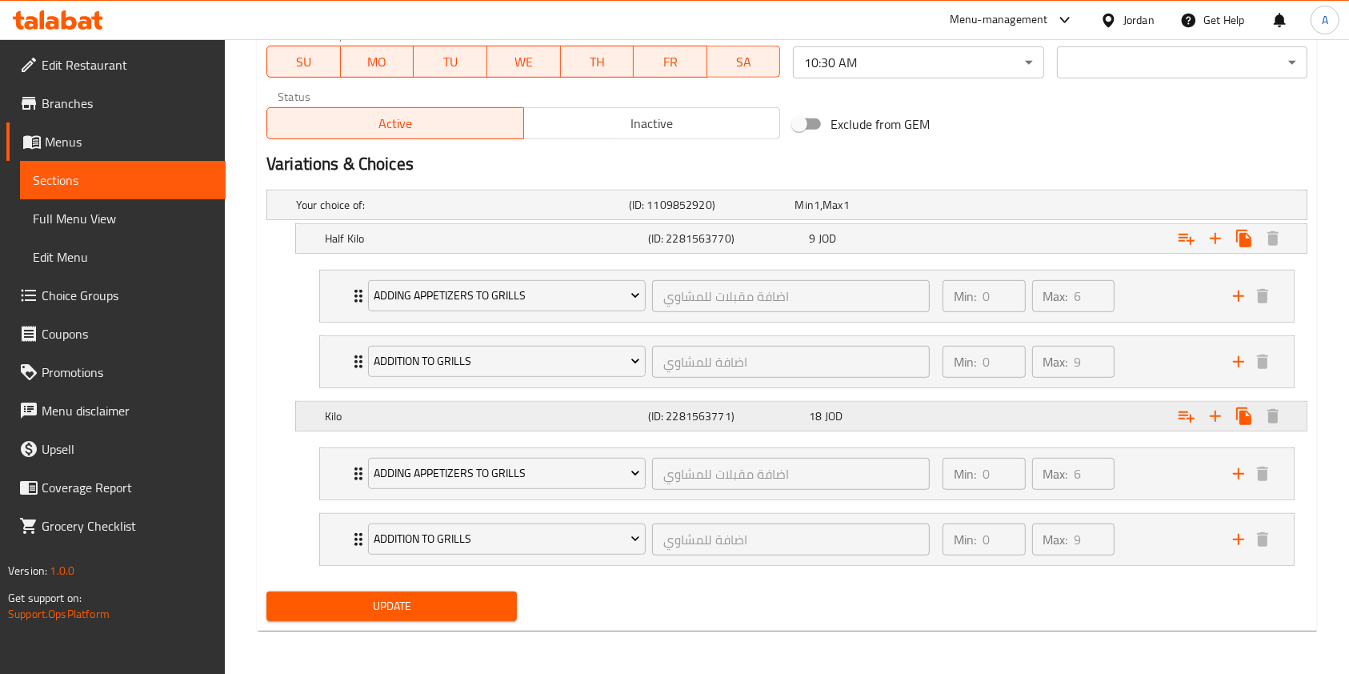
type input "اشتري كباب دجاج واحصل على الثاني مجانا"
click at [901, 418] on div "18 JOD" at bounding box center [886, 416] width 155 height 16
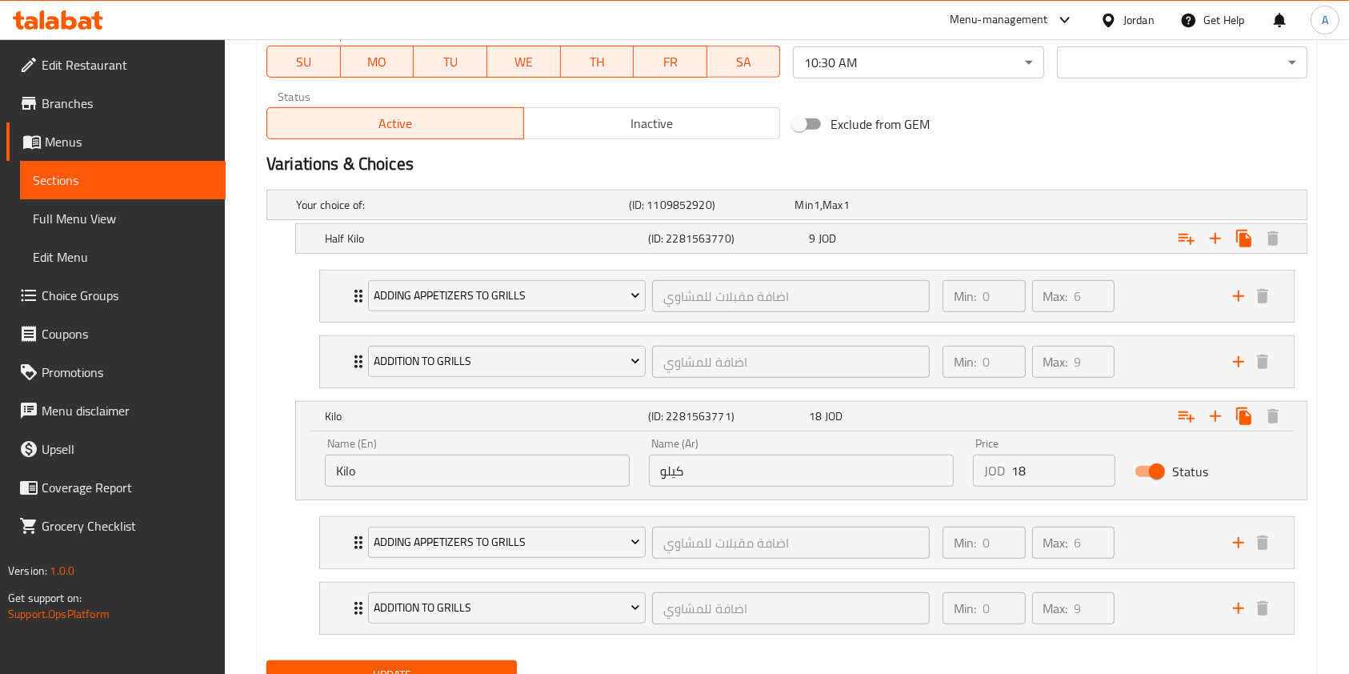
click at [1155, 469] on input "Status" at bounding box center [1156, 471] width 91 height 30
checkbox input "false"
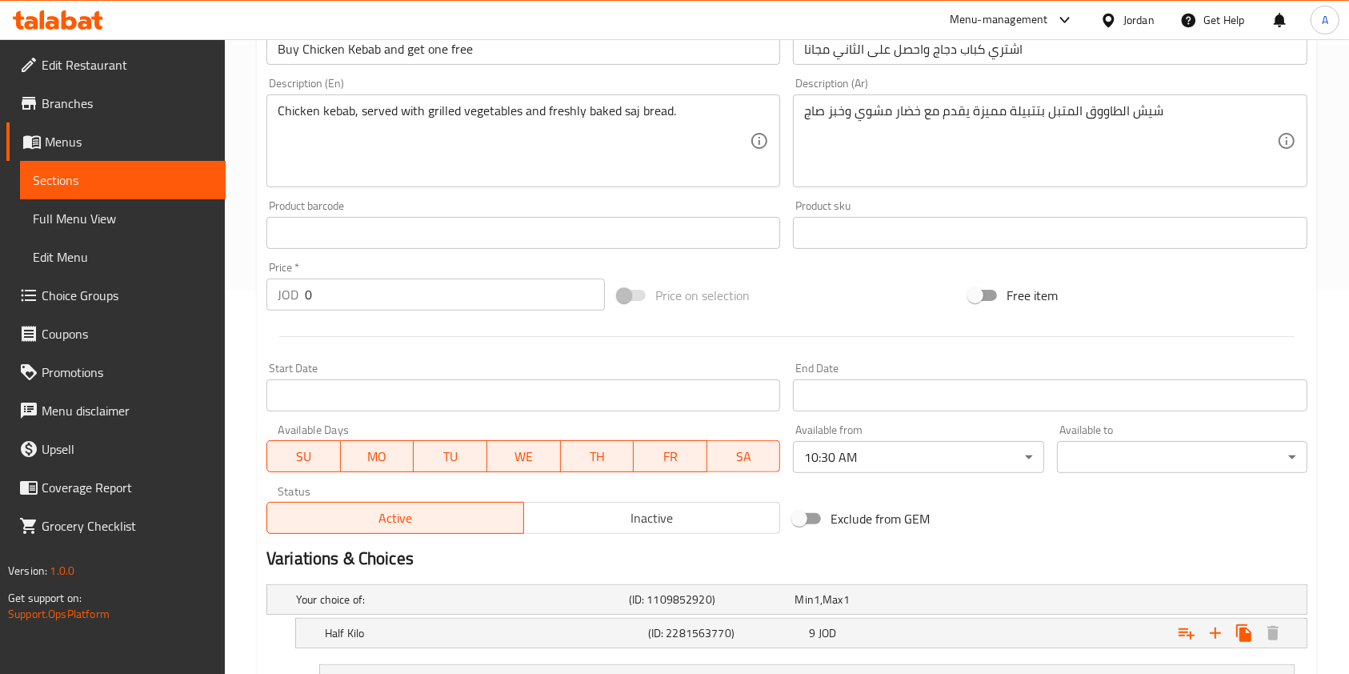
scroll to position [0, 0]
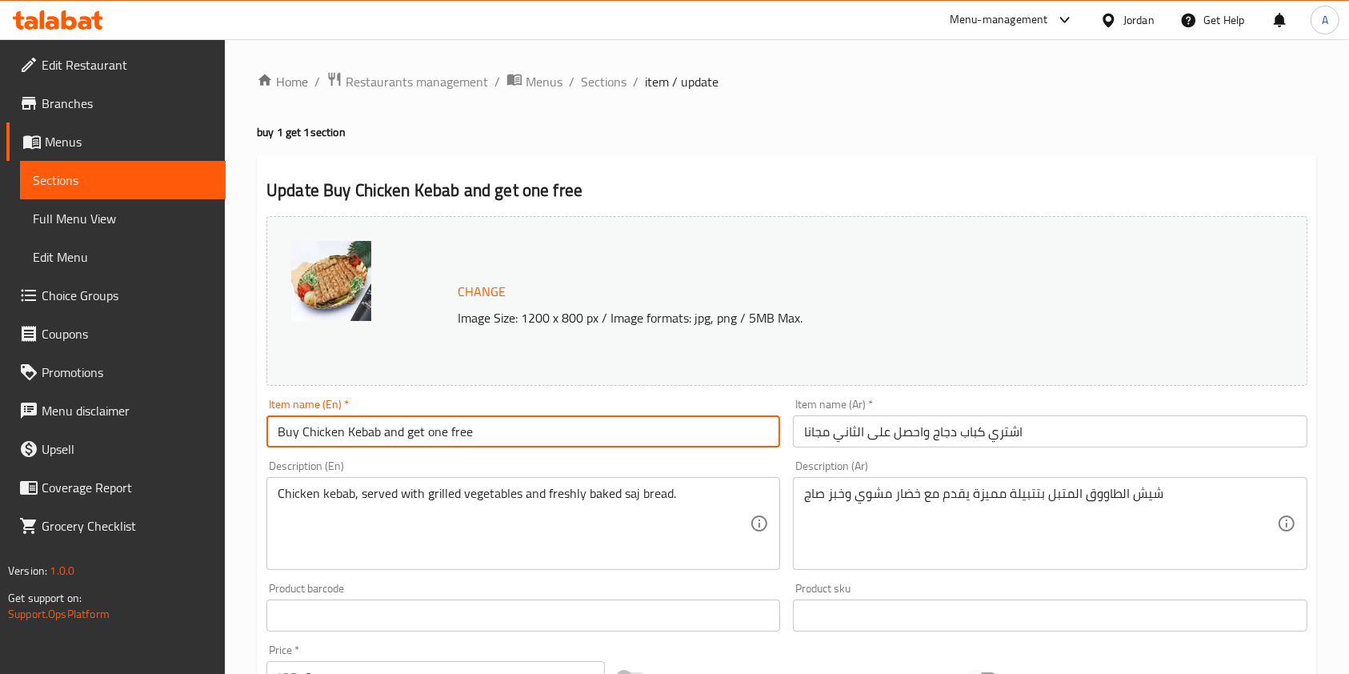
click at [301, 425] on input "Buy Chicken Kebab and get one free" at bounding box center [523, 431] width 514 height 32
click at [983, 436] on input "اشتري كباب دجاج واحصل على الثاني مجانا" at bounding box center [1050, 431] width 514 height 32
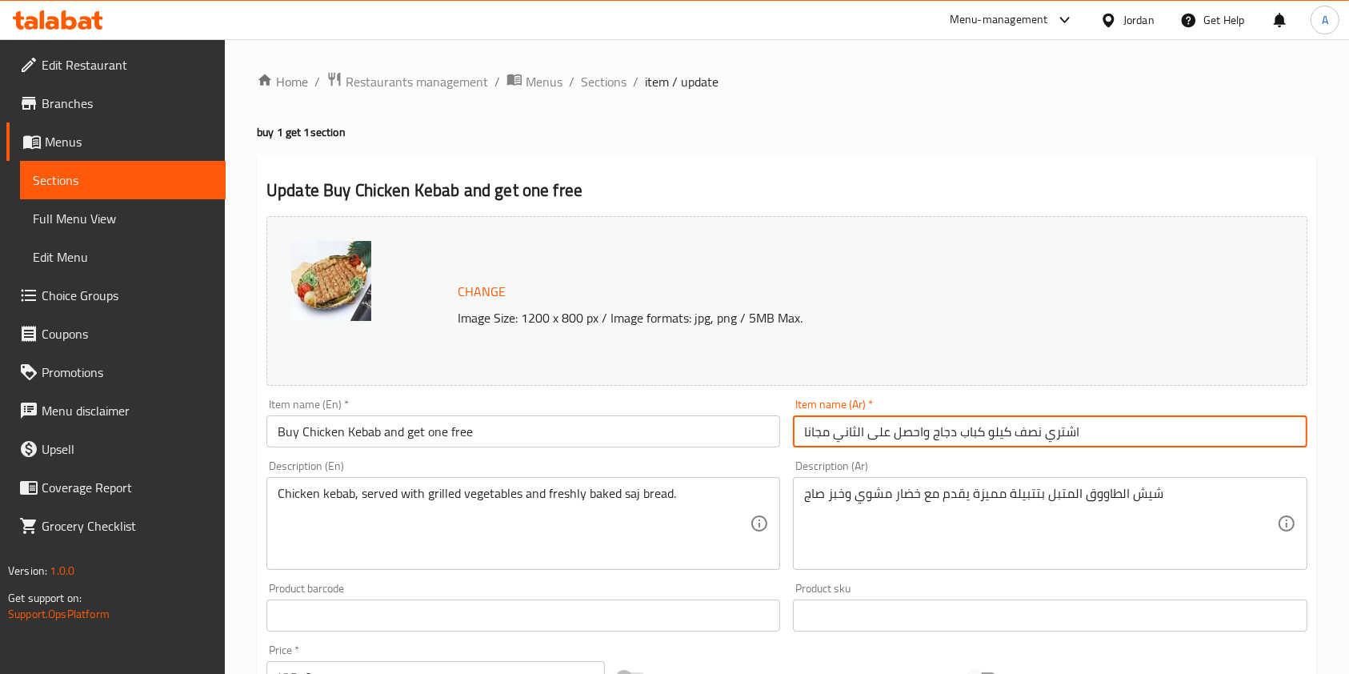
type input "اشتري نصف كيلو كباب دجاج واحصل على الثاني مجانا"
click at [295, 429] on input "Buy Chicken Kebab and get one free" at bounding box center [523, 431] width 514 height 32
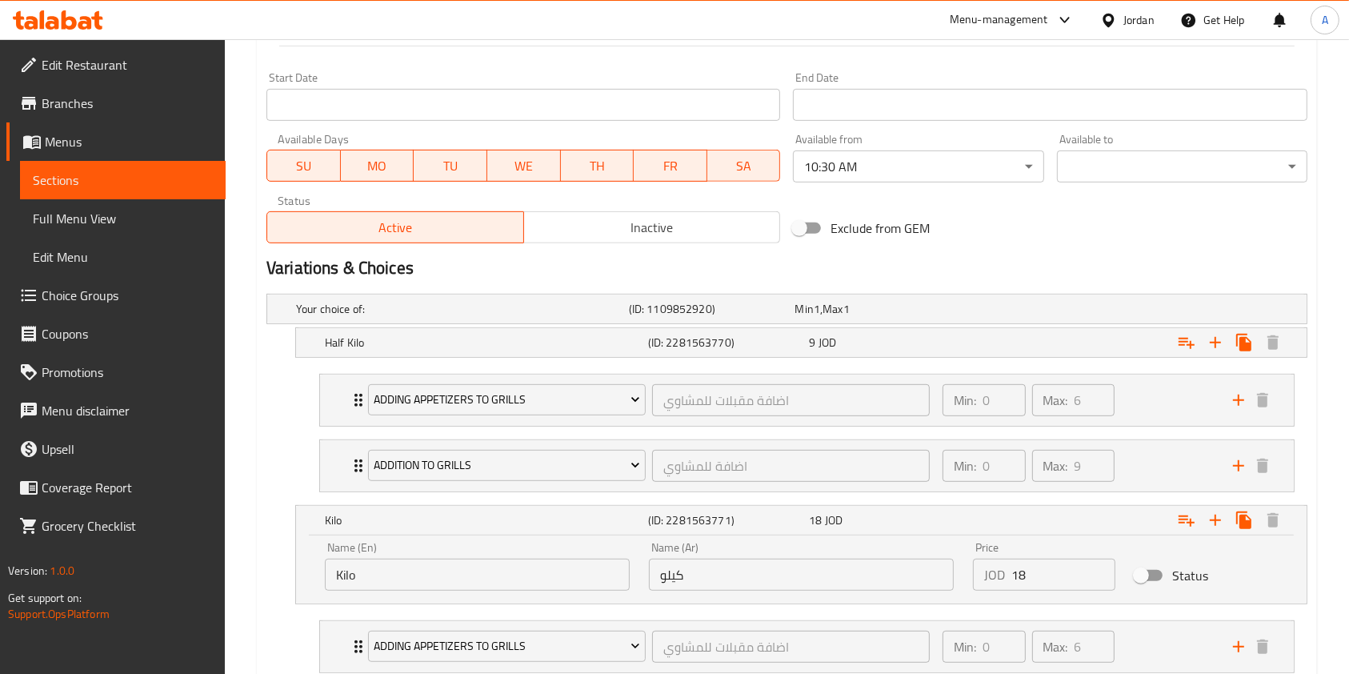
scroll to position [845, 0]
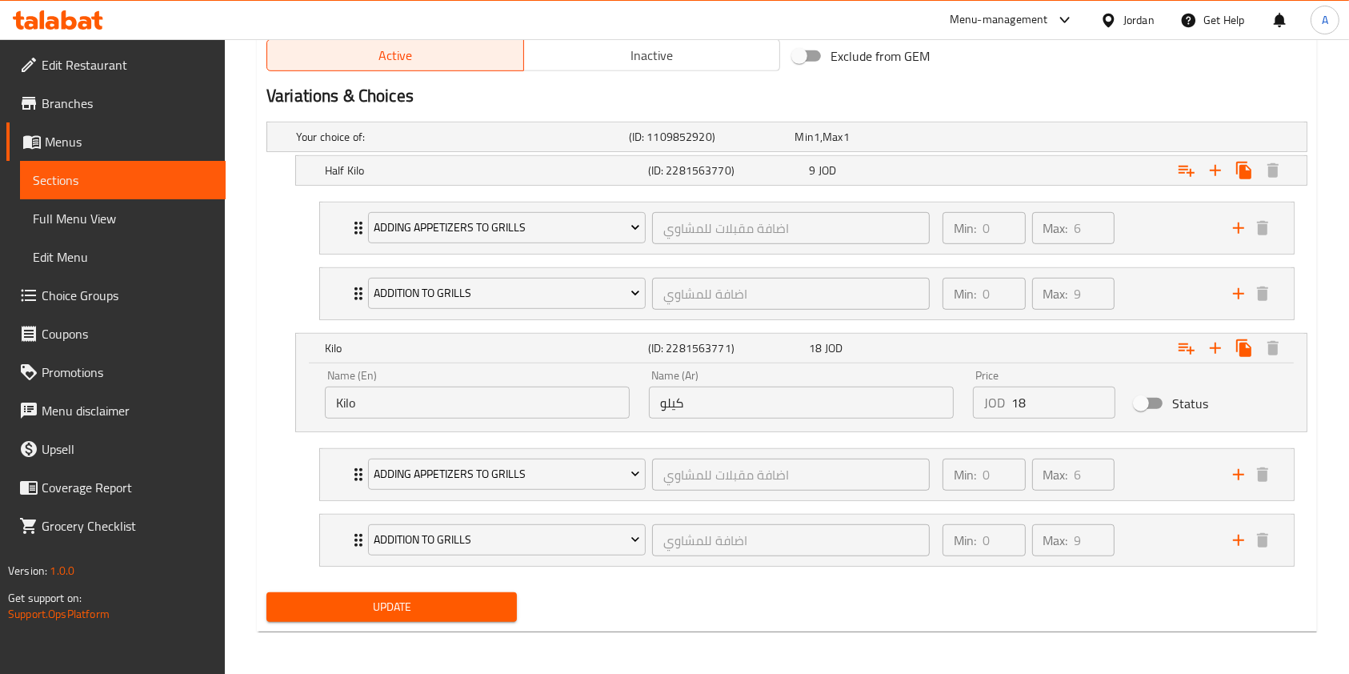
type input "Buy Half kilo Chicken Kebab and get one free"
click at [347, 606] on span "Update" at bounding box center [391, 607] width 225 height 20
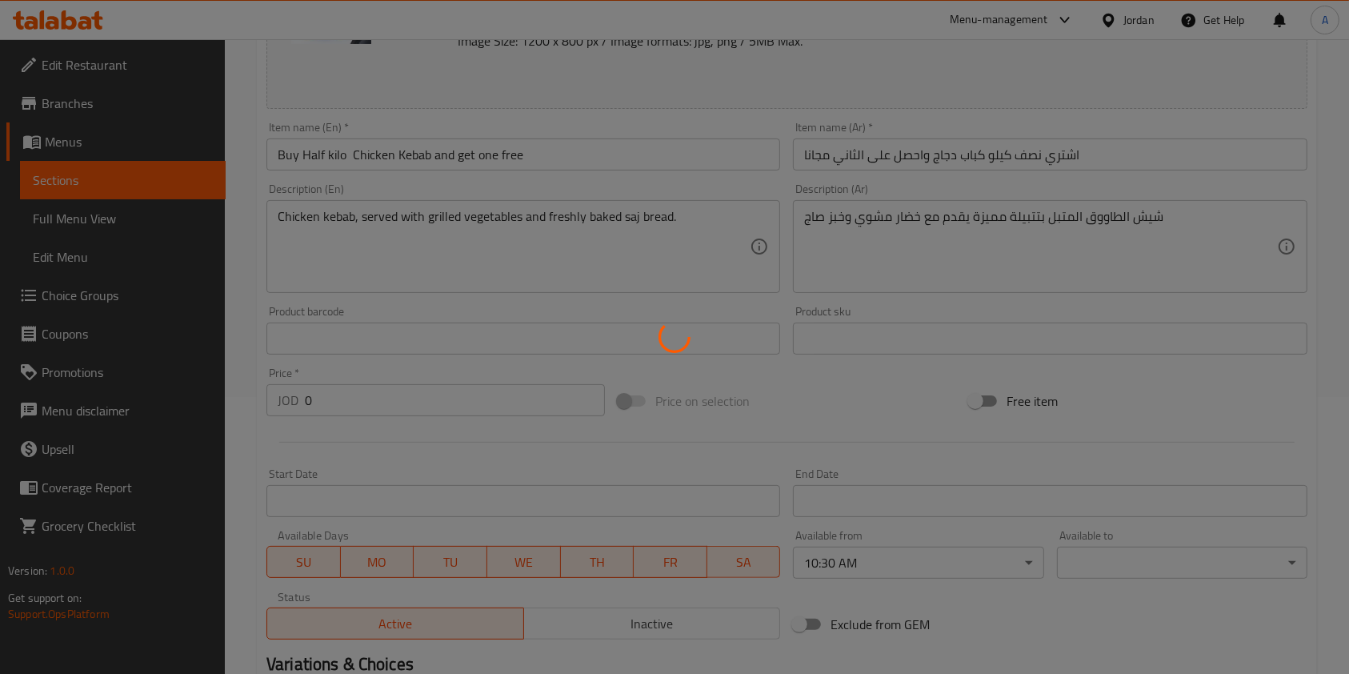
scroll to position [0, 0]
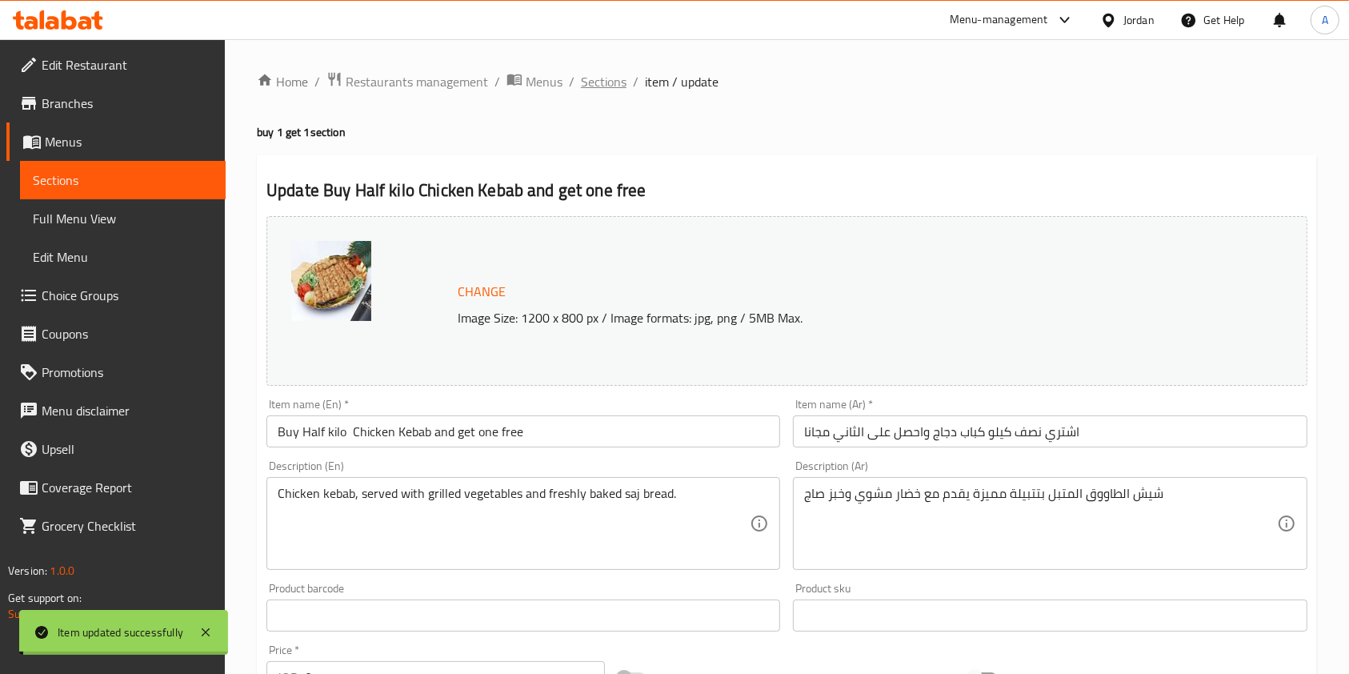
click at [602, 76] on span "Sections" at bounding box center [604, 81] width 46 height 19
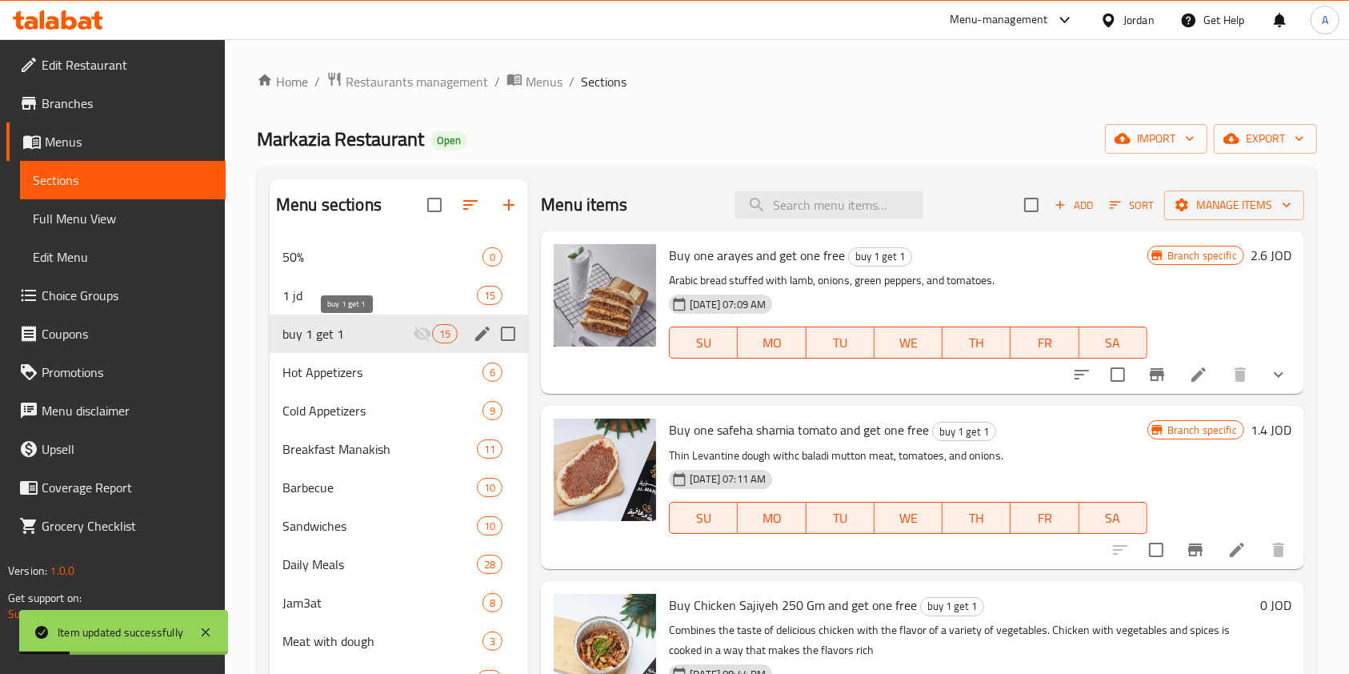
click at [339, 334] on span "buy 1 get 1" at bounding box center [347, 333] width 130 height 19
click at [1189, 377] on icon at bounding box center [1198, 374] width 19 height 19
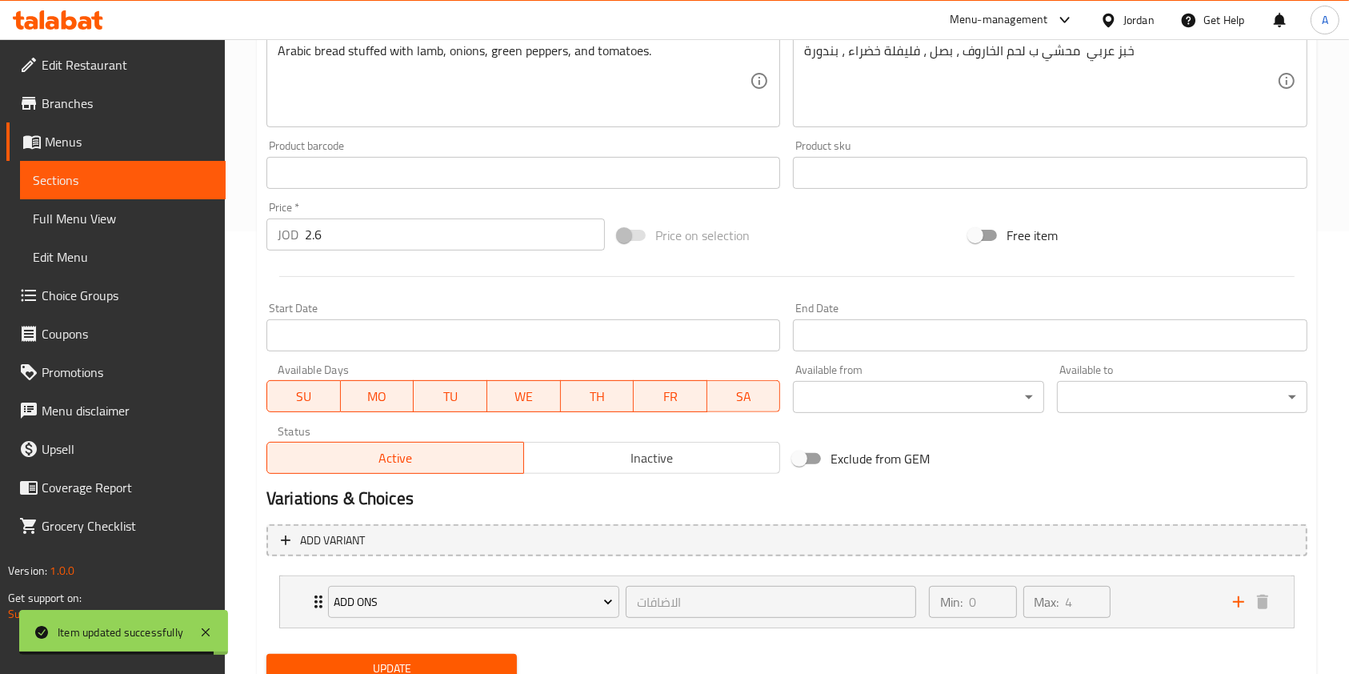
scroll to position [506, 0]
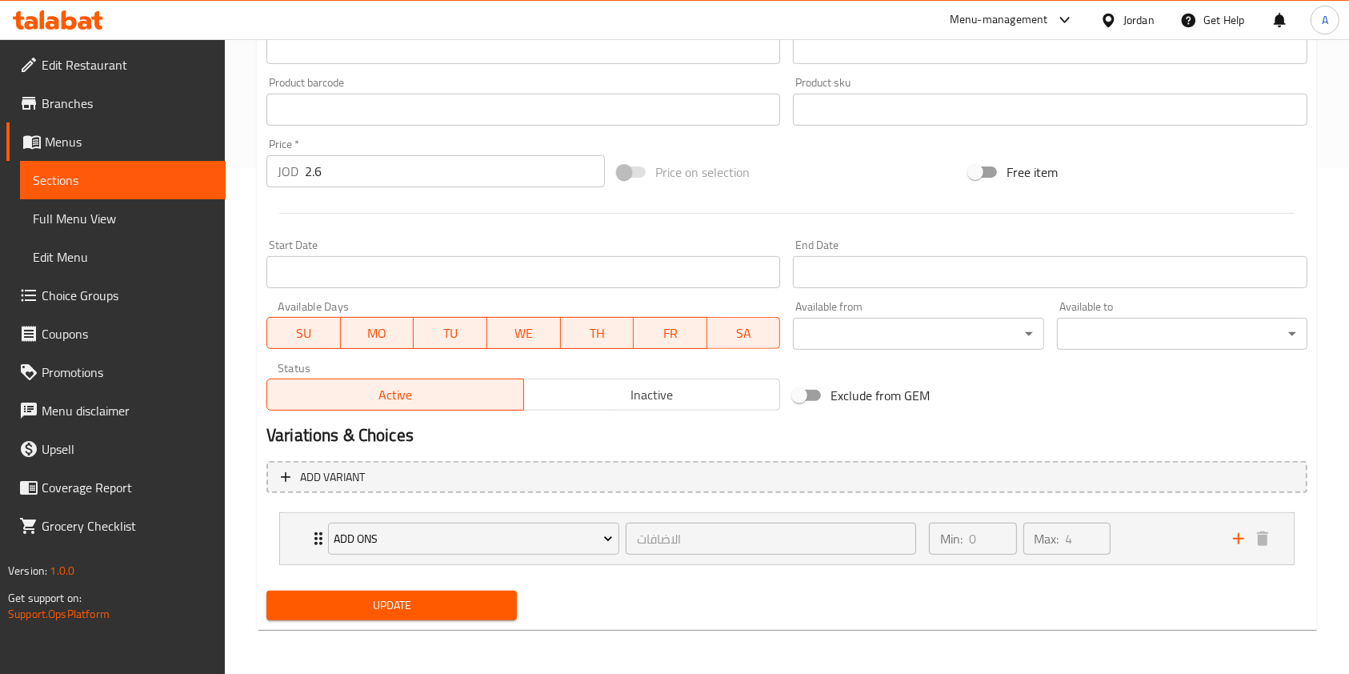
click at [594, 394] on span "Inactive" at bounding box center [652, 394] width 244 height 23
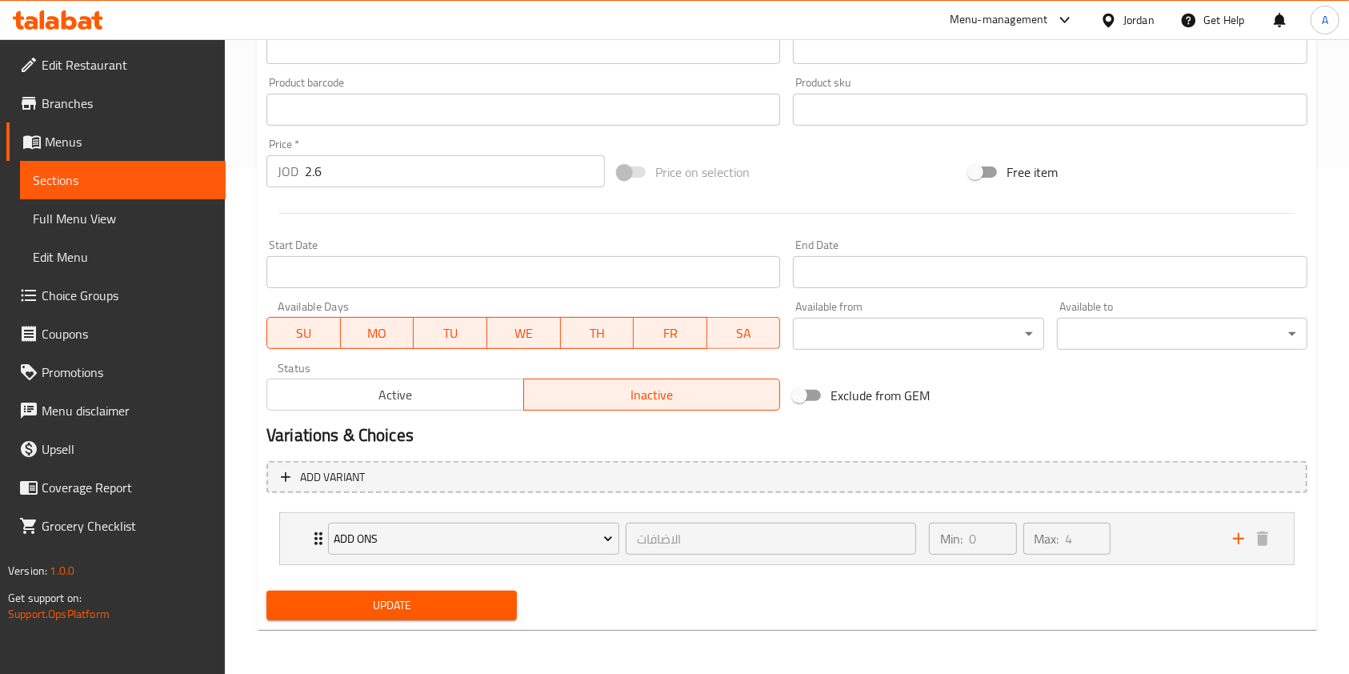
click at [419, 610] on span "Update" at bounding box center [391, 605] width 225 height 20
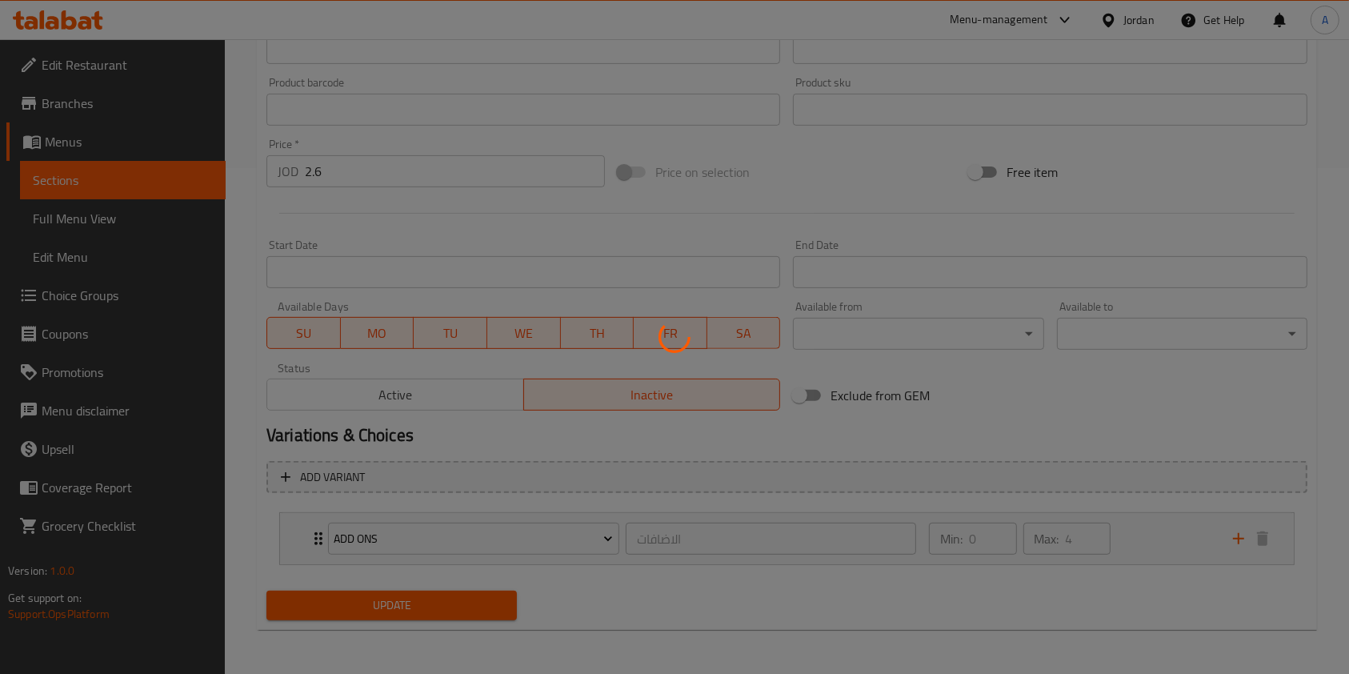
scroll to position [0, 0]
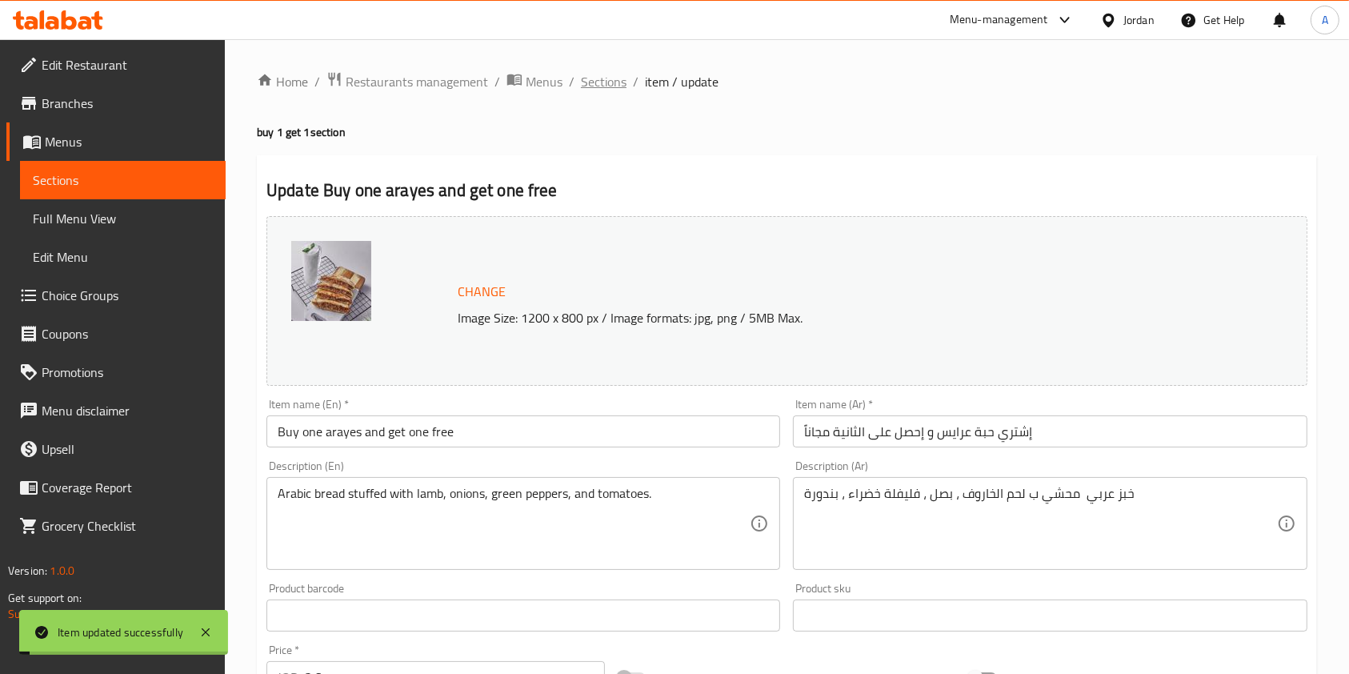
click at [615, 86] on span "Sections" at bounding box center [604, 81] width 46 height 19
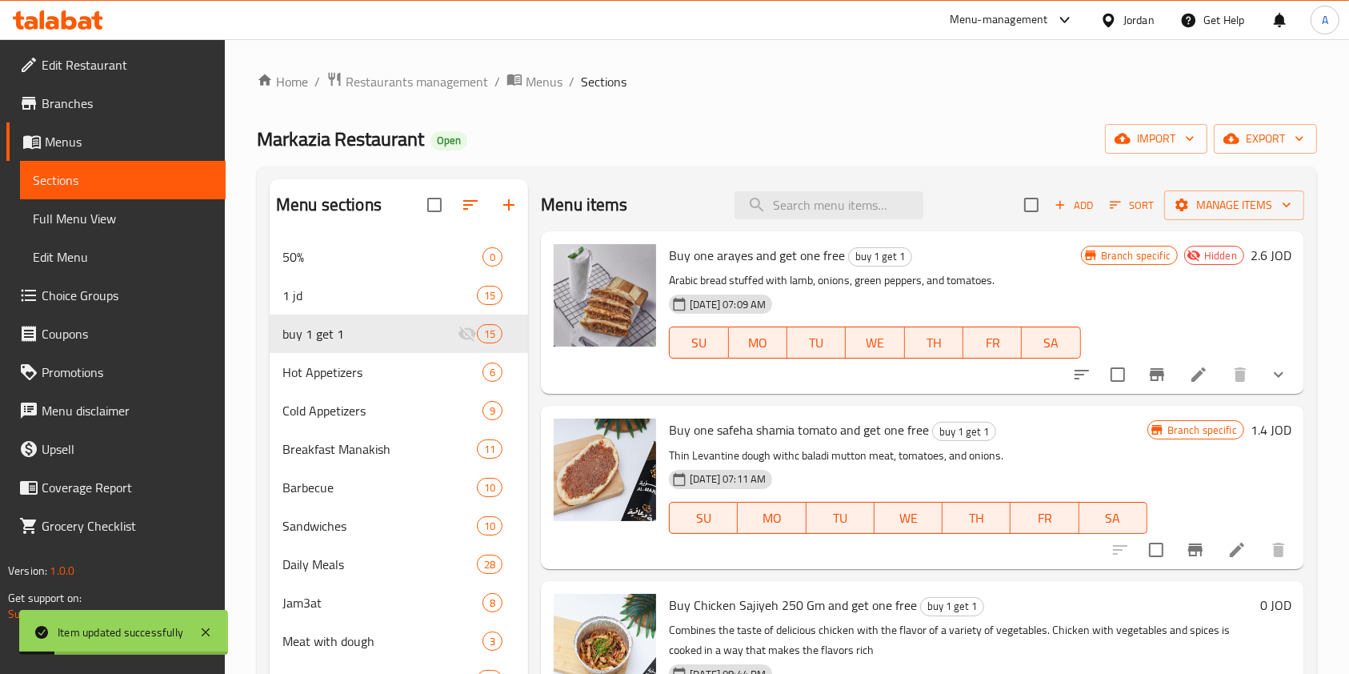
scroll to position [82, 0]
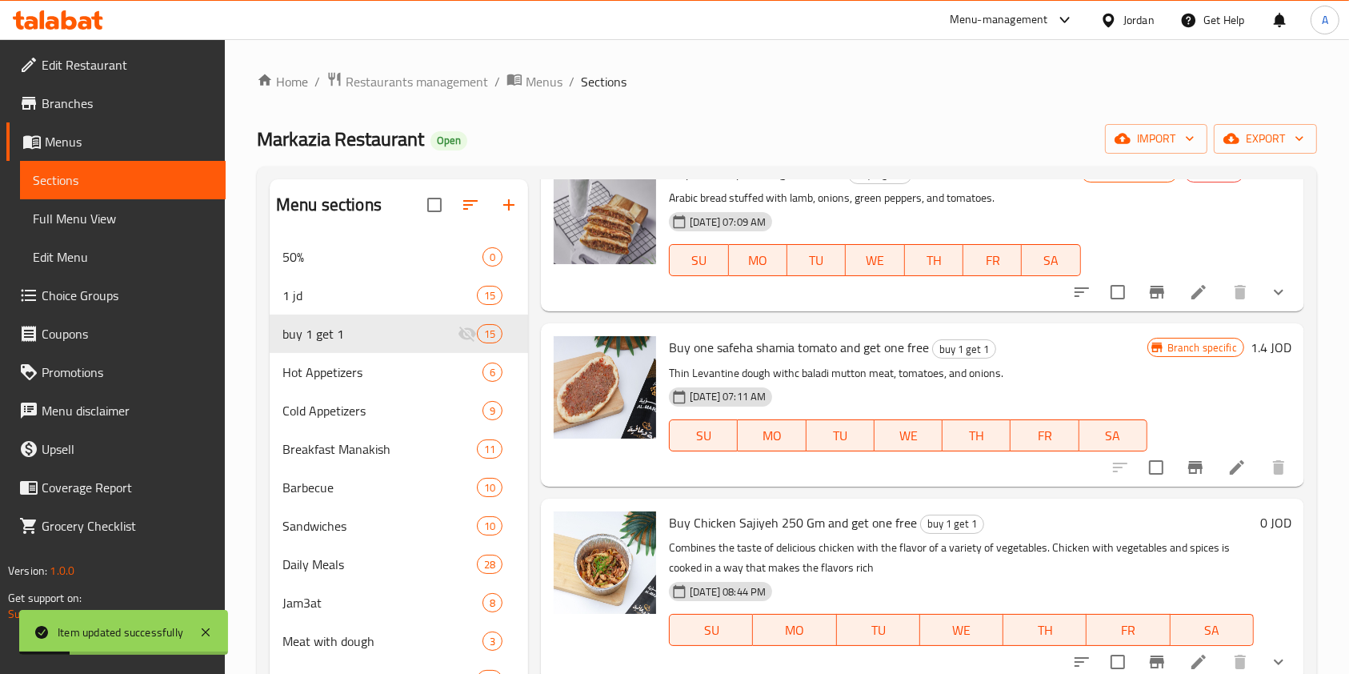
click at [1229, 461] on icon at bounding box center [1236, 467] width 14 height 14
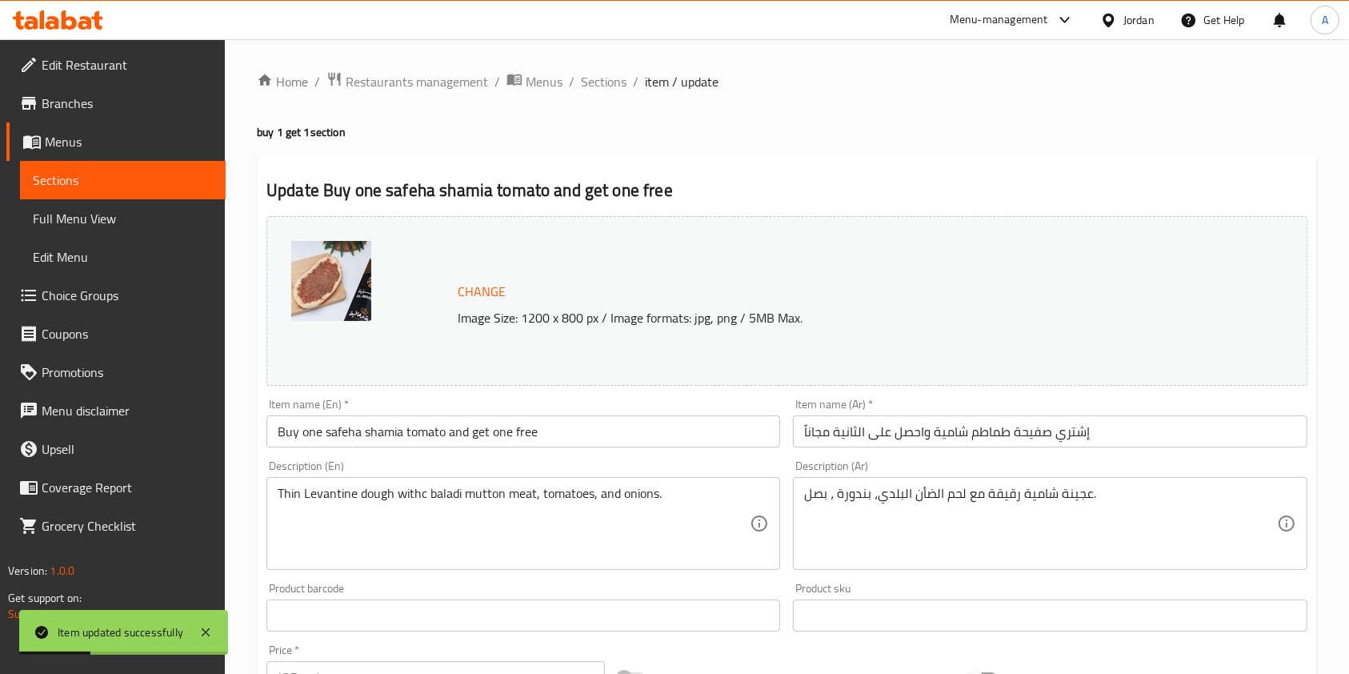
scroll to position [480, 0]
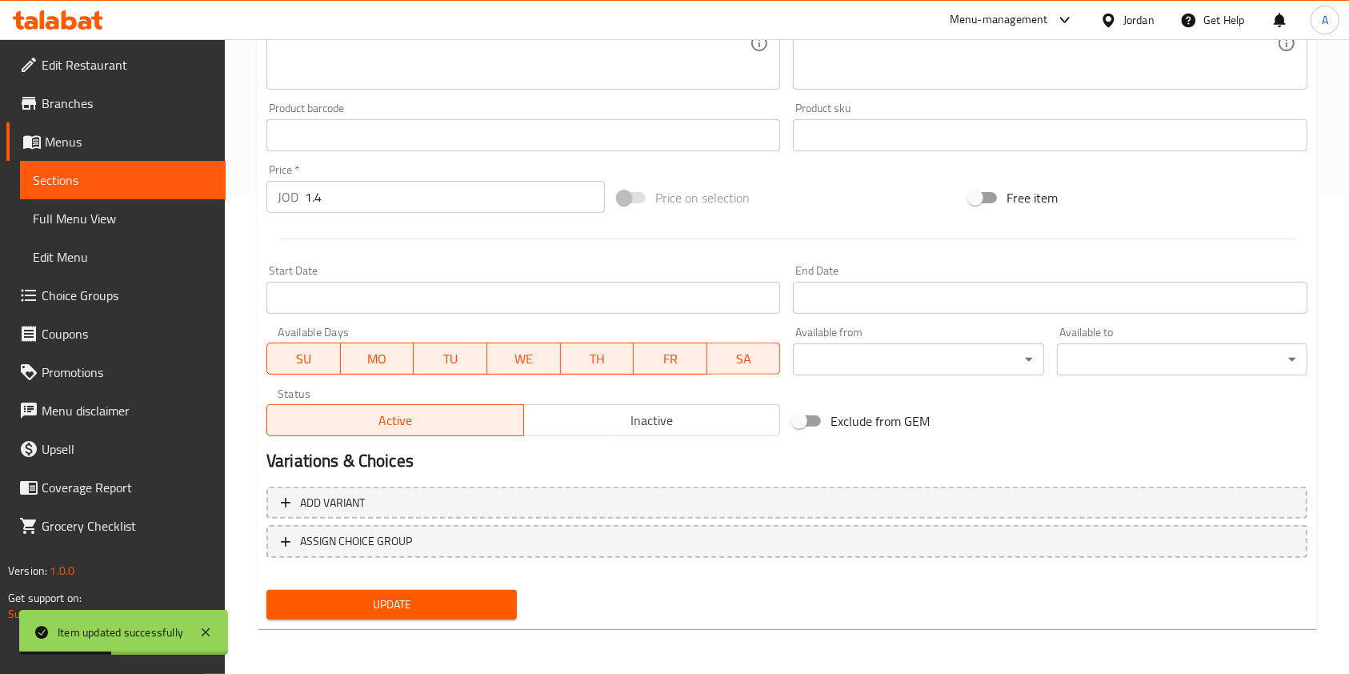
click at [608, 400] on div "Active Inactive" at bounding box center [523, 412] width 514 height 48
click at [609, 426] on span "Inactive" at bounding box center [652, 420] width 244 height 23
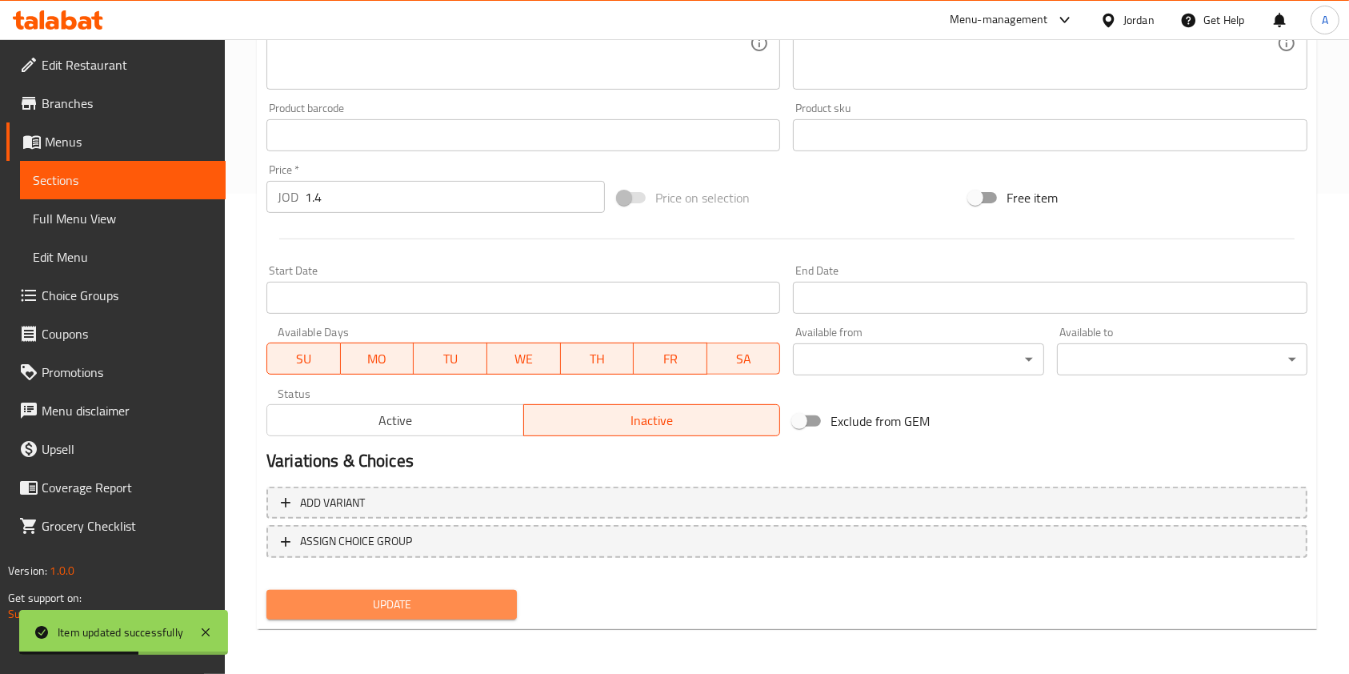
click at [393, 606] on span "Update" at bounding box center [391, 604] width 225 height 20
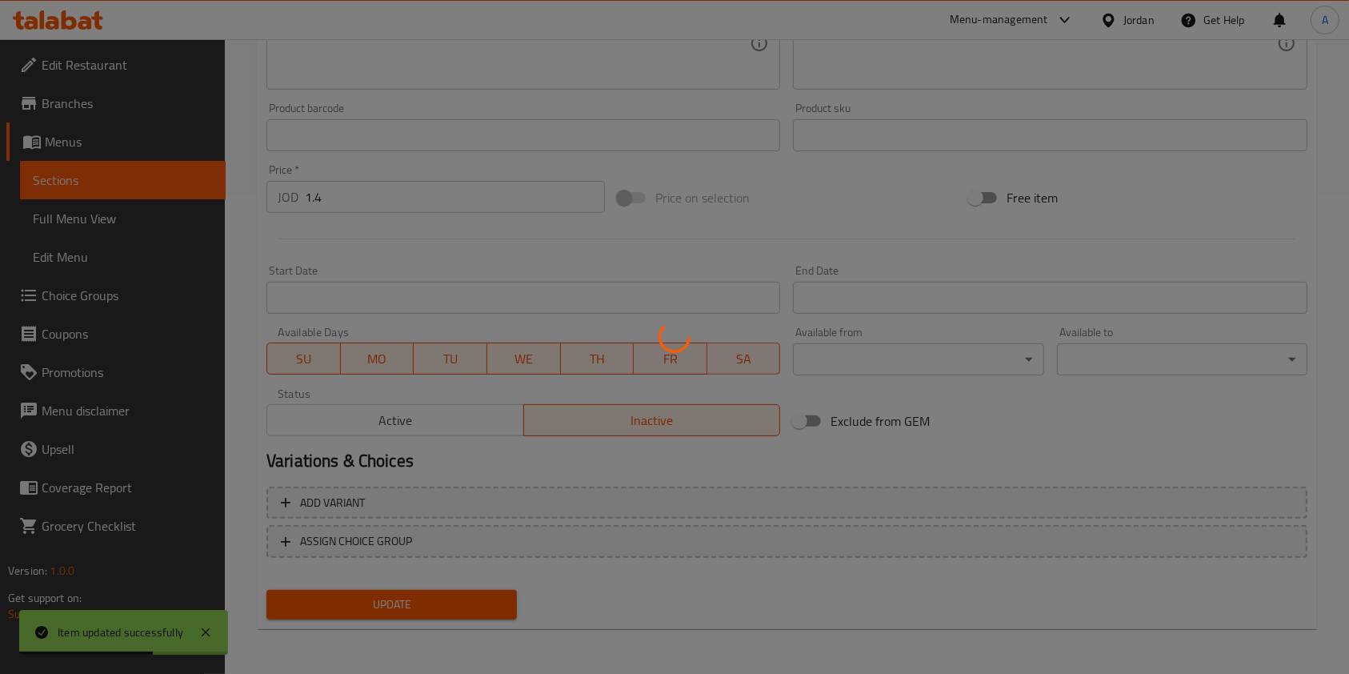
scroll to position [0, 0]
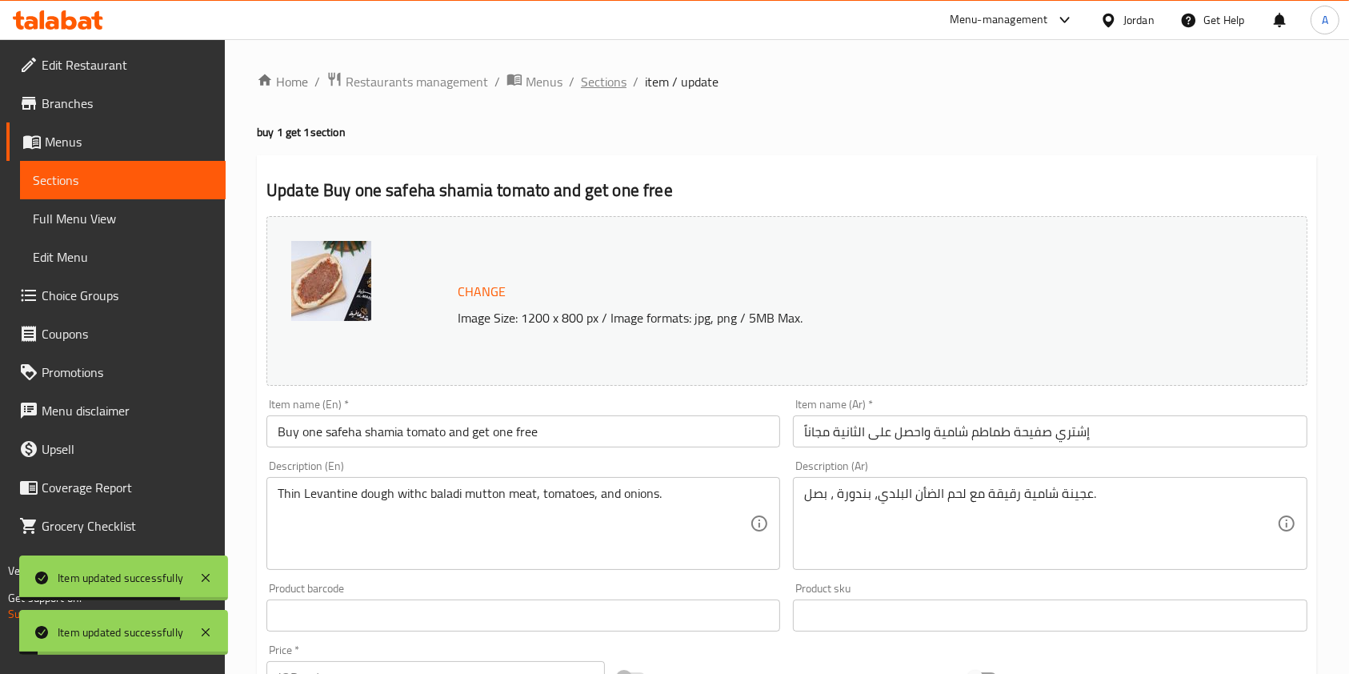
click at [604, 74] on span "Sections" at bounding box center [604, 81] width 46 height 19
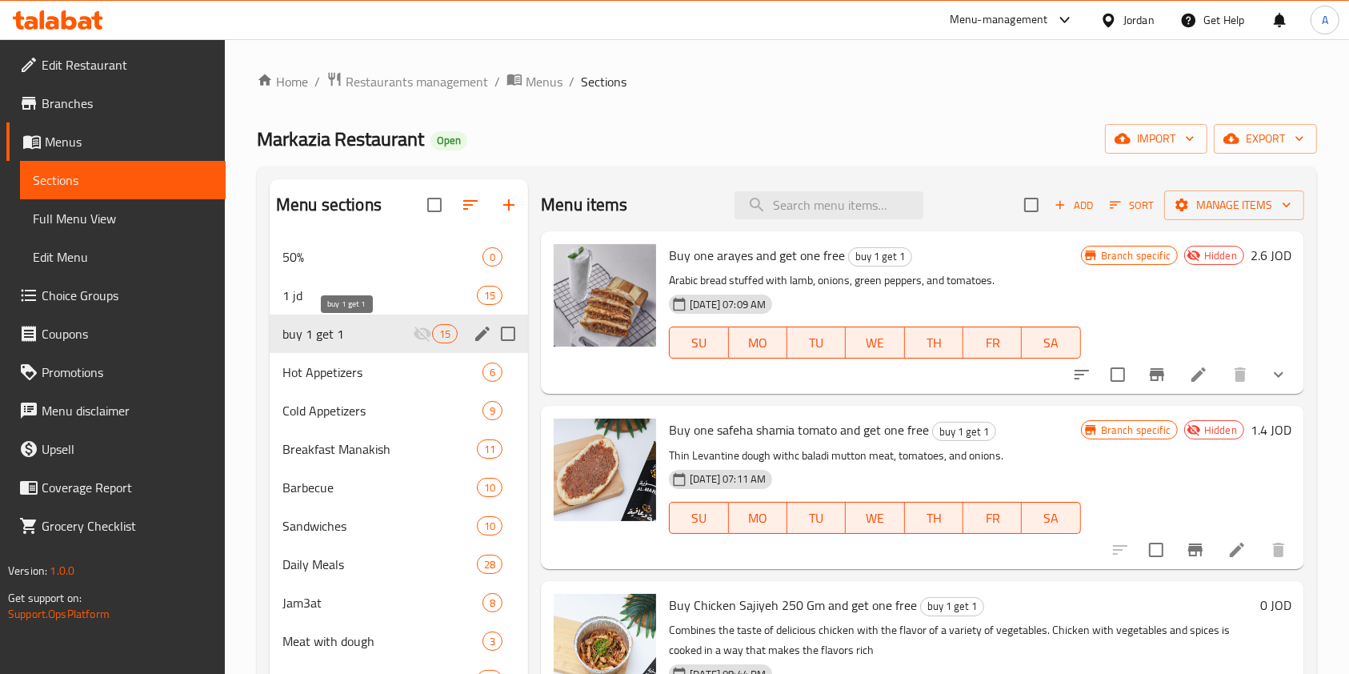
click at [398, 339] on span "buy 1 get 1" at bounding box center [347, 333] width 130 height 19
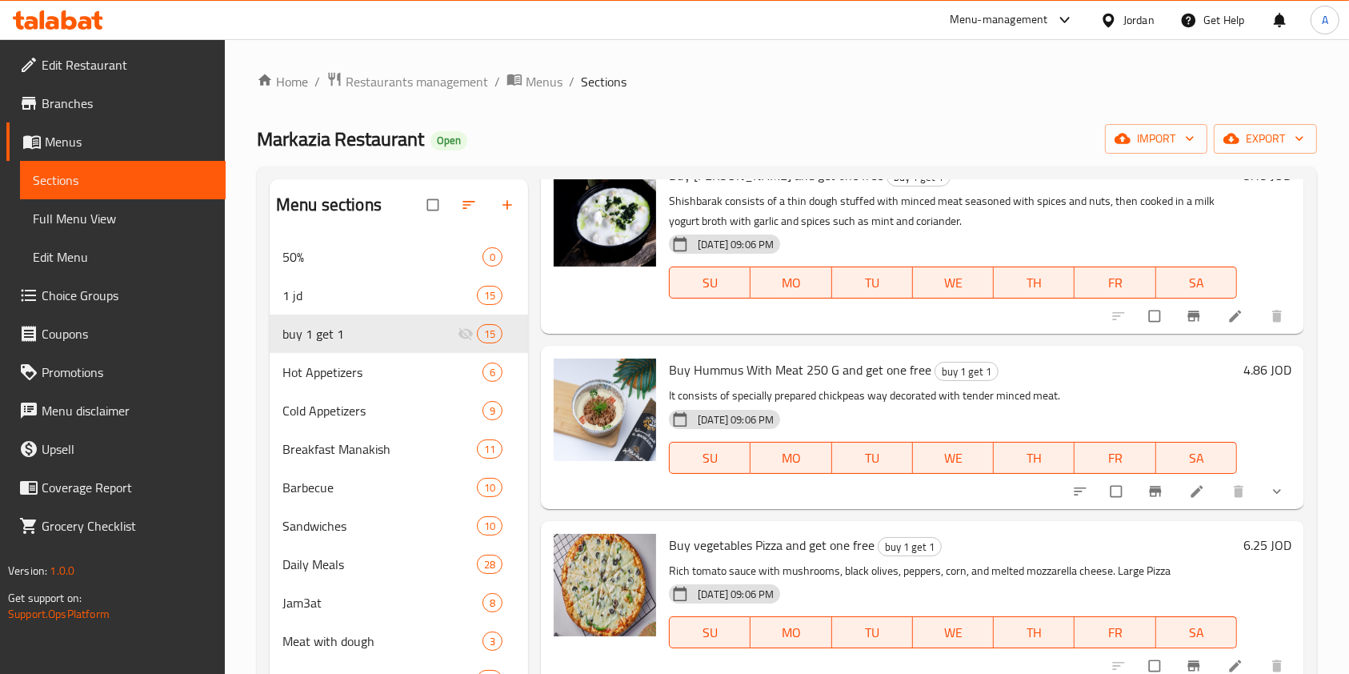
scroll to position [230, 0]
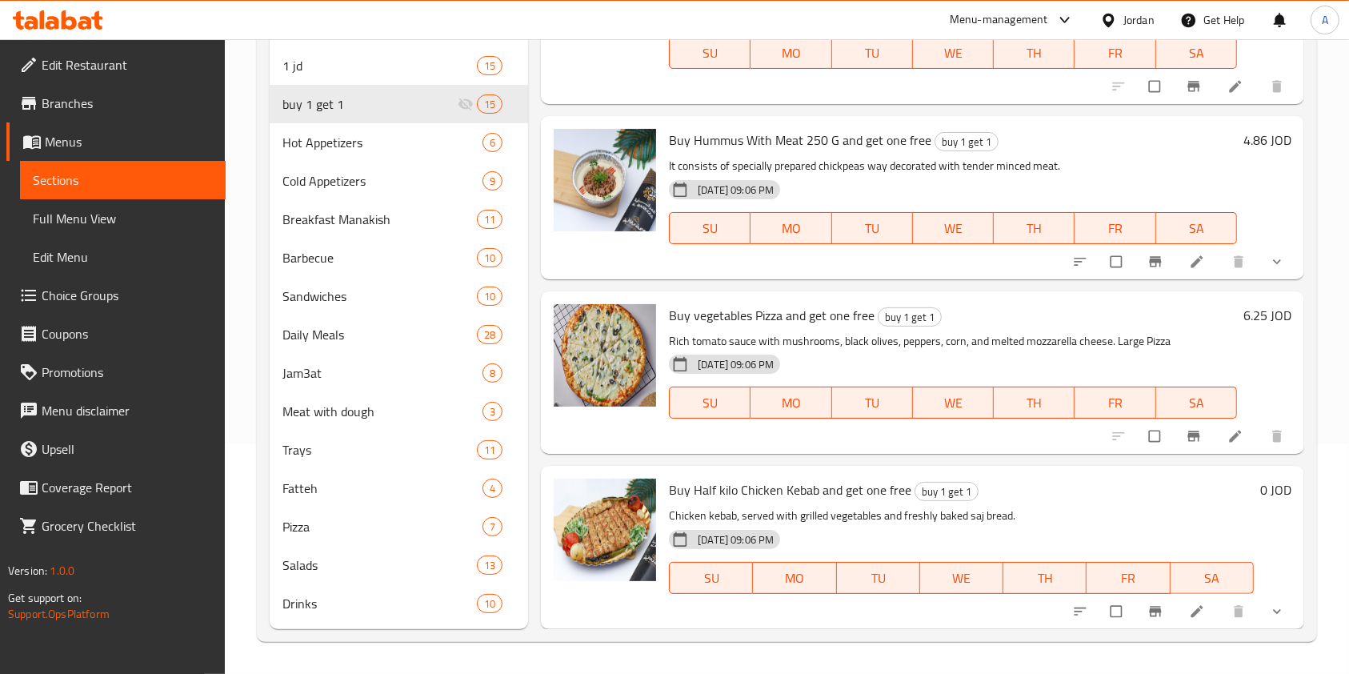
click at [1189, 615] on icon at bounding box center [1197, 611] width 16 height 16
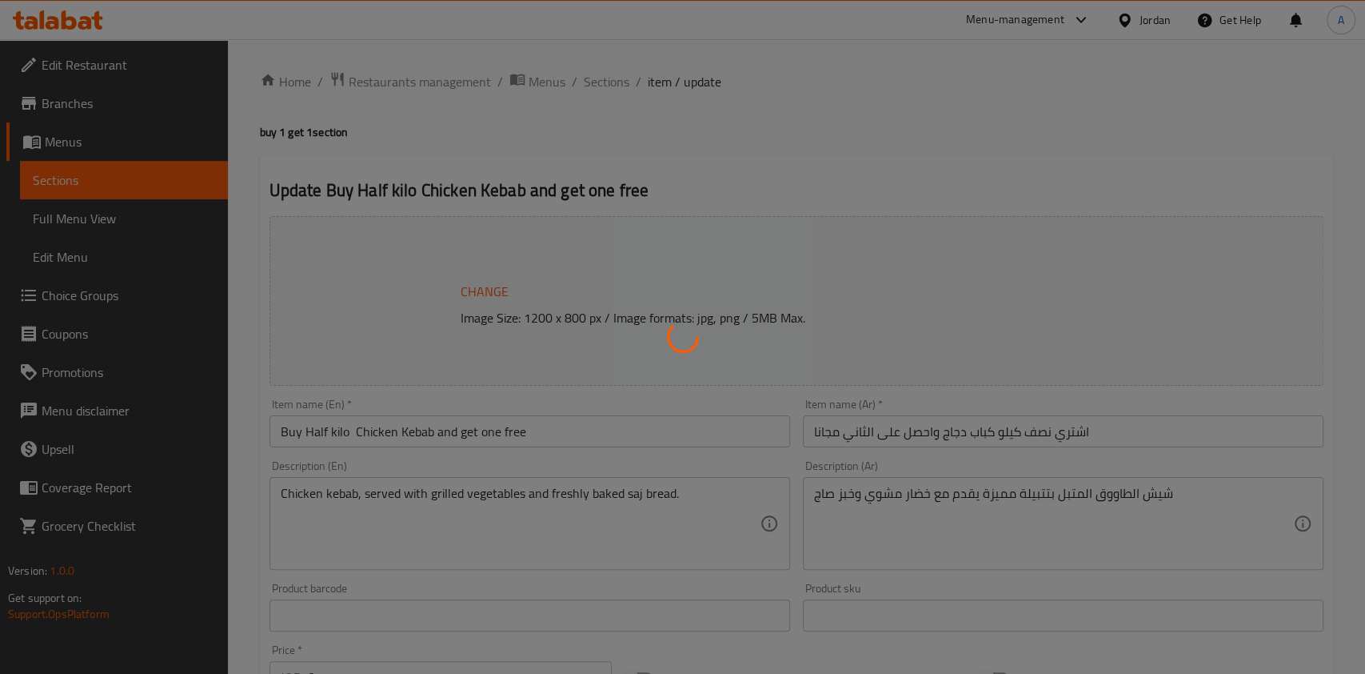
type input "اضافة مقبلات للمشاوي"
type input "0"
type input "6"
type input "اضافة للمشاوي"
type input "0"
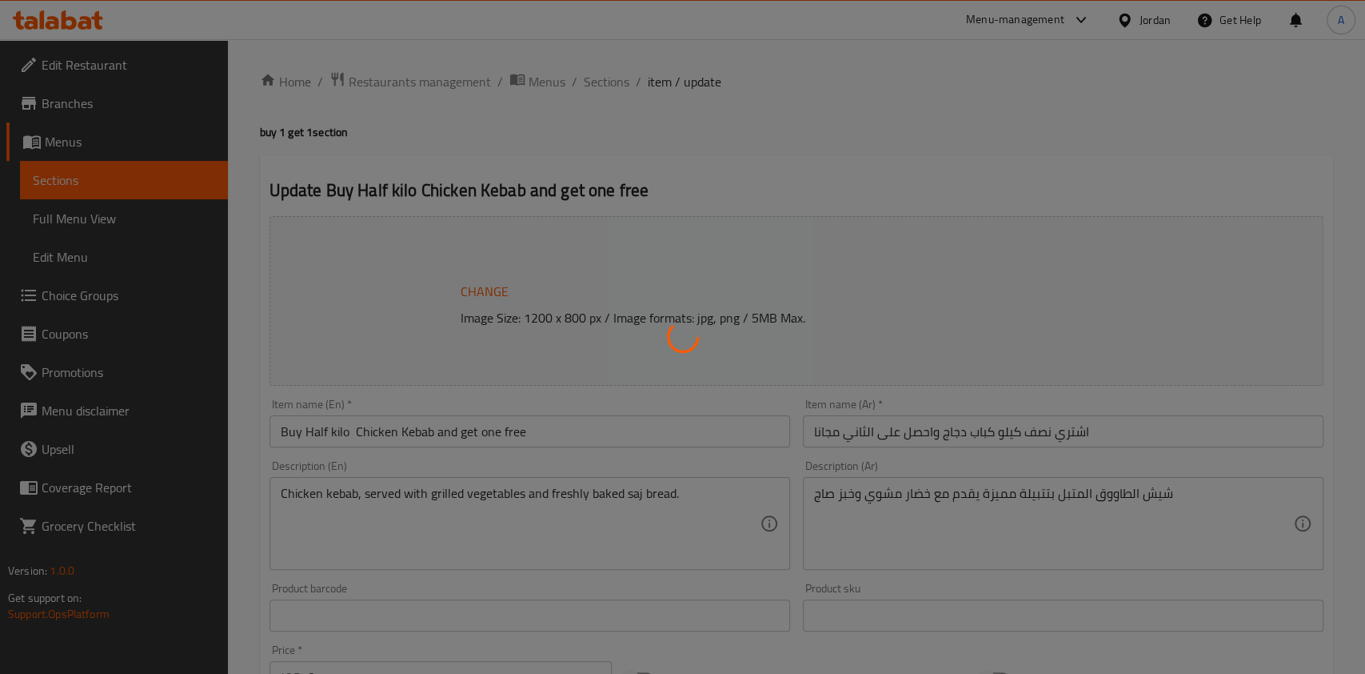
type input "9"
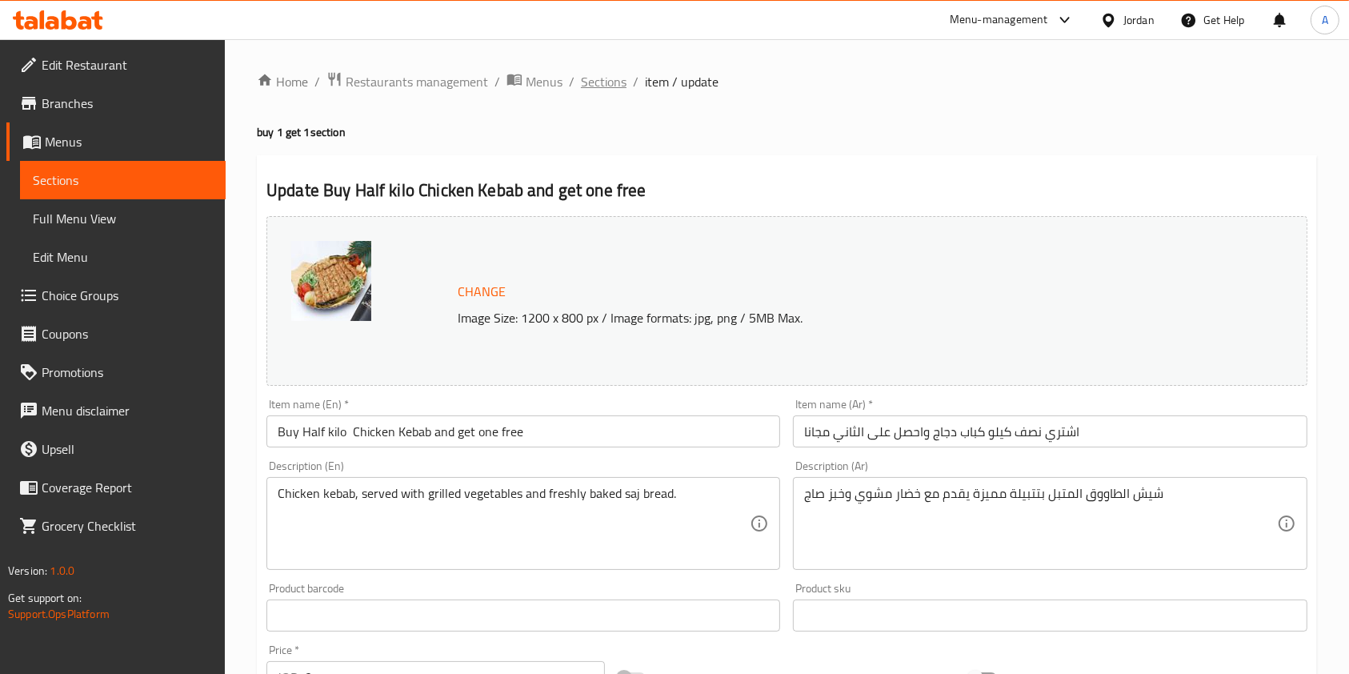
click at [605, 90] on span "Sections" at bounding box center [604, 81] width 46 height 19
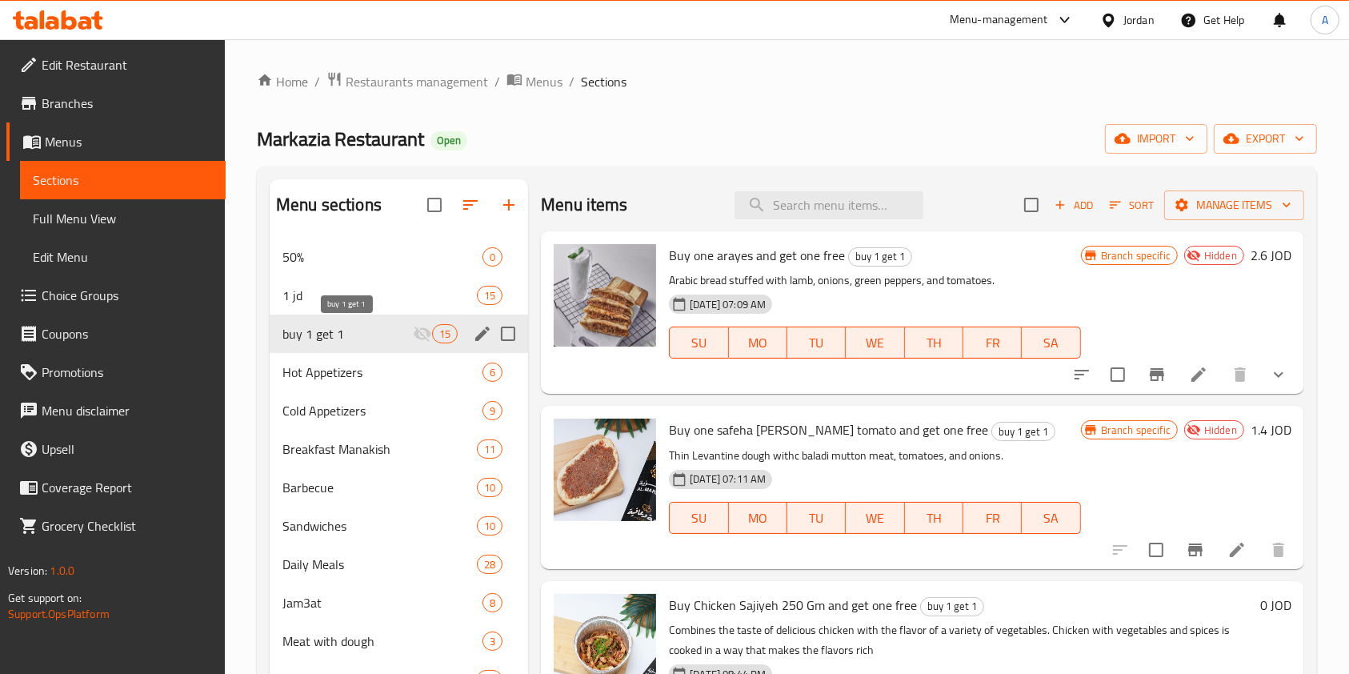
click at [348, 342] on span "buy 1 get 1" at bounding box center [347, 333] width 130 height 19
click at [436, 76] on span "Restaurants management" at bounding box center [417, 81] width 142 height 19
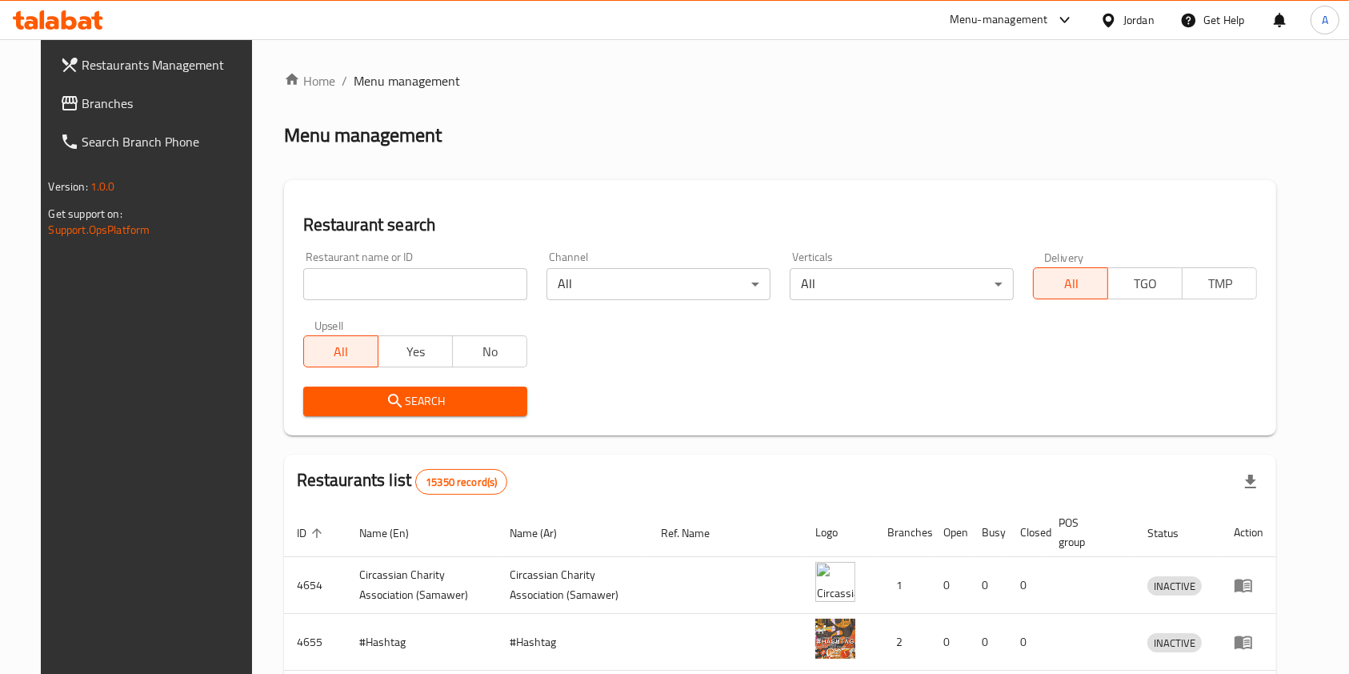
click at [404, 275] on input "search" at bounding box center [415, 284] width 224 height 32
type input "س"
type input "شاي و نعنع"
click button "Search" at bounding box center [415, 401] width 224 height 30
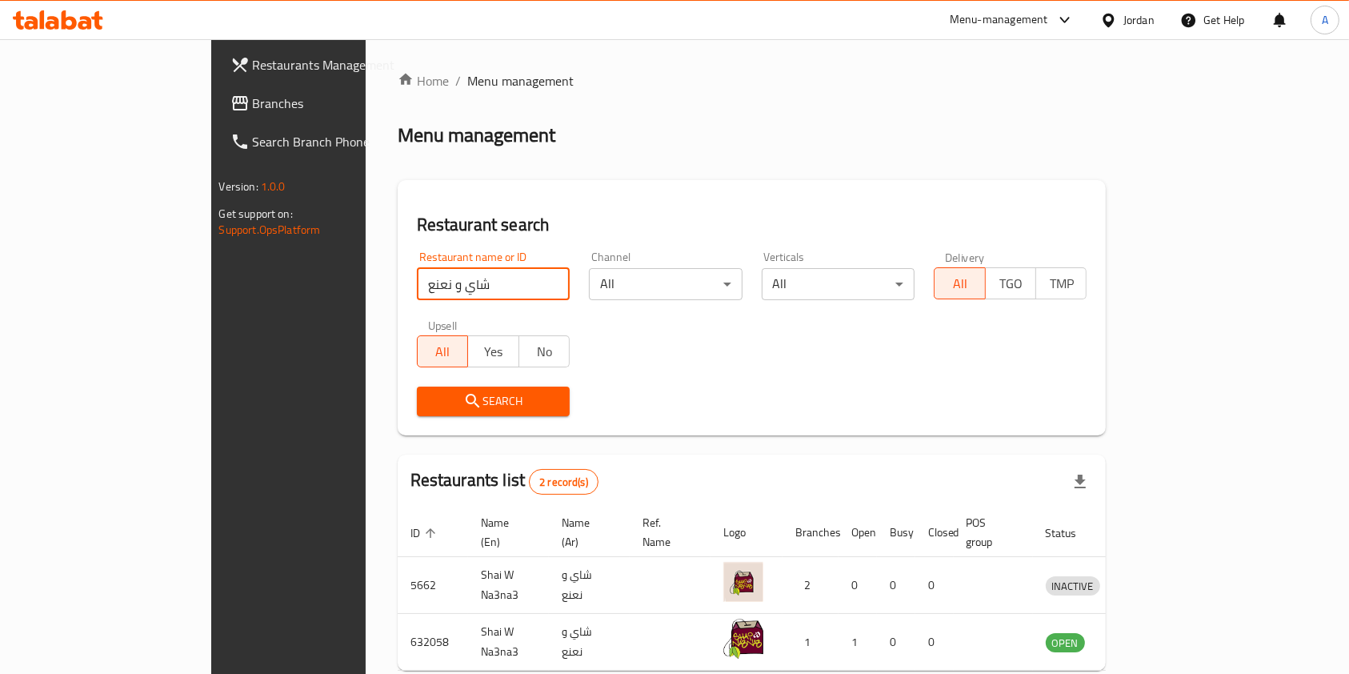
scroll to position [64, 0]
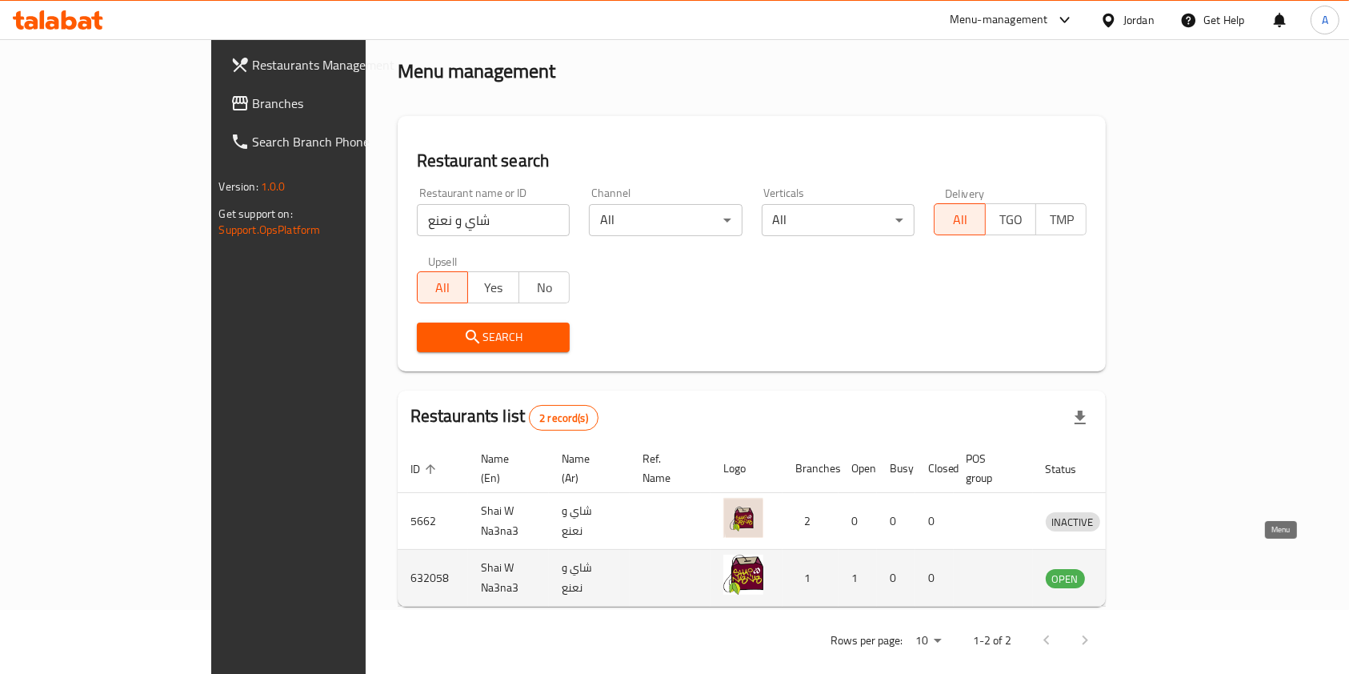
click at [1151, 568] on icon "enhanced table" at bounding box center [1141, 577] width 19 height 19
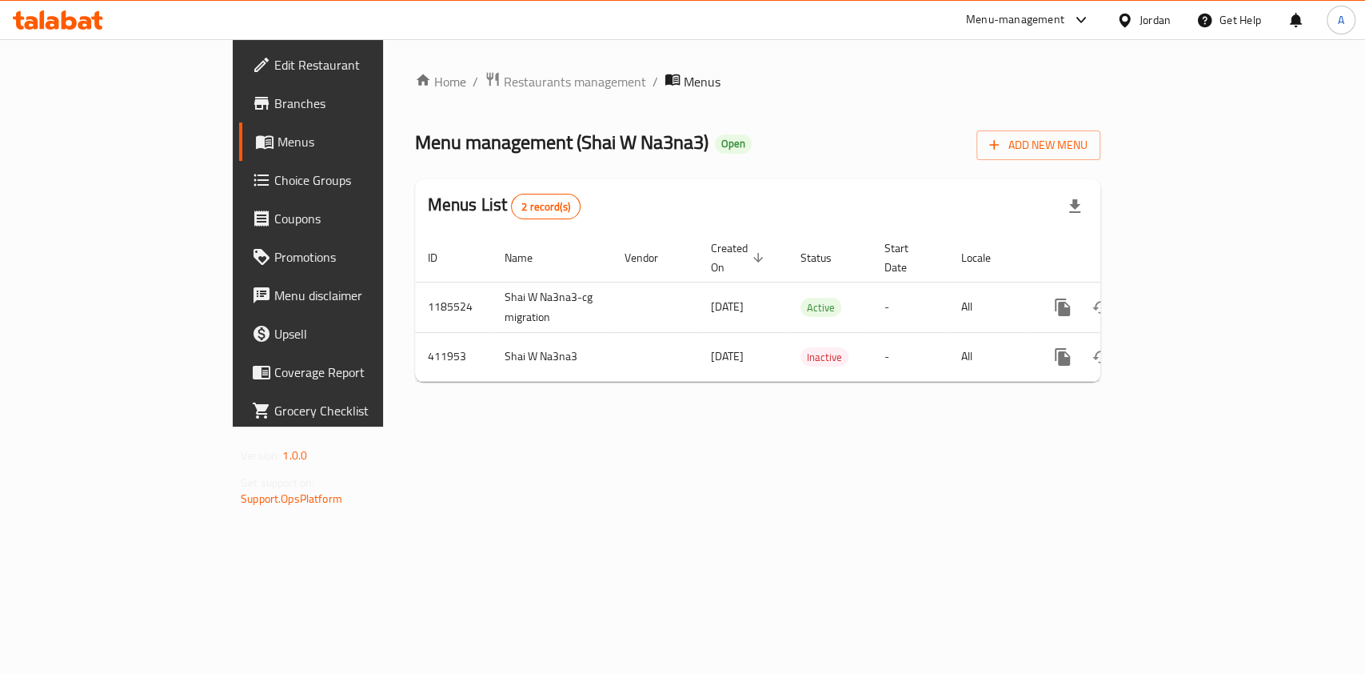
click at [274, 105] on span "Branches" at bounding box center [361, 103] width 174 height 19
